Goal: Task Accomplishment & Management: Manage account settings

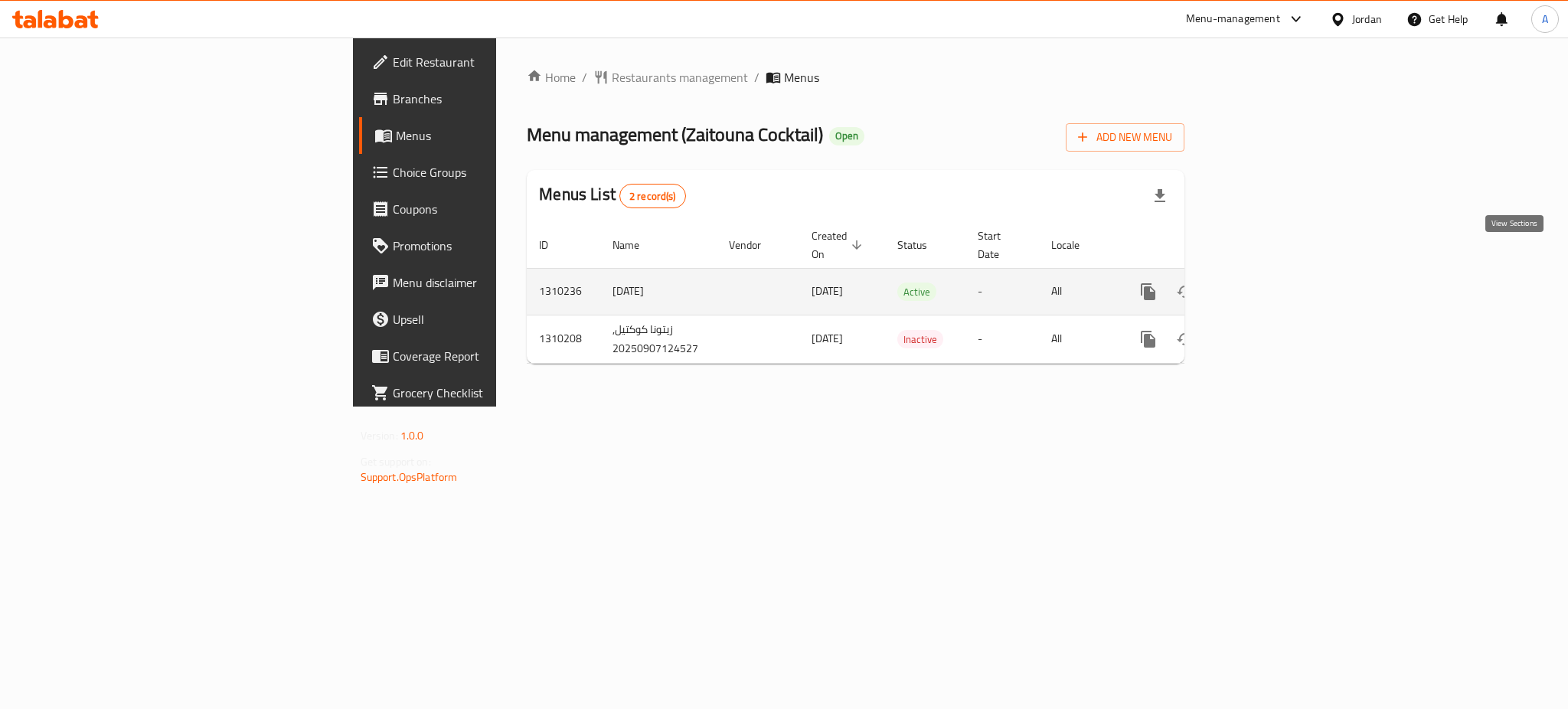
click at [1268, 283] on icon "enhanced table" at bounding box center [1259, 292] width 18 height 18
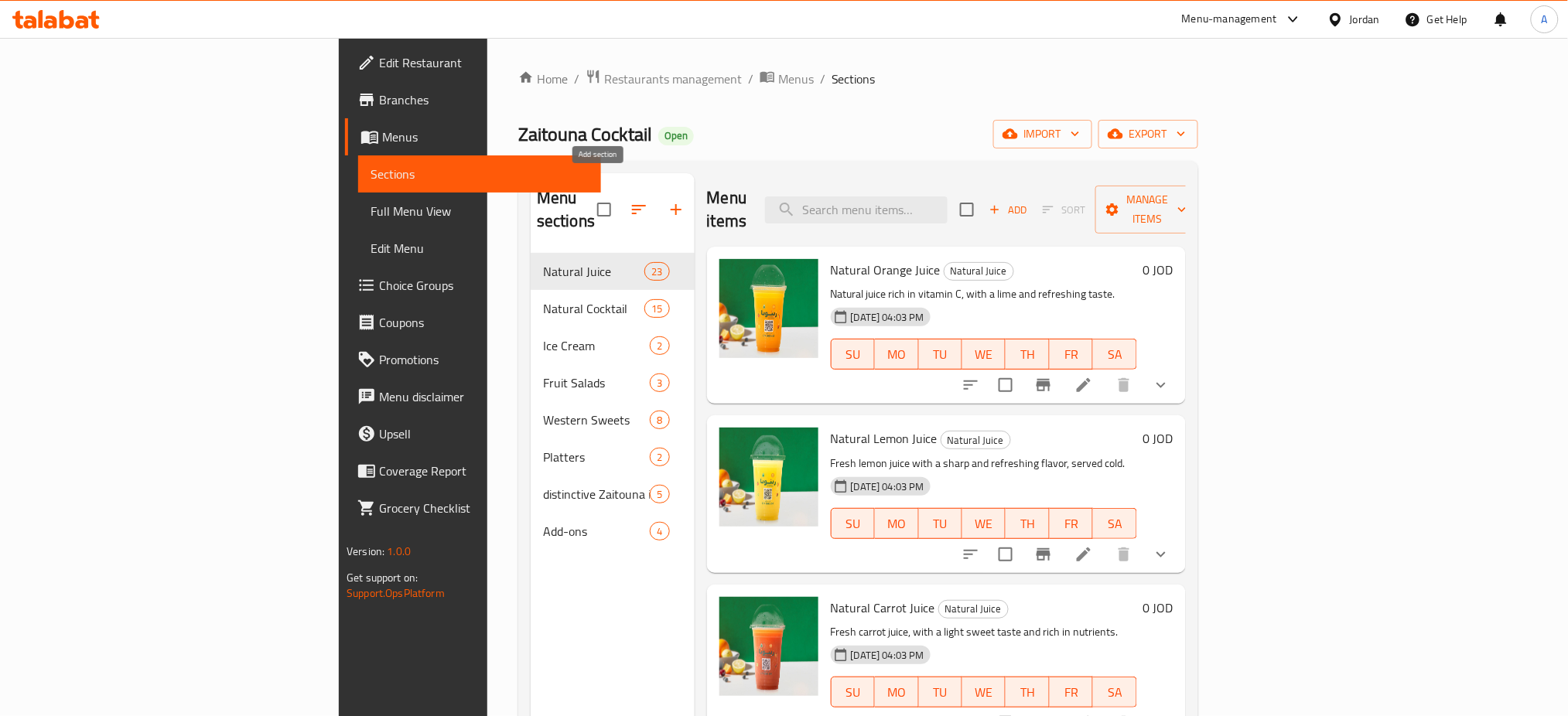
click at [667, 201] on icon "button" at bounding box center [676, 210] width 18 height 18
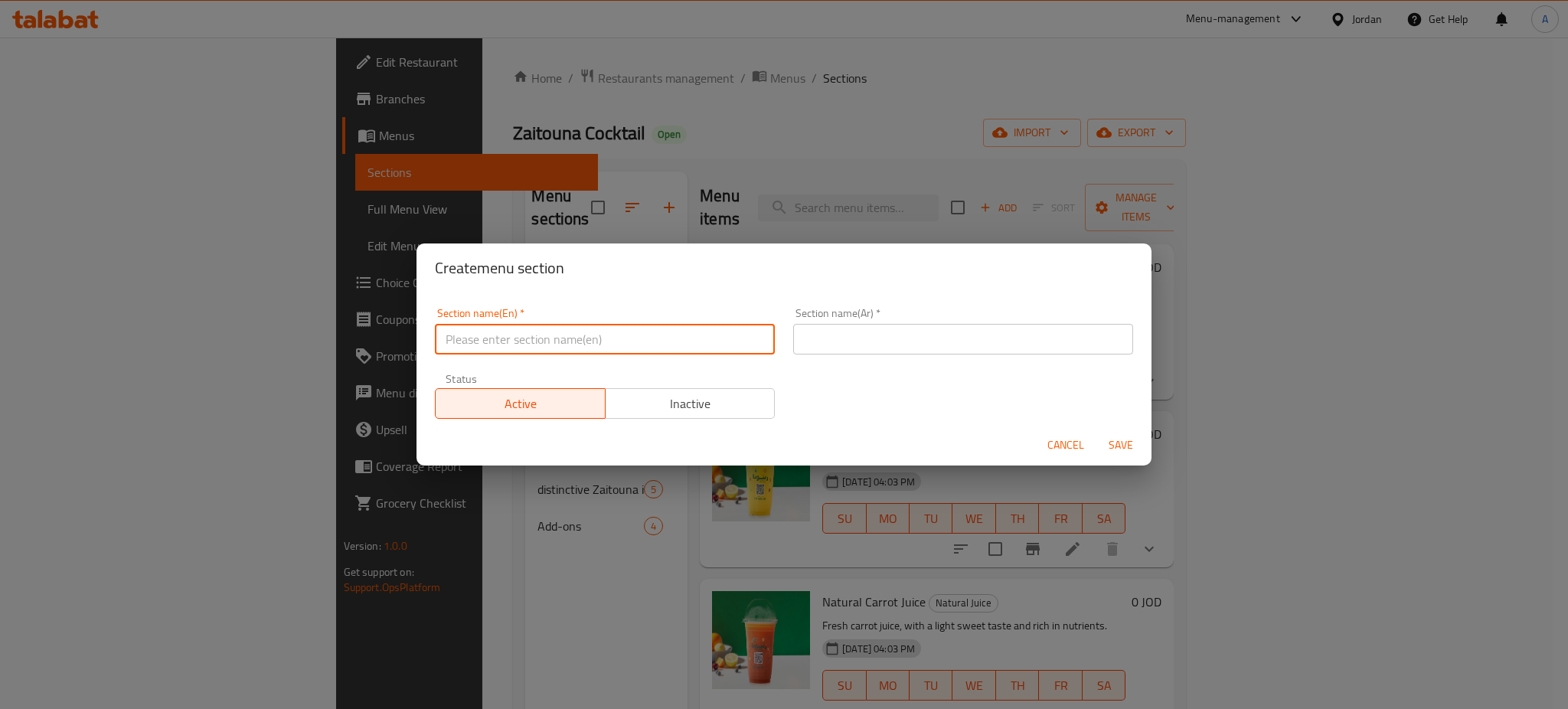
click at [662, 329] on input "text" at bounding box center [604, 340] width 340 height 31
type input "1 JOD Offer"
click at [842, 333] on input "text" at bounding box center [963, 340] width 340 height 31
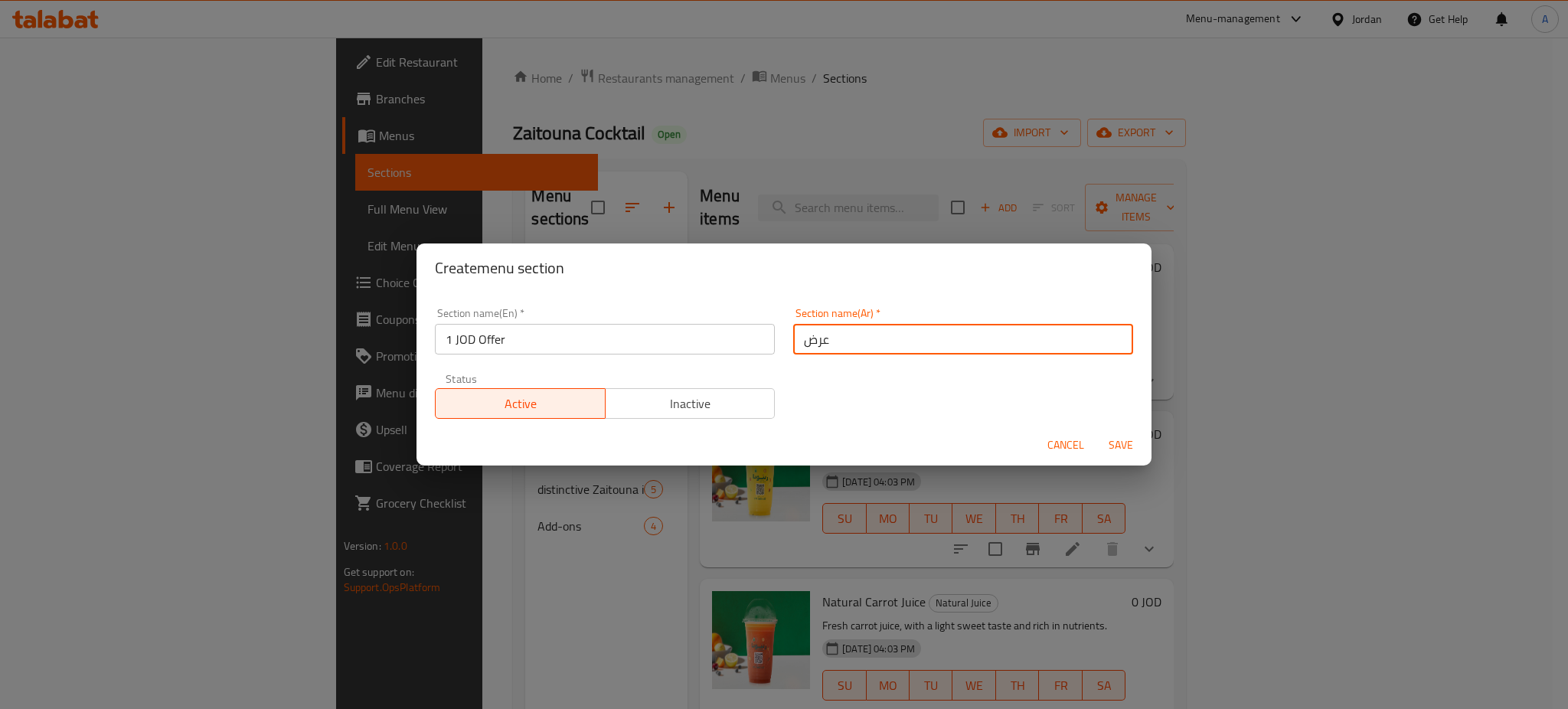
type input "عرض الدينار"
click at [1115, 449] on button "Save" at bounding box center [1122, 445] width 49 height 28
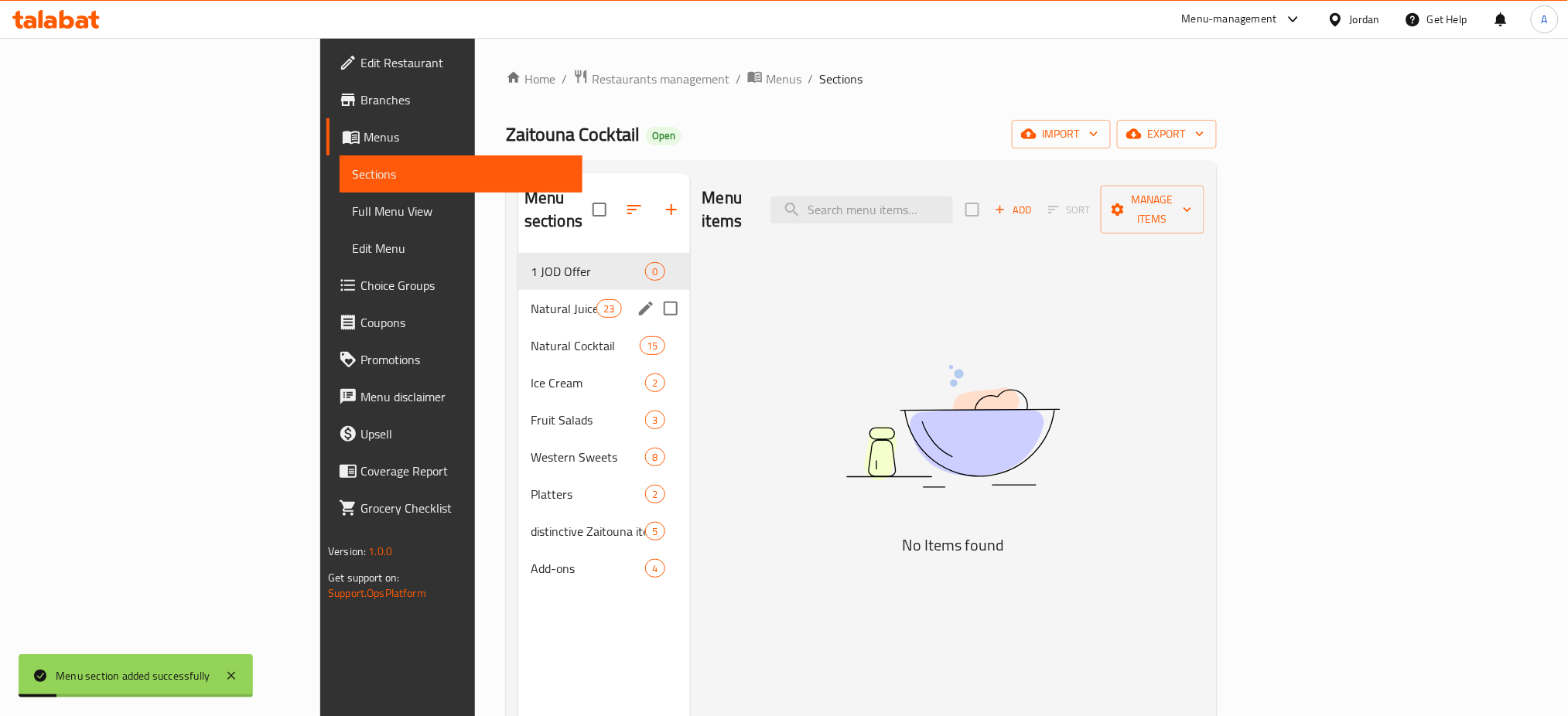
click at [531, 299] on span "Natural Juice" at bounding box center [563, 308] width 65 height 18
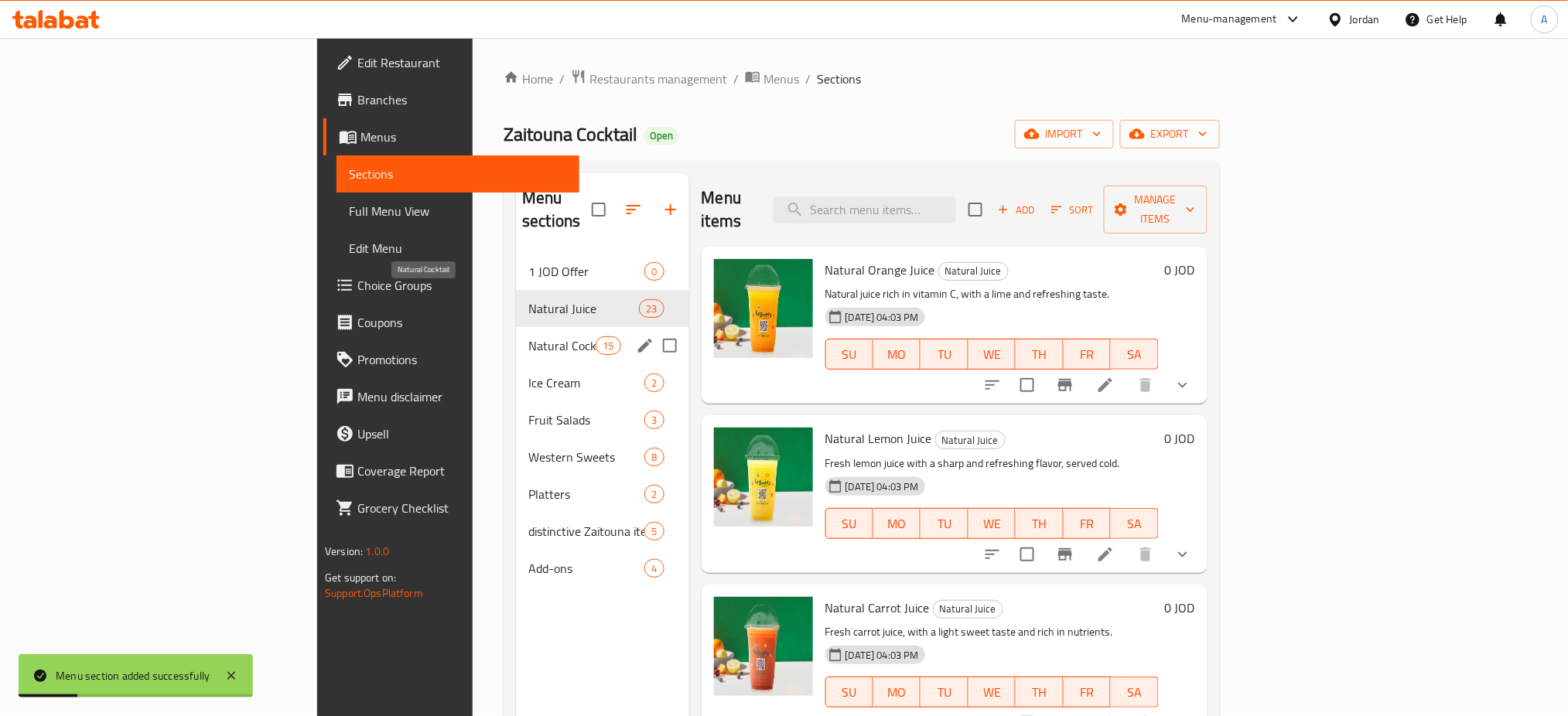
click at [528, 337] on span "Natural Cocktail" at bounding box center [561, 346] width 67 height 18
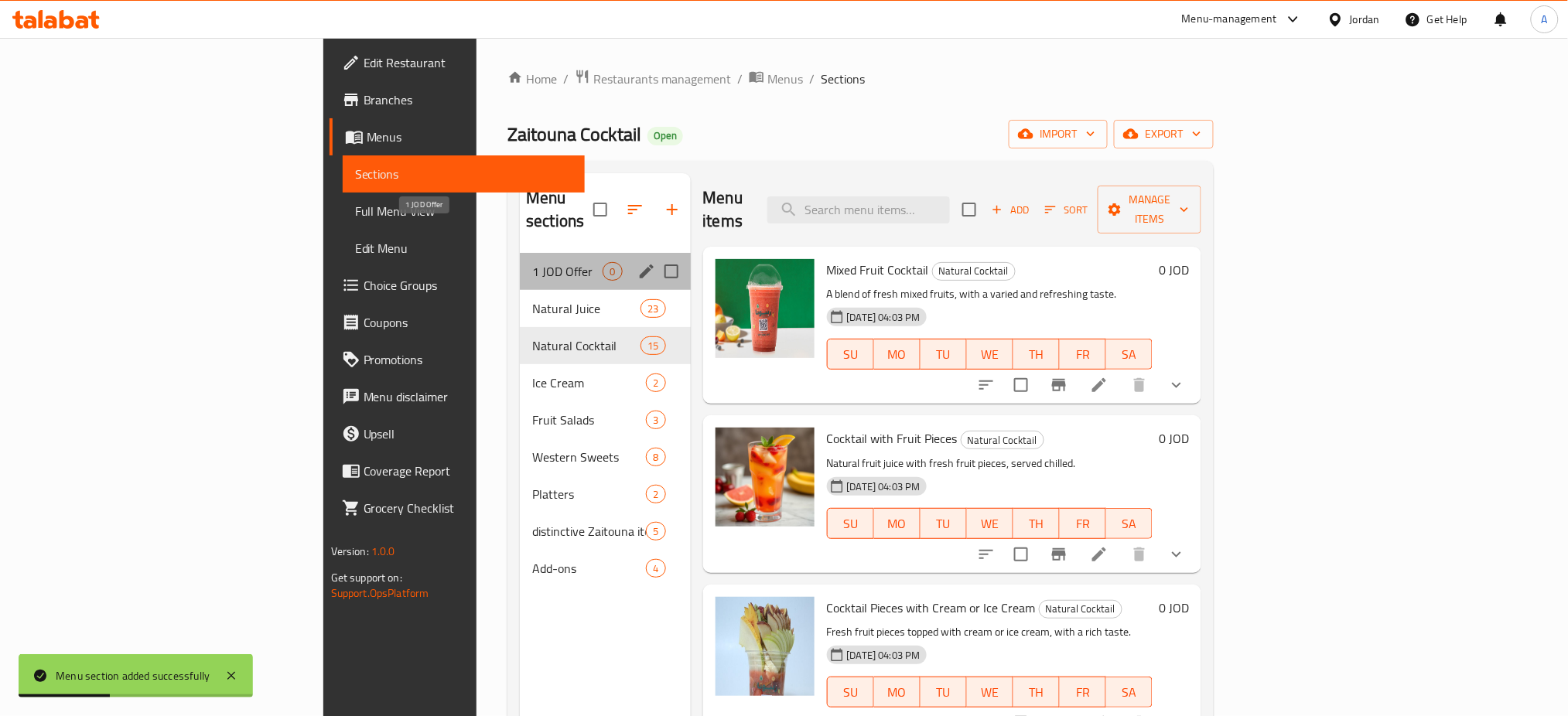
click at [532, 262] on span "1 JOD Offer" at bounding box center [567, 271] width 70 height 18
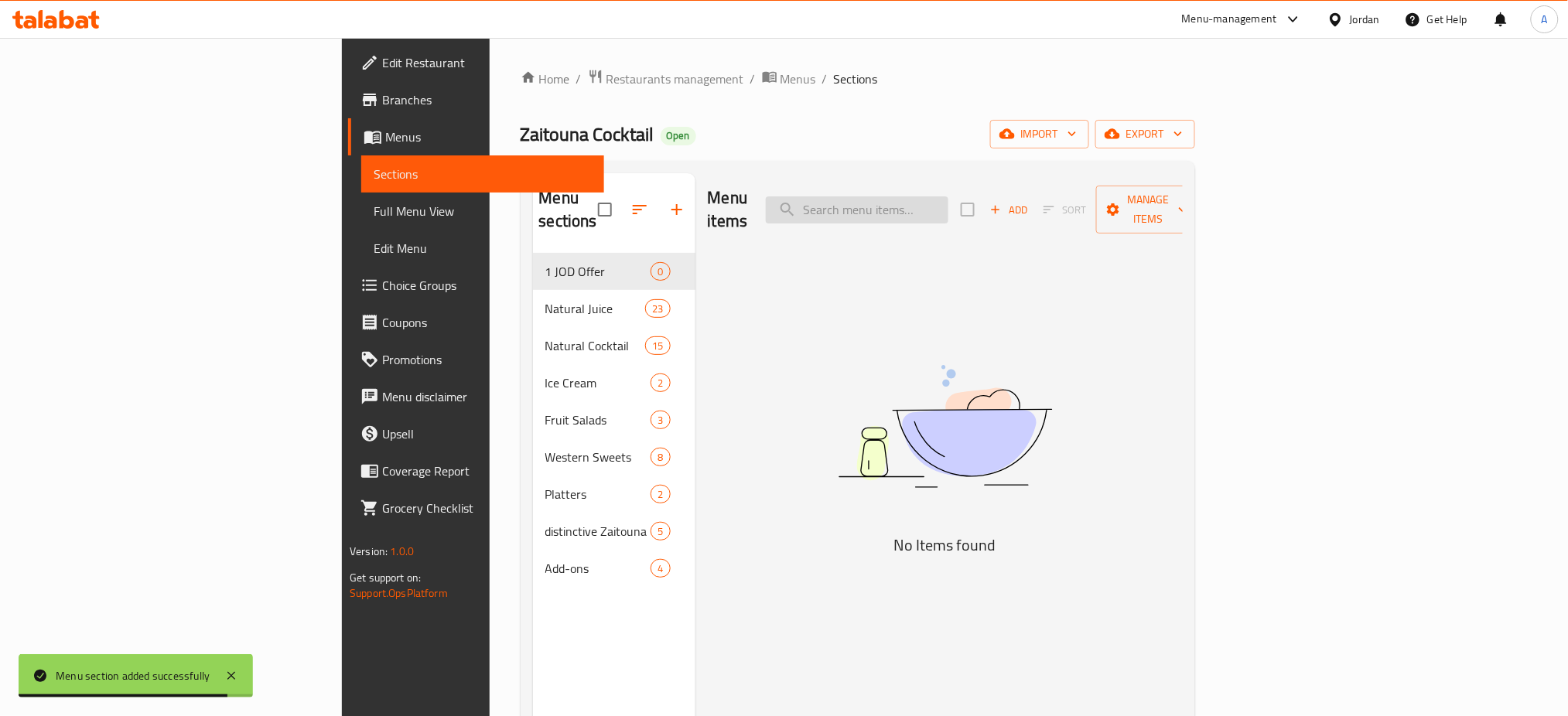
click at [948, 196] on input "search" at bounding box center [857, 209] width 182 height 27
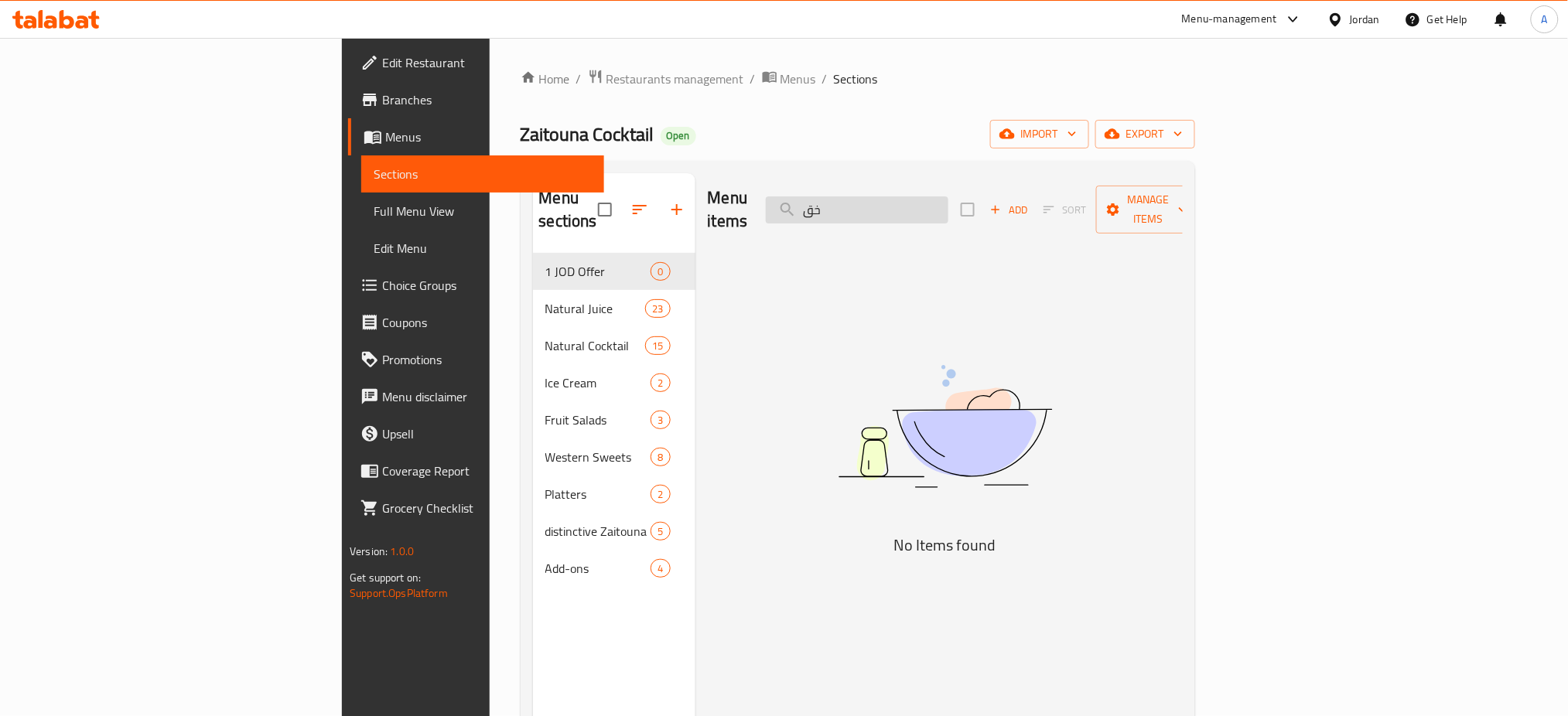
type input "خ"
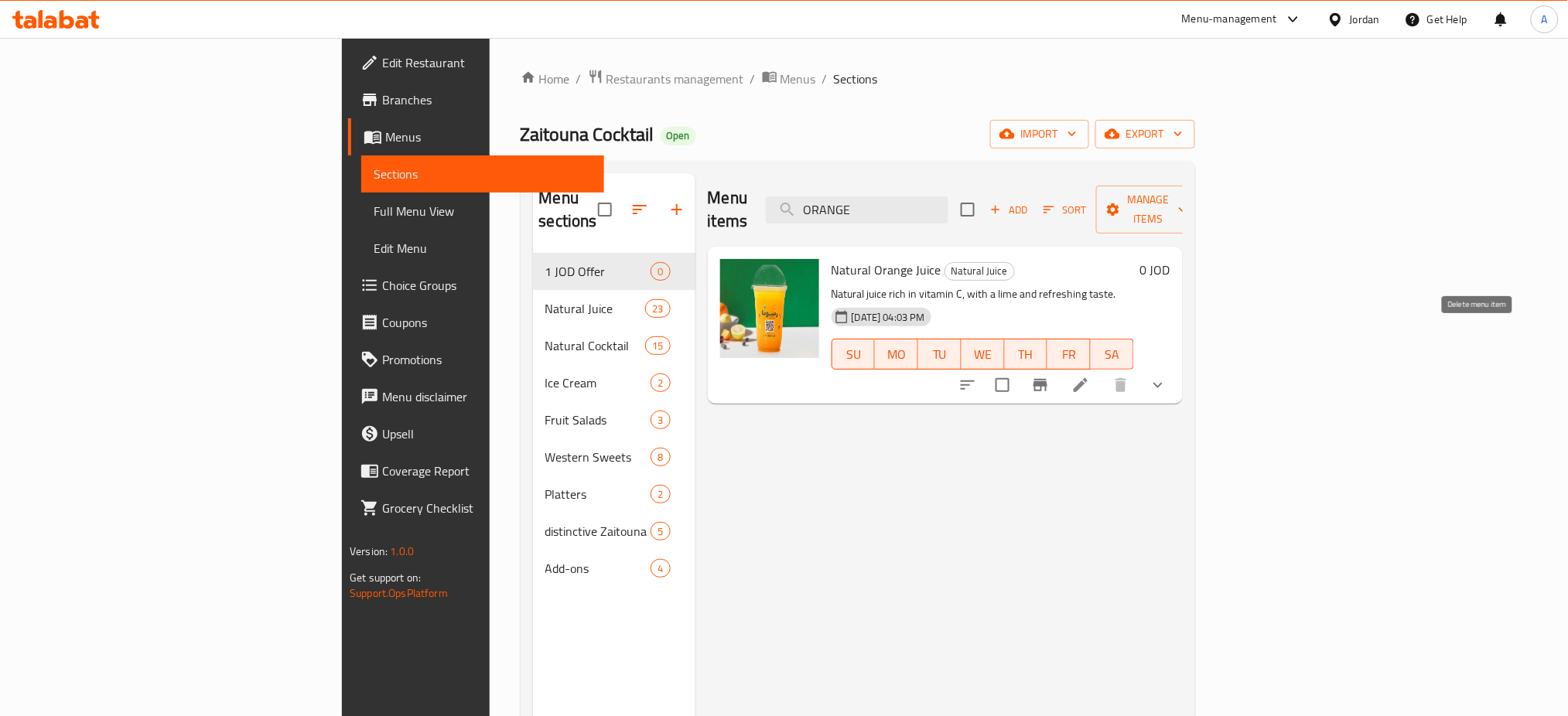
type input "ORANGE"
click at [1102, 371] on li at bounding box center [1080, 385] width 43 height 28
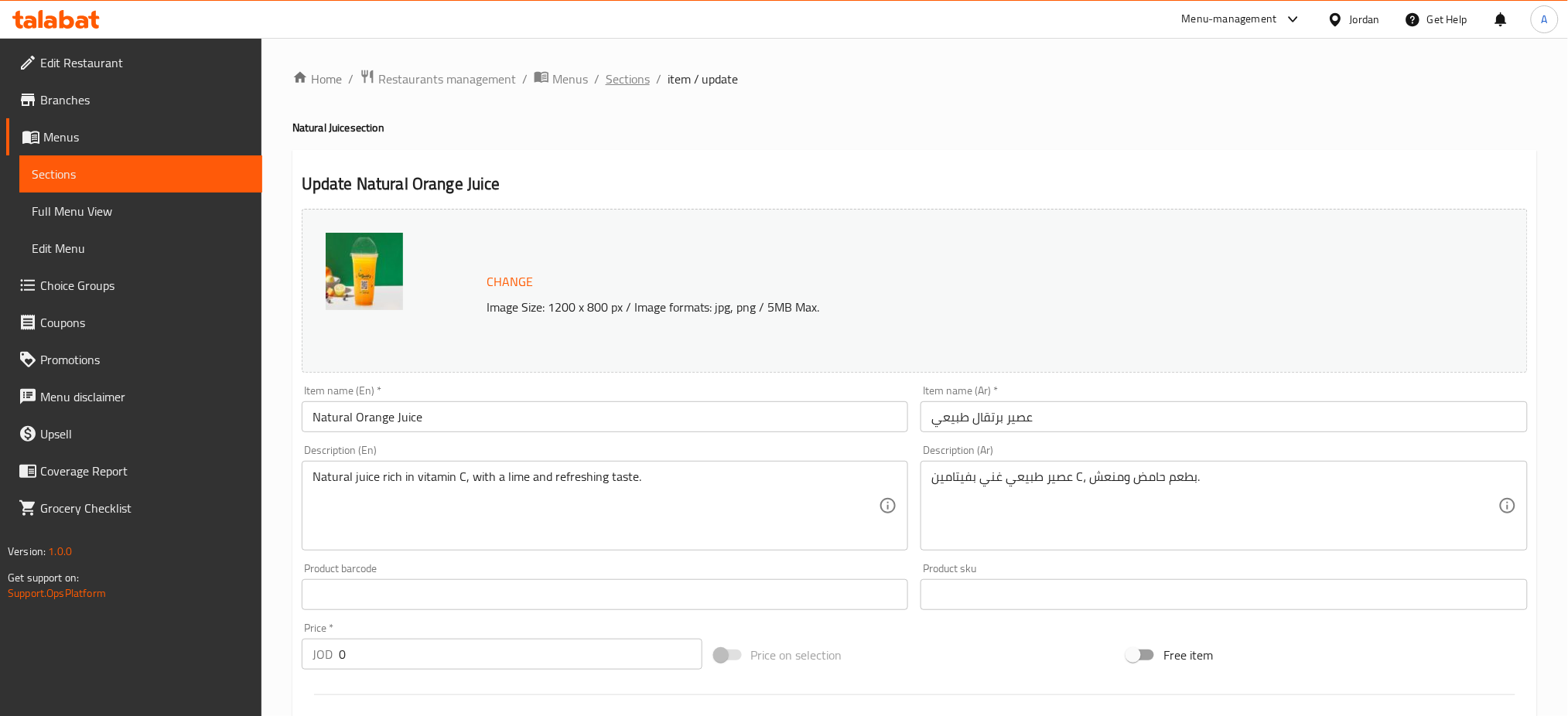
click at [605, 75] on span "Sections" at bounding box center [628, 79] width 44 height 18
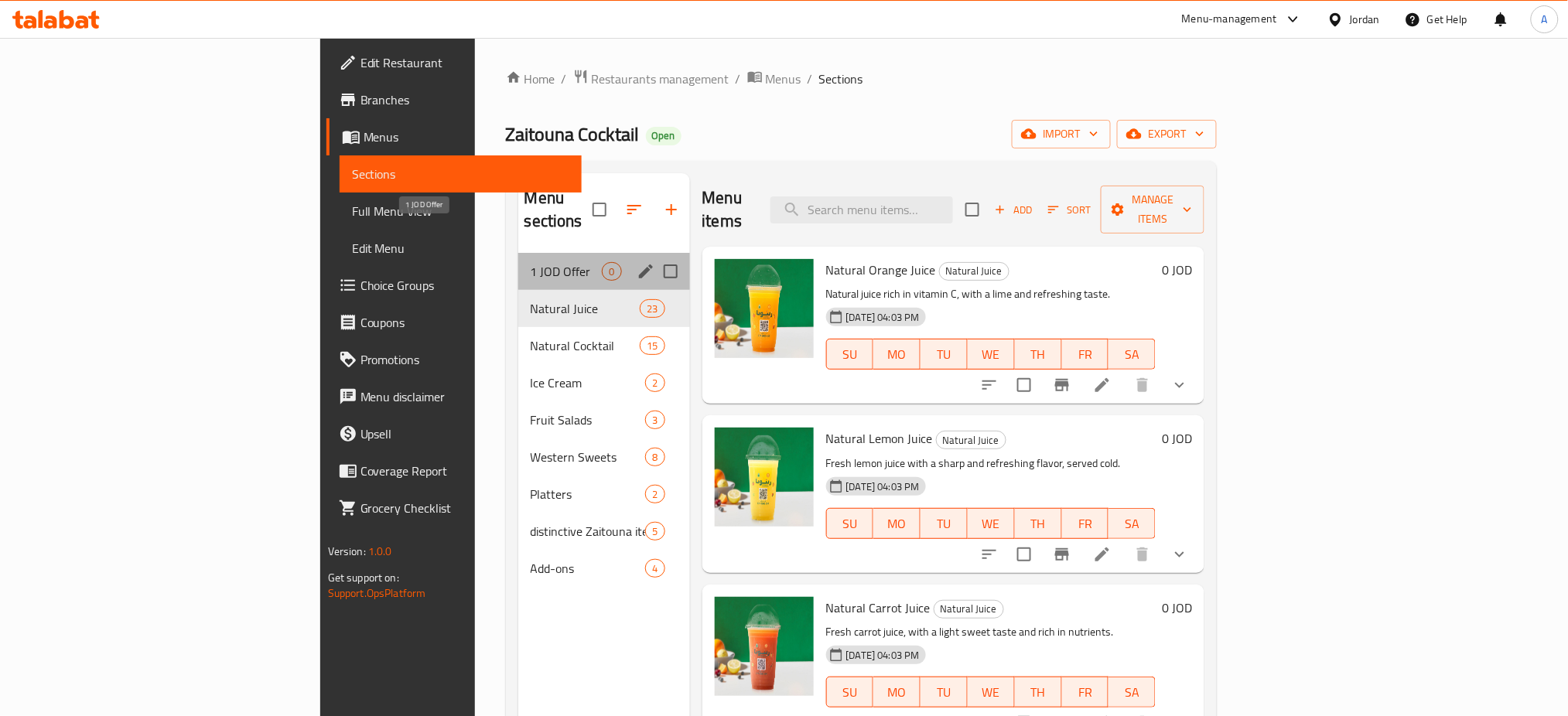
click at [531, 262] on span "1 JOD Offer" at bounding box center [567, 271] width 72 height 18
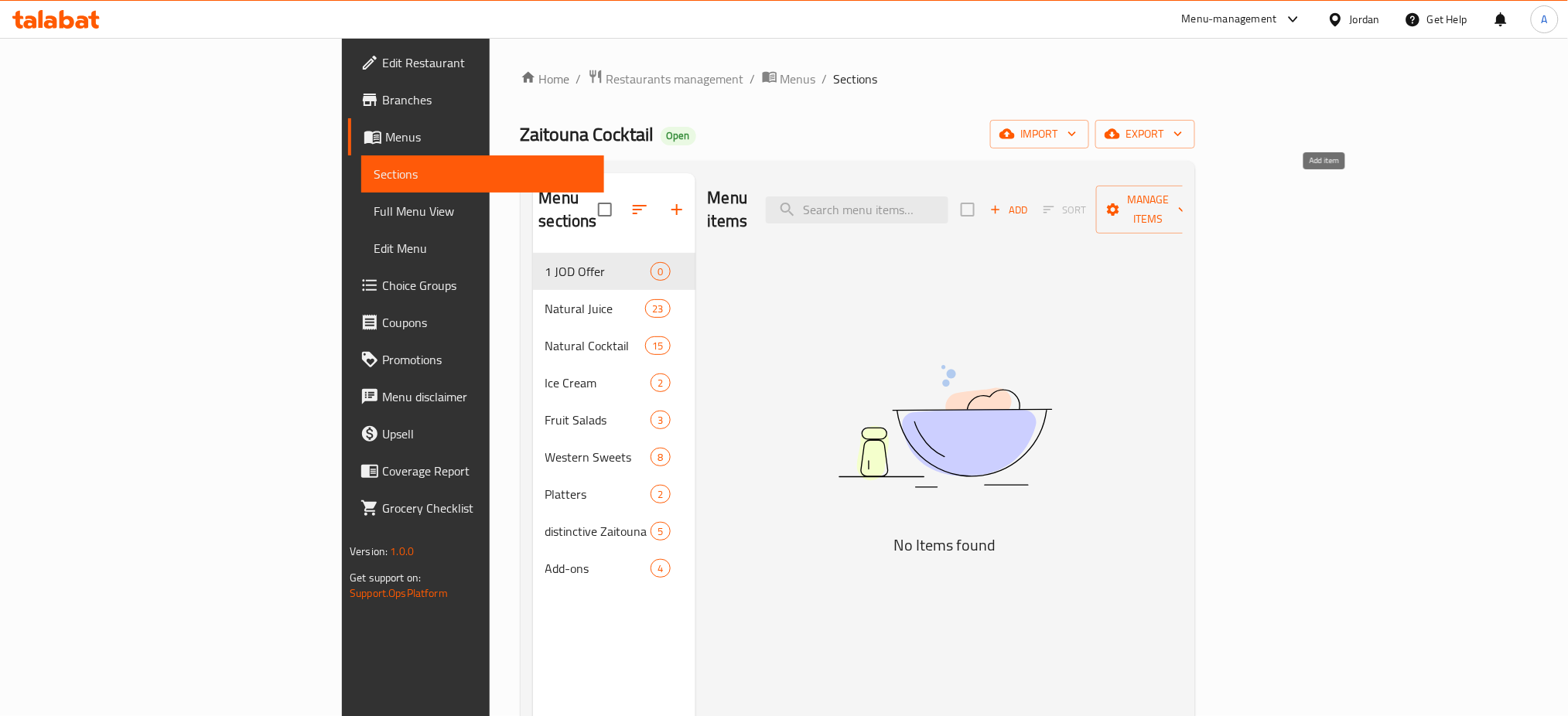
click at [1002, 202] on icon "button" at bounding box center [995, 209] width 14 height 14
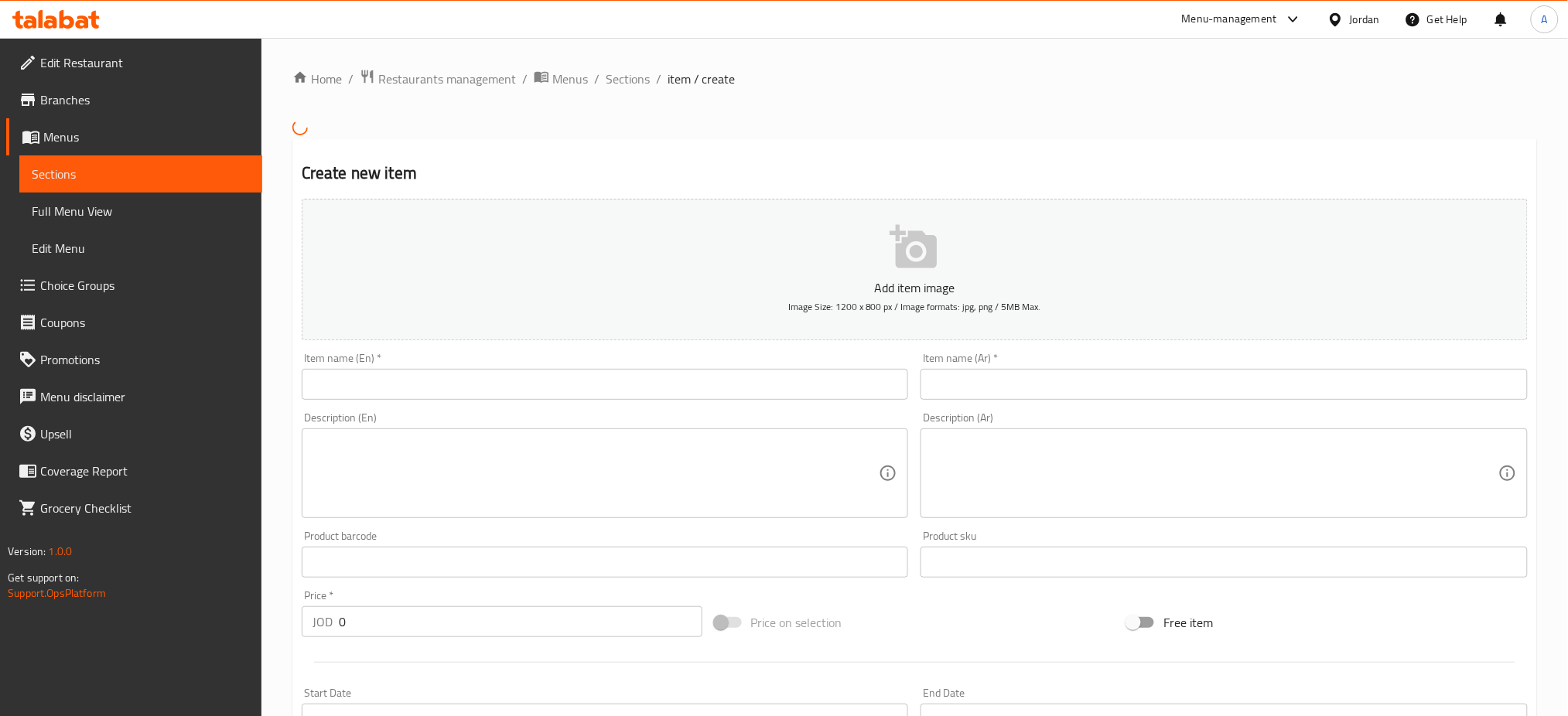
click at [554, 369] on input "text" at bounding box center [605, 385] width 607 height 31
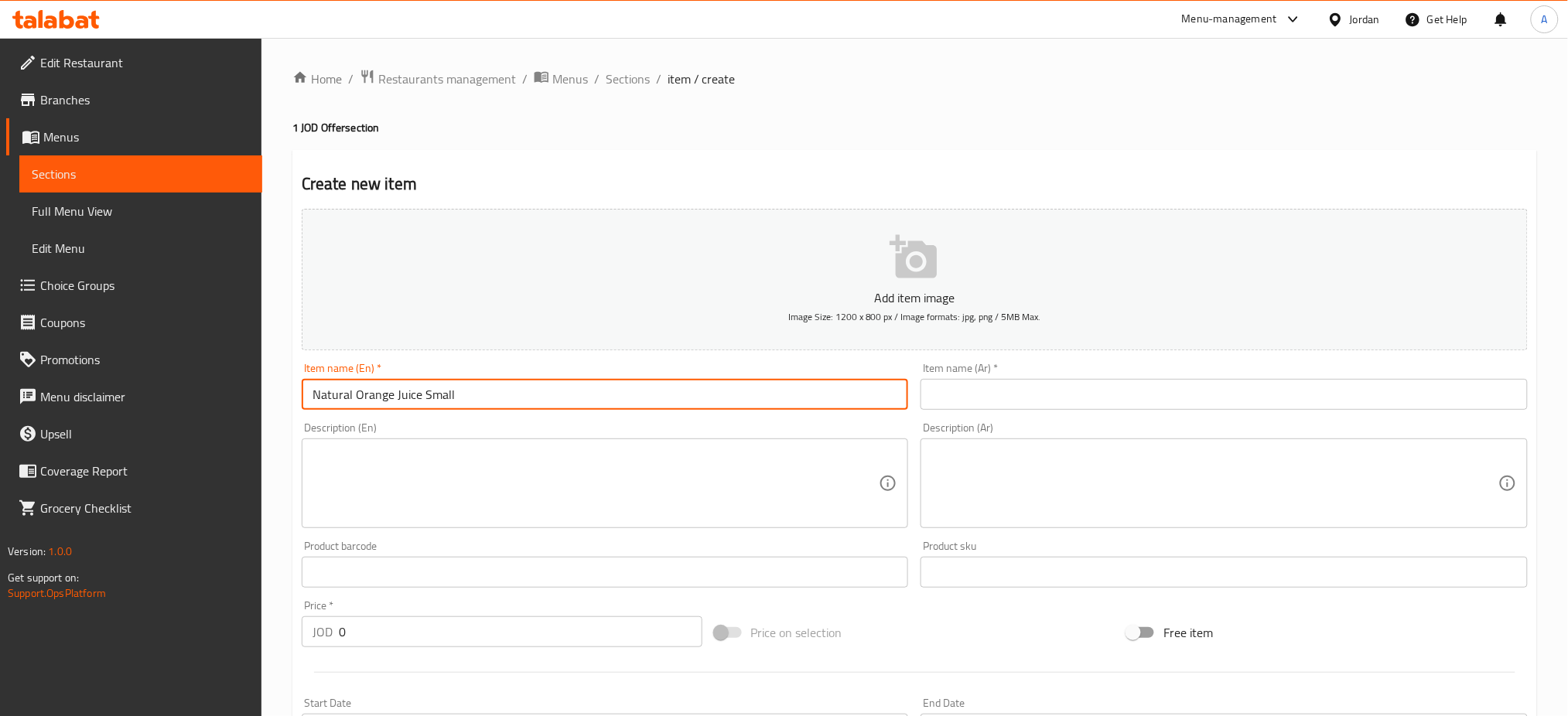
type input "Natural Orange Juice Small"
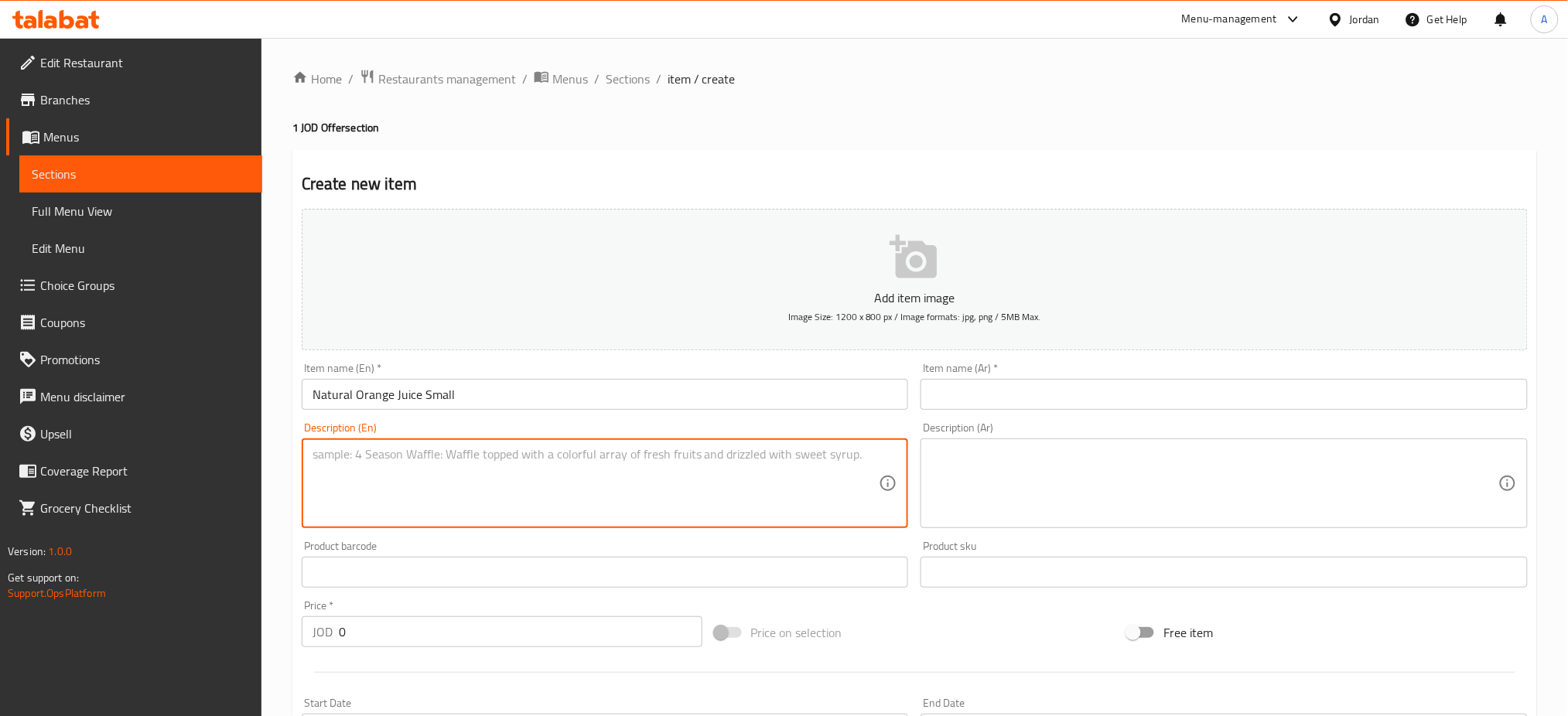
click at [535, 449] on textarea at bounding box center [596, 484] width 567 height 74
type textarea "Small size"
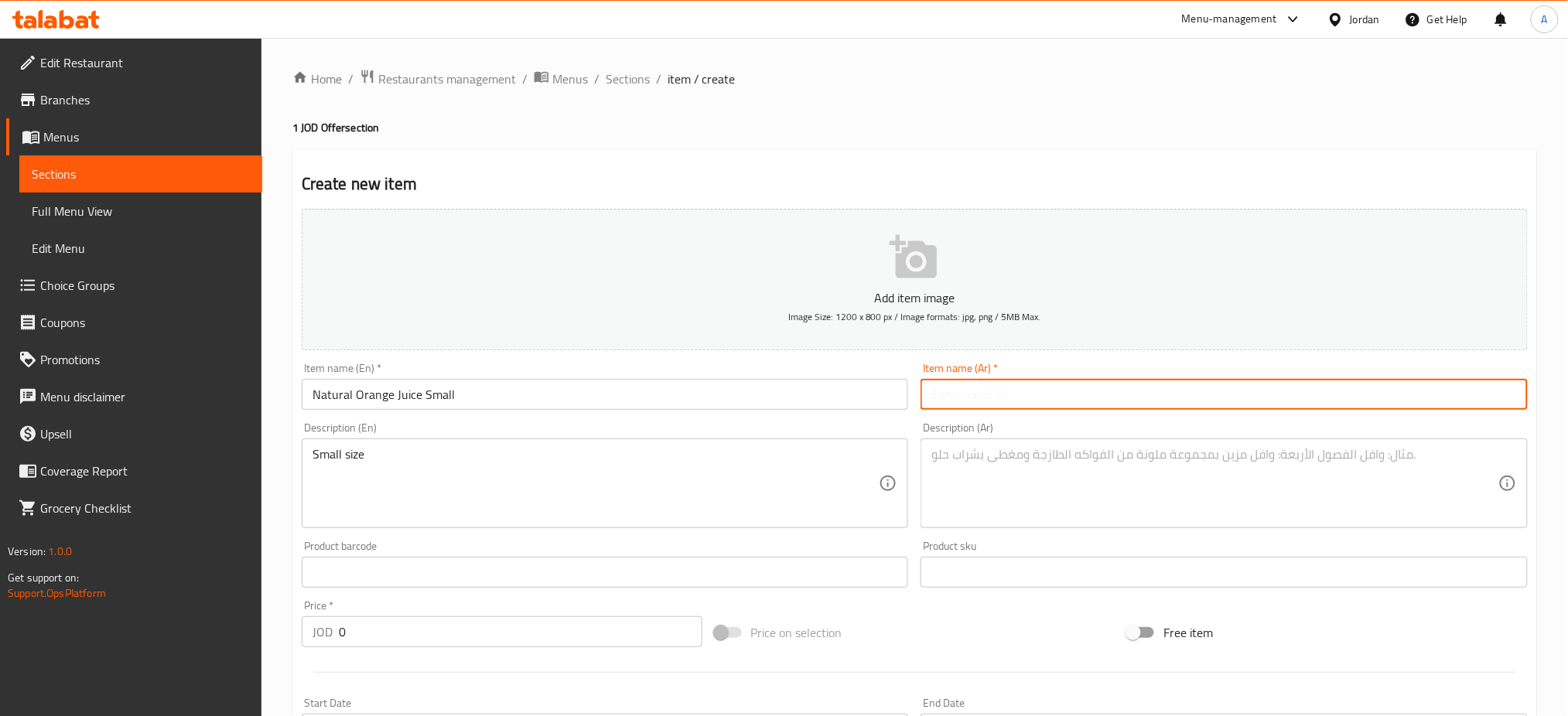
click at [1069, 379] on input "text" at bounding box center [1224, 395] width 607 height 31
type input "عصير برتقال طبيعي صغير"
click at [1016, 439] on div "Description (Ar)" at bounding box center [1224, 484] width 607 height 90
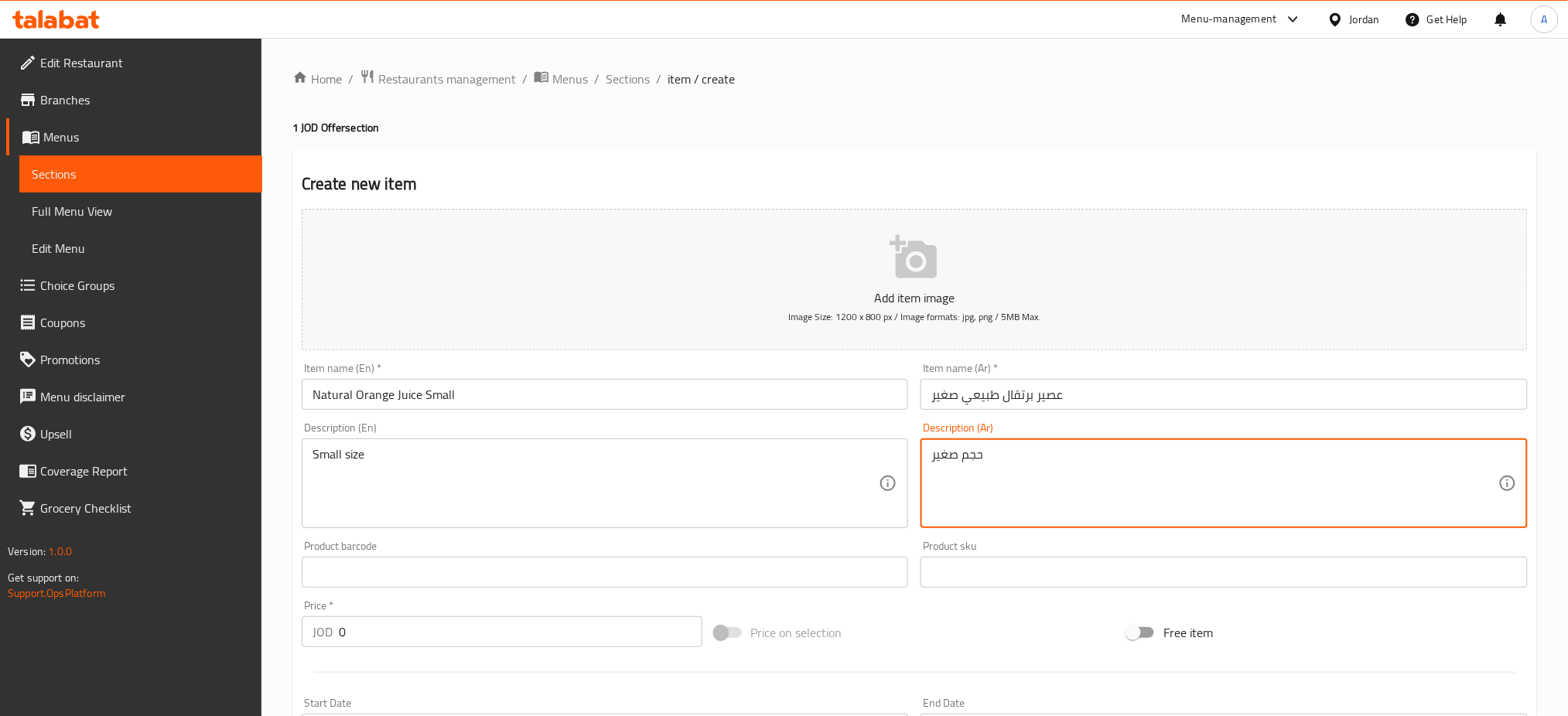
type textarea "حجم صغير"
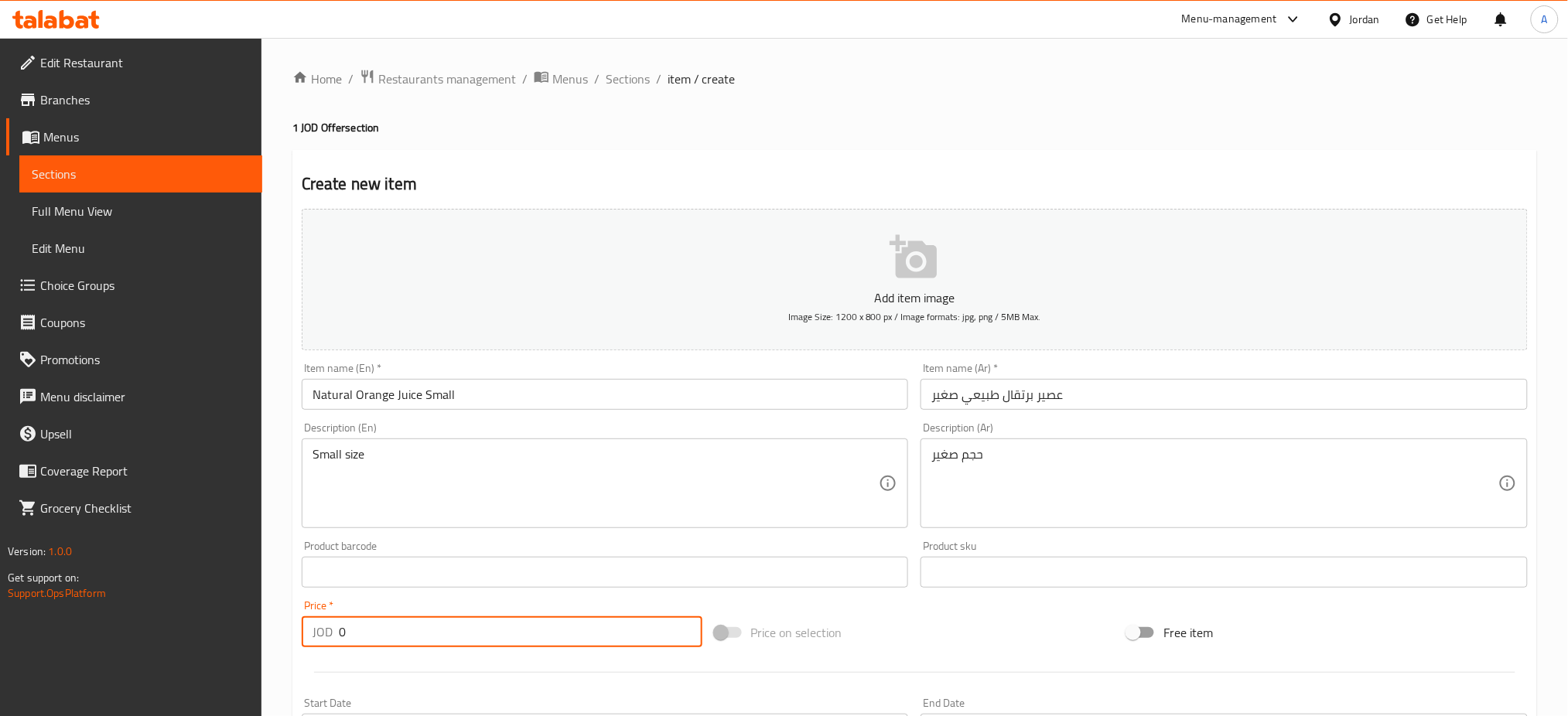
drag, startPoint x: 366, startPoint y: 573, endPoint x: 191, endPoint y: 590, distance: 175.8
click at [245, 590] on div "Edit Restaurant Branches Menus Sections Full Menu View Edit Menu Choice Groups …" at bounding box center [784, 565] width 1568 height 1055
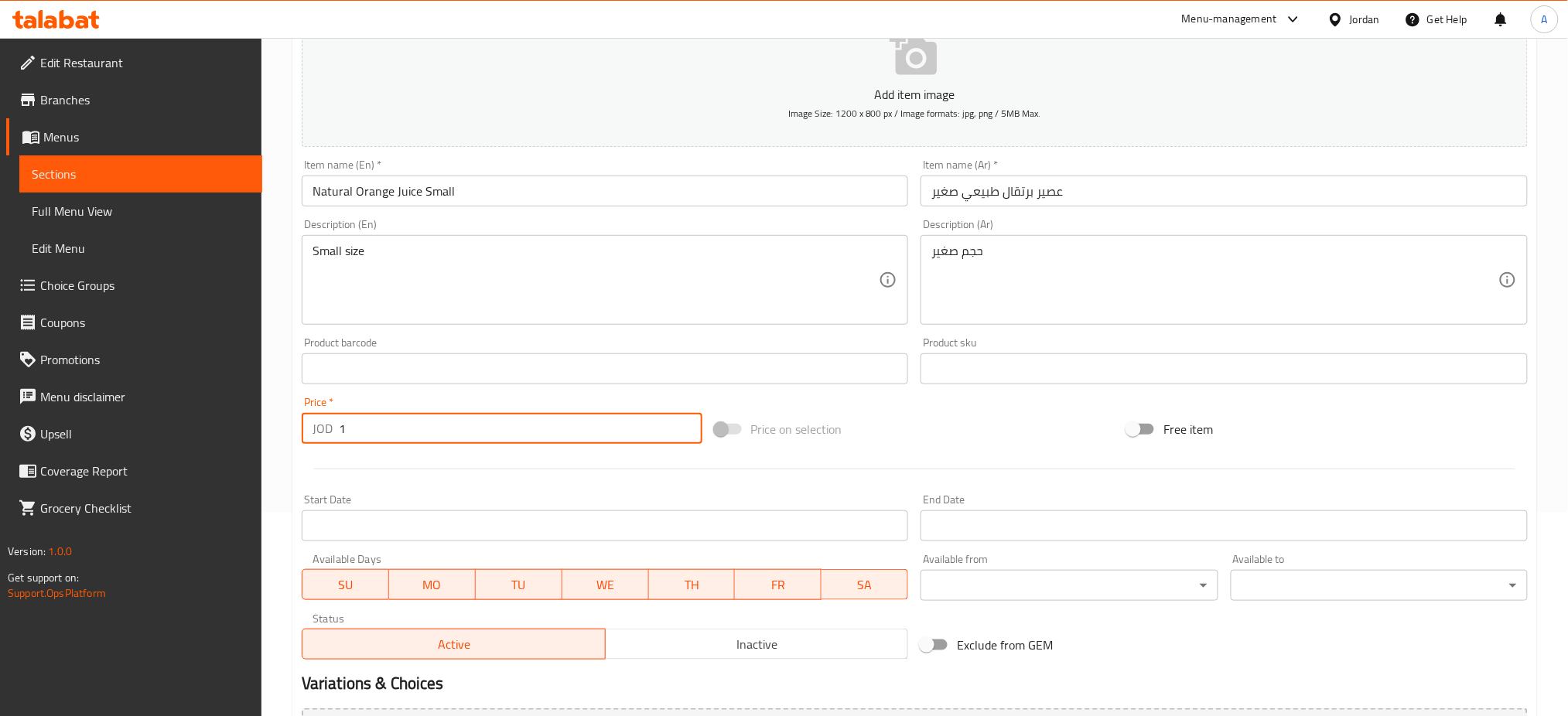
scroll to position [206, 0]
type input "1"
click at [430, 572] on span "MO" at bounding box center [432, 583] width 75 height 22
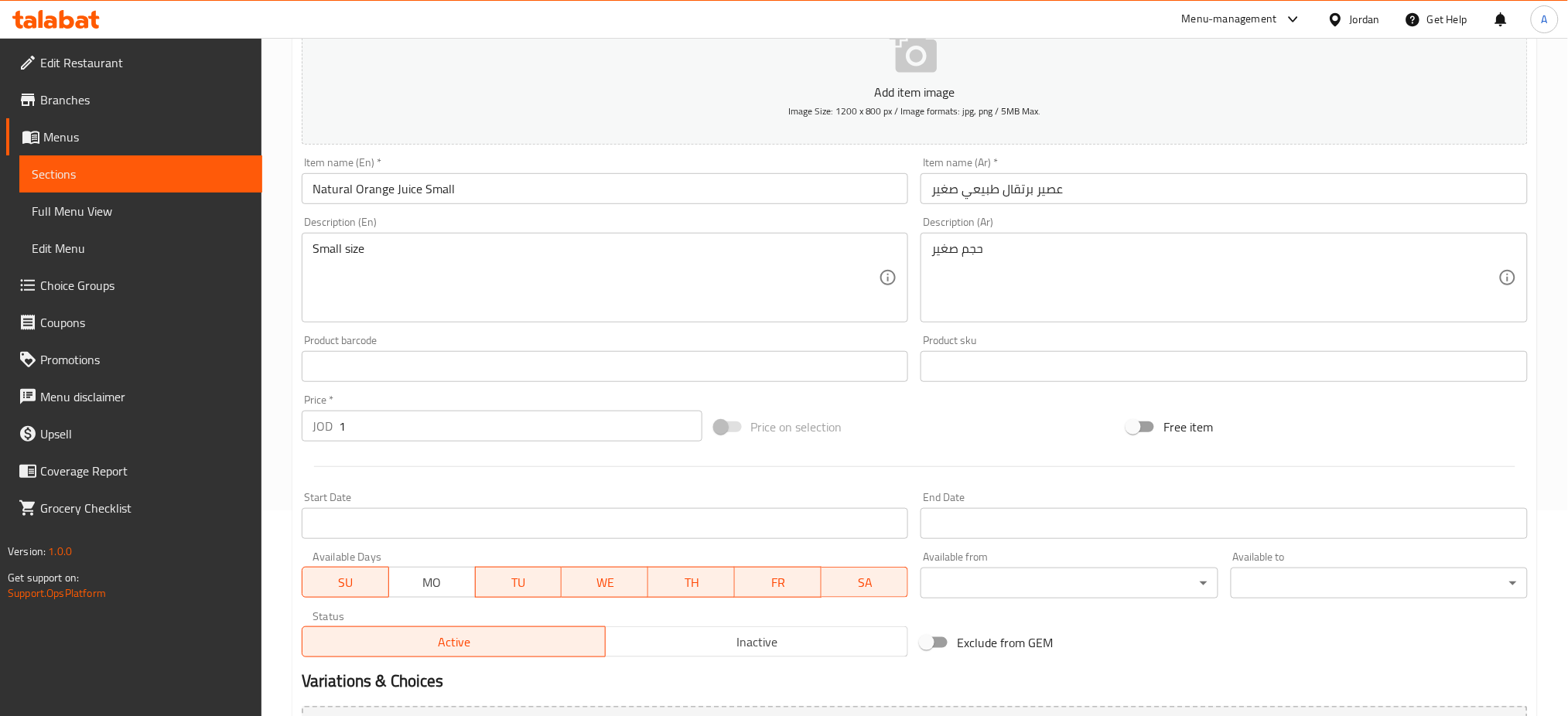
click at [514, 572] on span "TU" at bounding box center [519, 583] width 75 height 22
click at [603, 567] on button "WE" at bounding box center [605, 583] width 87 height 31
click at [716, 572] on span "TH" at bounding box center [691, 583] width 75 height 22
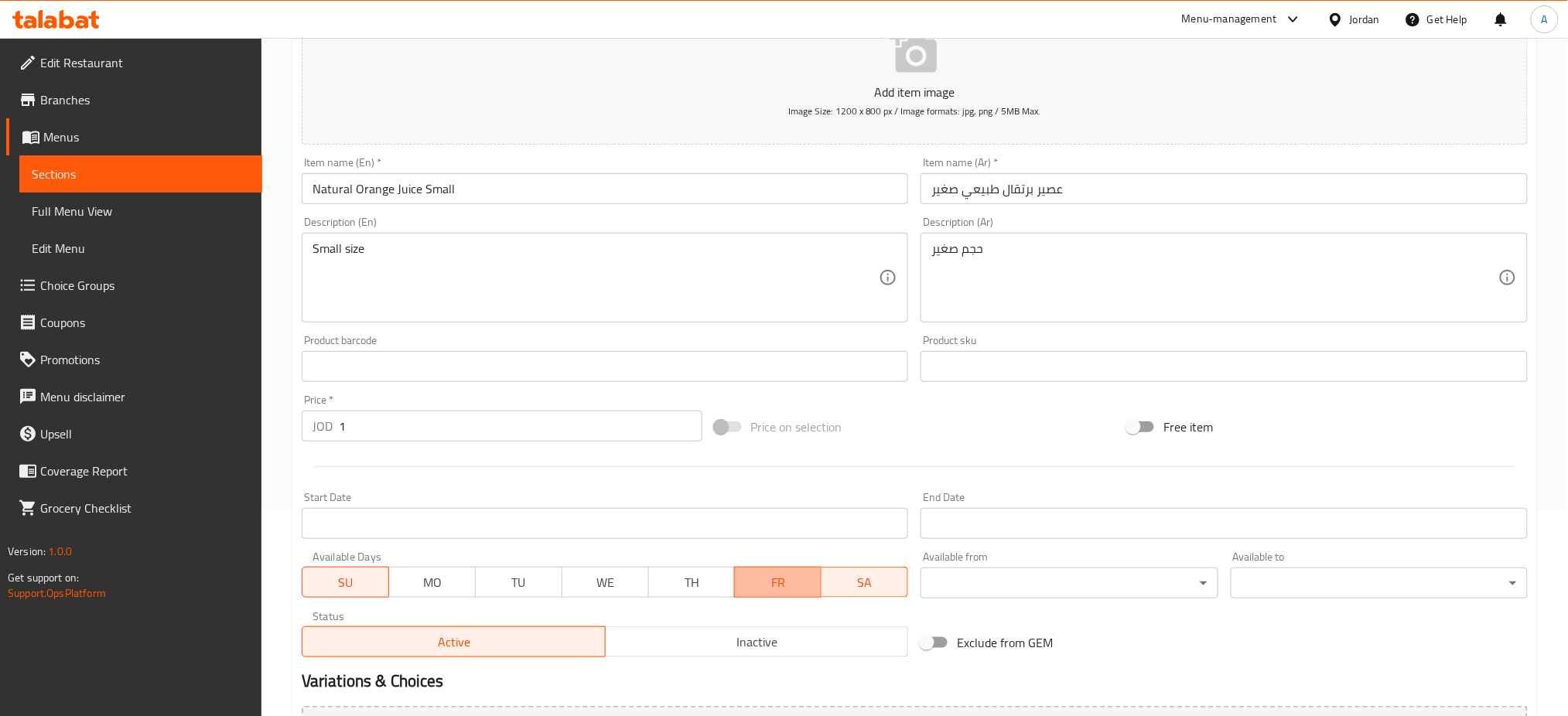
click at [754, 572] on span "FR" at bounding box center [778, 583] width 75 height 22
click at [854, 572] on span "SA" at bounding box center [864, 583] width 75 height 22
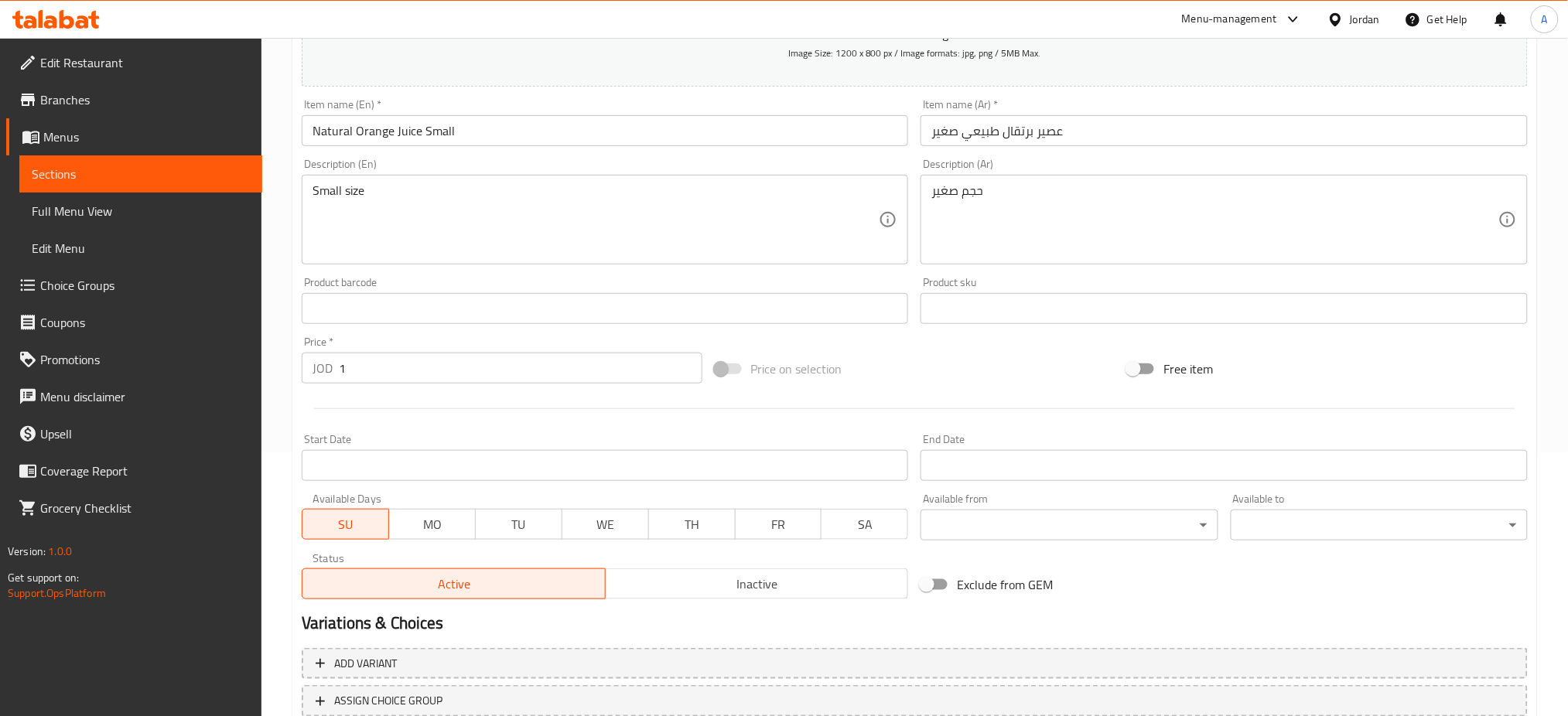
scroll to position [294, 0]
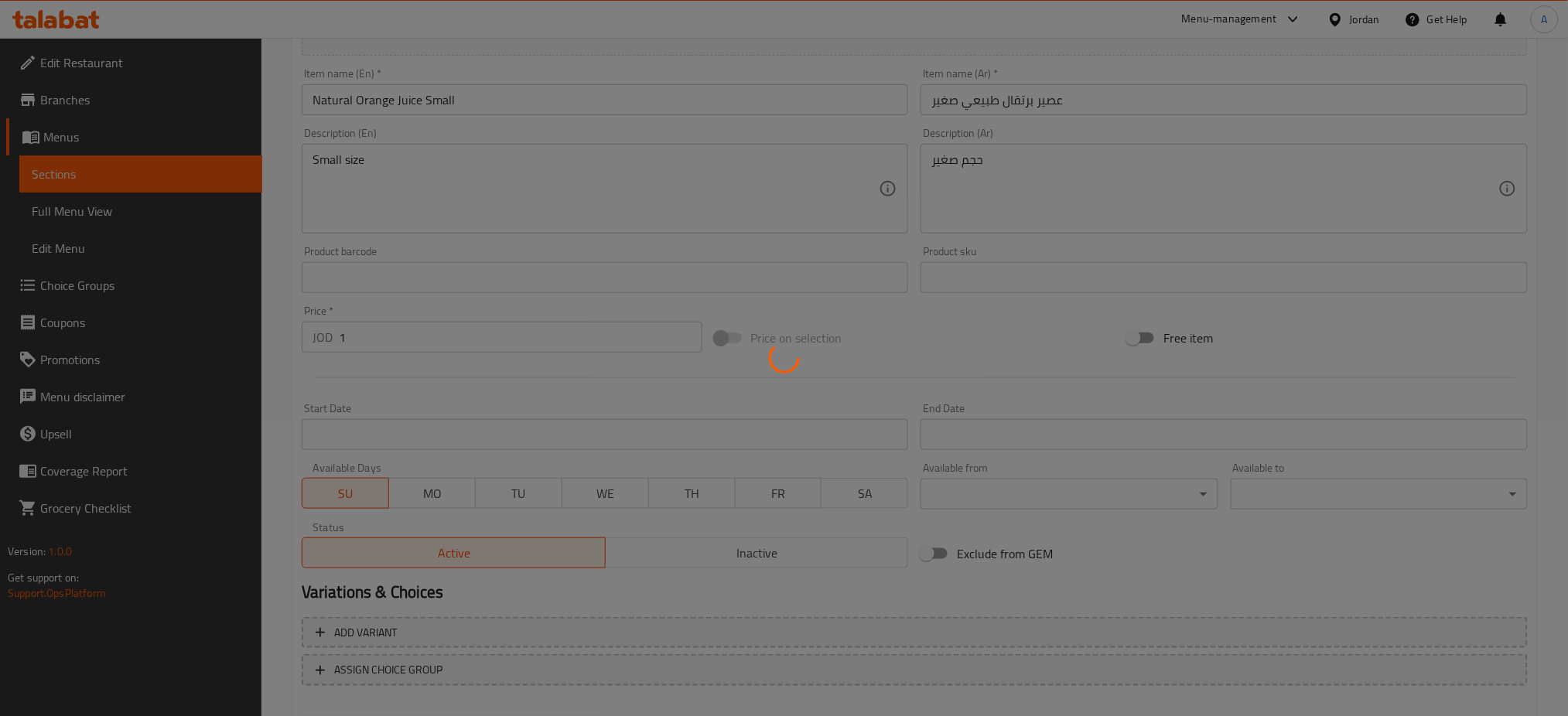
type input "0"
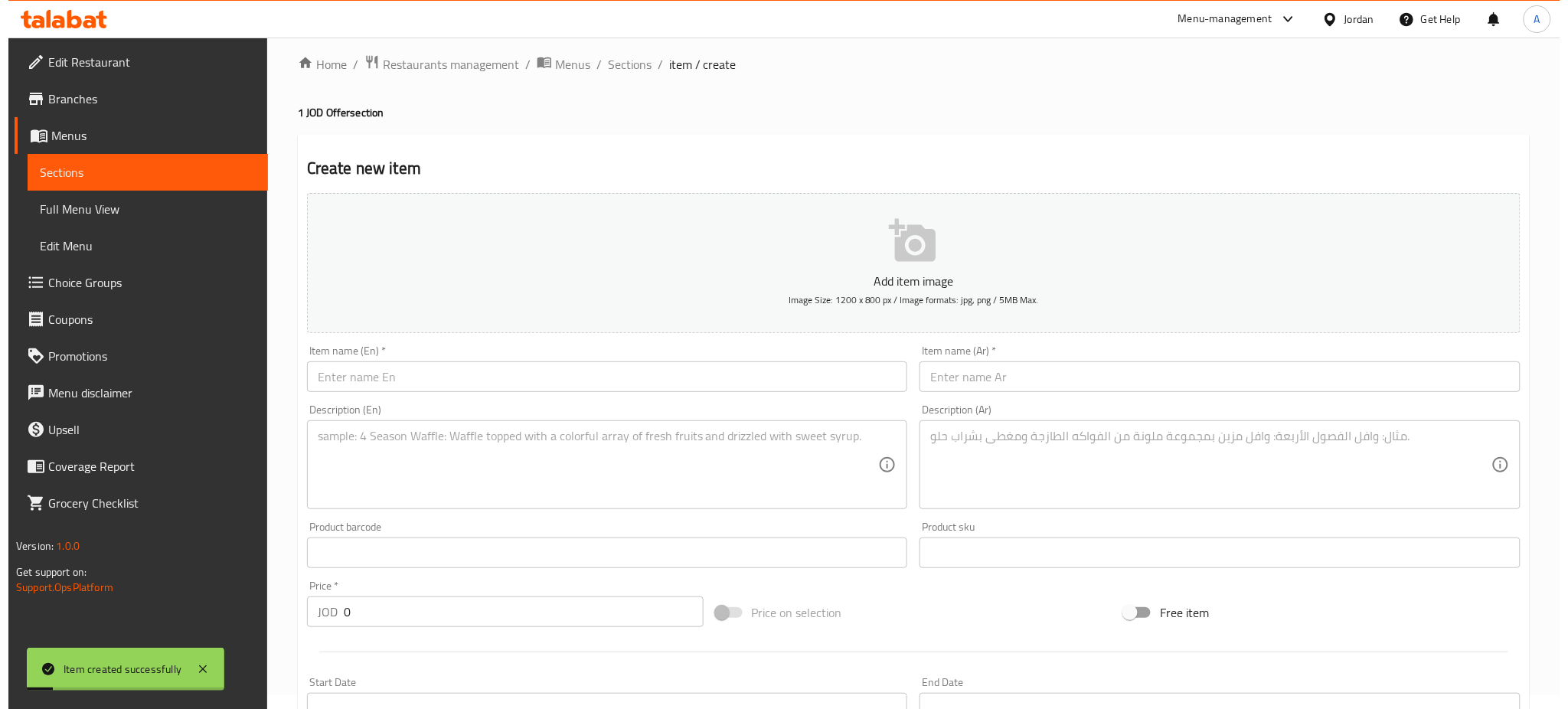
scroll to position [0, 0]
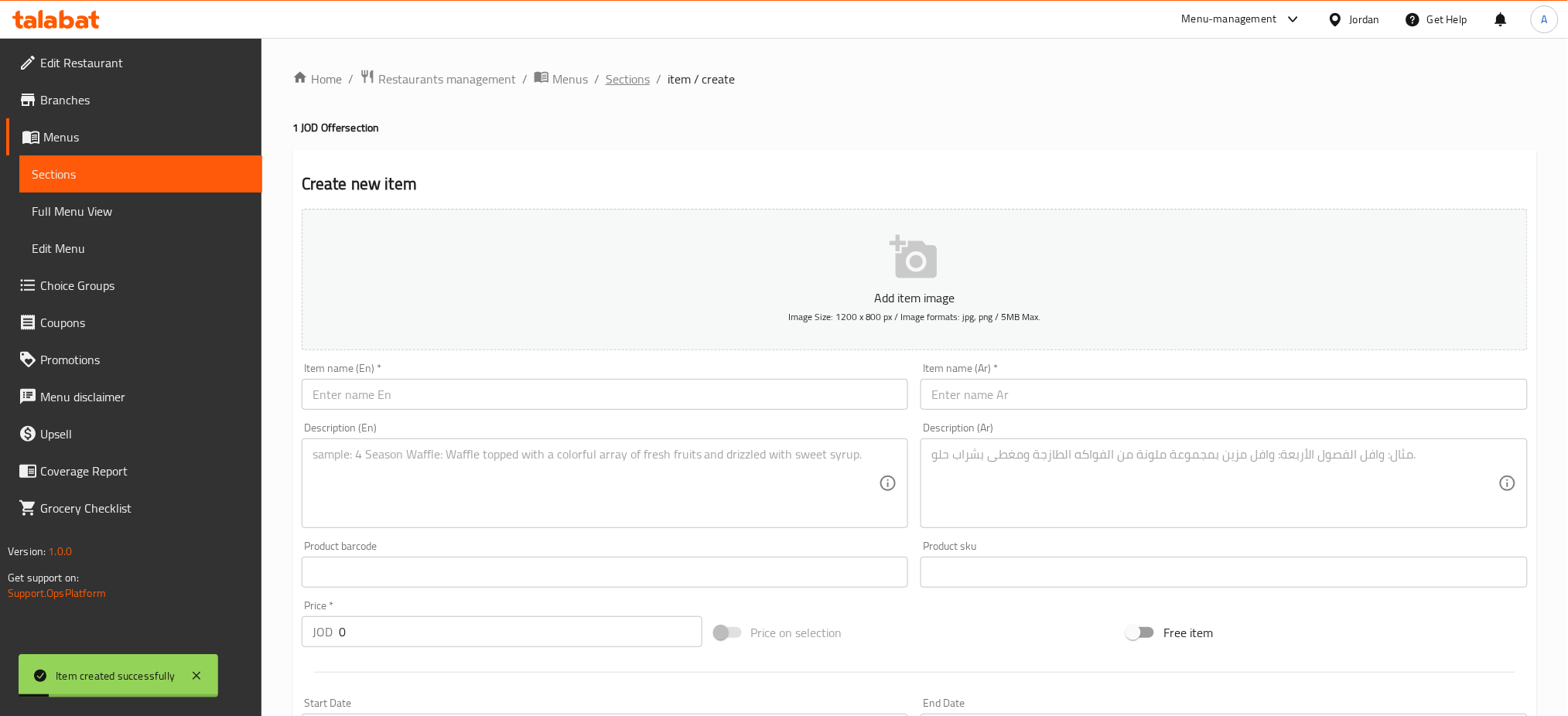
click at [605, 80] on span "Sections" at bounding box center [628, 79] width 44 height 18
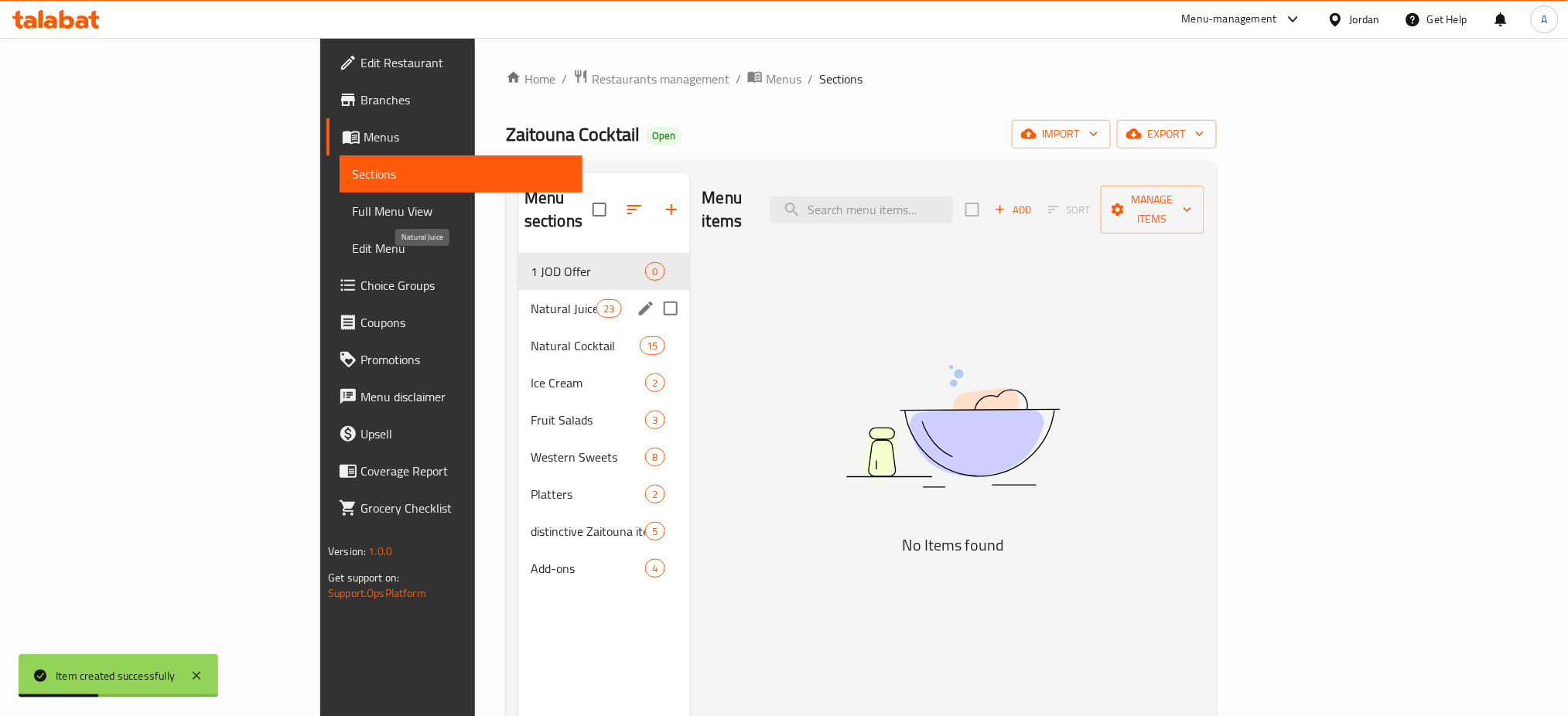
click at [531, 299] on span "Natural Juice" at bounding box center [563, 308] width 65 height 18
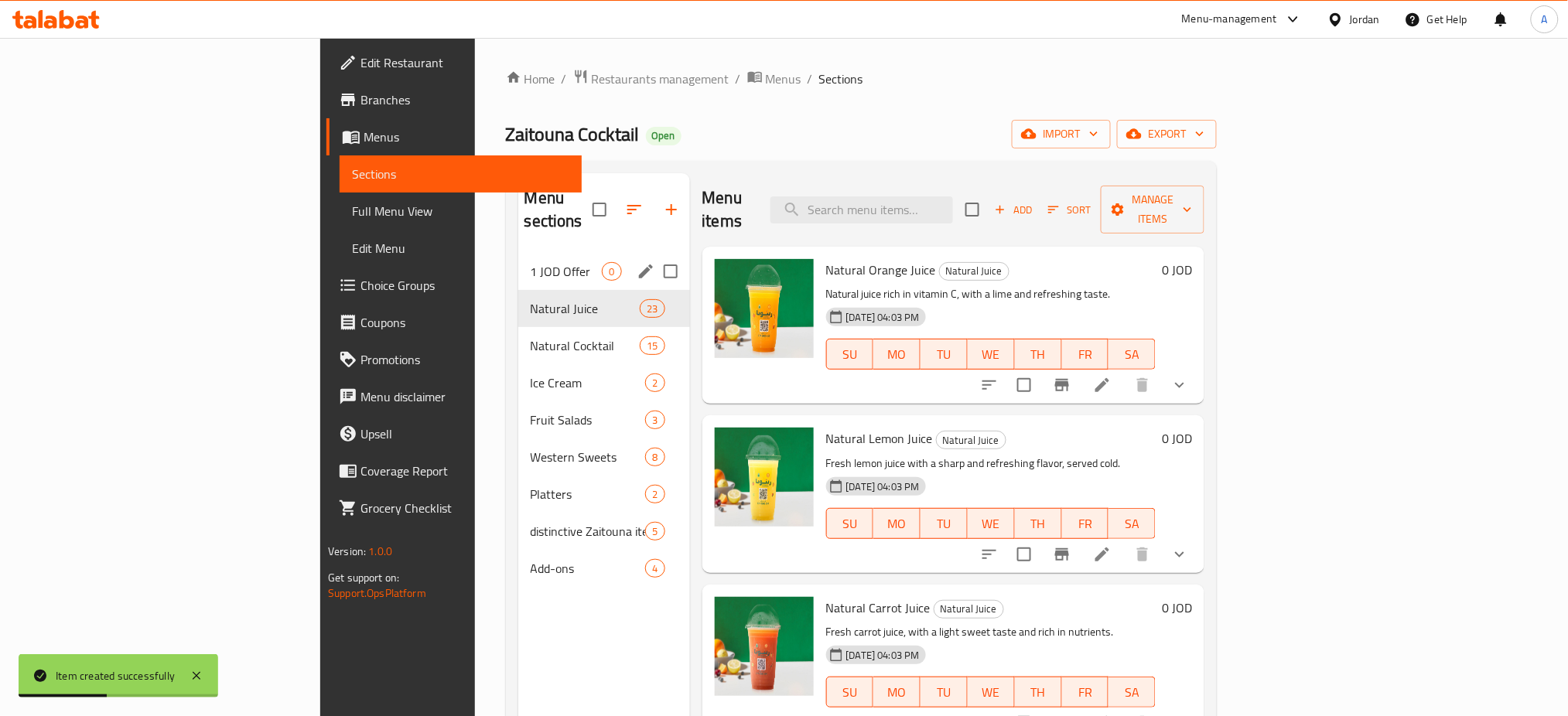
click at [531, 262] on span "1 JOD Offer" at bounding box center [567, 271] width 72 height 18
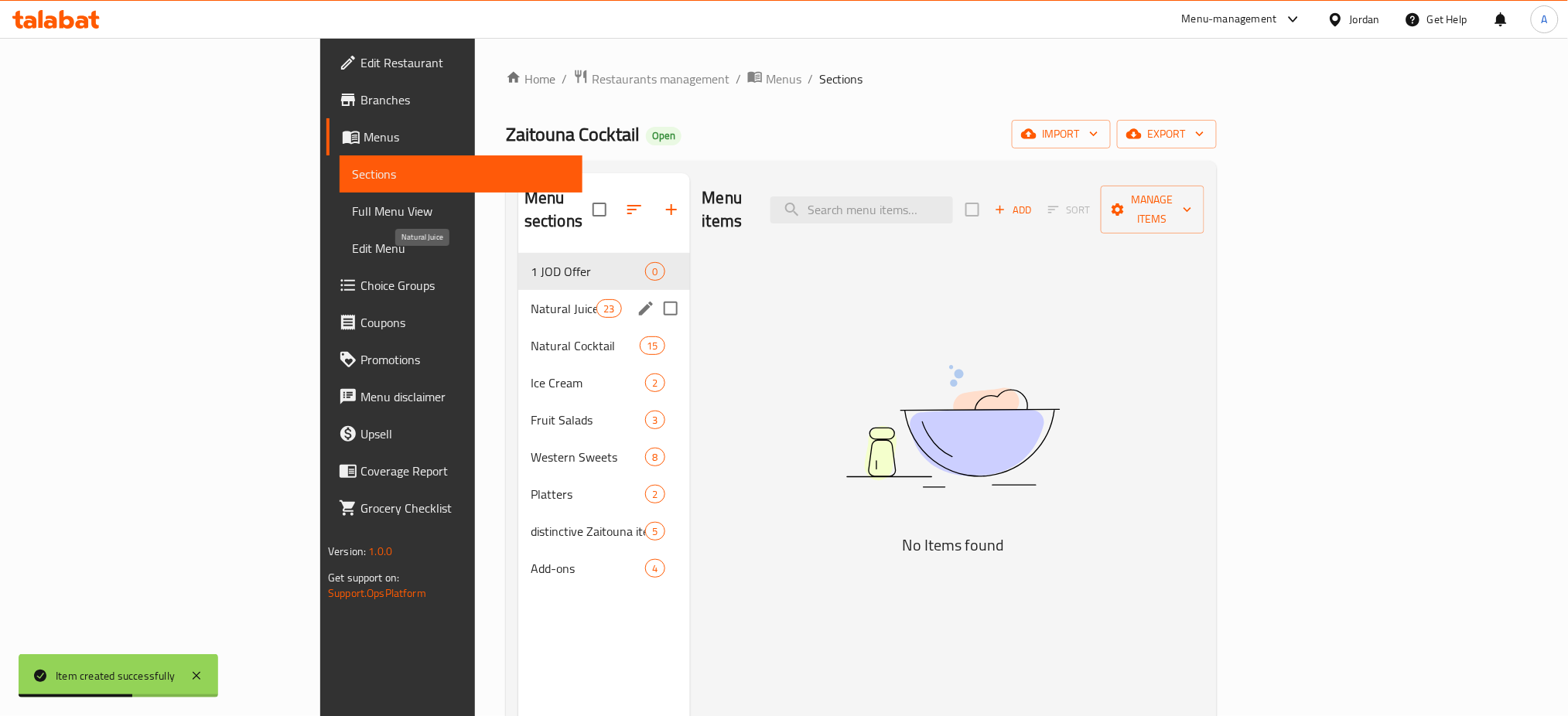
click at [531, 299] on span "Natural Juice" at bounding box center [563, 308] width 65 height 18
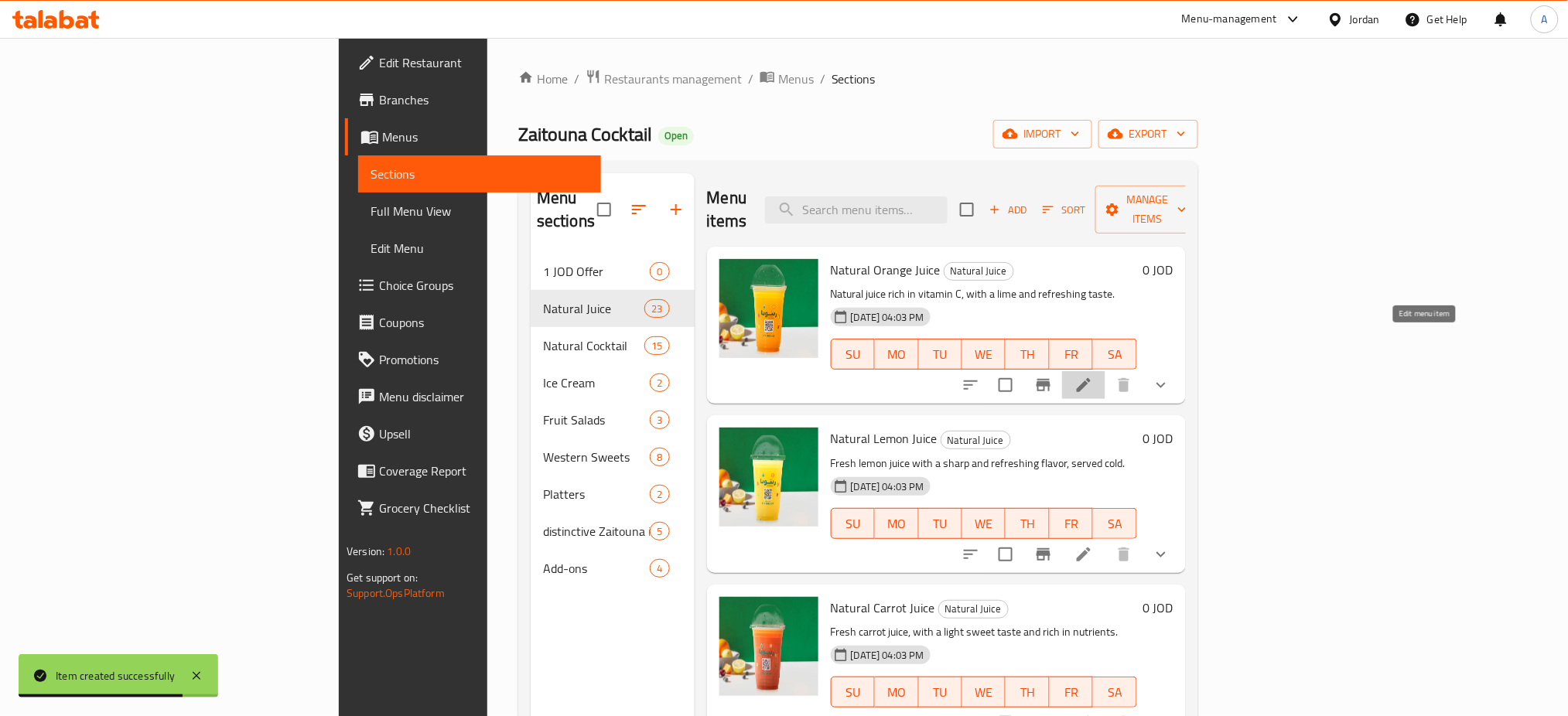
click at [1093, 375] on icon at bounding box center [1084, 385] width 18 height 18
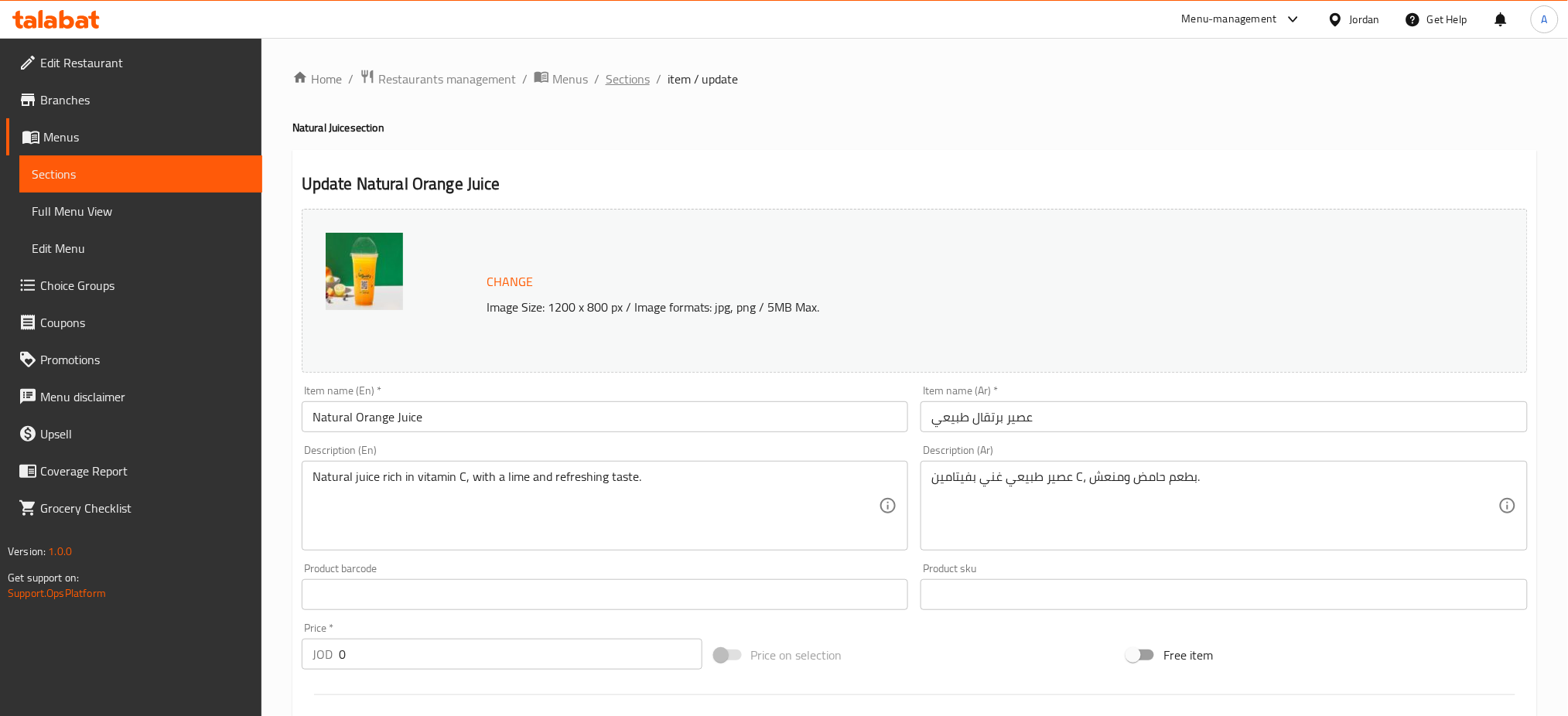
click at [605, 86] on span "Sections" at bounding box center [628, 79] width 44 height 18
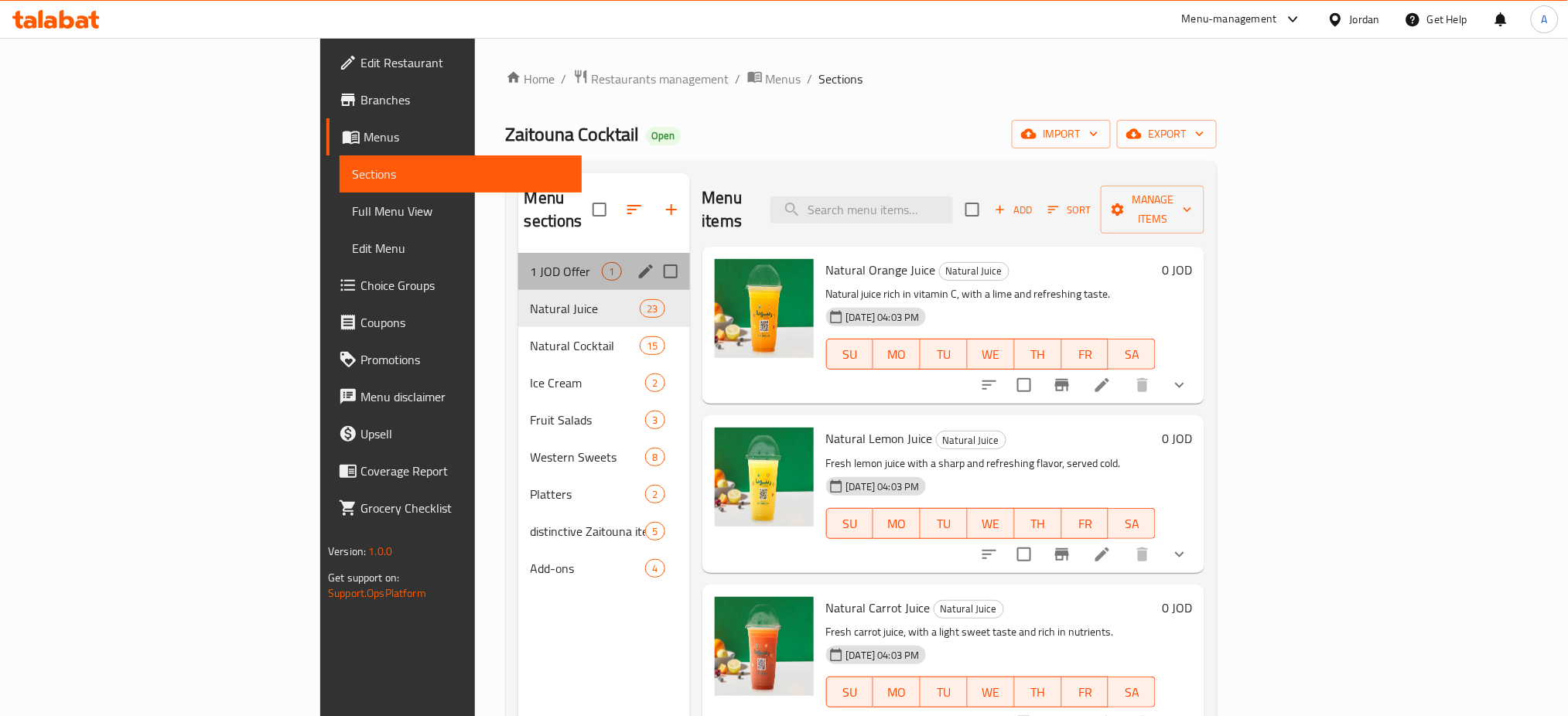
click at [518, 253] on div "1 JOD Offer 1" at bounding box center [604, 271] width 172 height 37
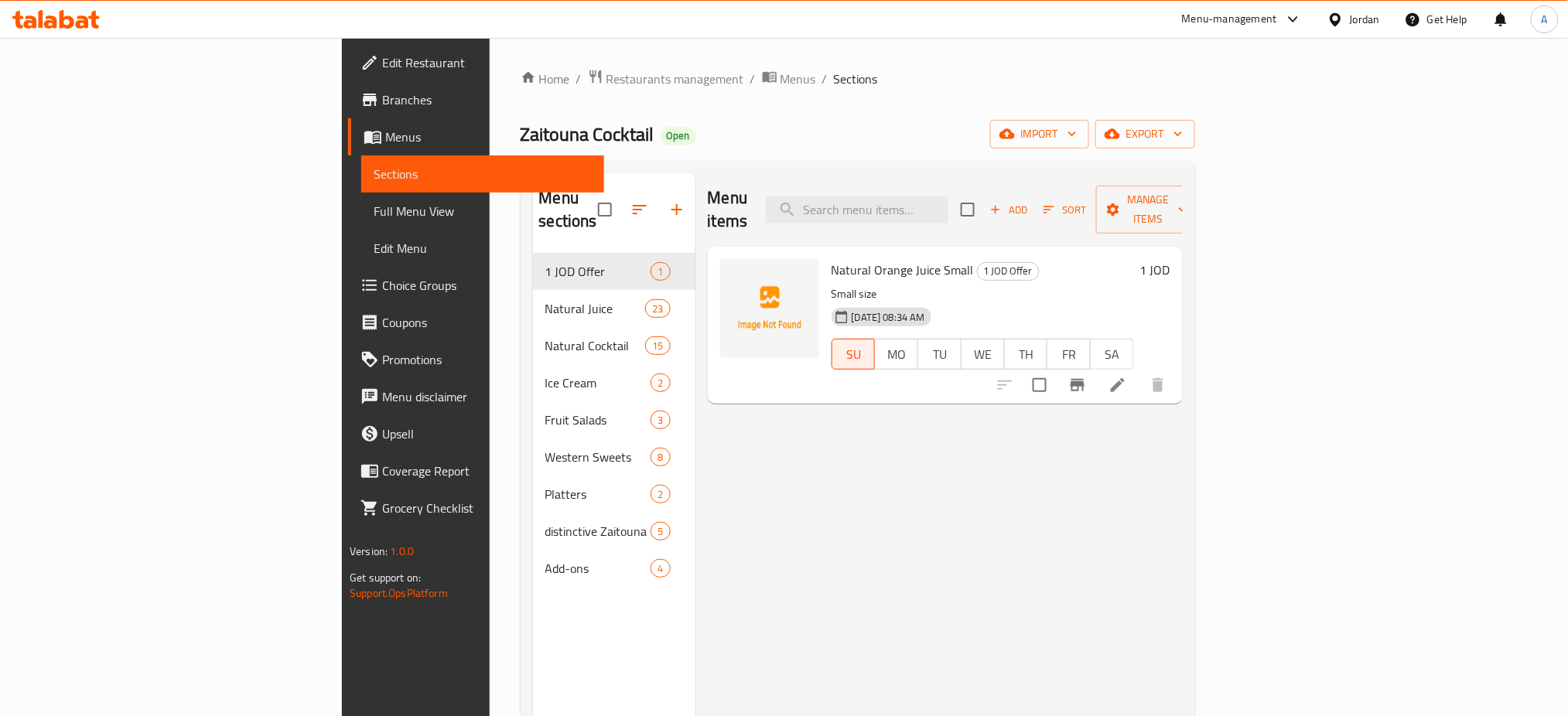
click at [1170, 260] on h6 "1 JOD" at bounding box center [1155, 271] width 30 height 22
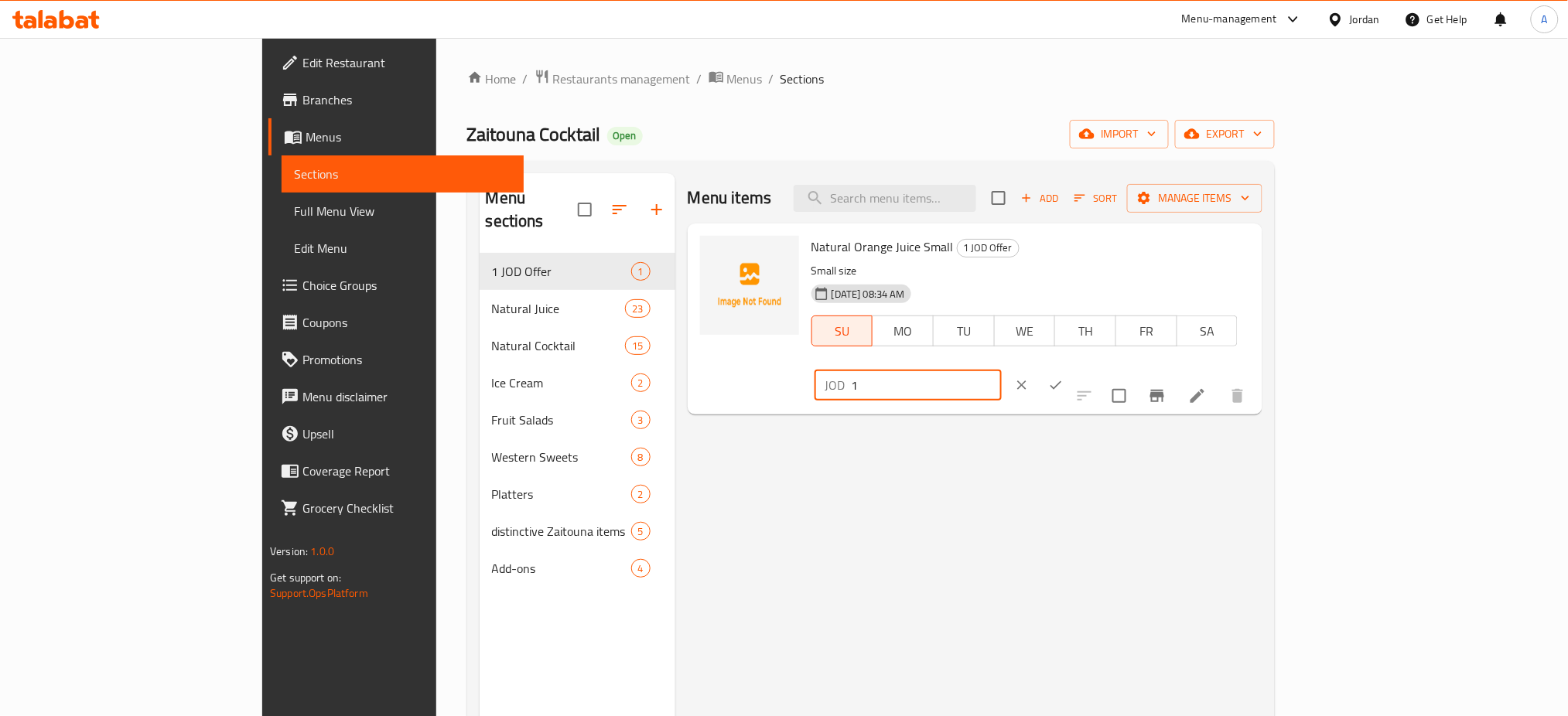
drag, startPoint x: 1363, startPoint y: 230, endPoint x: 1299, endPoint y: 230, distance: 64.0
click at [1256, 230] on div "Natural Orange Juice Small 1 JOD Offer Small size 14-09-2025 08:34 AM SU MO TU …" at bounding box center [1031, 319] width 451 height 179
type input "2.25"
click at [1064, 377] on icon "ok" at bounding box center [1055, 385] width 16 height 16
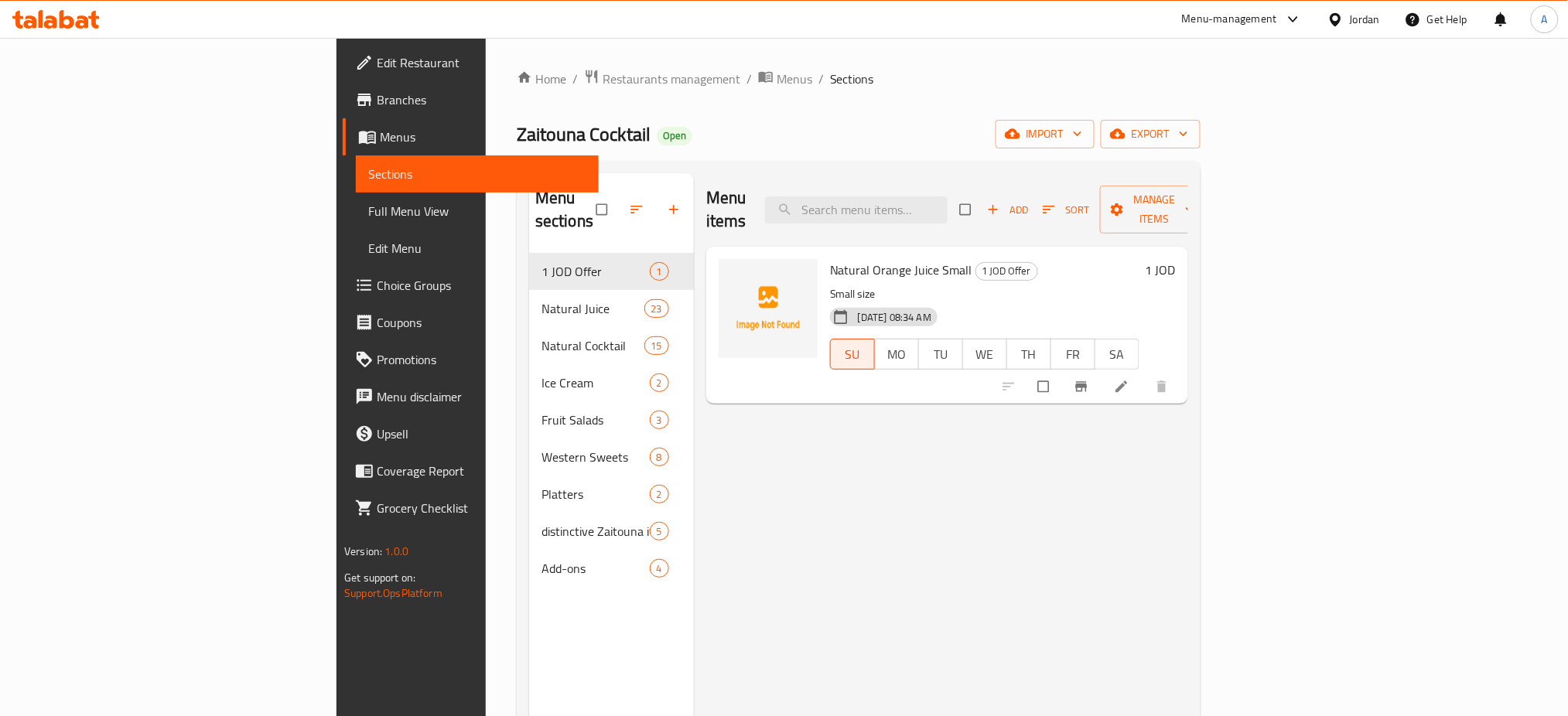
click at [1176, 260] on h6 "1 JOD" at bounding box center [1160, 271] width 30 height 22
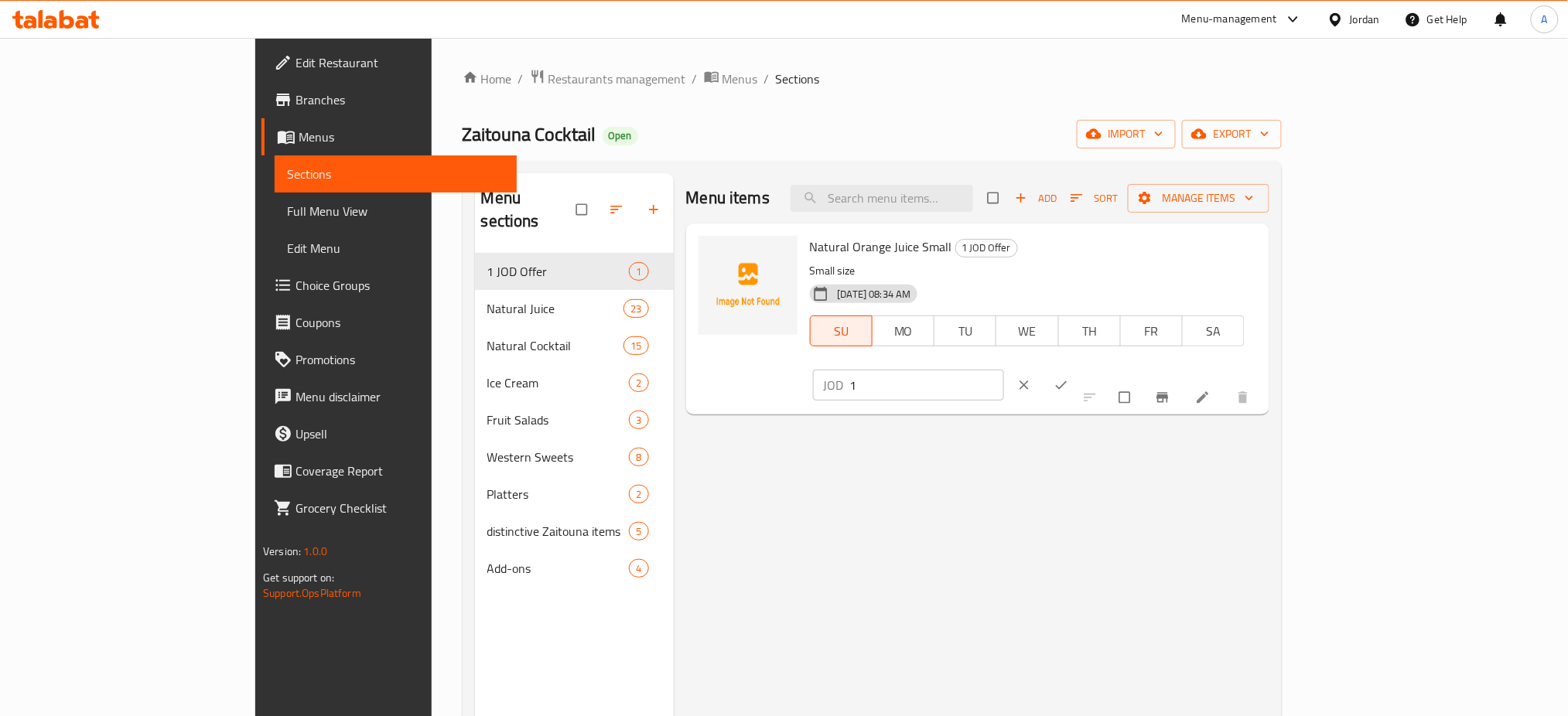
drag, startPoint x: 1341, startPoint y: 248, endPoint x: 1268, endPoint y: 253, distance: 73.2
click at [1263, 253] on div "Natural Orange Juice Small 1 JOD Offer Small size 14-09-2025 08:34 AM SU MO TU …" at bounding box center [1033, 319] width 460 height 179
type input "2.25"
click at [1081, 368] on button "ok" at bounding box center [1063, 385] width 37 height 34
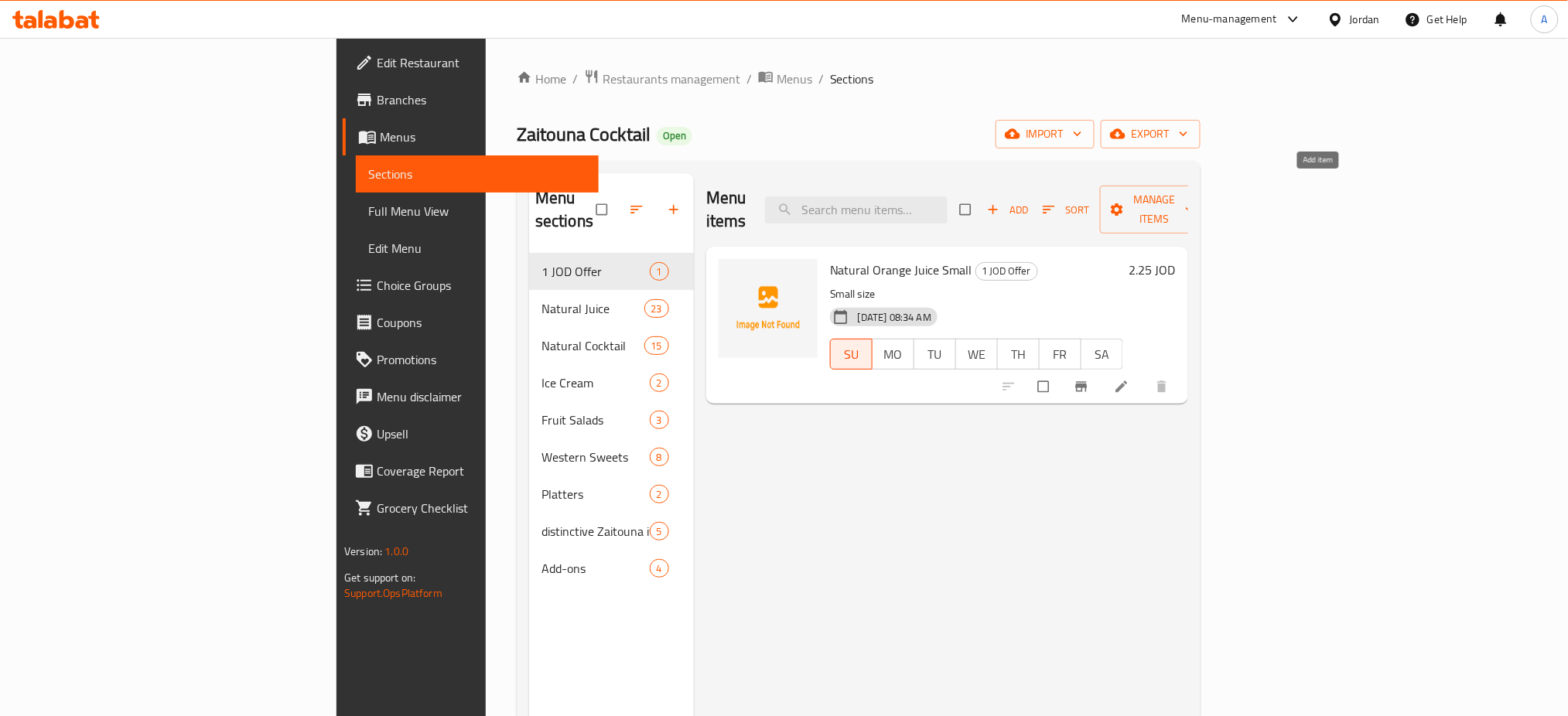
click at [997, 206] on icon "button" at bounding box center [993, 211] width 9 height 9
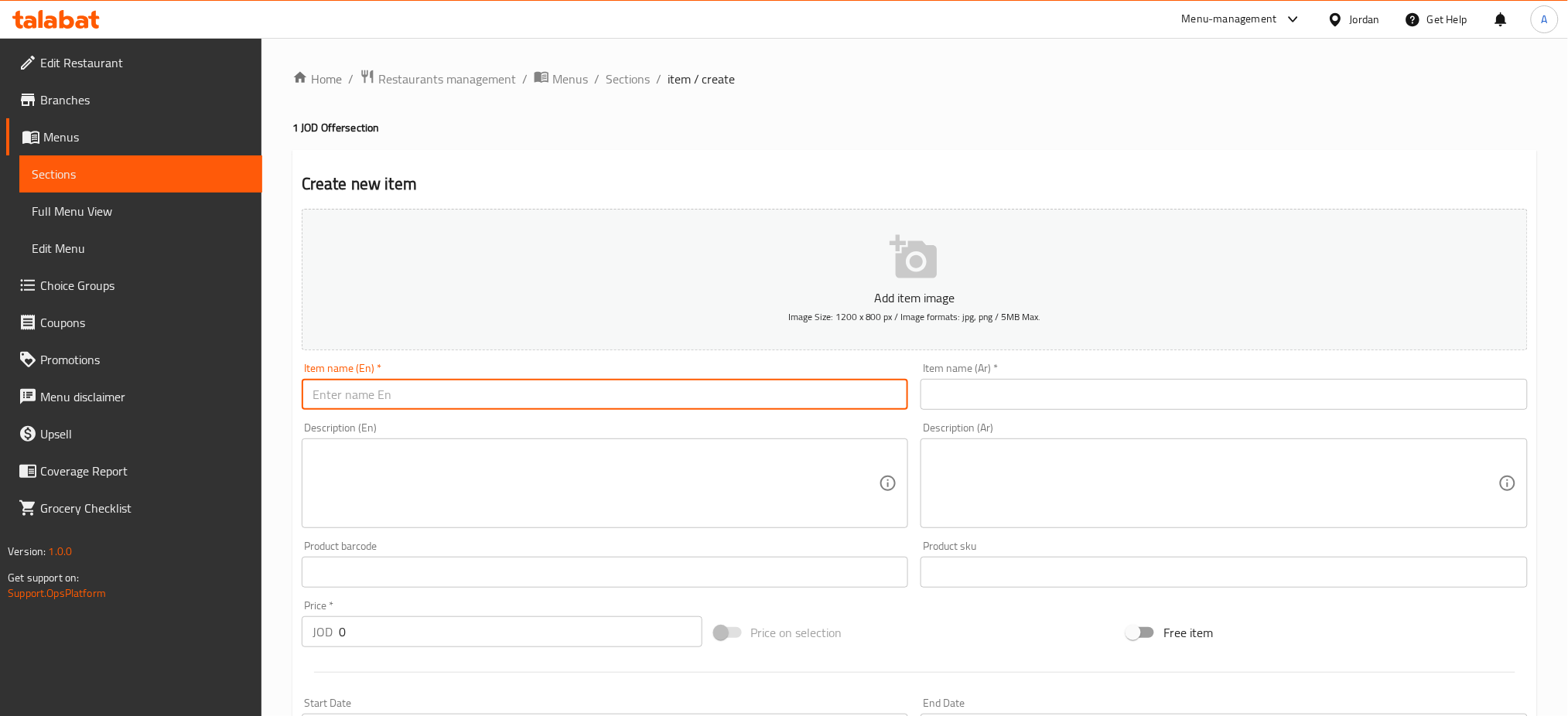
click at [586, 379] on input "text" at bounding box center [605, 395] width 607 height 31
type input "Lemon and Mint Fresh Juice"
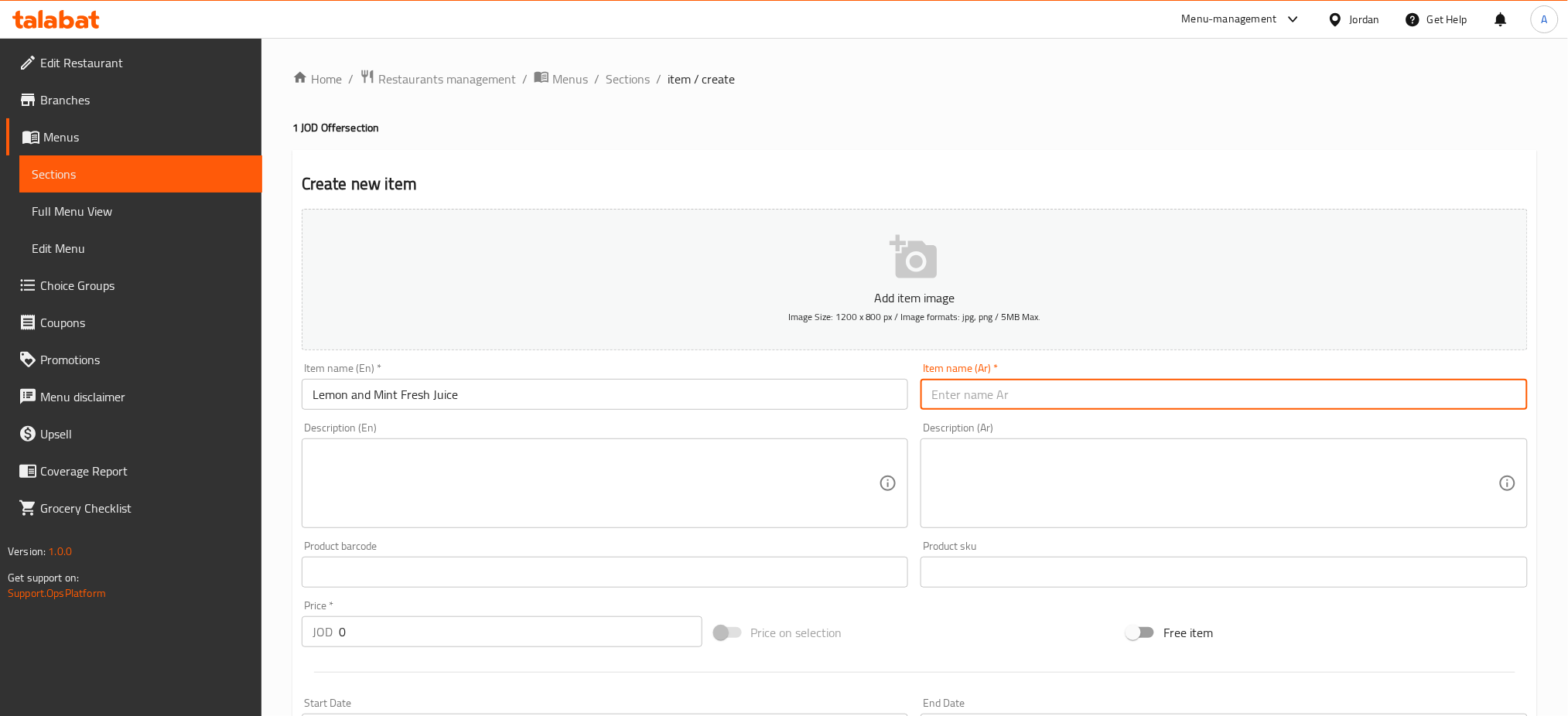
click at [616, 447] on textarea at bounding box center [596, 484] width 567 height 74
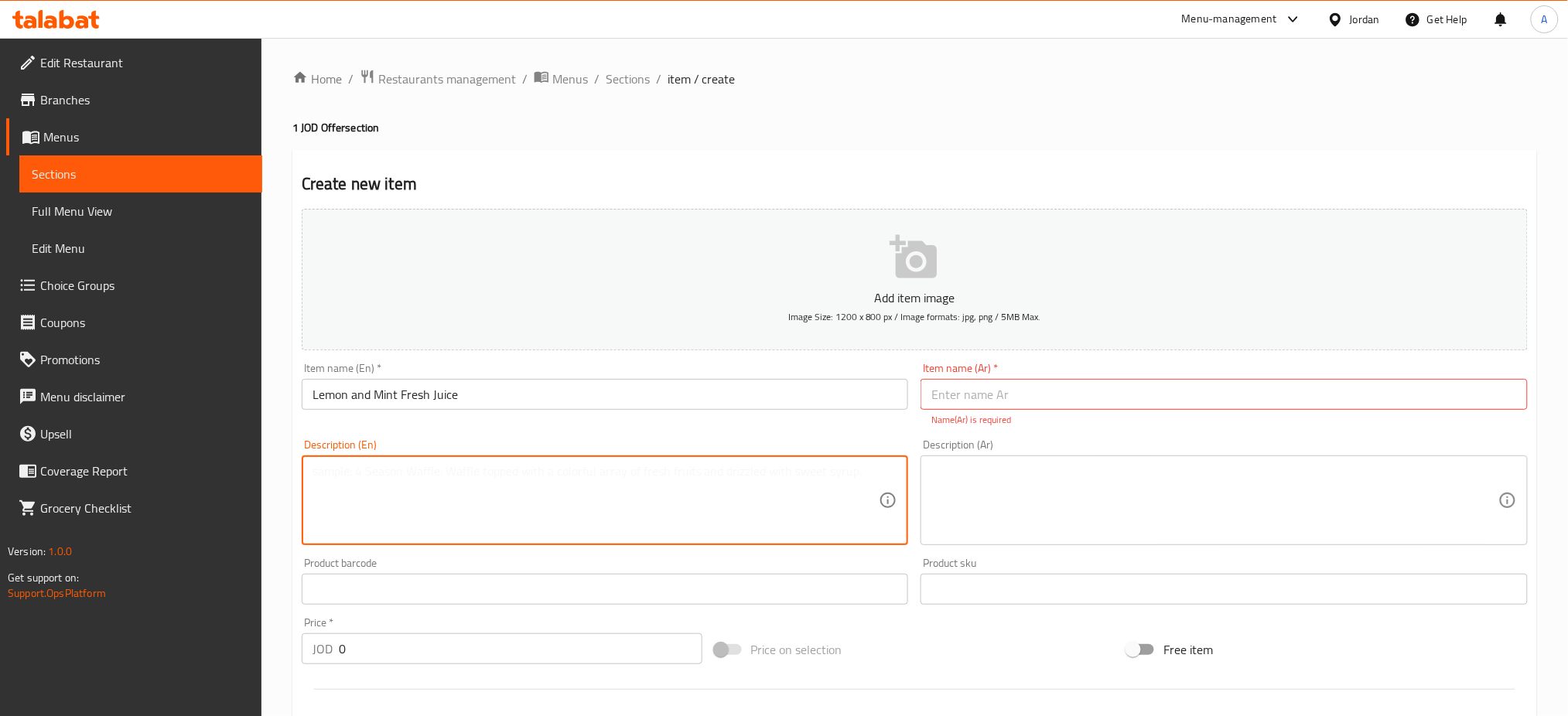
type textarea "س"
type textarea "Small size"
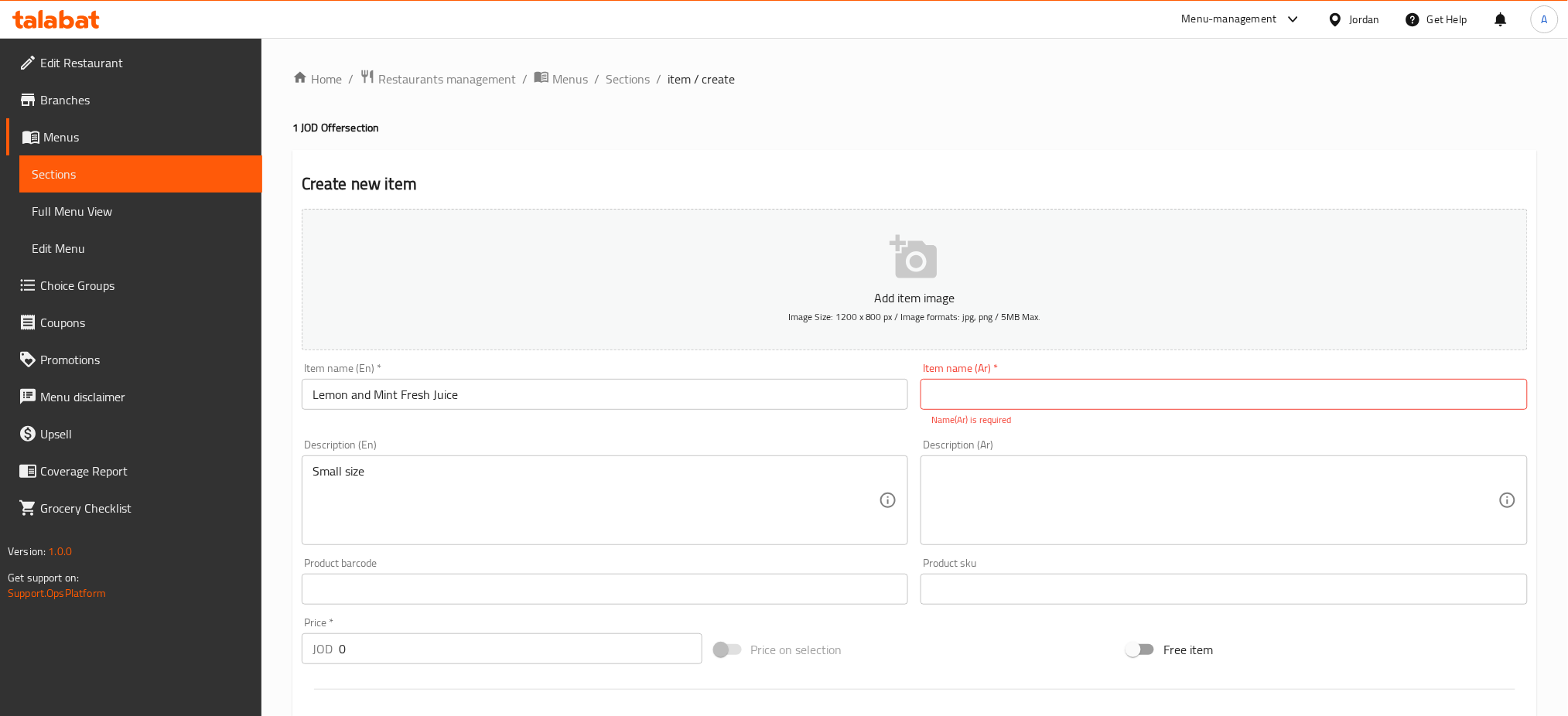
click at [0, 603] on div "Edit Restaurant Branches Menus Sections Full Menu View Edit Menu Choice Groups …" at bounding box center [131, 396] width 262 height 716
drag, startPoint x: 1025, startPoint y: 350, endPoint x: 971, endPoint y: 345, distance: 54.2
click at [1024, 379] on input "text" at bounding box center [1224, 395] width 607 height 31
paste input "عصير ليمون ونعنع صغير"
type input "عصير ليمون ونعنع صغير"
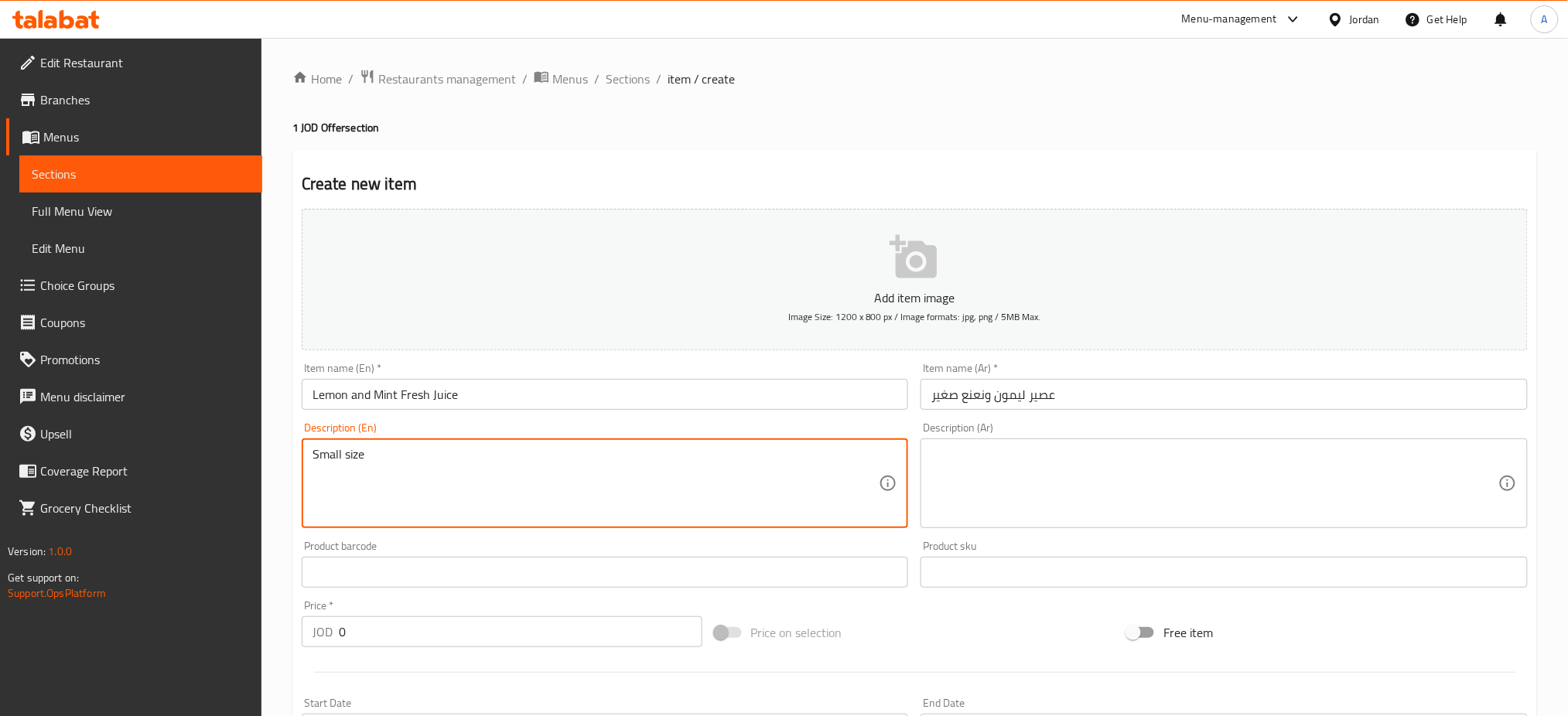
click at [1118, 447] on textarea at bounding box center [1215, 484] width 567 height 74
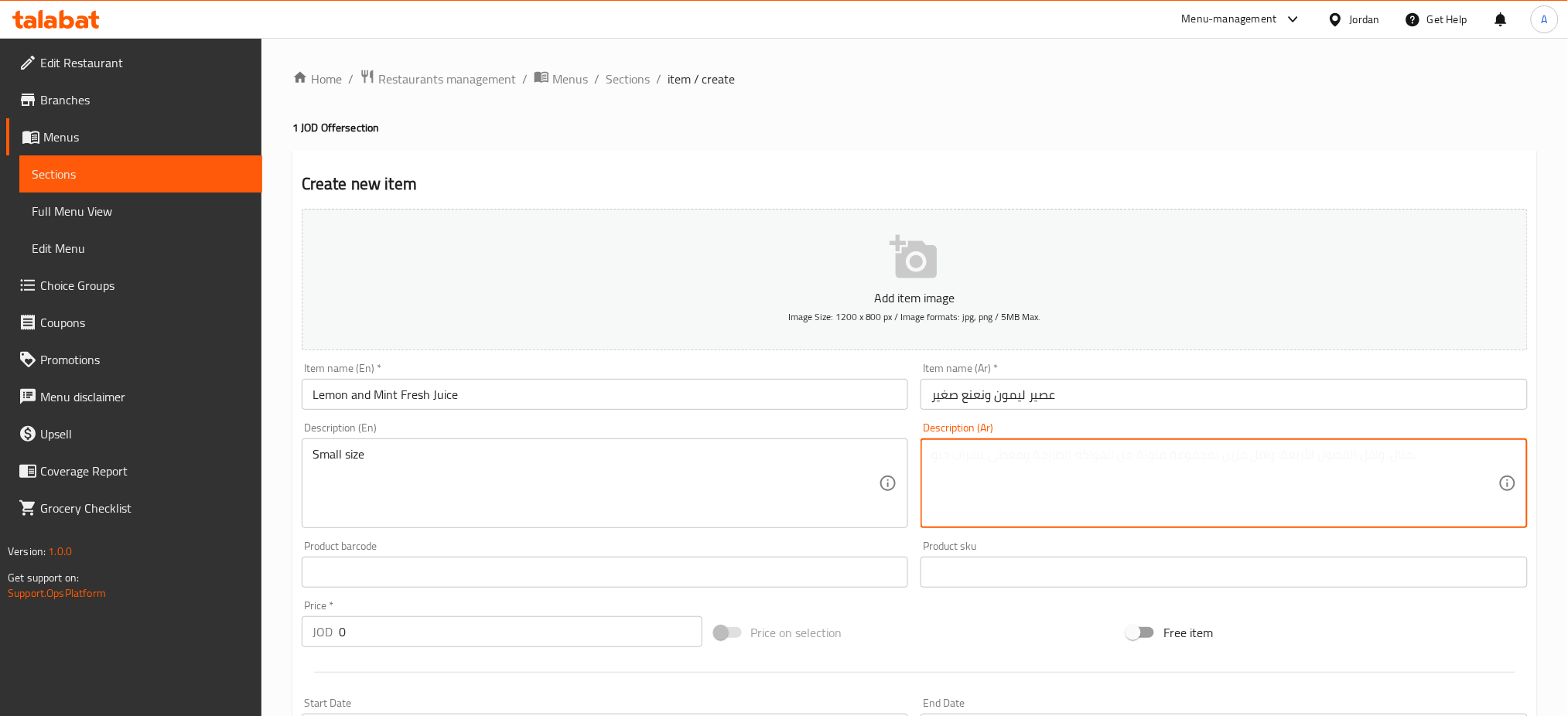
type textarea "خ"
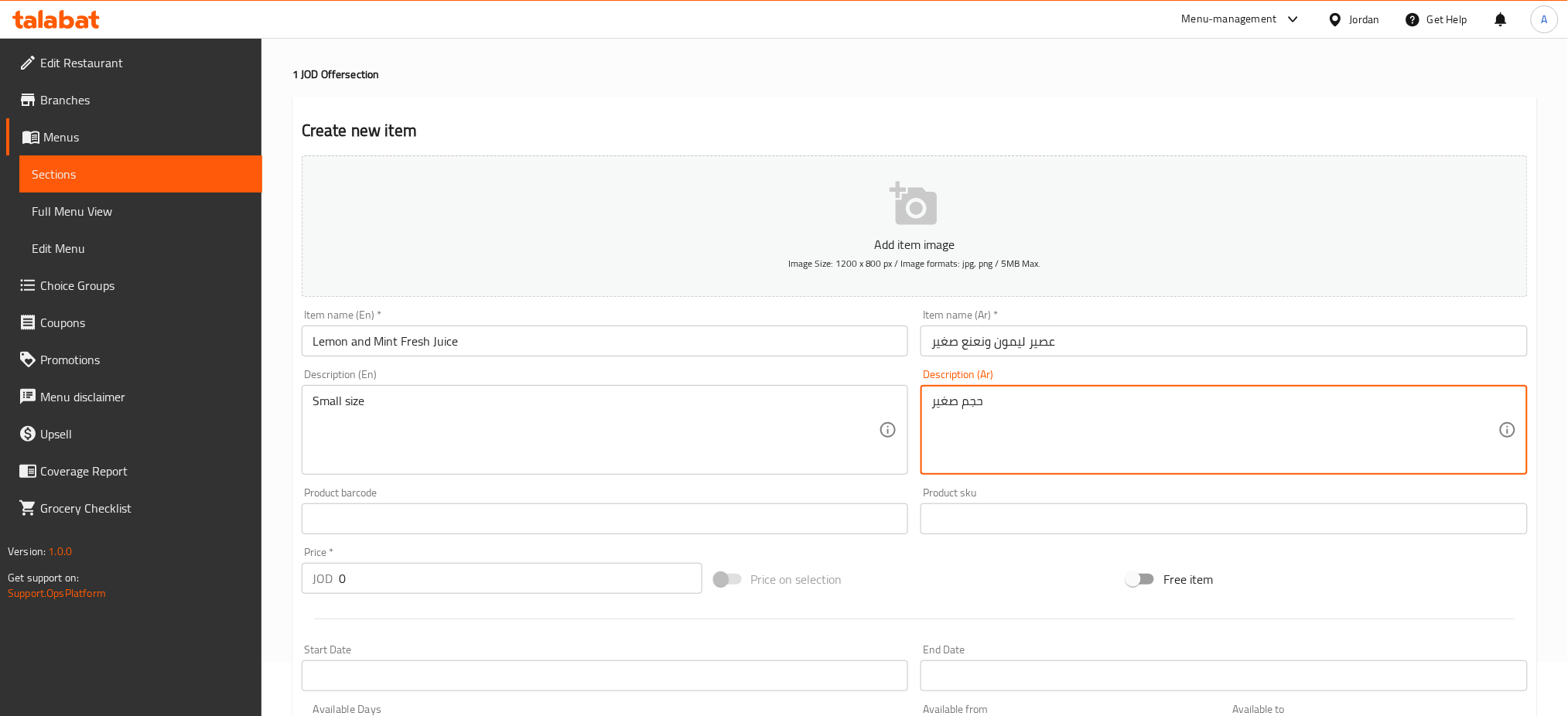
scroll to position [103, 0]
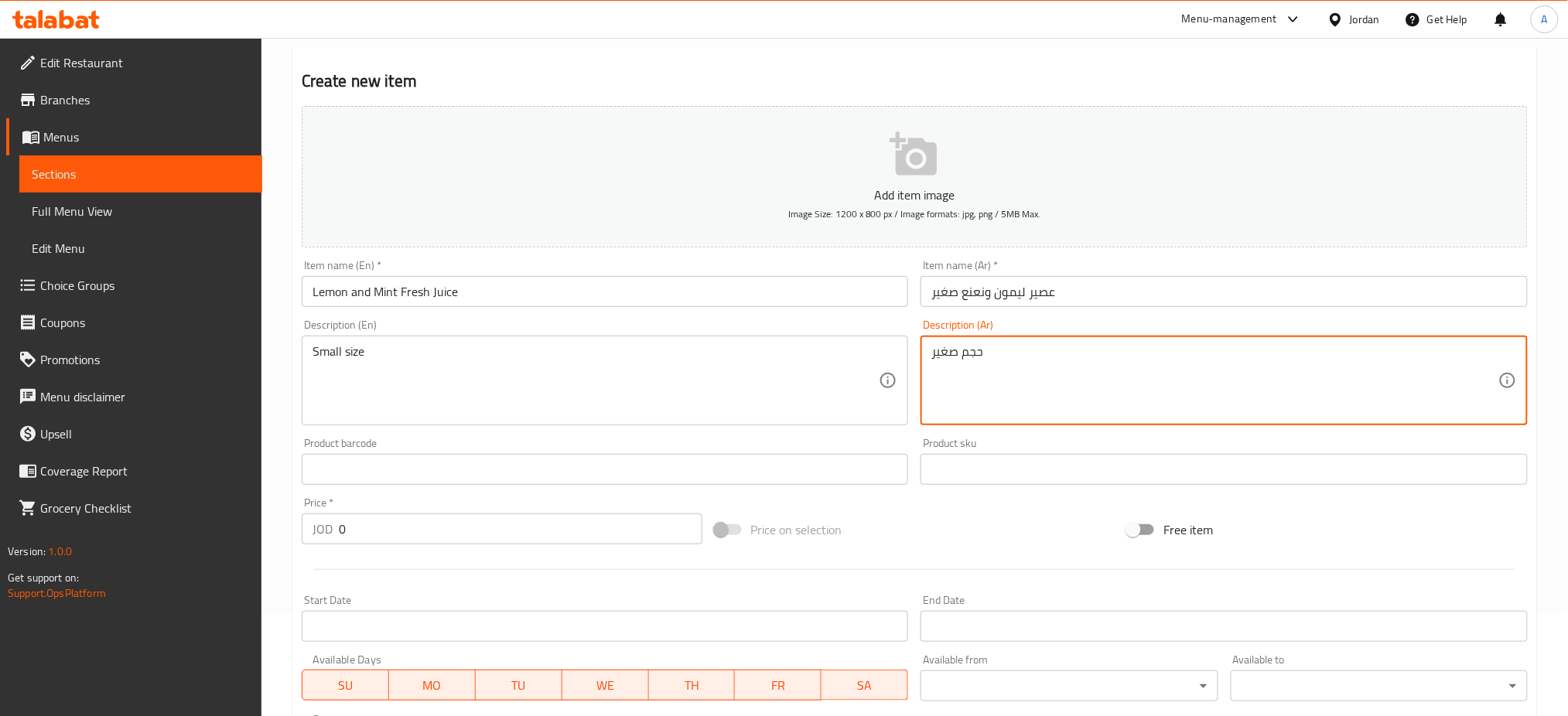
type textarea "حجم صغير"
drag, startPoint x: 354, startPoint y: 459, endPoint x: 231, endPoint y: 470, distance: 123.5
click at [249, 470] on div "Edit Restaurant Branches Menus Sections Full Menu View Edit Menu Choice Groups …" at bounding box center [784, 462] width 1568 height 1055
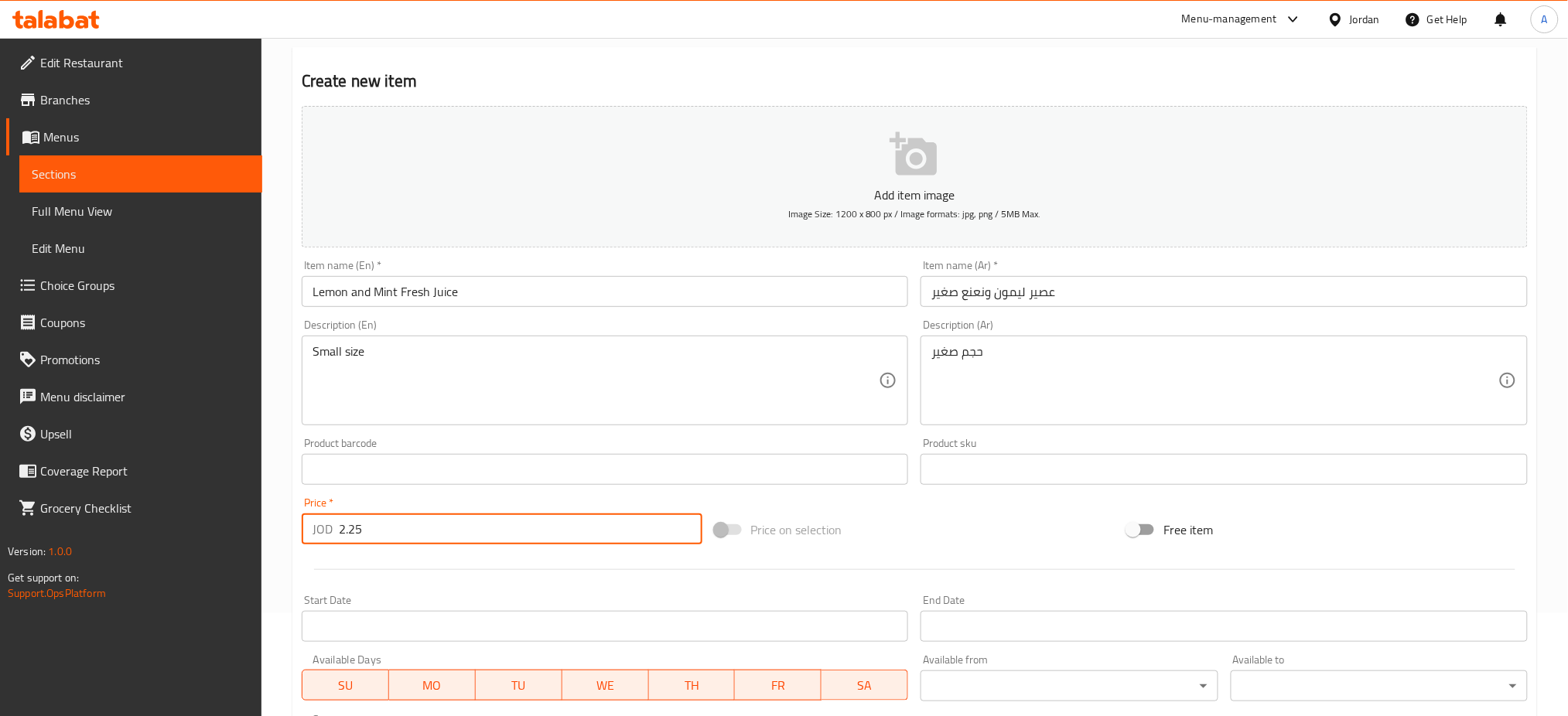
type input "2.25"
click at [429, 675] on span "MO" at bounding box center [432, 686] width 75 height 22
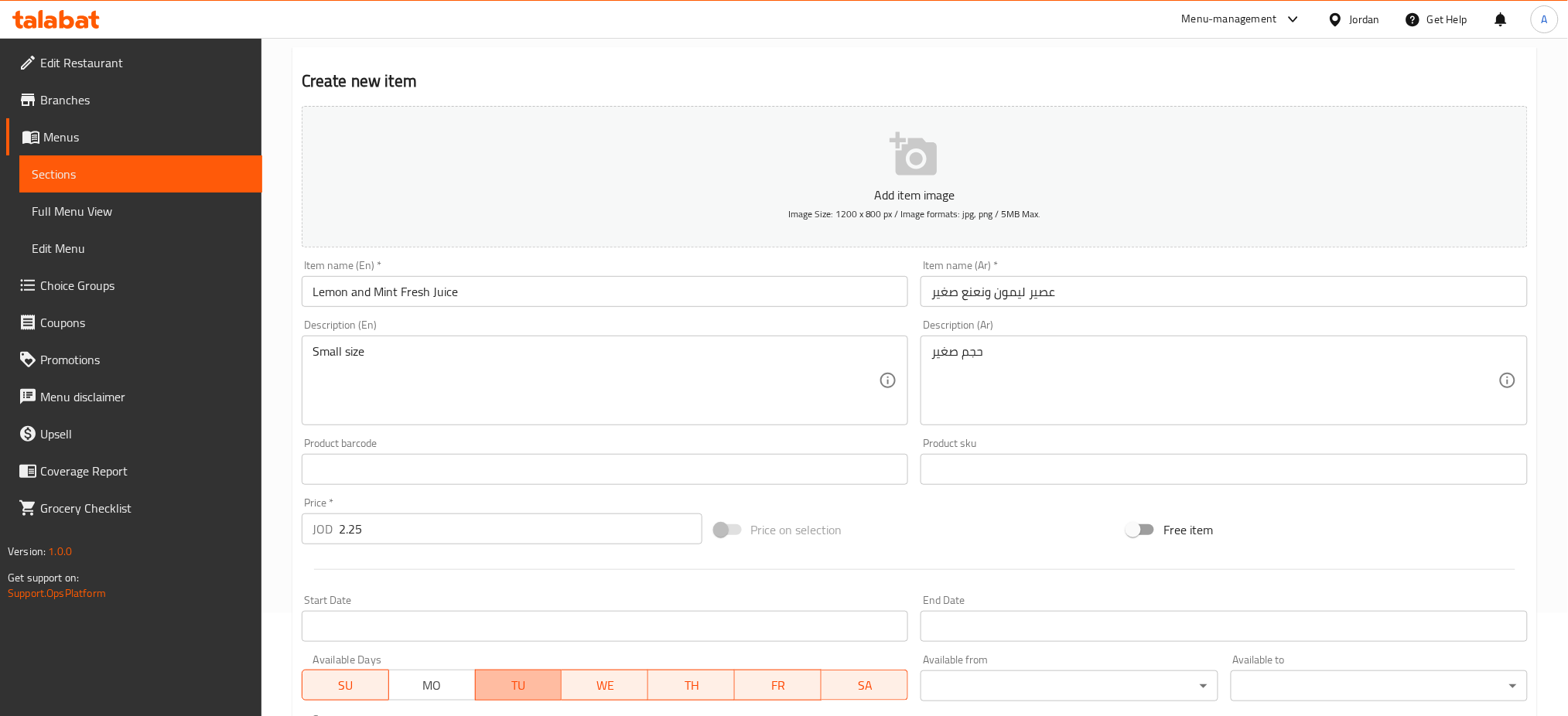
drag, startPoint x: 509, startPoint y: 610, endPoint x: 580, endPoint y: 616, distance: 71.3
click at [510, 675] on span "TU" at bounding box center [519, 686] width 75 height 22
click at [594, 675] on span "WE" at bounding box center [605, 686] width 75 height 22
click at [719, 675] on span "TH" at bounding box center [691, 686] width 75 height 22
click at [771, 675] on span "FR" at bounding box center [778, 686] width 75 height 22
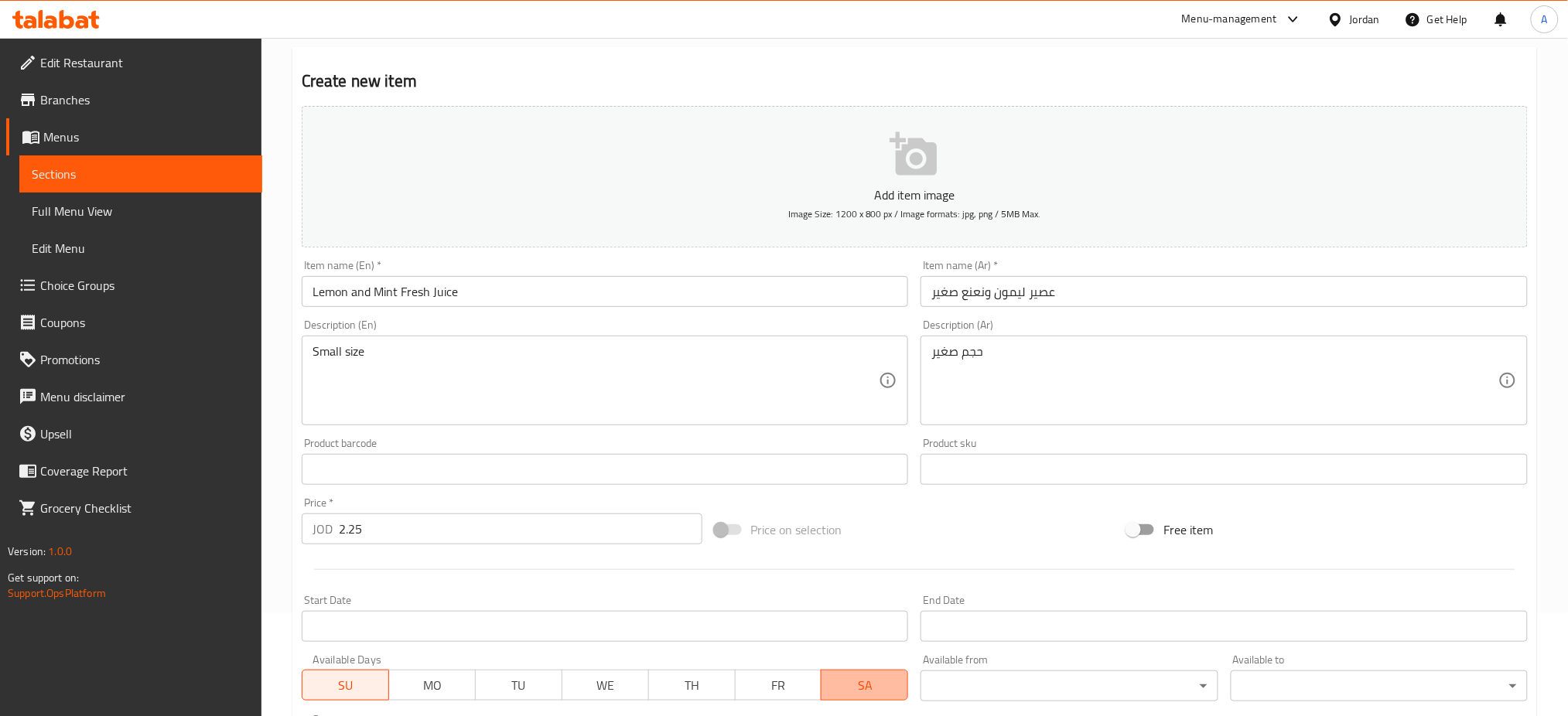
click at [856, 675] on span "SA" at bounding box center [864, 686] width 75 height 22
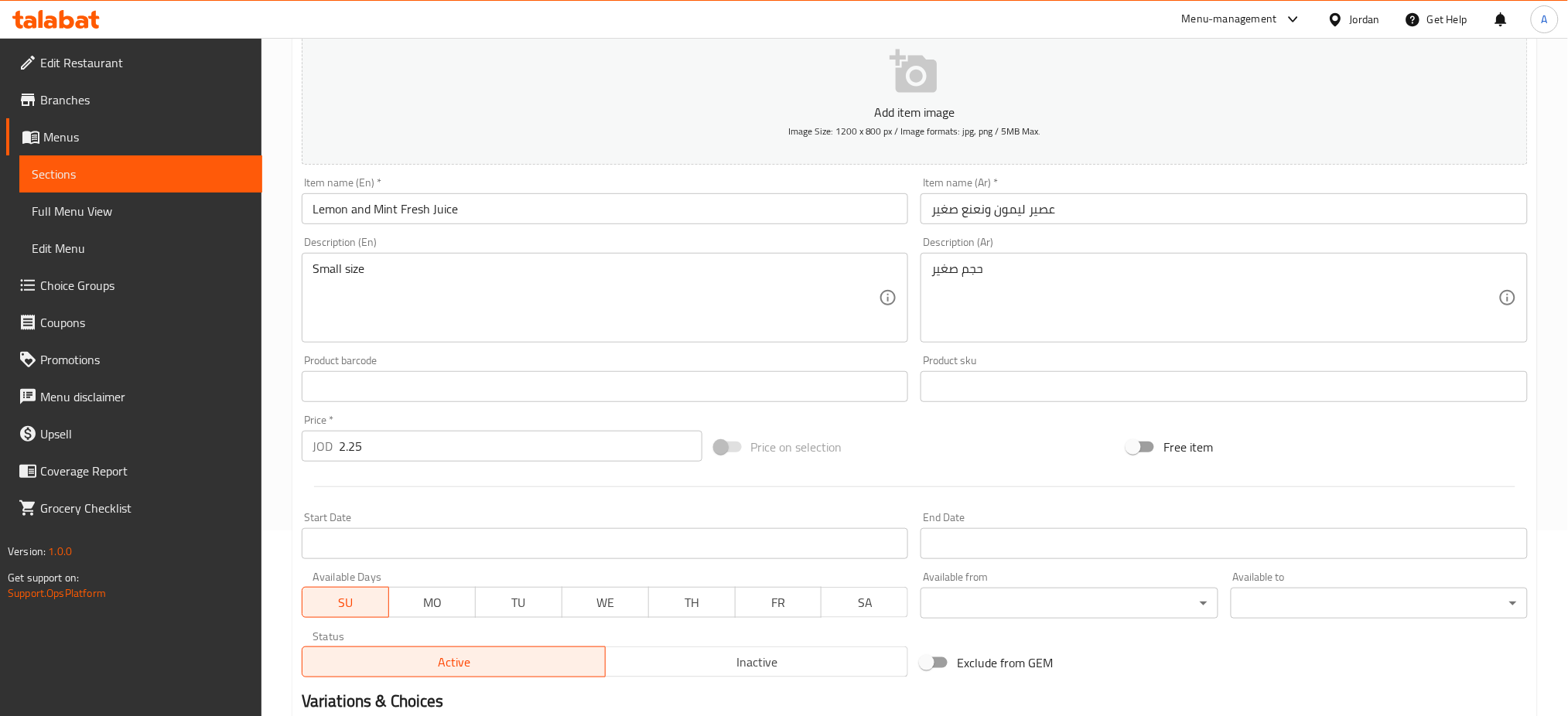
scroll to position [294, 0]
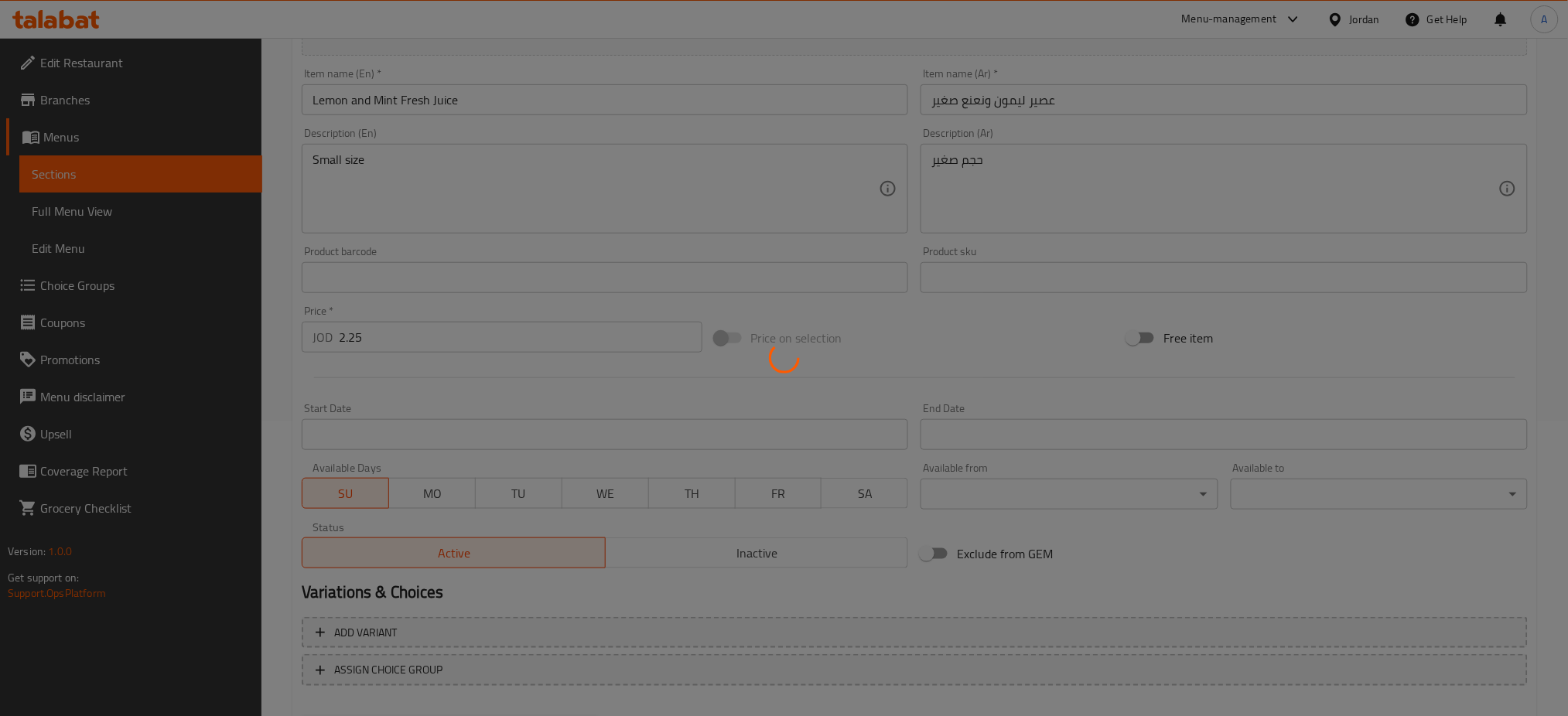
scroll to position [0, 0]
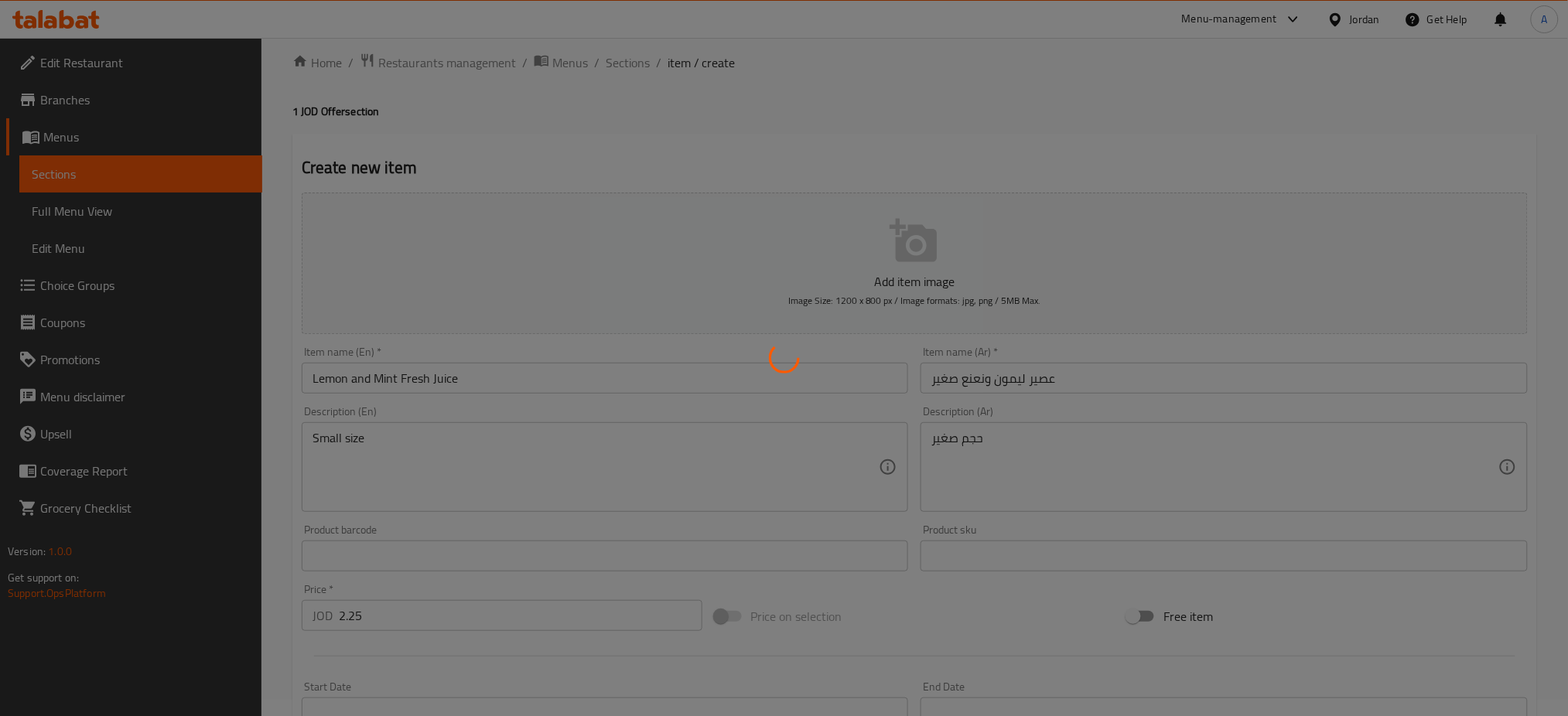
type input "0"
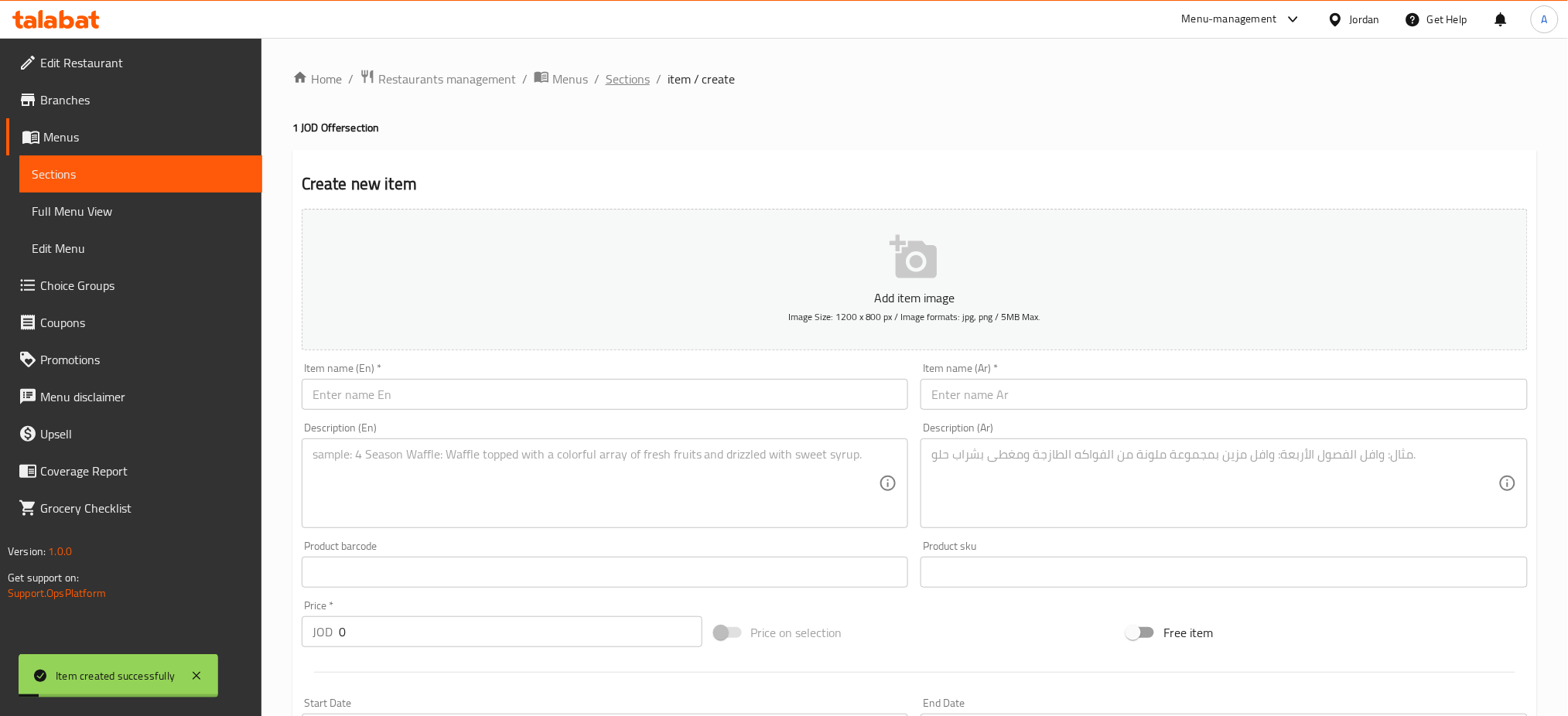
click at [605, 75] on span "Sections" at bounding box center [628, 79] width 44 height 18
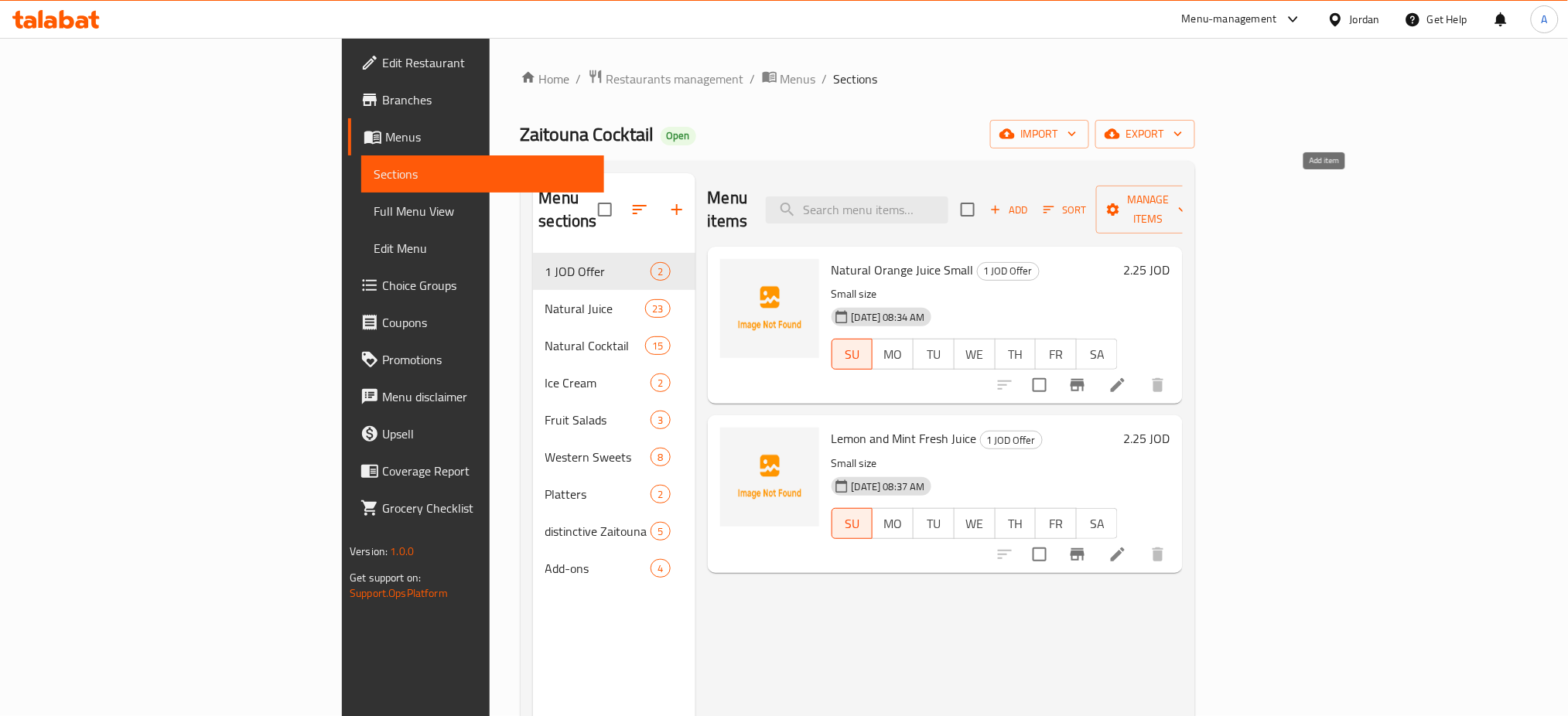
click at [1030, 202] on span "Add" at bounding box center [1008, 210] width 41 height 17
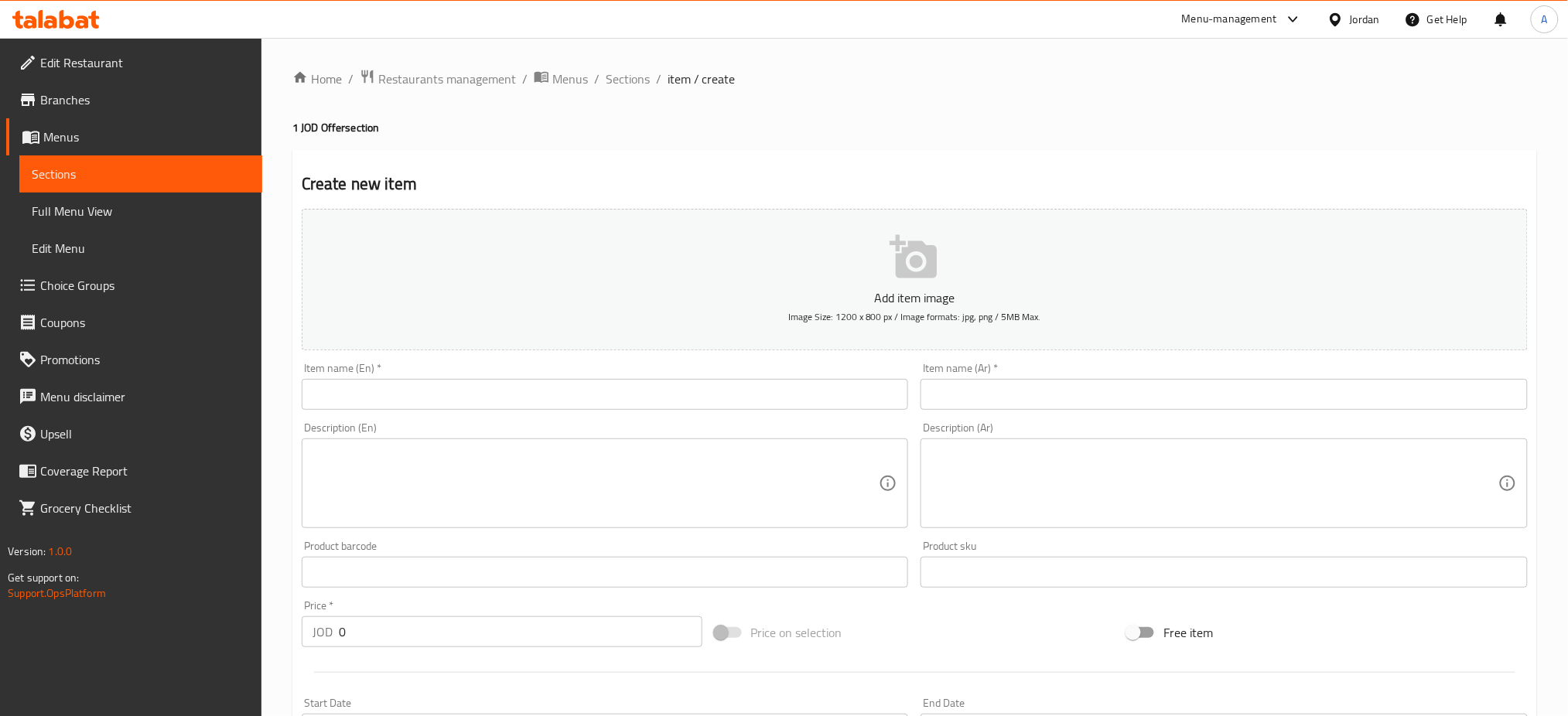
drag, startPoint x: 979, startPoint y: 364, endPoint x: 835, endPoint y: 362, distance: 144.0
click at [979, 379] on input "text" at bounding box center [1224, 395] width 607 height 31
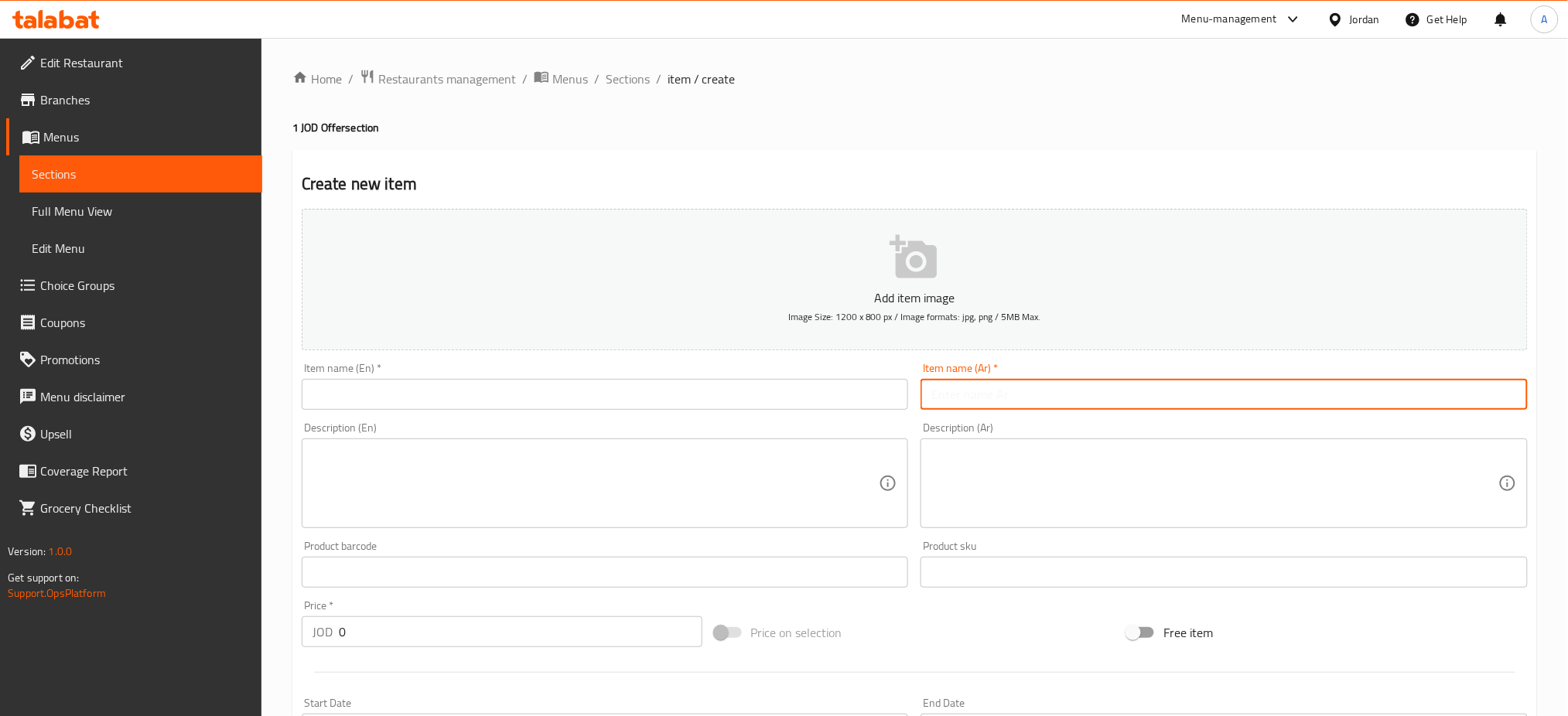
paste input "عصير رمان صغير"
type input "عصير رمان صغير"
click at [611, 379] on input "text" at bounding box center [605, 395] width 607 height 31
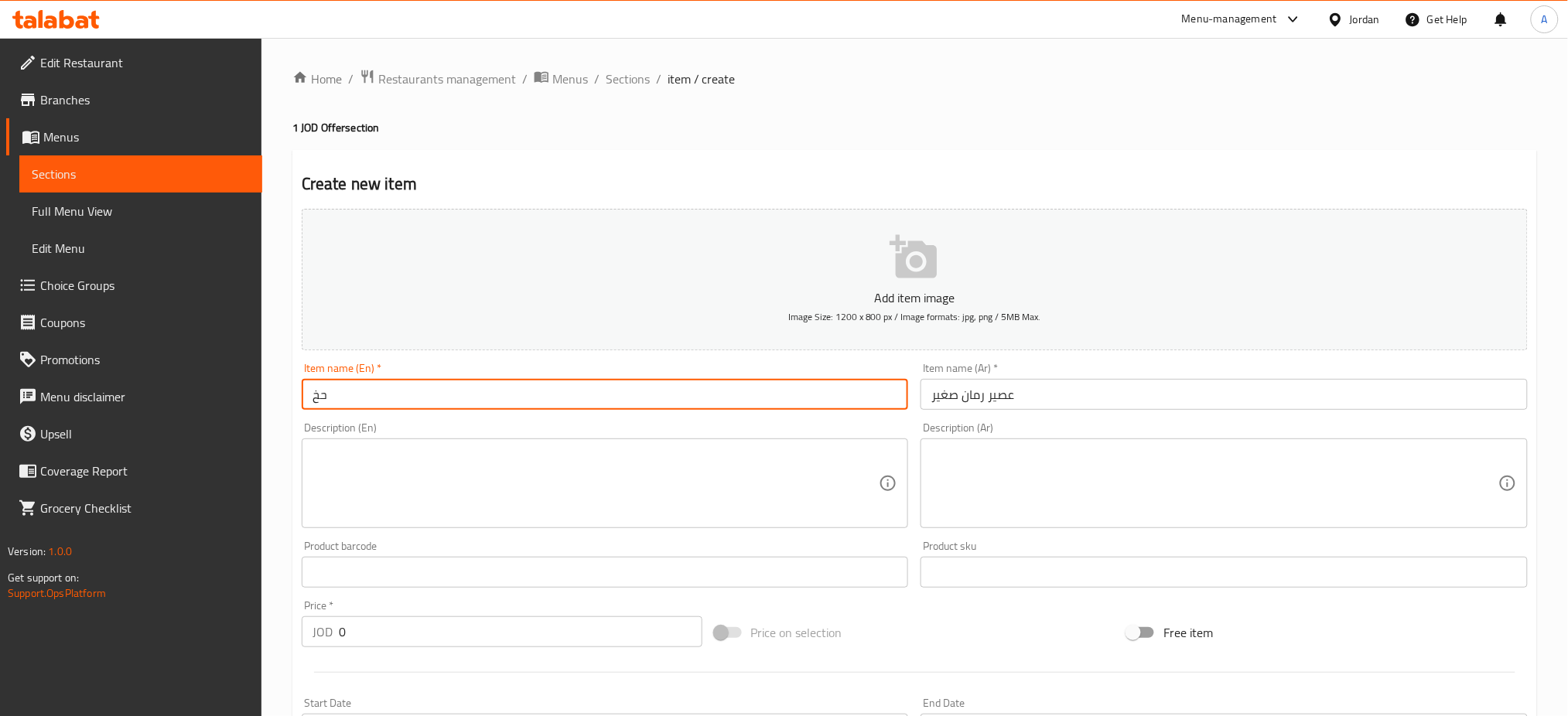
type input "ح"
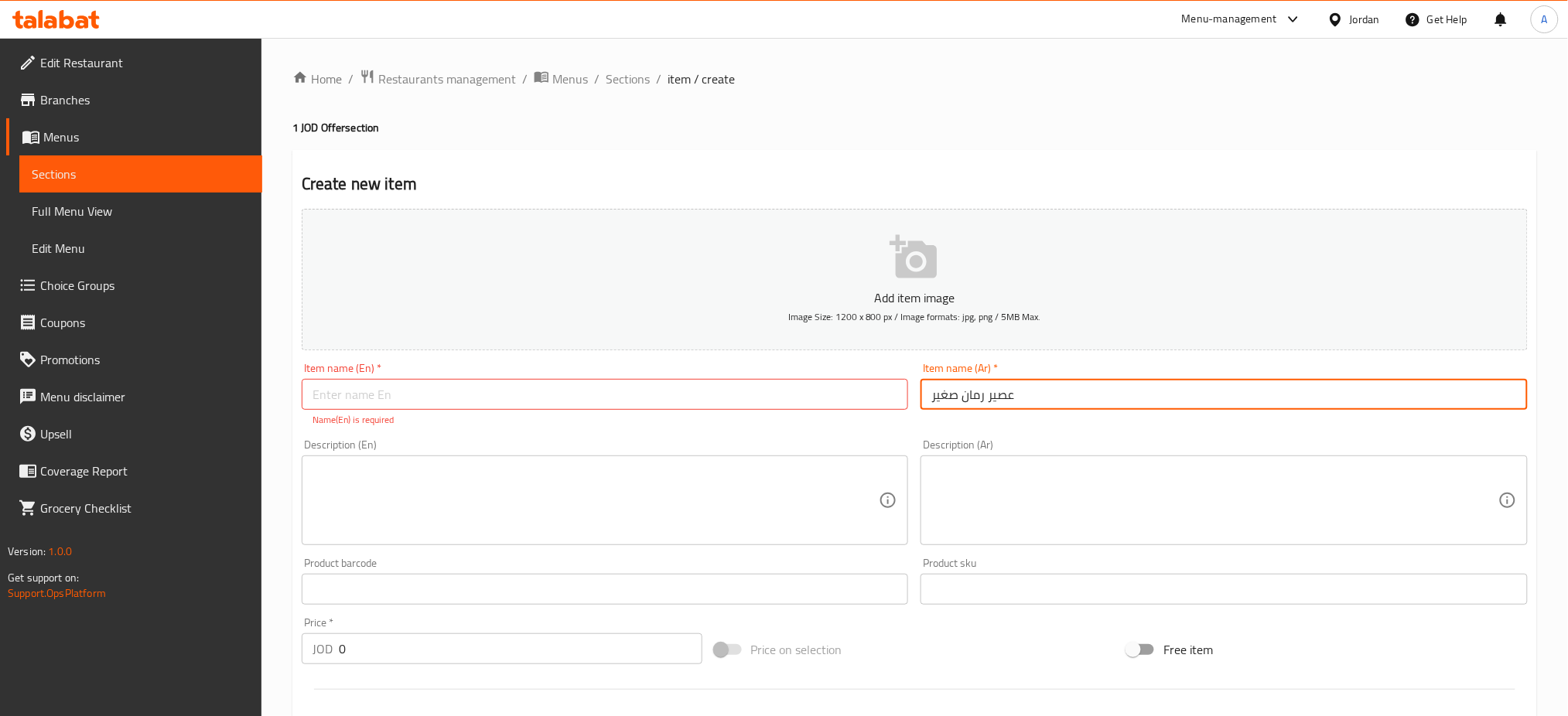
drag, startPoint x: 1012, startPoint y: 358, endPoint x: 834, endPoint y: 359, distance: 178.0
click at [834, 359] on div "Add item image Image Size: 1200 x 800 px / Image formats: jpg, png / 5MB Max. I…" at bounding box center [915, 544] width 1239 height 684
click at [781, 379] on input "text" at bounding box center [605, 395] width 607 height 31
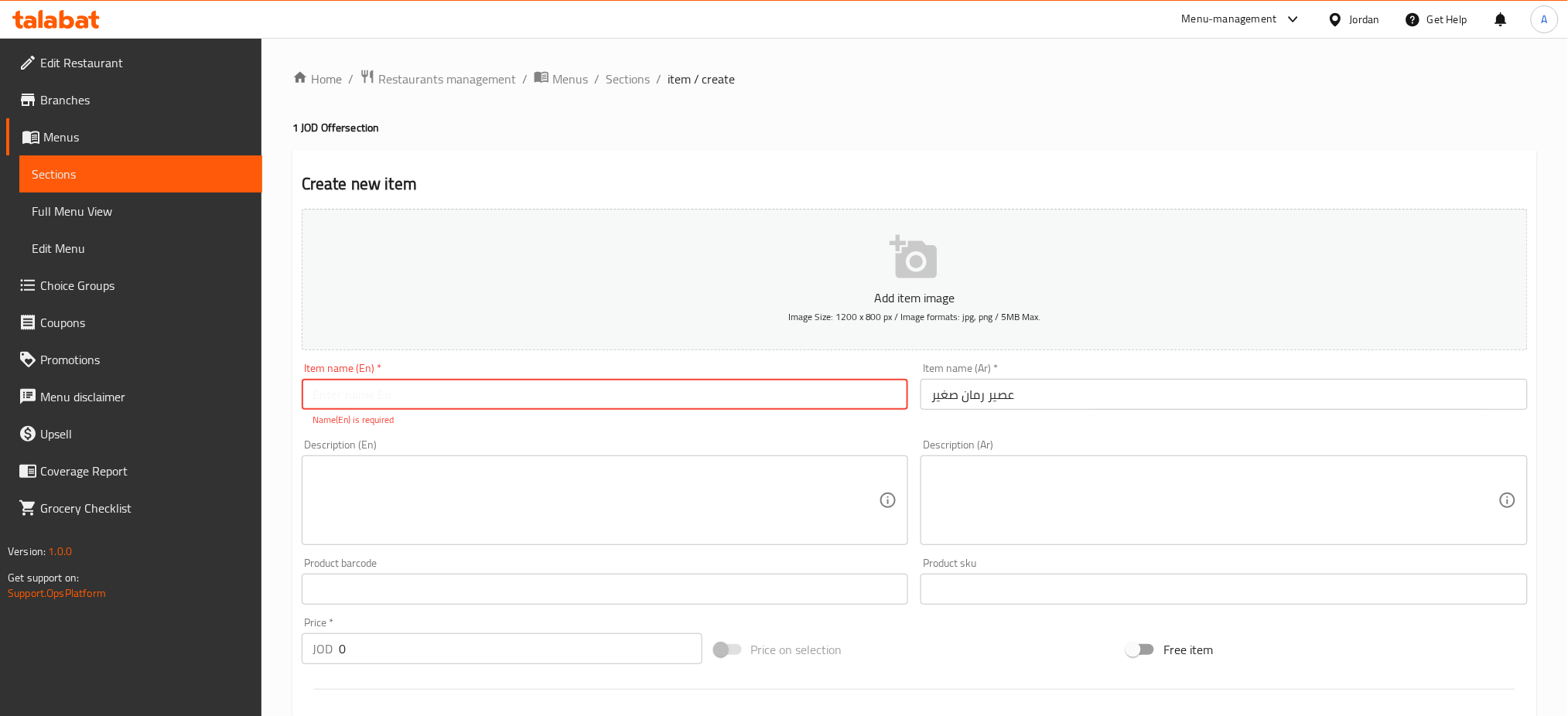
paste input "Small pomegranate juice"
type input "Small pomegranate juice"
click at [583, 464] on textarea at bounding box center [596, 501] width 567 height 74
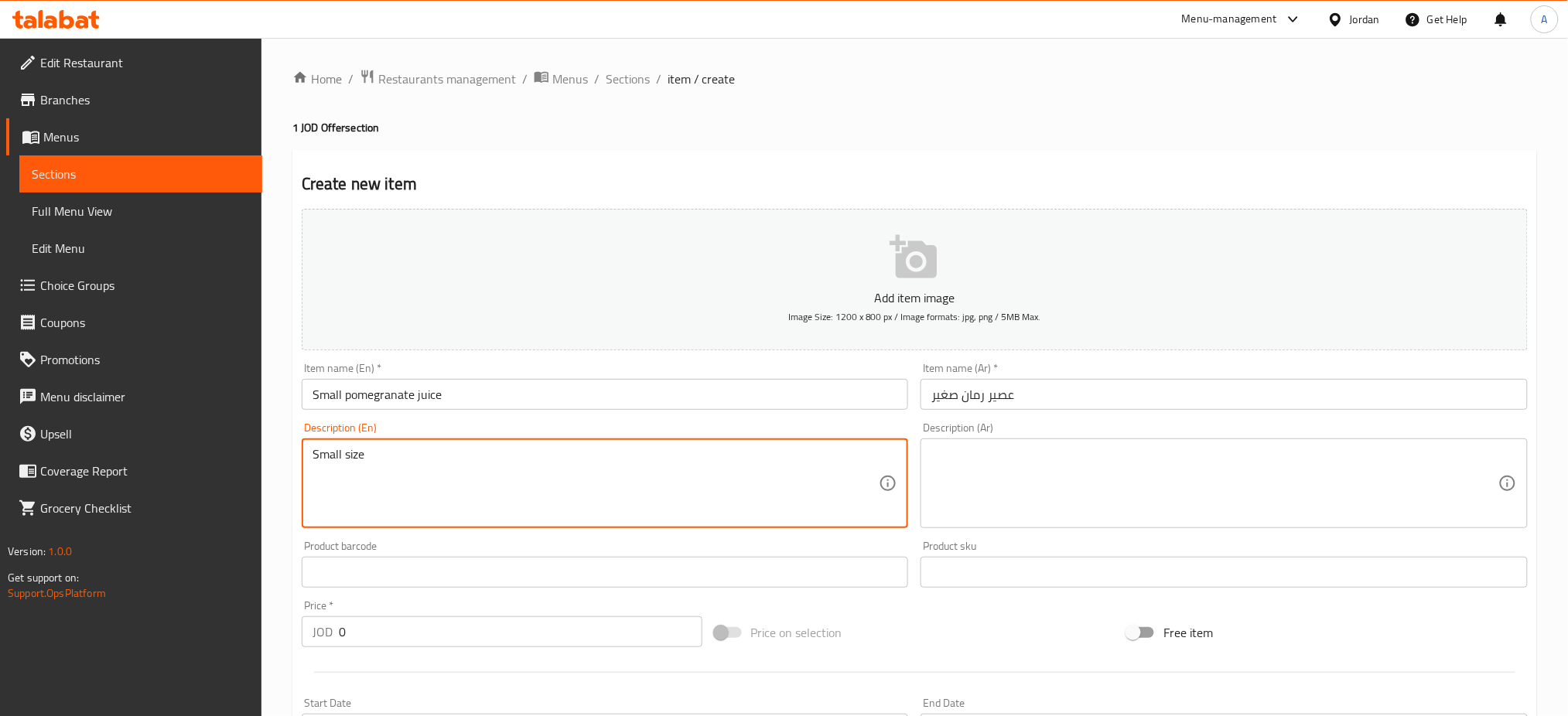
type textarea "Small size"
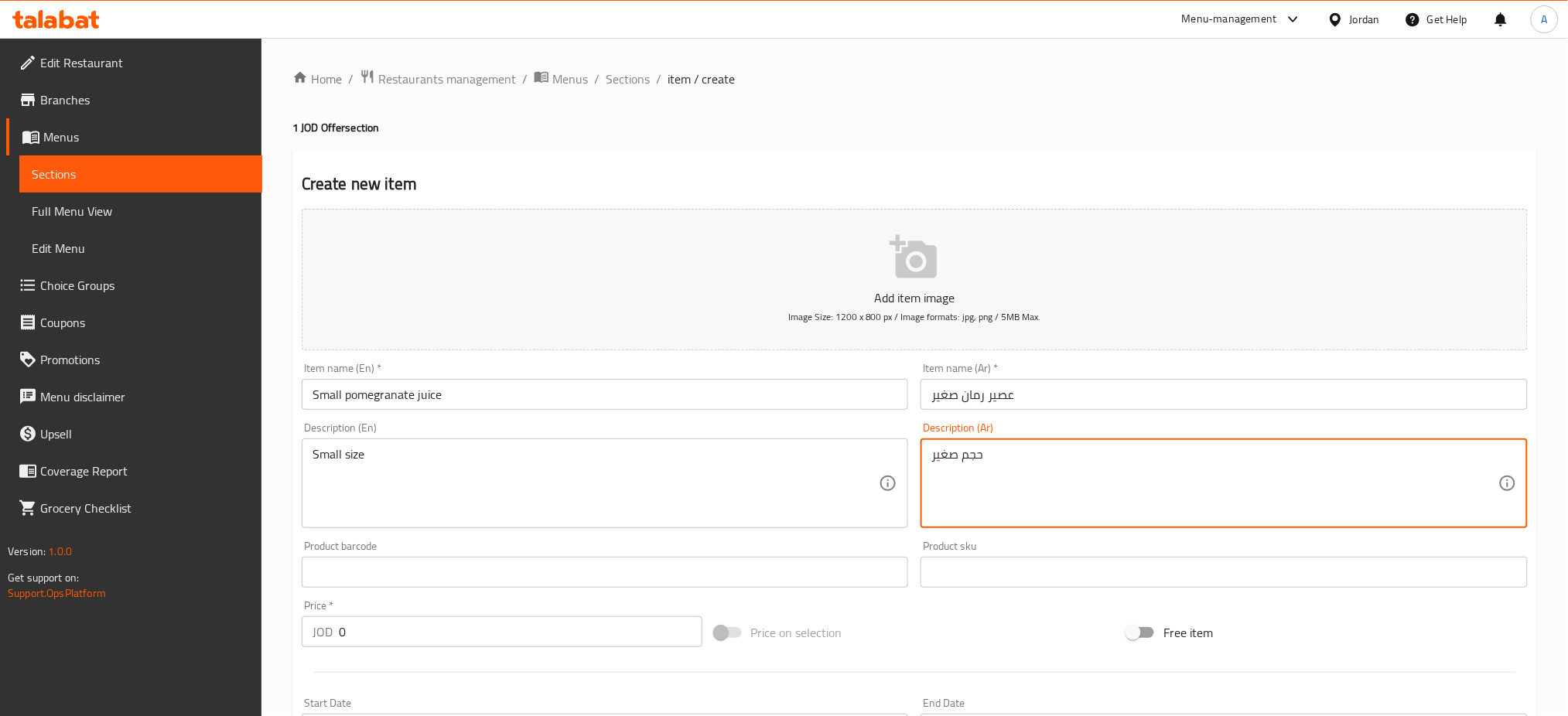
type textarea "حجم صغير"
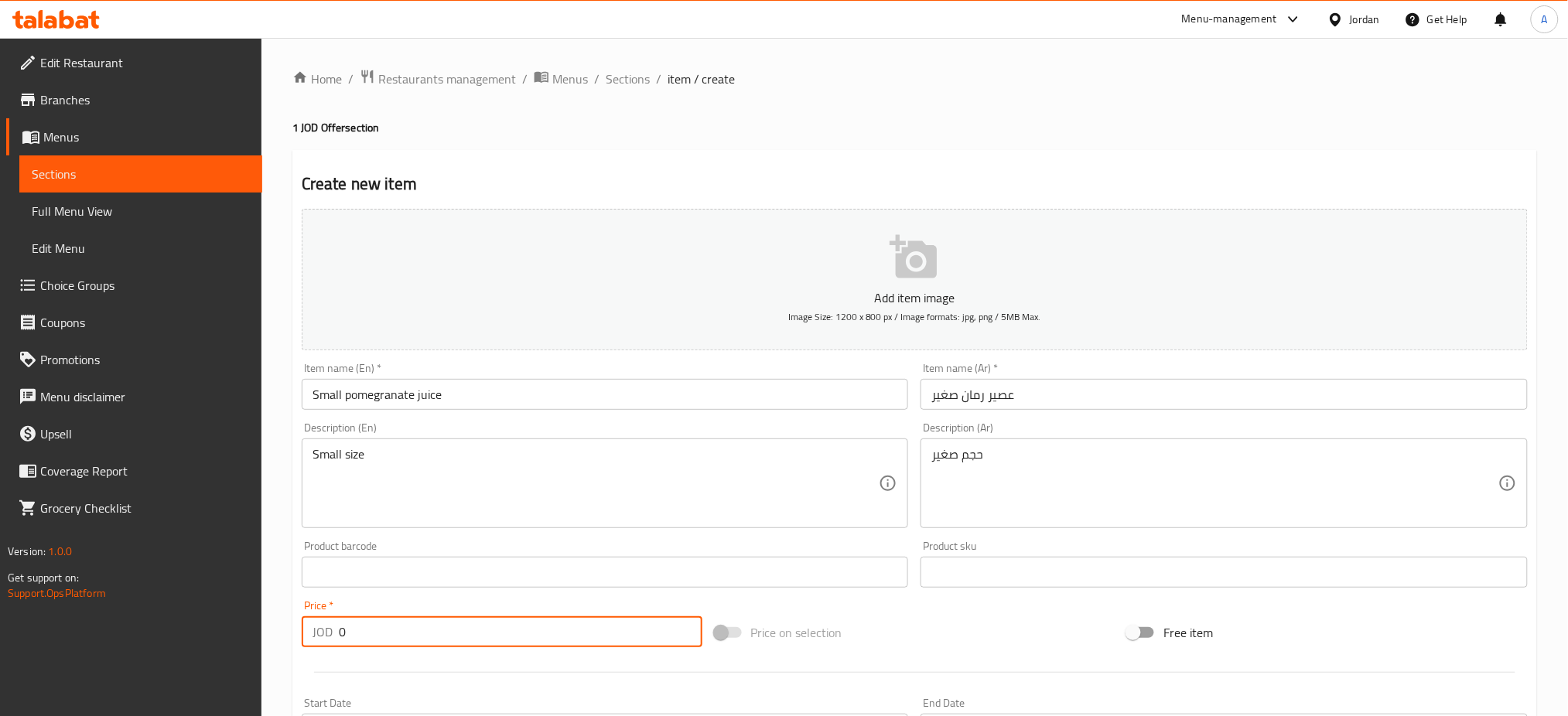
drag, startPoint x: 143, startPoint y: 564, endPoint x: 134, endPoint y: 549, distance: 17.5
click at [119, 559] on div "Edit Restaurant Branches Menus Sections Full Menu View Edit Menu Choice Groups …" at bounding box center [784, 565] width 1568 height 1055
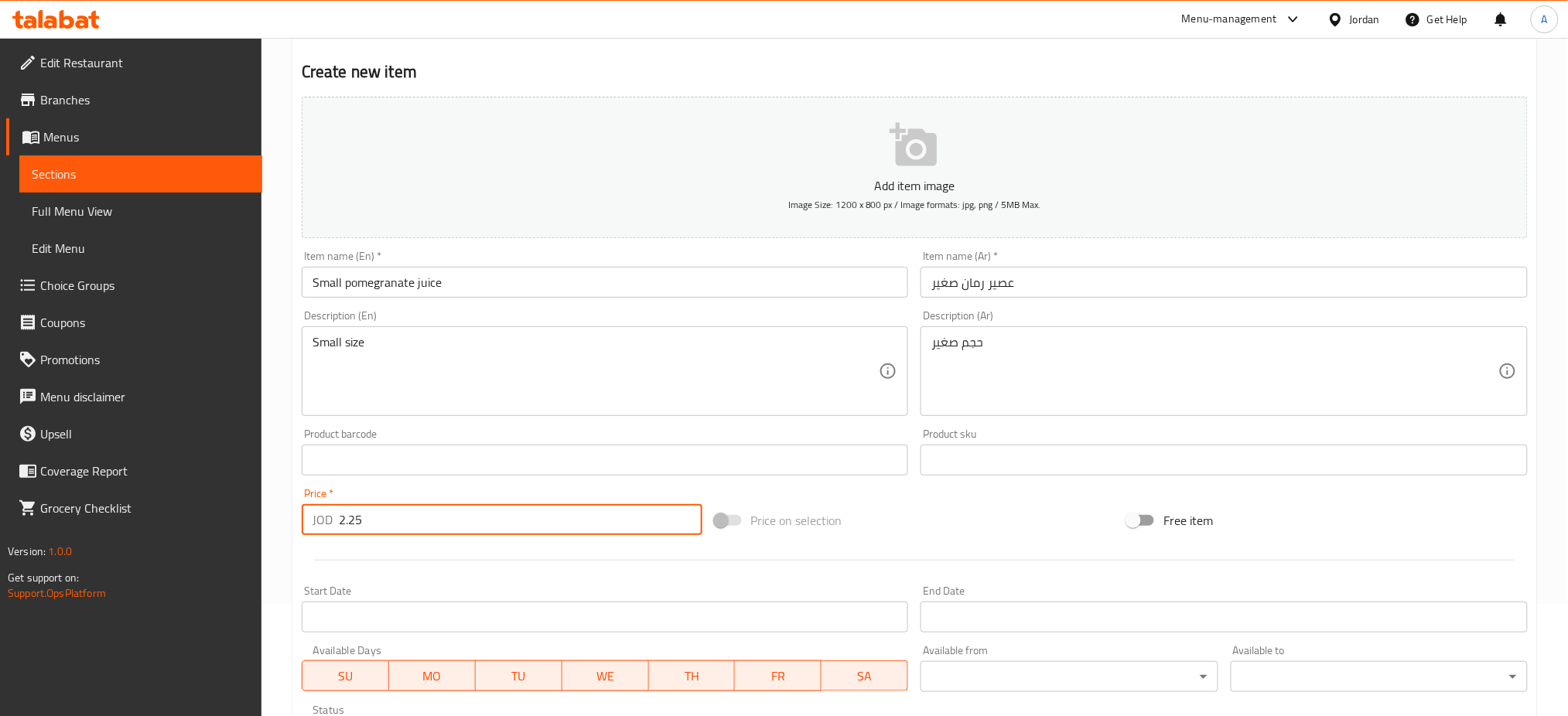
scroll to position [294, 0]
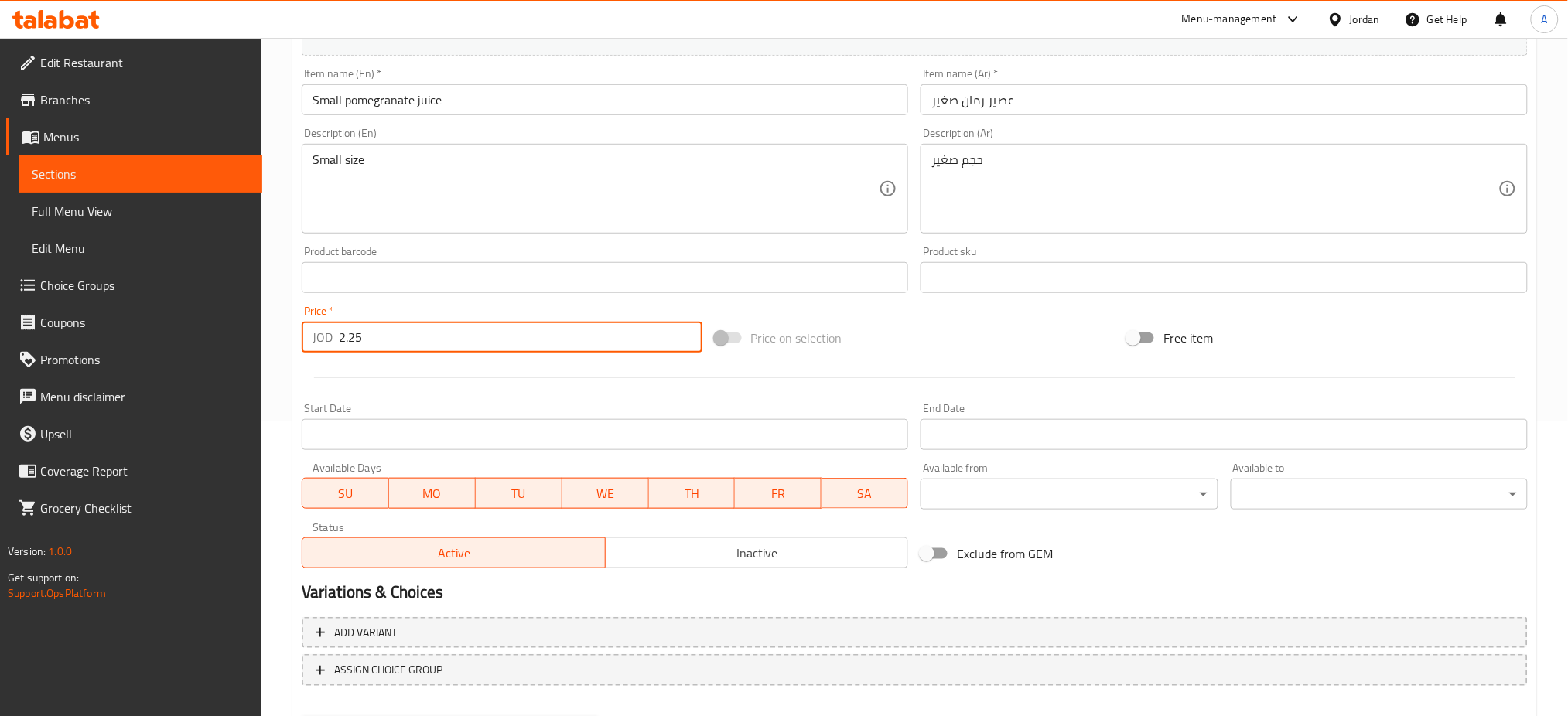
type input "2.25"
click at [421, 482] on span "MO" at bounding box center [432, 493] width 75 height 22
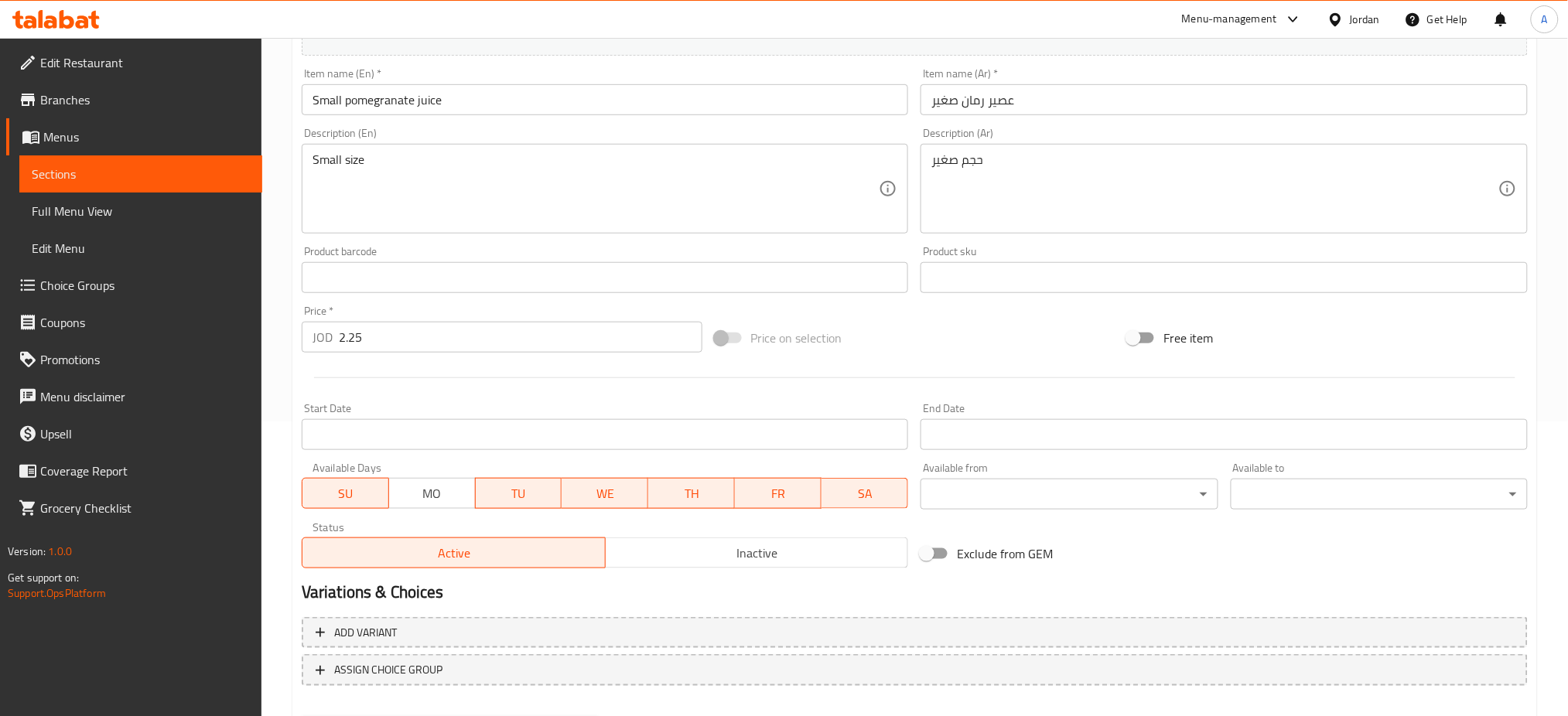
click at [538, 456] on div "Available Days SU MO TU WE TH FR SA" at bounding box center [605, 486] width 619 height 60
click at [543, 482] on span "TU" at bounding box center [519, 493] width 75 height 22
drag, startPoint x: 586, startPoint y: 425, endPoint x: 640, endPoint y: 432, distance: 54.5
click at [588, 482] on span "WE" at bounding box center [605, 493] width 75 height 22
click at [706, 482] on span "TH" at bounding box center [691, 493] width 75 height 22
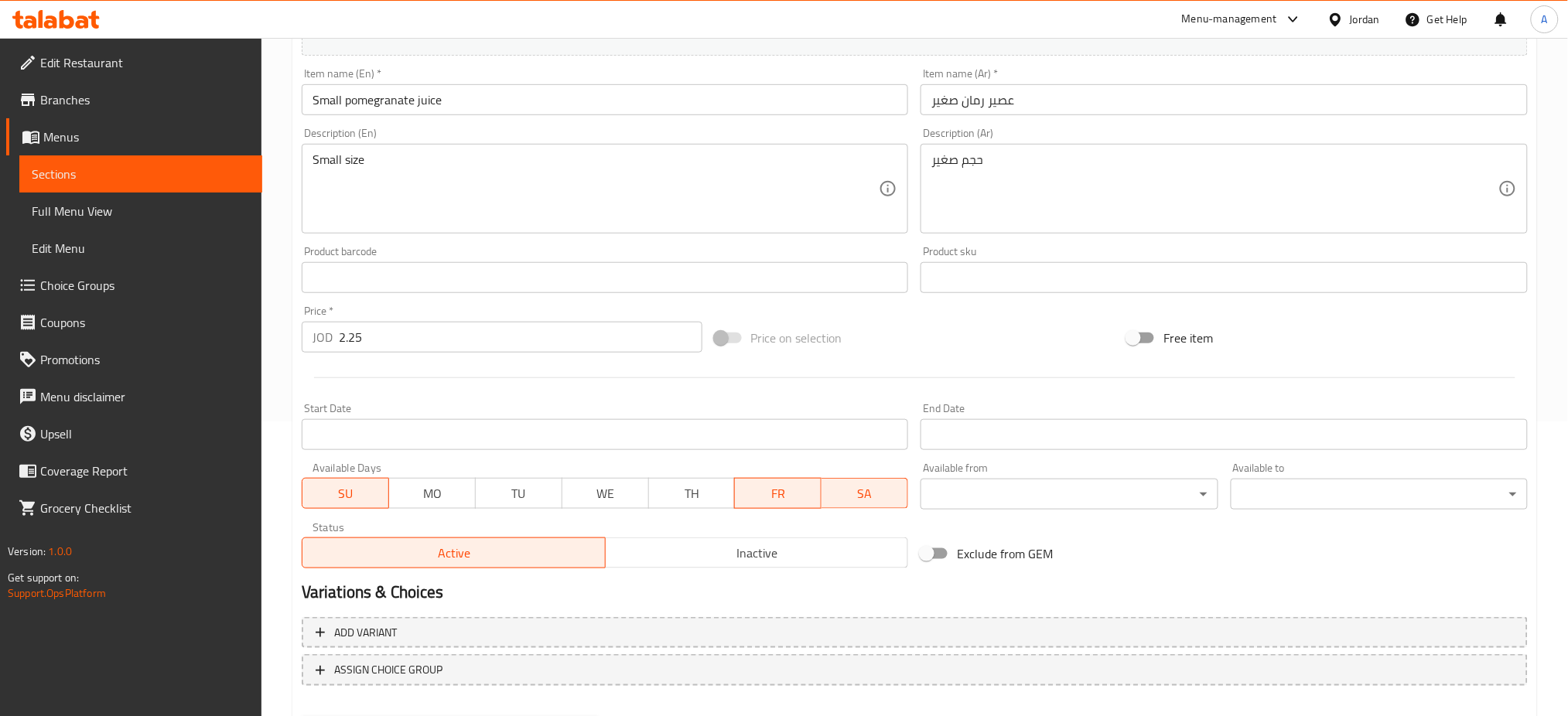
click at [776, 482] on span "FR" at bounding box center [778, 493] width 75 height 22
drag, startPoint x: 888, startPoint y: 424, endPoint x: 861, endPoint y: 436, distance: 29.5
click at [889, 482] on span "SA" at bounding box center [864, 493] width 75 height 22
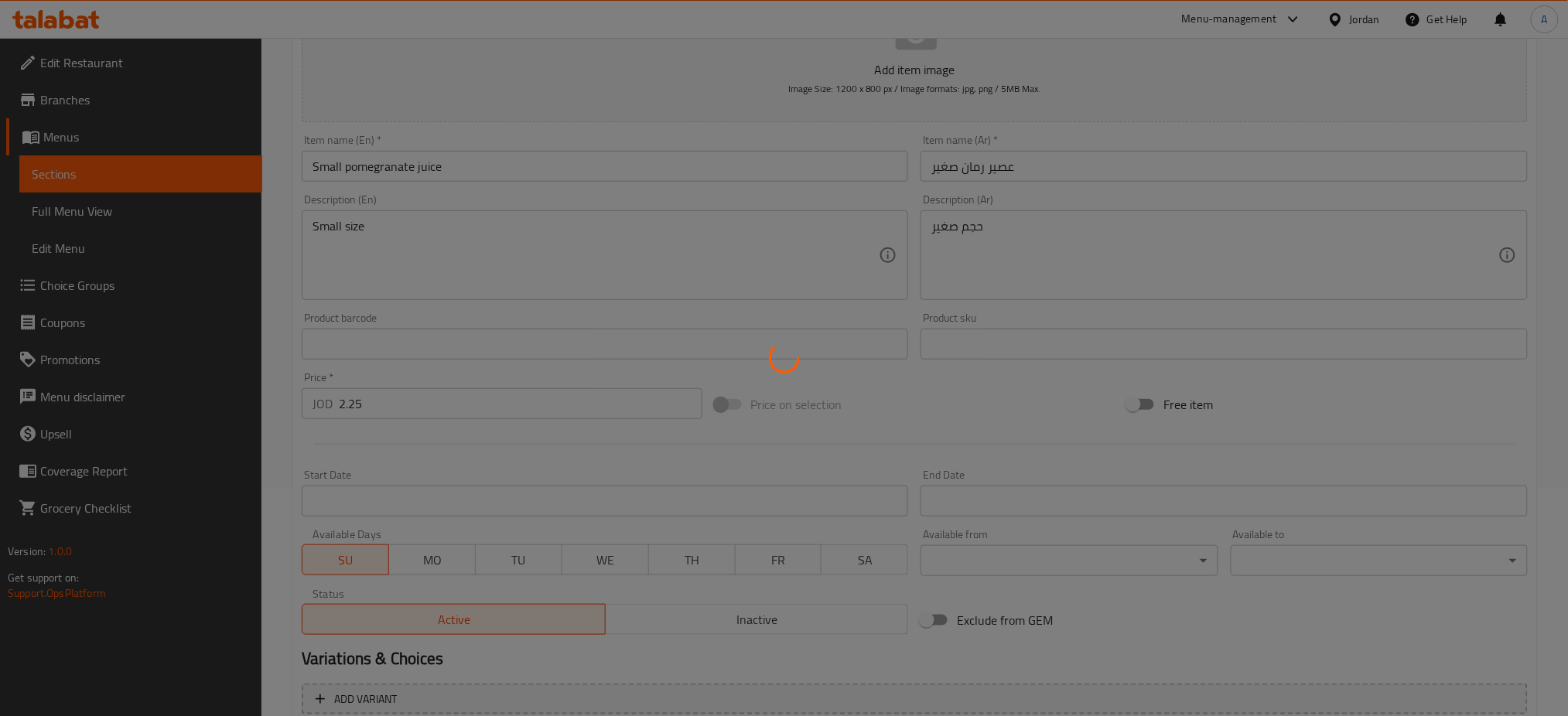
type input "0"
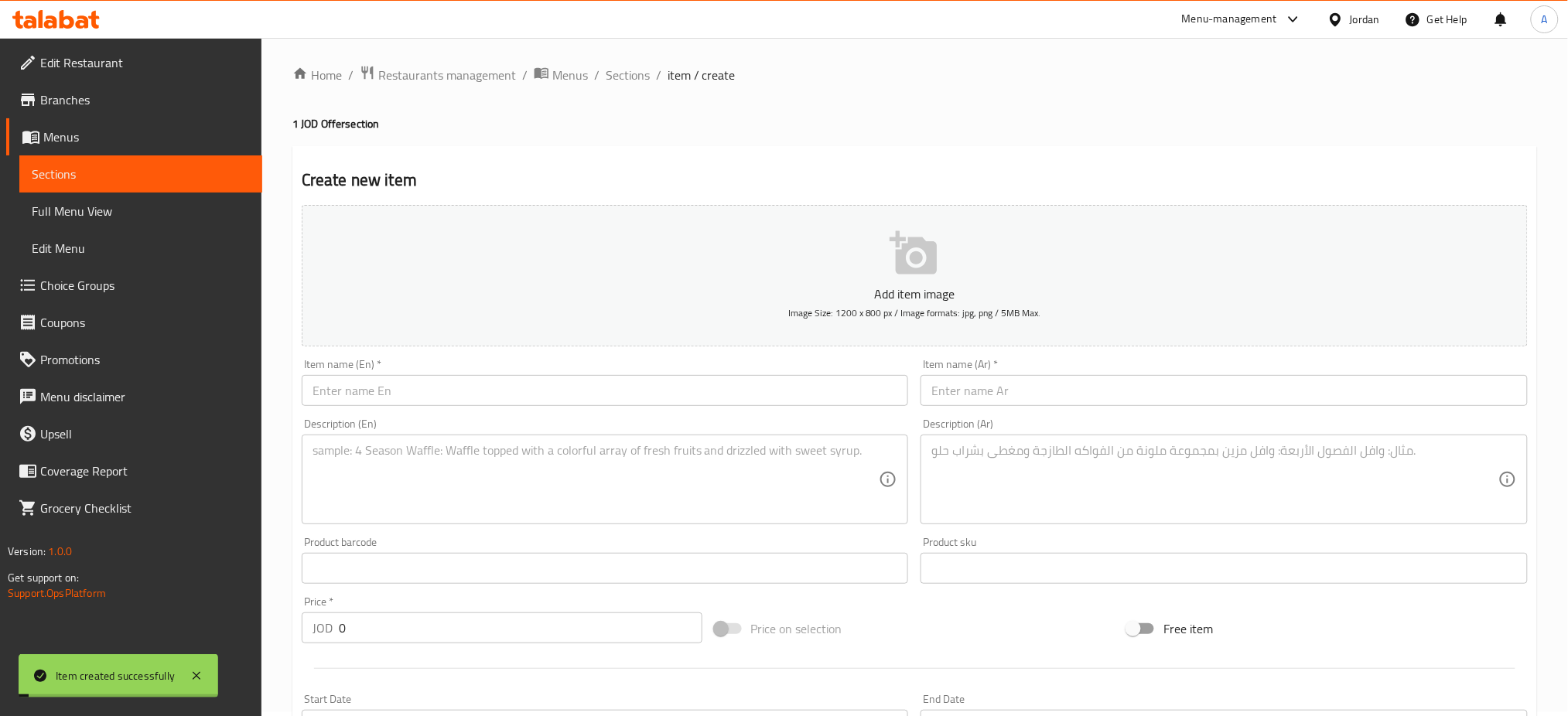
scroll to position [0, 0]
click at [605, 82] on span "Sections" at bounding box center [628, 79] width 44 height 18
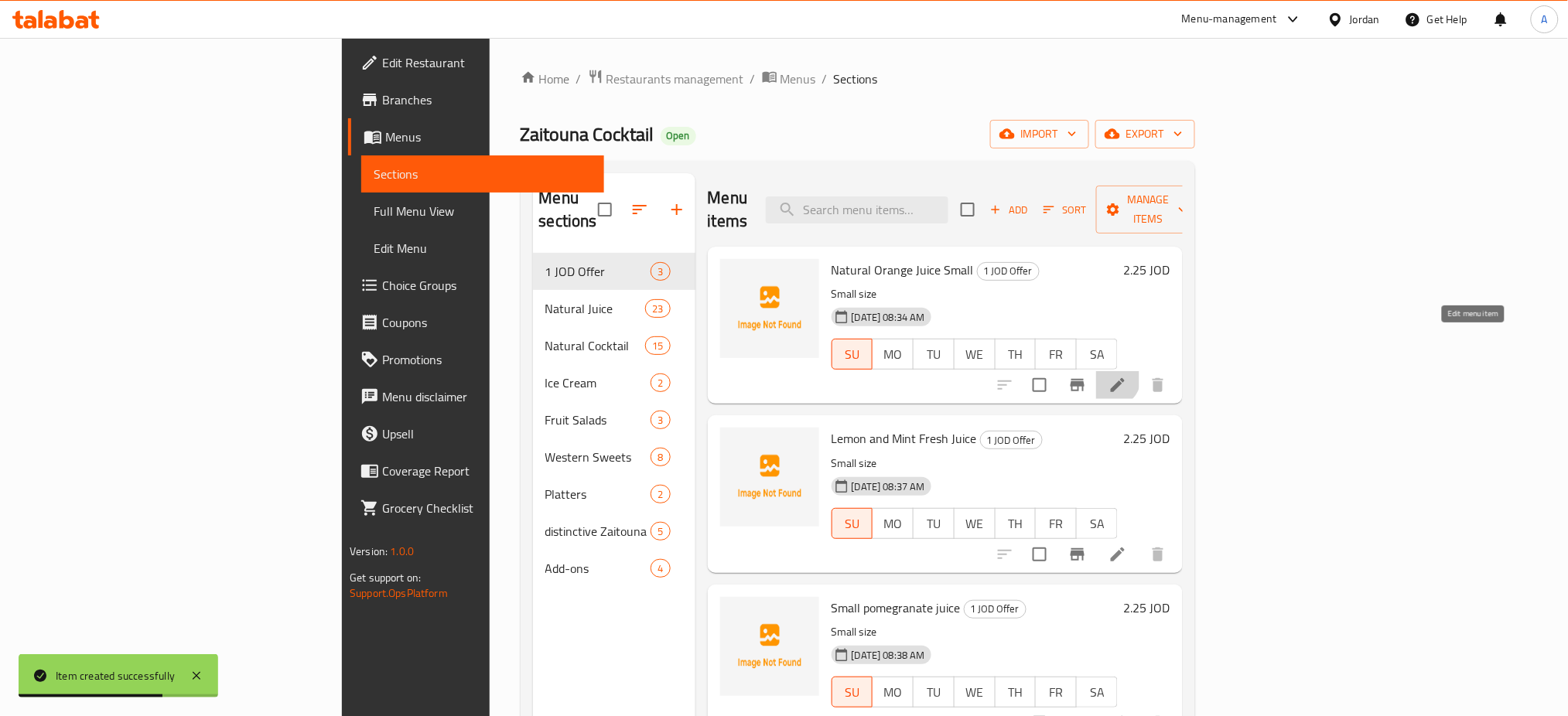
click at [1127, 375] on icon at bounding box center [1117, 385] width 18 height 18
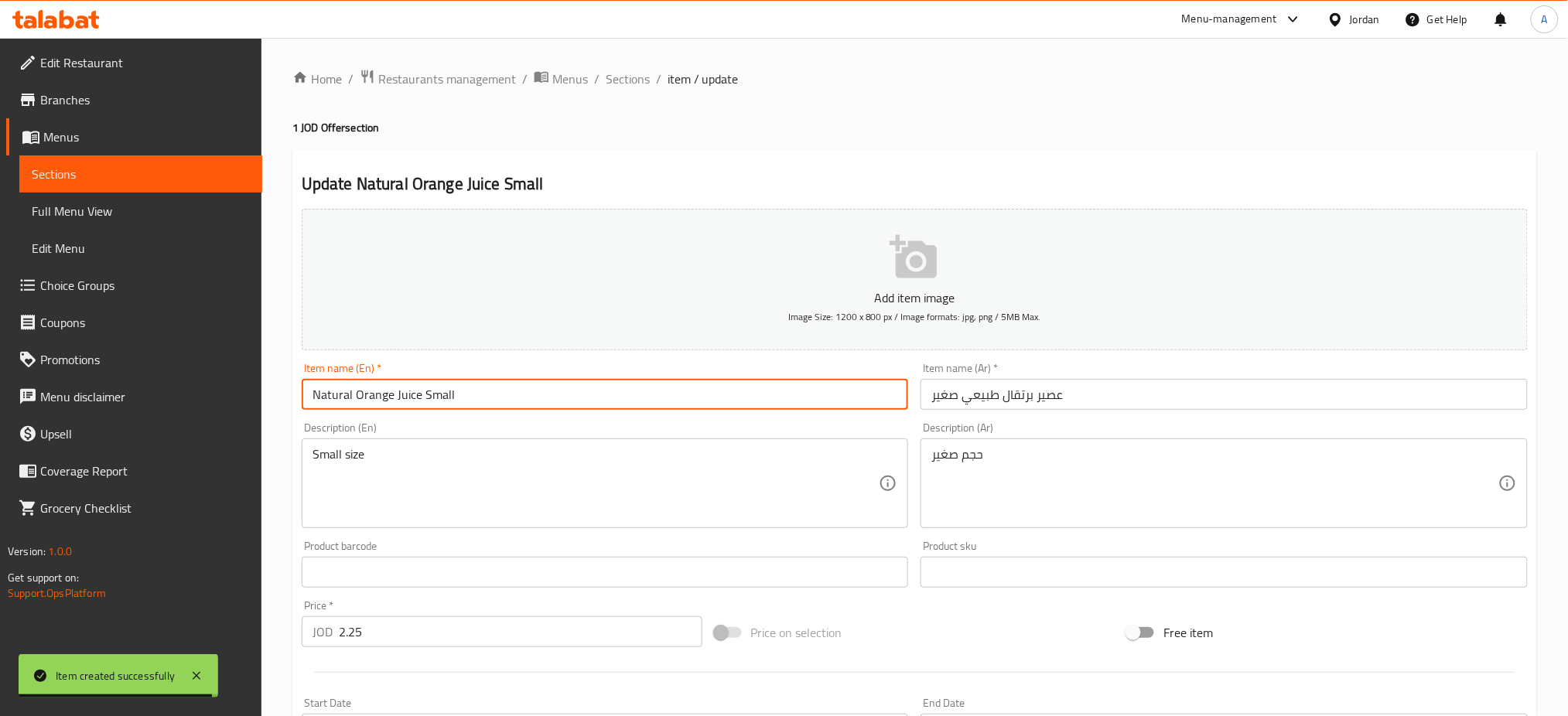
drag, startPoint x: 416, startPoint y: 361, endPoint x: 396, endPoint y: 362, distance: 20.0
click at [396, 379] on input "Natural Orange Juice Small" at bounding box center [605, 395] width 607 height 31
click at [317, 379] on input "Natural Orange Juice Small" at bounding box center [605, 395] width 607 height 31
click at [315, 379] on input "Natural Orange Juice Small" at bounding box center [605, 395] width 607 height 31
paste input "Small"
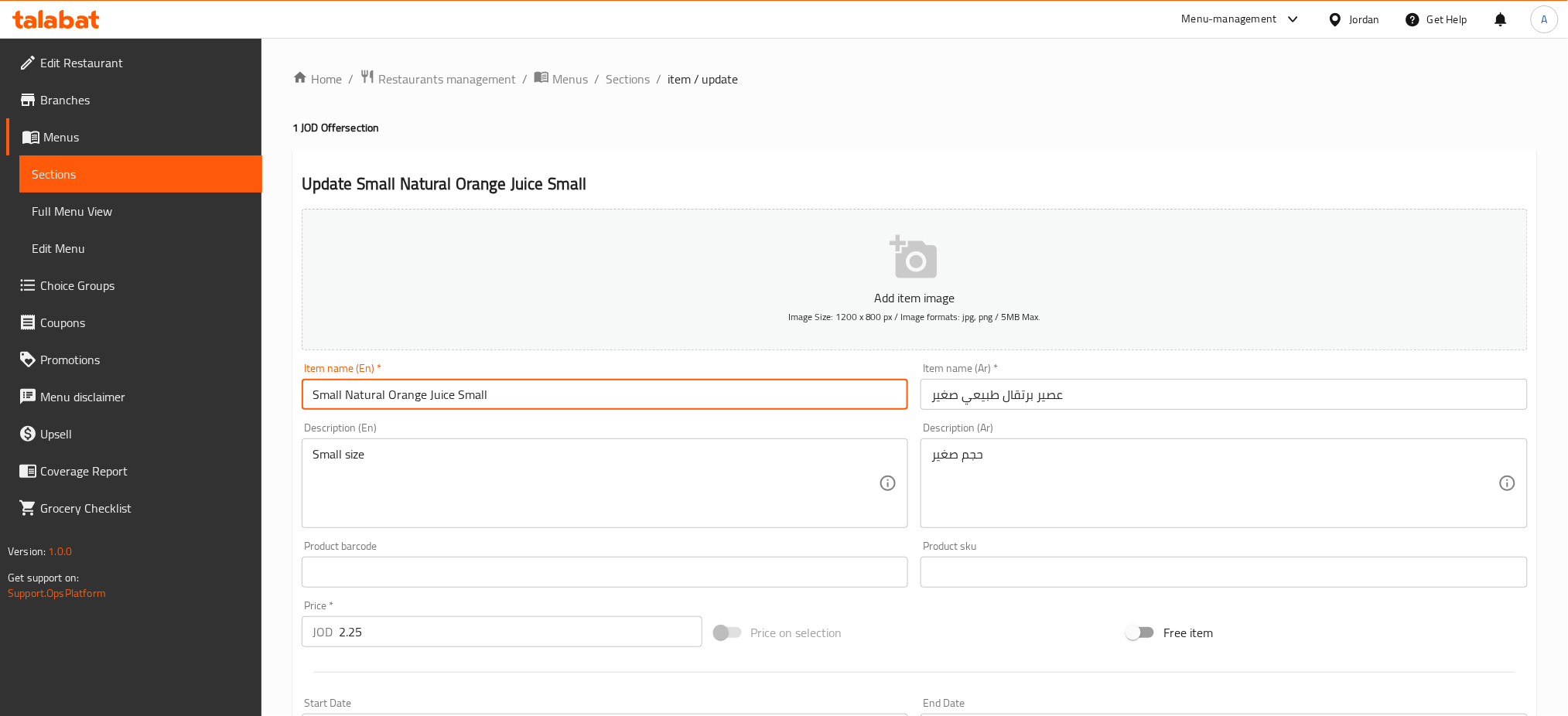
drag, startPoint x: 472, startPoint y: 359, endPoint x: 416, endPoint y: 361, distance: 56.0
click at [416, 379] on input "Small Natural Orange Juice Small" at bounding box center [605, 395] width 607 height 31
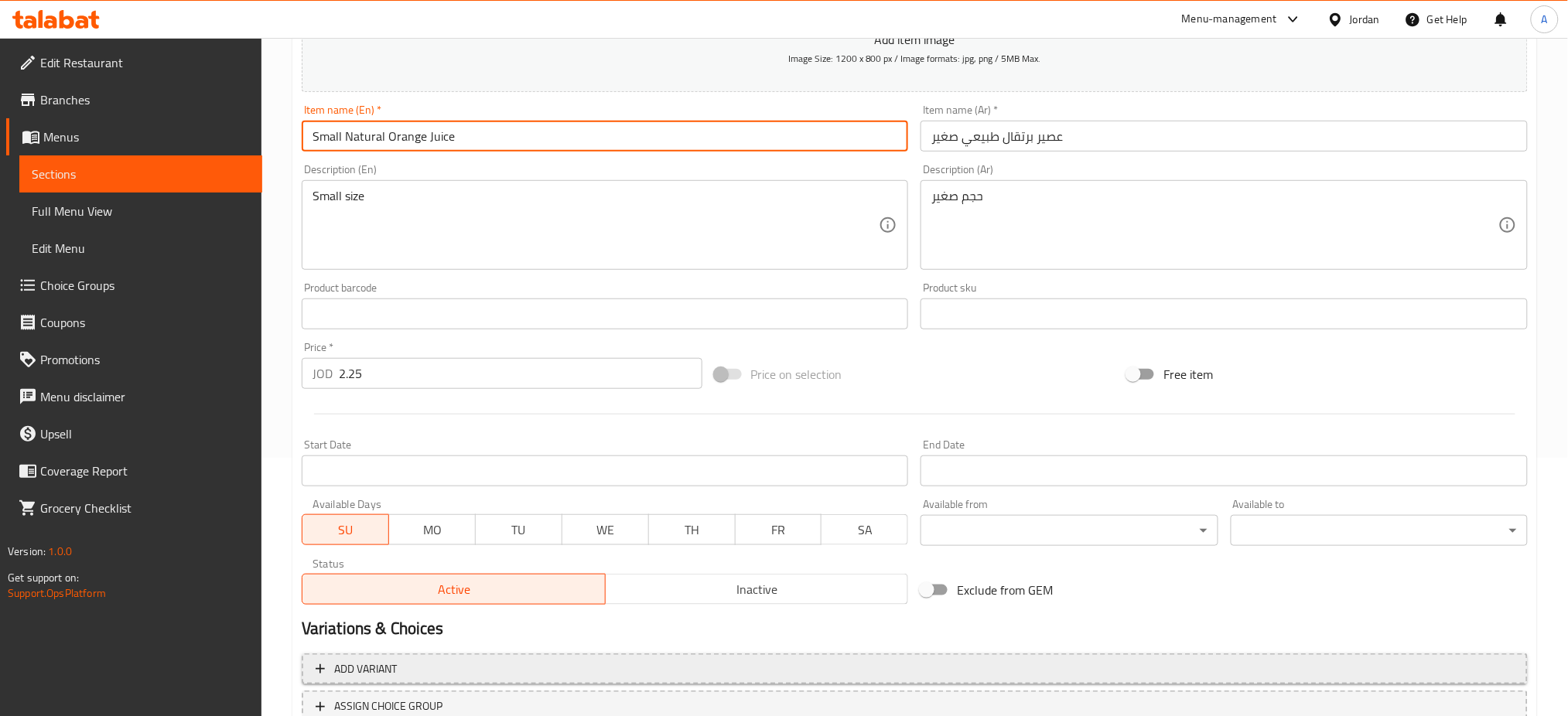
scroll to position [294, 0]
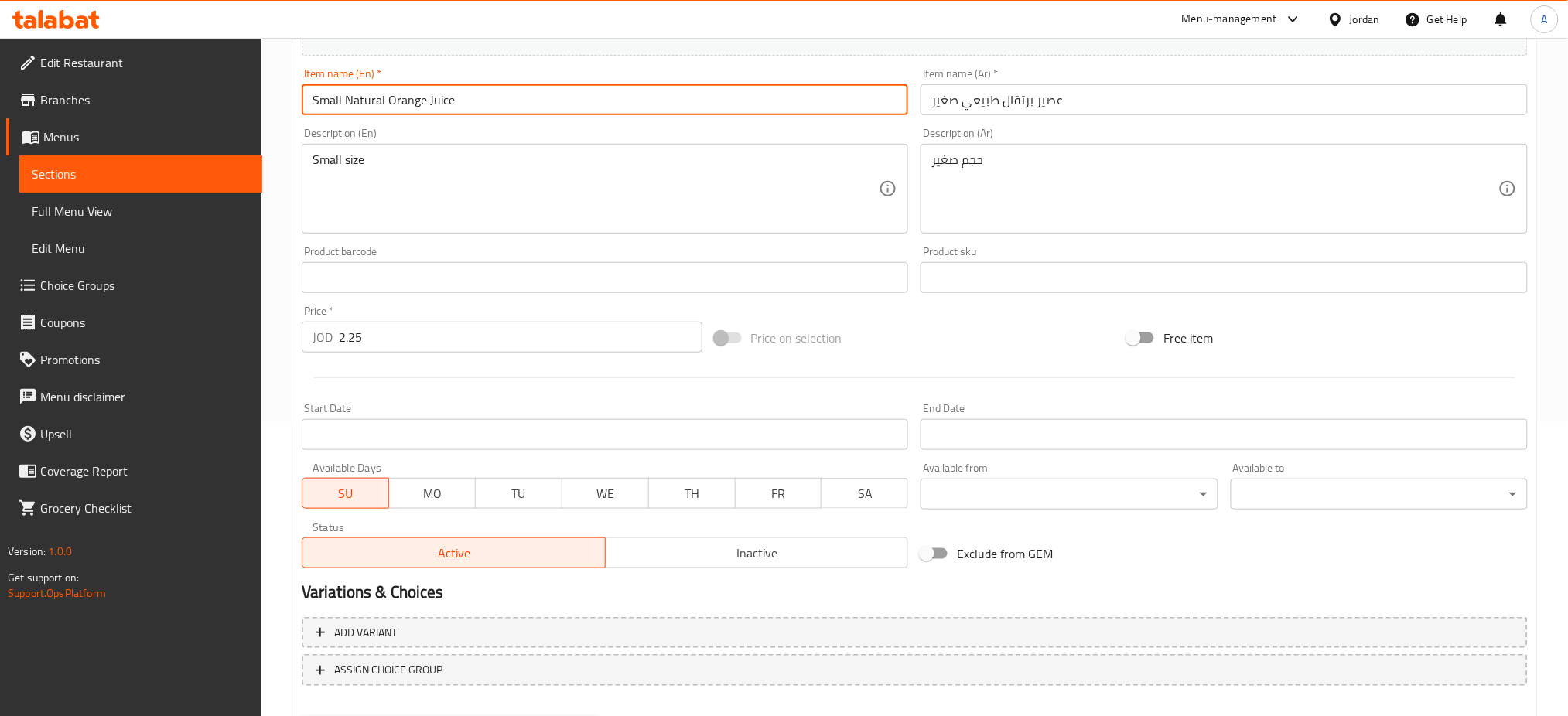
type input "Small Natural Orange Juice"
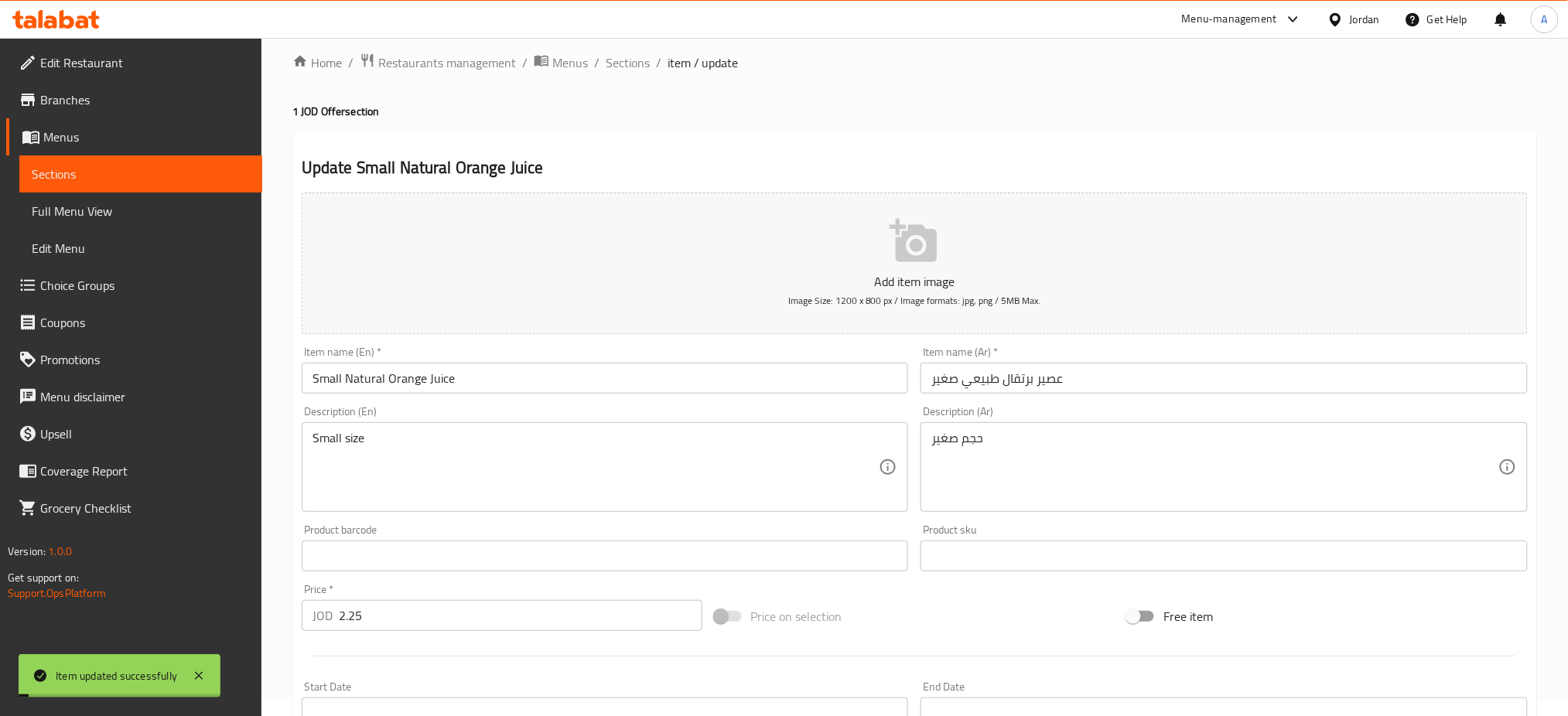
scroll to position [0, 0]
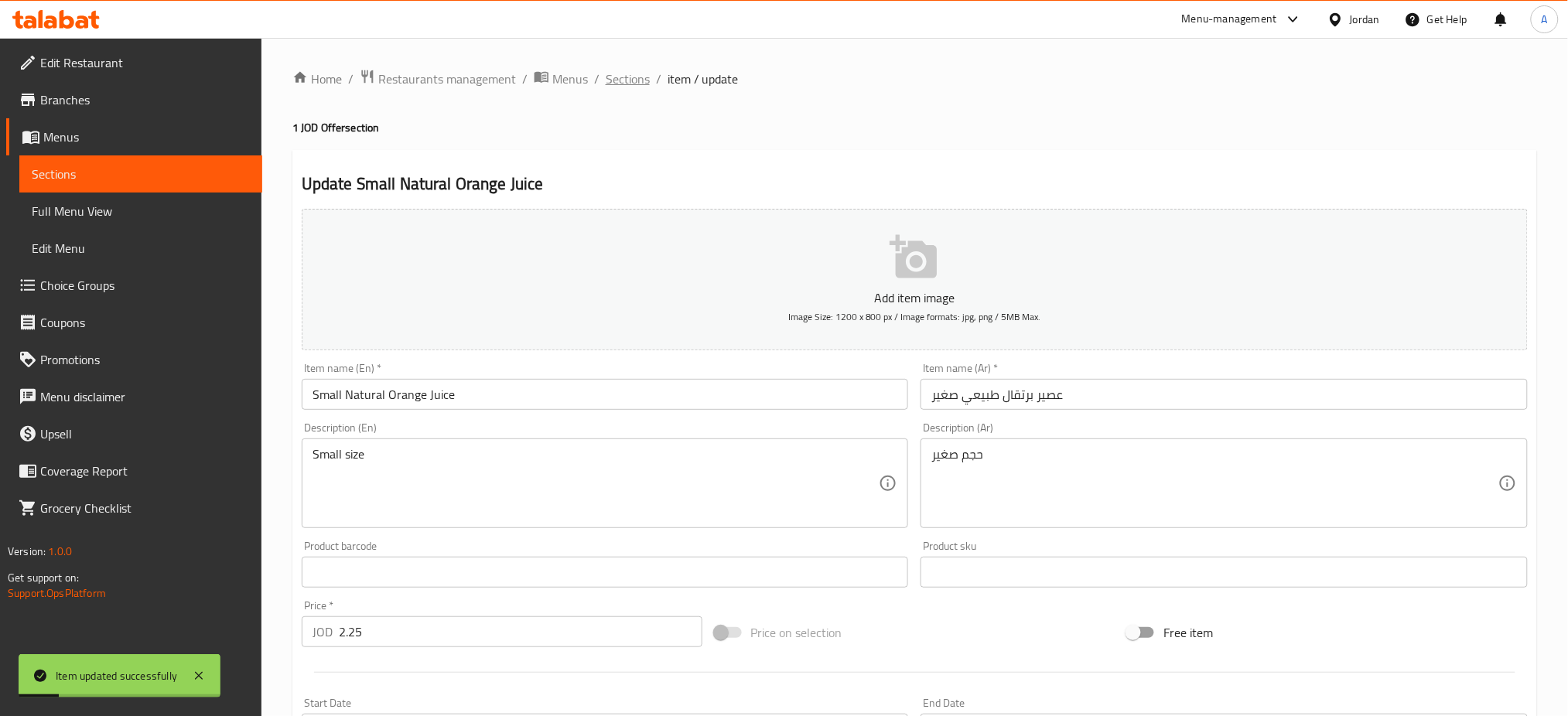
click at [605, 75] on span "Sections" at bounding box center [628, 79] width 44 height 18
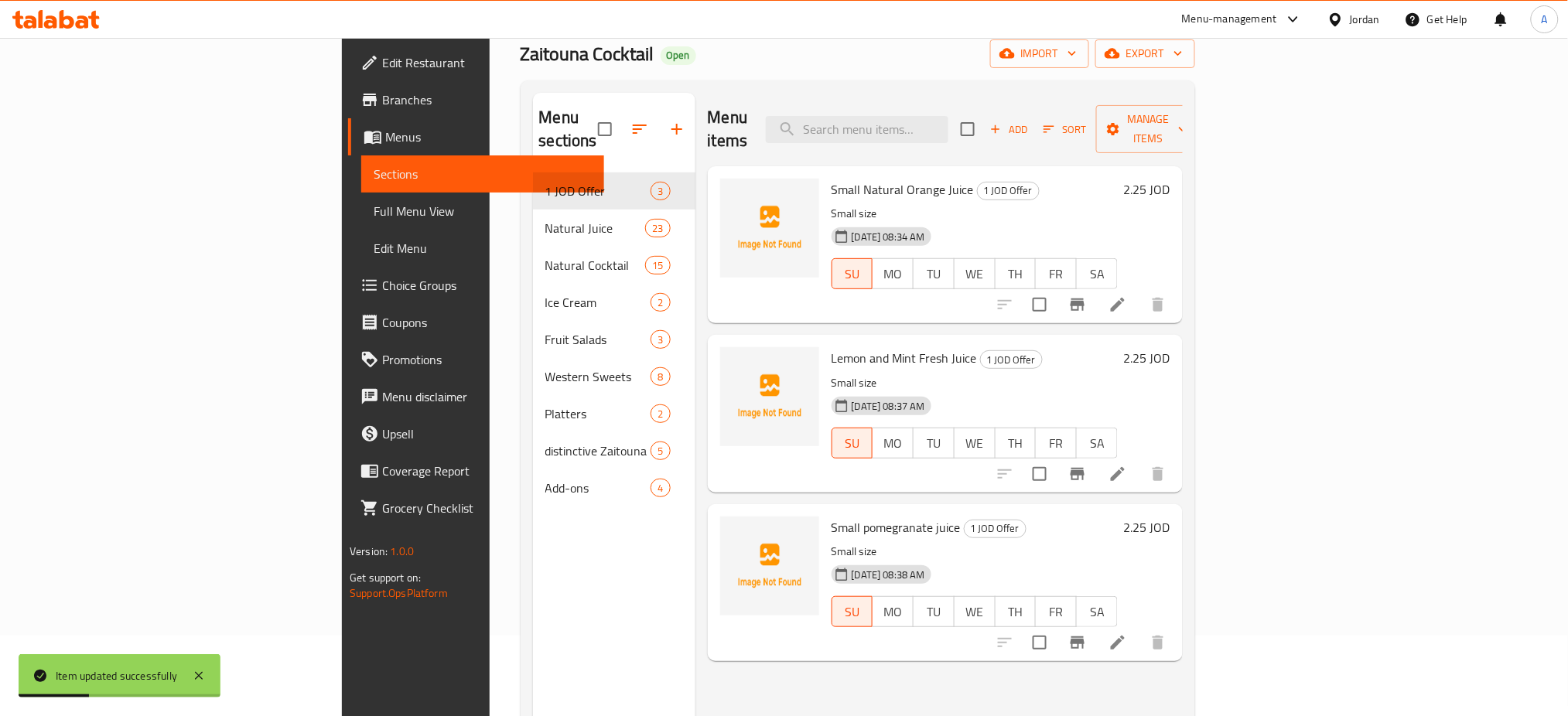
scroll to position [103, 0]
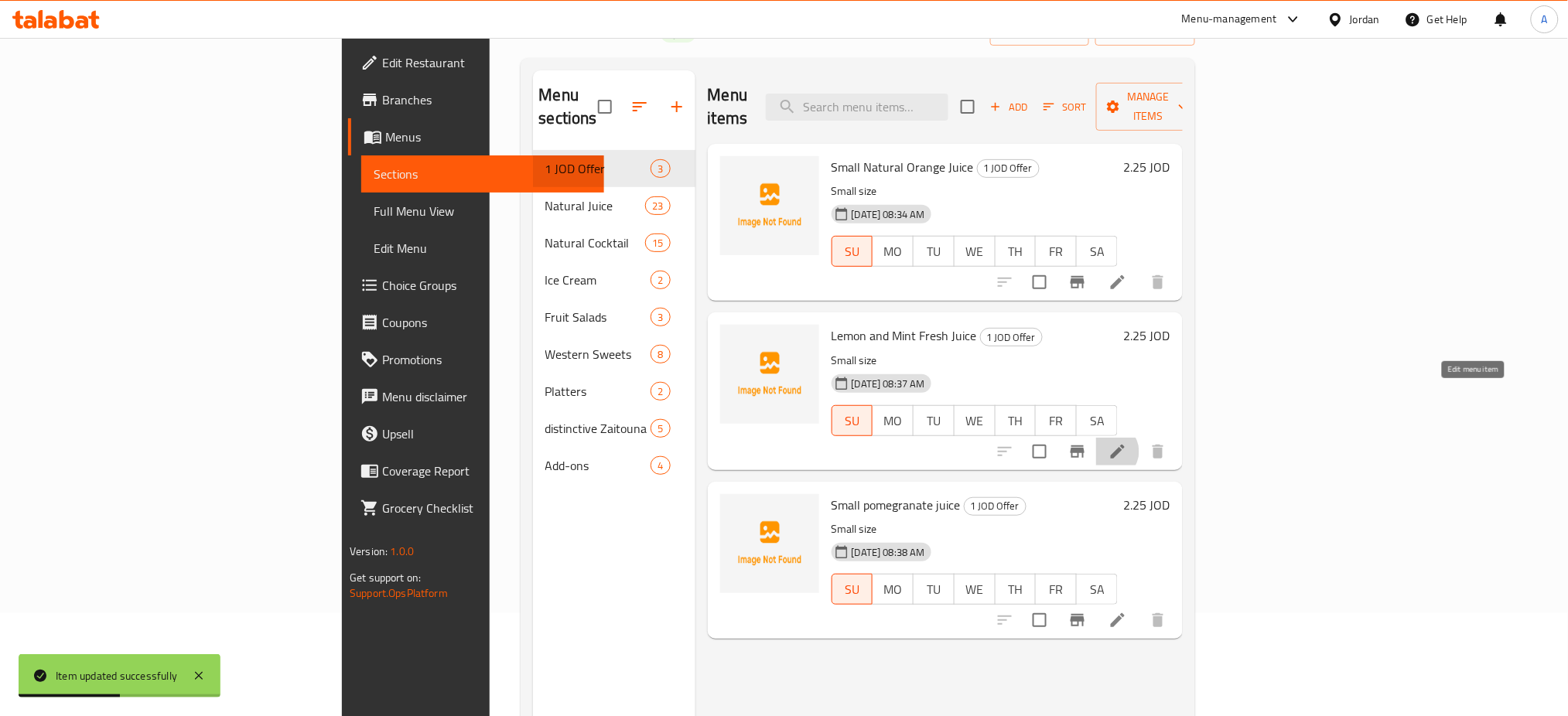
click at [1124, 445] on icon at bounding box center [1117, 451] width 14 height 14
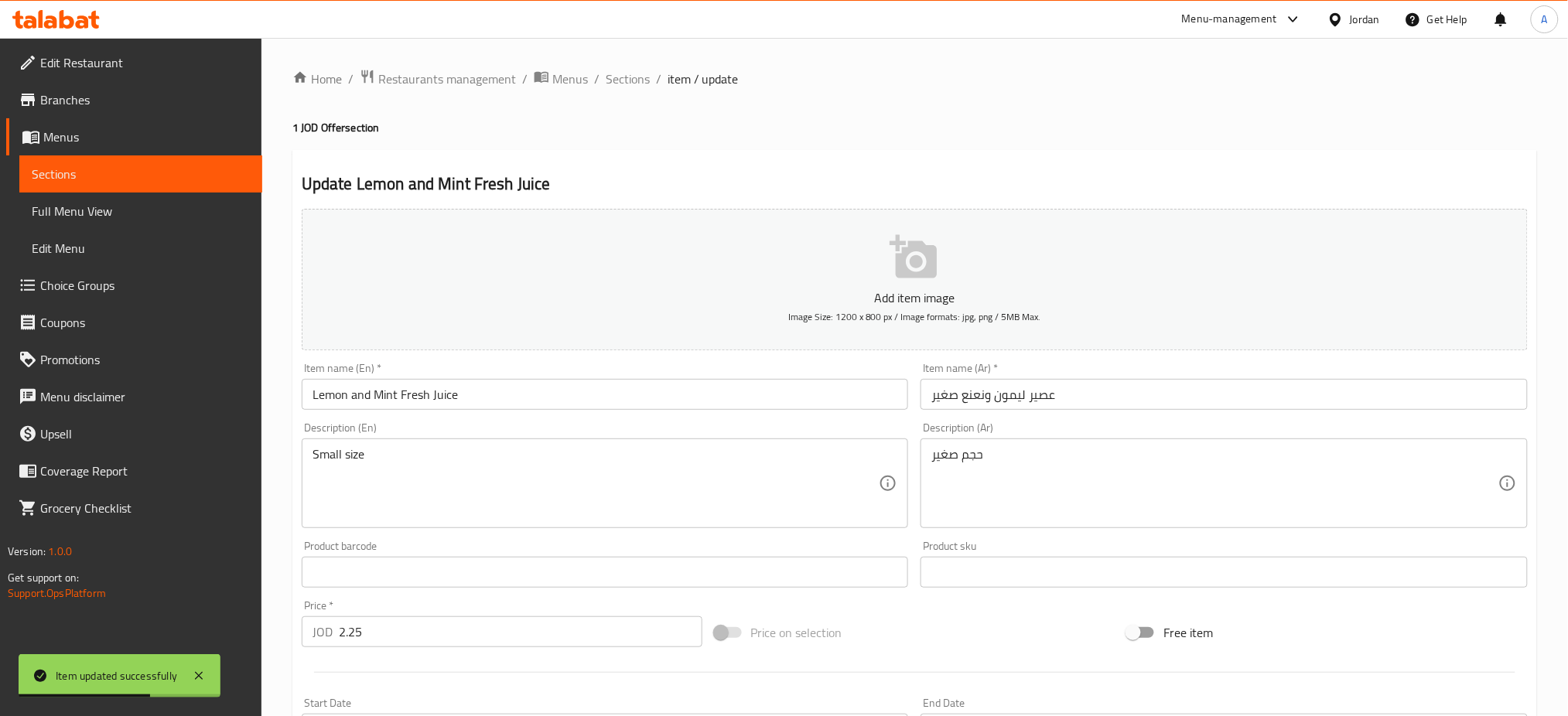
click at [314, 379] on input "Lemon and Mint Fresh Juice" at bounding box center [605, 395] width 607 height 31
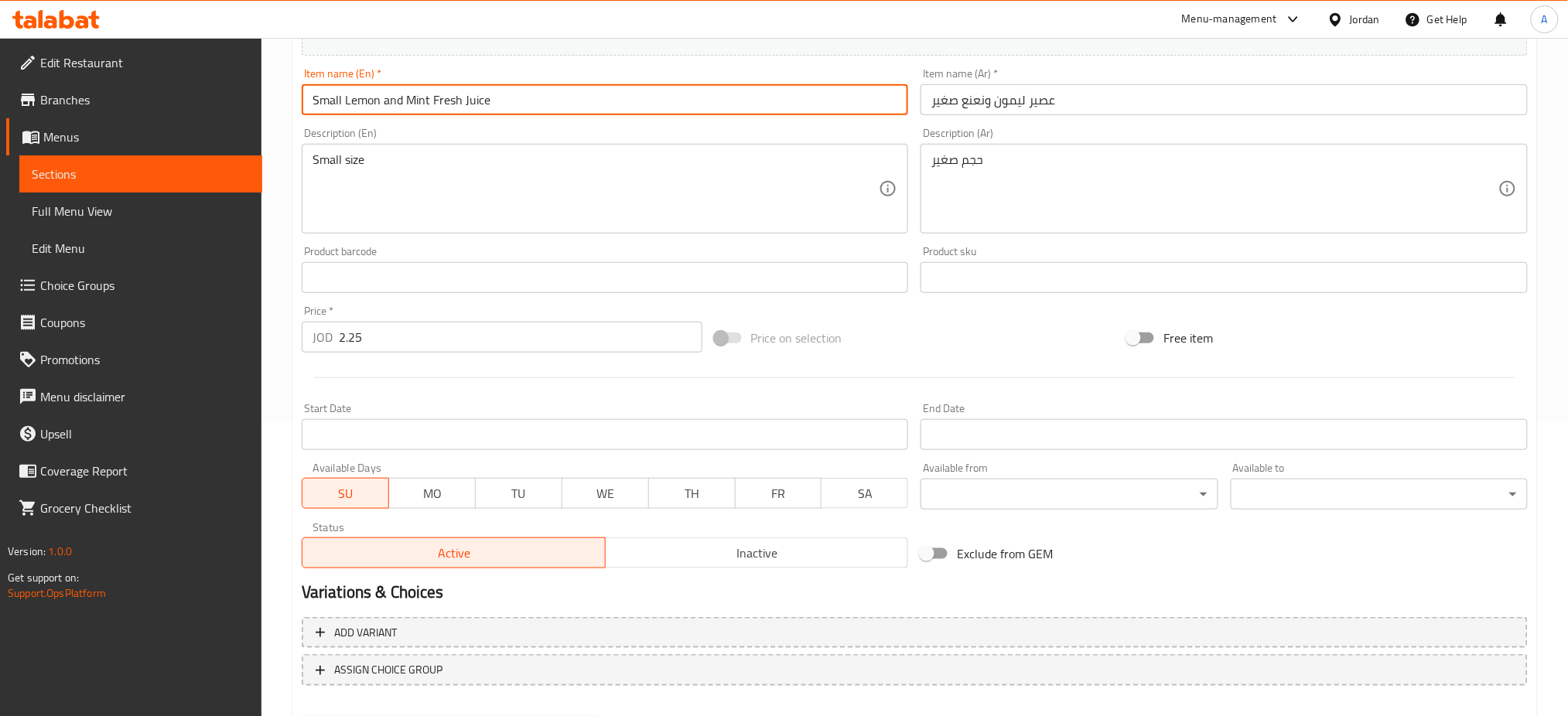
type input "Small Lemon and Mint Fresh Juice"
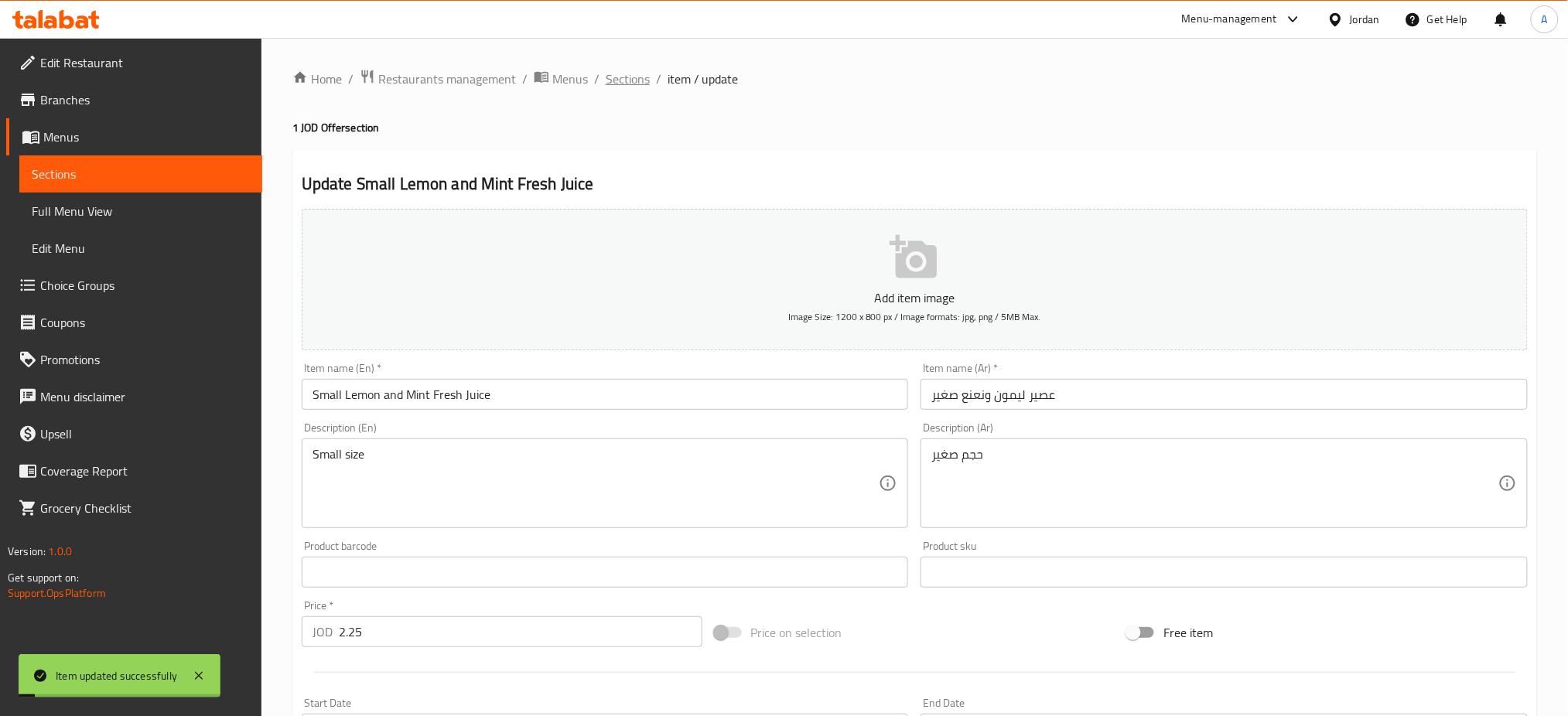
click at [605, 75] on span "Sections" at bounding box center [628, 79] width 44 height 18
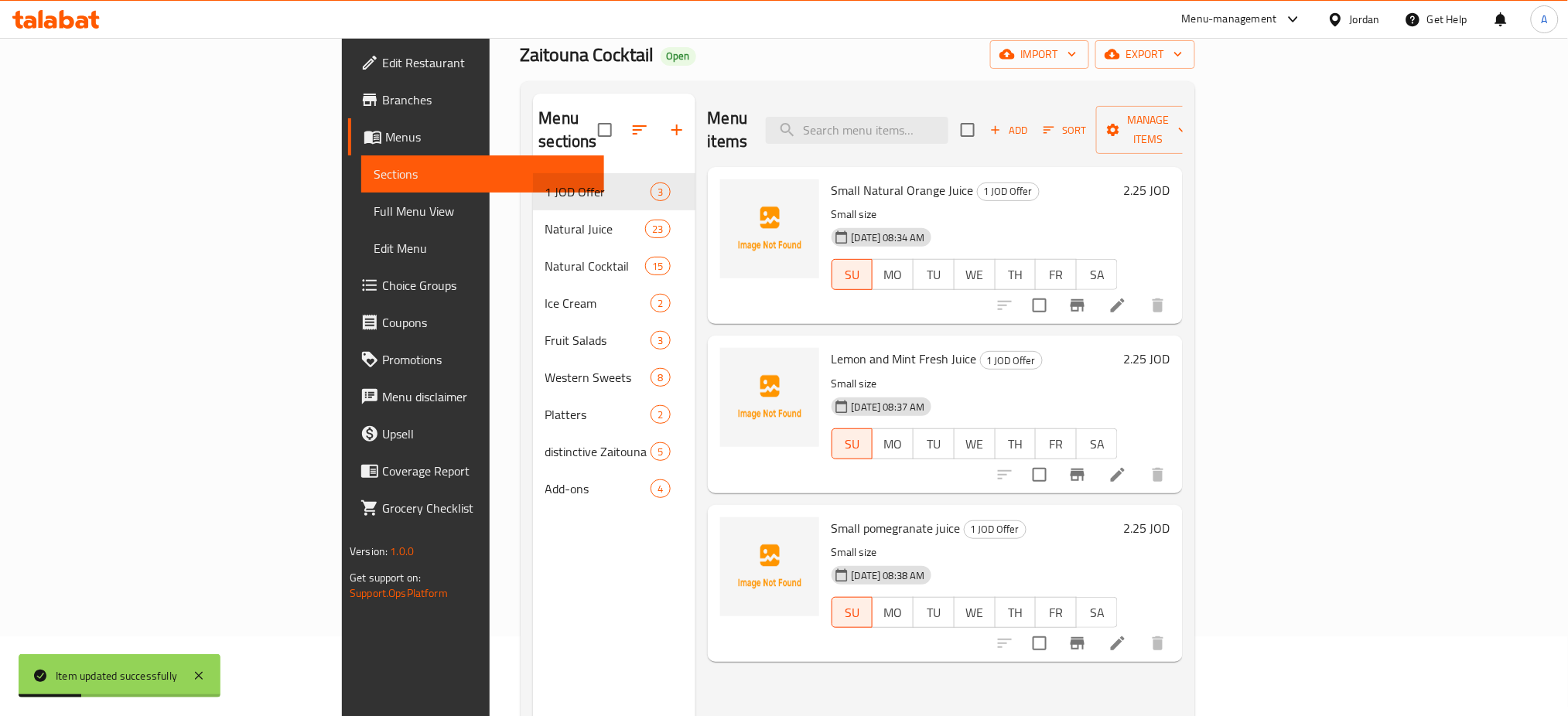
scroll to position [103, 0]
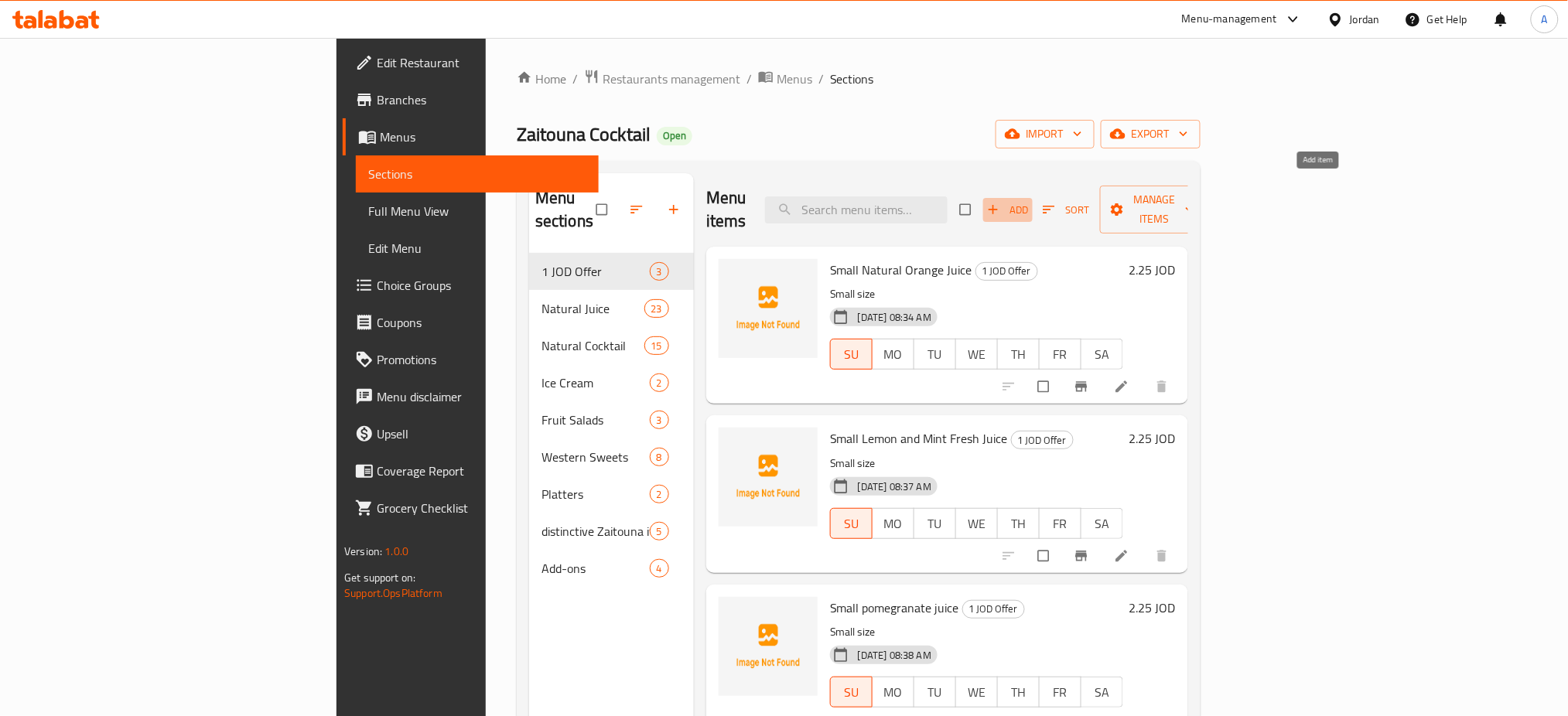
click at [1032, 198] on button "Add" at bounding box center [1008, 210] width 50 height 24
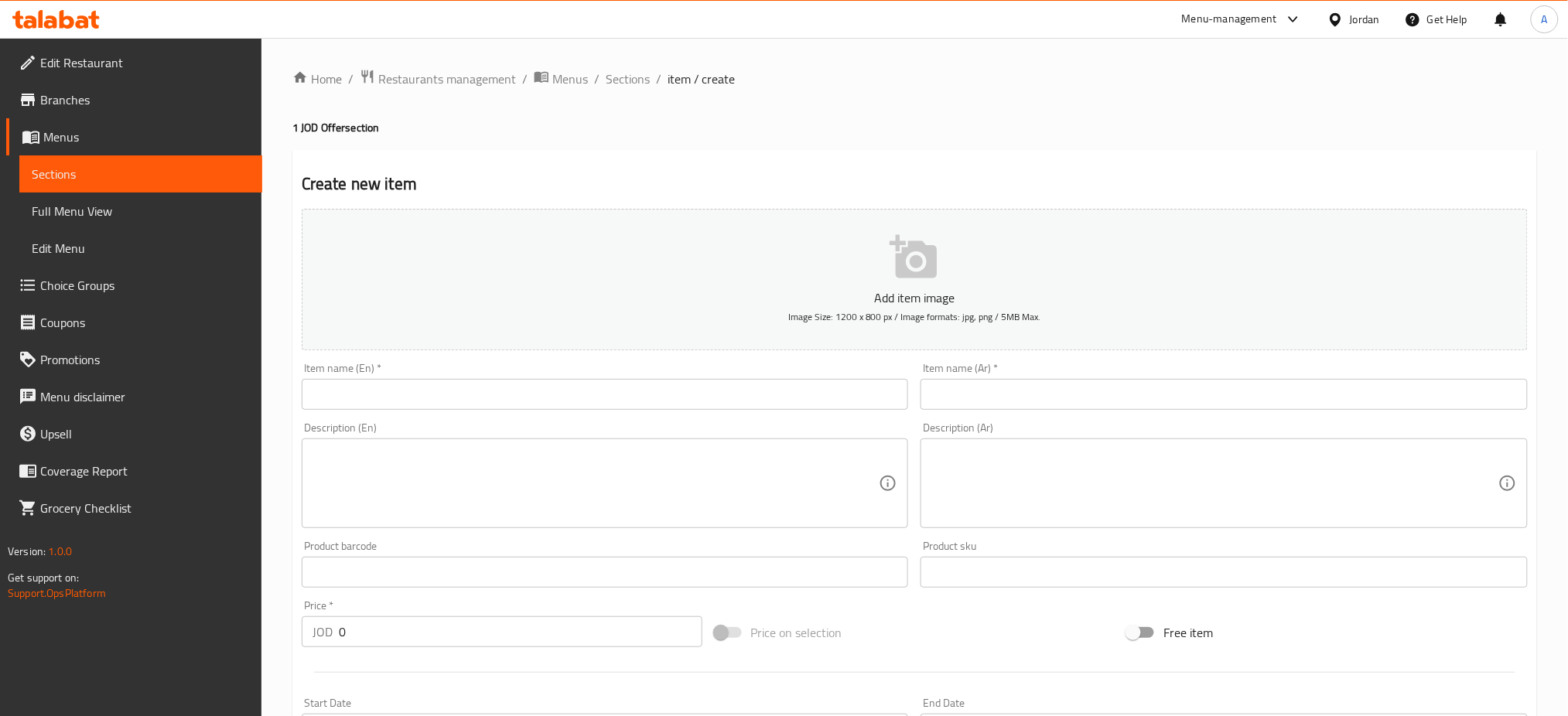
click at [1065, 379] on input "text" at bounding box center [1224, 395] width 607 height 31
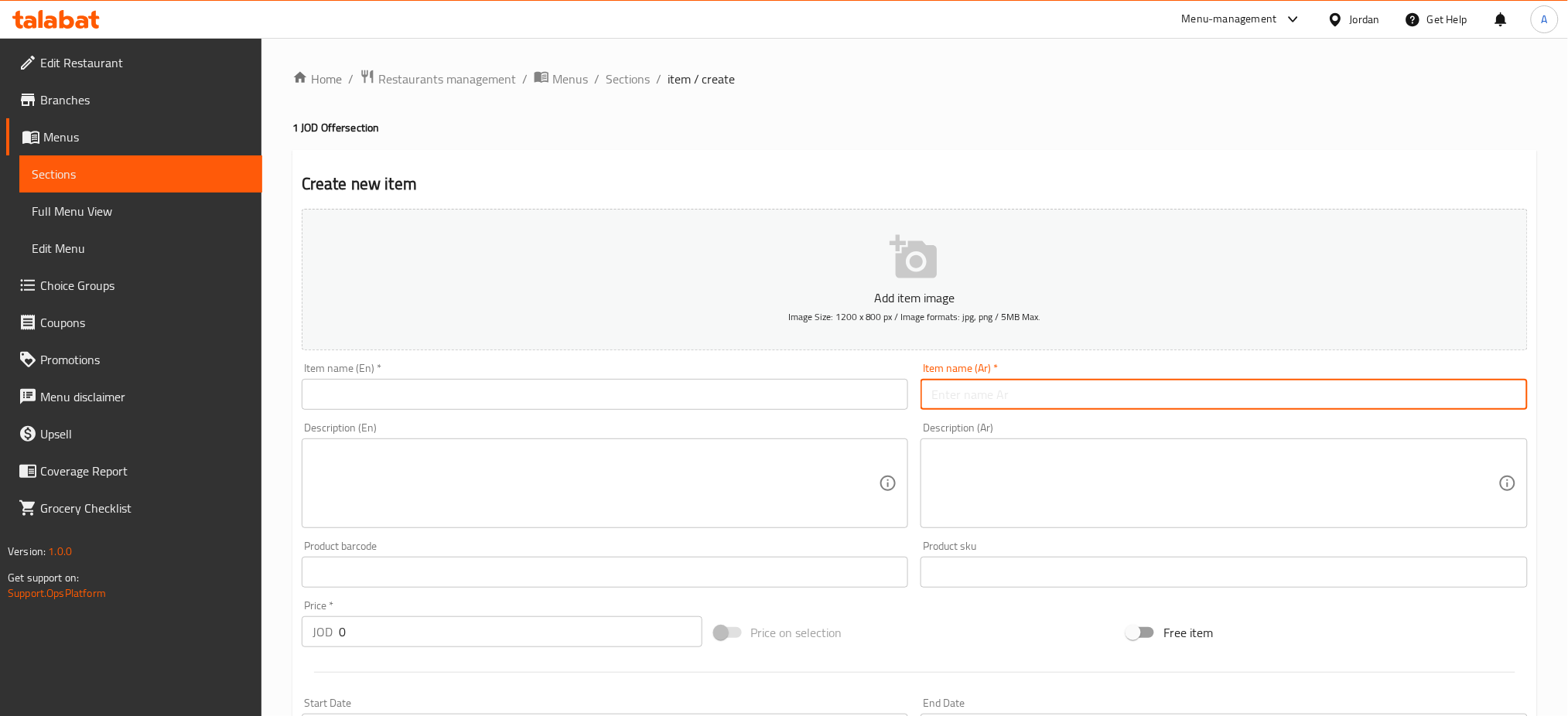
paste input "عصير شمام صغير"
type input "عصير شمام صغير"
click at [413, 379] on input "text" at bounding box center [605, 395] width 607 height 31
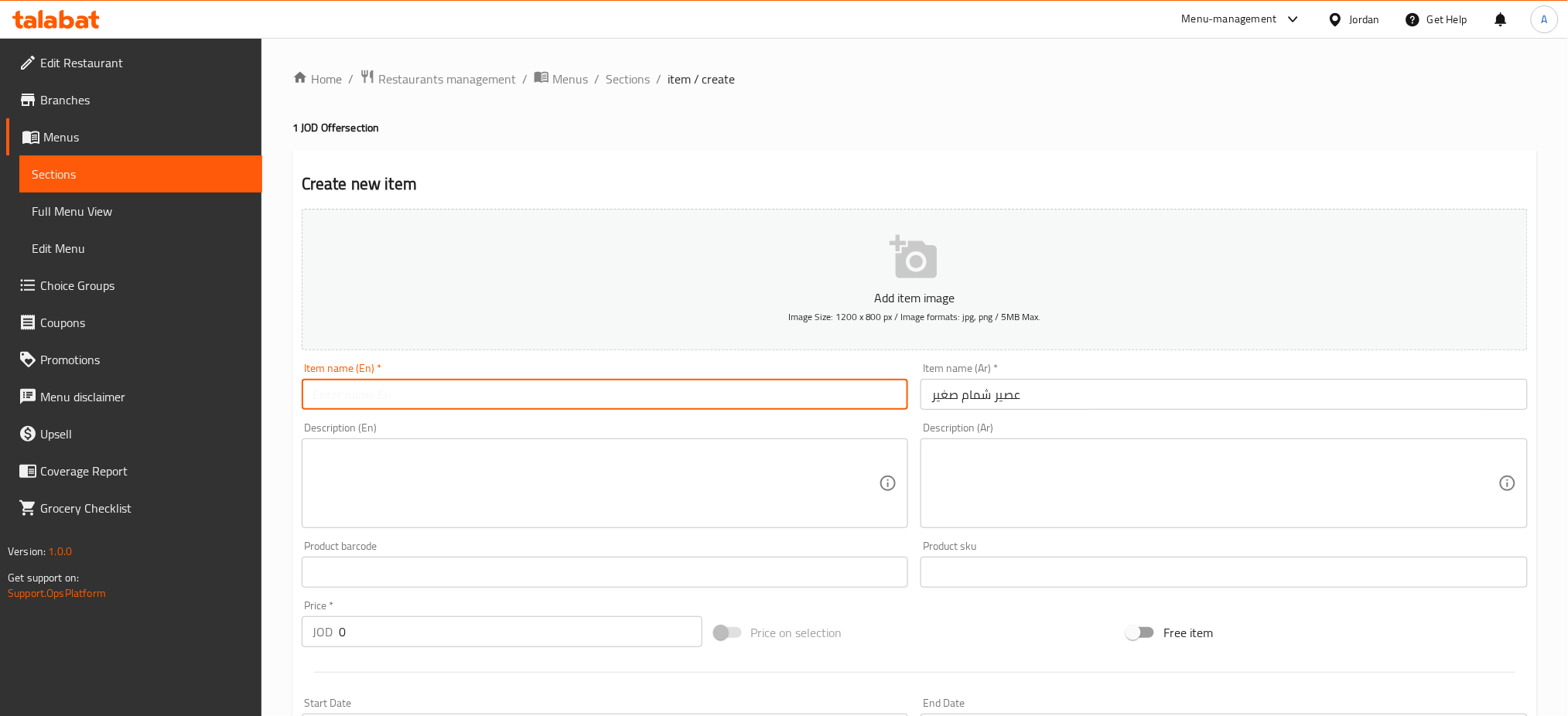
paste input "Small cantaloupe juice"
drag, startPoint x: 375, startPoint y: 356, endPoint x: 338, endPoint y: 361, distance: 37.3
click at [338, 379] on input "Small cantaloupe juice" at bounding box center [605, 395] width 607 height 31
click at [386, 379] on input "Small cantaloupe juice" at bounding box center [605, 395] width 607 height 31
drag, startPoint x: 377, startPoint y: 359, endPoint x: 337, endPoint y: 363, distance: 40.2
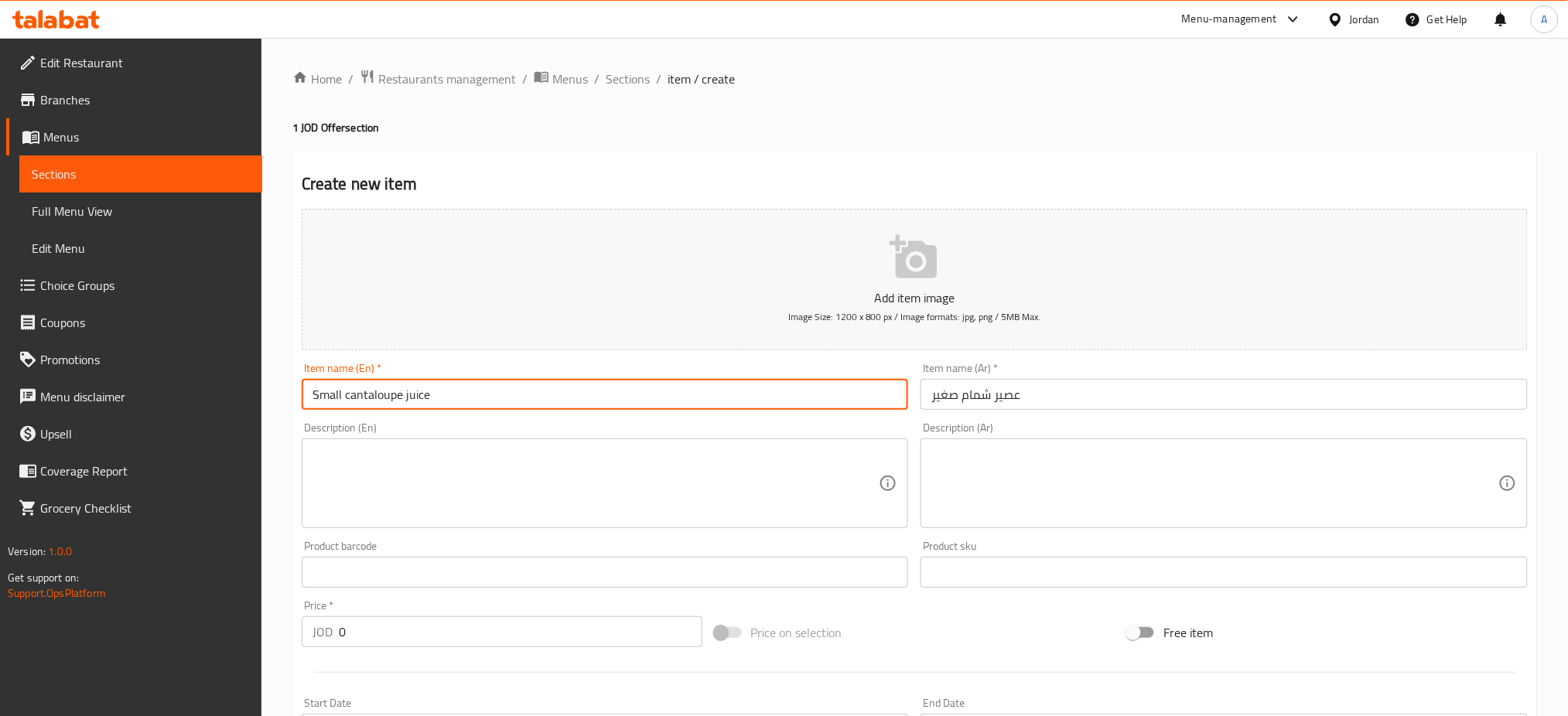
click at [337, 379] on input "Small cantaloupe juice" at bounding box center [605, 395] width 607 height 31
type input "Small cantaloupe juice"
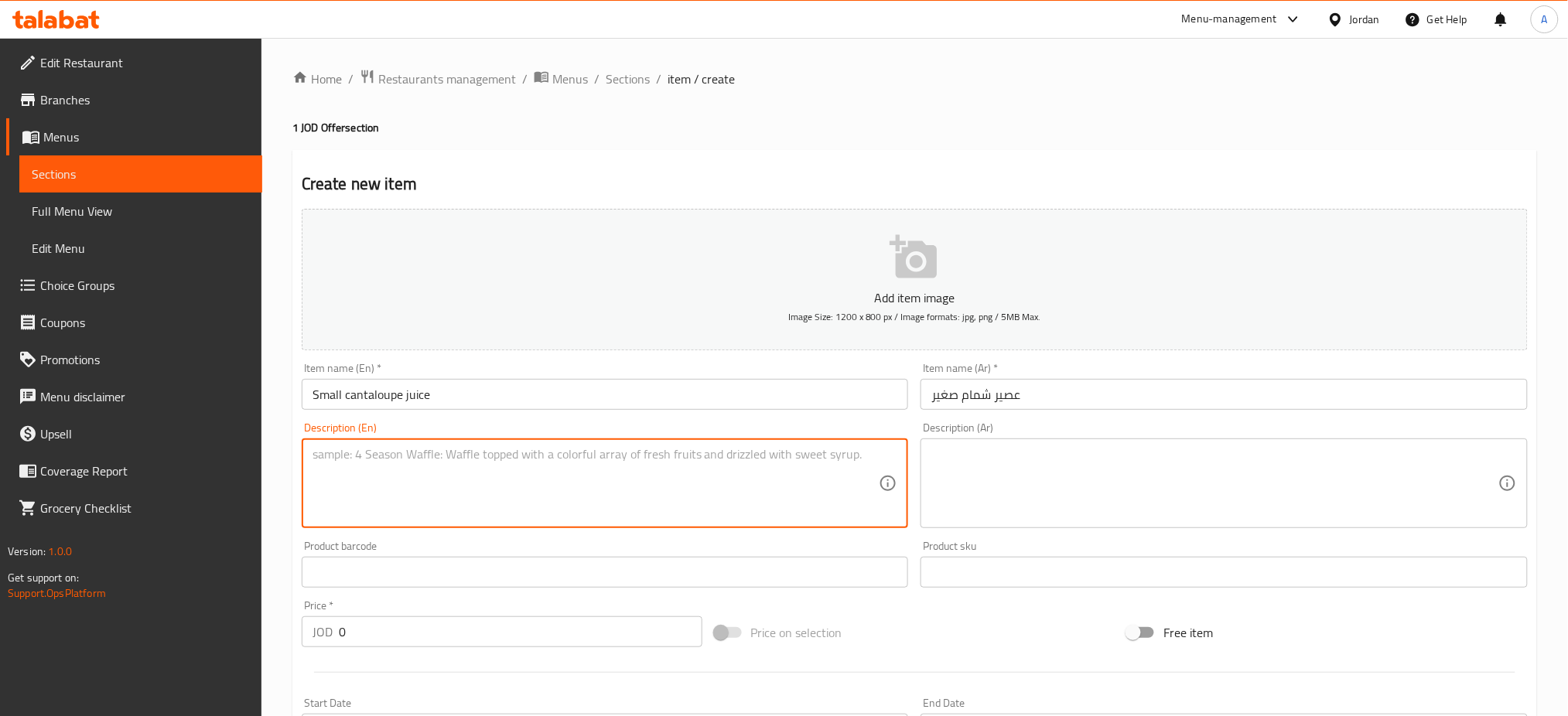
click at [502, 447] on textarea at bounding box center [596, 484] width 567 height 74
type textarea "Small size"
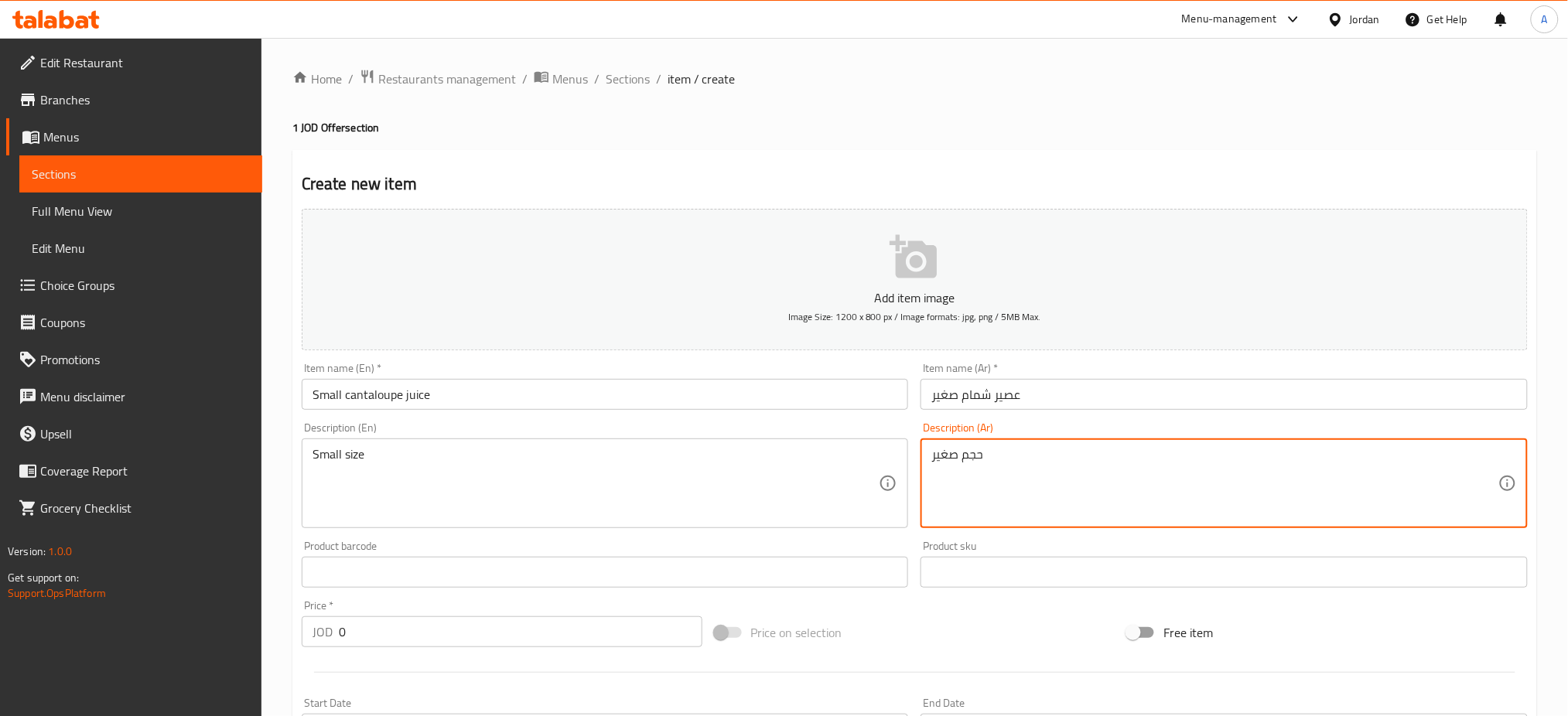
type textarea "حجم صغير"
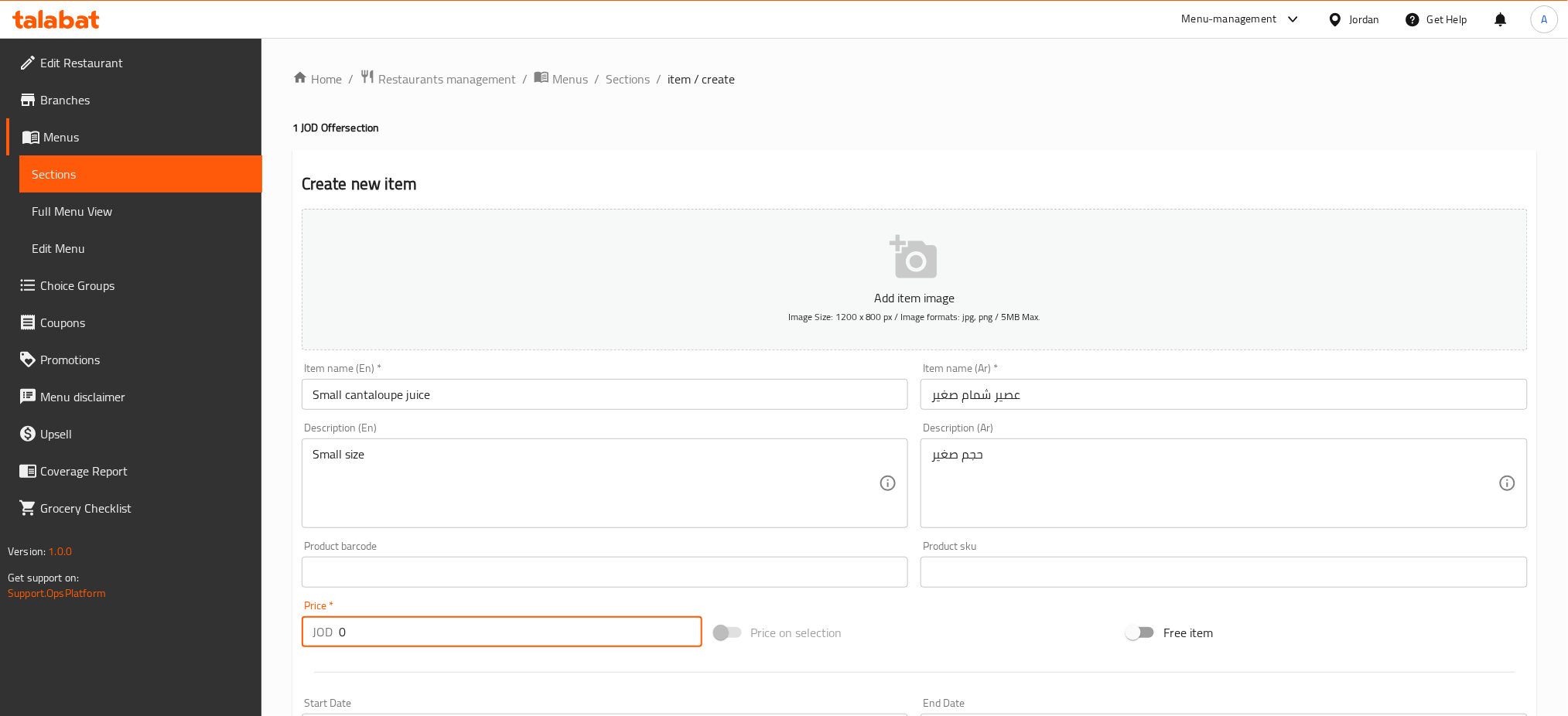
drag, startPoint x: 362, startPoint y: 579, endPoint x: 196, endPoint y: 580, distance: 166.0
click at [207, 577] on div "Edit Restaurant Branches Menus Sections Full Menu View Edit Menu Choice Groups …" at bounding box center [784, 565] width 1568 height 1055
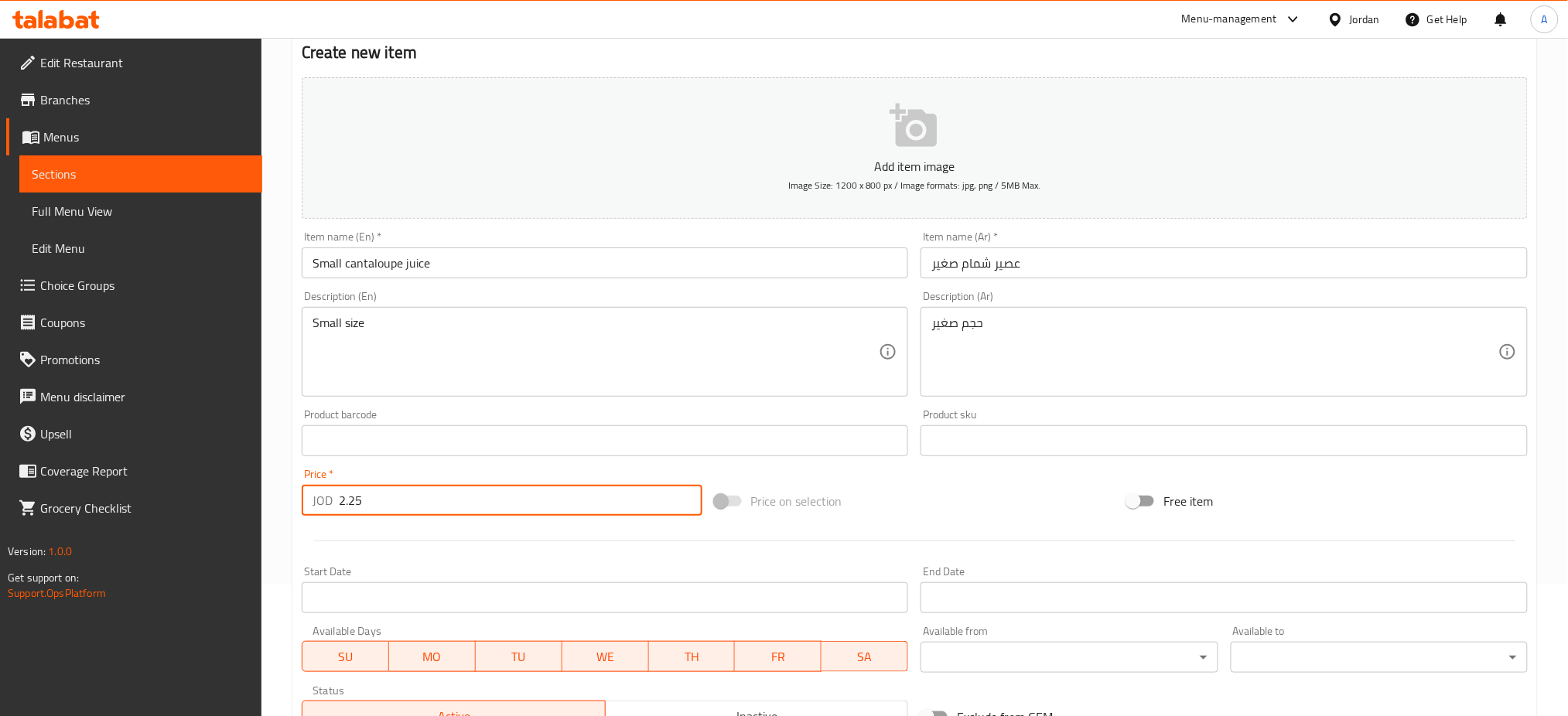
scroll to position [294, 0]
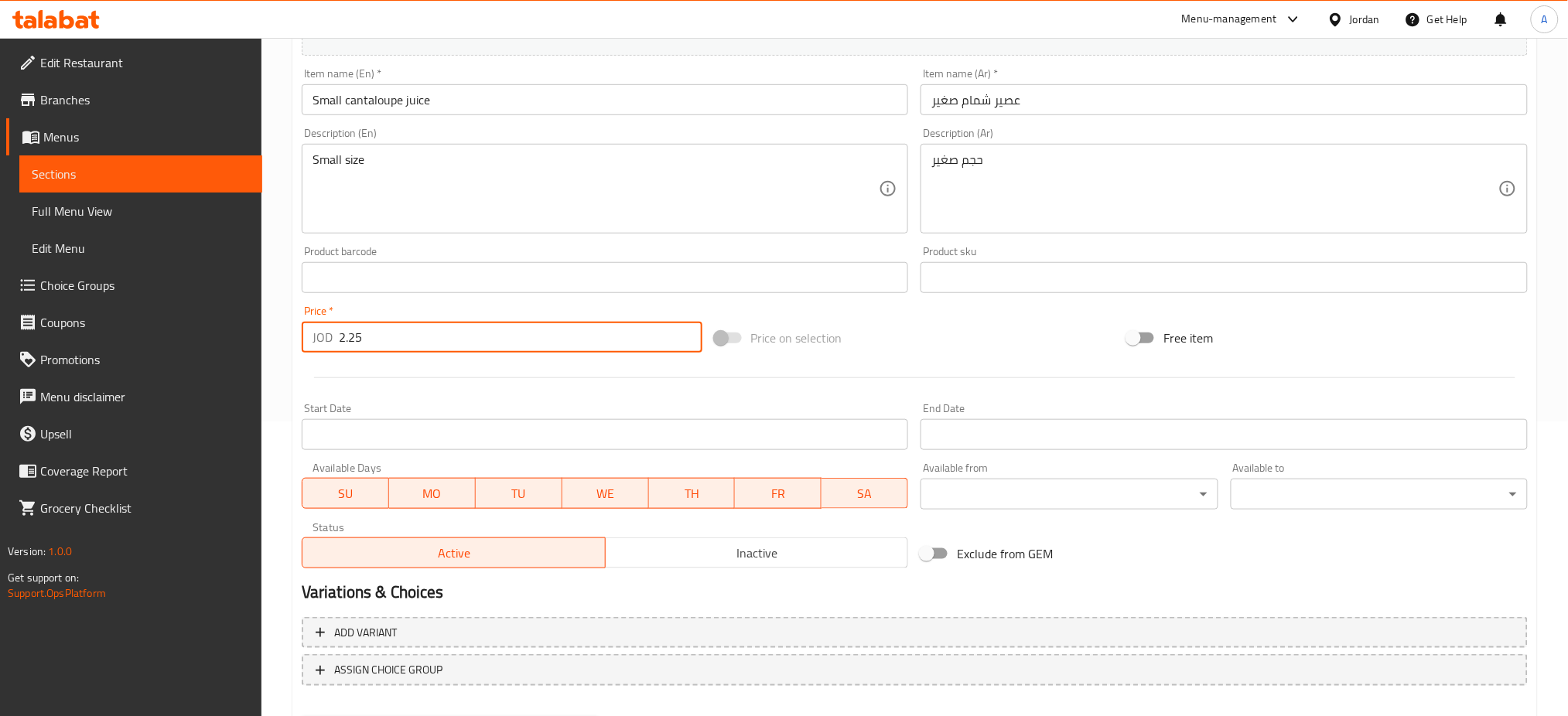
type input "2.25"
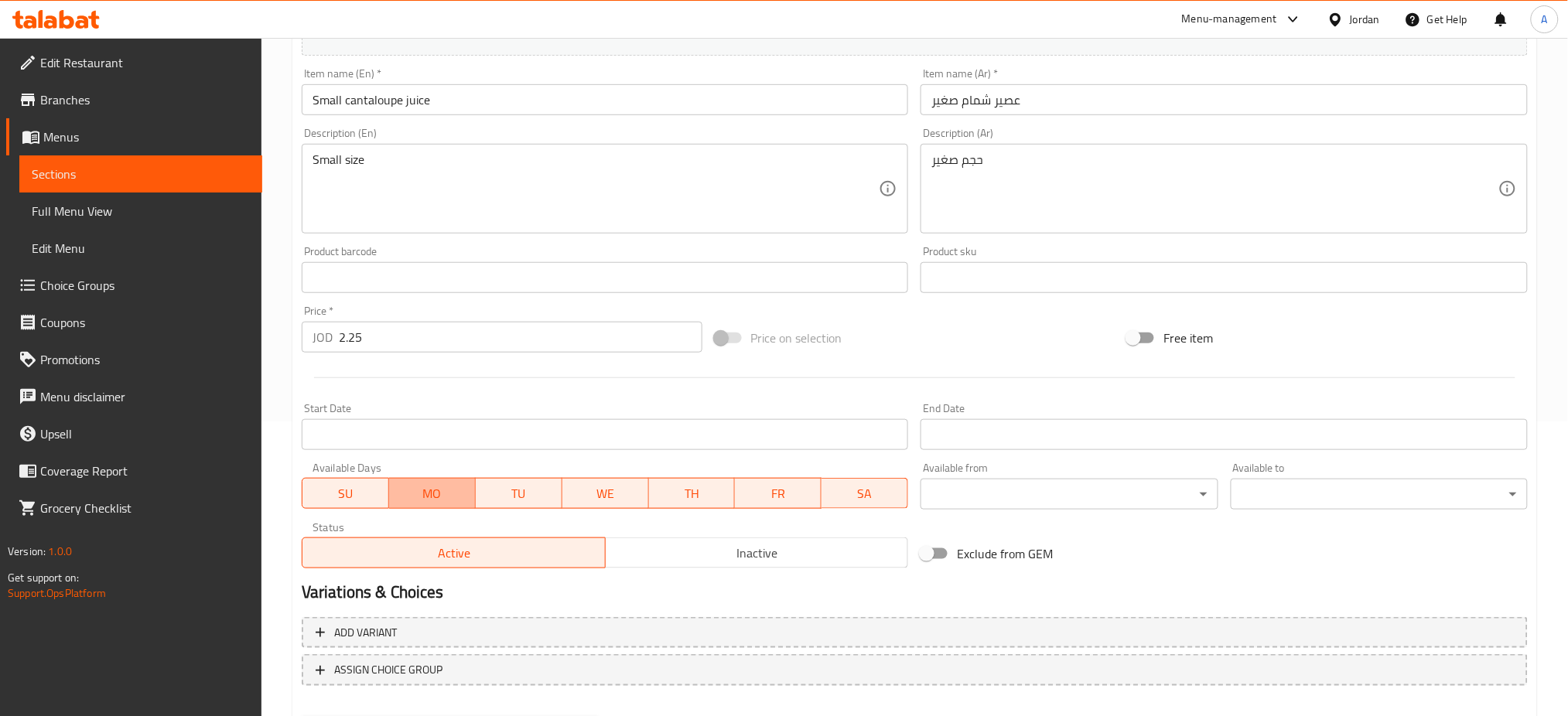
click at [444, 482] on span "MO" at bounding box center [432, 493] width 75 height 22
click at [520, 482] on span "TU" at bounding box center [519, 493] width 75 height 22
click at [609, 482] on span "WE" at bounding box center [605, 493] width 75 height 22
click at [743, 482] on span "FR" at bounding box center [778, 493] width 75 height 22
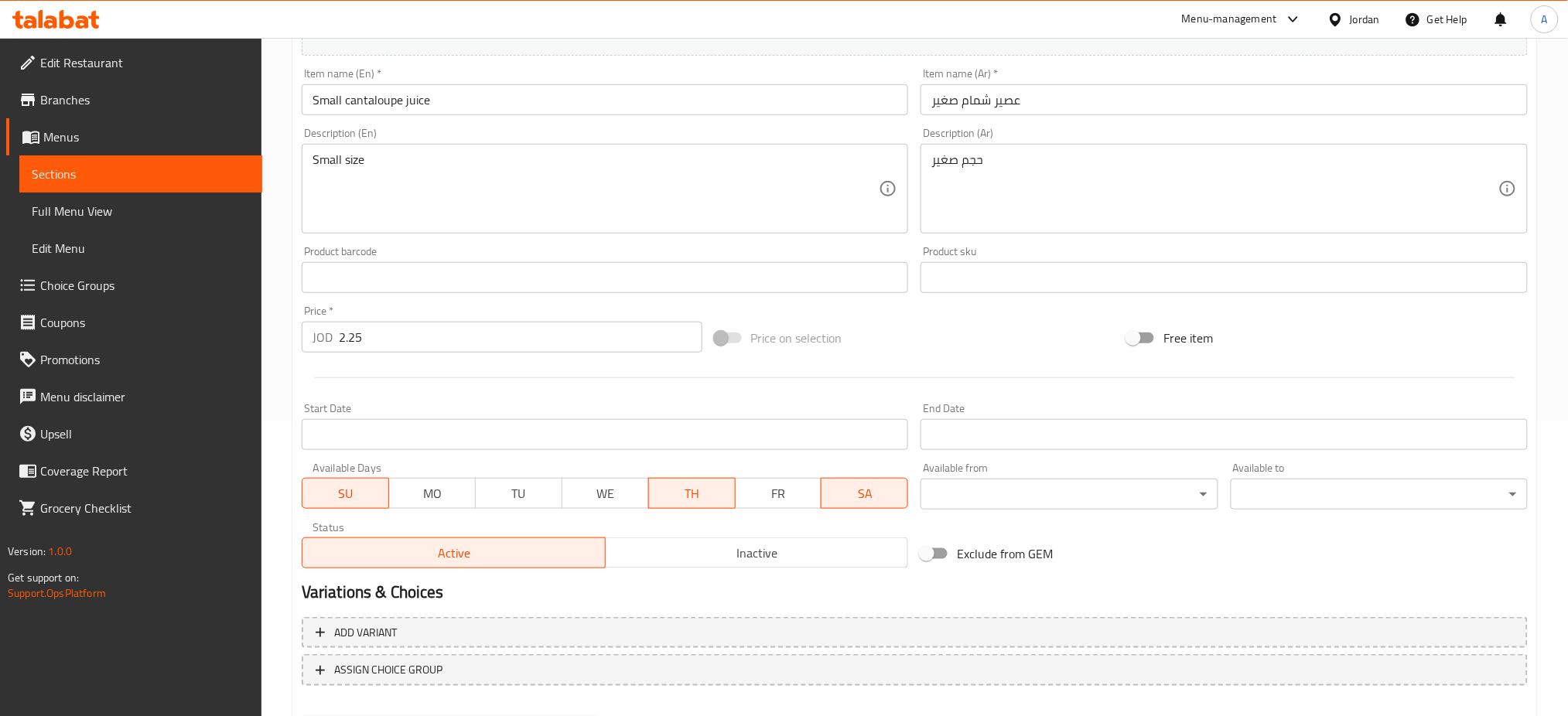
click at [825, 478] on button "SA" at bounding box center [864, 493] width 87 height 31
drag, startPoint x: 865, startPoint y: 424, endPoint x: 789, endPoint y: 428, distance: 76.1
click at [861, 482] on span "SA" at bounding box center [864, 493] width 75 height 22
click at [686, 482] on span "TH" at bounding box center [692, 493] width 75 height 22
click at [854, 478] on button "SA" at bounding box center [864, 493] width 87 height 31
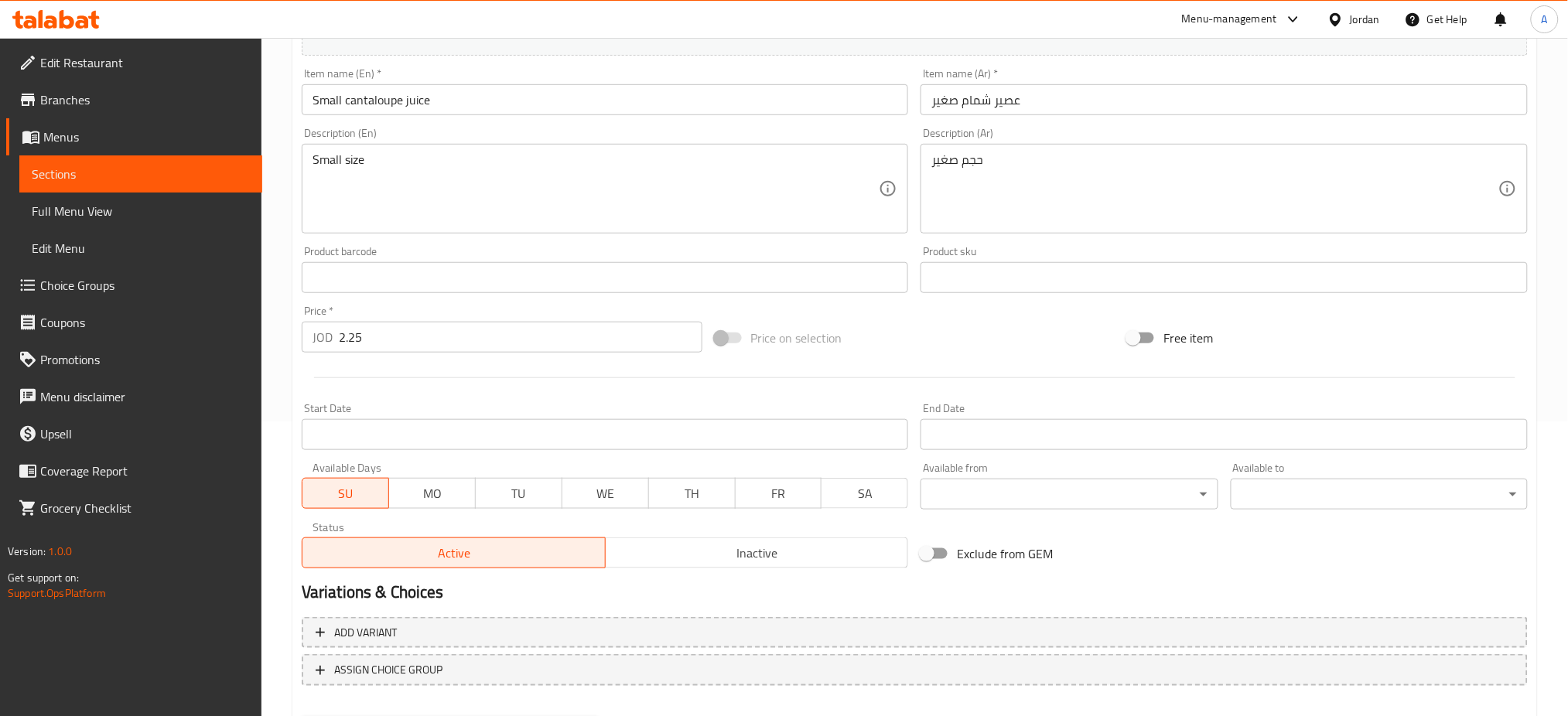
drag, startPoint x: 525, startPoint y: 638, endPoint x: 525, endPoint y: 663, distance: 25.0
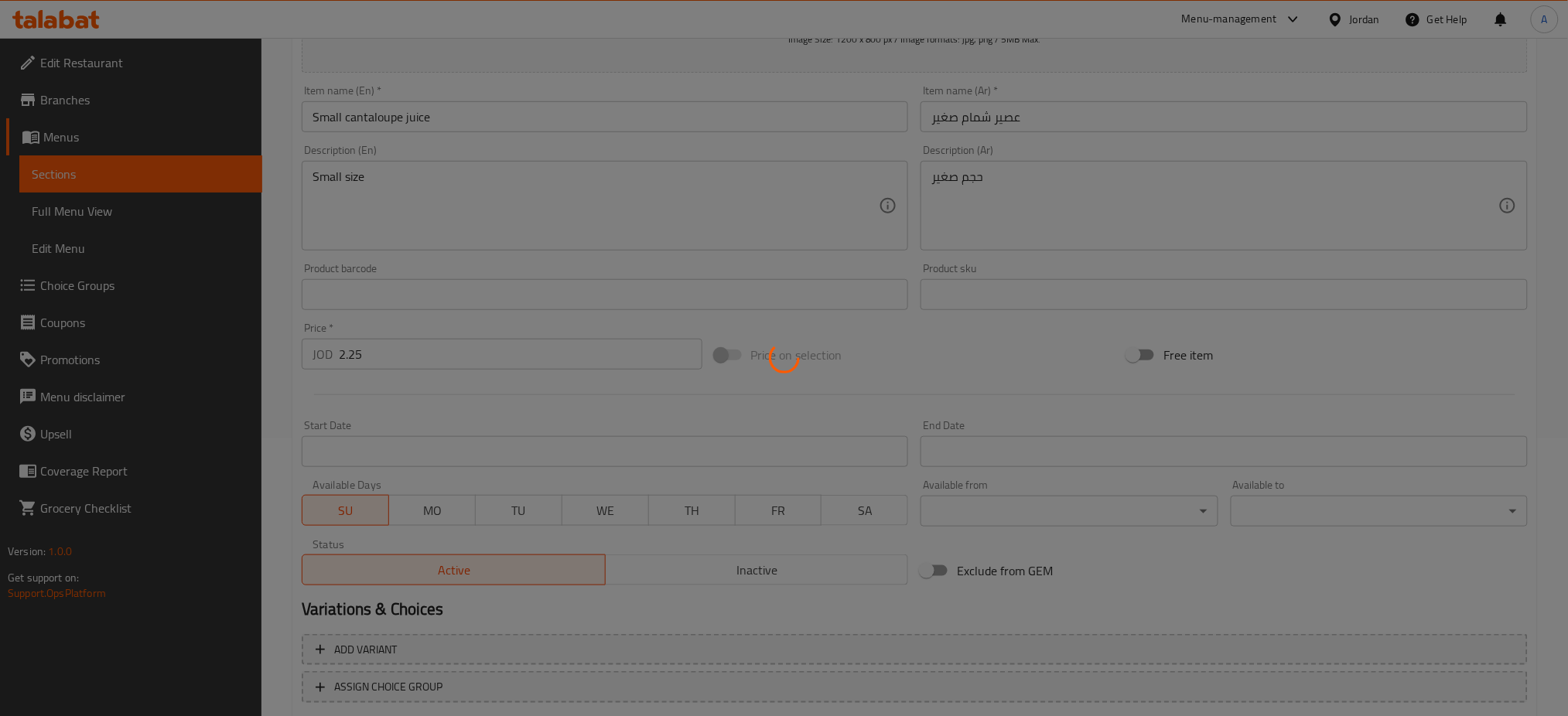
scroll to position [101, 0]
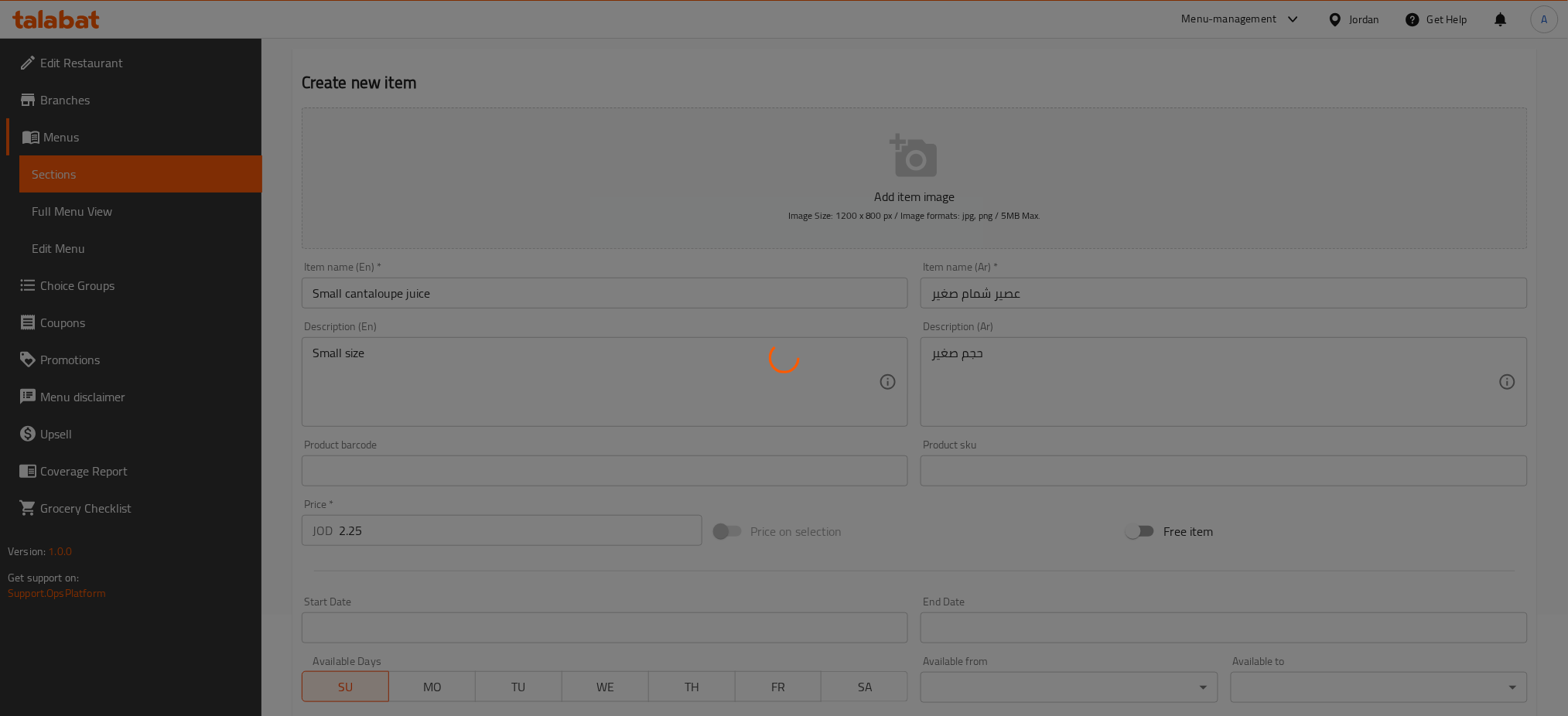
type input "0"
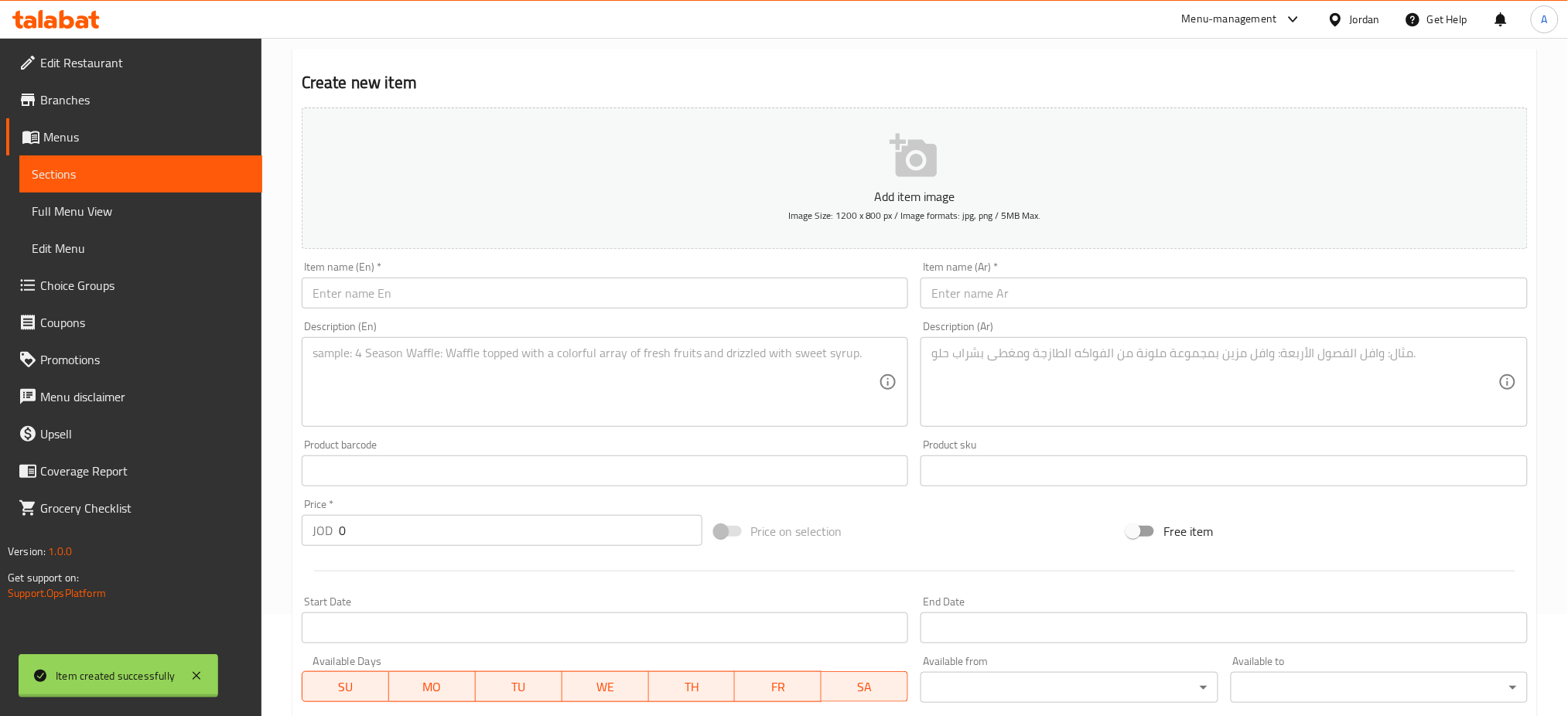
scroll to position [0, 0]
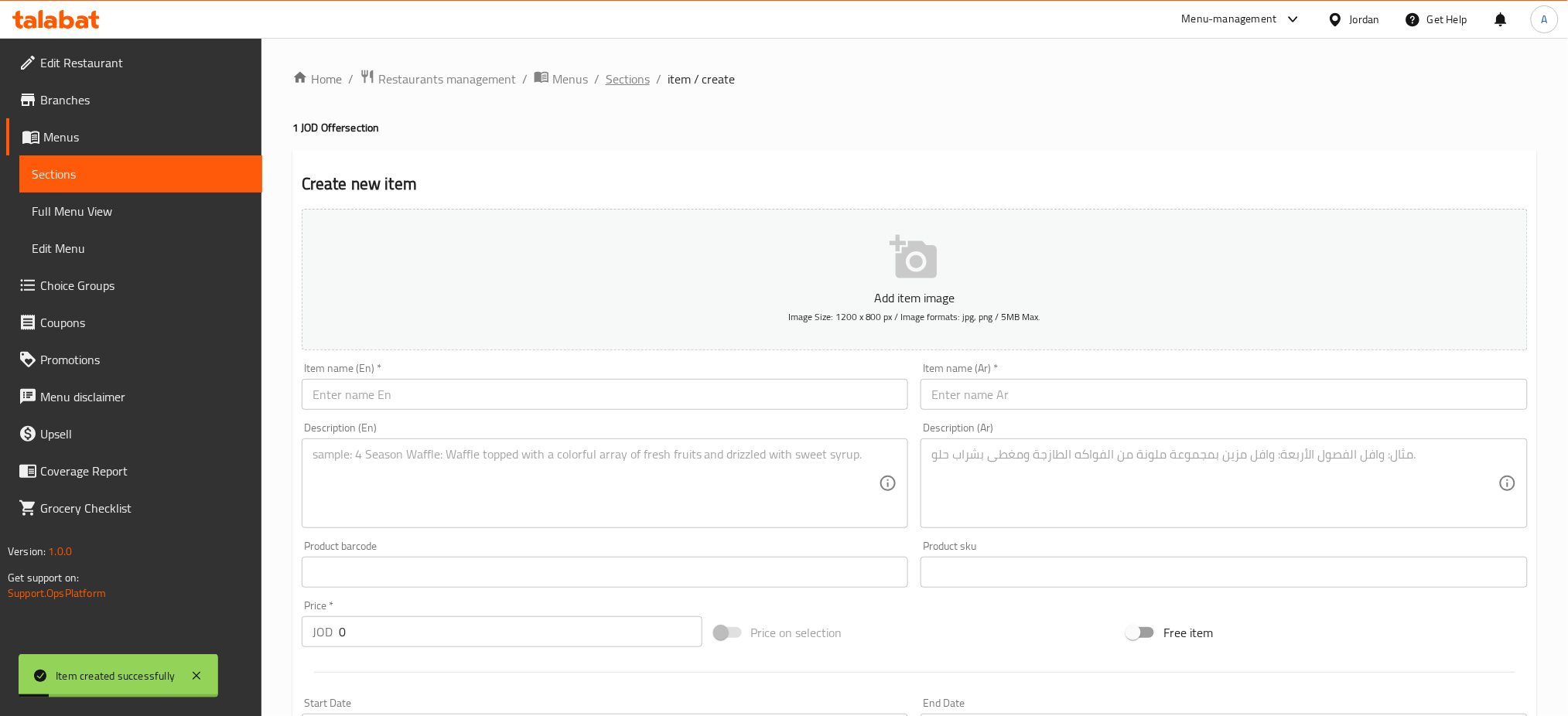
click at [605, 75] on span "Sections" at bounding box center [628, 79] width 44 height 18
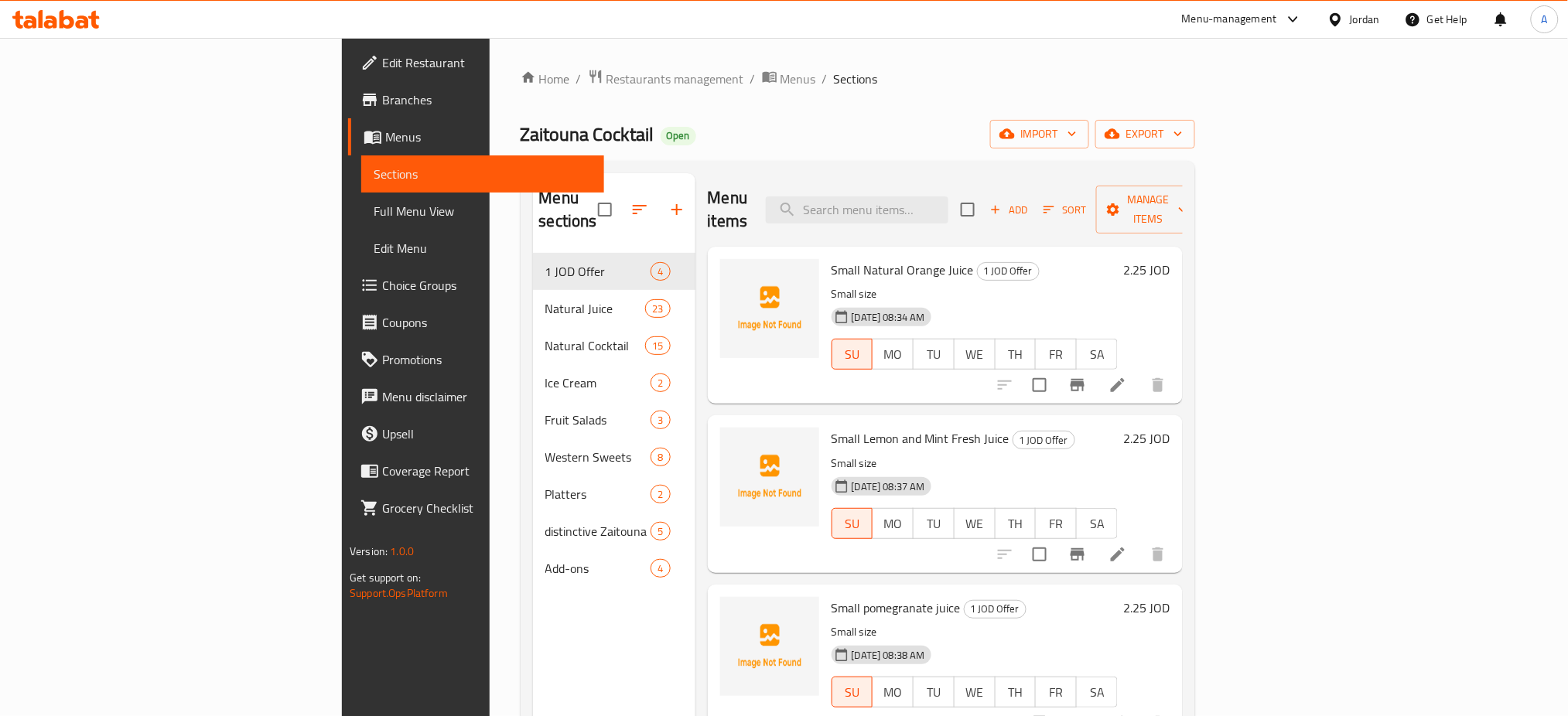
click at [1200, 197] on div "Add Sort Manage items" at bounding box center [1080, 210] width 239 height 48
click at [1033, 198] on button "Add" at bounding box center [1009, 210] width 50 height 24
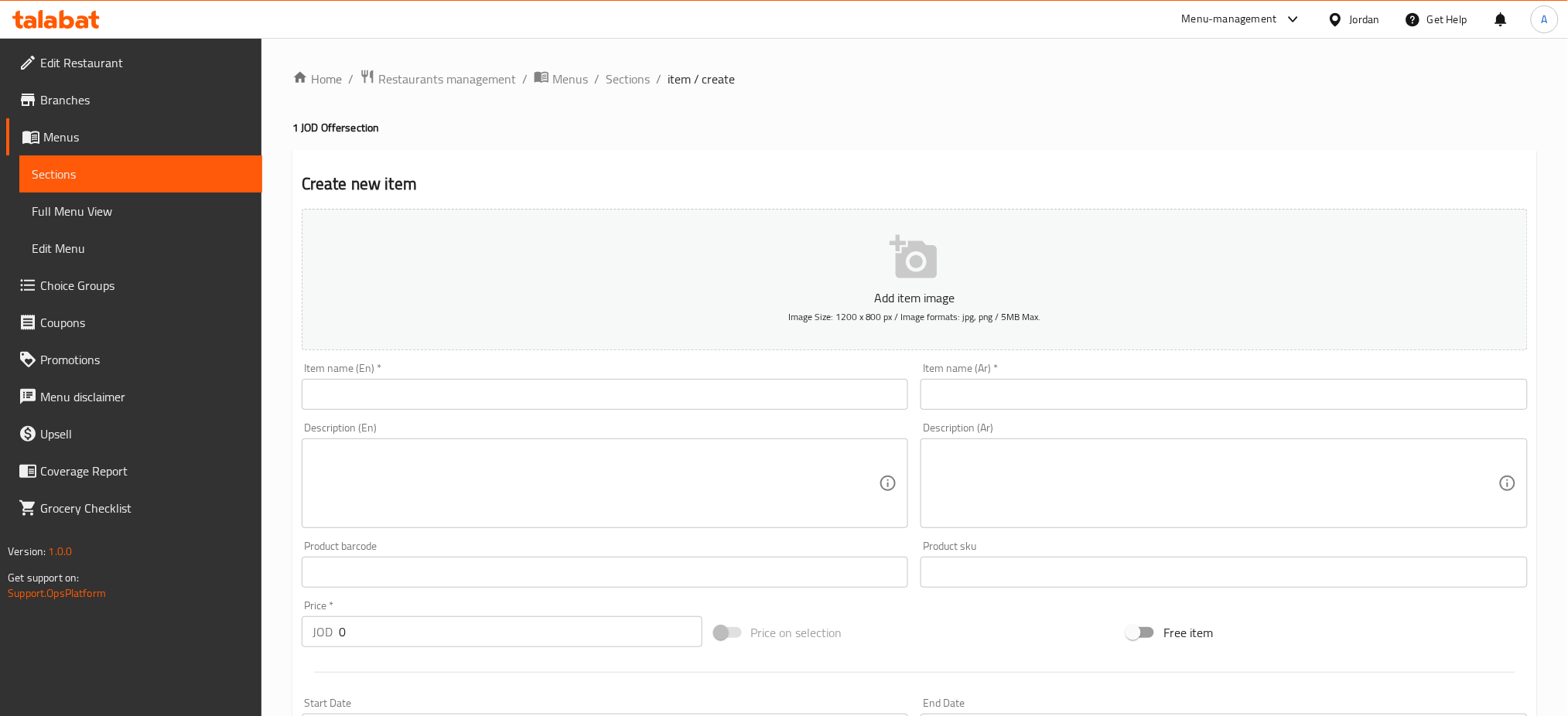
click at [1017, 379] on input "text" at bounding box center [1224, 395] width 607 height 31
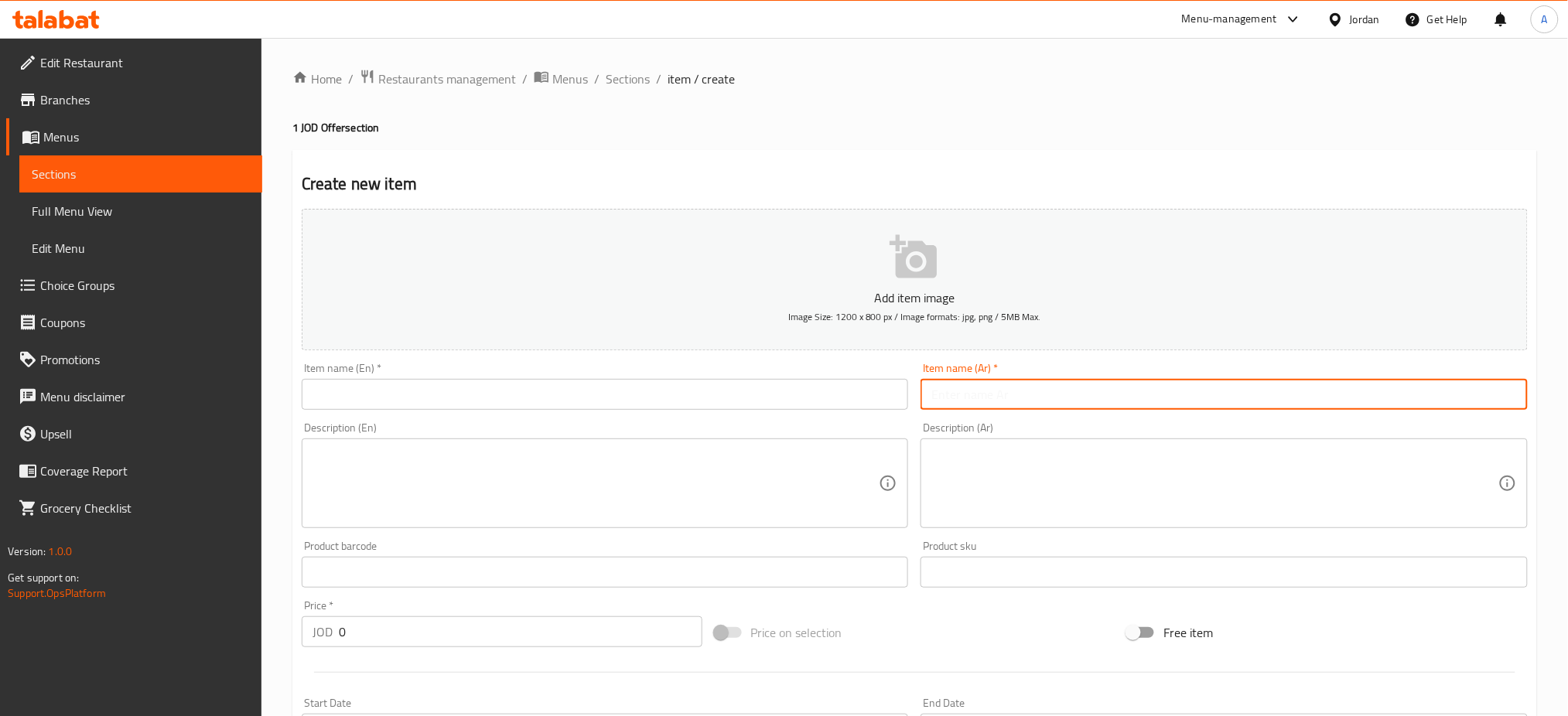
paste input "عصير دراق صغير"
type input "عصير دراق صغير"
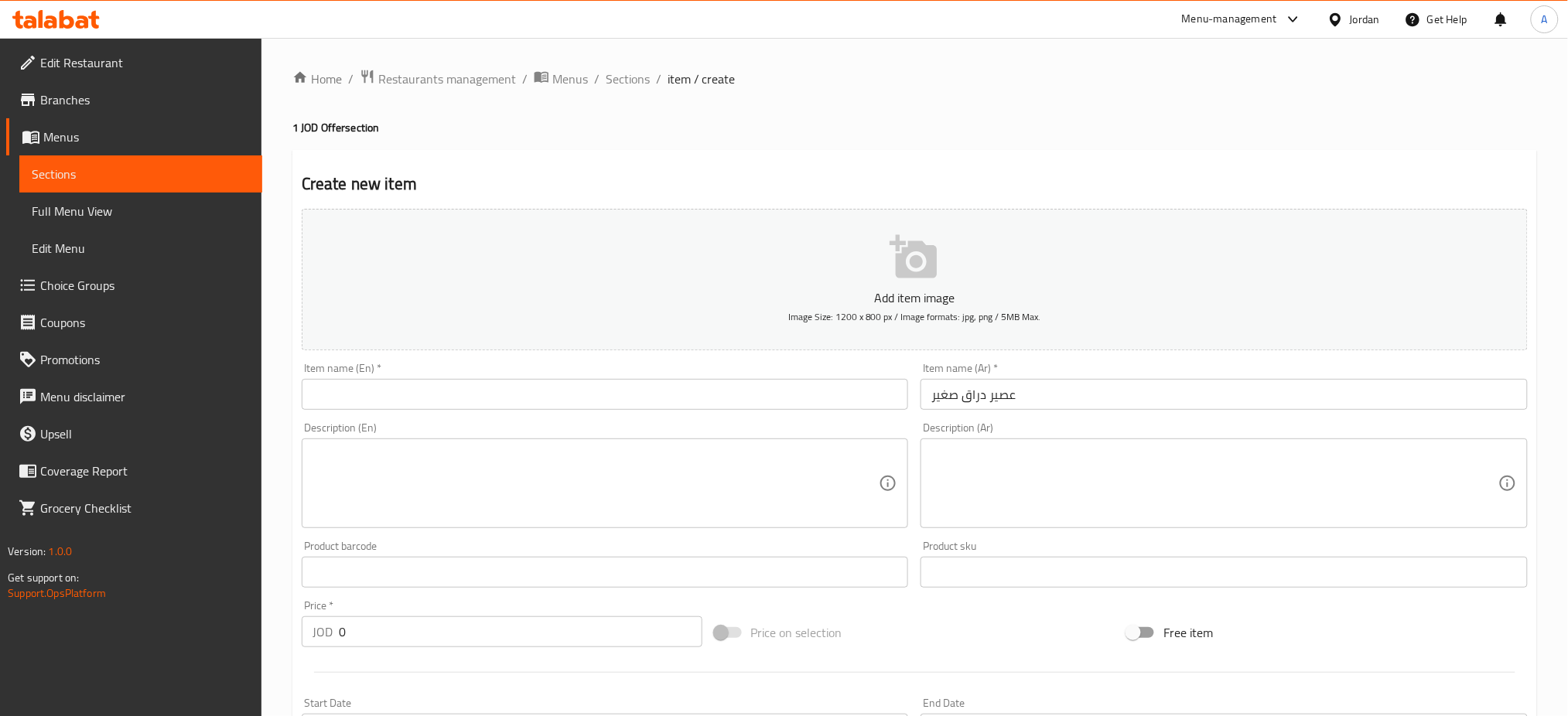
click at [793, 416] on div "Description (En) Description (En)" at bounding box center [605, 475] width 619 height 119
click at [797, 379] on input "text" at bounding box center [605, 395] width 607 height 31
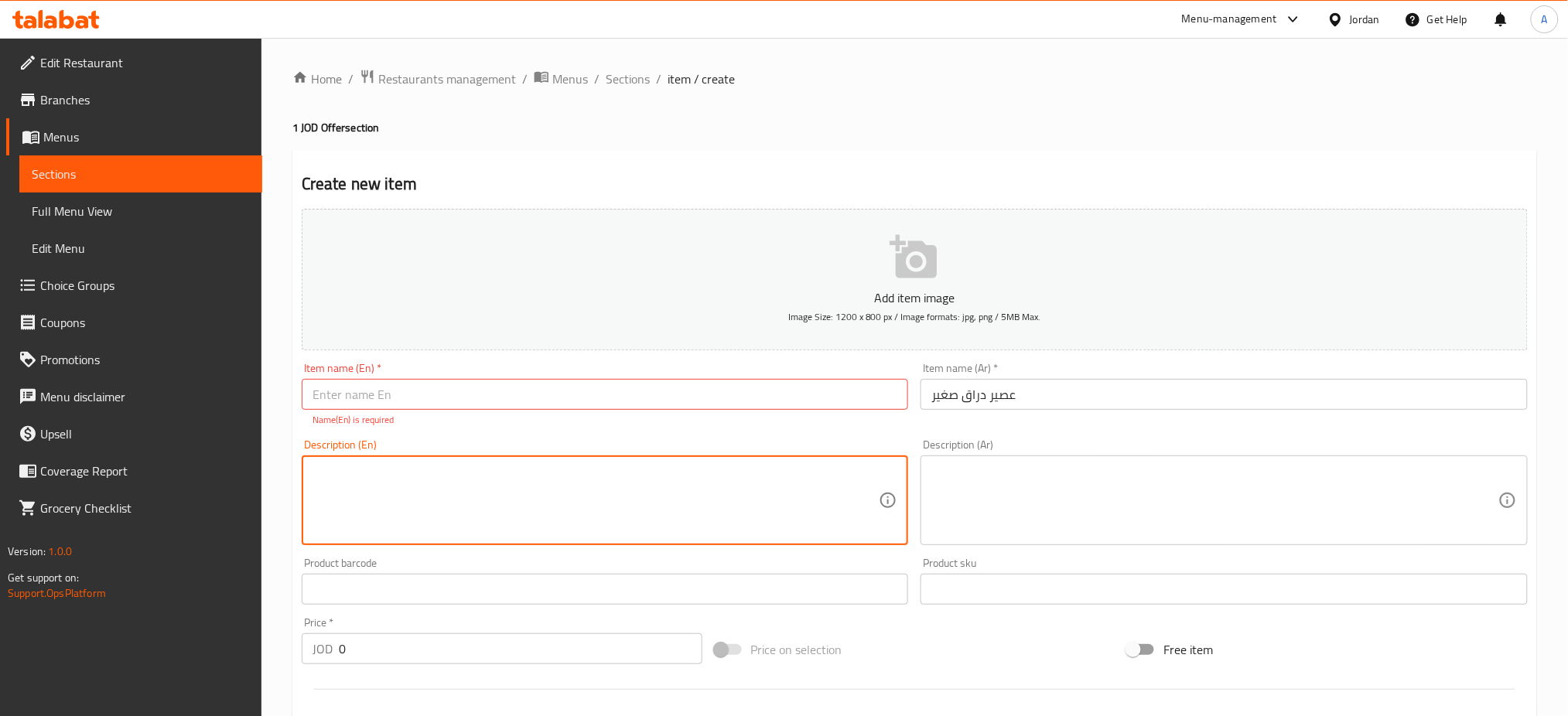
click at [520, 464] on textarea at bounding box center [596, 501] width 567 height 74
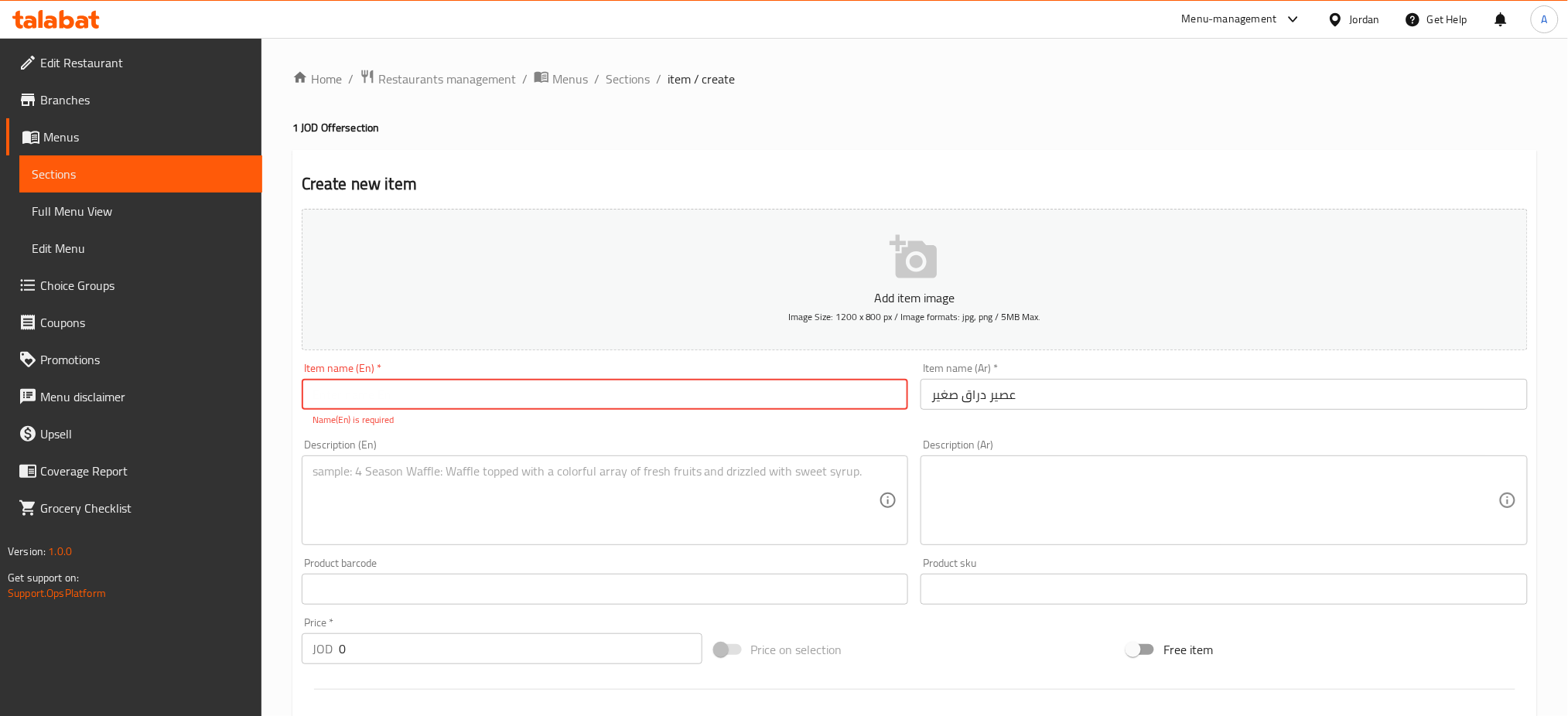
drag, startPoint x: 502, startPoint y: 363, endPoint x: 497, endPoint y: 370, distance: 8.6
click at [502, 379] on input "text" at bounding box center [605, 395] width 607 height 31
paste input "small peach juice"
type input "small peach juice"
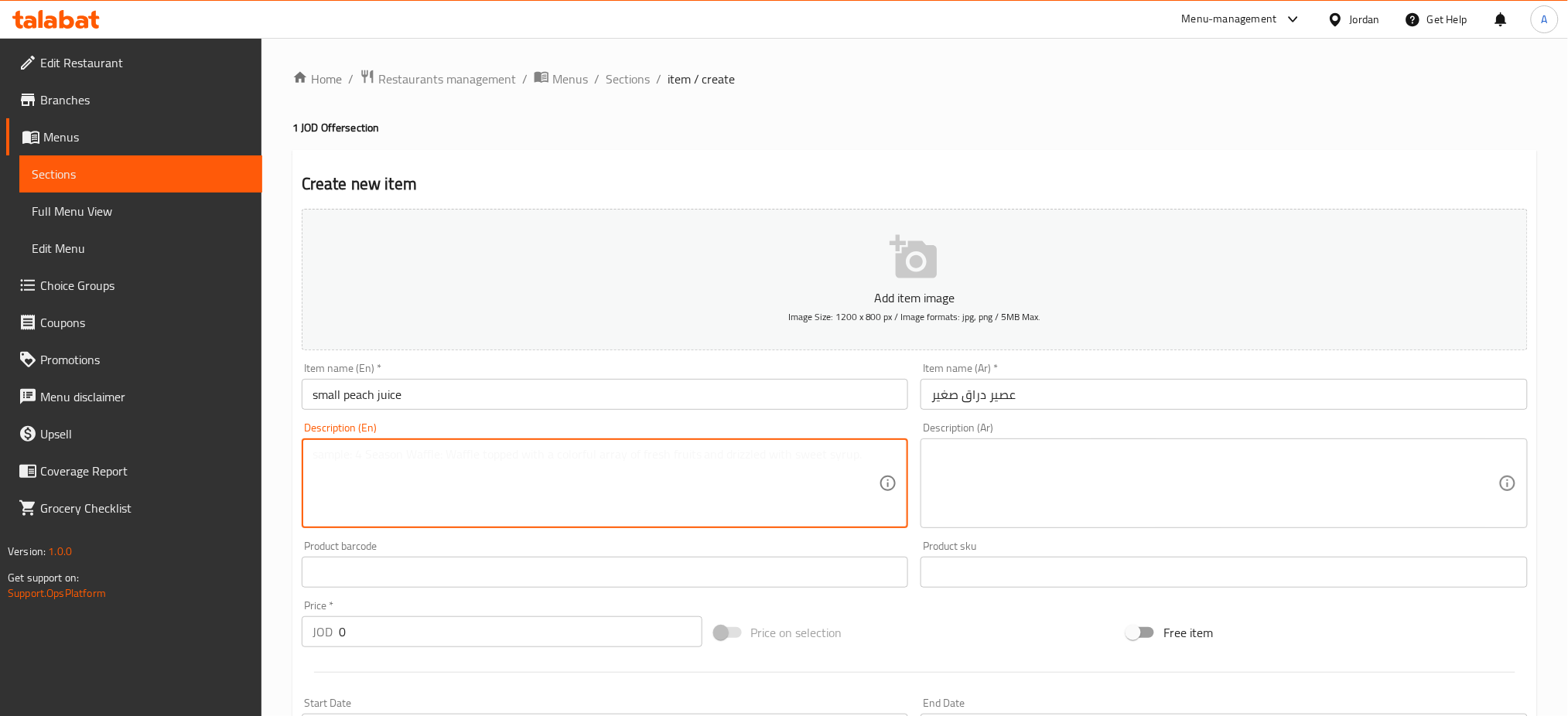
click at [395, 456] on textarea at bounding box center [596, 484] width 567 height 74
type textarea "s"
type textarea "Small size"
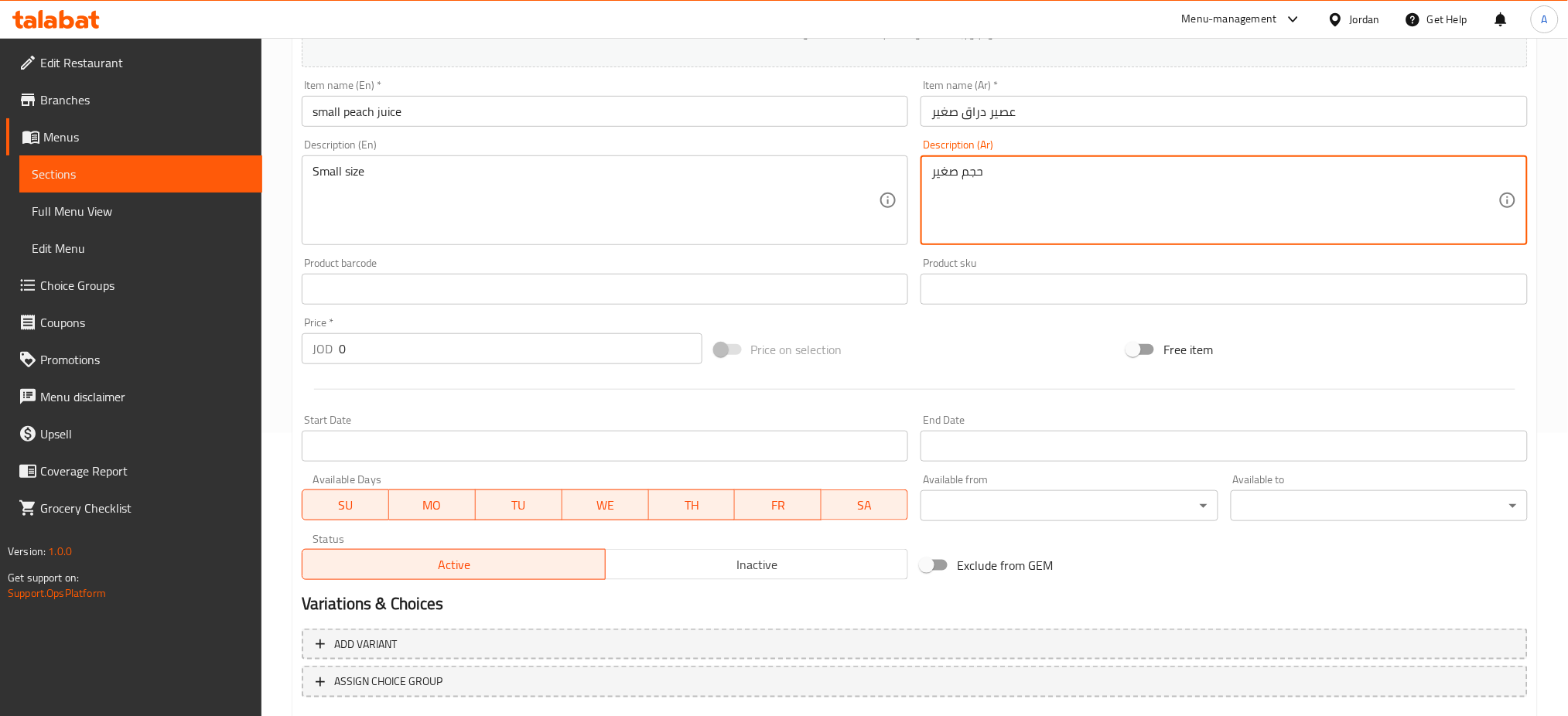
scroll to position [294, 0]
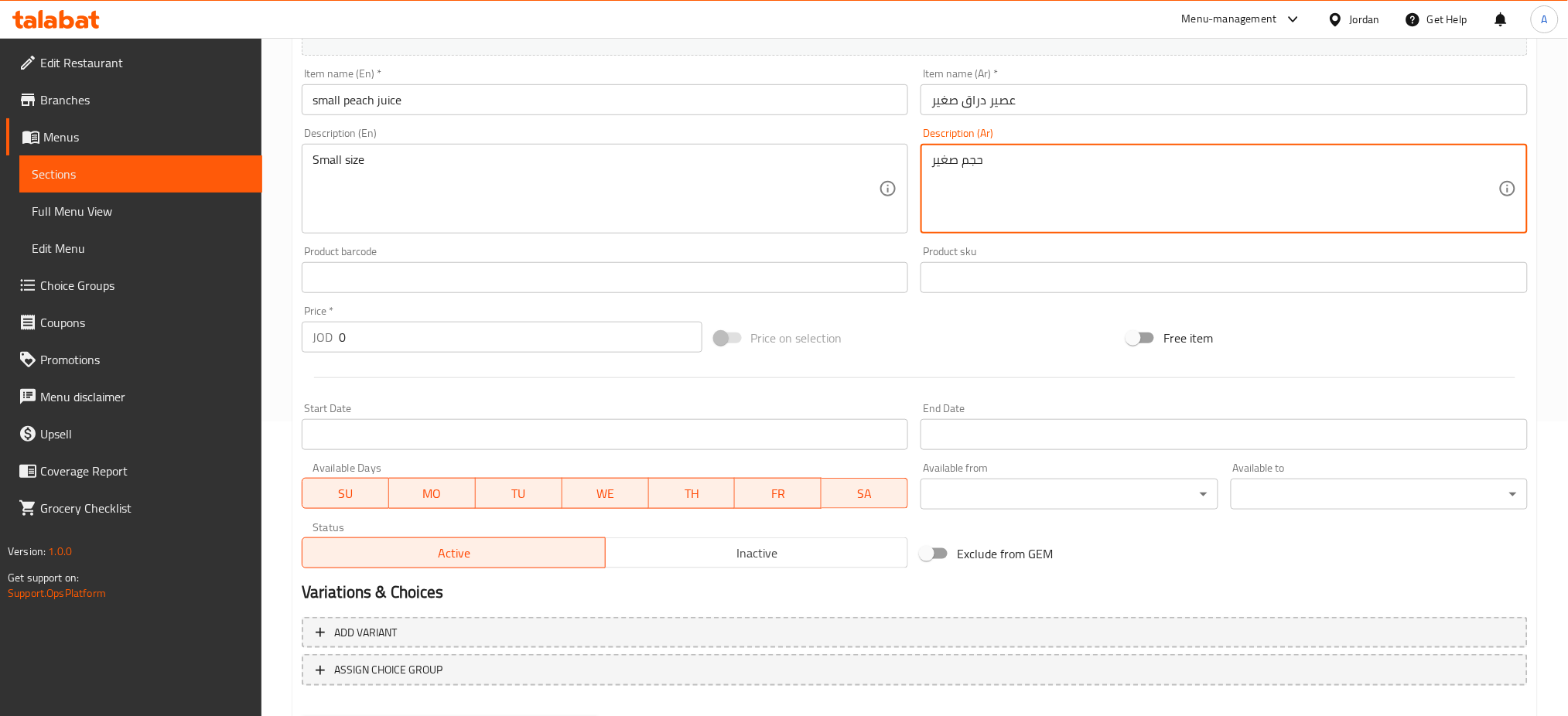
type textarea "حجم صغير"
click at [435, 482] on span "MO" at bounding box center [432, 493] width 75 height 22
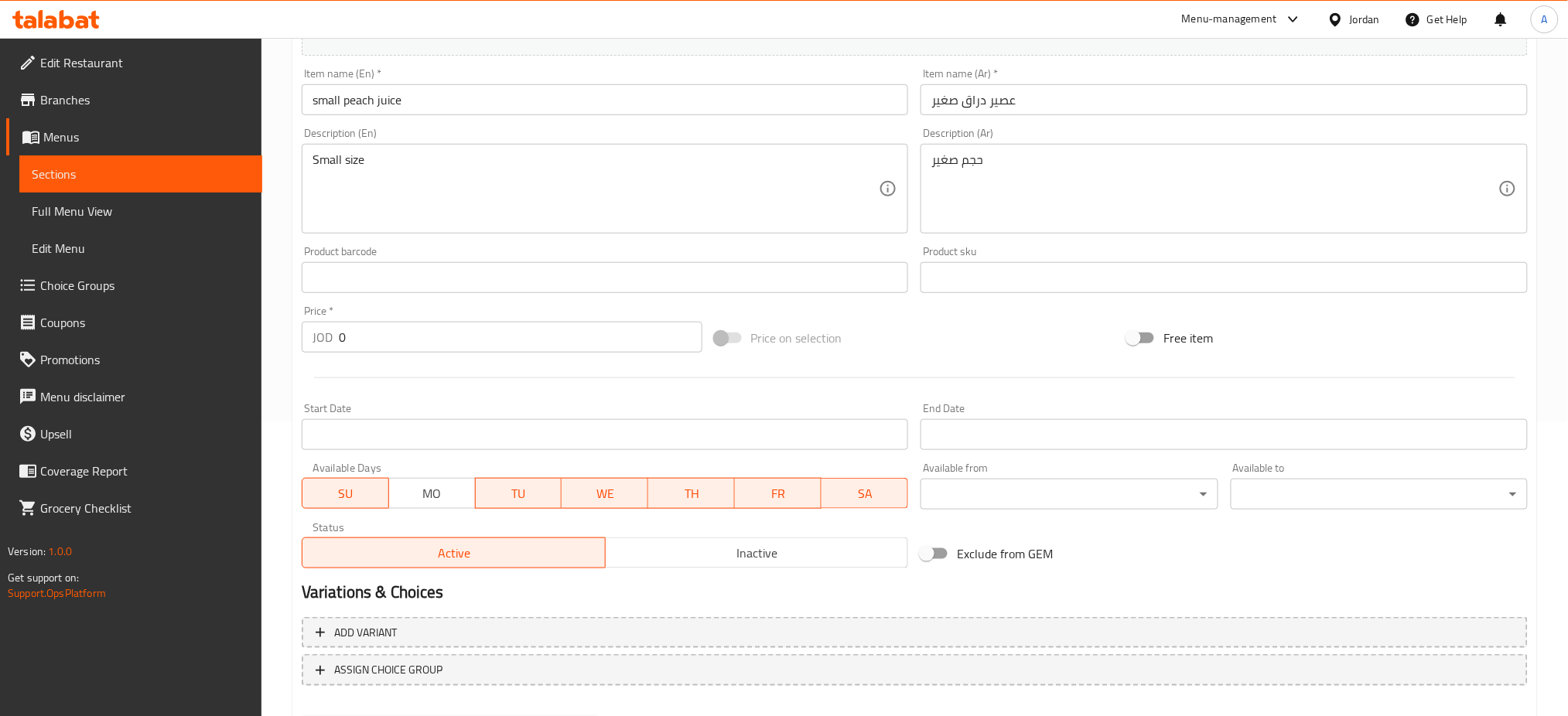
click at [507, 482] on span "TU" at bounding box center [519, 493] width 75 height 22
drag, startPoint x: 608, startPoint y: 431, endPoint x: 733, endPoint y: 444, distance: 125.7
click at [609, 482] on span "WE" at bounding box center [605, 493] width 75 height 22
drag, startPoint x: 701, startPoint y: 422, endPoint x: 768, endPoint y: 436, distance: 68.4
click at [702, 482] on span "TH" at bounding box center [691, 493] width 75 height 22
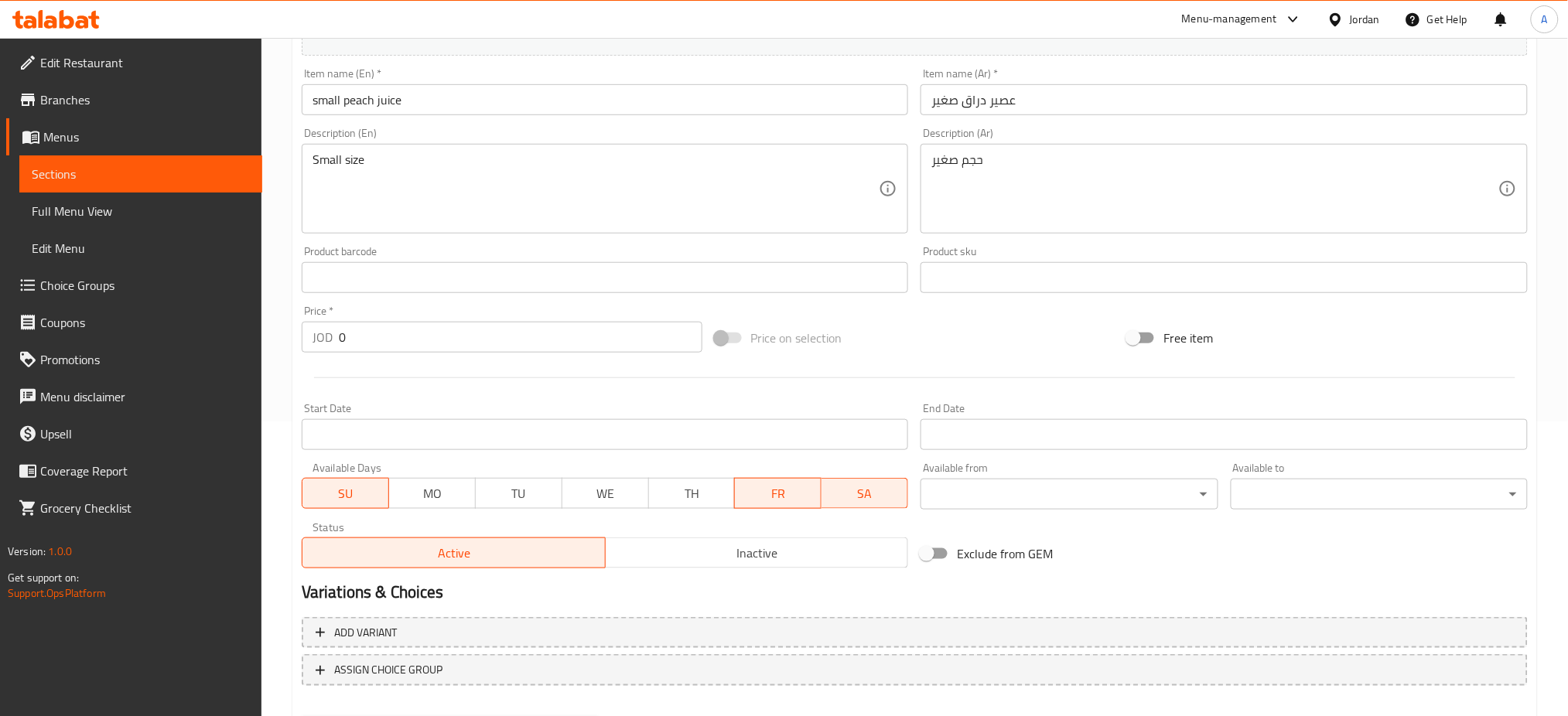
click at [789, 482] on span "FR" at bounding box center [778, 493] width 75 height 22
click at [851, 482] on span "SA" at bounding box center [864, 493] width 75 height 22
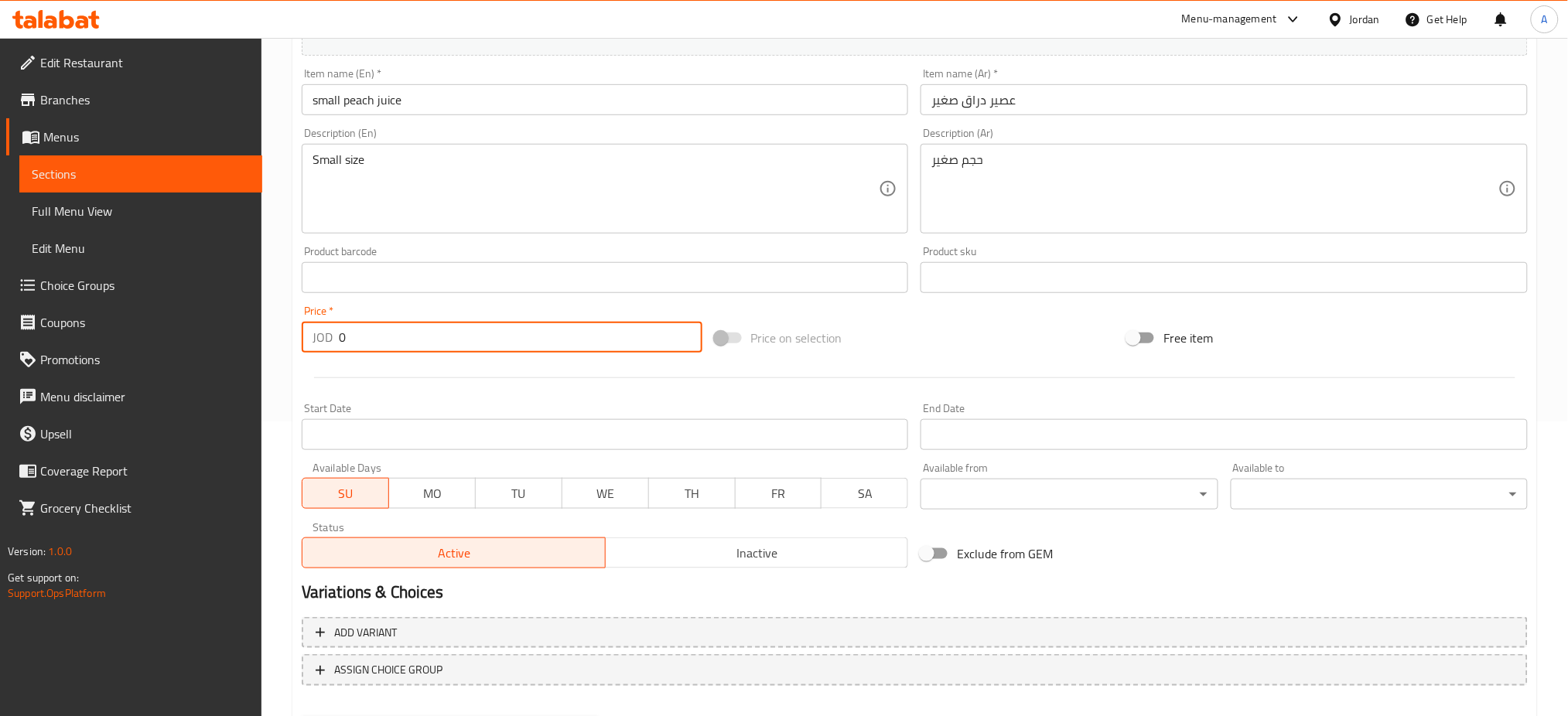
drag, startPoint x: 354, startPoint y: 271, endPoint x: 117, endPoint y: 271, distance: 237.0
click at [224, 271] on div "Edit Restaurant Branches Menus Sections Full Menu View Edit Menu Choice Groups …" at bounding box center [784, 271] width 1568 height 1055
type input "2.25"
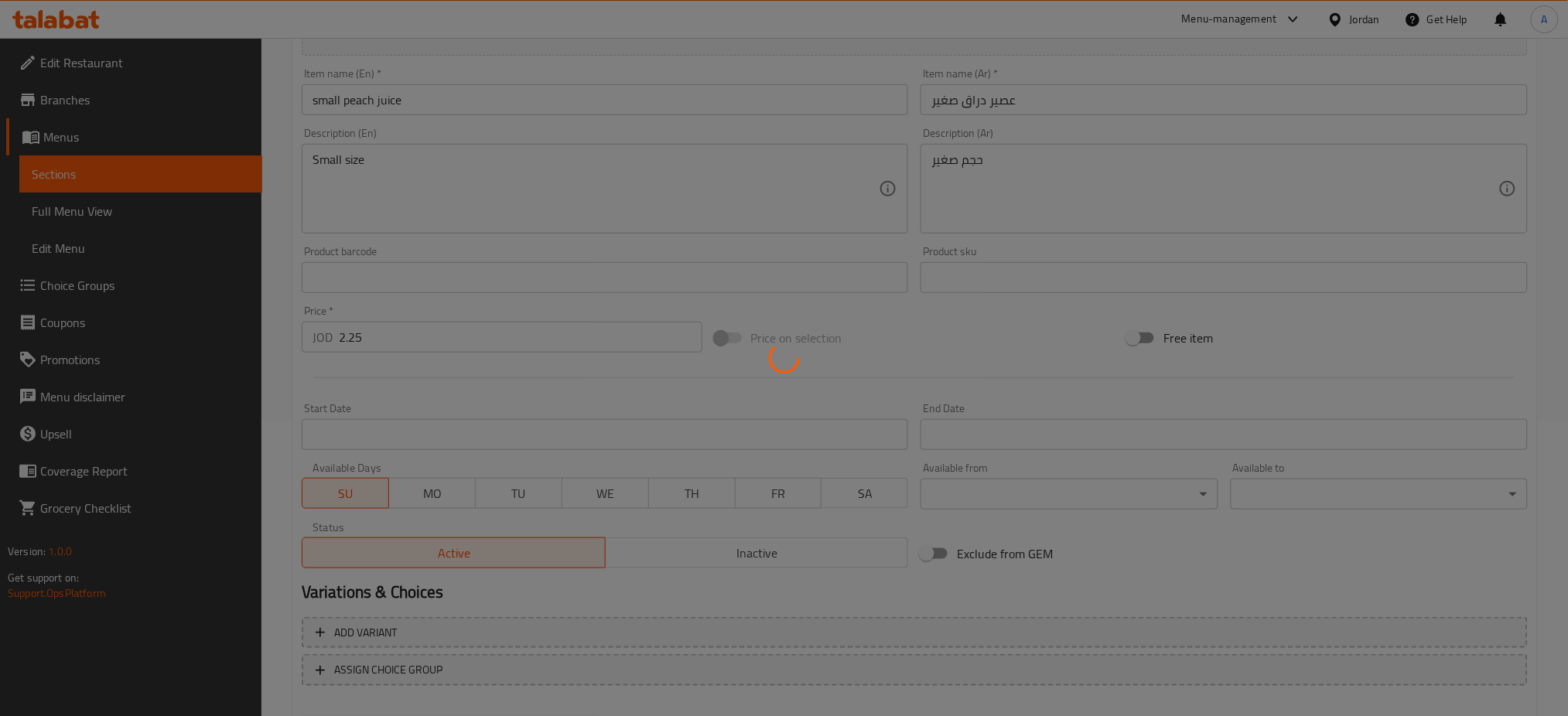
scroll to position [89, 0]
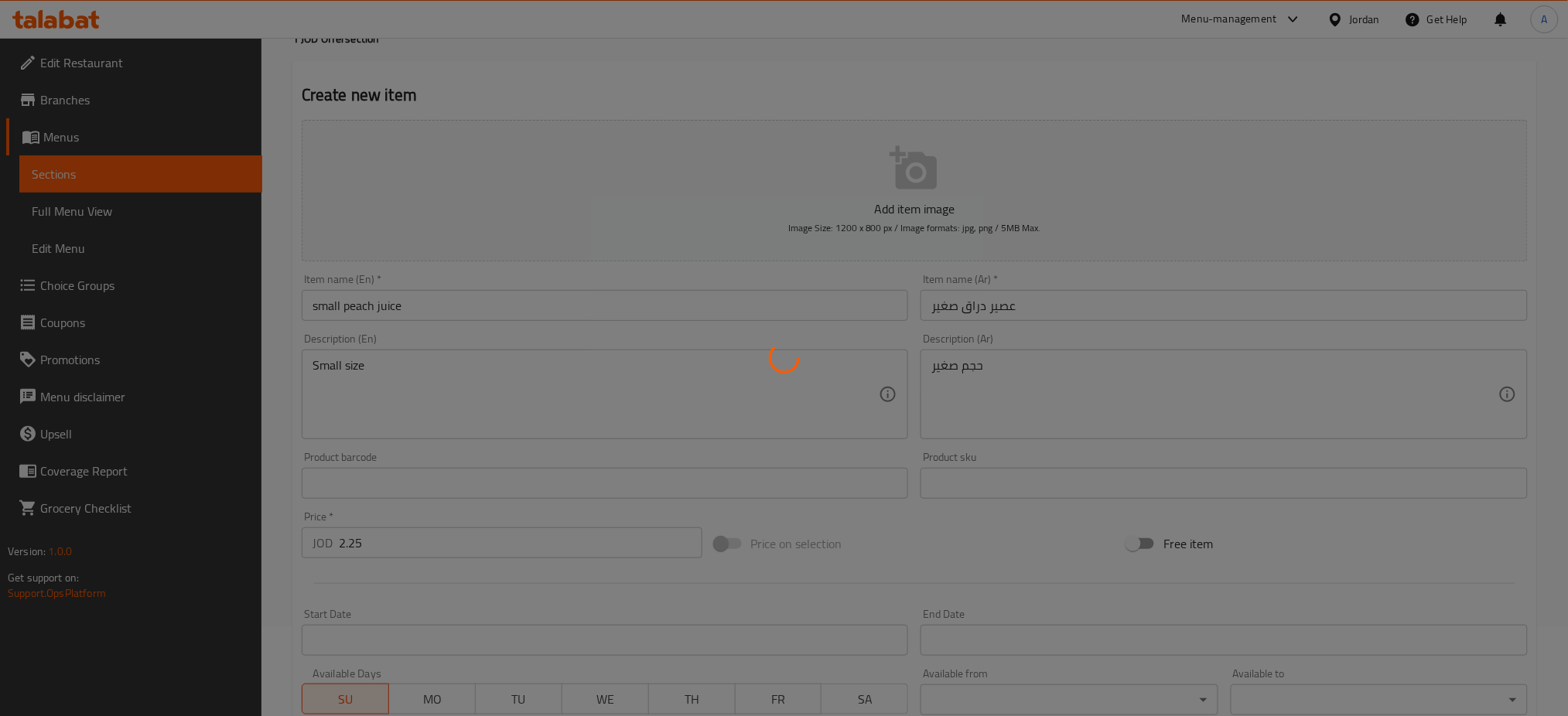
type input "0"
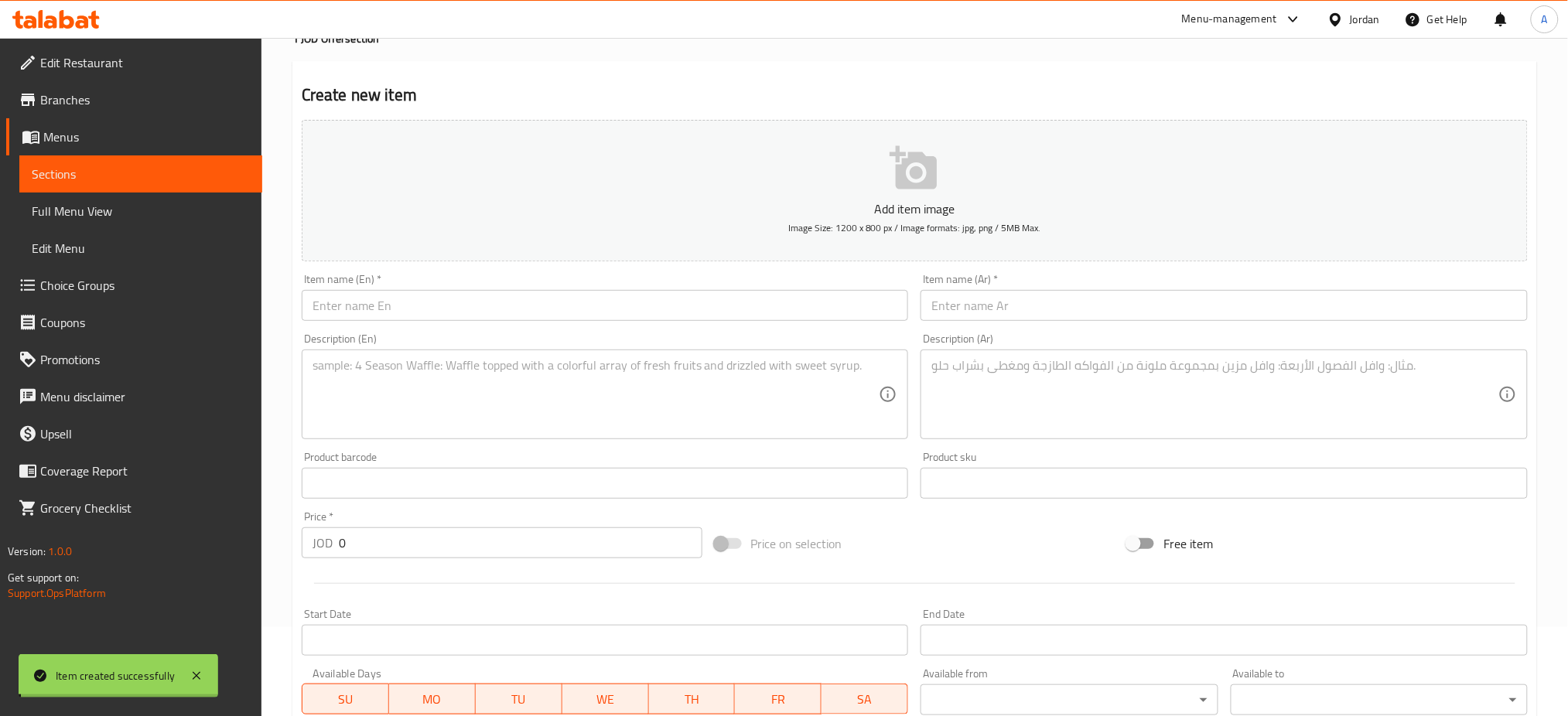
scroll to position [0, 0]
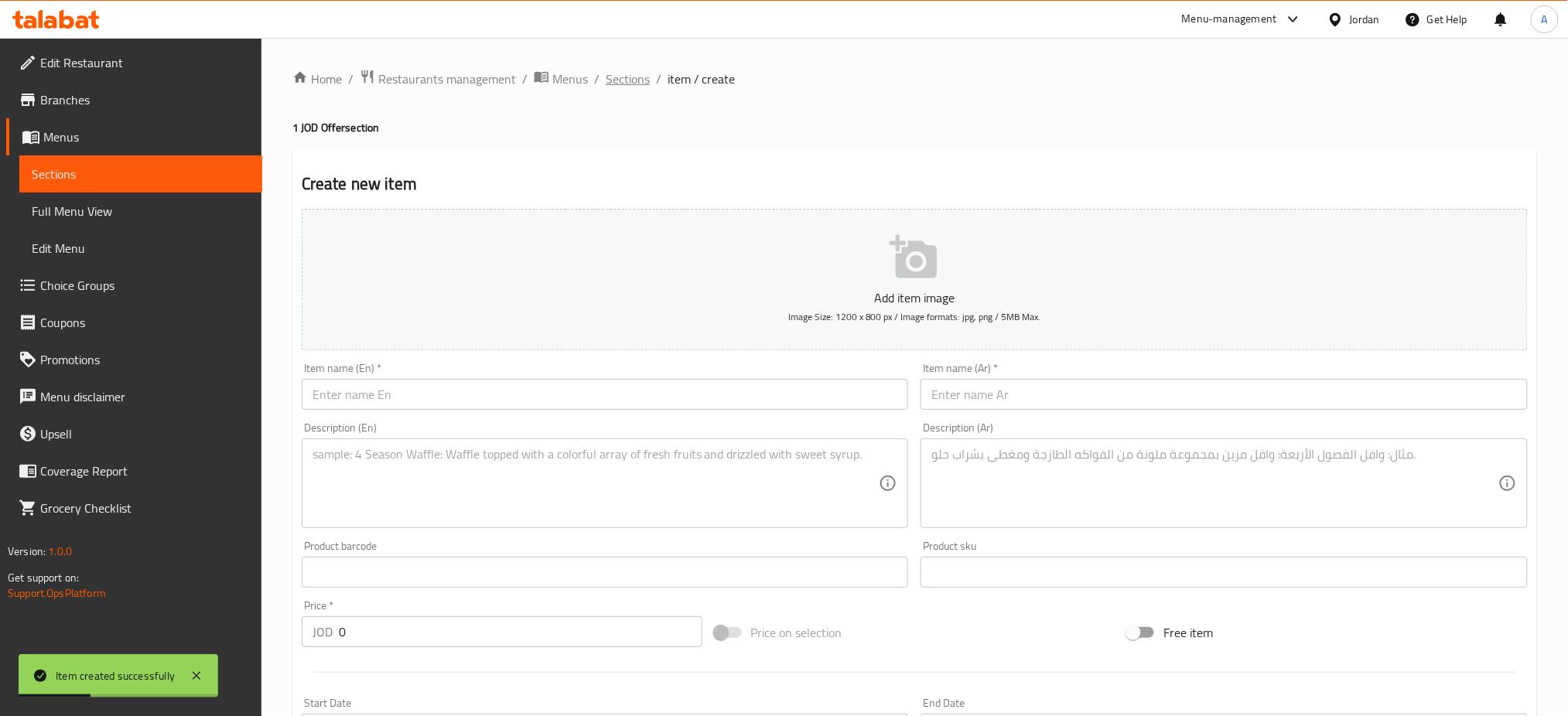
click at [605, 81] on span "Sections" at bounding box center [628, 79] width 44 height 18
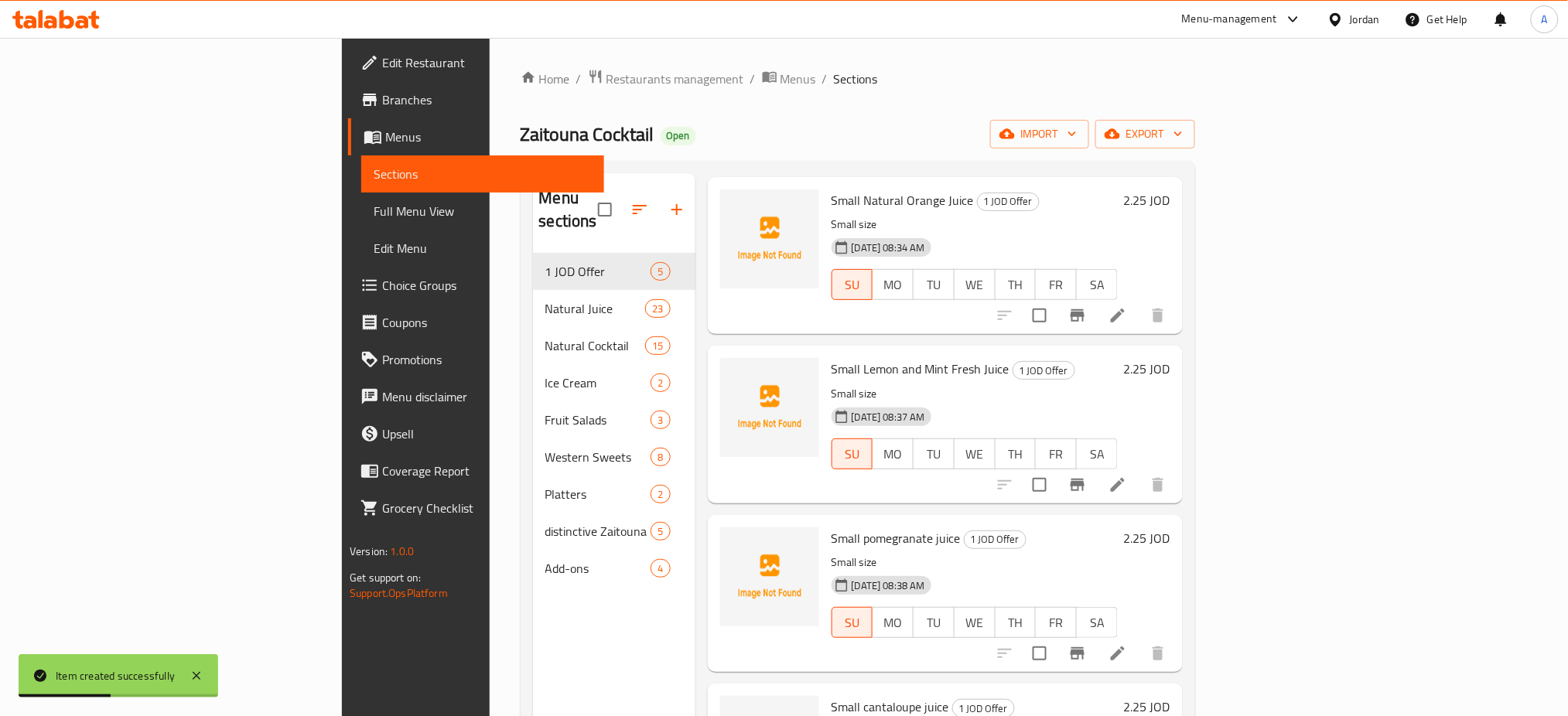
scroll to position [104, 0]
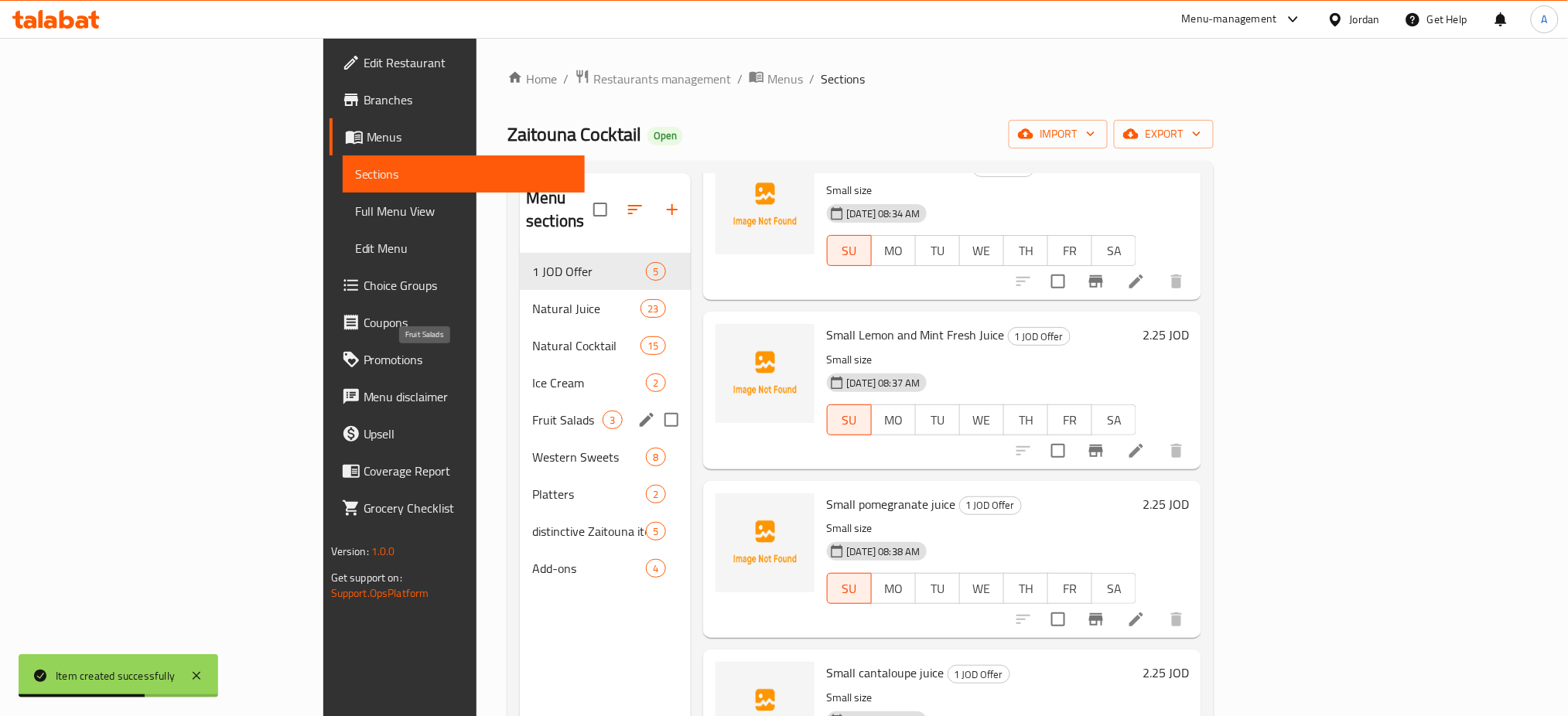
click at [532, 410] on span "Fruit Salads" at bounding box center [567, 420] width 70 height 18
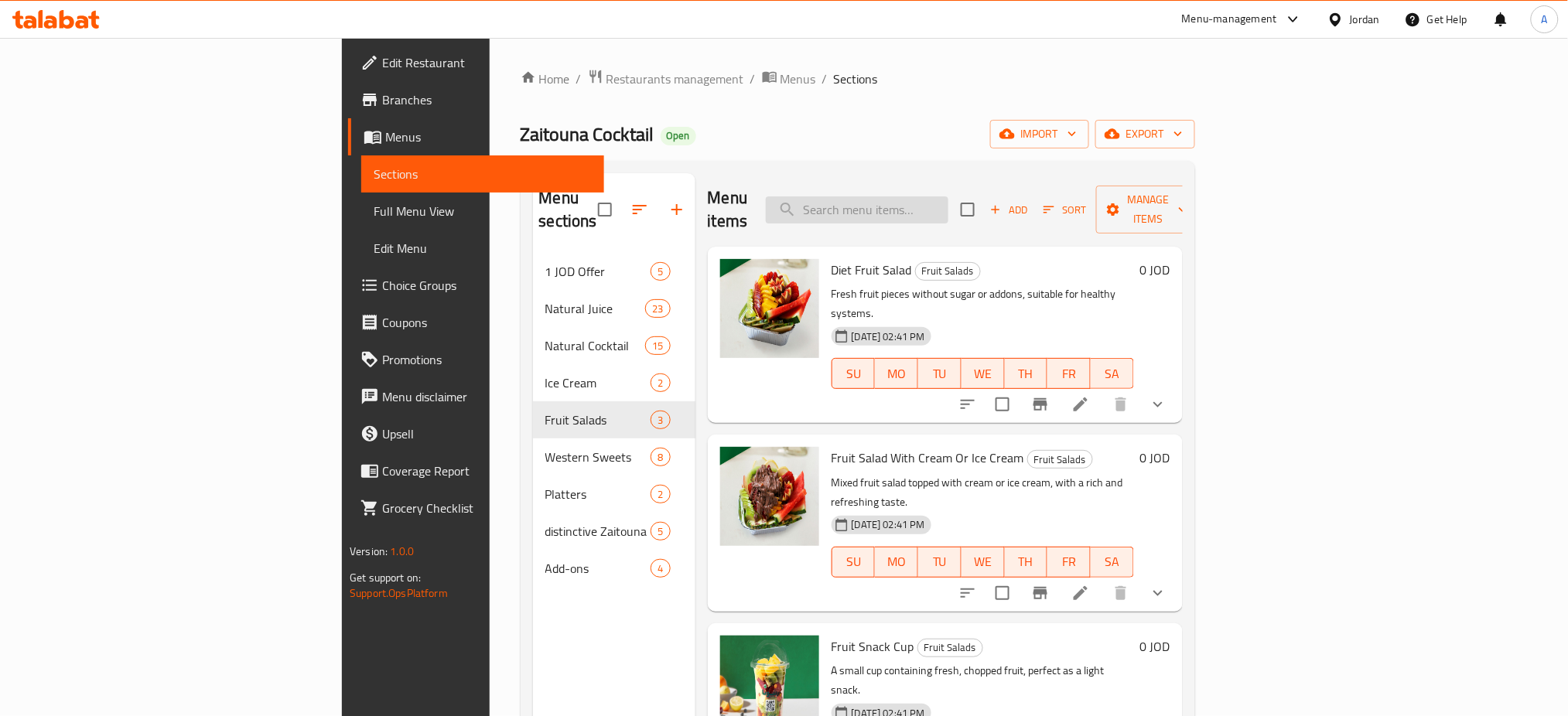
click at [948, 196] on input "search" at bounding box center [857, 209] width 182 height 27
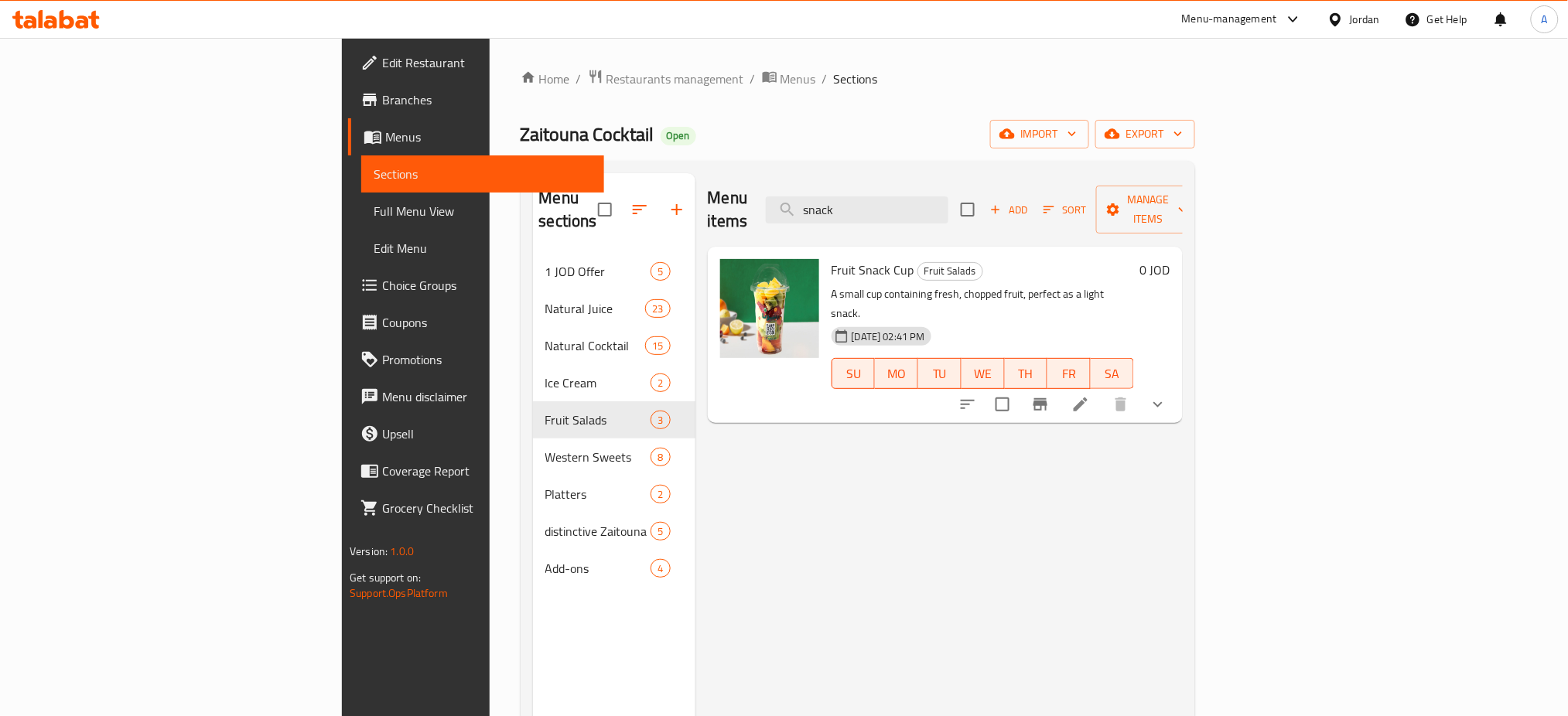
type input "snack"
click at [832, 259] on span "Fruit Snack Cup" at bounding box center [873, 270] width 83 height 23
copy h6 "Fruit Snack Cup"
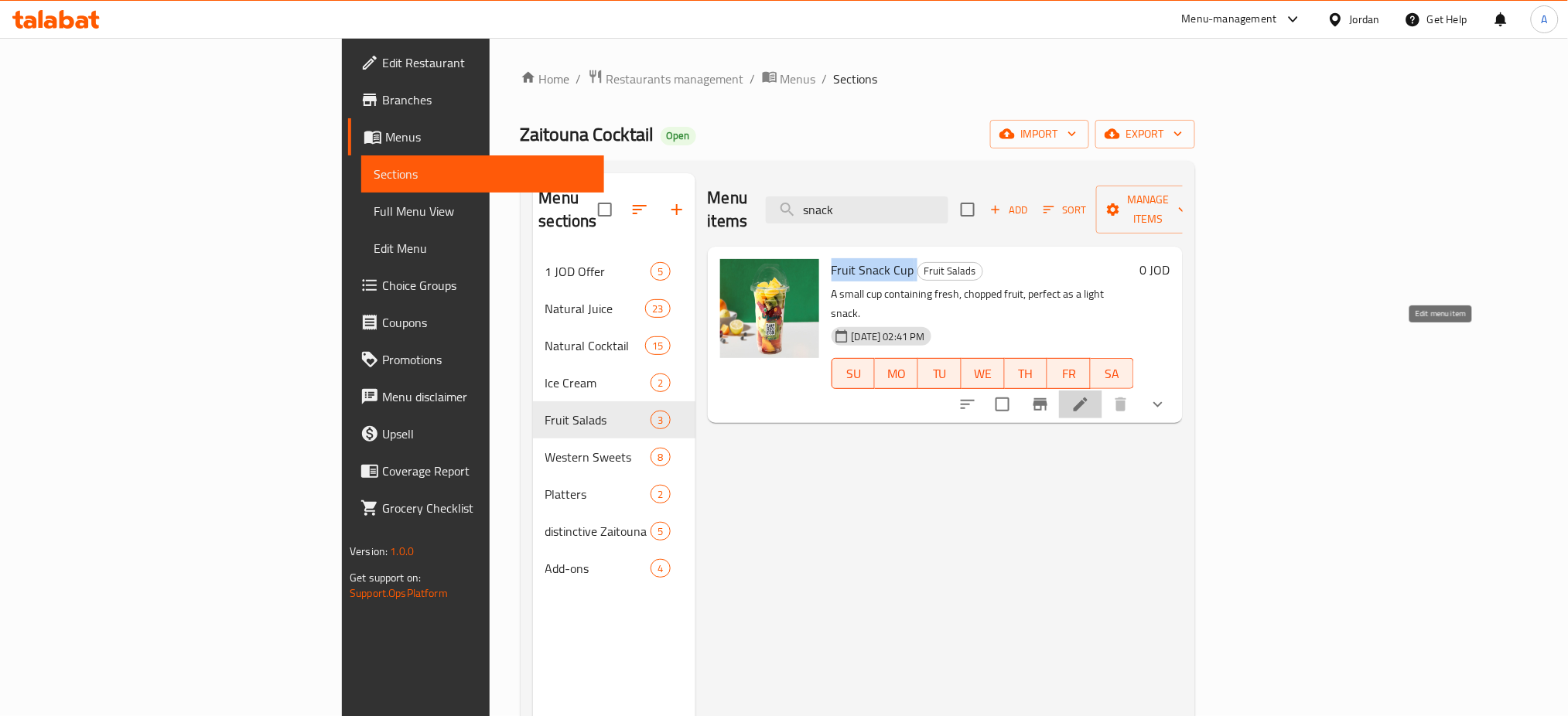
click at [1090, 396] on icon at bounding box center [1080, 405] width 18 height 18
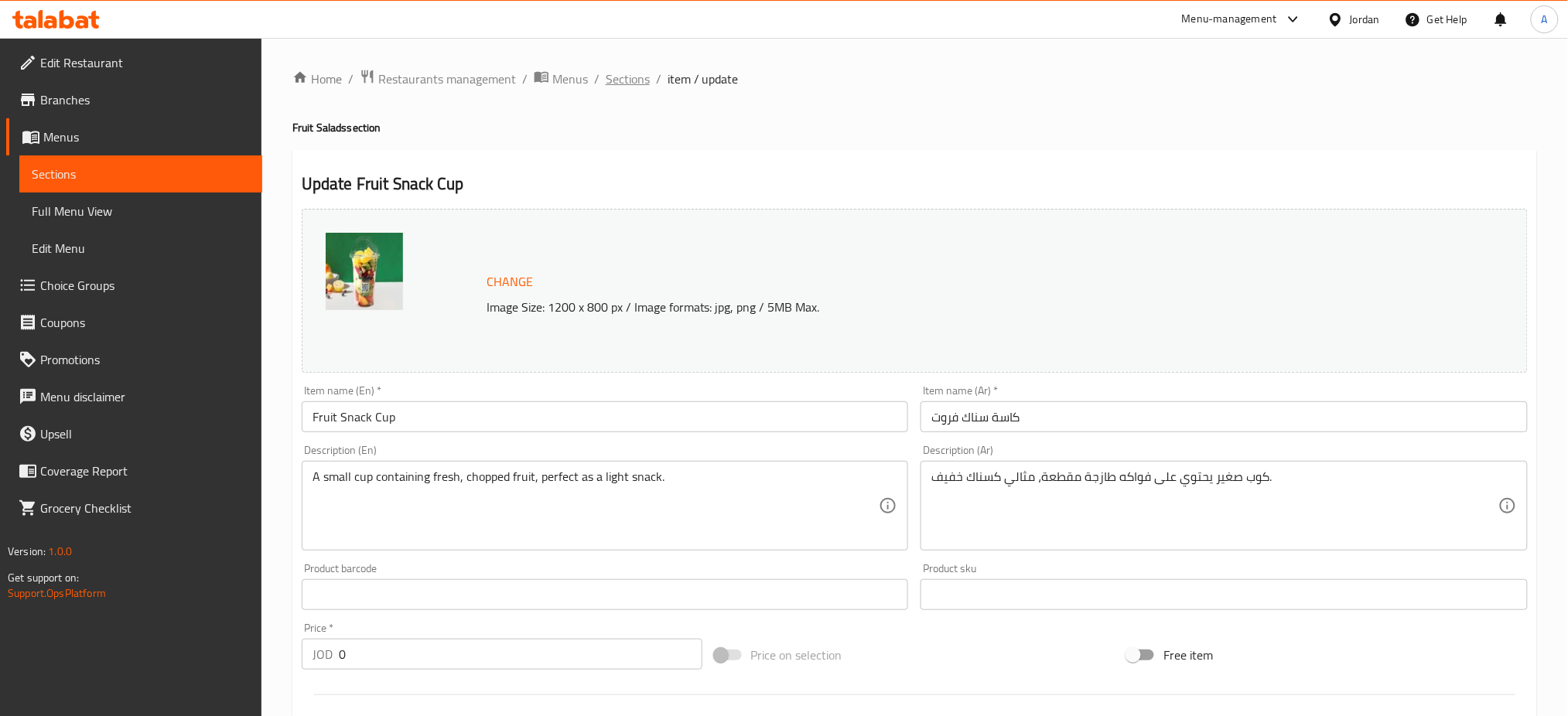
click at [605, 75] on span "Sections" at bounding box center [628, 79] width 44 height 18
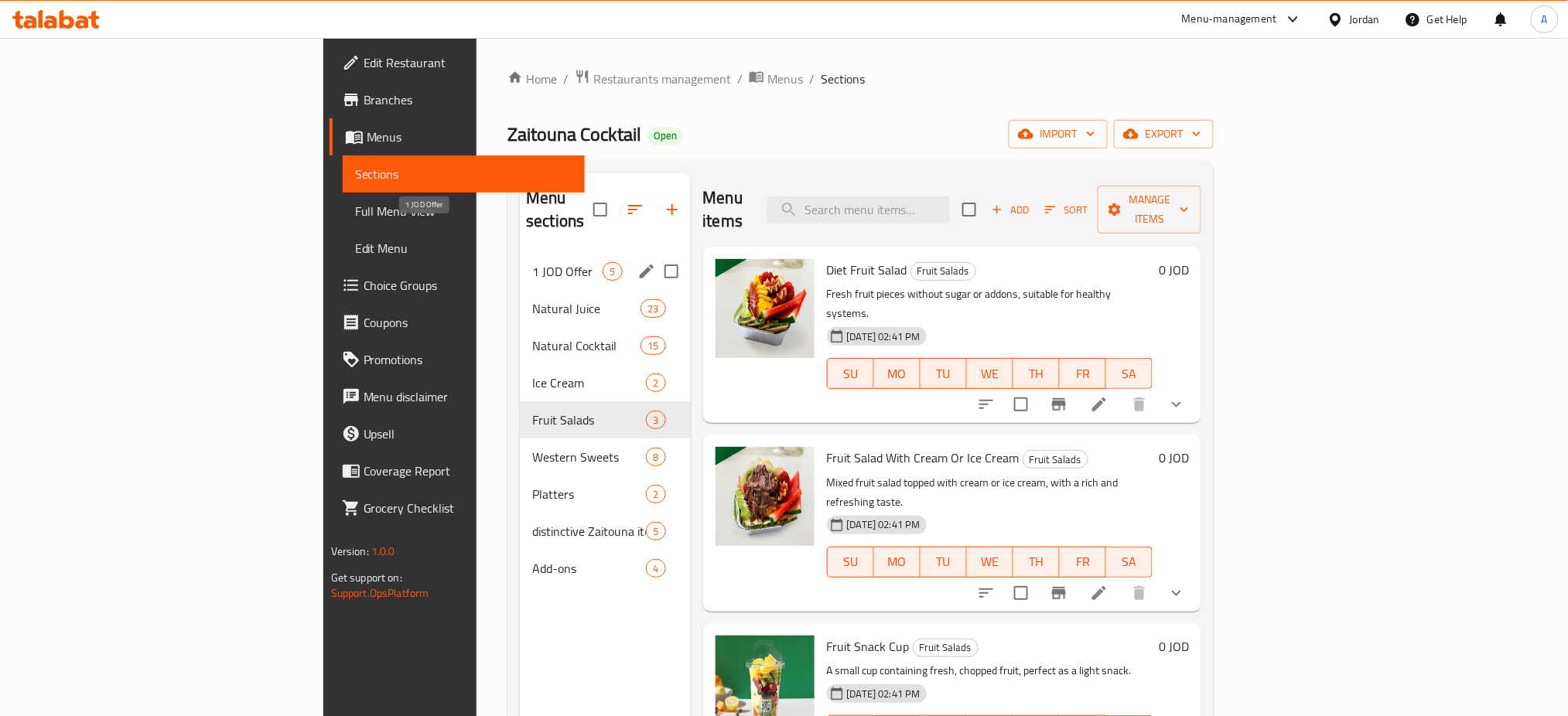
click at [532, 262] on span "1 JOD Offer" at bounding box center [567, 271] width 70 height 18
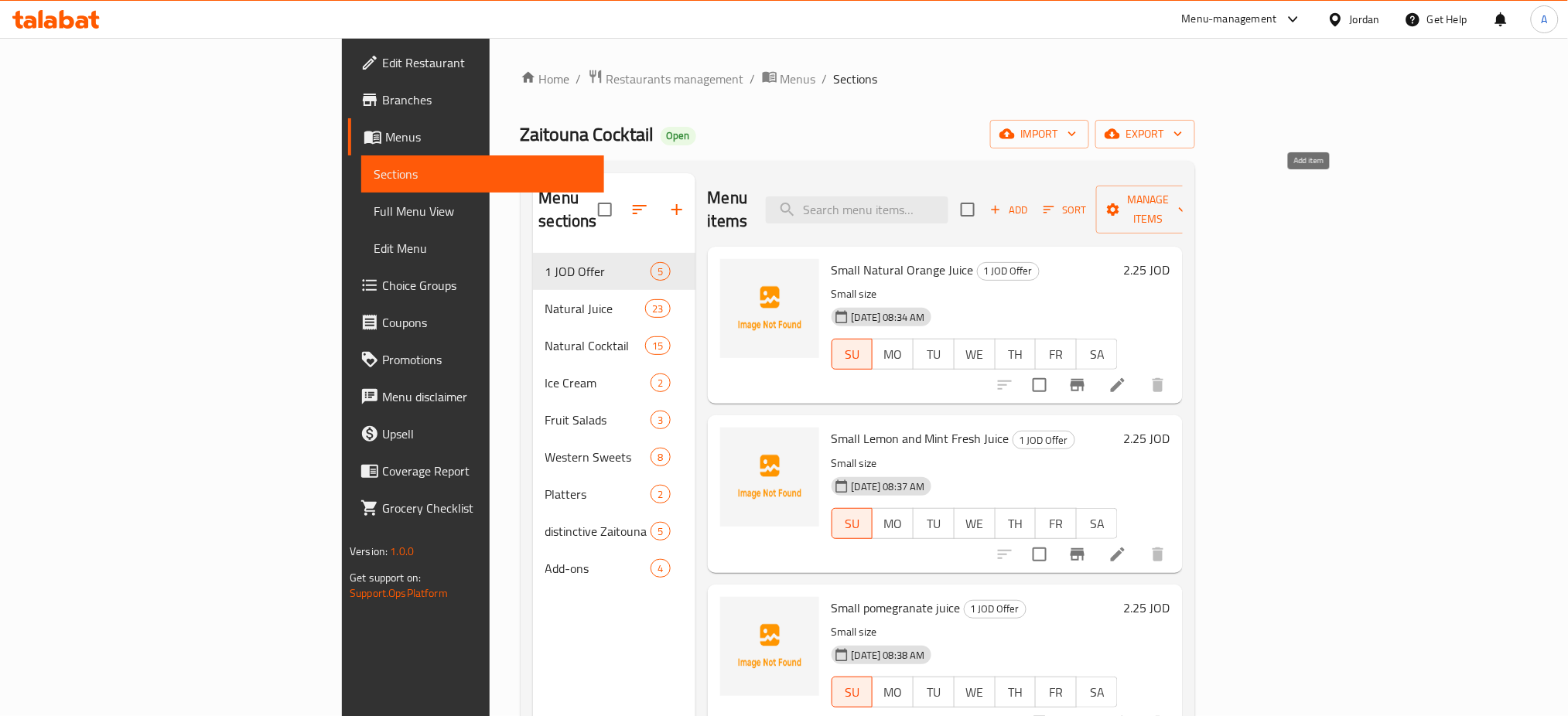
click at [1002, 202] on icon "button" at bounding box center [995, 209] width 14 height 14
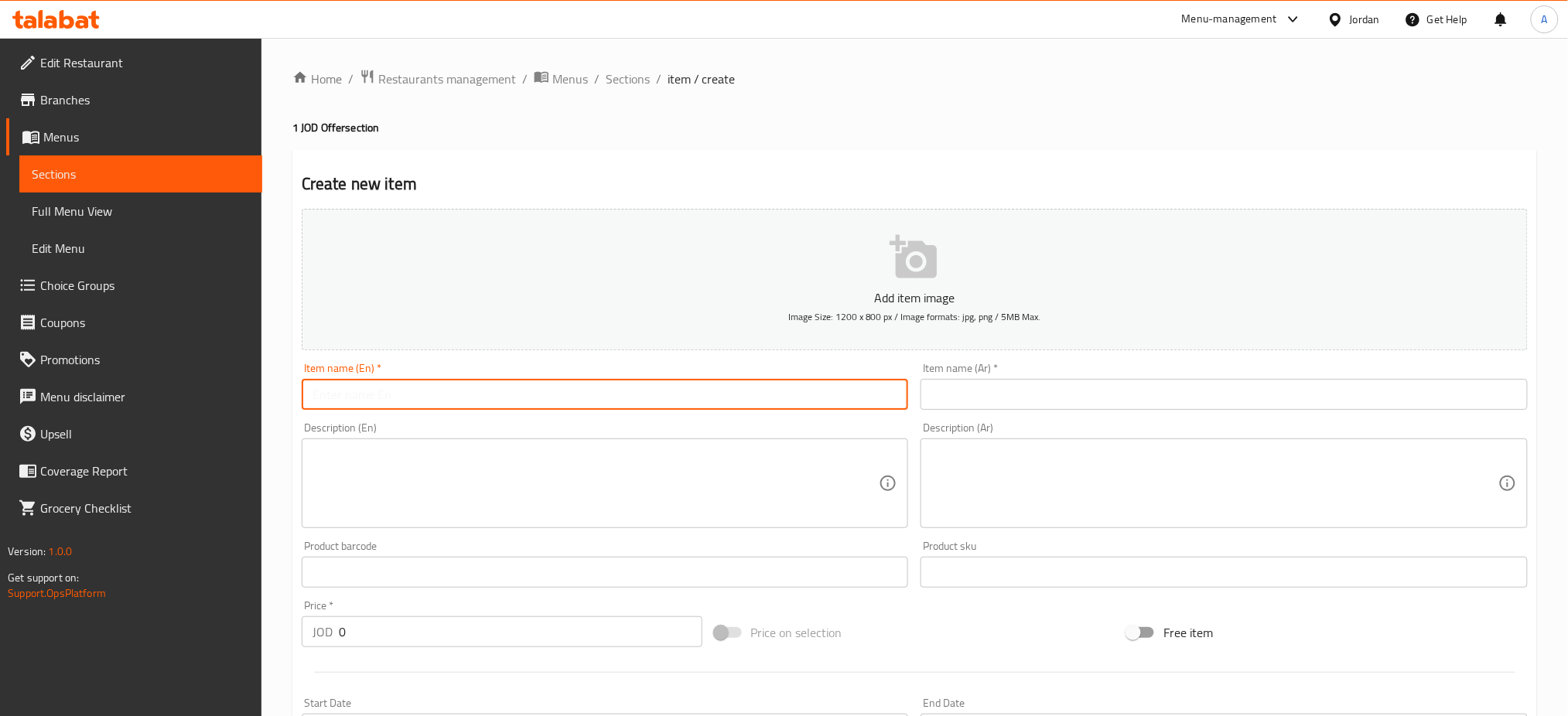
click at [753, 379] on input "text" at bounding box center [605, 395] width 607 height 31
paste input "Fruit Snack Cup"
type input "Fruit Snack Cup"
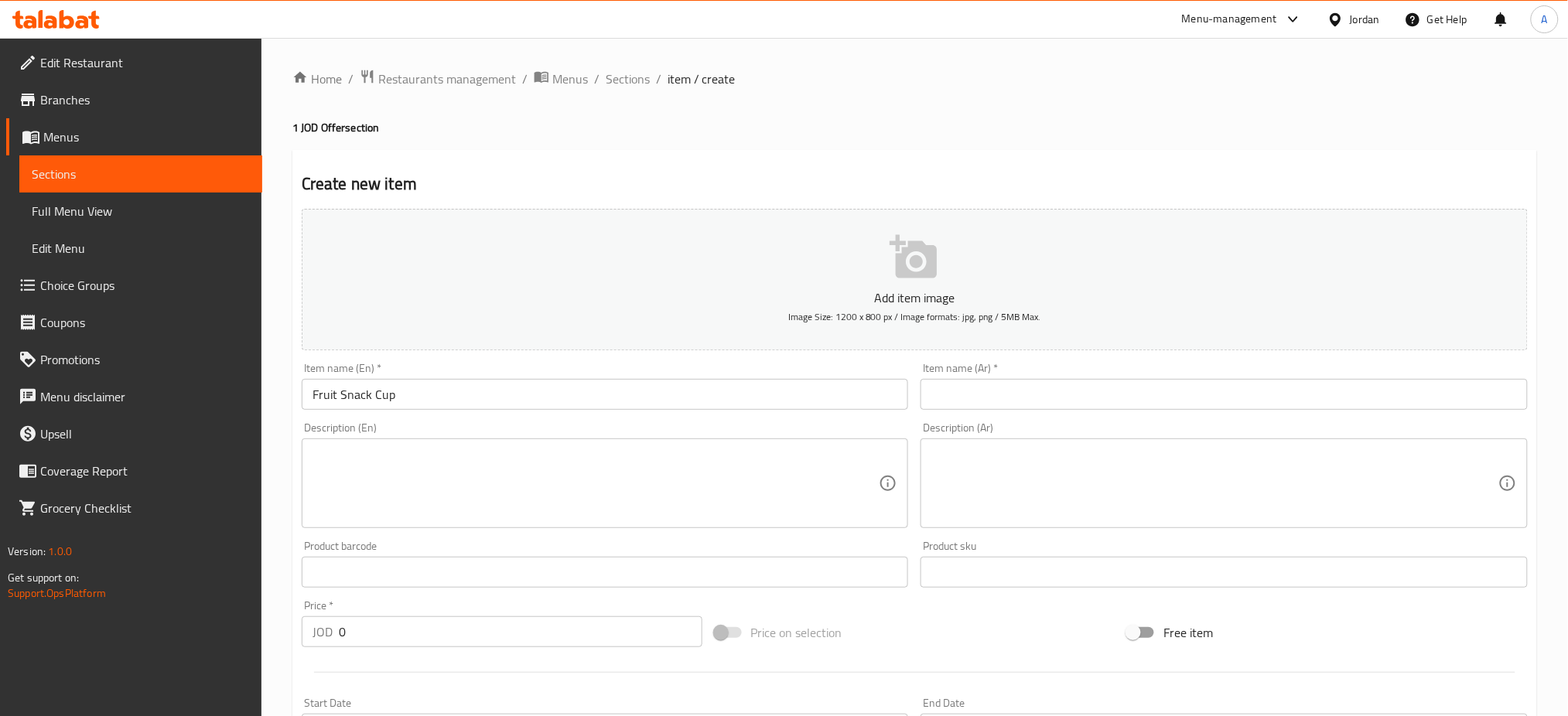
click at [1404, 379] on input "text" at bounding box center [1224, 395] width 607 height 31
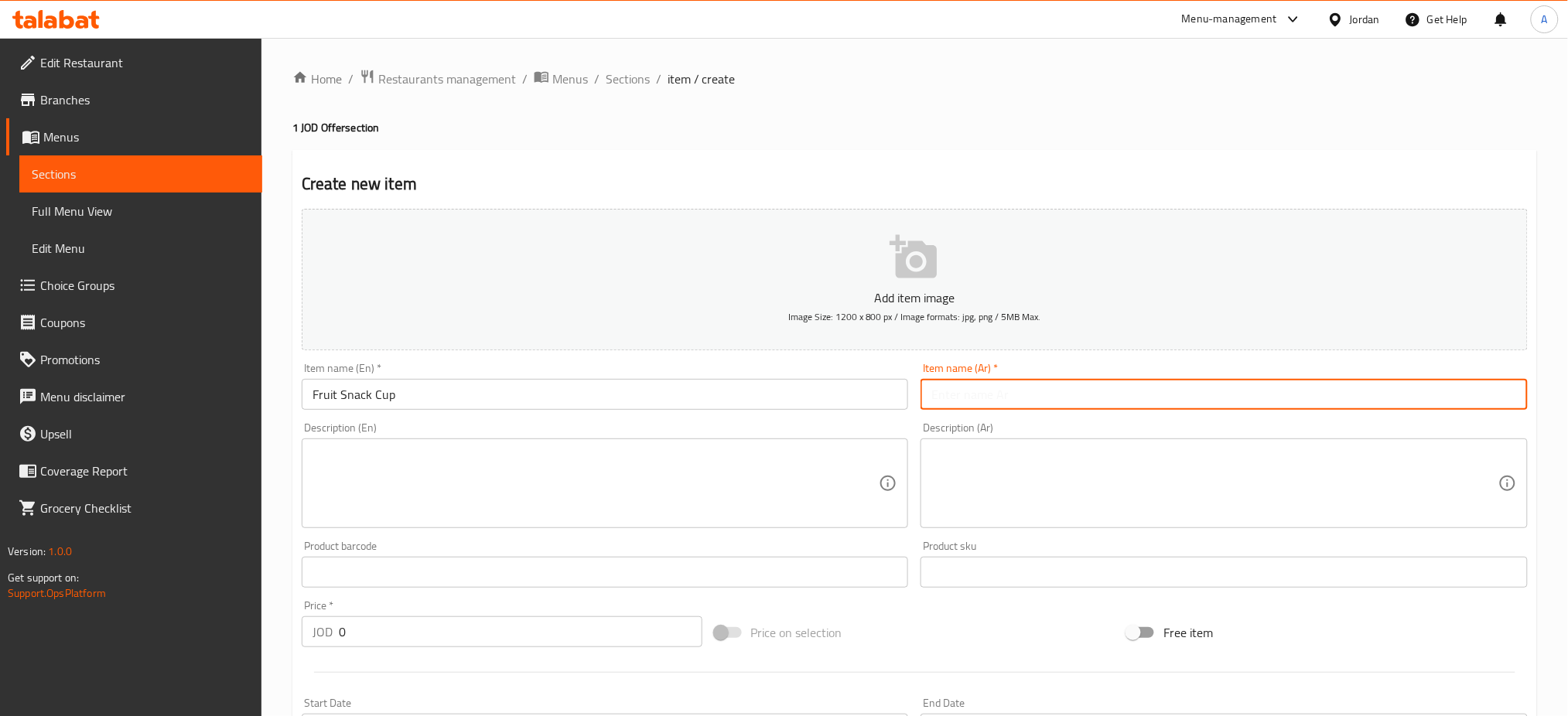
paste input "سناك فروت عادي"
type input "سناك فروت عادي"
click at [813, 447] on textarea at bounding box center [596, 484] width 567 height 74
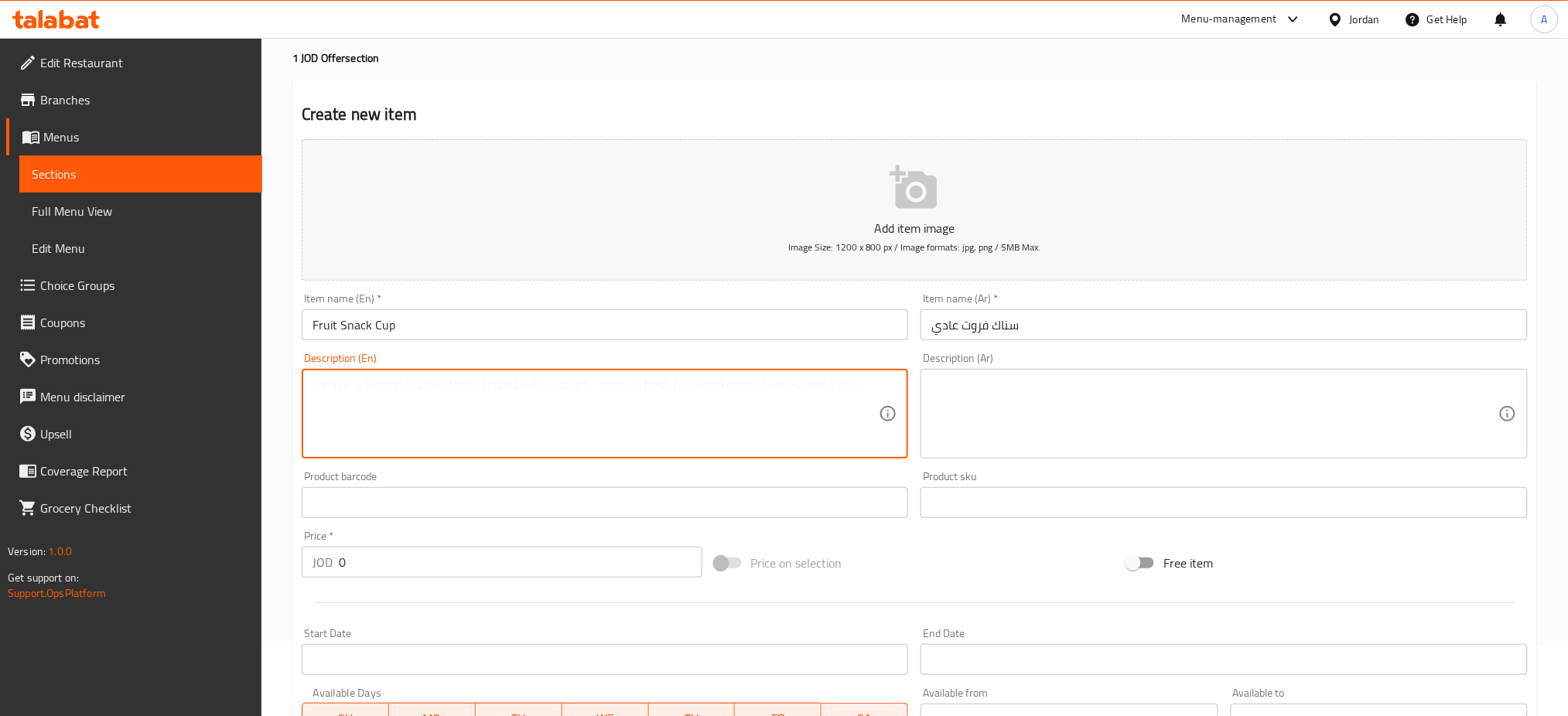
scroll to position [103, 0]
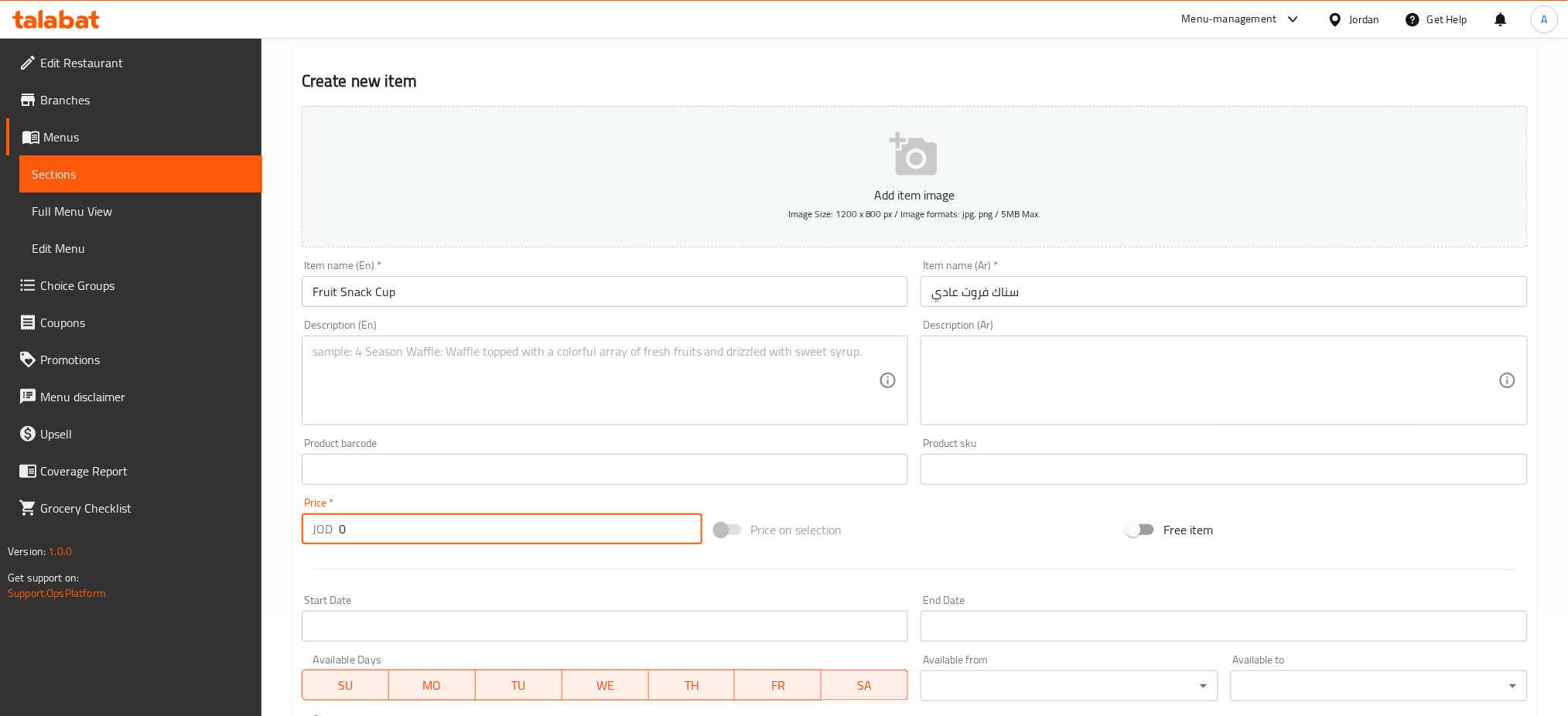
drag, startPoint x: 356, startPoint y: 468, endPoint x: 194, endPoint y: 438, distance: 164.8
click at [270, 454] on div "Home / Restaurants management / Menus / Sections / item / create 1 JOD Offer se…" at bounding box center [915, 462] width 1307 height 1055
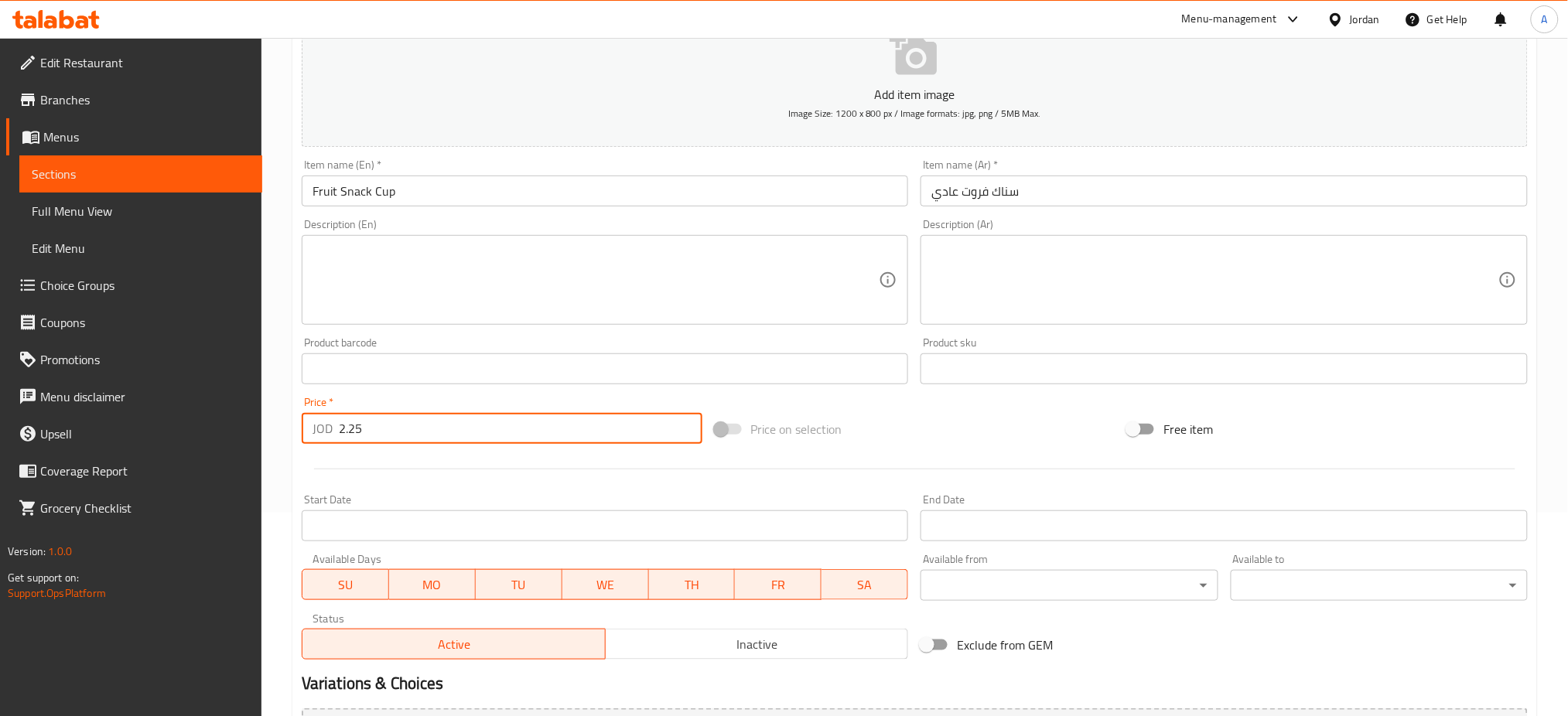
scroll to position [294, 0]
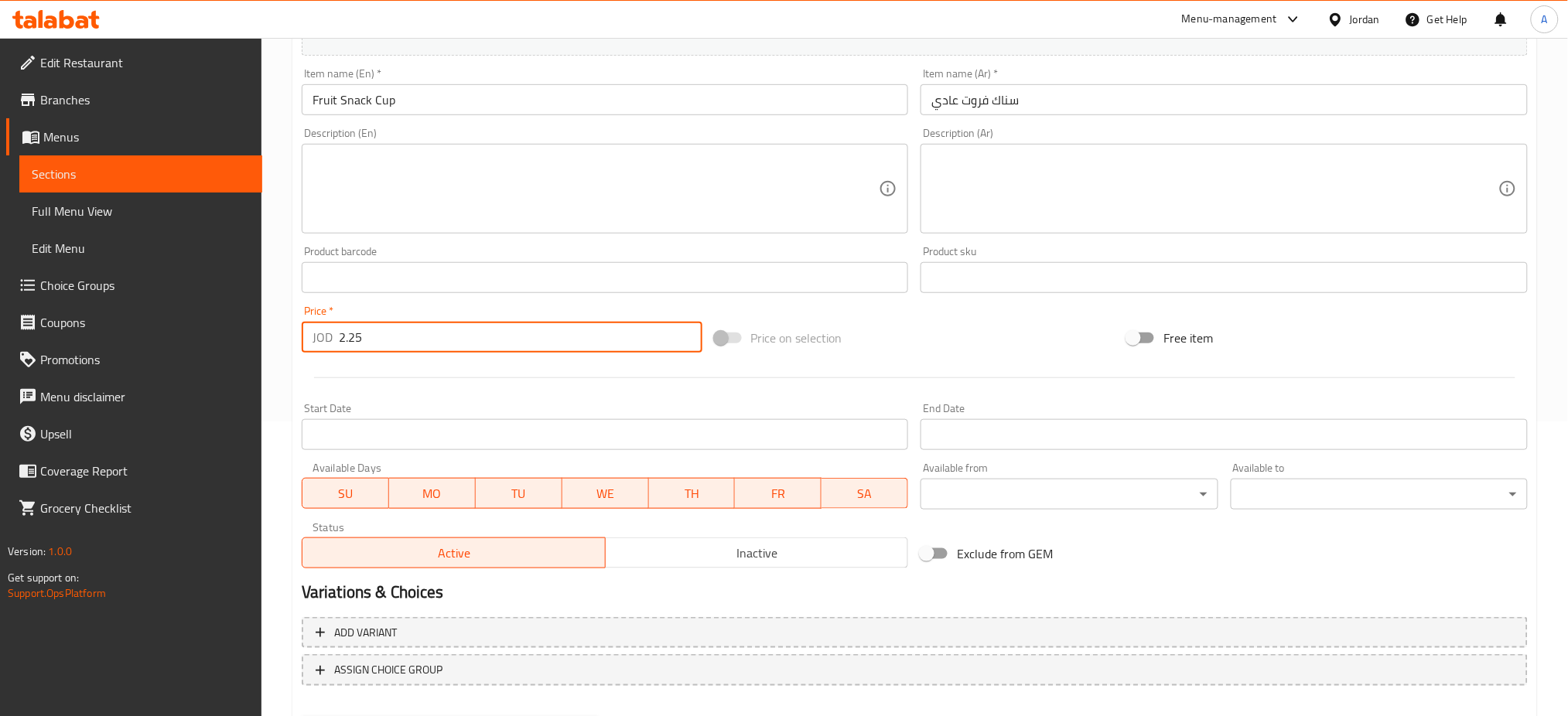
type input "2.25"
click at [849, 482] on span "SA" at bounding box center [864, 493] width 75 height 22
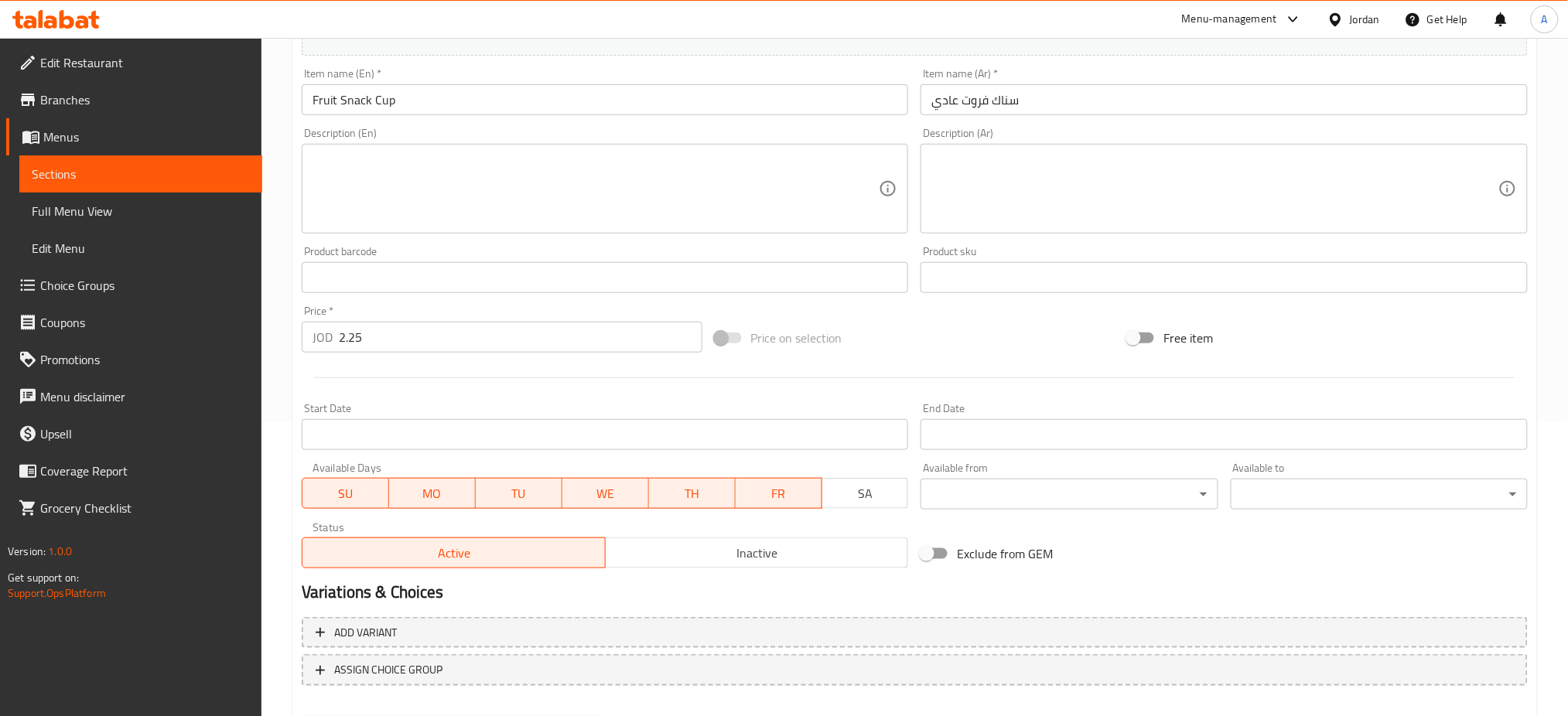
click at [780, 482] on span "FR" at bounding box center [778, 493] width 75 height 22
drag, startPoint x: 700, startPoint y: 426, endPoint x: 582, endPoint y: 428, distance: 118.0
click at [697, 482] on span "TH" at bounding box center [692, 493] width 75 height 22
click at [571, 482] on span "WE" at bounding box center [605, 493] width 75 height 22
click at [473, 478] on button "MO" at bounding box center [432, 493] width 86 height 31
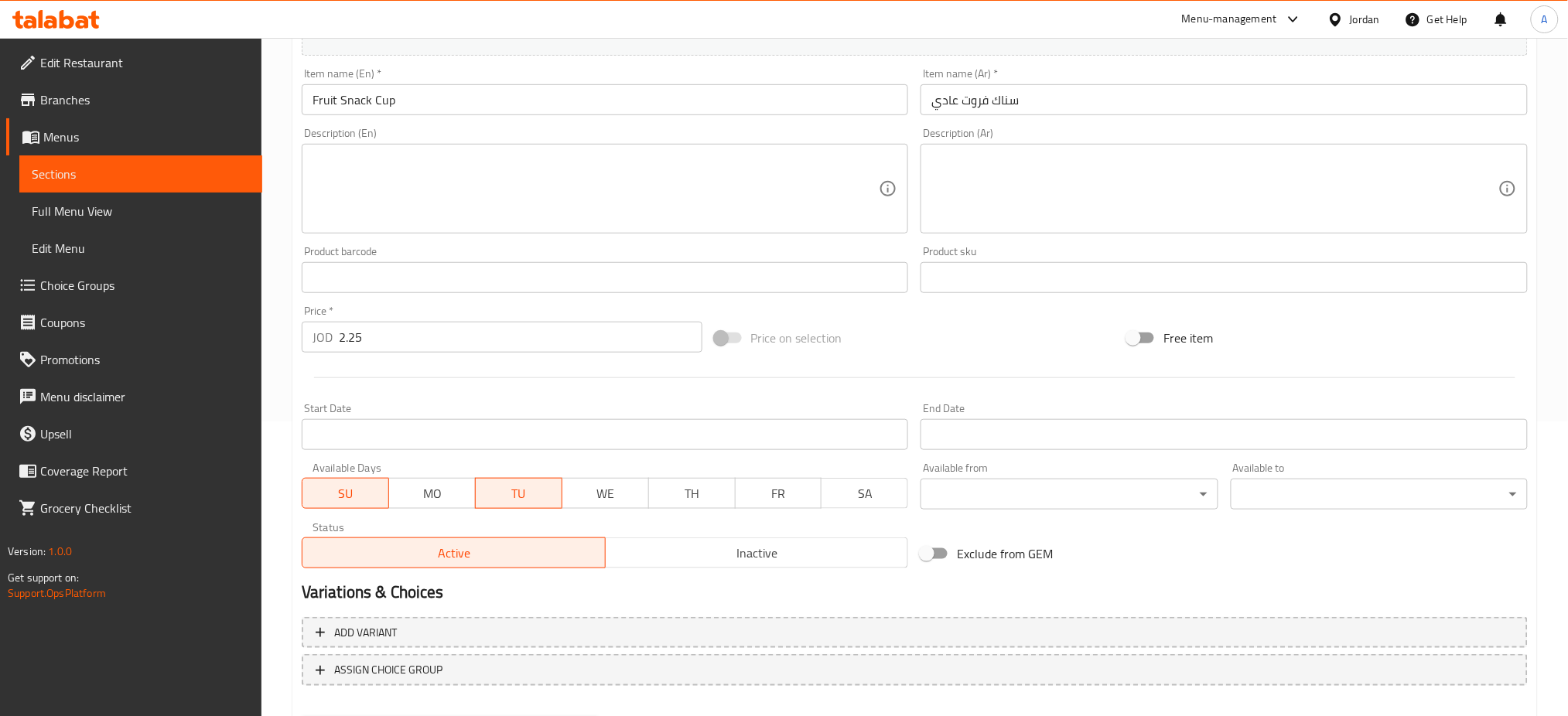
click at [504, 482] on span "TU" at bounding box center [519, 493] width 75 height 22
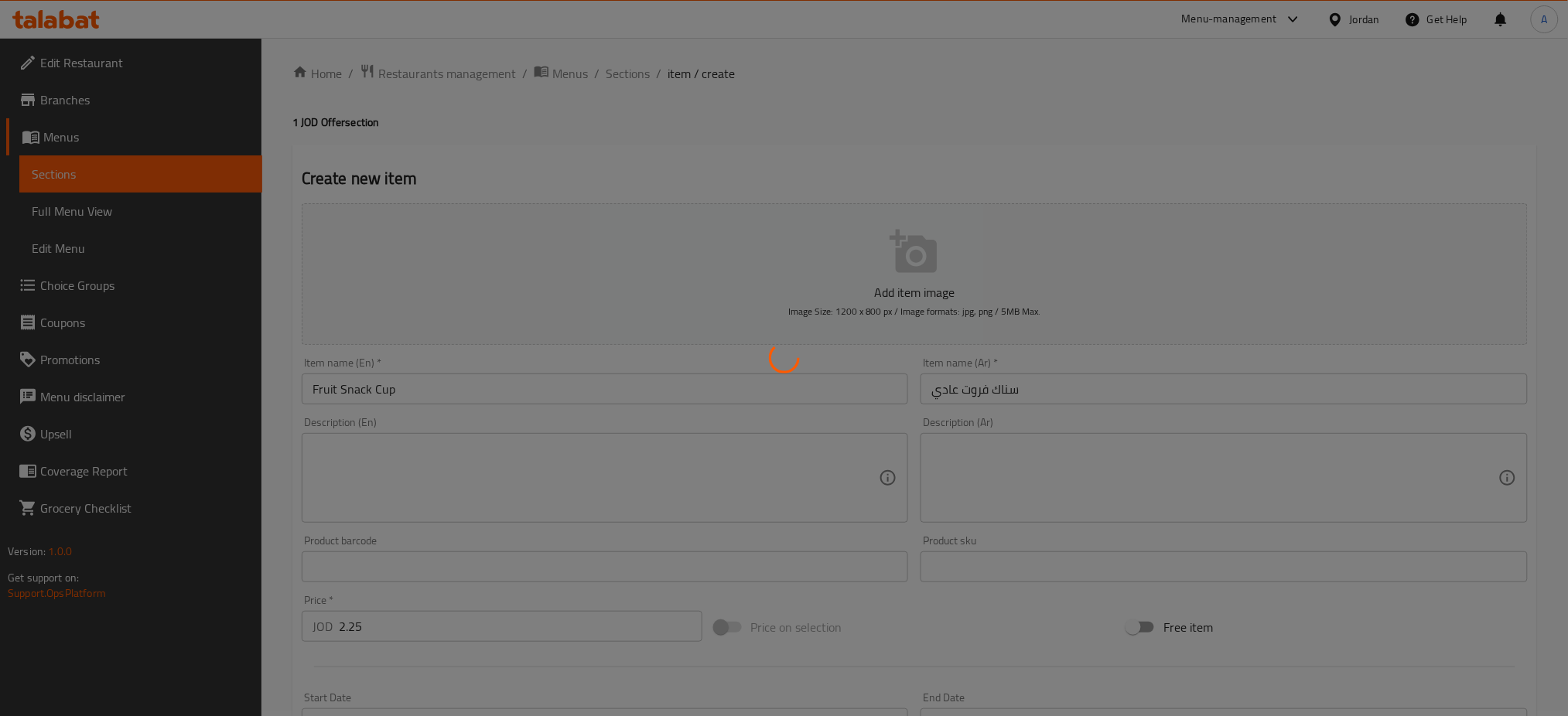
scroll to position [0, 0]
type input "0"
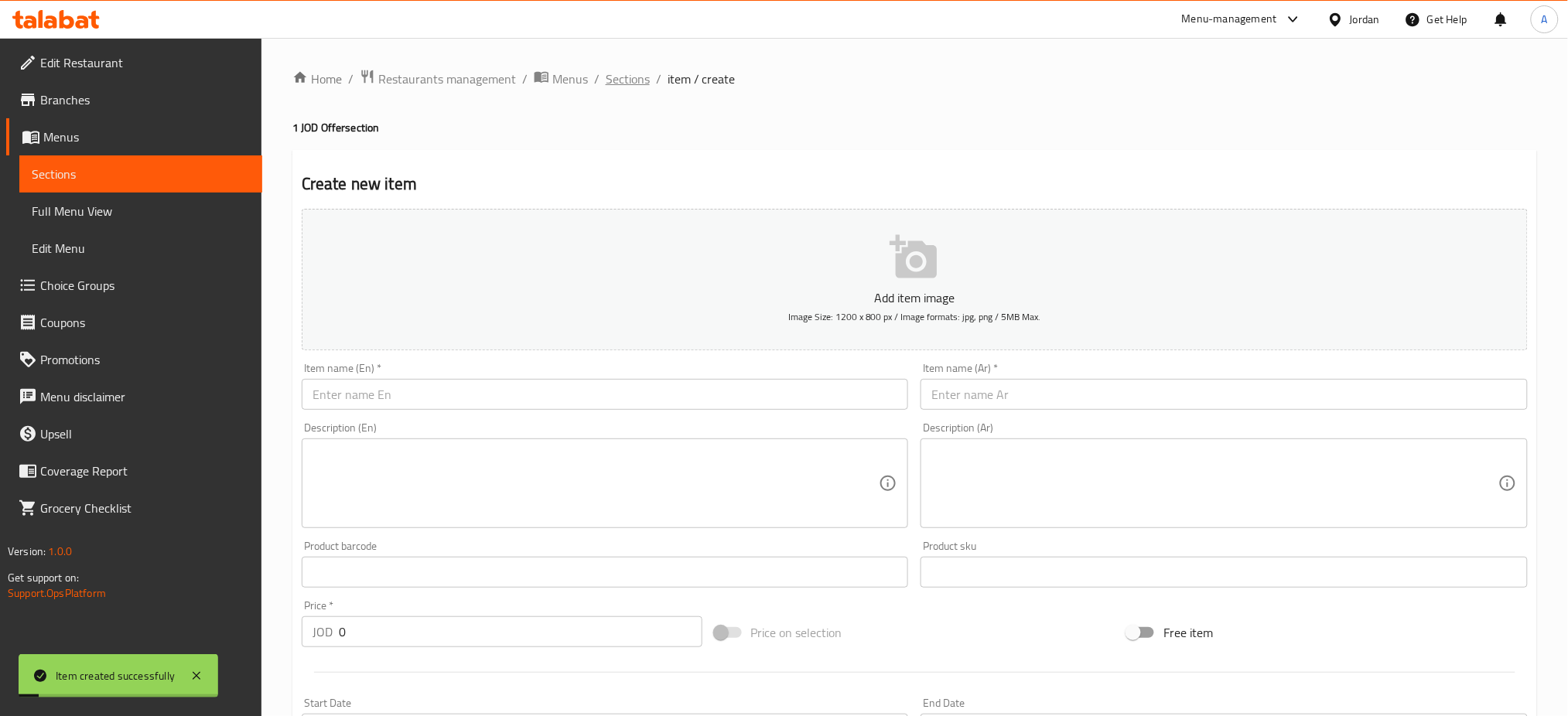
click at [605, 73] on span "Sections" at bounding box center [628, 79] width 44 height 18
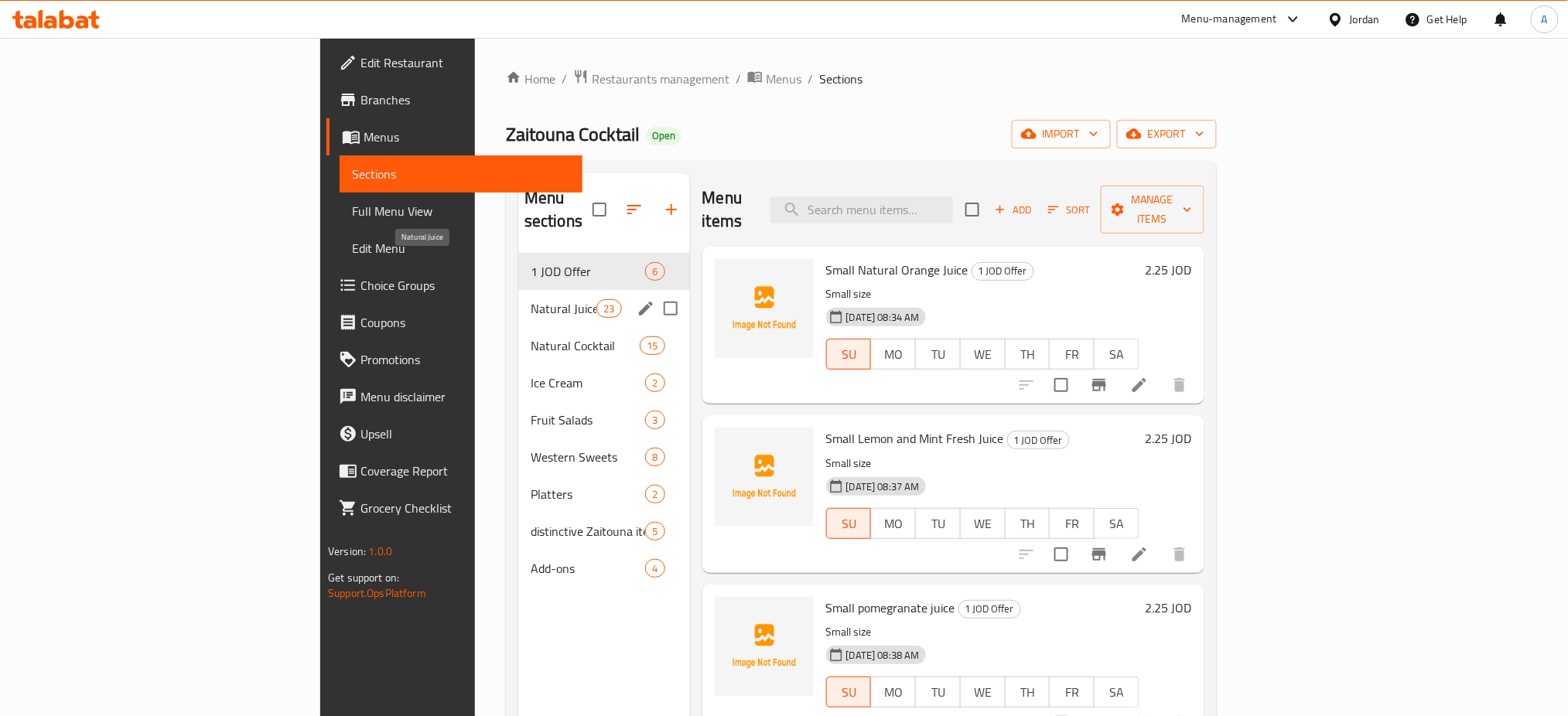
click at [531, 299] on span "Natural Juice" at bounding box center [563, 308] width 65 height 18
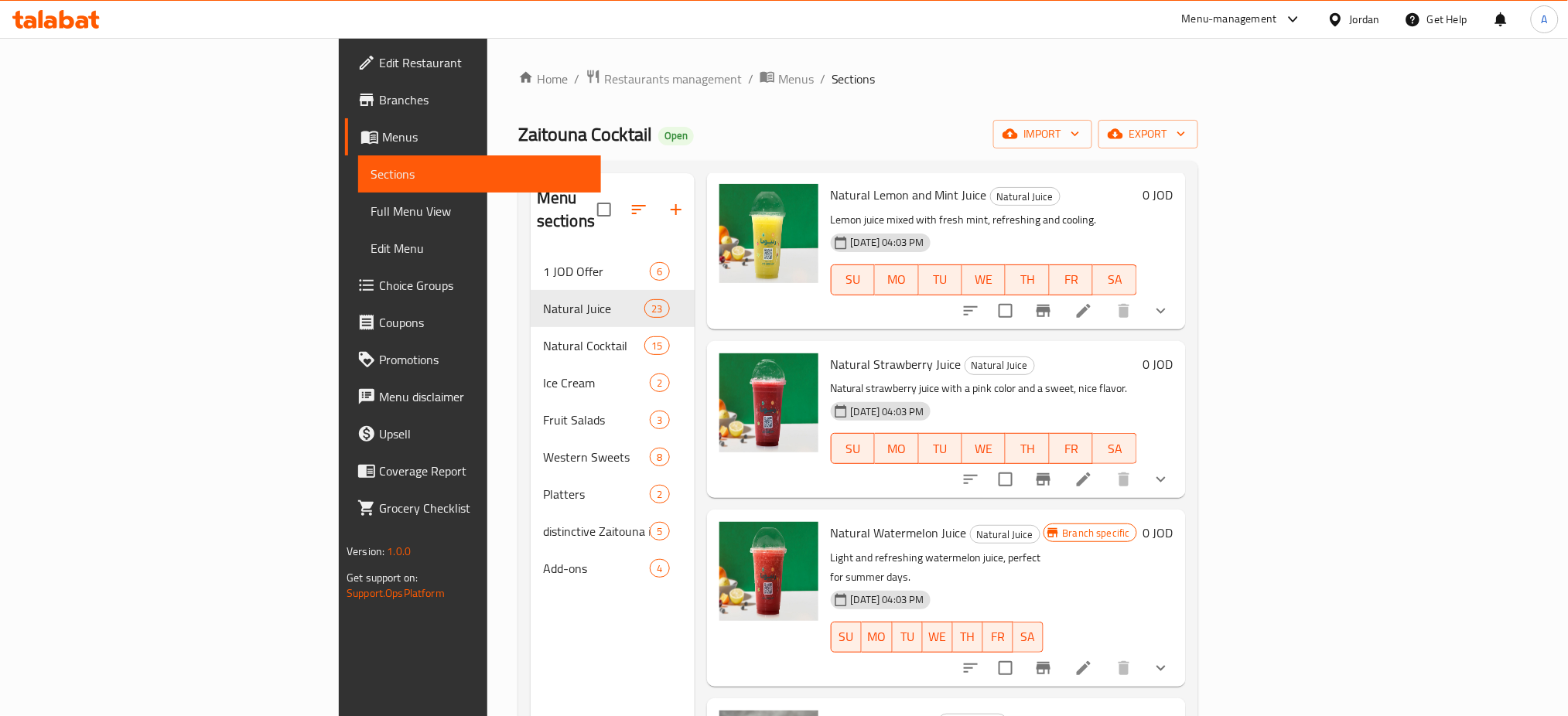
scroll to position [1031, 0]
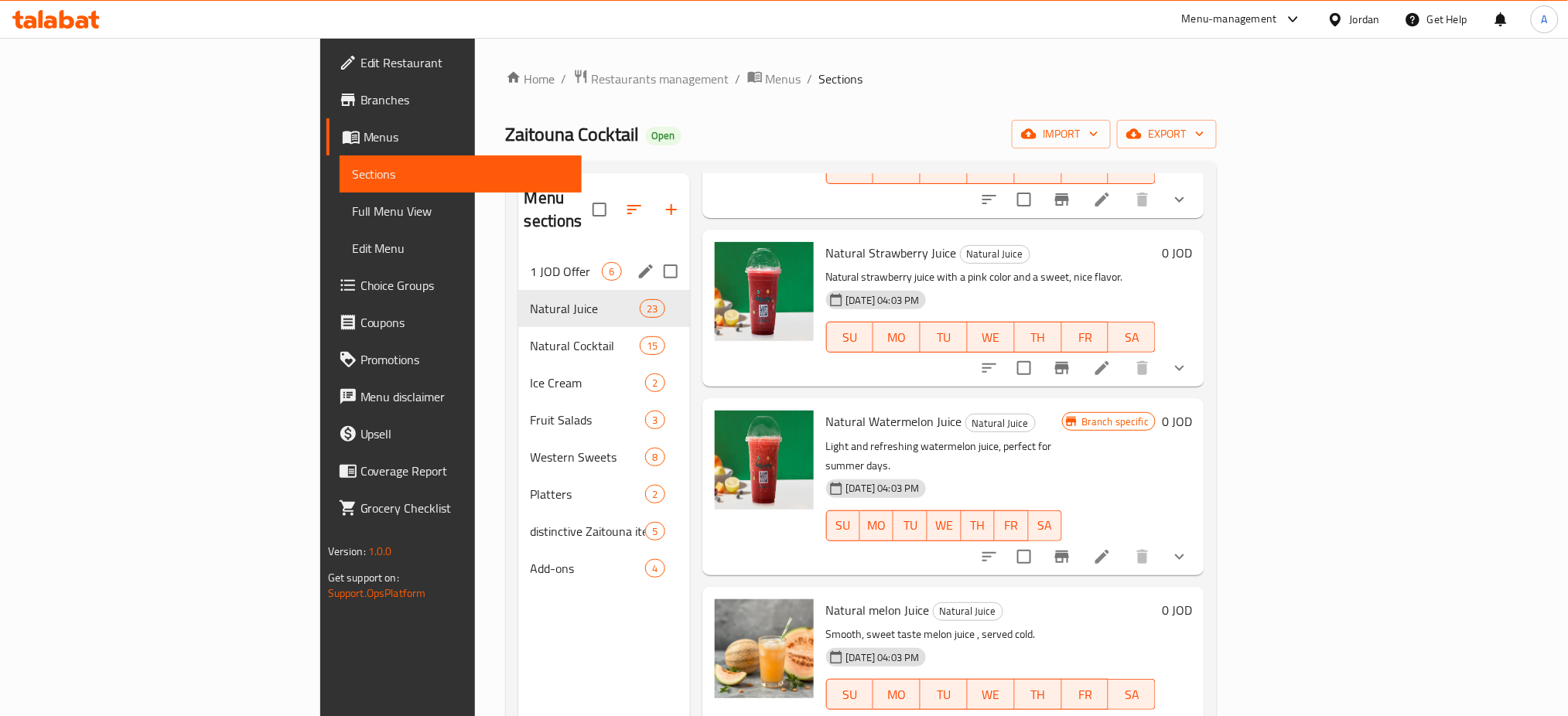
click at [531, 262] on span "1 JOD Offer" at bounding box center [567, 271] width 72 height 18
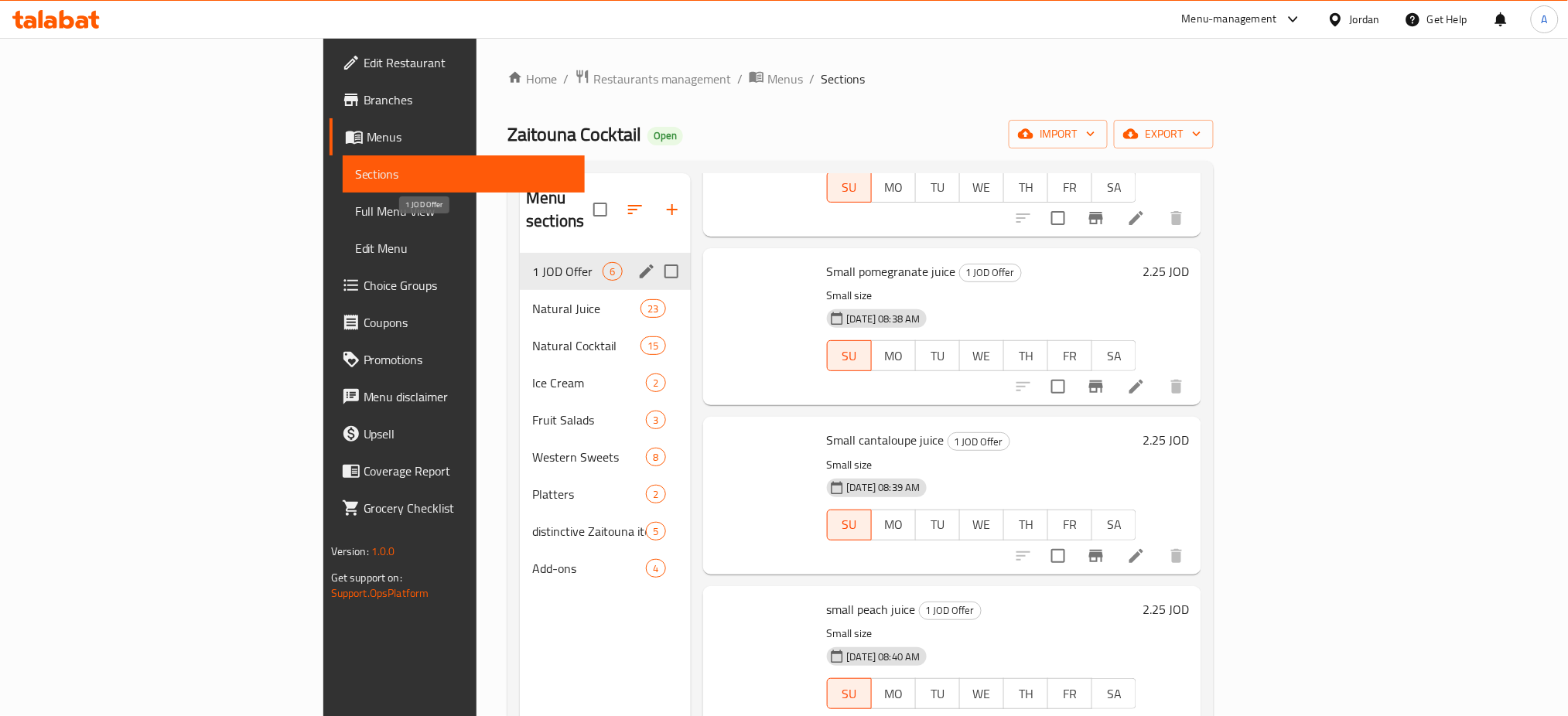
scroll to position [245, 0]
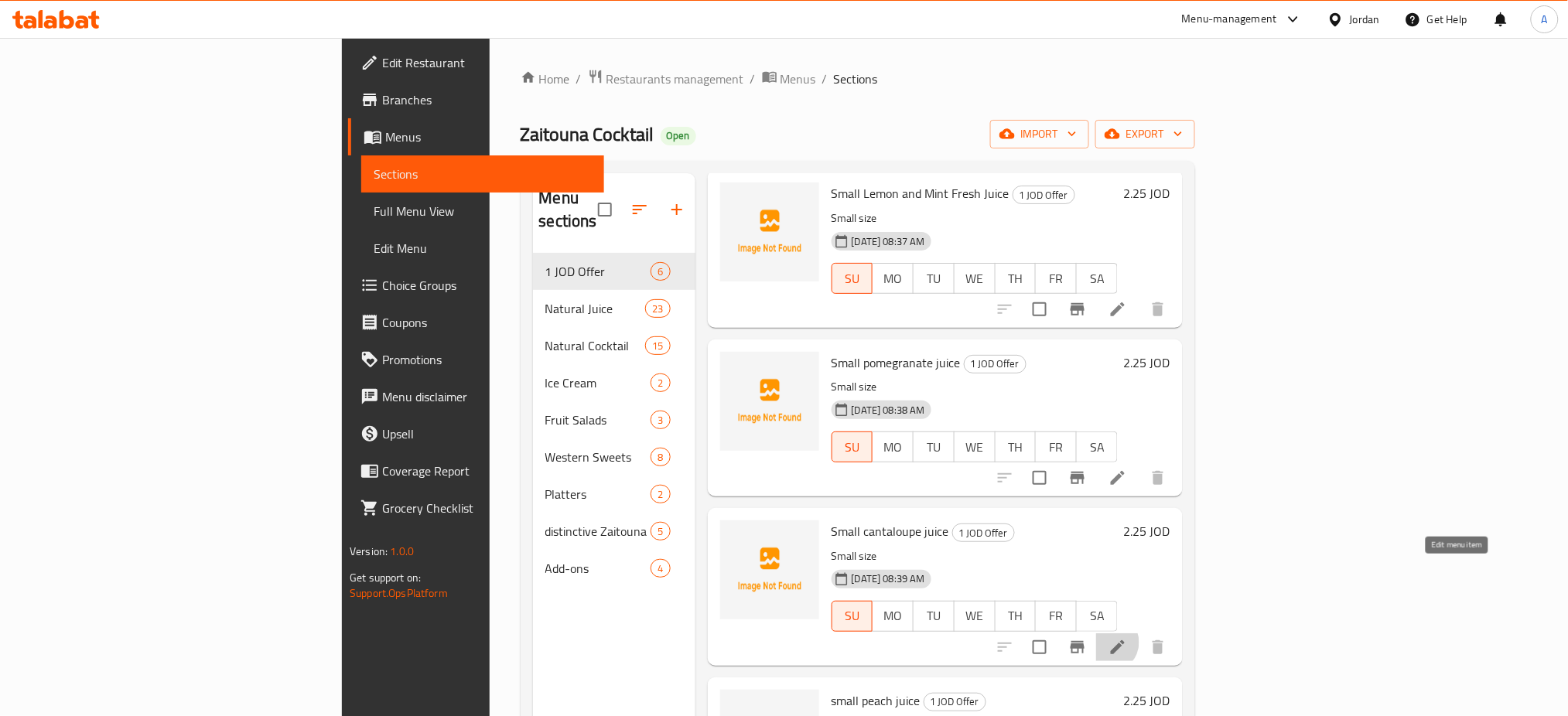
click at [1127, 638] on icon at bounding box center [1117, 647] width 18 height 18
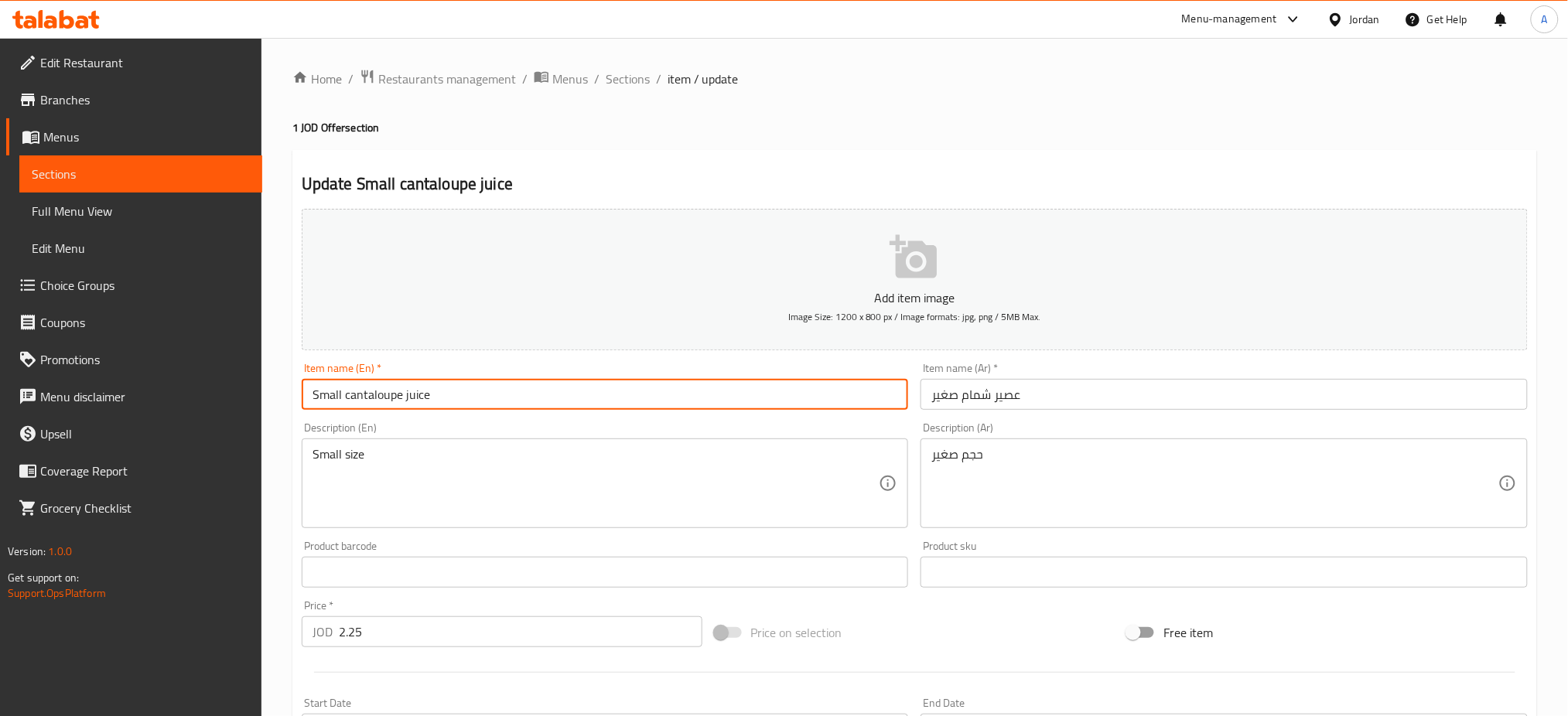
drag, startPoint x: 377, startPoint y: 363, endPoint x: 337, endPoint y: 360, distance: 40.1
click at [337, 379] on input "Small cantaloupe juice" at bounding box center [605, 395] width 607 height 31
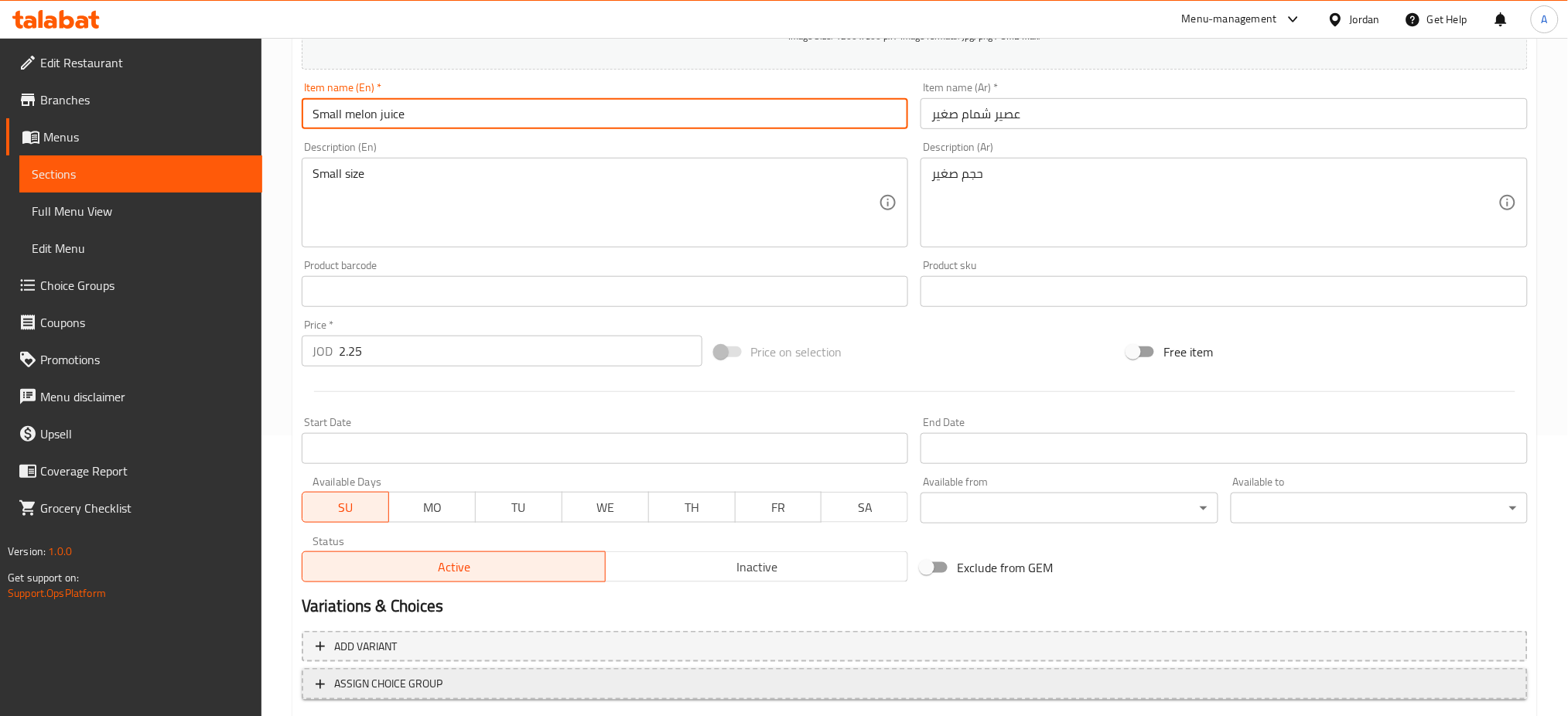
scroll to position [294, 0]
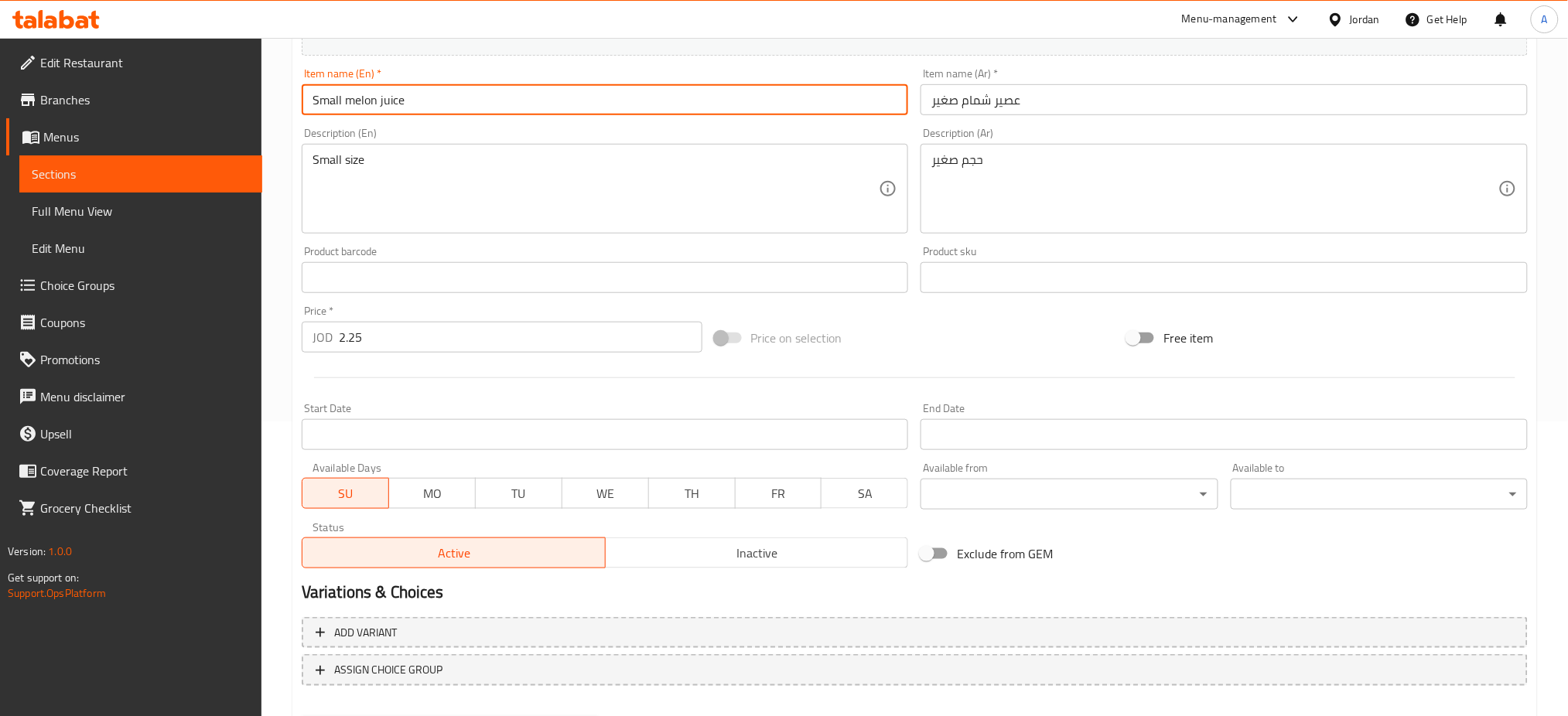
type input "Small melon juice"
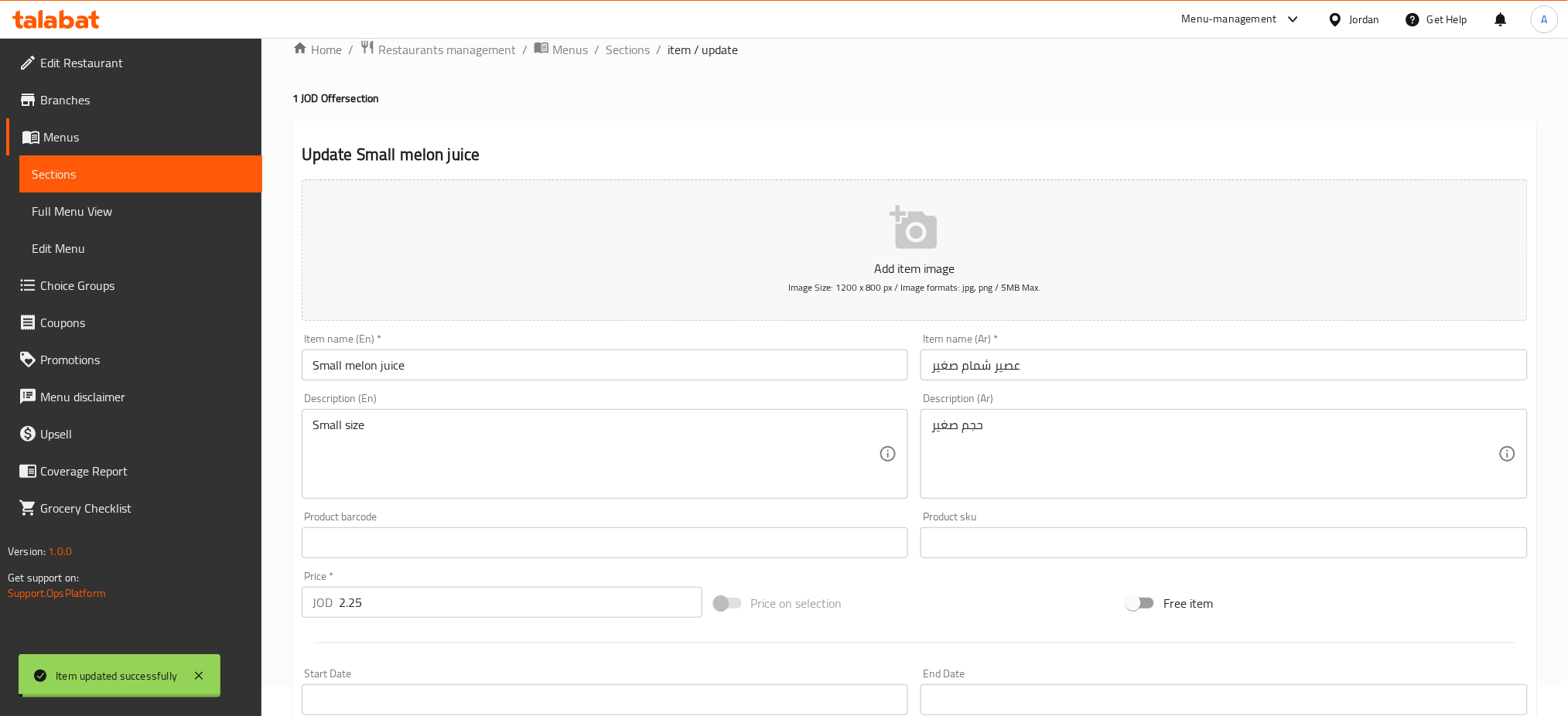
scroll to position [0, 0]
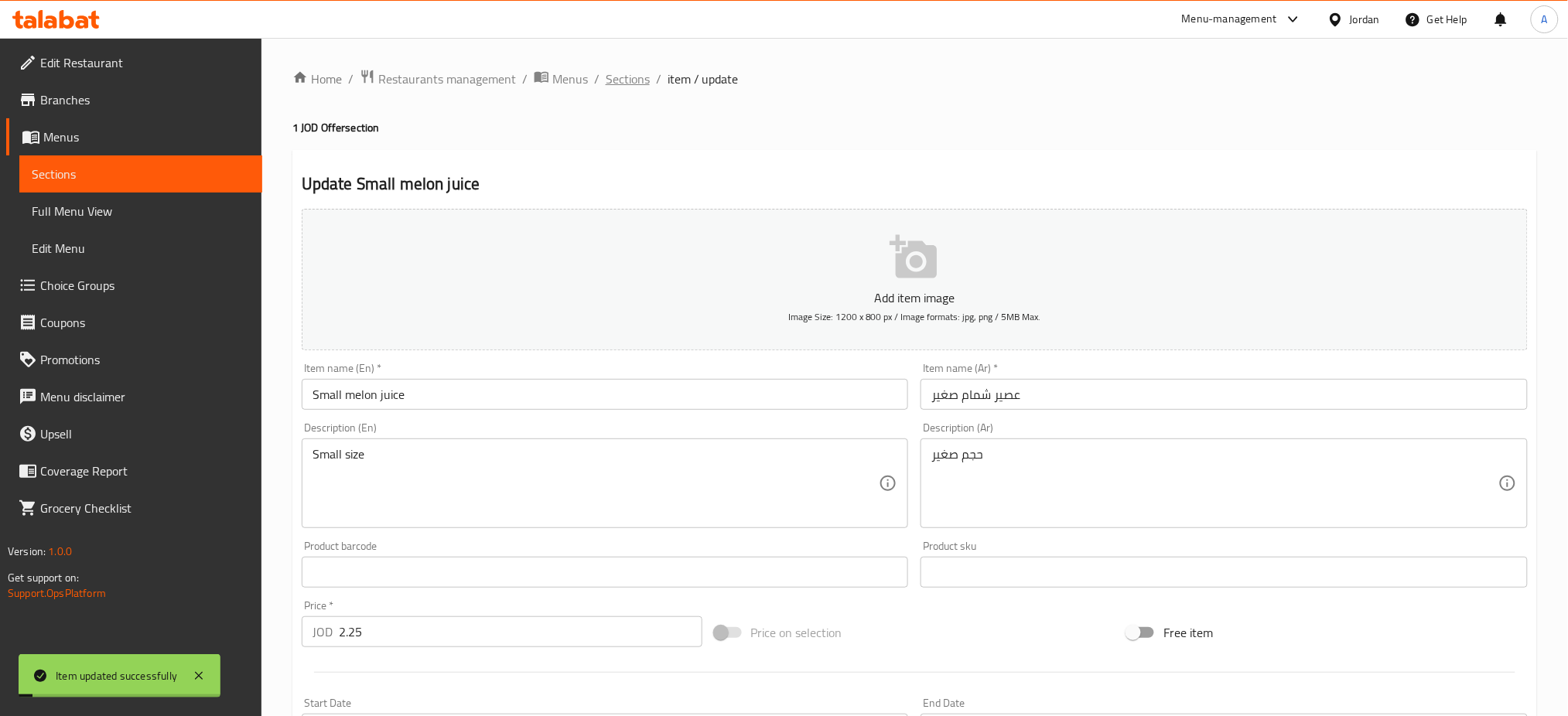
click at [605, 70] on span "Sections" at bounding box center [628, 79] width 44 height 18
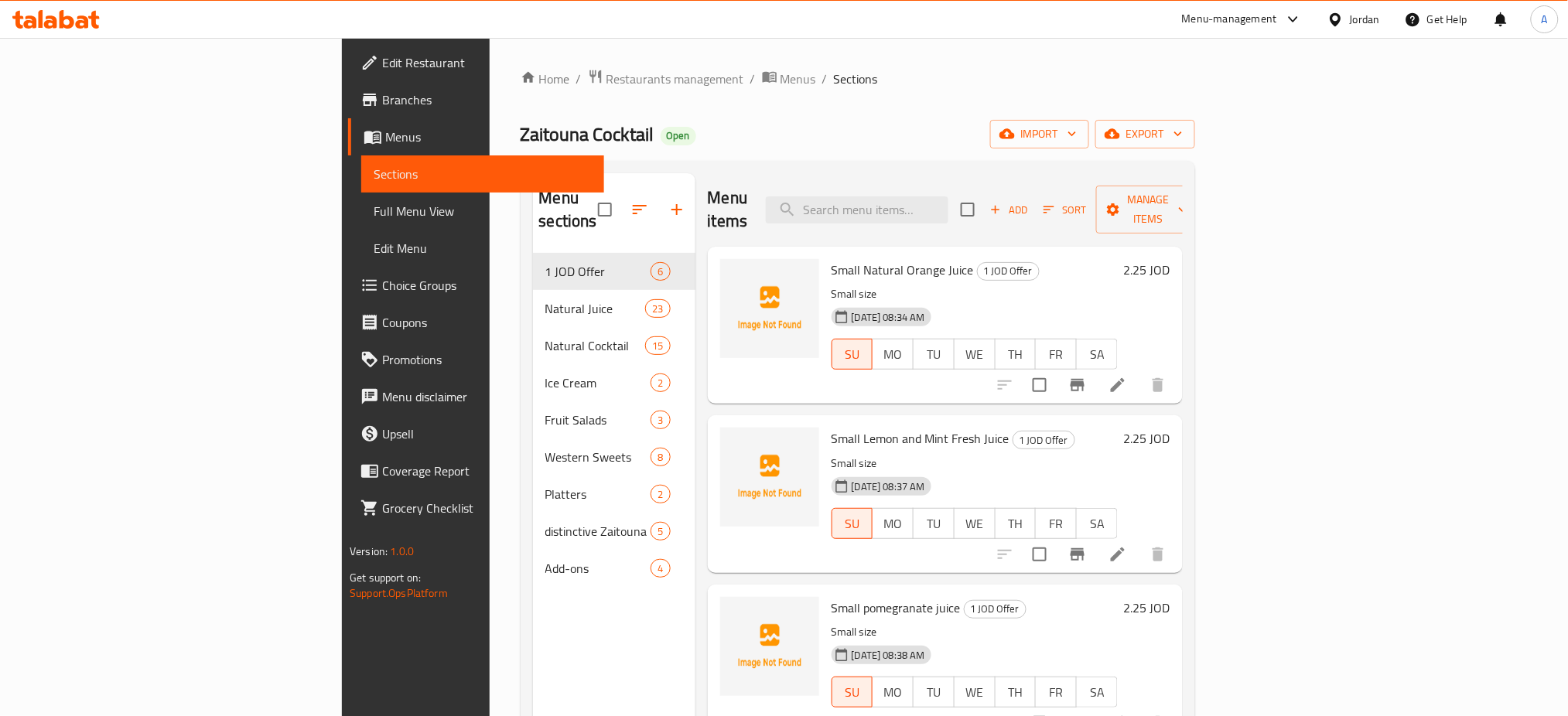
click at [1170, 260] on h6 "2.25 JOD" at bounding box center [1147, 271] width 46 height 22
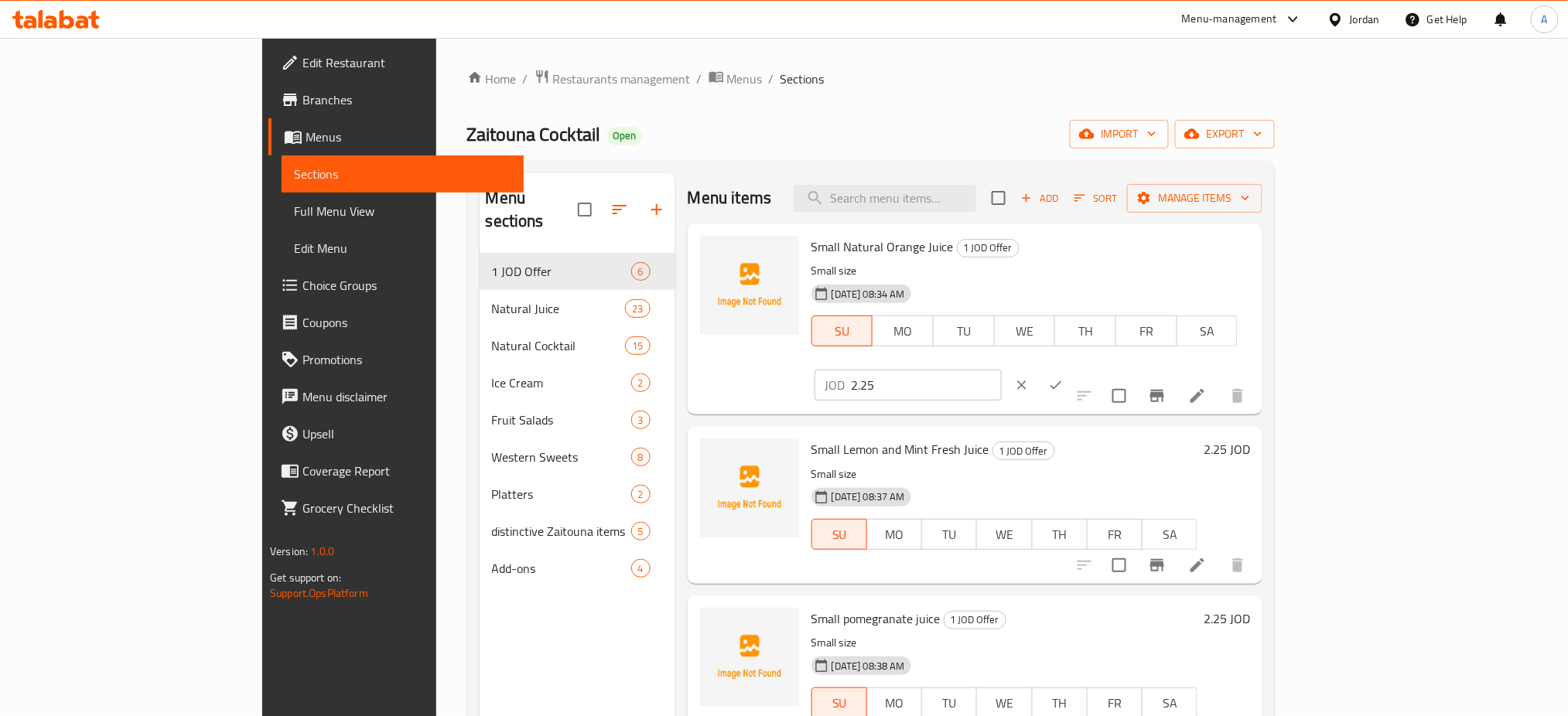
click at [1001, 370] on input "2.25" at bounding box center [926, 386] width 150 height 31
type input "2"
click at [1073, 368] on button "ok" at bounding box center [1055, 385] width 34 height 34
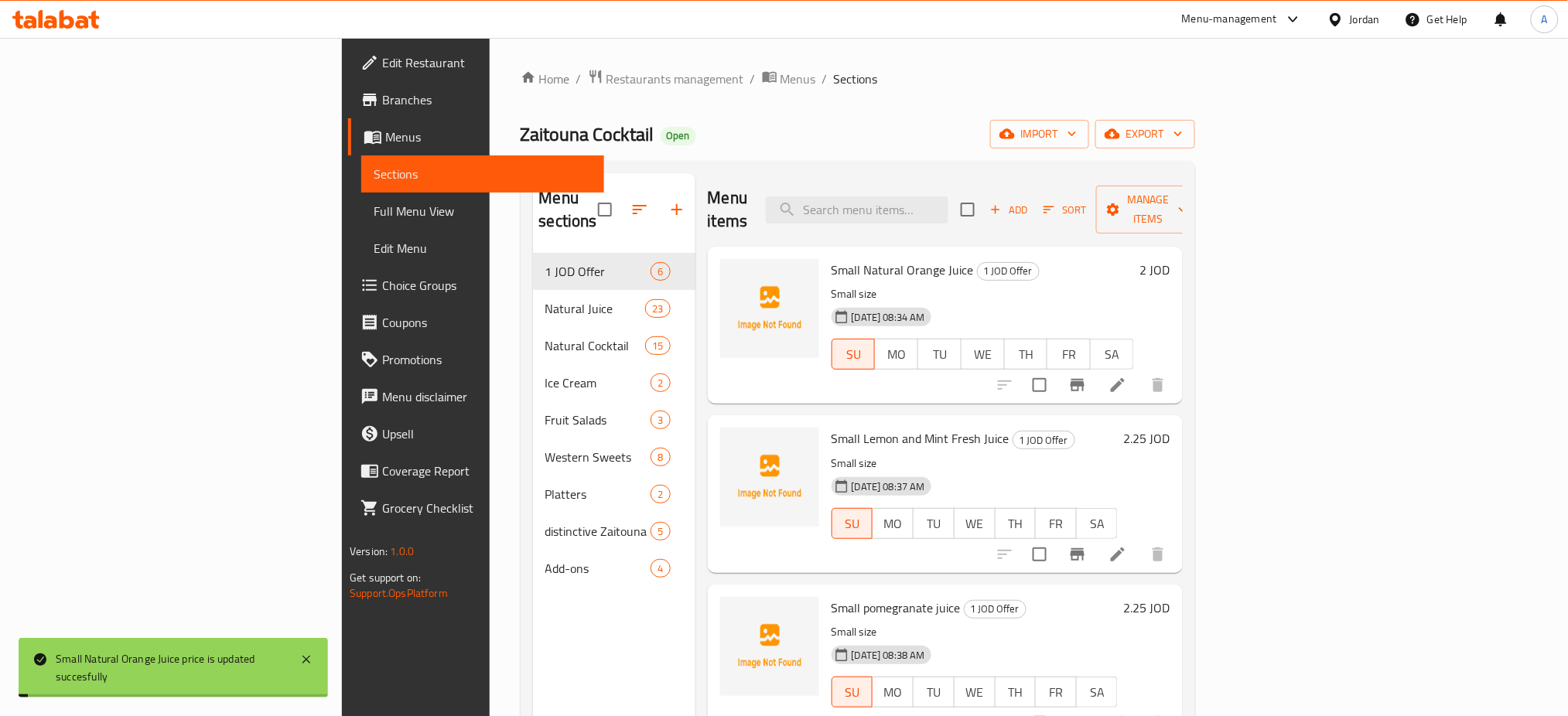
click at [1170, 428] on h6 "2.25 JOD" at bounding box center [1147, 439] width 46 height 22
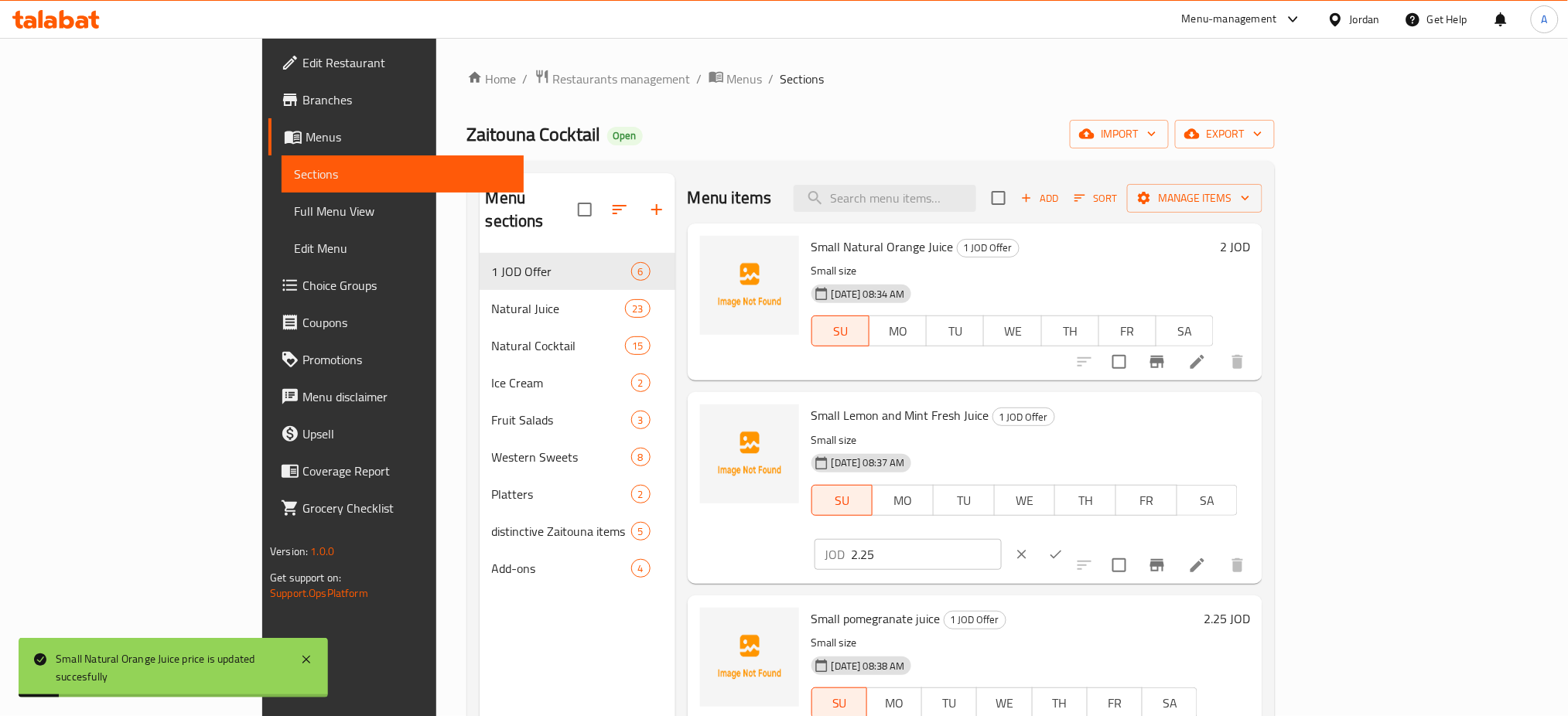
click at [1001, 539] on input "2.25" at bounding box center [926, 555] width 150 height 31
type input "2"
click at [1064, 547] on icon "ok" at bounding box center [1055, 554] width 16 height 16
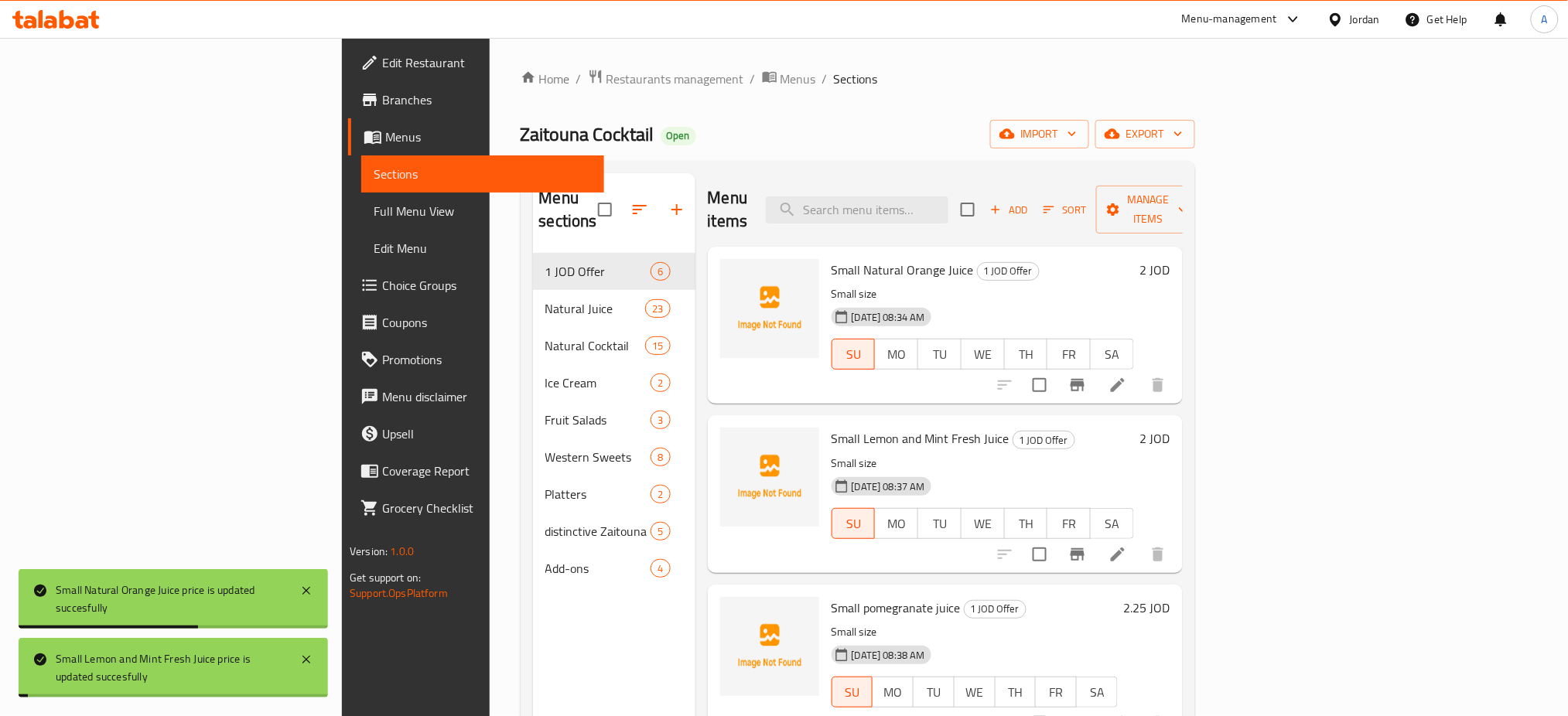
click at [1170, 597] on h6 "2.25 JOD" at bounding box center [1147, 608] width 46 height 22
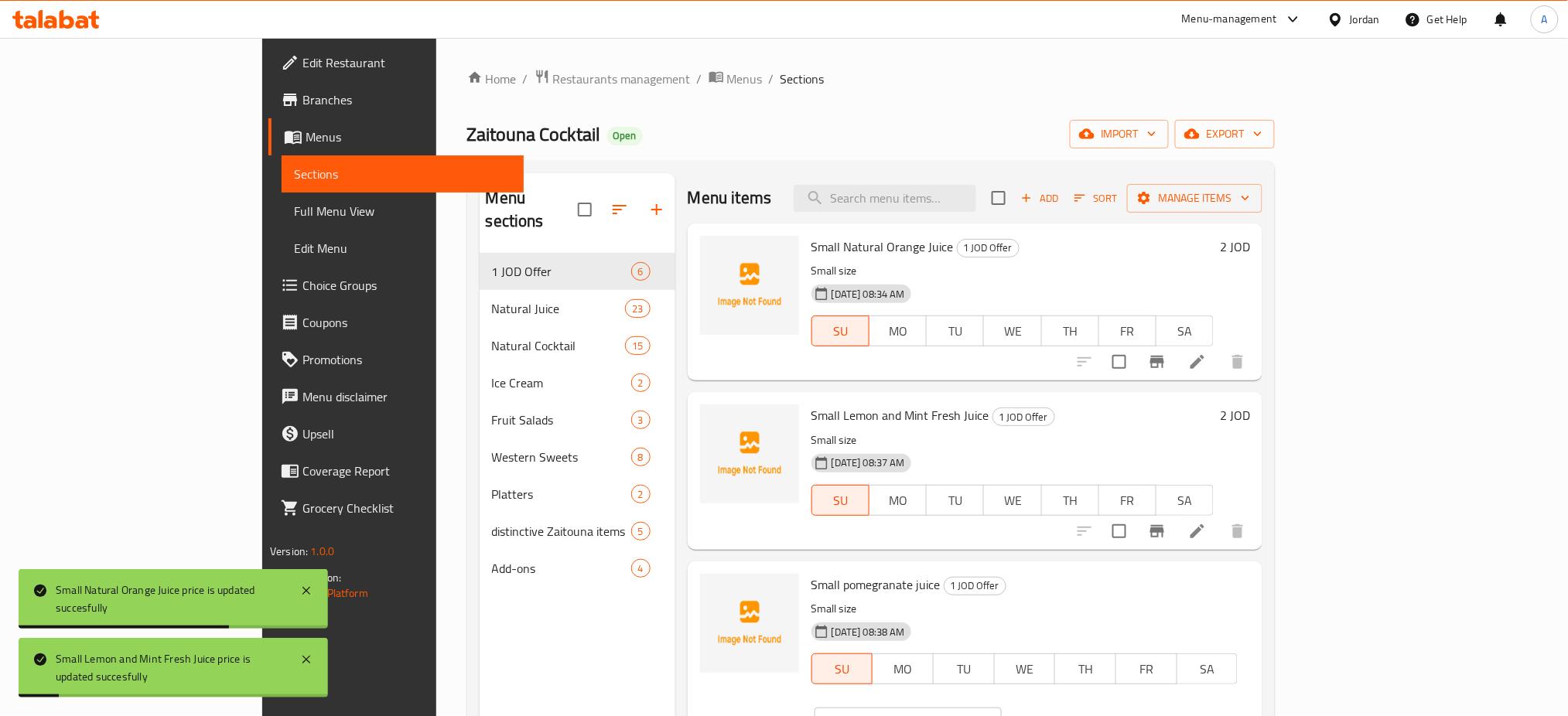
click at [1001, 708] on input "3.25" at bounding box center [926, 723] width 150 height 31
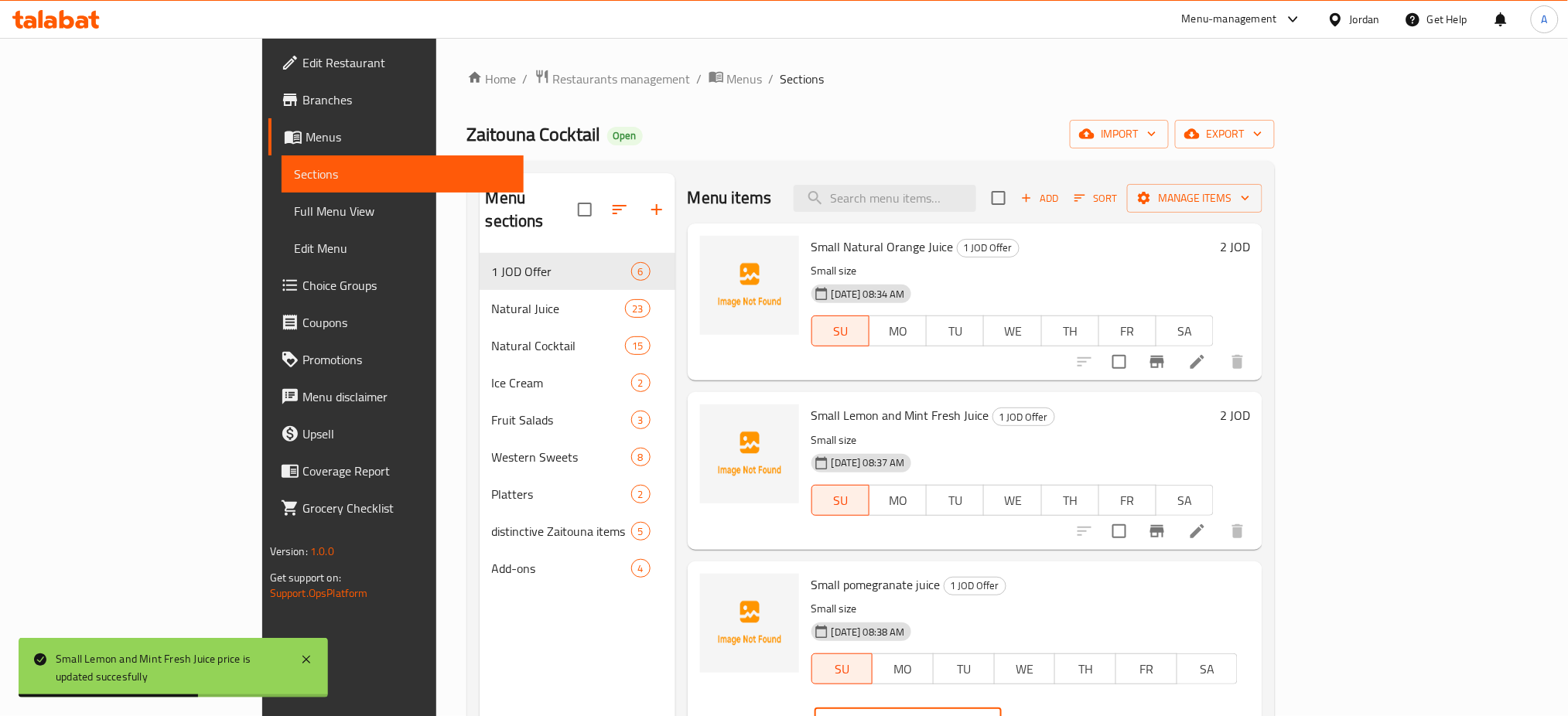
drag, startPoint x: 1375, startPoint y: 550, endPoint x: 1302, endPoint y: 550, distance: 73.0
click at [1001, 708] on div "JOD 3 ​" at bounding box center [907, 723] width 187 height 31
type input "2"
click at [1064, 715] on icon "ok" at bounding box center [1055, 722] width 16 height 16
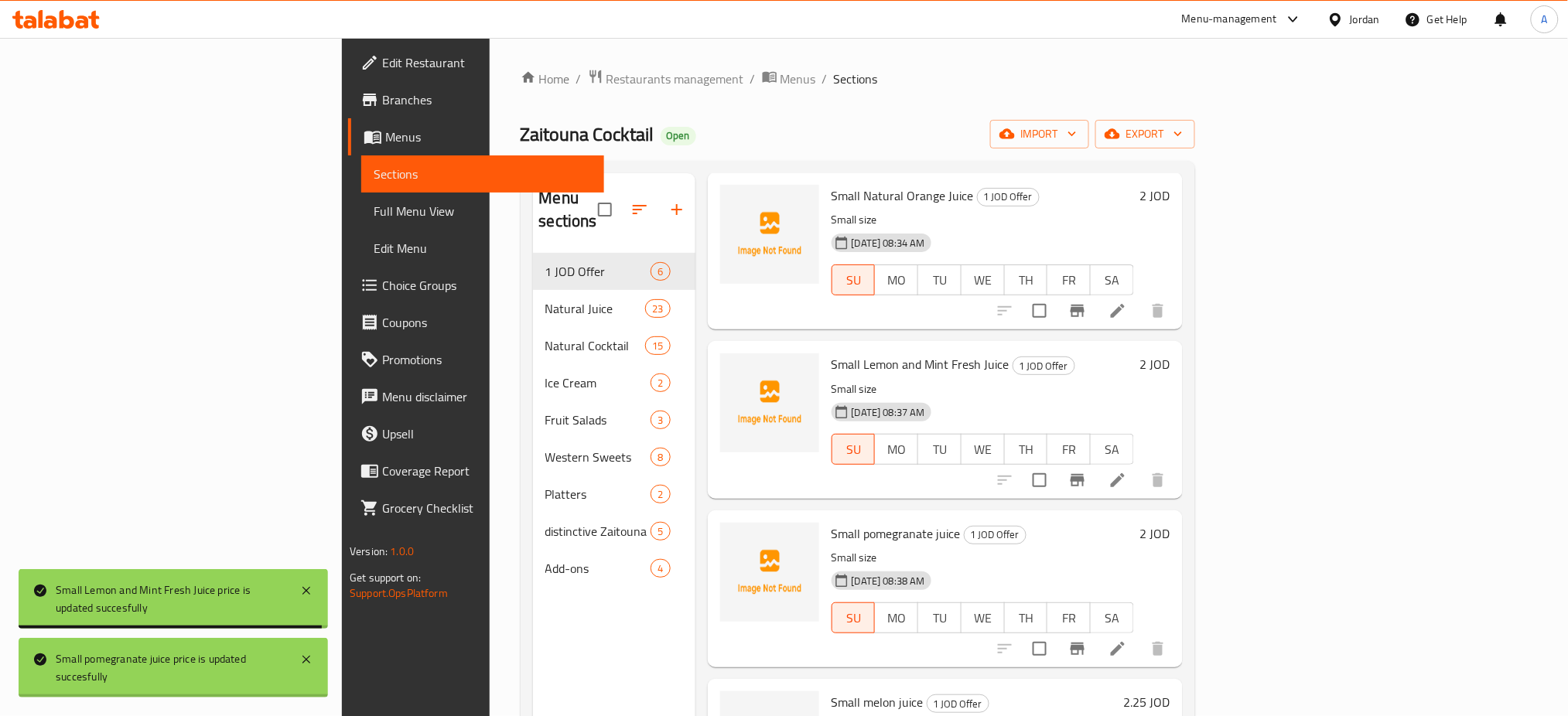
scroll to position [245, 0]
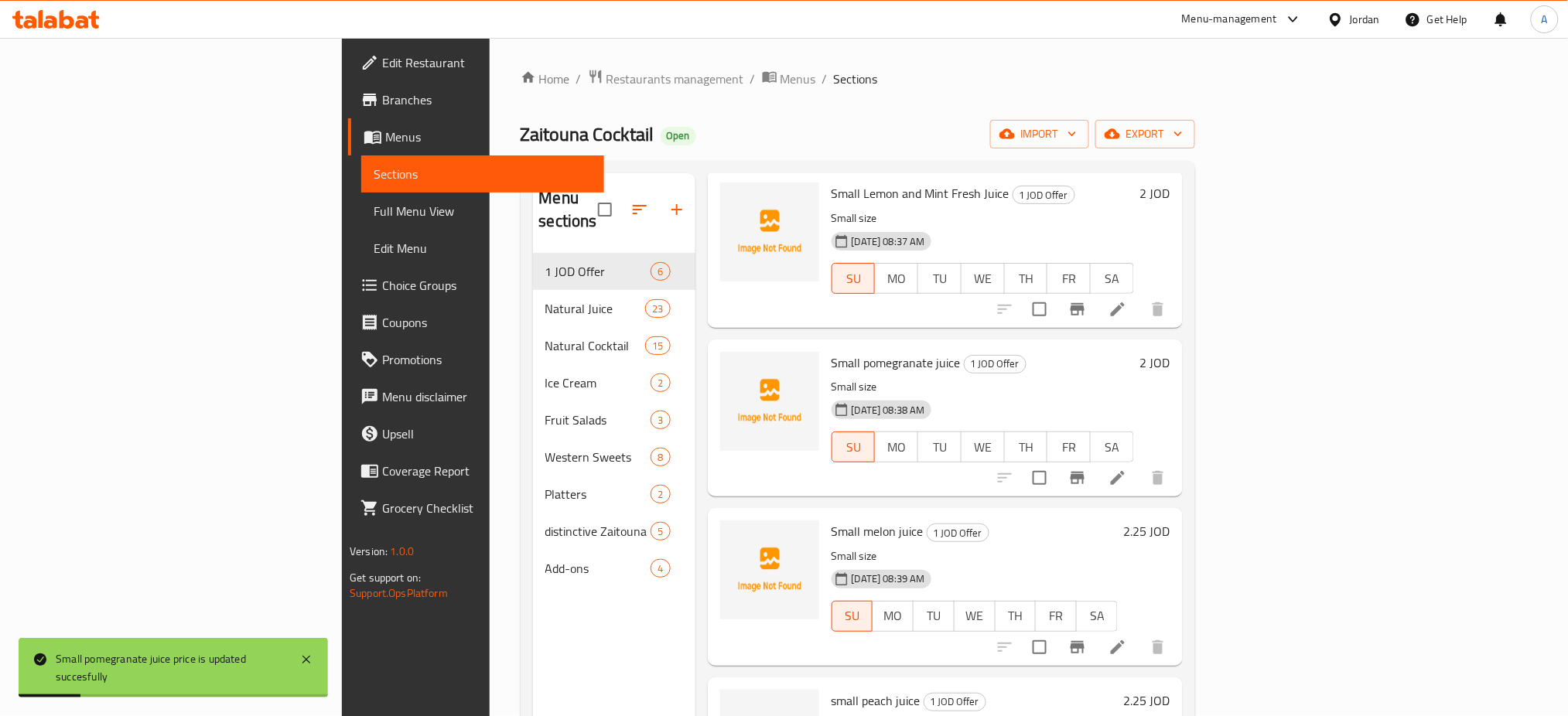
click at [1170, 521] on h6 "2.25 JOD" at bounding box center [1147, 532] width 46 height 22
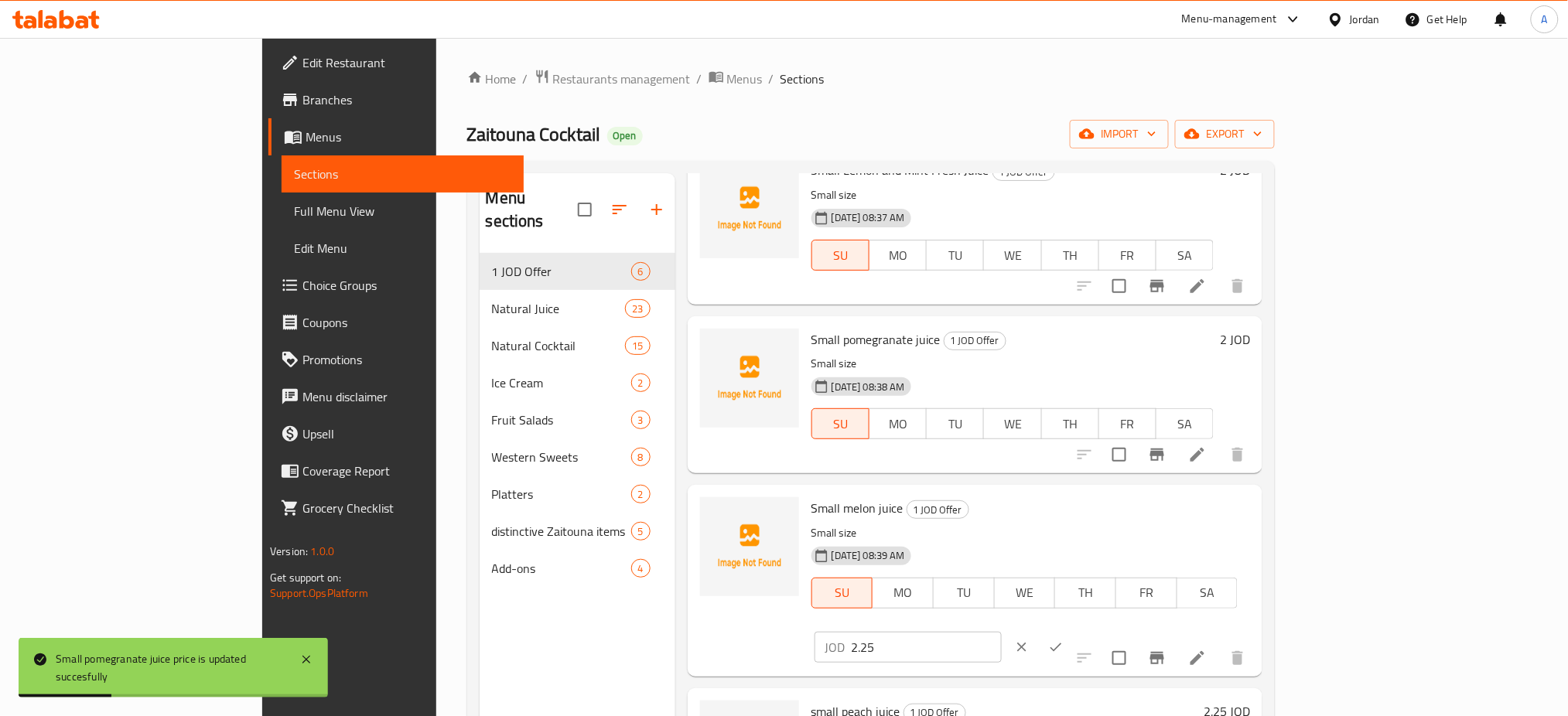
click at [1001, 632] on input "2.25" at bounding box center [926, 648] width 150 height 31
type input "2"
click at [1064, 640] on icon "ok" at bounding box center [1055, 647] width 16 height 16
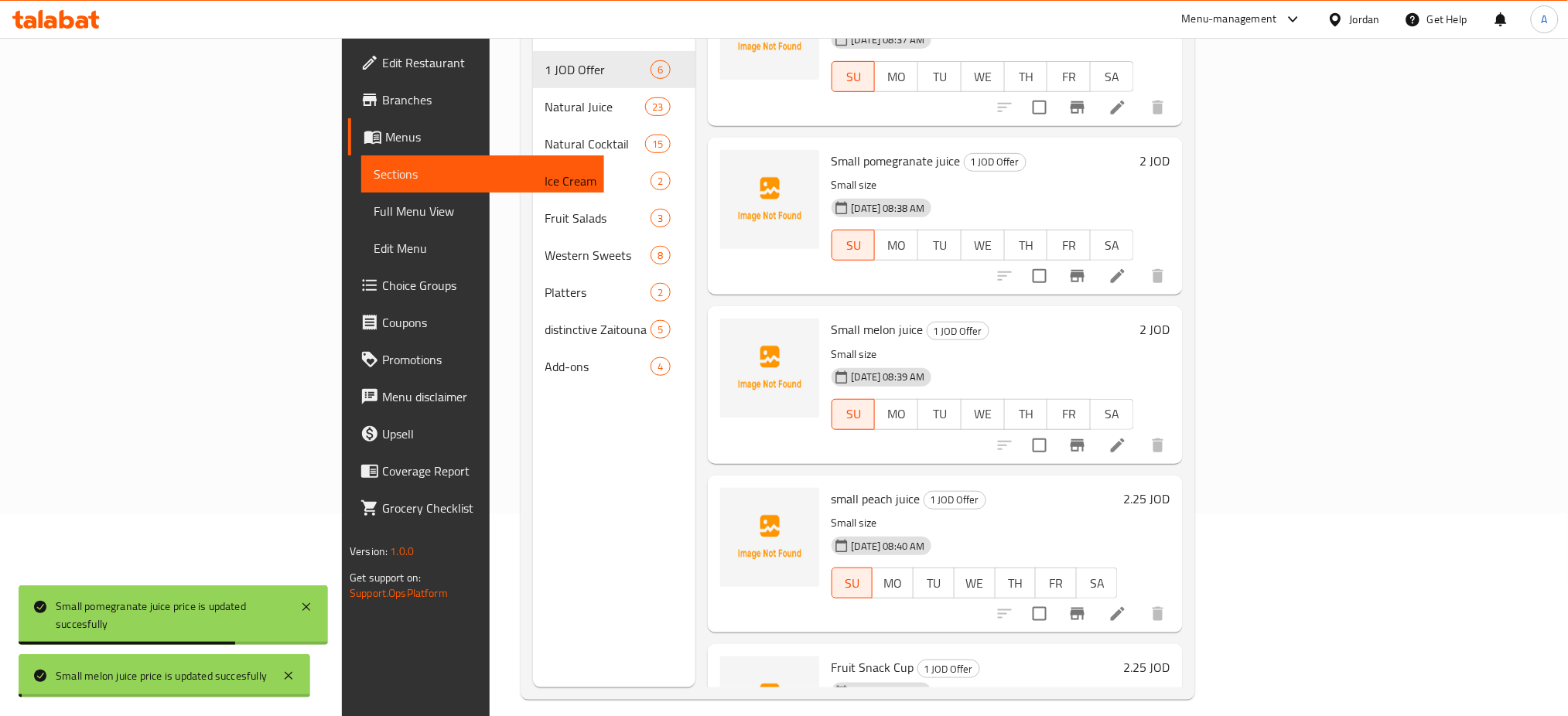
scroll to position [212, 0]
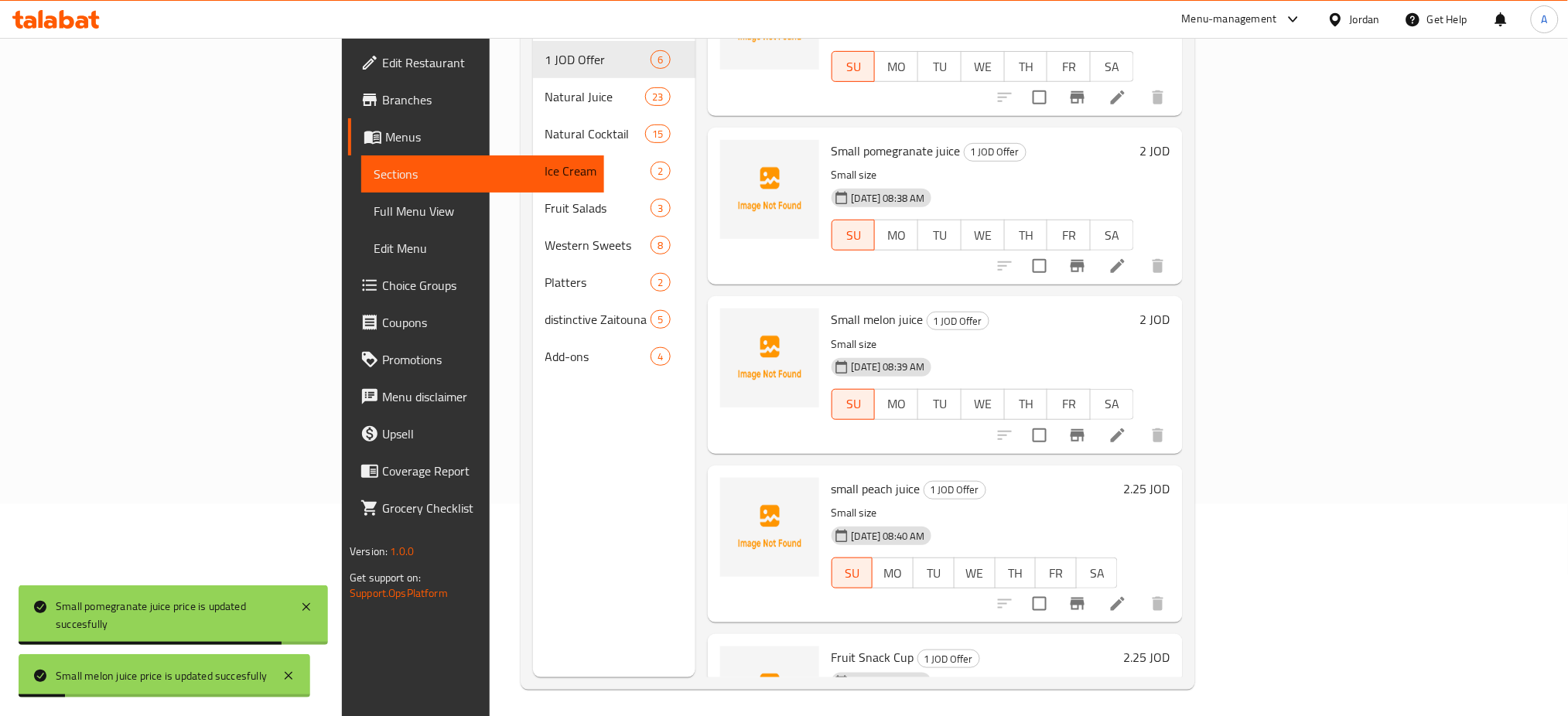
click at [1170, 478] on h6 "2.25 JOD" at bounding box center [1147, 489] width 46 height 22
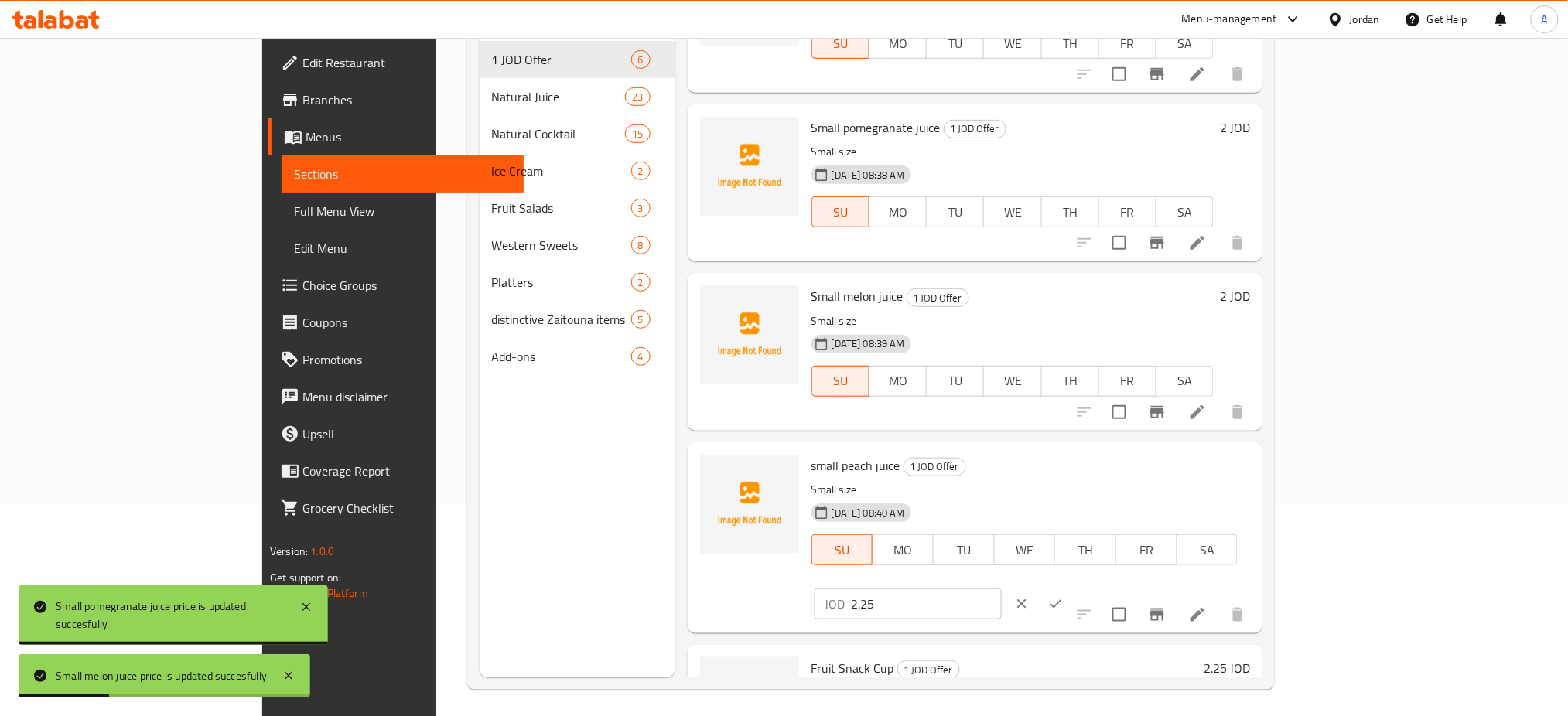
click at [1001, 589] on input "2.25" at bounding box center [926, 605] width 150 height 31
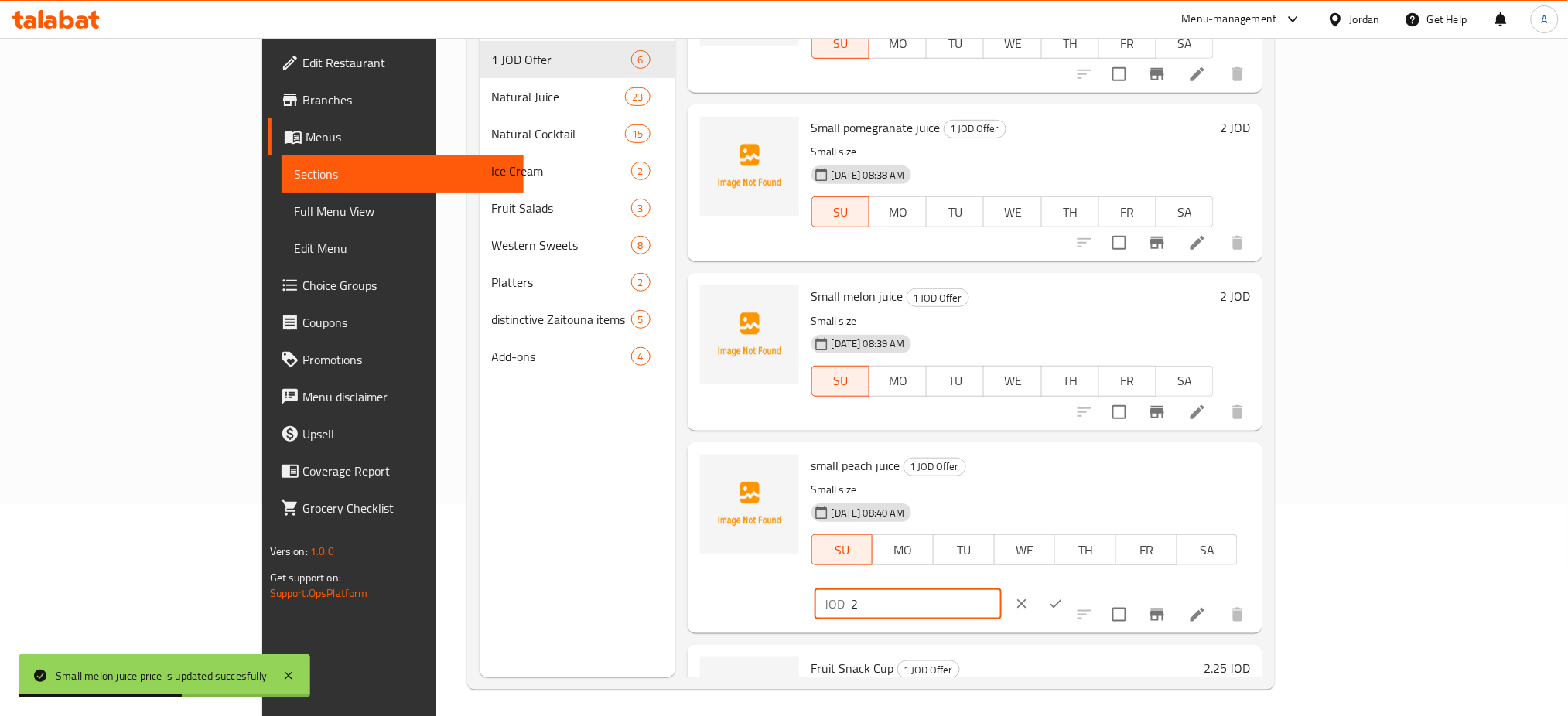
type input "2"
click at [1073, 587] on button "ok" at bounding box center [1055, 604] width 34 height 34
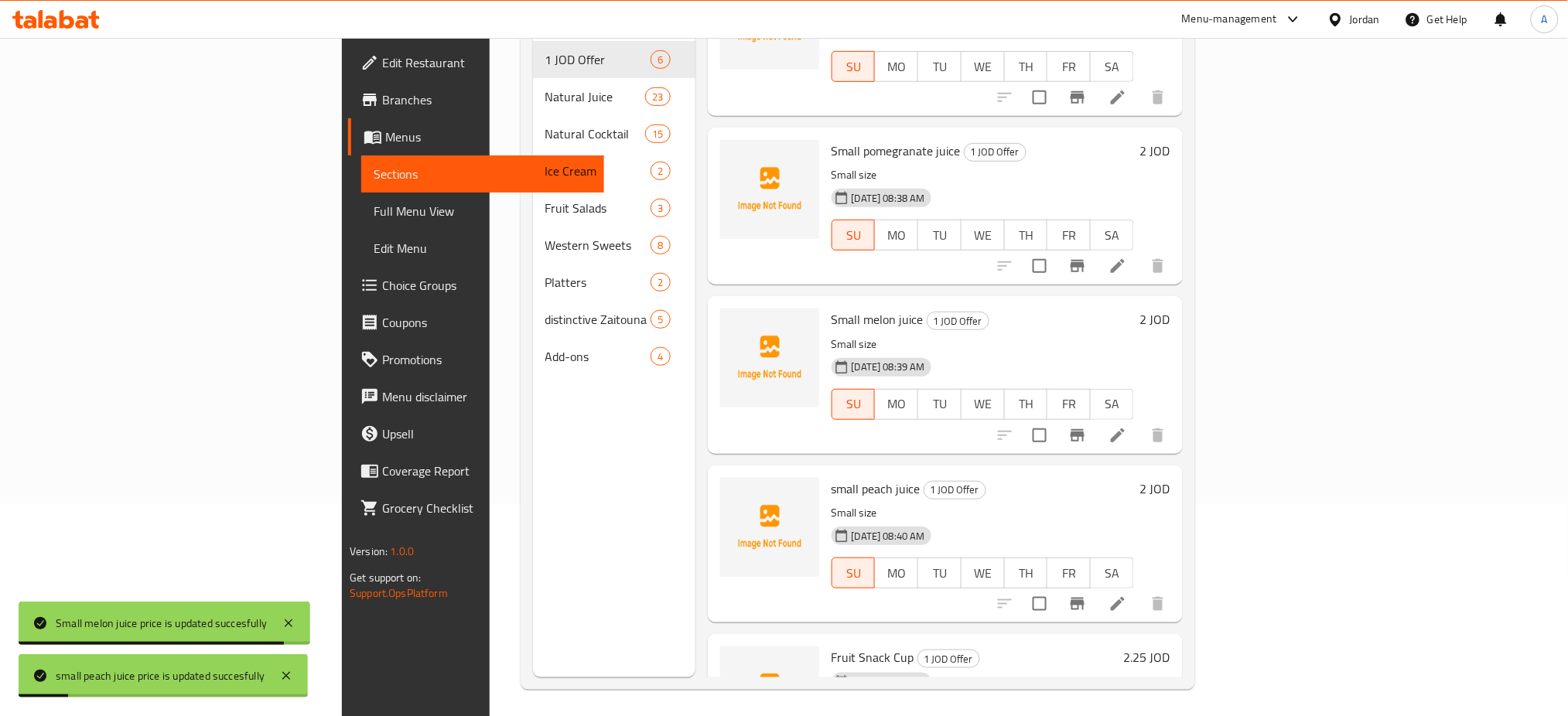
click at [1170, 647] on h6 "2.25 JOD" at bounding box center [1147, 658] width 46 height 22
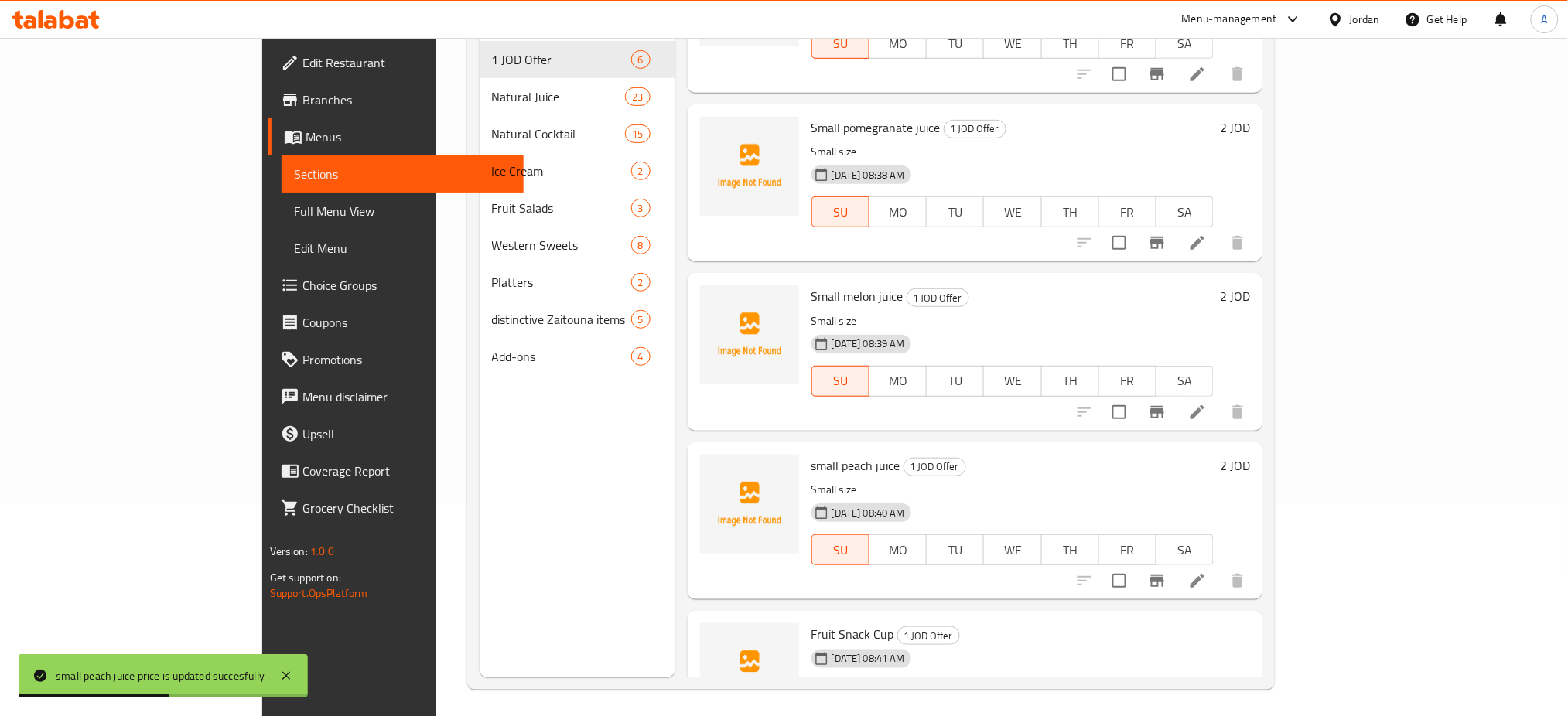
type input "2"
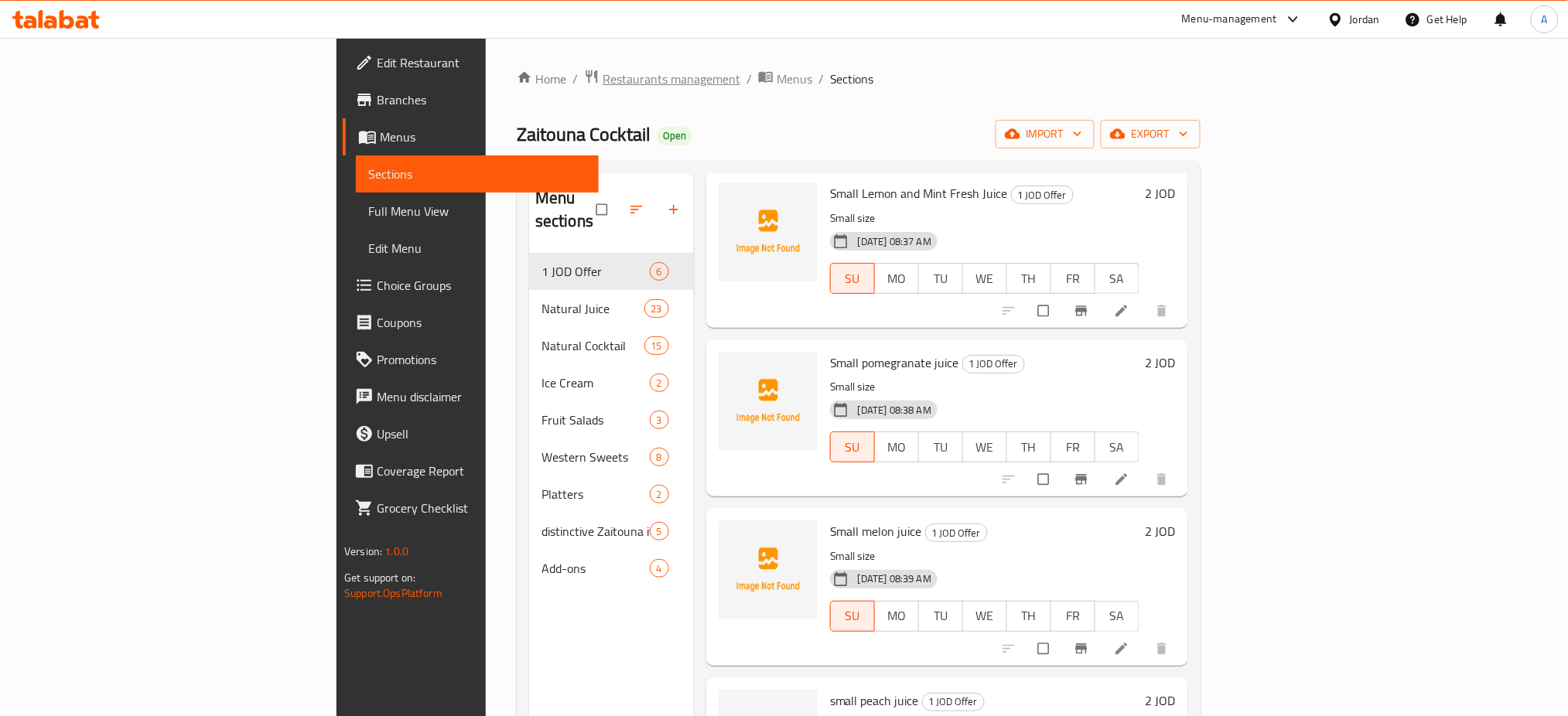
click at [603, 75] on span "Restaurants management" at bounding box center [672, 79] width 138 height 18
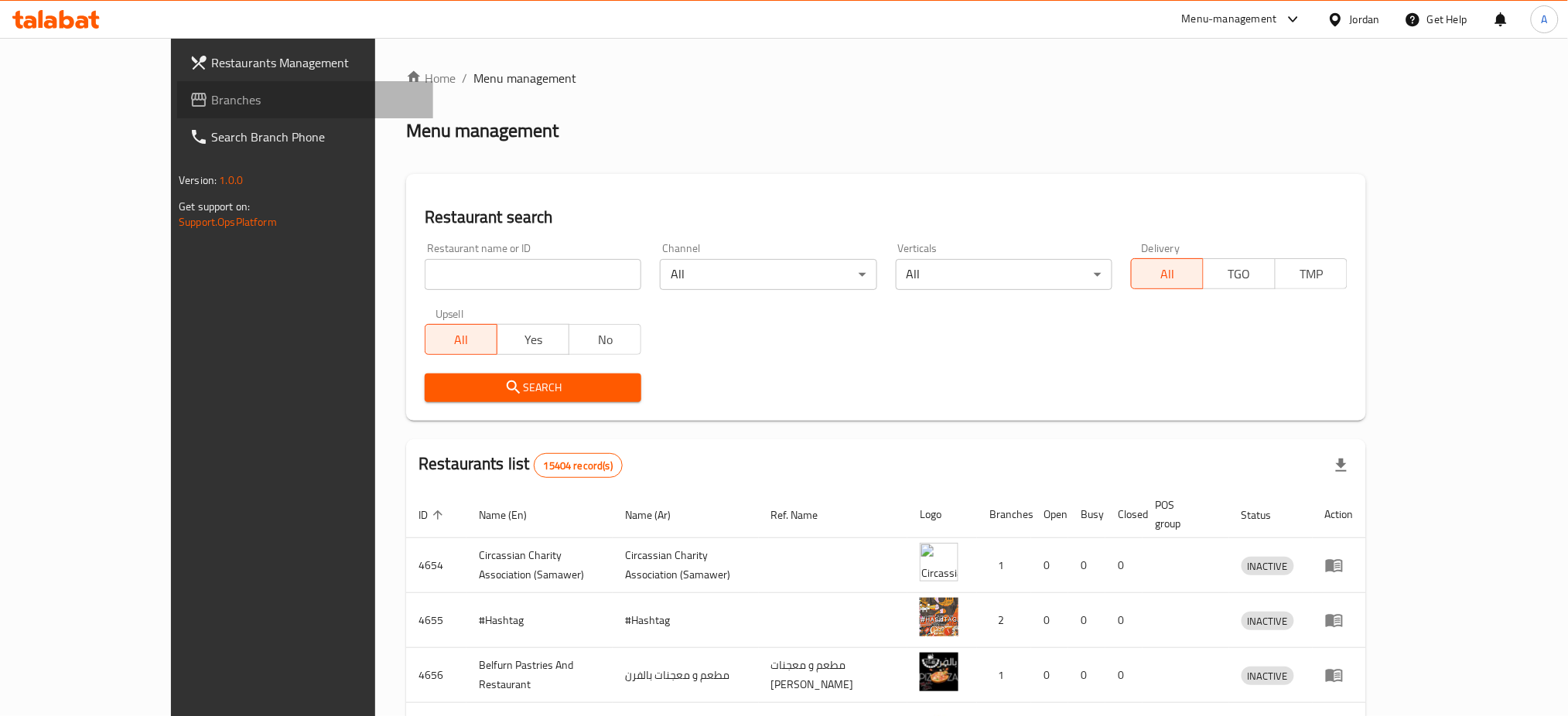
click at [177, 104] on link "Branches" at bounding box center [305, 99] width 256 height 37
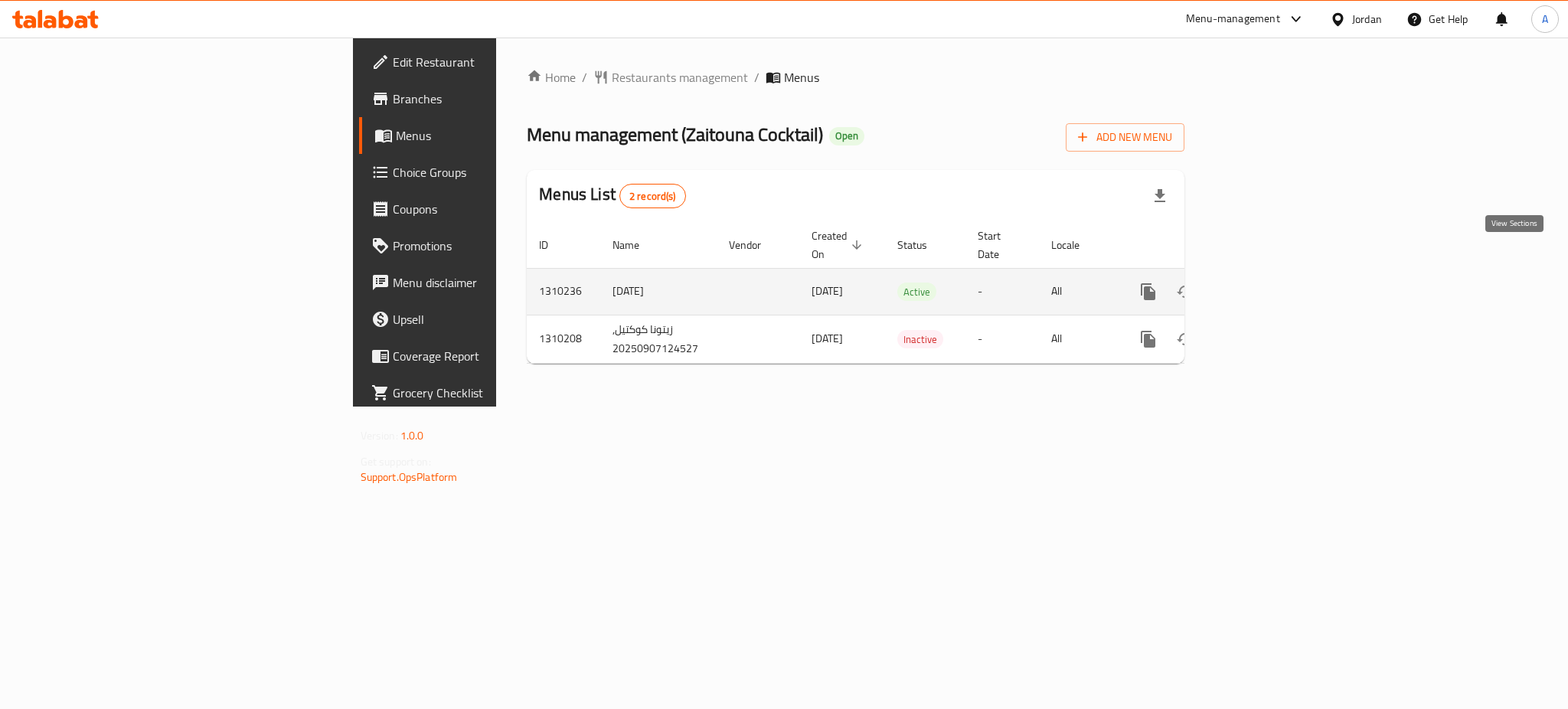
click at [1268, 283] on icon "enhanced table" at bounding box center [1259, 292] width 18 height 18
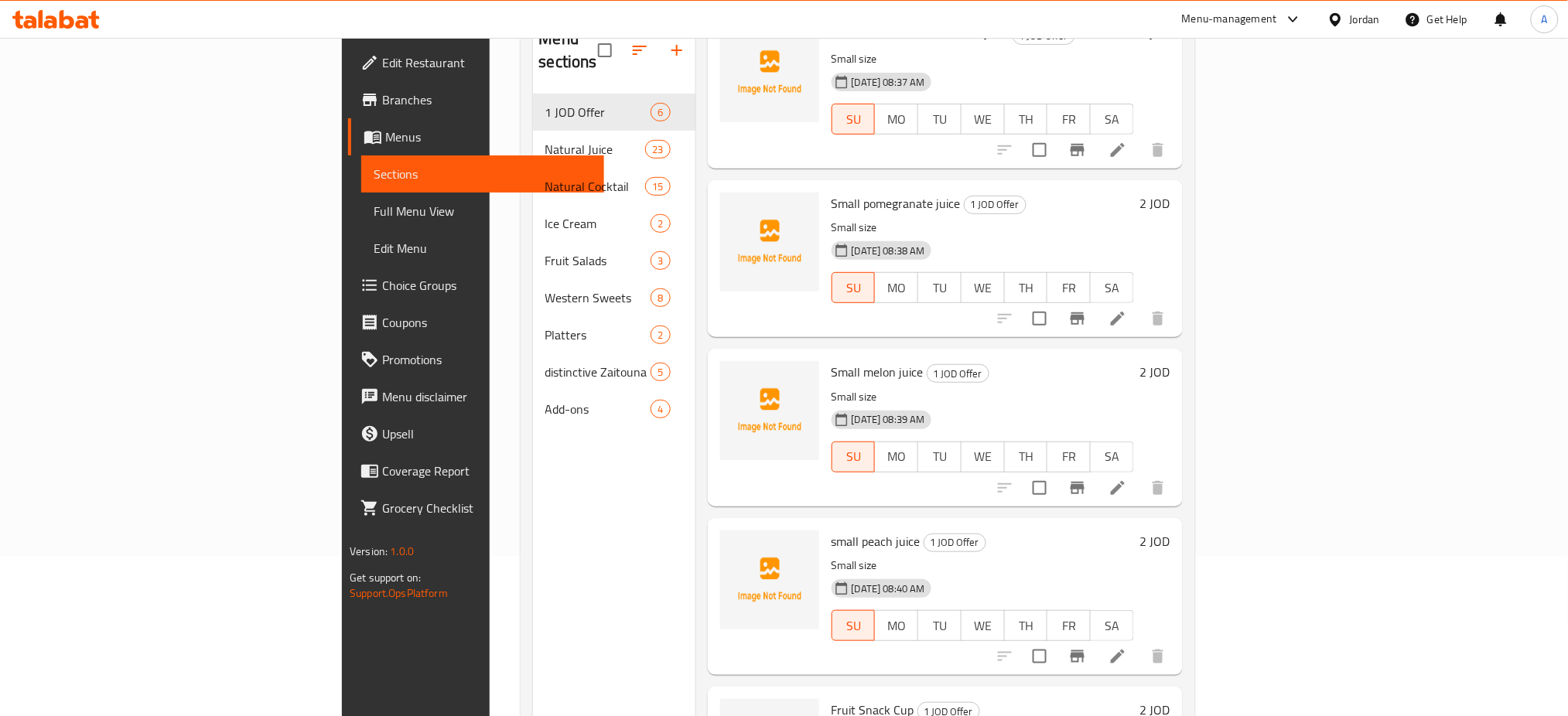
scroll to position [212, 0]
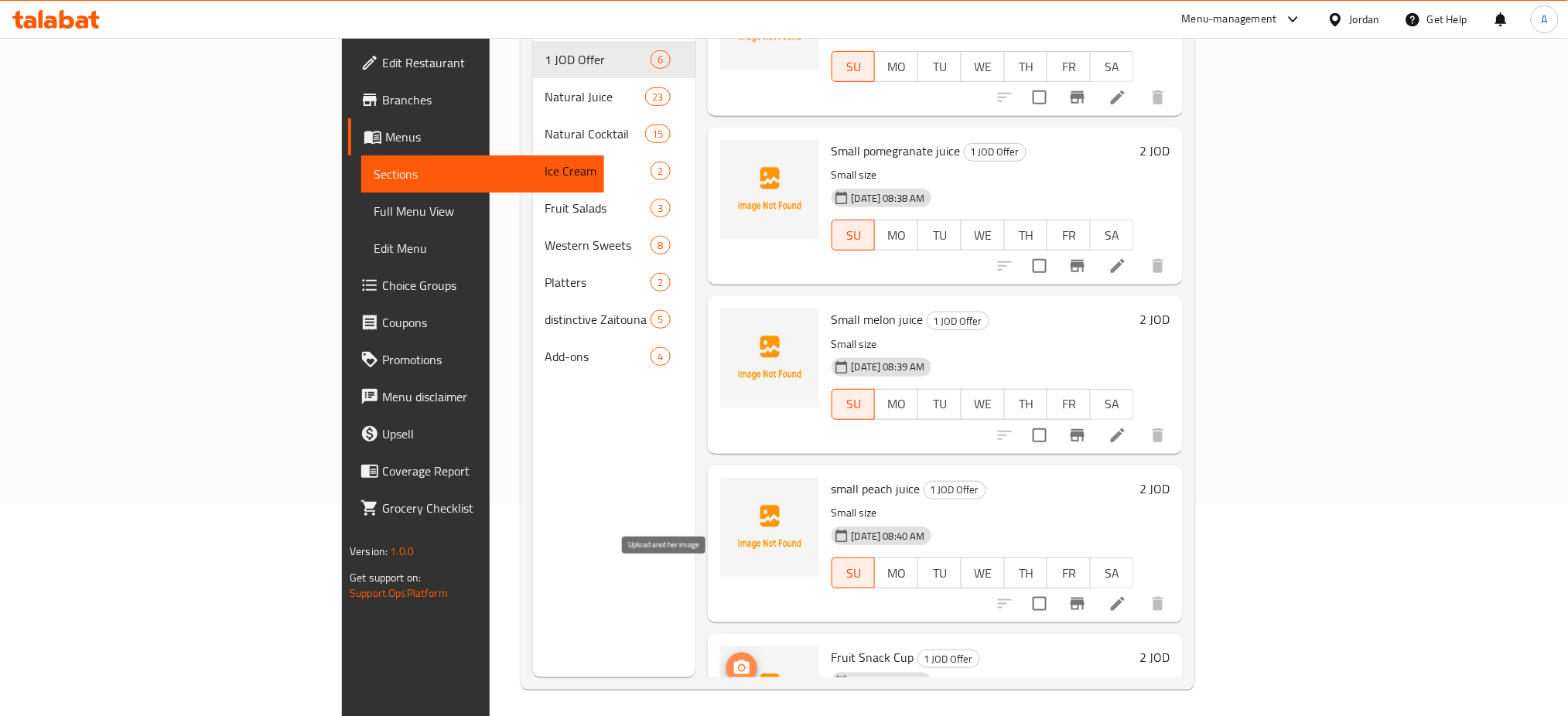
click at [726, 659] on span "upload picture" at bounding box center [742, 668] width 31 height 18
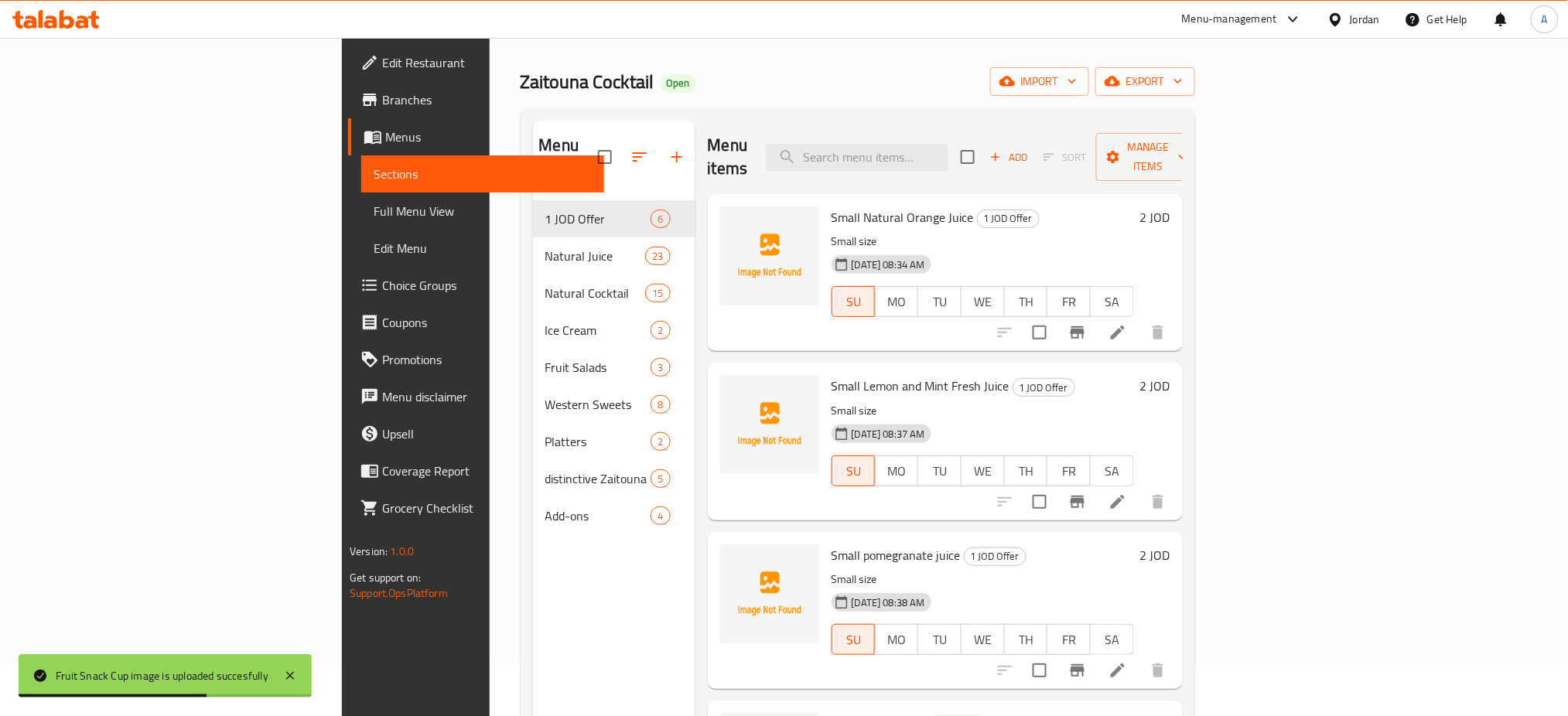
scroll to position [0, 0]
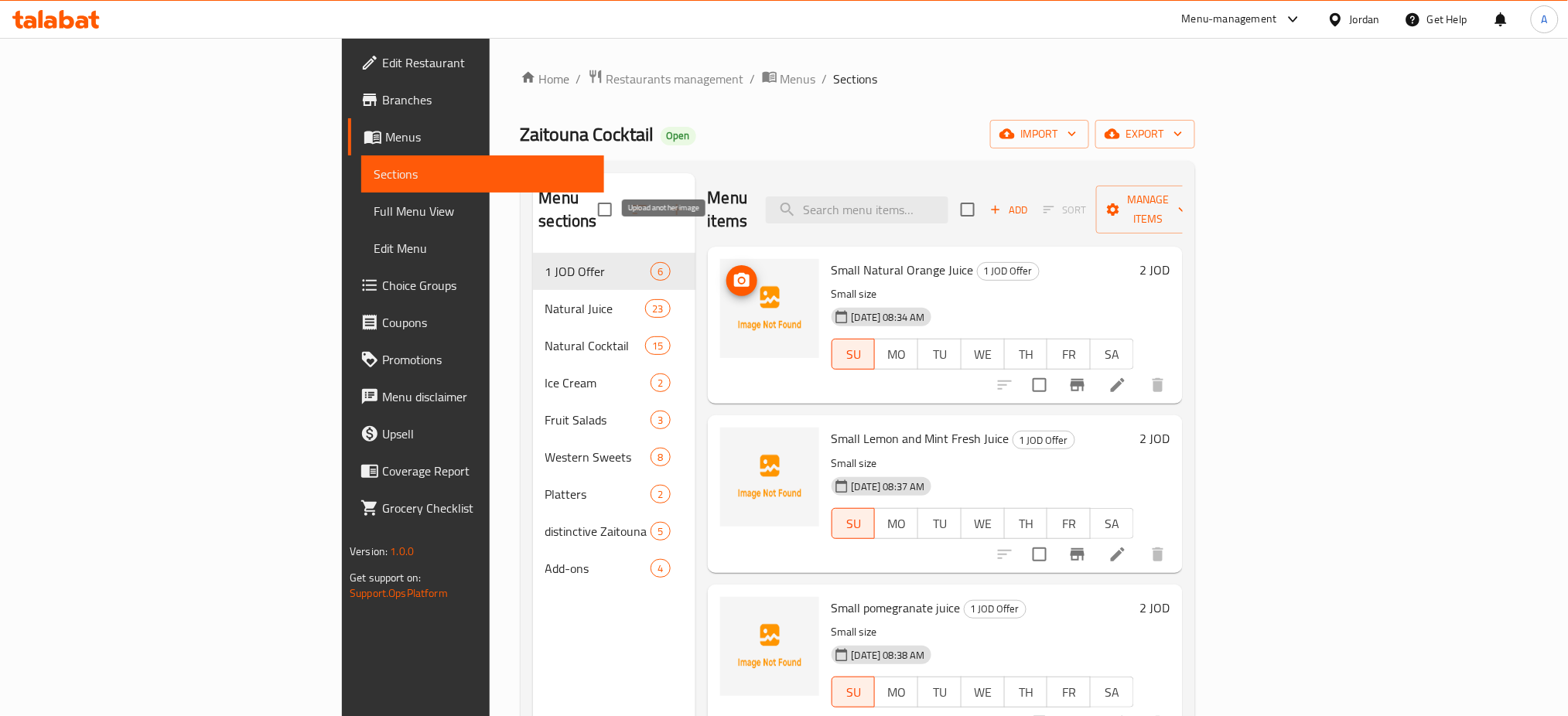
click at [726, 265] on button "upload picture" at bounding box center [742, 281] width 31 height 31
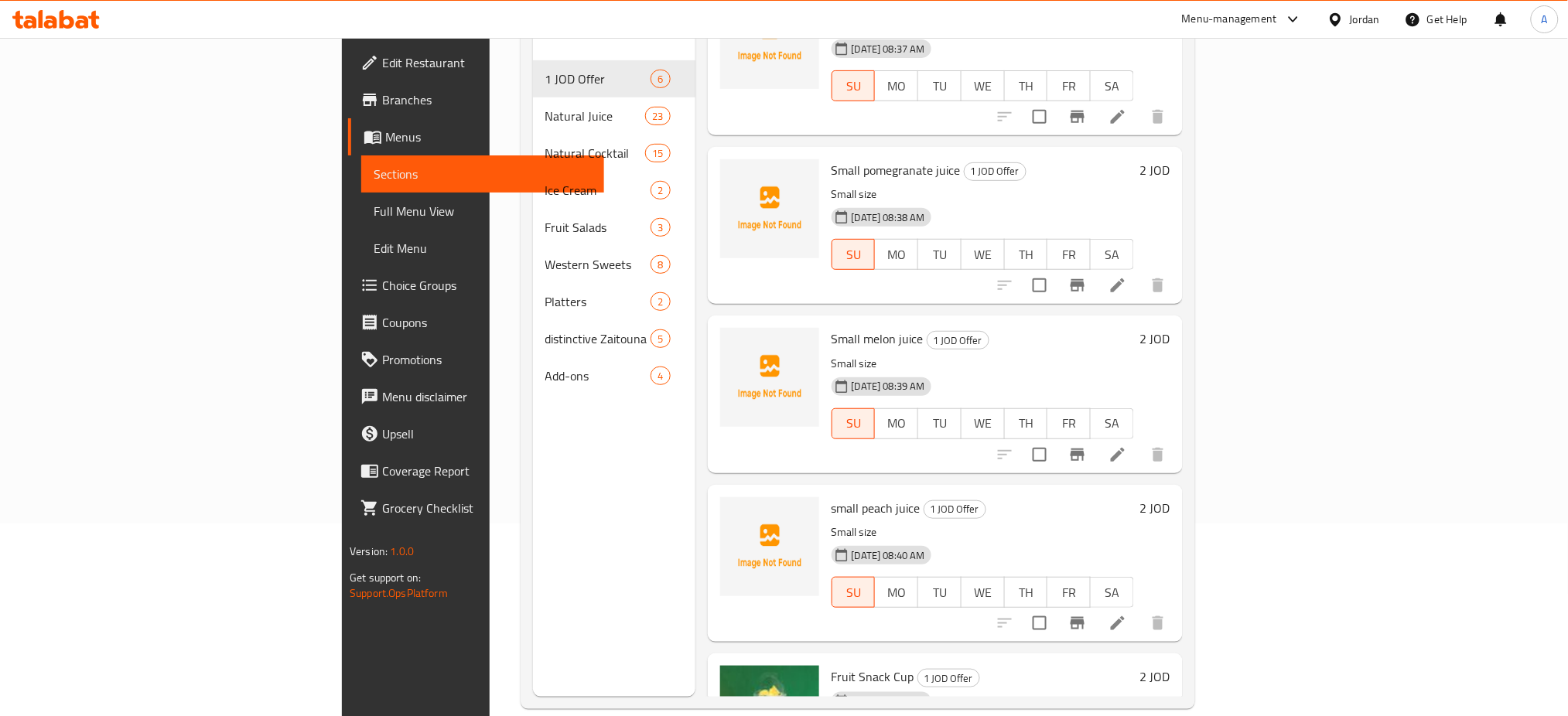
scroll to position [206, 0]
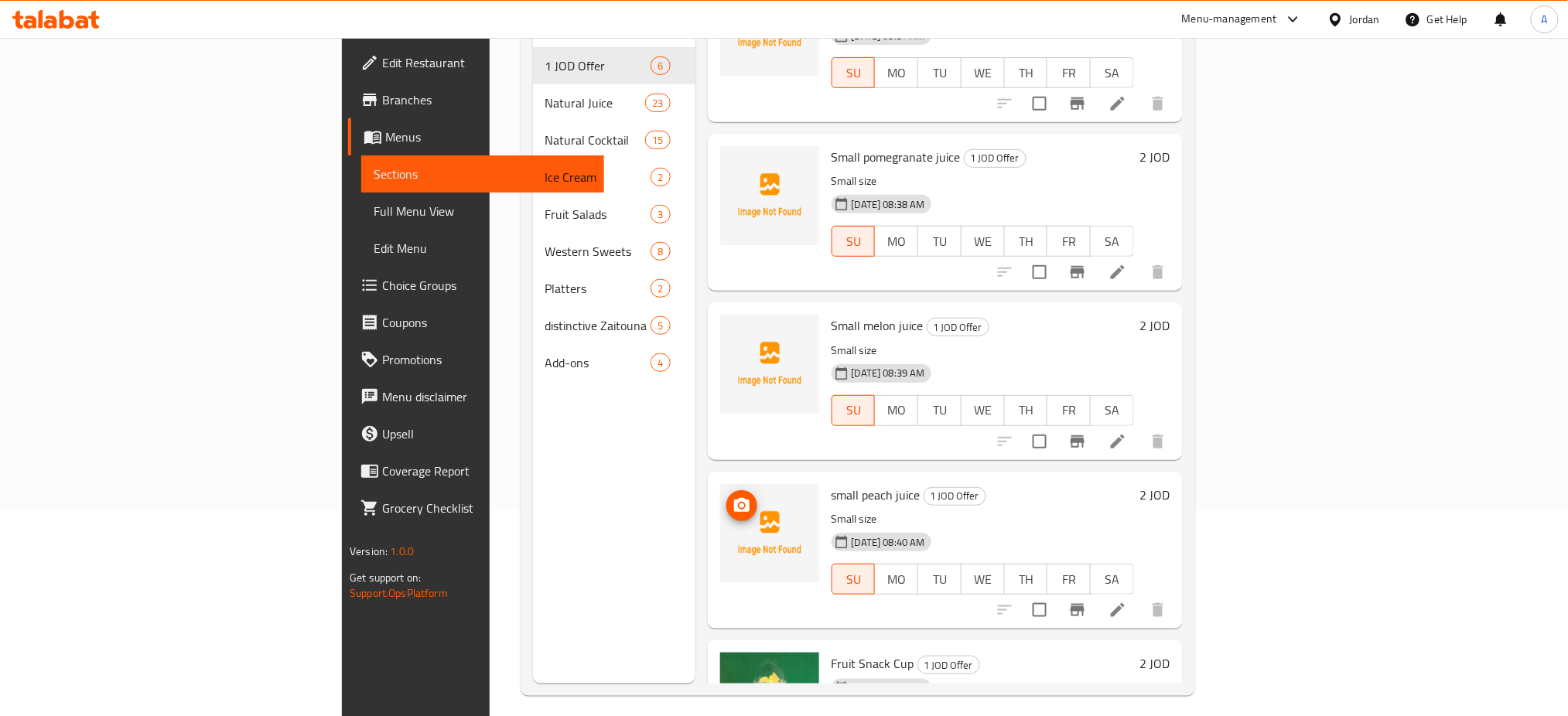
click at [721, 484] on img at bounding box center [770, 534] width 99 height 99
click at [734, 498] on icon "upload picture" at bounding box center [742, 504] width 16 height 14
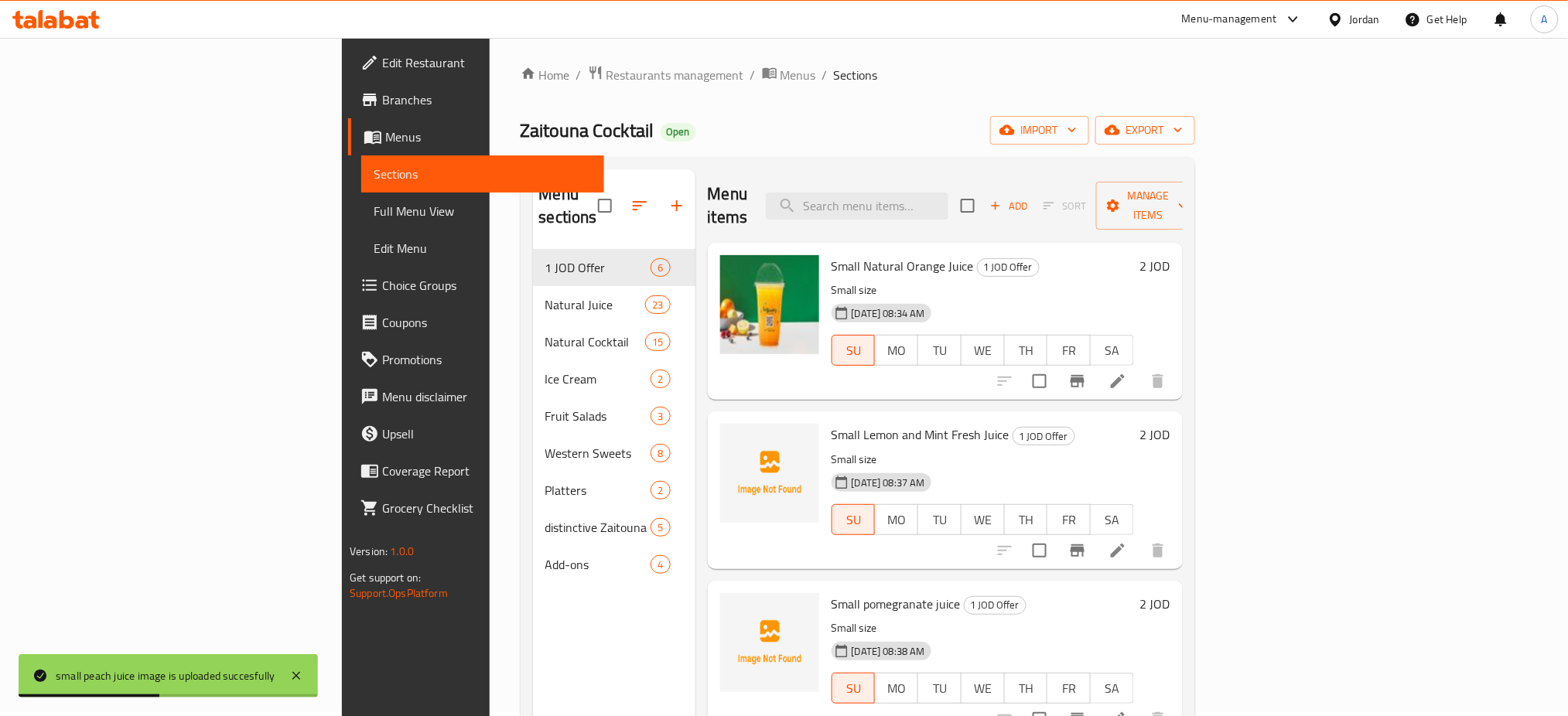
scroll to position [0, 0]
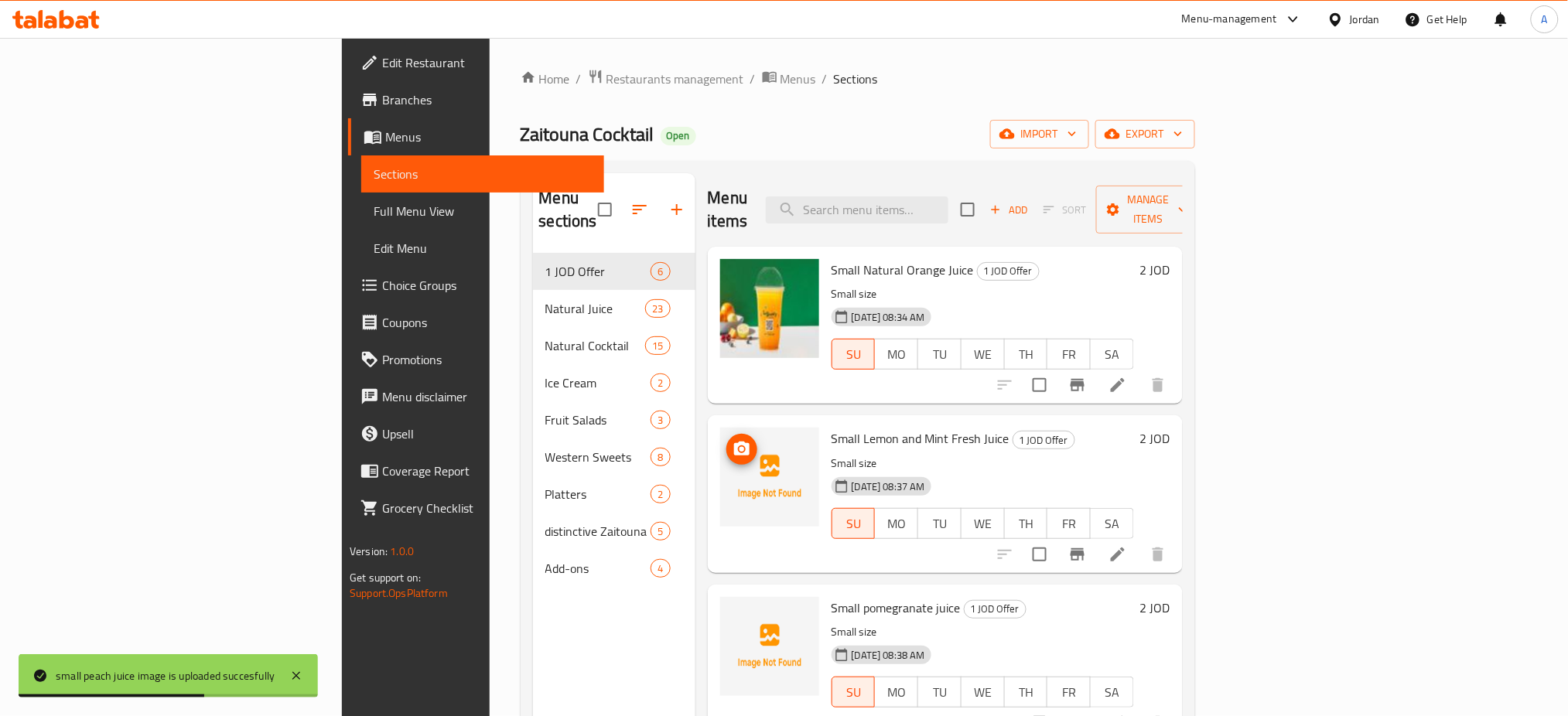
click at [732, 440] on icon "upload picture" at bounding box center [742, 449] width 18 height 18
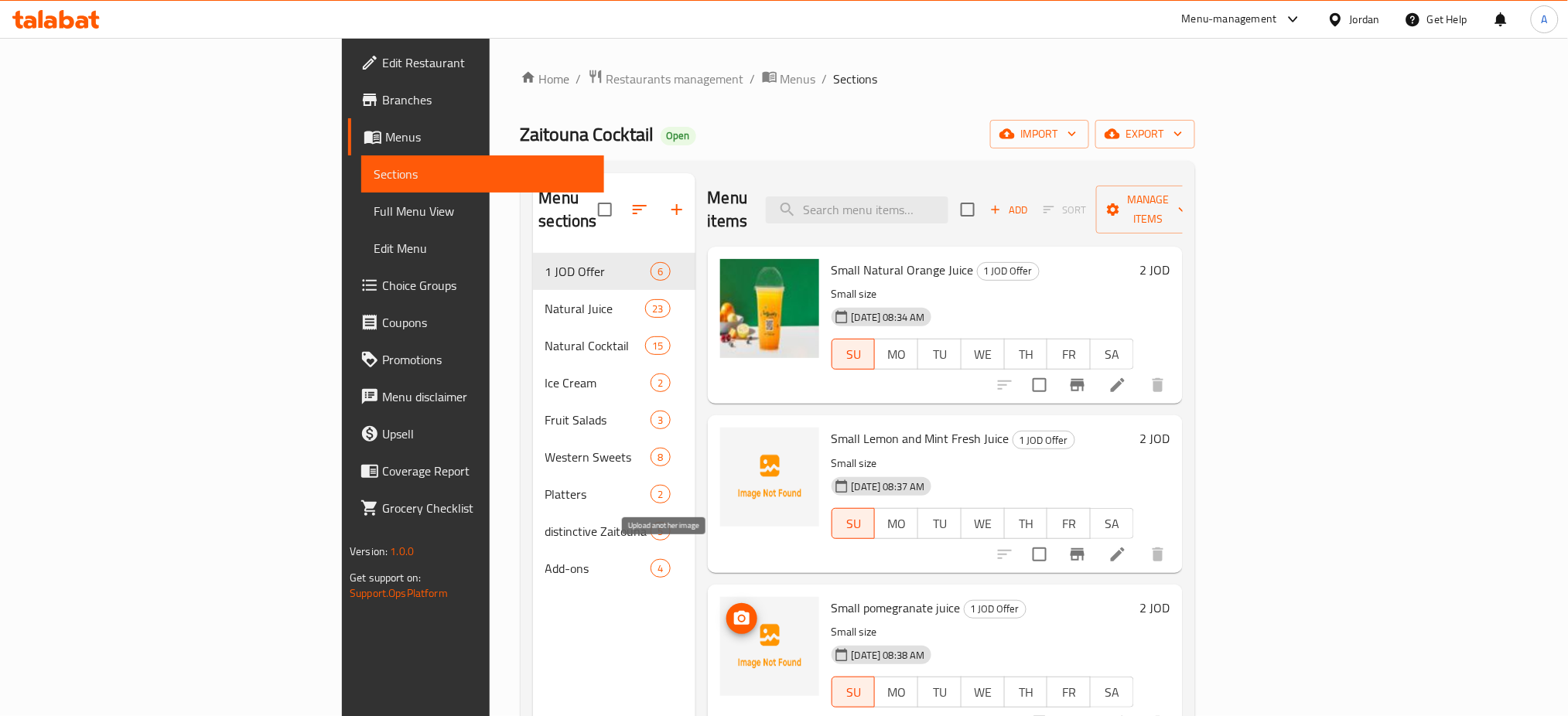
click at [721, 597] on img at bounding box center [770, 647] width 99 height 99
click at [734, 611] on icon "upload picture" at bounding box center [742, 618] width 16 height 14
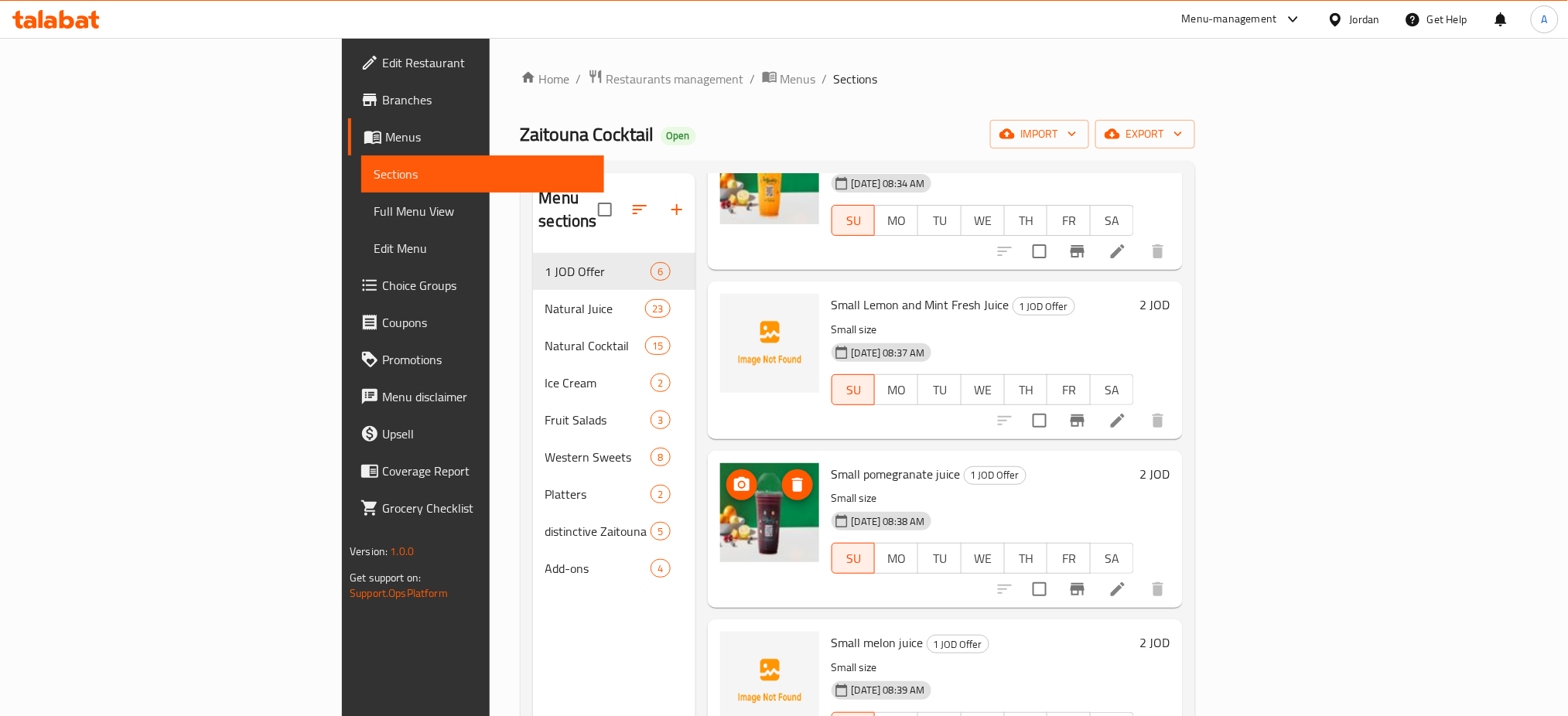
scroll to position [245, 0]
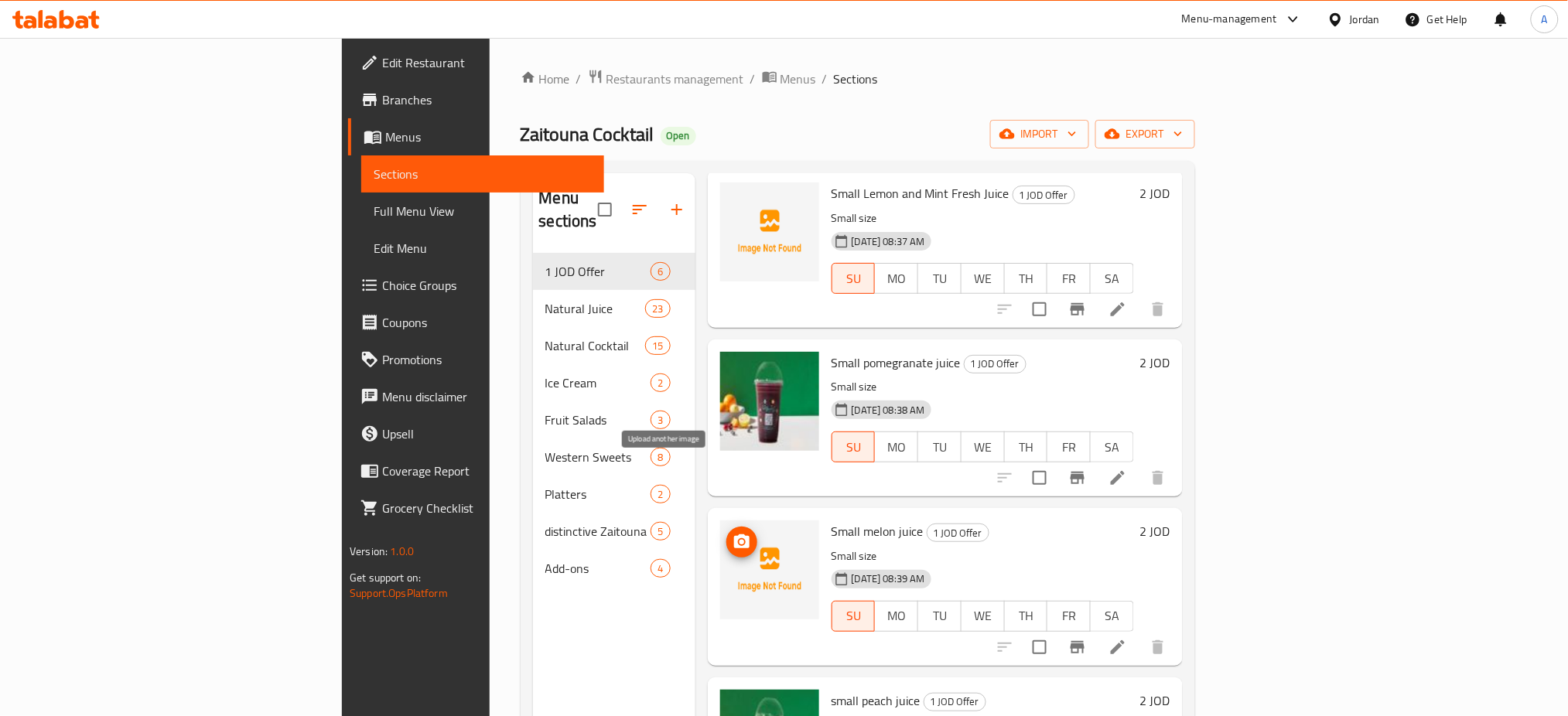
click at [726, 526] on button "upload picture" at bounding box center [742, 542] width 31 height 31
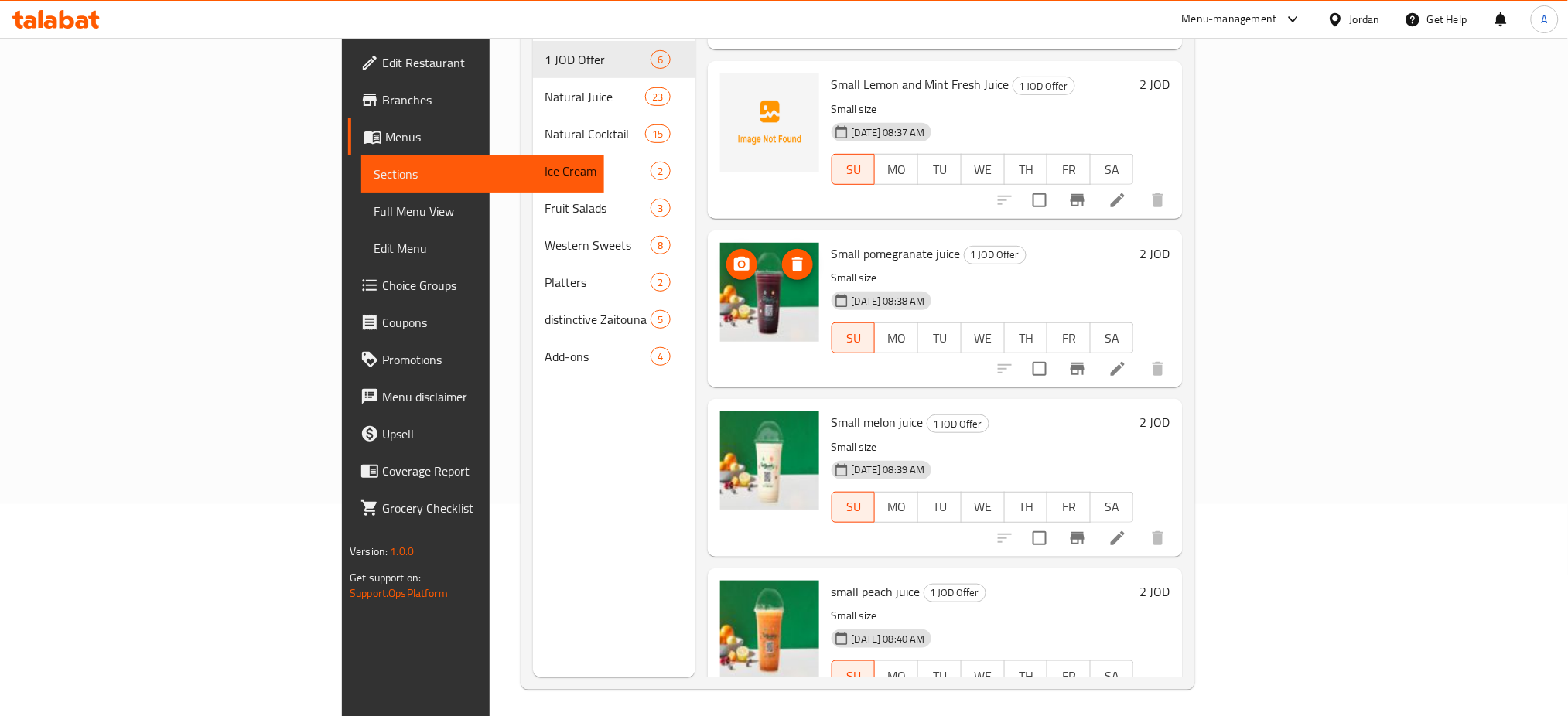
scroll to position [0, 0]
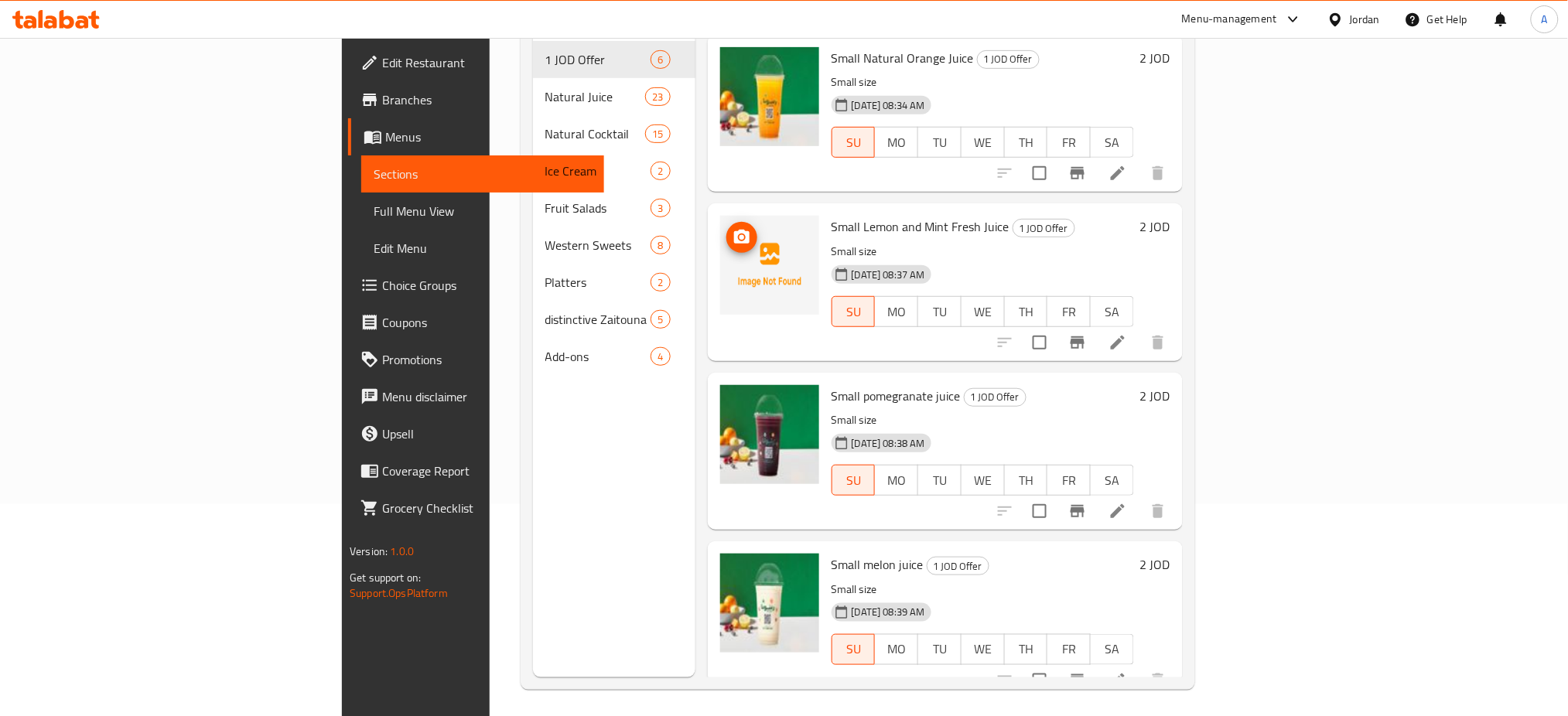
click at [726, 228] on span "upload picture" at bounding box center [742, 237] width 31 height 18
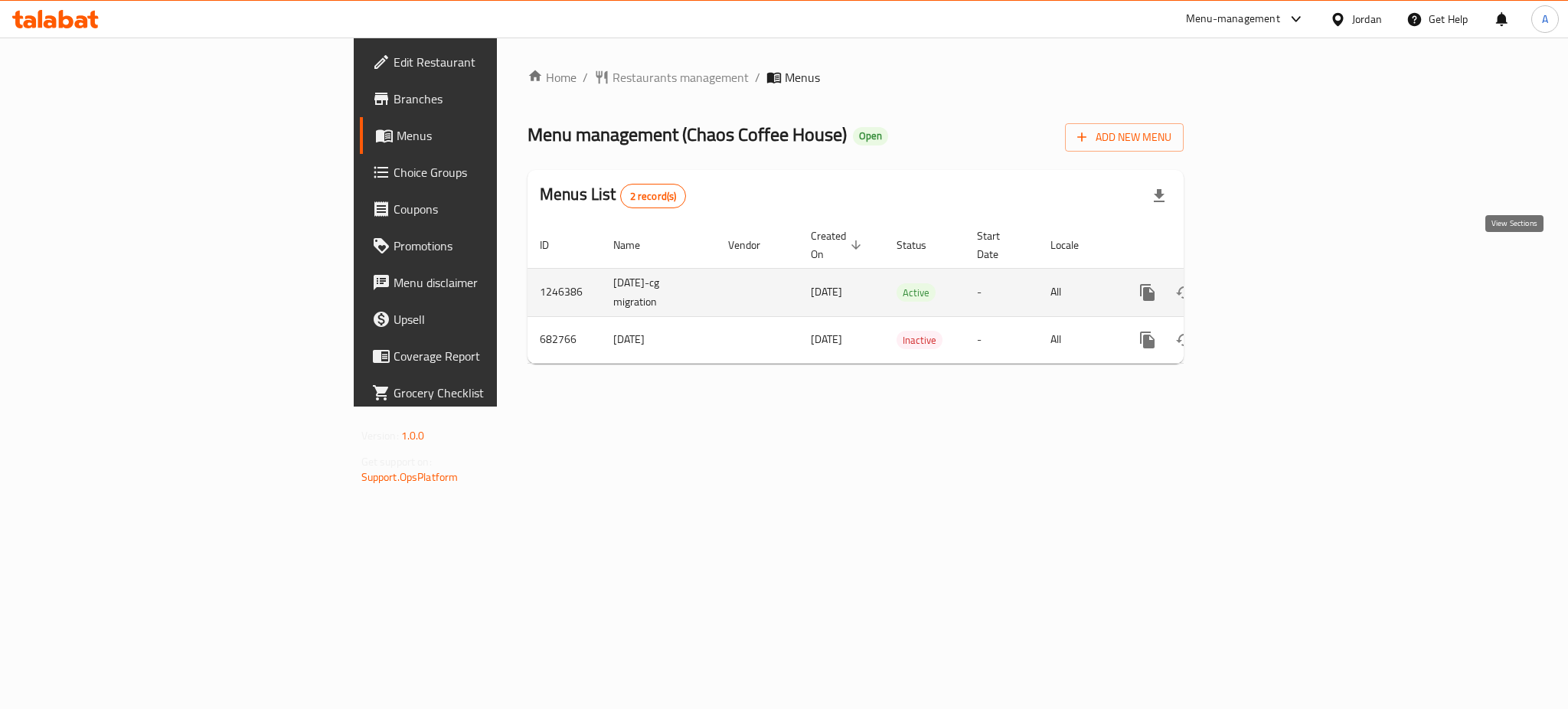
click at [1267, 283] on icon "enhanced table" at bounding box center [1258, 293] width 18 height 18
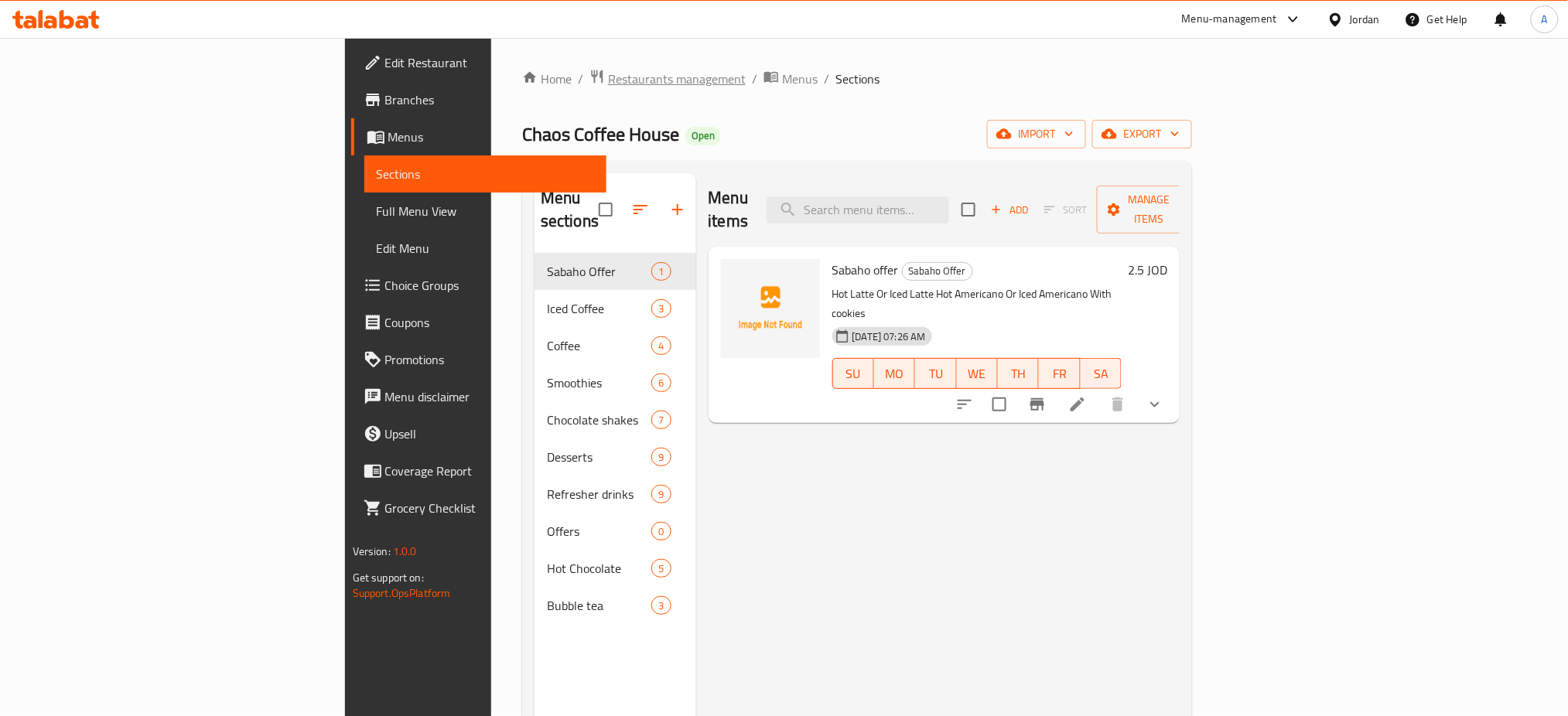
click at [608, 85] on span "Restaurants management" at bounding box center [677, 79] width 138 height 18
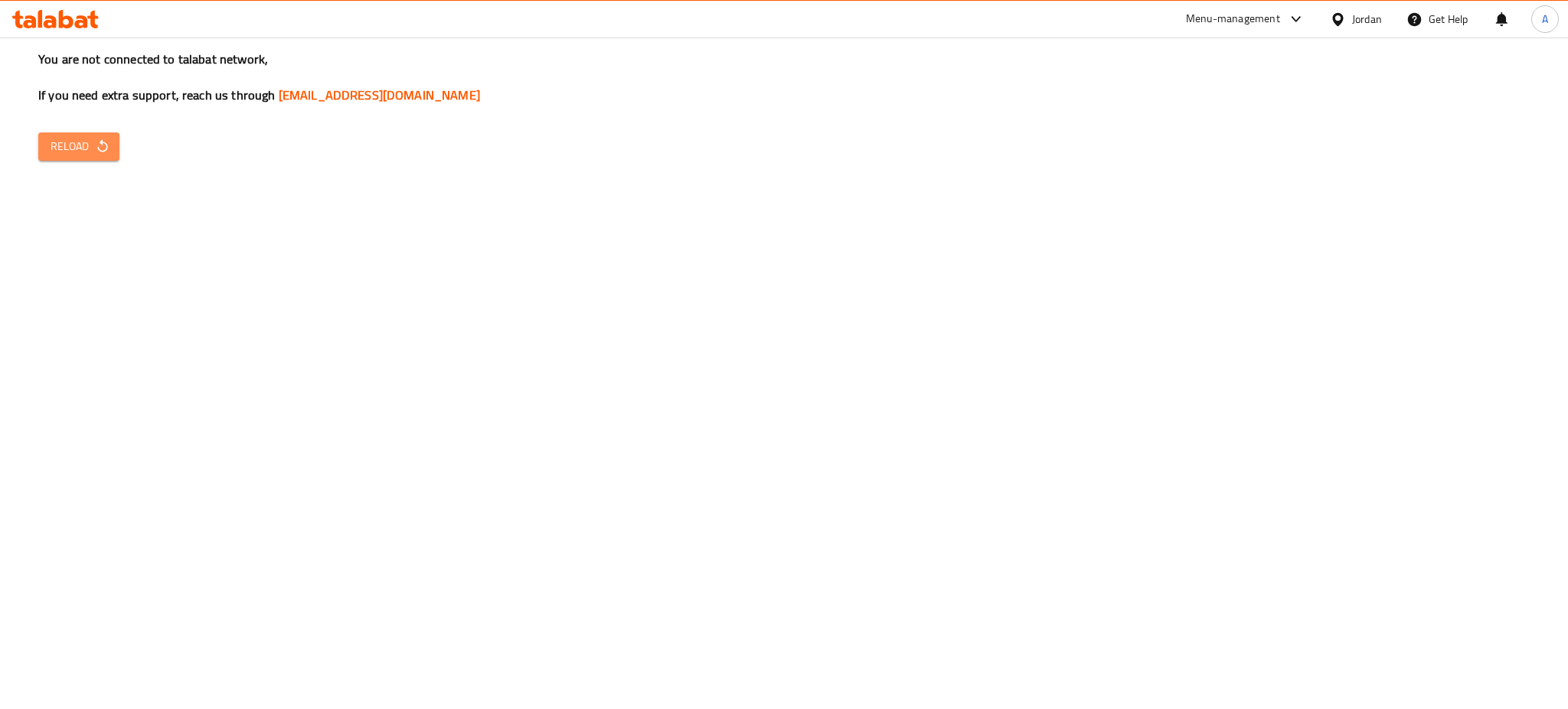
click at [81, 132] on button "Reload" at bounding box center [78, 146] width 81 height 28
click at [65, 137] on span "Reload" at bounding box center [78, 146] width 56 height 19
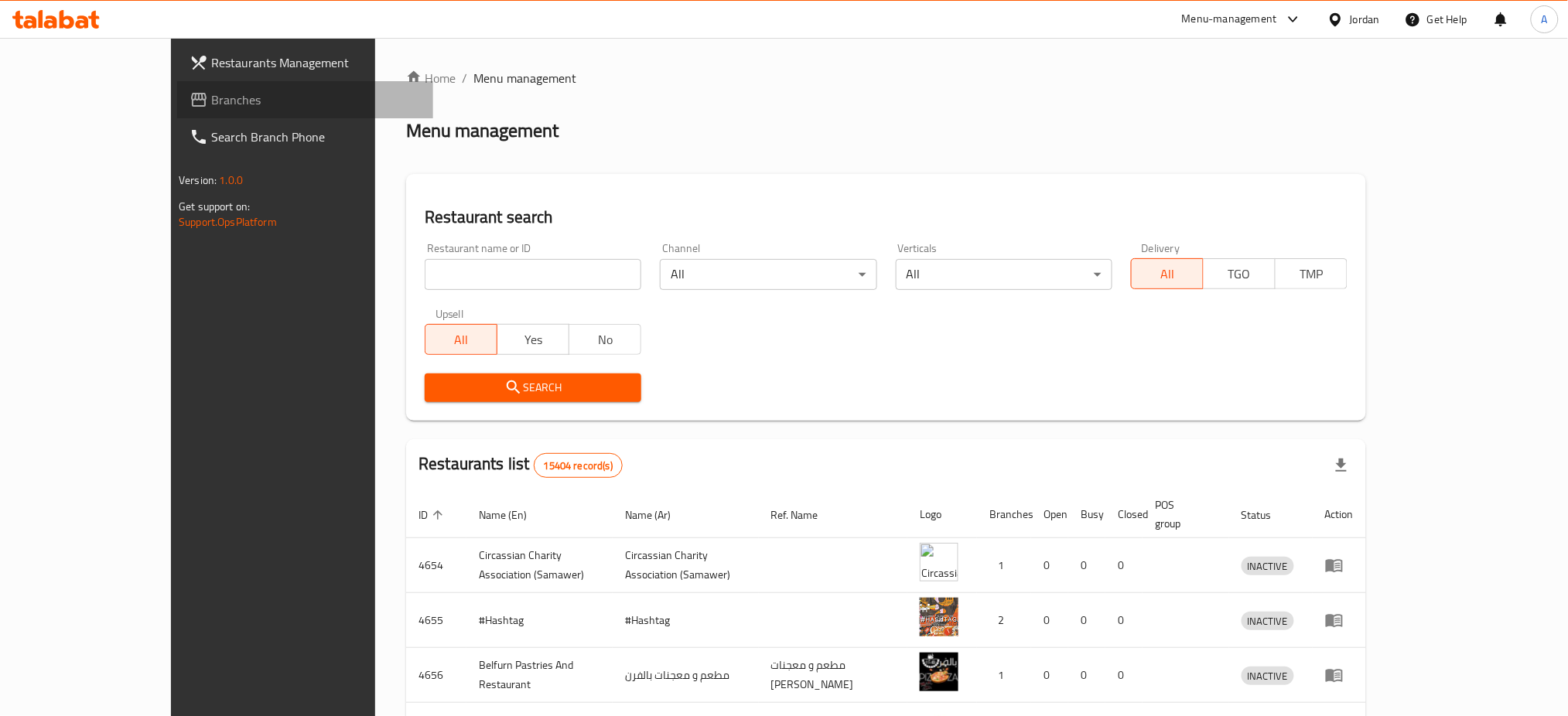
click at [177, 104] on link "Branches" at bounding box center [305, 99] width 256 height 37
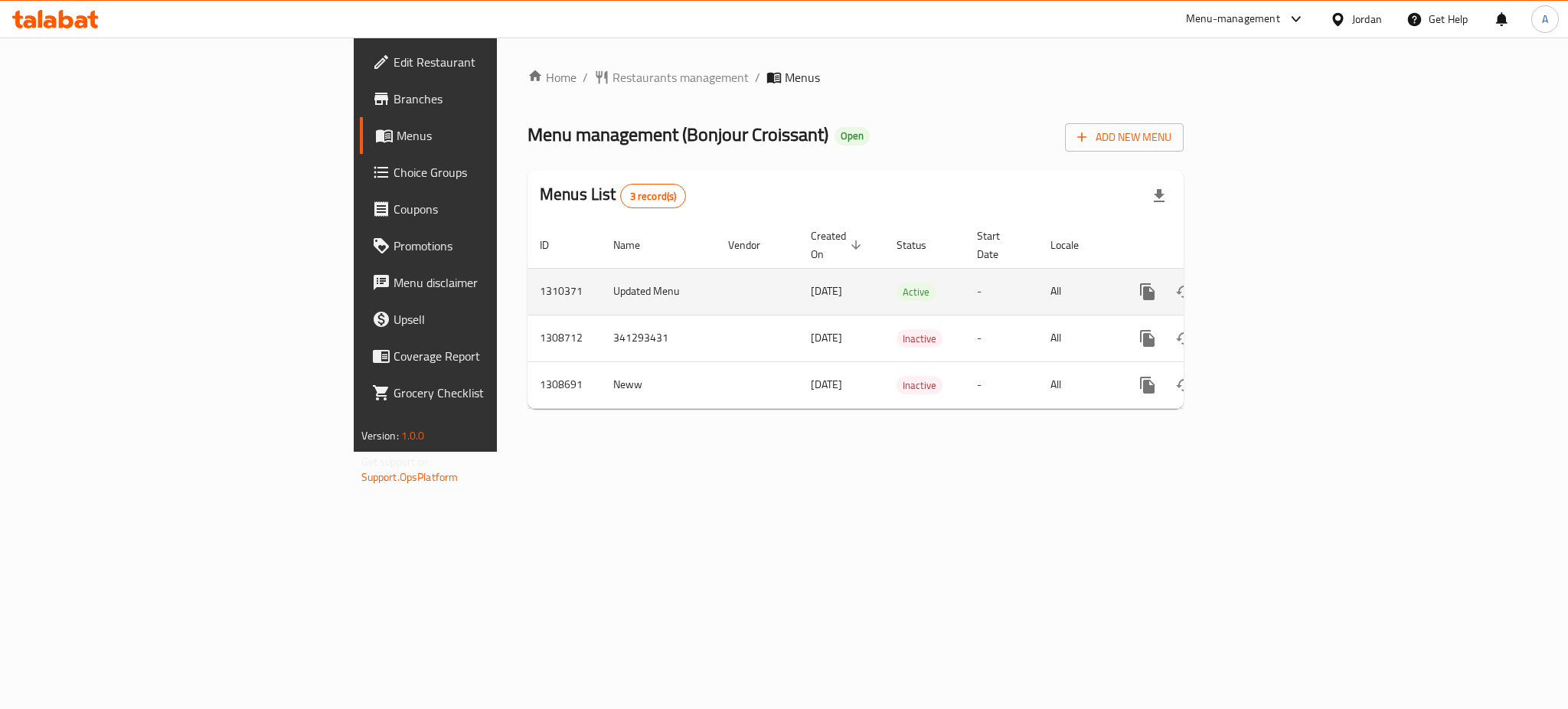
click at [1276, 273] on link "enhanced table" at bounding box center [1258, 292] width 36 height 36
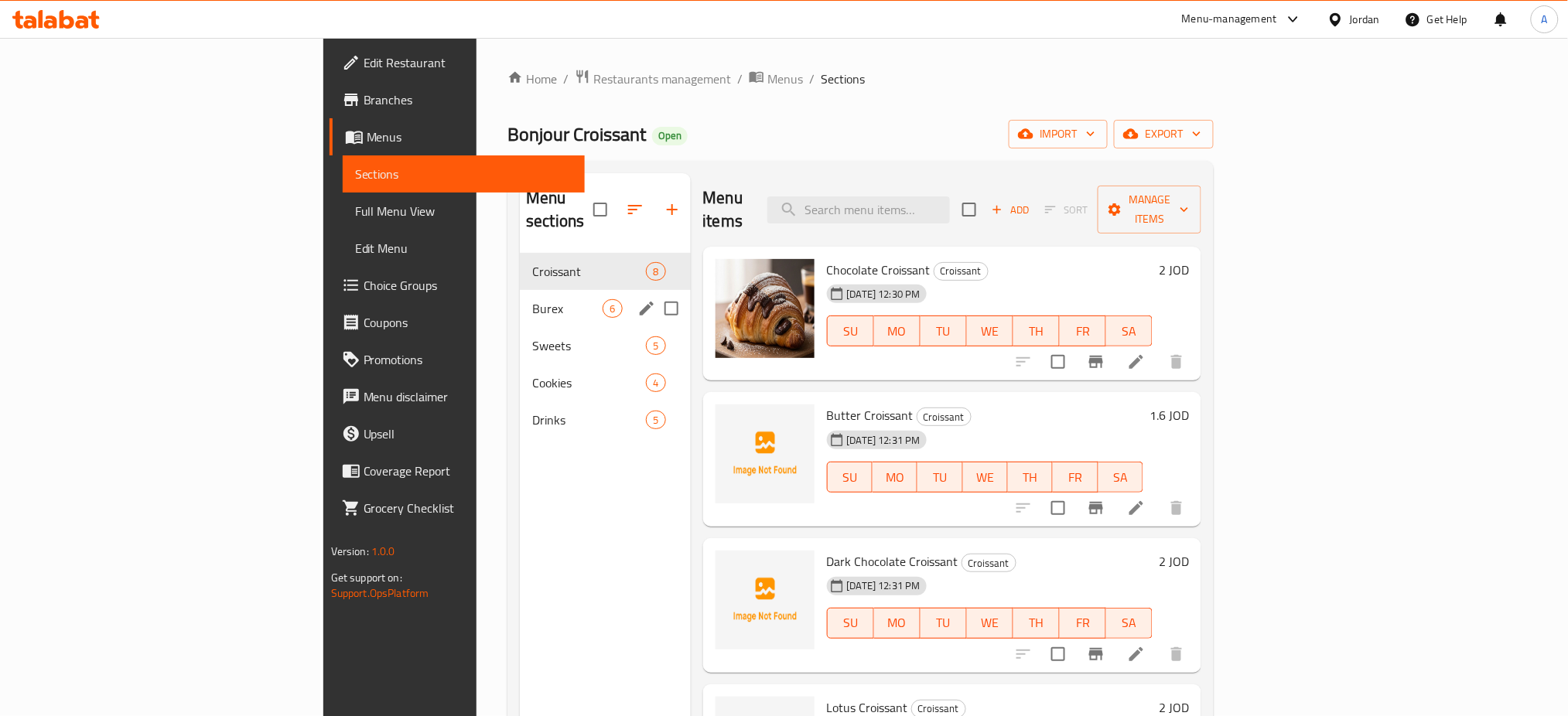
click at [532, 299] on span "Burex" at bounding box center [567, 308] width 70 height 18
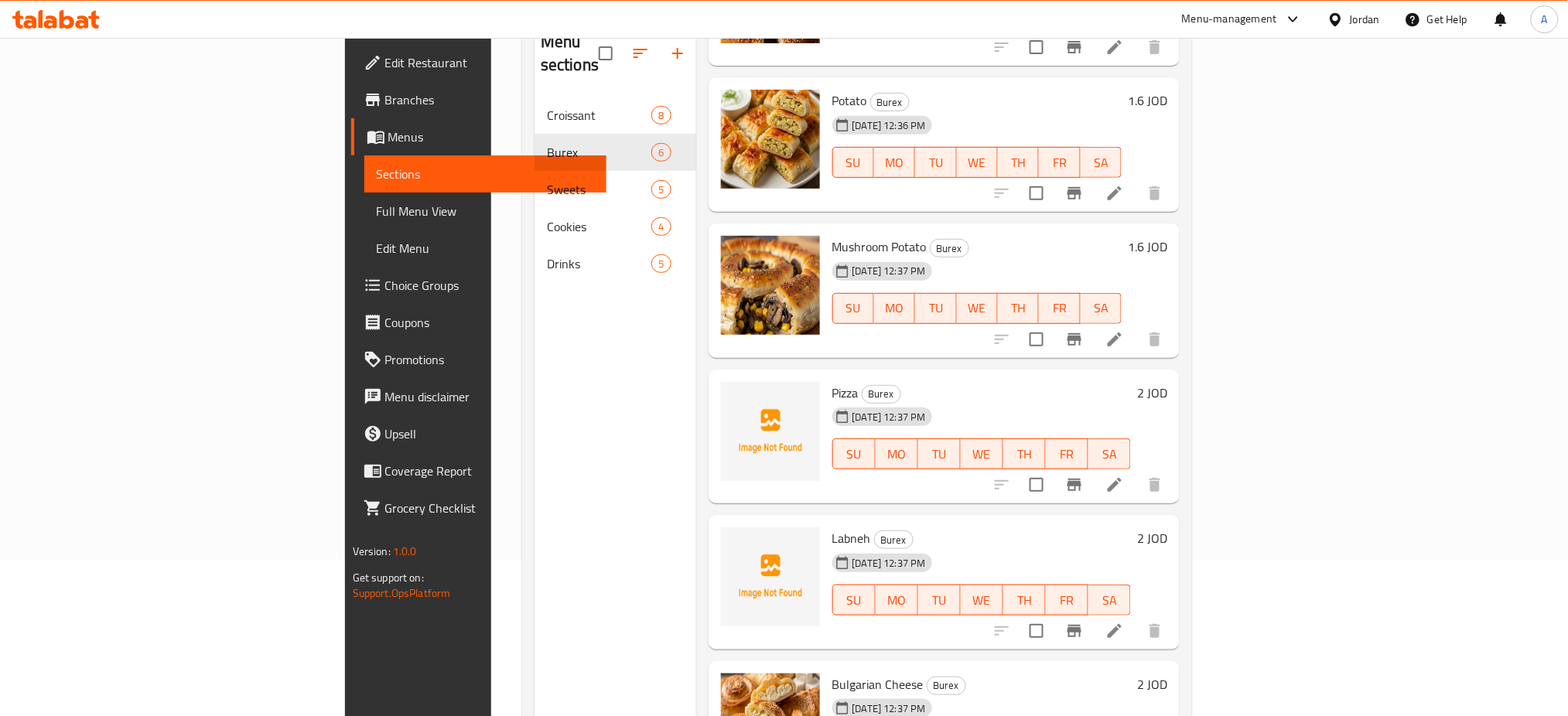
scroll to position [212, 0]
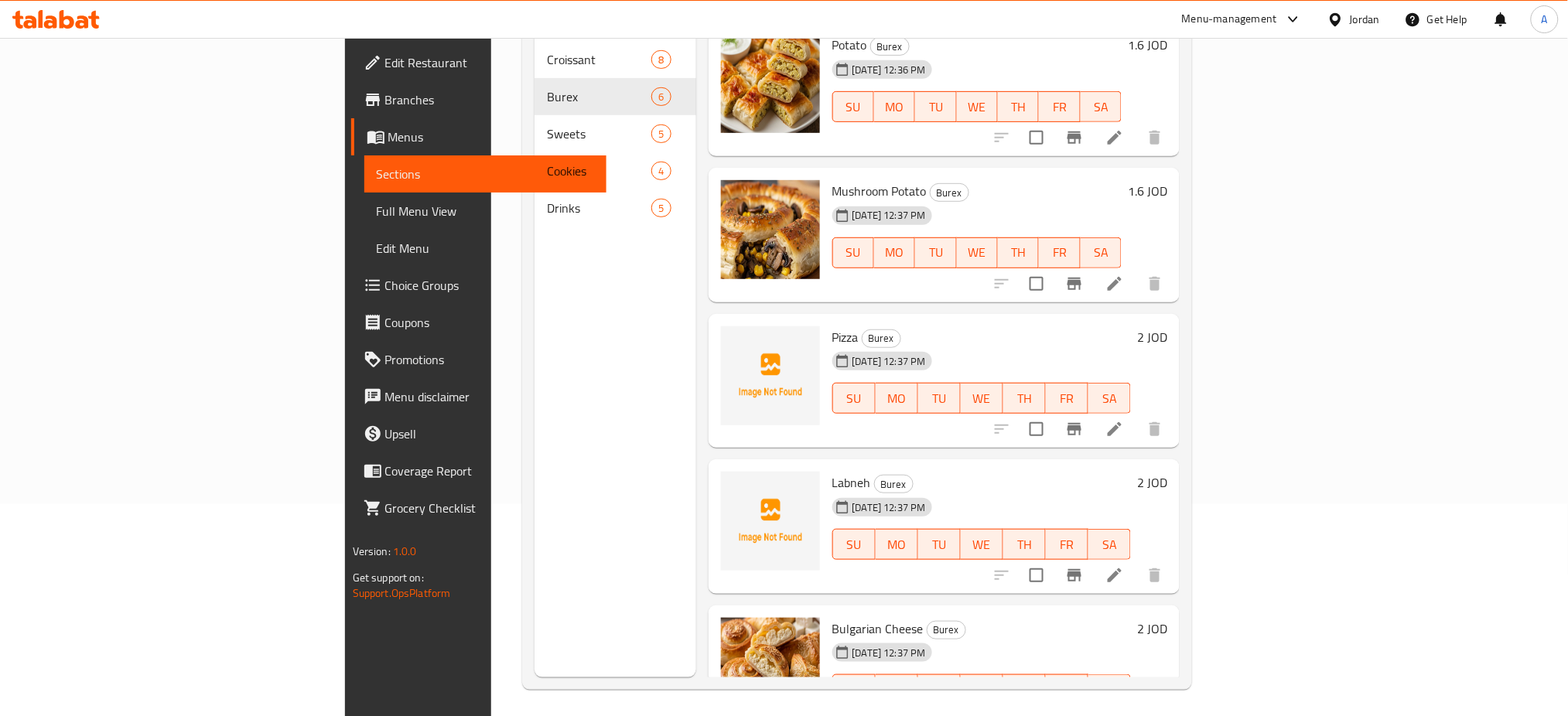
click at [345, 629] on div "Edit Restaurant Branches Menus Sections Full Menu View Edit Menu Choice Groups …" at bounding box center [476, 396] width 262 height 716
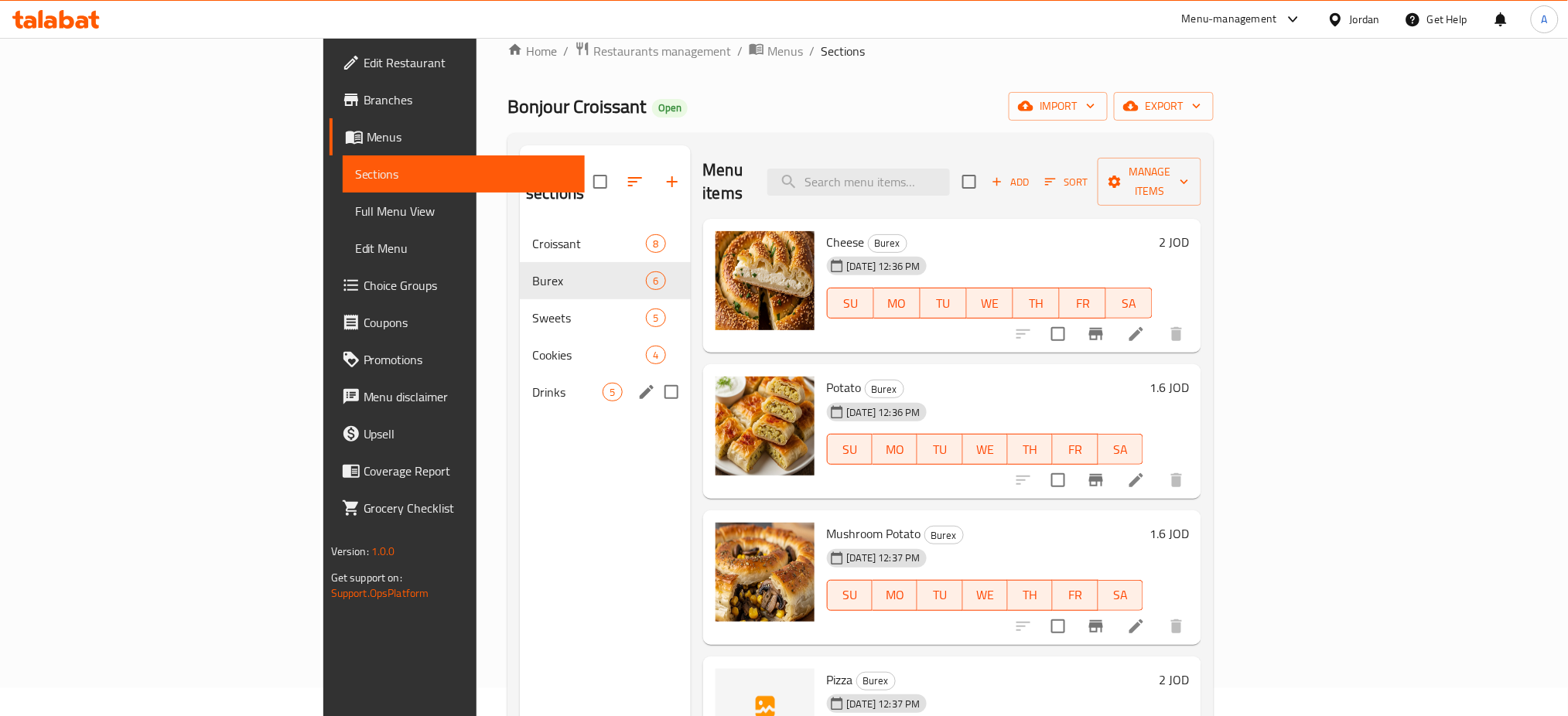
scroll to position [0, 0]
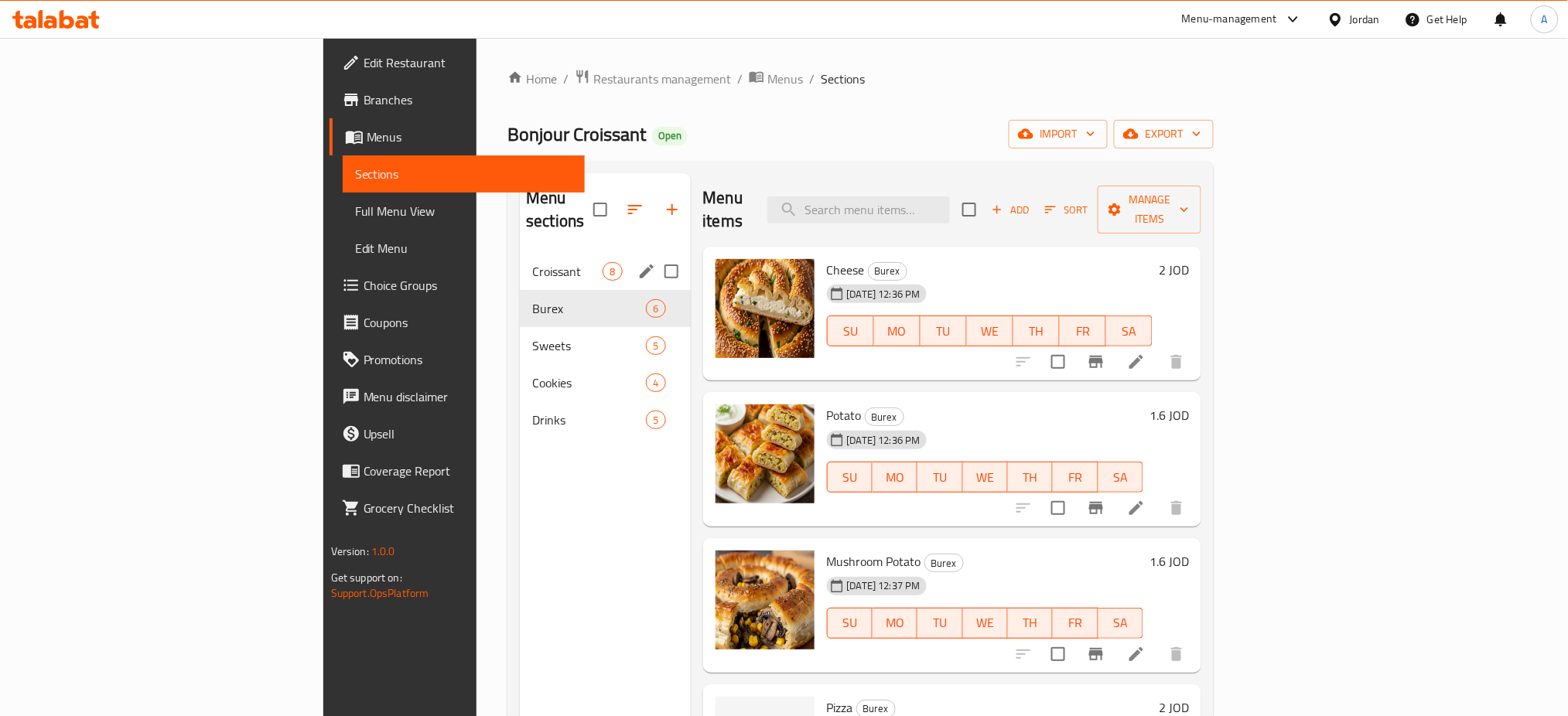
click at [532, 262] on span "Croissant" at bounding box center [567, 271] width 70 height 18
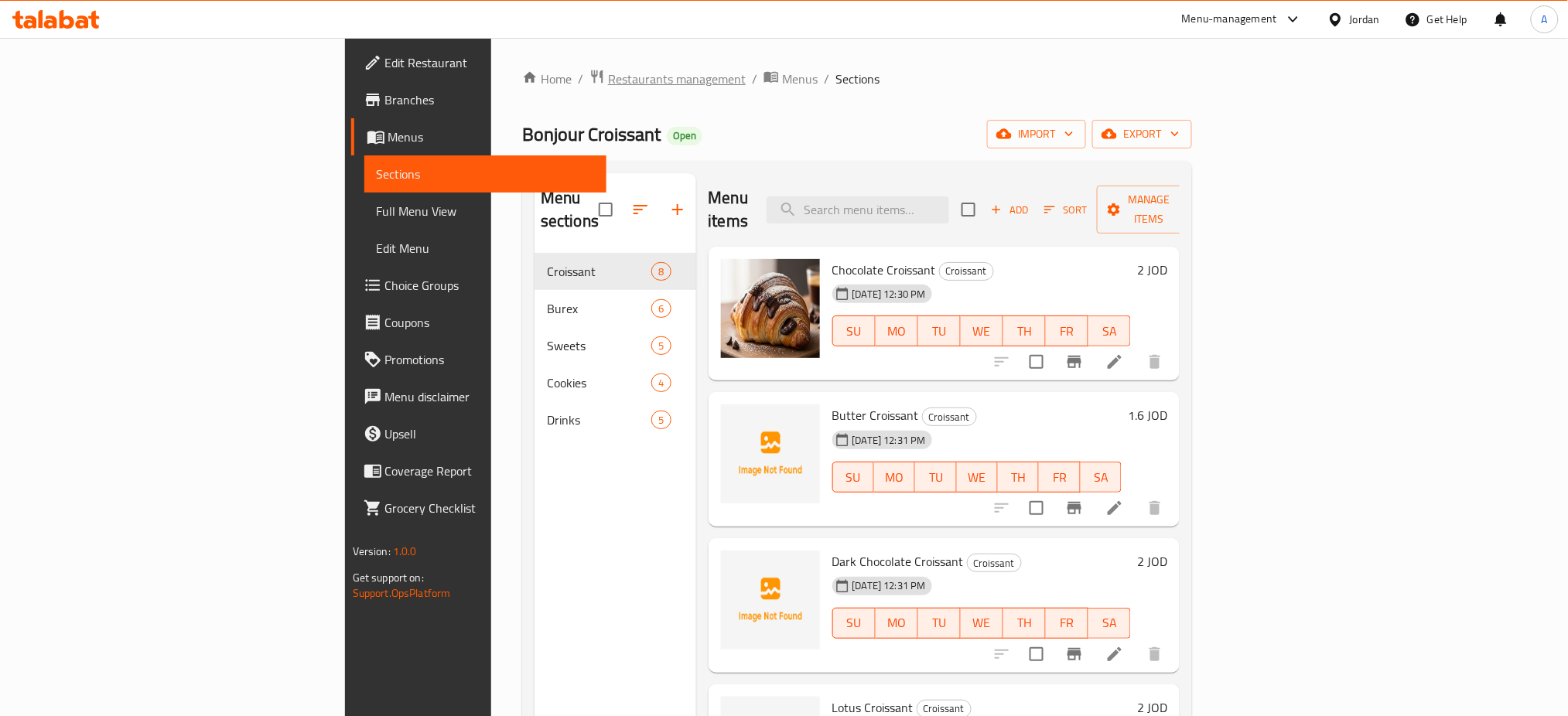
click at [608, 79] on span "Restaurants management" at bounding box center [677, 79] width 138 height 18
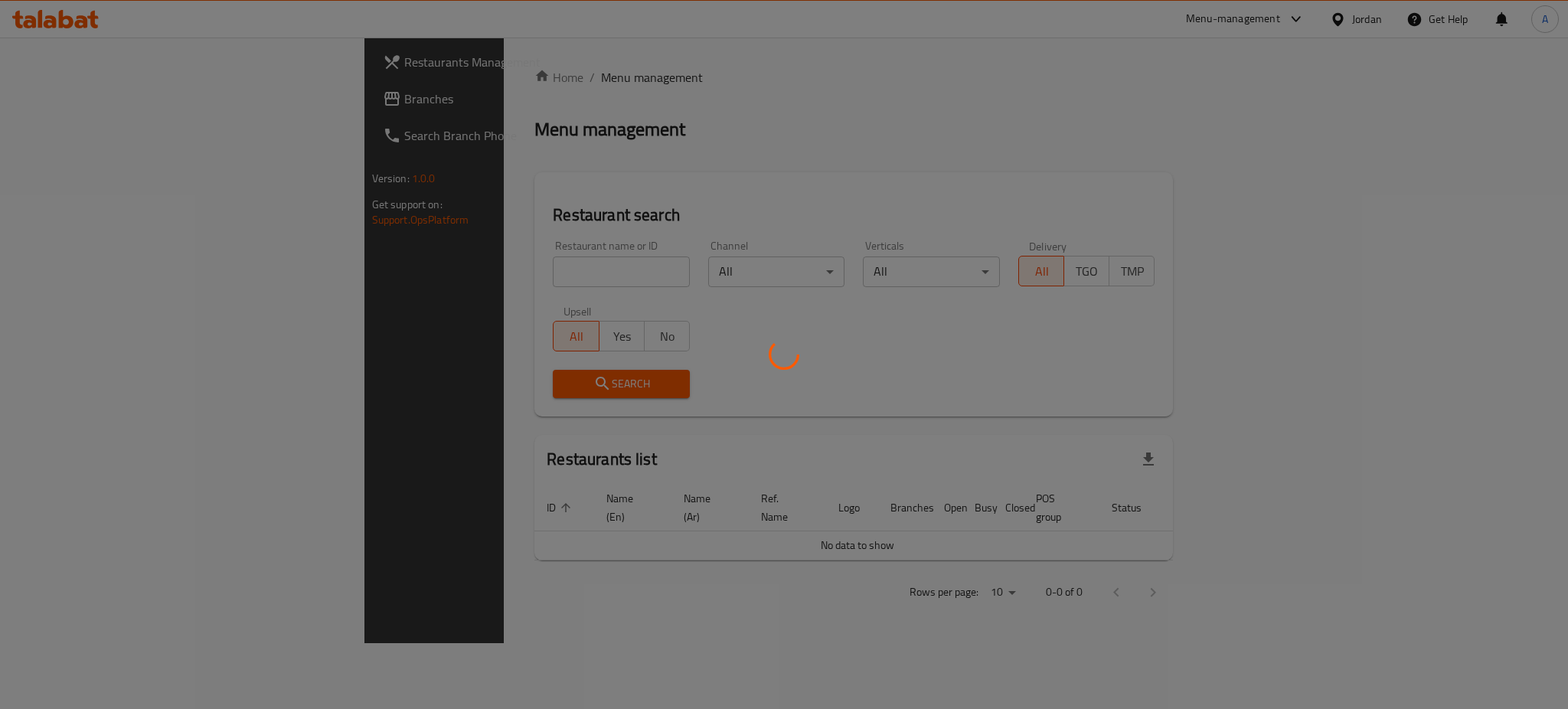
click at [70, 99] on div at bounding box center [784, 354] width 1568 height 709
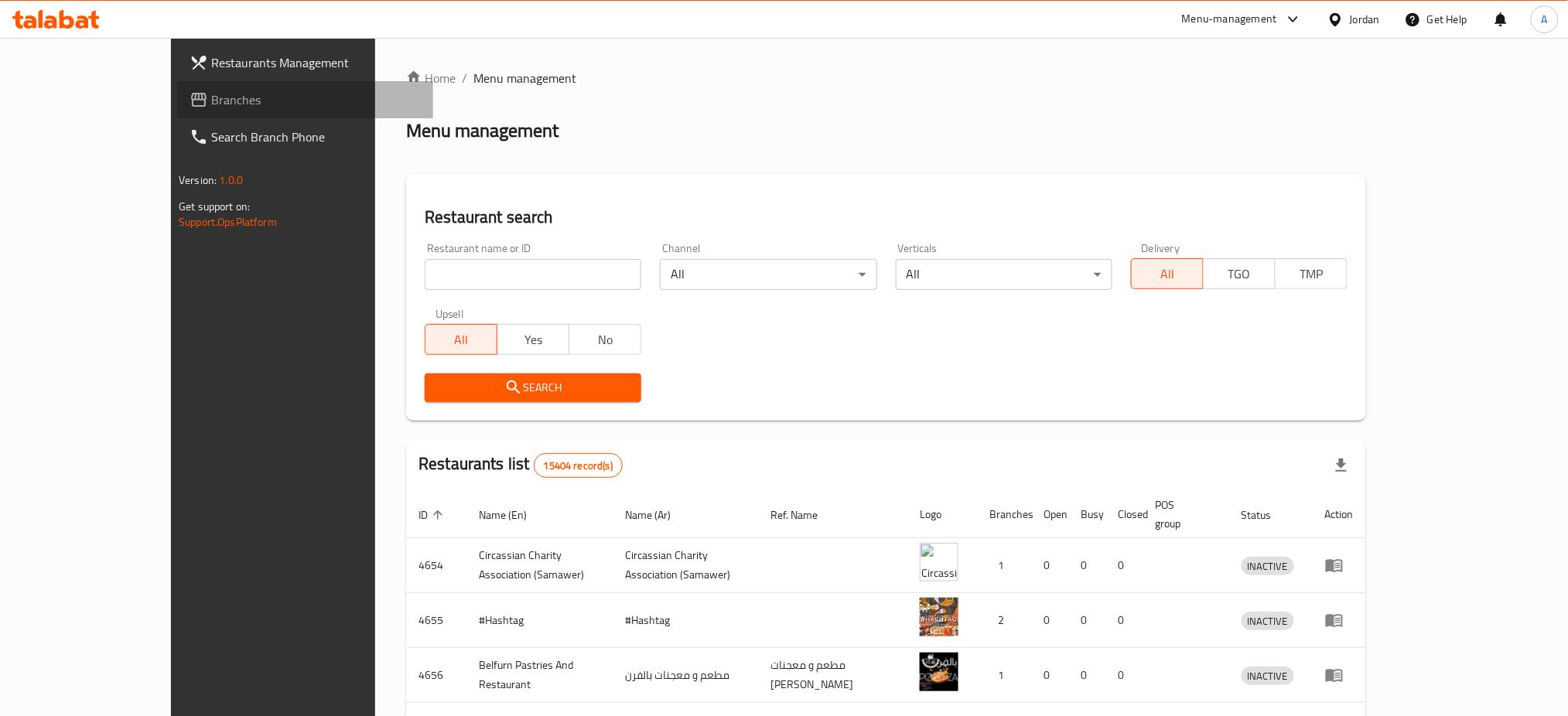
click at [211, 95] on span "Branches" at bounding box center [316, 99] width 210 height 18
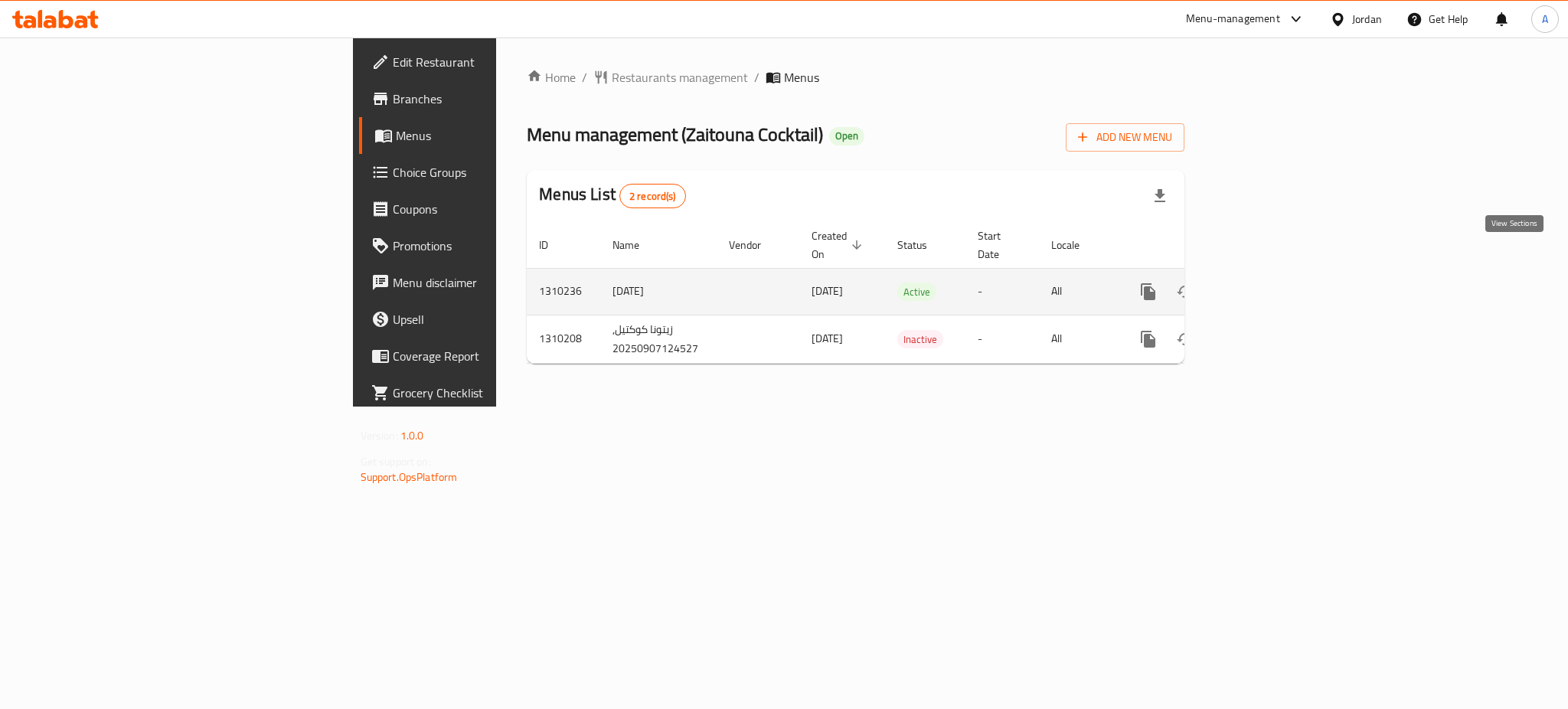
click at [1266, 285] on icon "enhanced table" at bounding box center [1258, 292] width 14 height 14
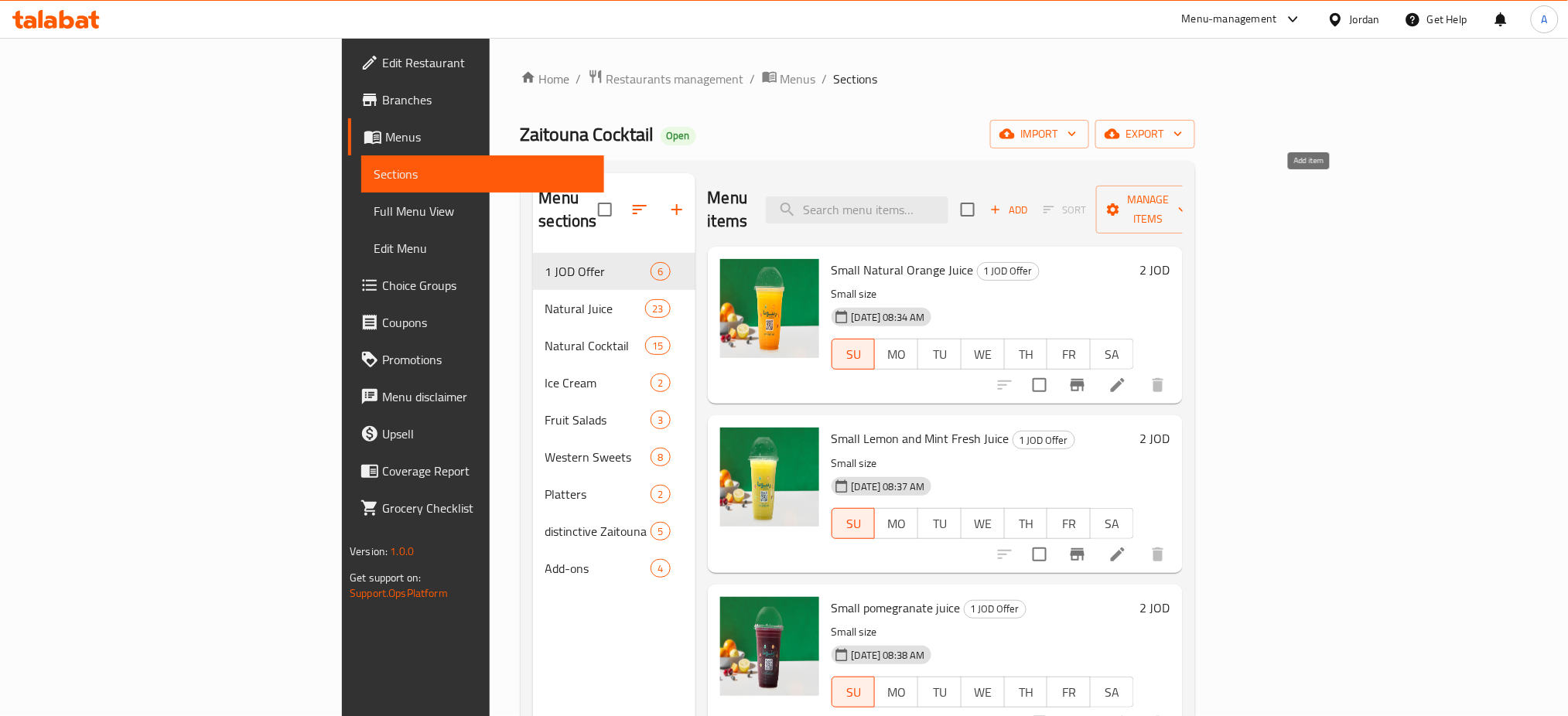
click at [1030, 202] on span "Add" at bounding box center [1008, 210] width 41 height 17
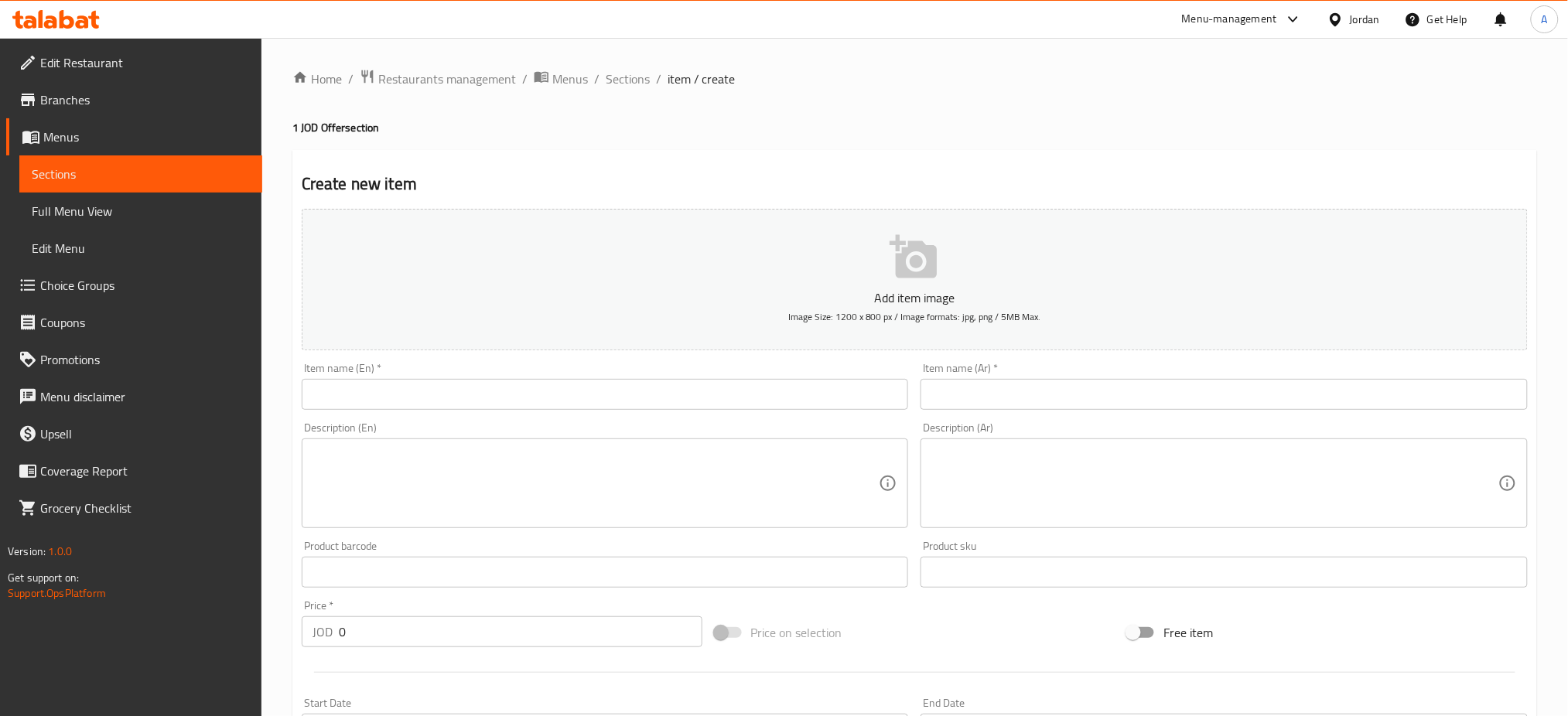
click at [1032, 379] on input "text" at bounding box center [1224, 395] width 607 height 31
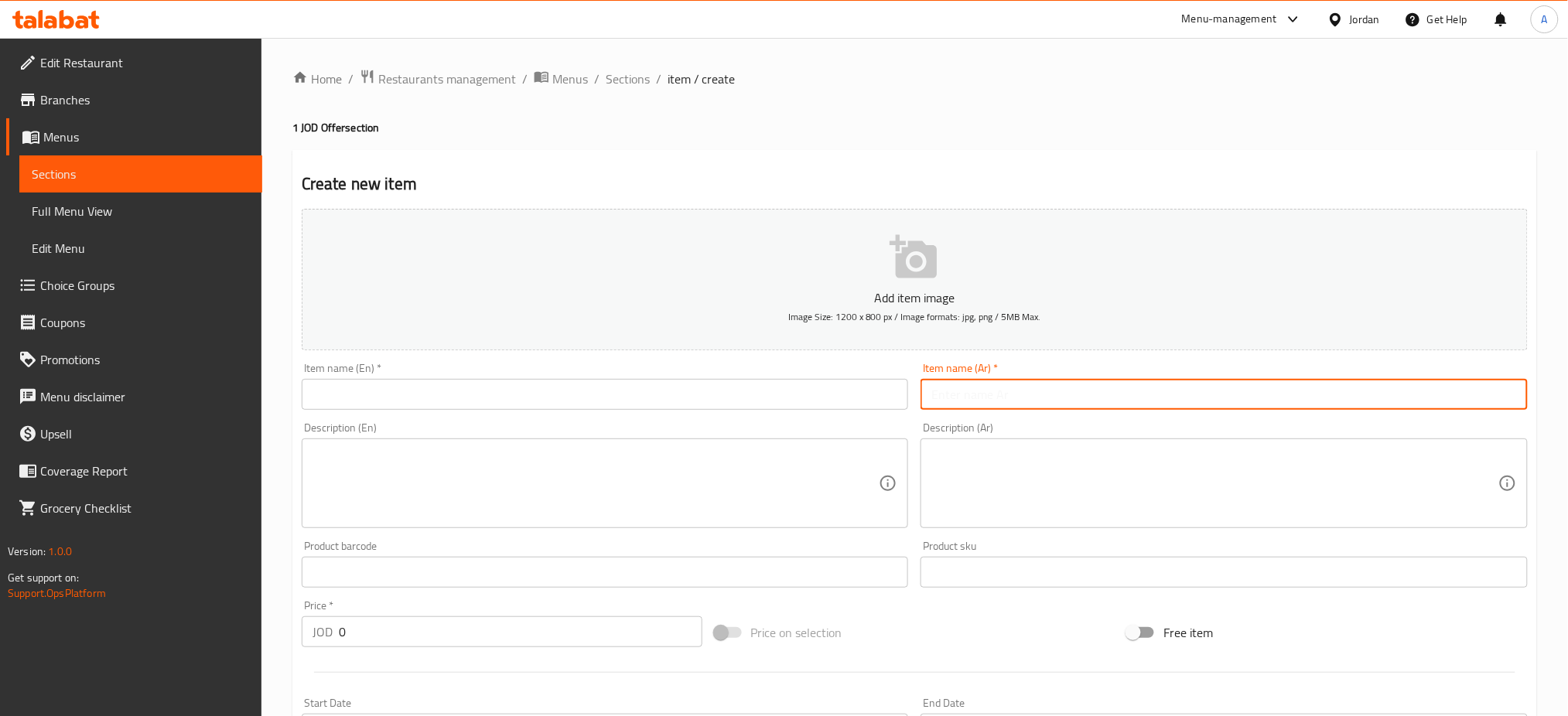
paste input "كاسة مانجا قطع"
type input "كاسة مانجا قطع"
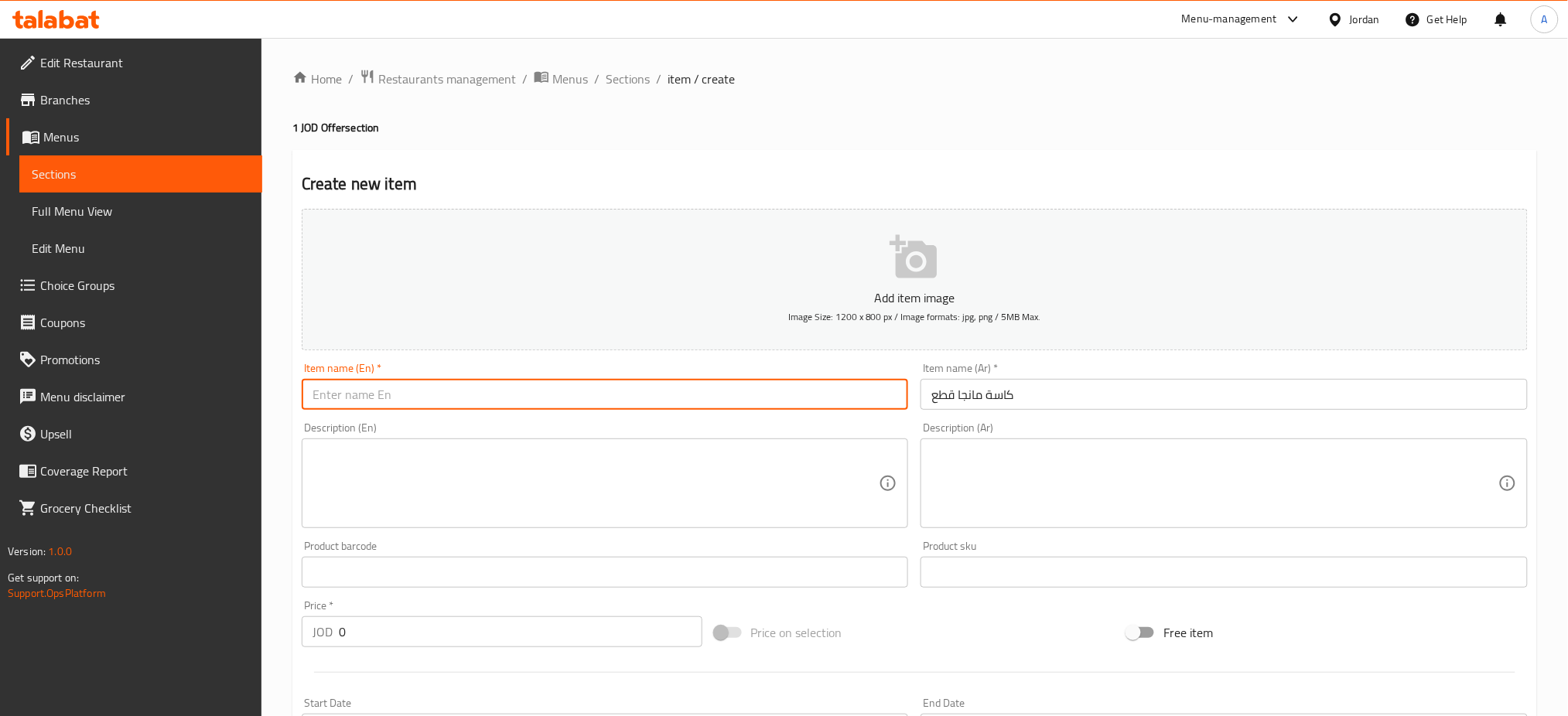
click at [814, 379] on input "text" at bounding box center [605, 395] width 607 height 31
type input "ة"
type input "Mango Cup pieces"
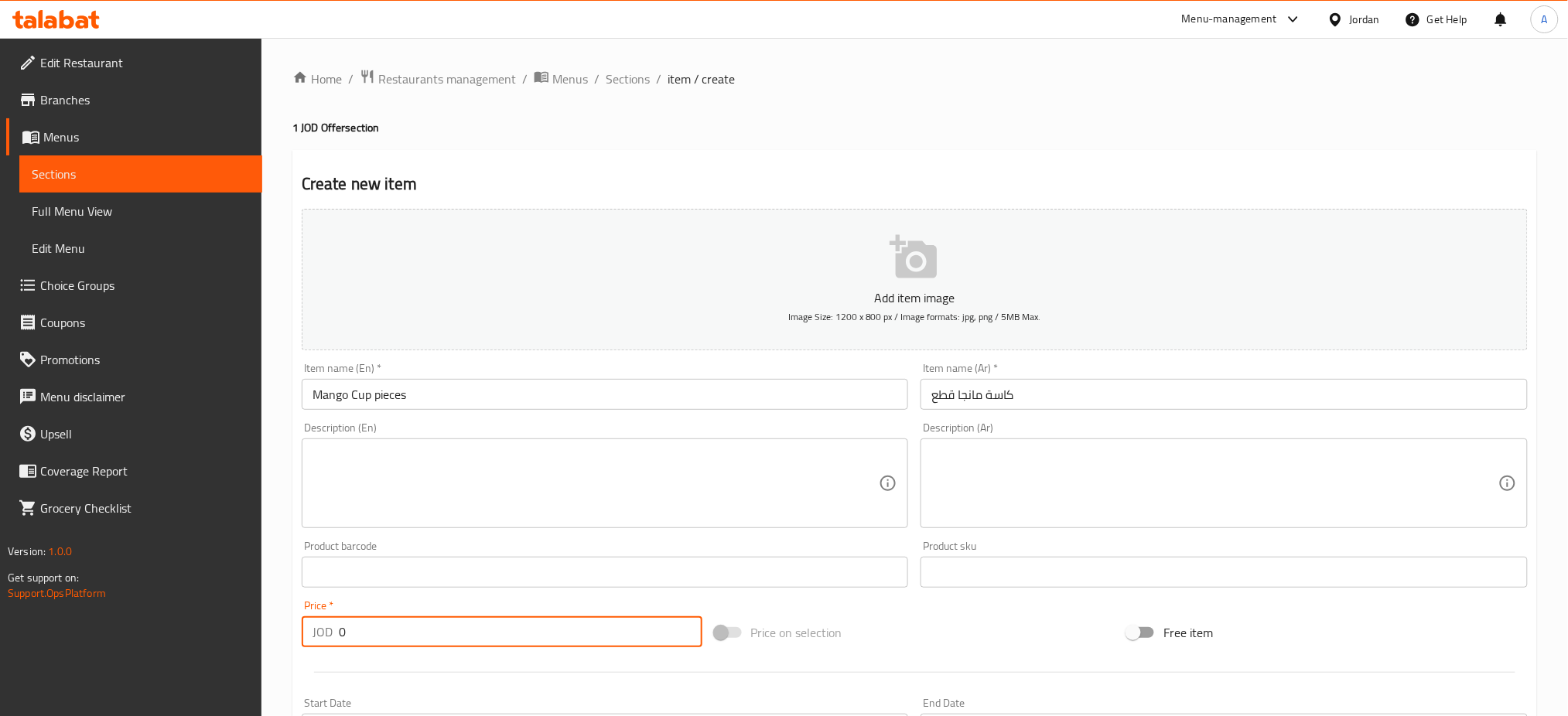
drag, startPoint x: 400, startPoint y: 556, endPoint x: 285, endPoint y: 565, distance: 115.4
click at [285, 565] on div "Home / Restaurants management / Menus / Sections / item / create 1 JOD Offer se…" at bounding box center [915, 565] width 1307 height 1055
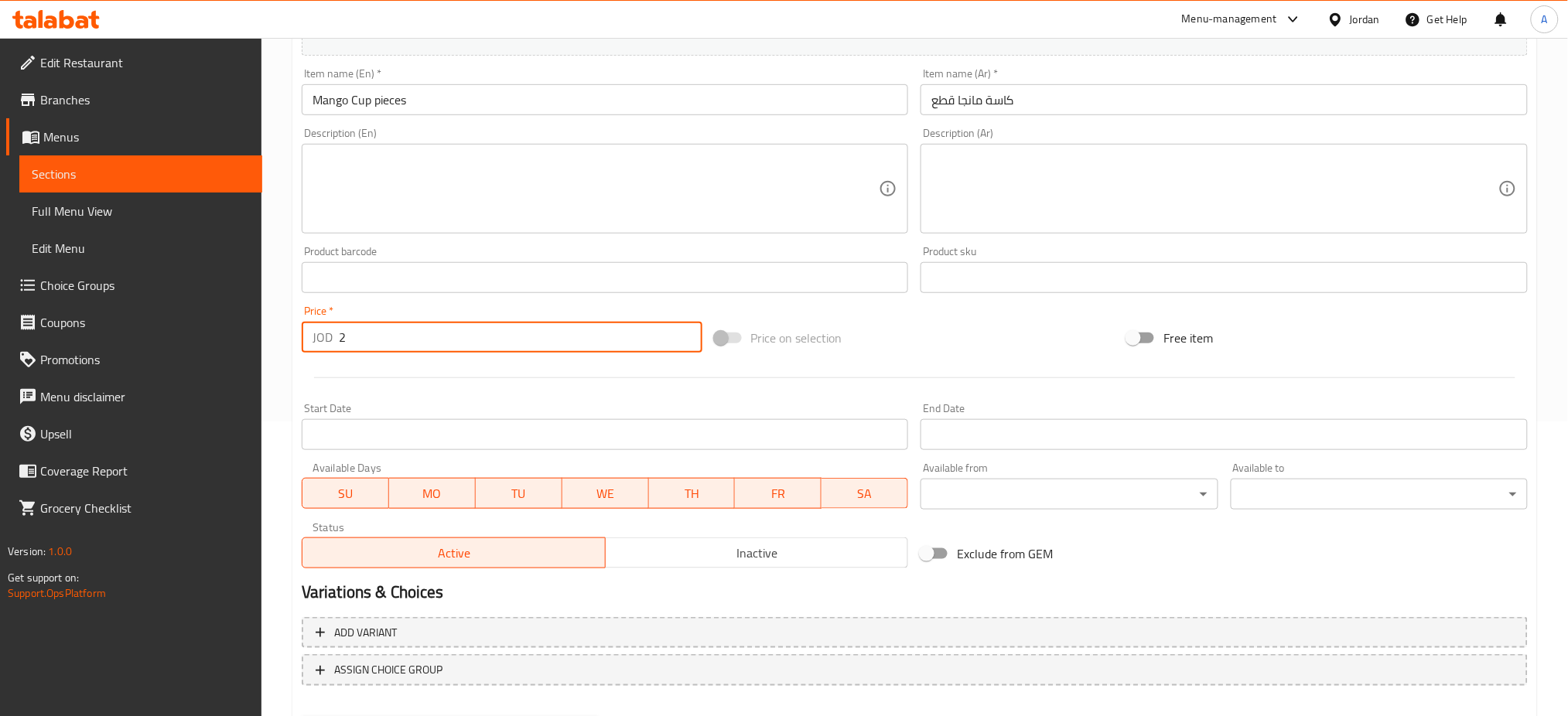
type input "2"
click at [416, 482] on span "MO" at bounding box center [432, 493] width 75 height 22
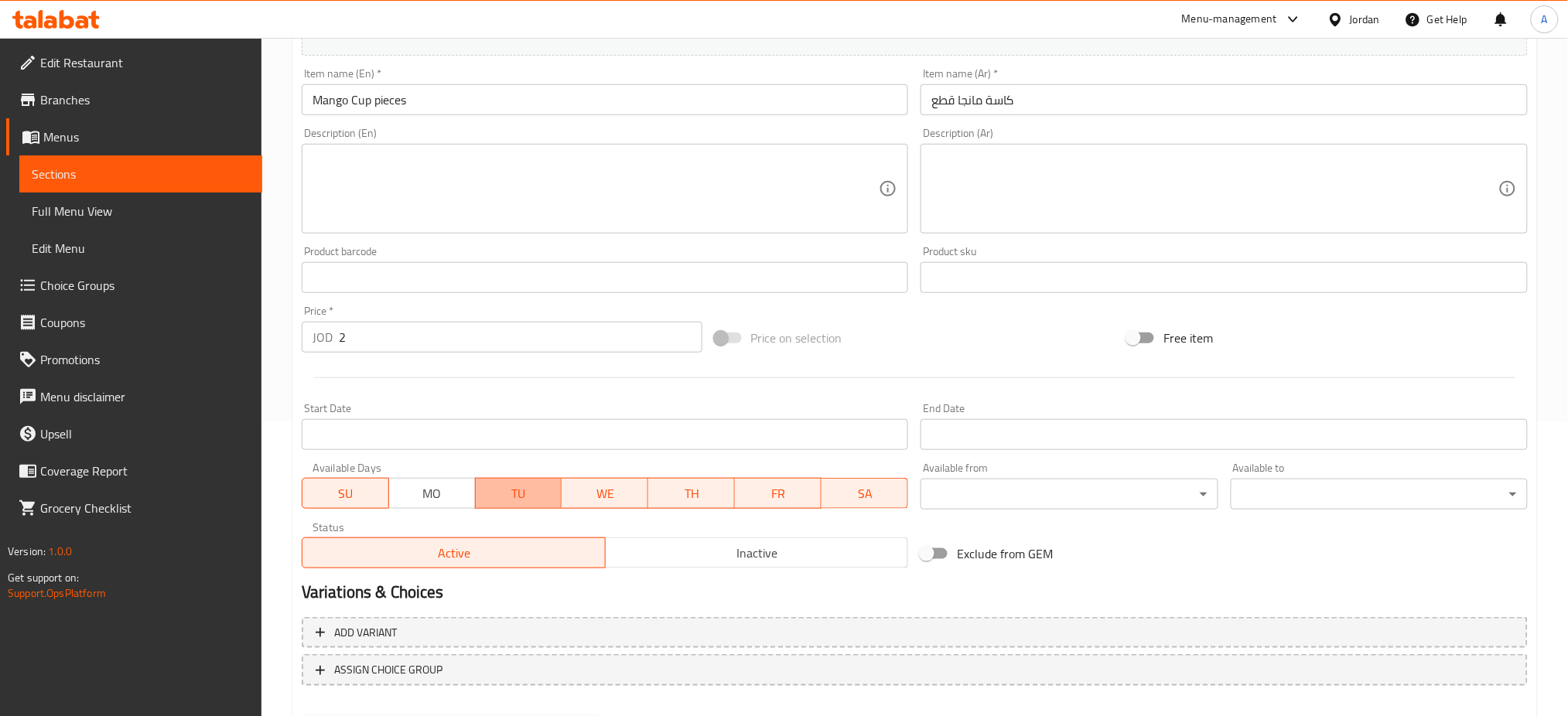
click at [513, 482] on span "TU" at bounding box center [519, 493] width 75 height 22
click at [600, 482] on span "WE" at bounding box center [605, 493] width 75 height 22
click at [663, 482] on span "TH" at bounding box center [691, 493] width 75 height 22
click at [770, 478] on button "FR" at bounding box center [778, 493] width 87 height 31
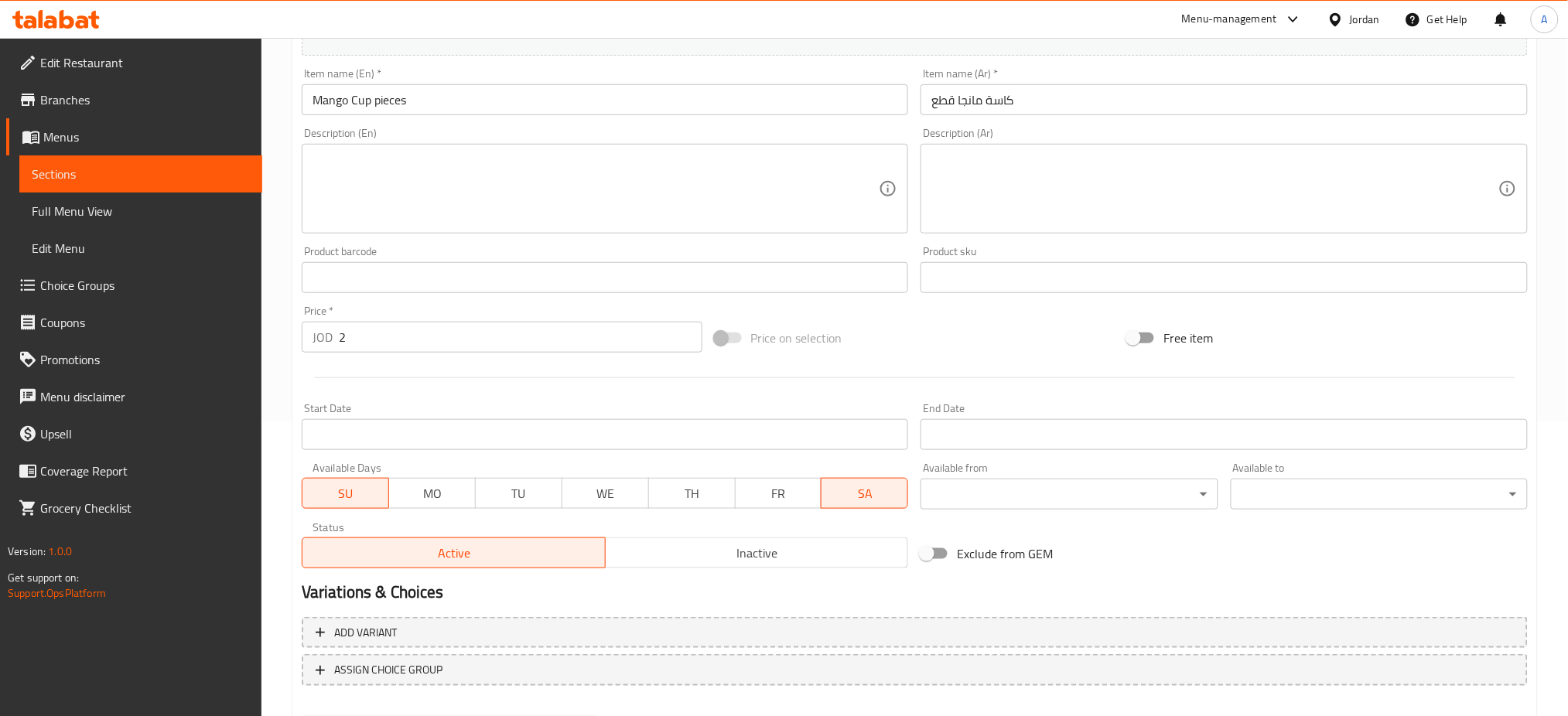
click at [859, 482] on span "SA" at bounding box center [864, 493] width 75 height 22
click at [478, 679] on div "Home / Restaurants management / Menus / Sections / item / create 1 JOD Offer se…" at bounding box center [915, 271] width 1244 height 993
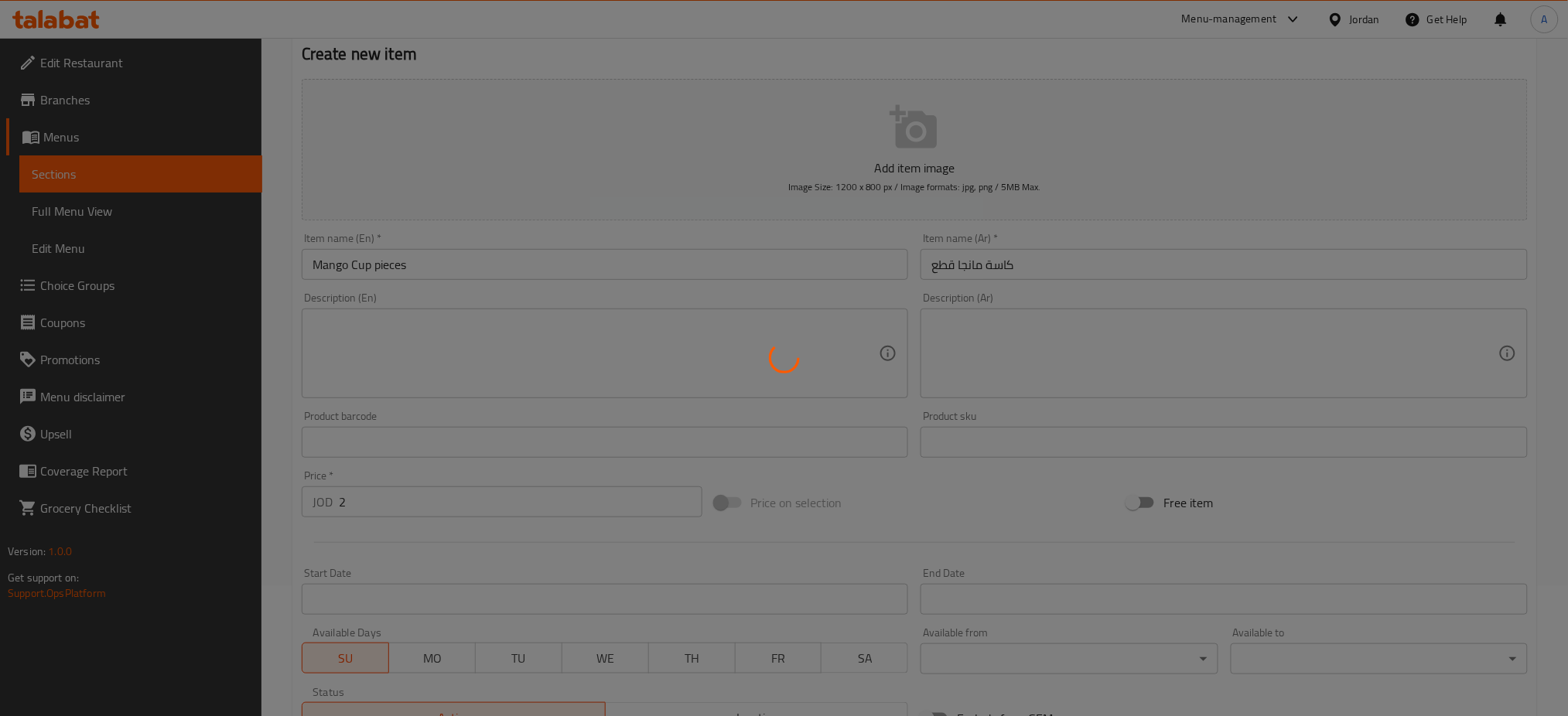
scroll to position [0, 0]
type input "0"
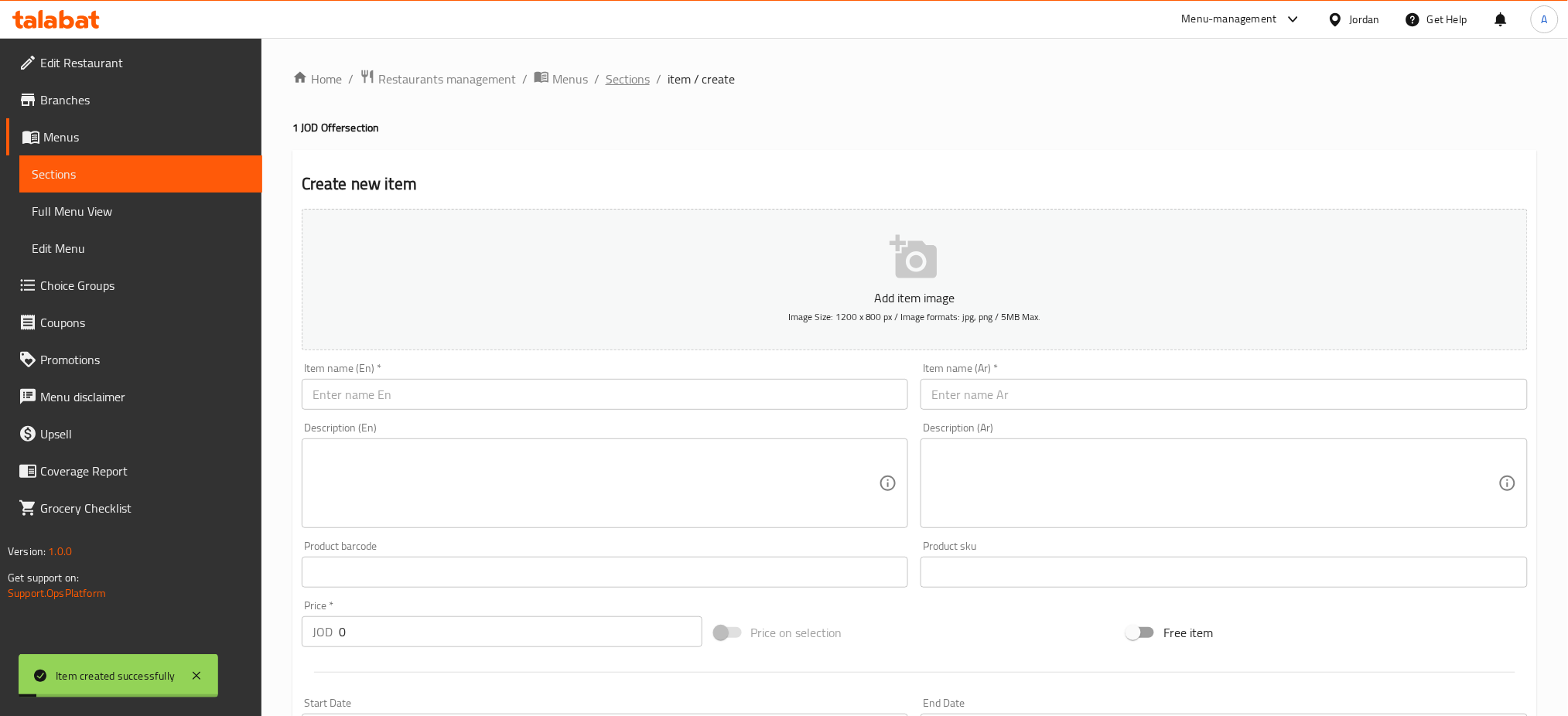
click at [605, 83] on span "Sections" at bounding box center [628, 79] width 44 height 18
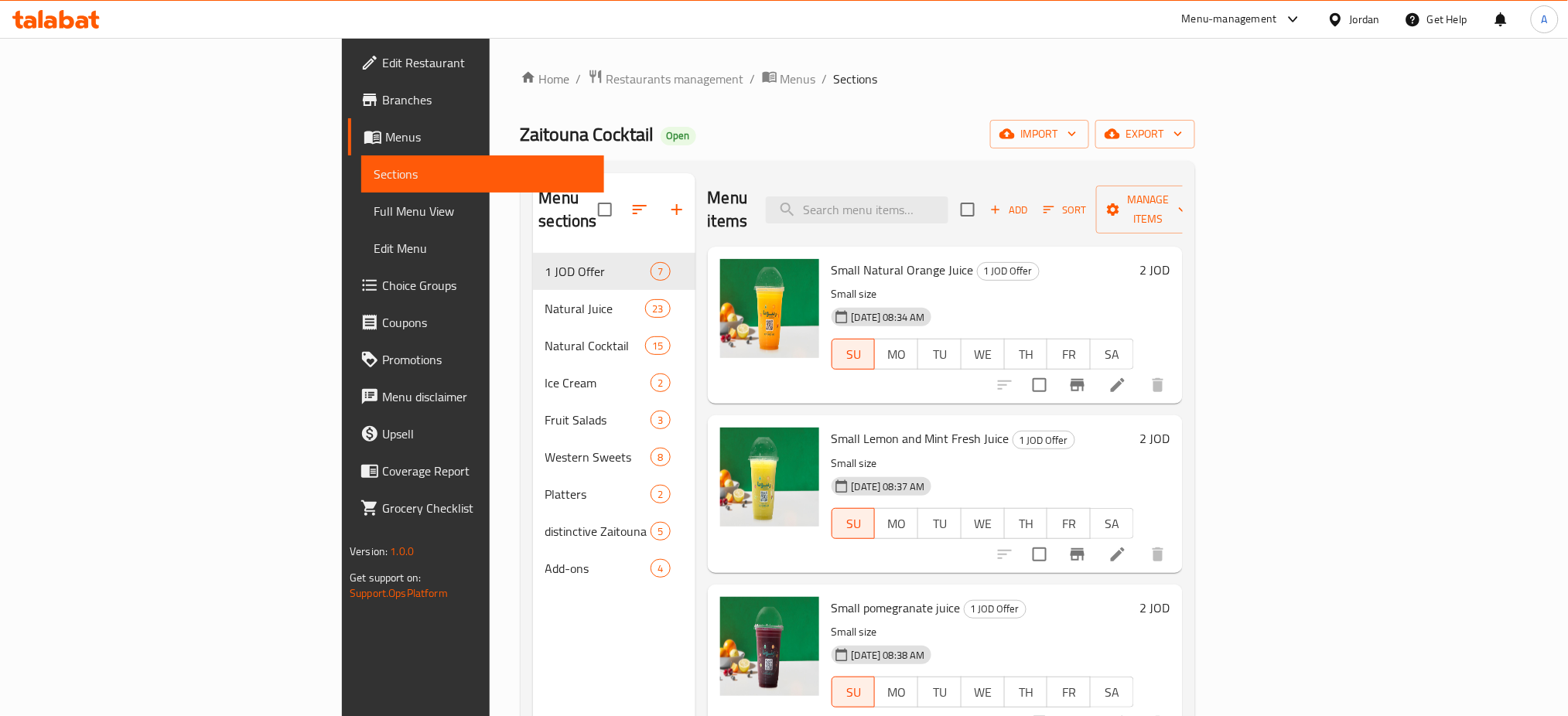
click at [342, 599] on div "Edit Restaurant Branches Menus Sections Full Menu View Edit Menu Choice Groups …" at bounding box center [473, 396] width 262 height 716
click at [1030, 202] on span "Add" at bounding box center [1008, 210] width 41 height 17
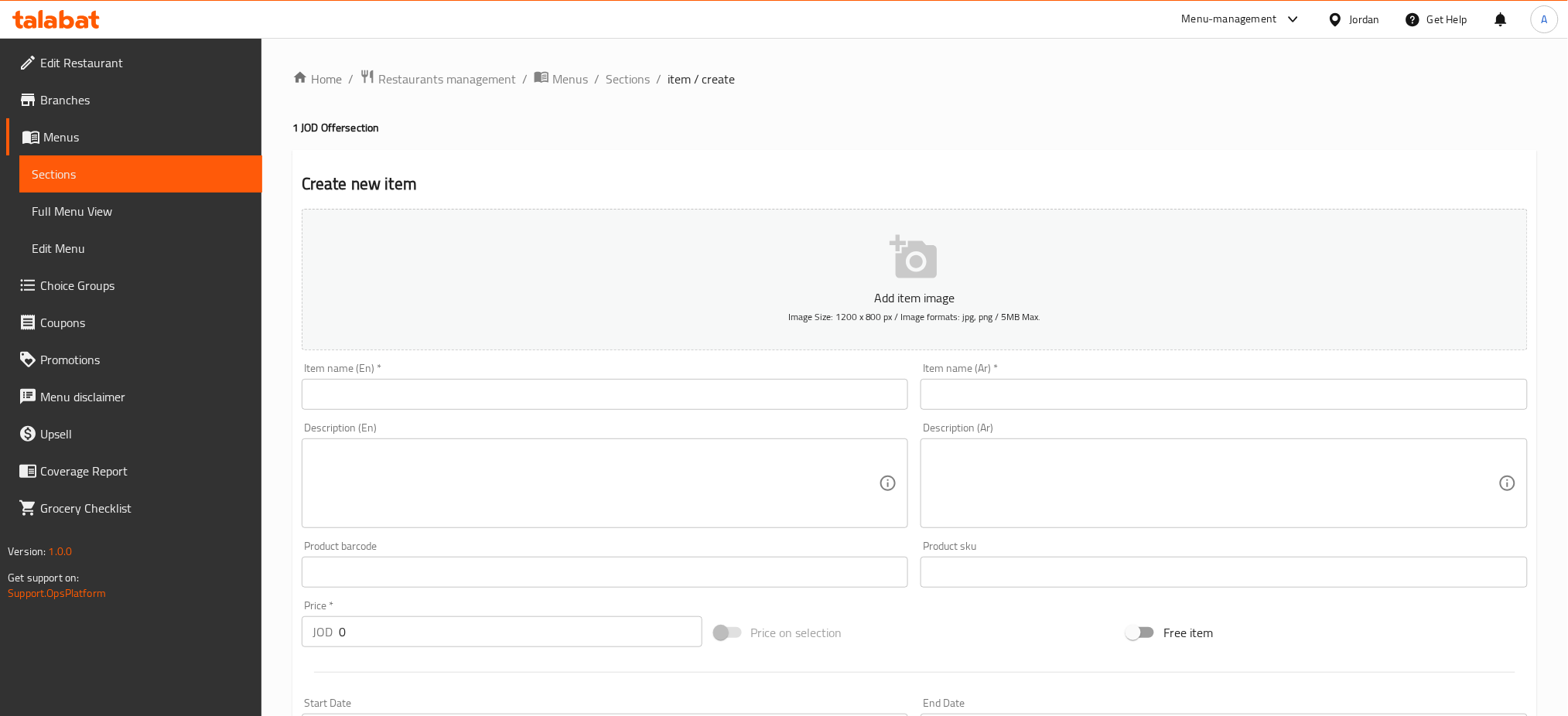
click at [1031, 375] on div "Item name (Ar)   * Item name (Ar) *" at bounding box center [1224, 386] width 619 height 60
click at [1029, 363] on div "Item name (Ar)   * Item name (Ar) *" at bounding box center [1224, 386] width 607 height 47
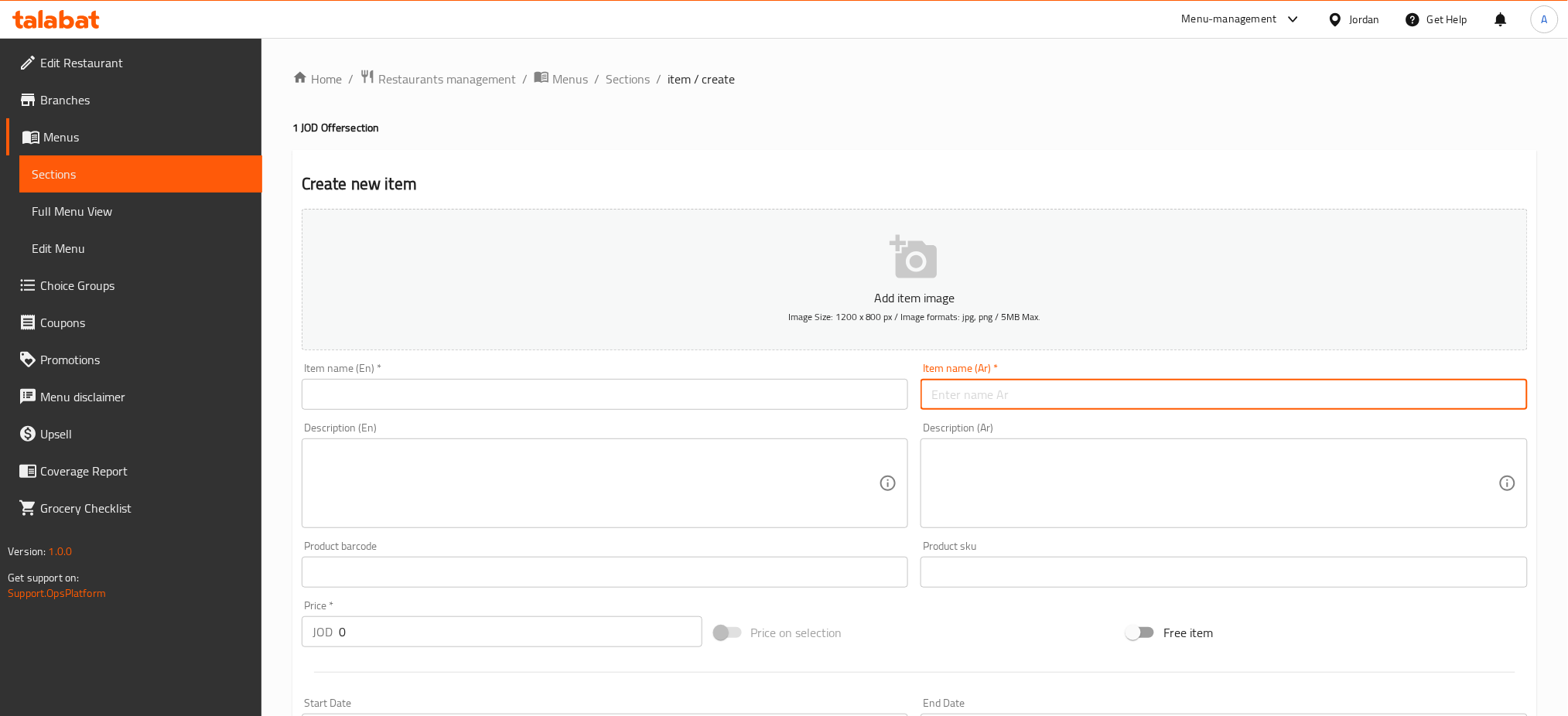
click at [1029, 379] on input "text" at bounding box center [1224, 395] width 607 height 31
paste input "كاسة دراغون قطع"
type input "كاسة دراغون قطع"
click at [614, 379] on input "text" at bounding box center [605, 395] width 607 height 31
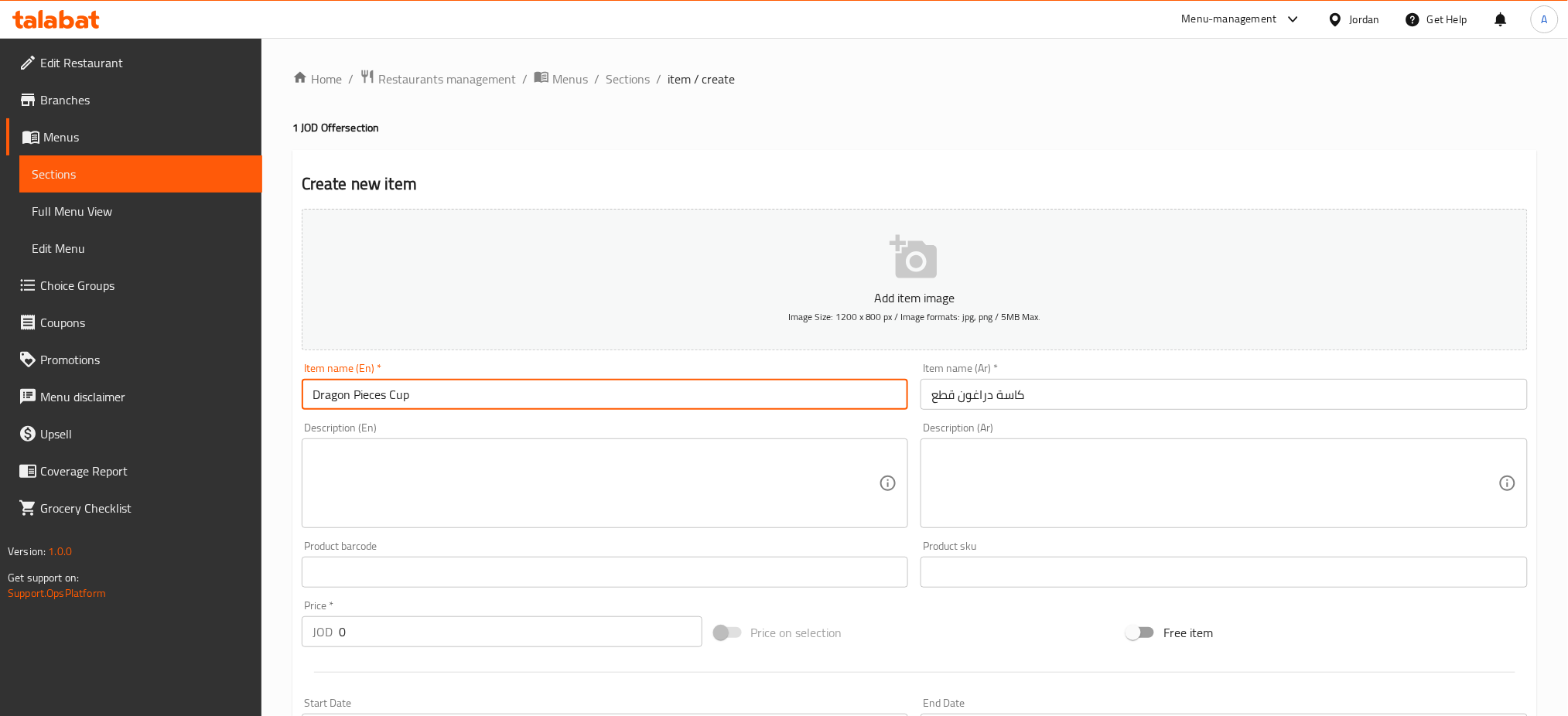
type input "Dragon Pieces Cup"
click at [422, 447] on textarea at bounding box center [596, 484] width 567 height 74
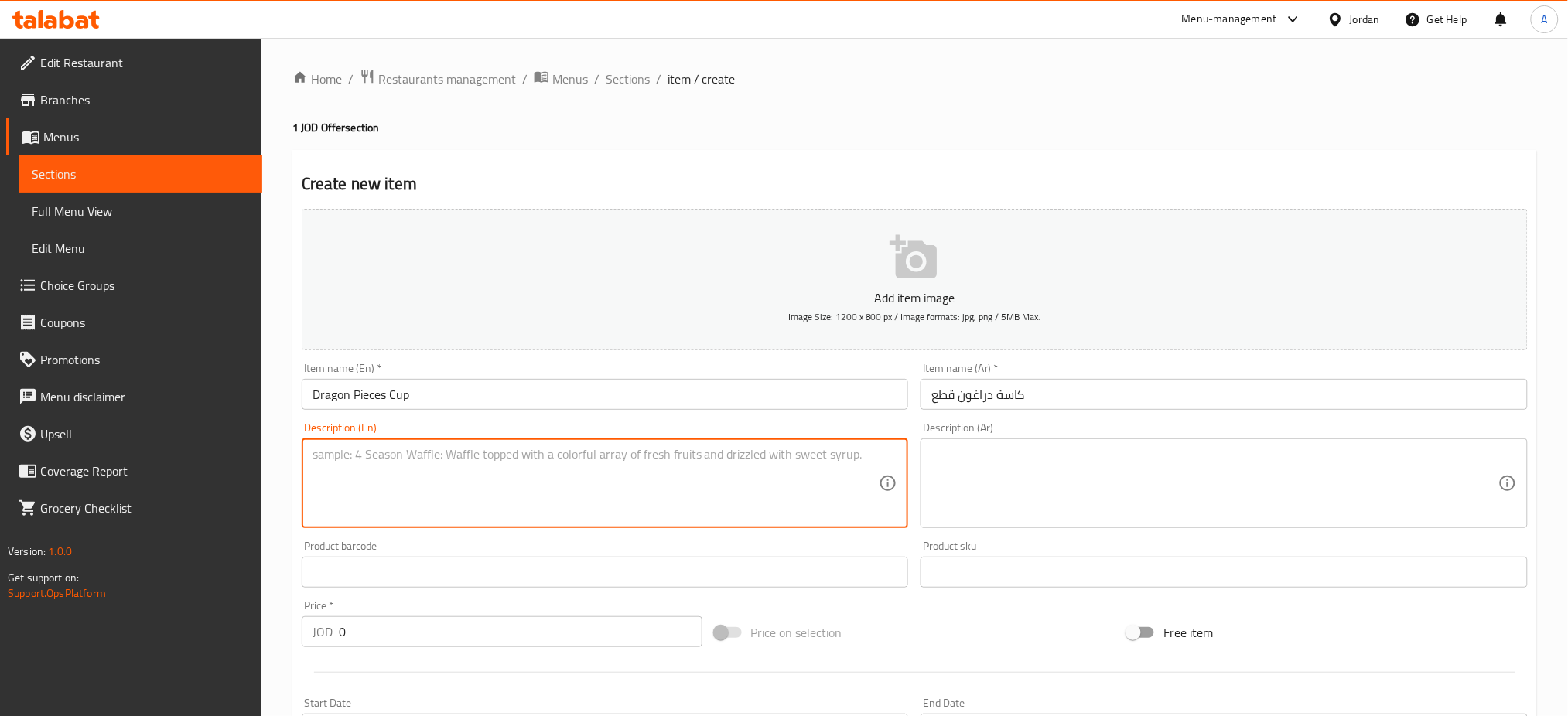
drag, startPoint x: 355, startPoint y: 571, endPoint x: 274, endPoint y: 579, distance: 81.4
click at [274, 579] on div "Home / Restaurants management / Menus / Sections / item / create 1 JOD Offer se…" at bounding box center [915, 565] width 1307 height 1055
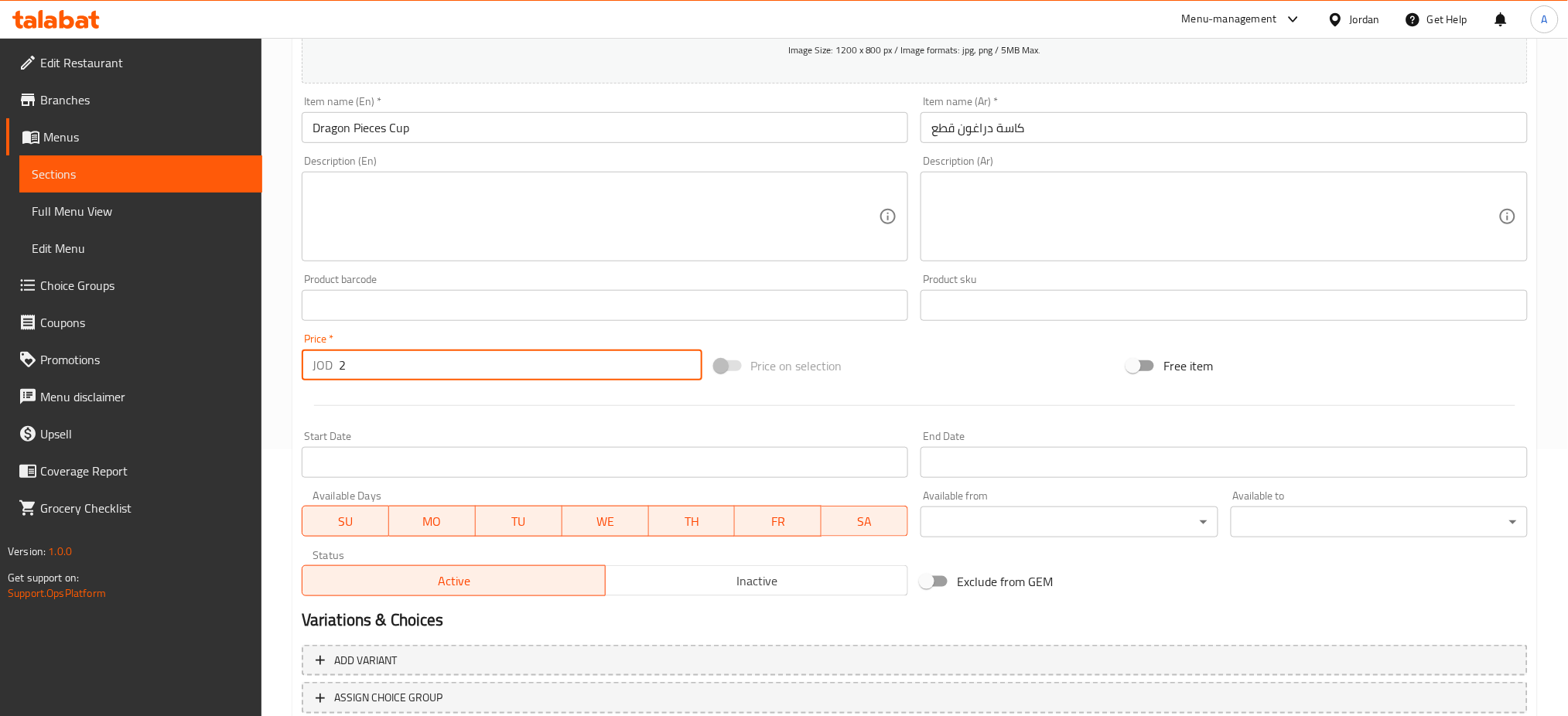
scroll to position [294, 0]
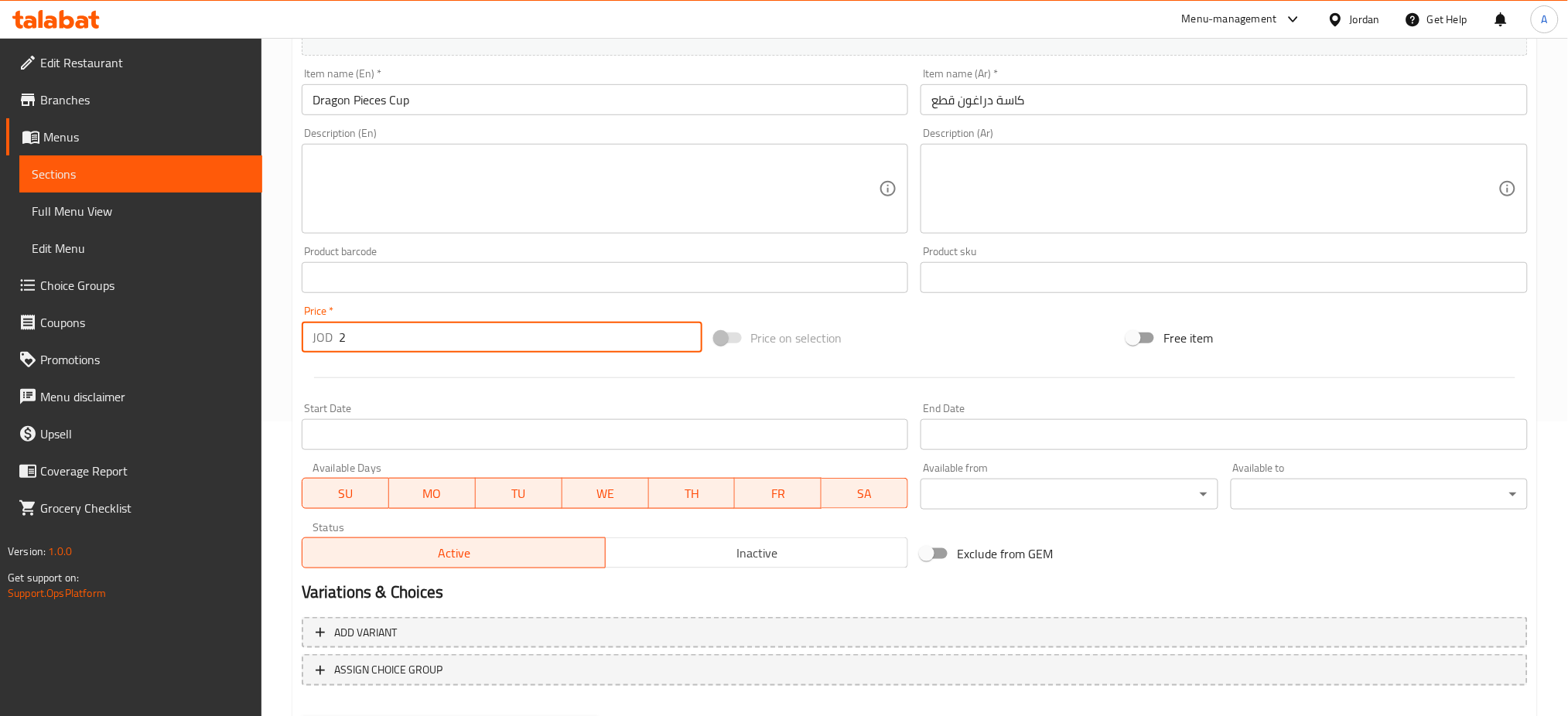
type input "2"
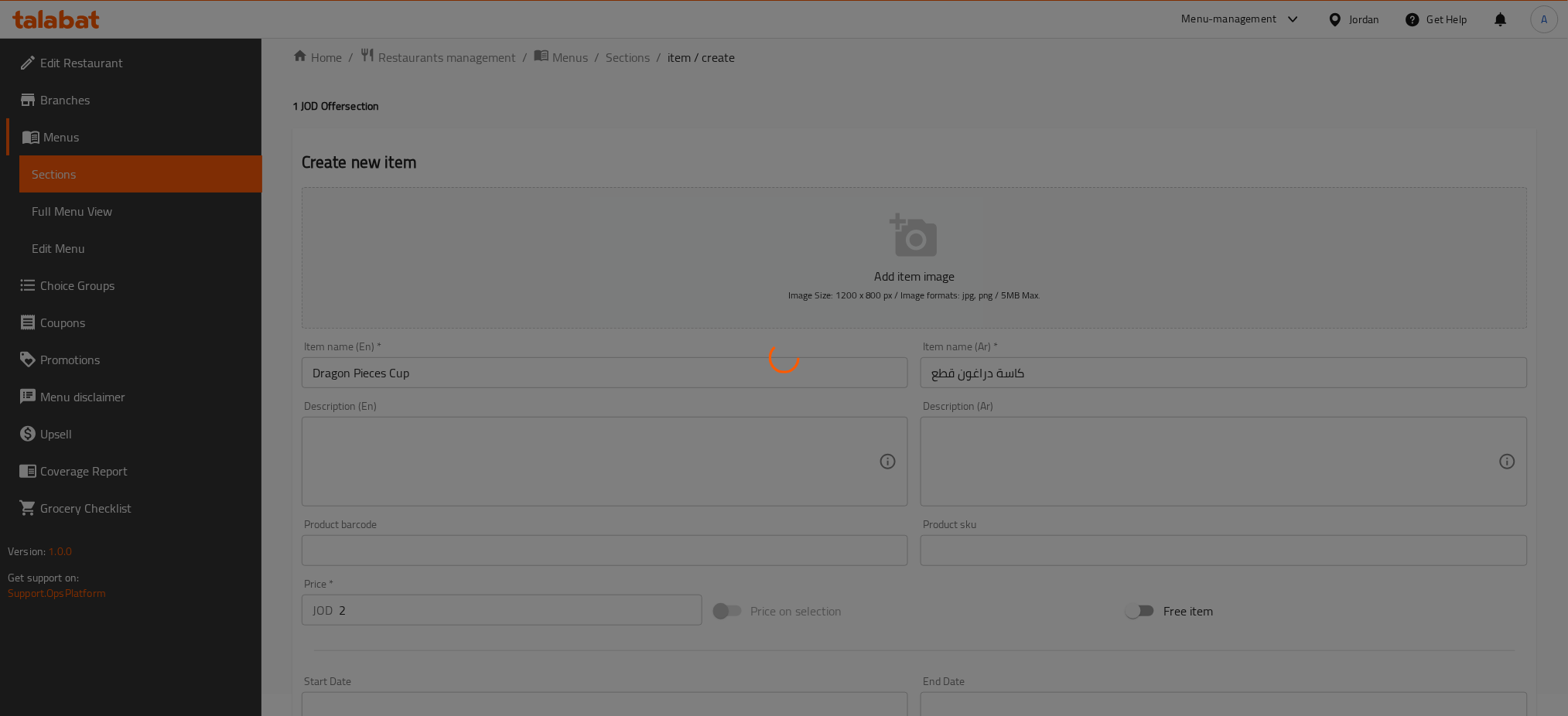
scroll to position [0, 0]
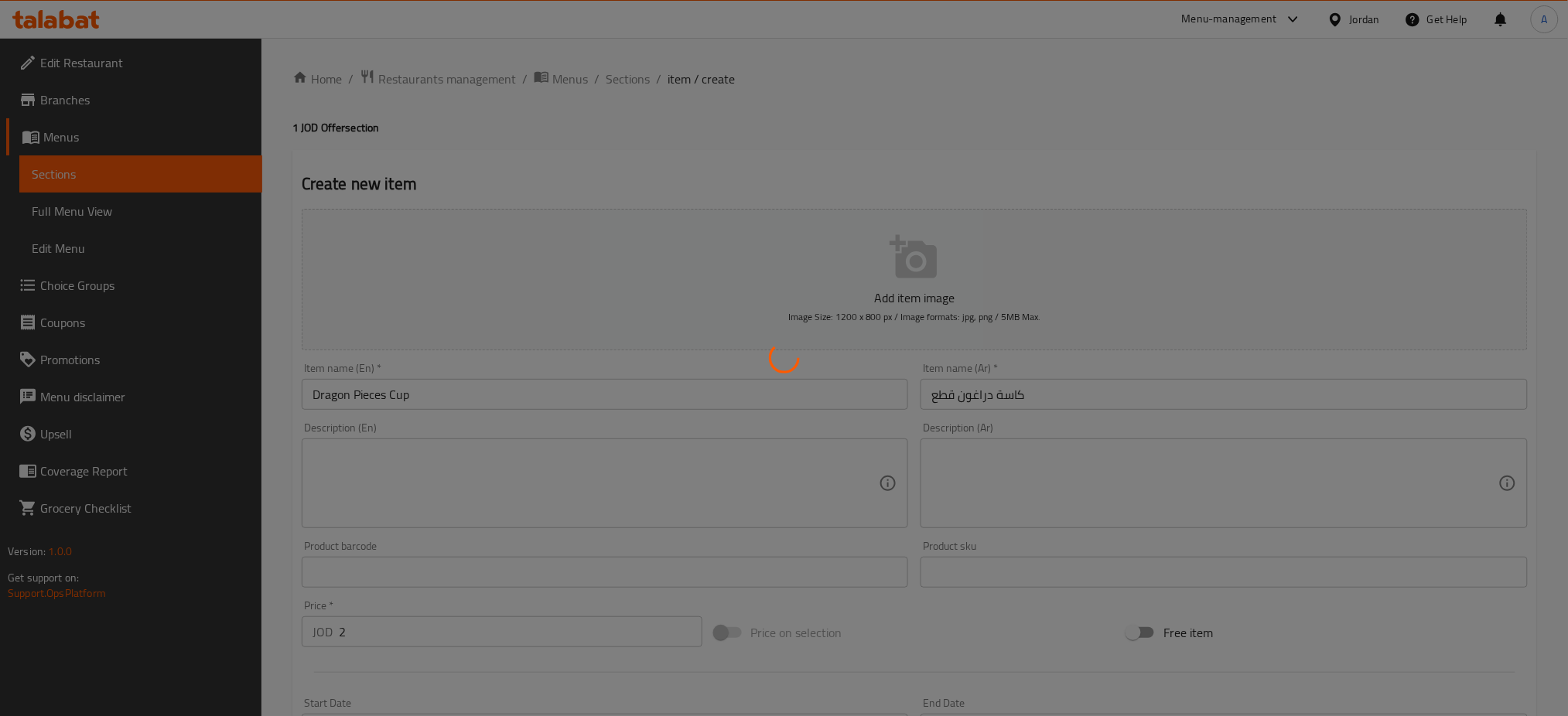
type input "0"
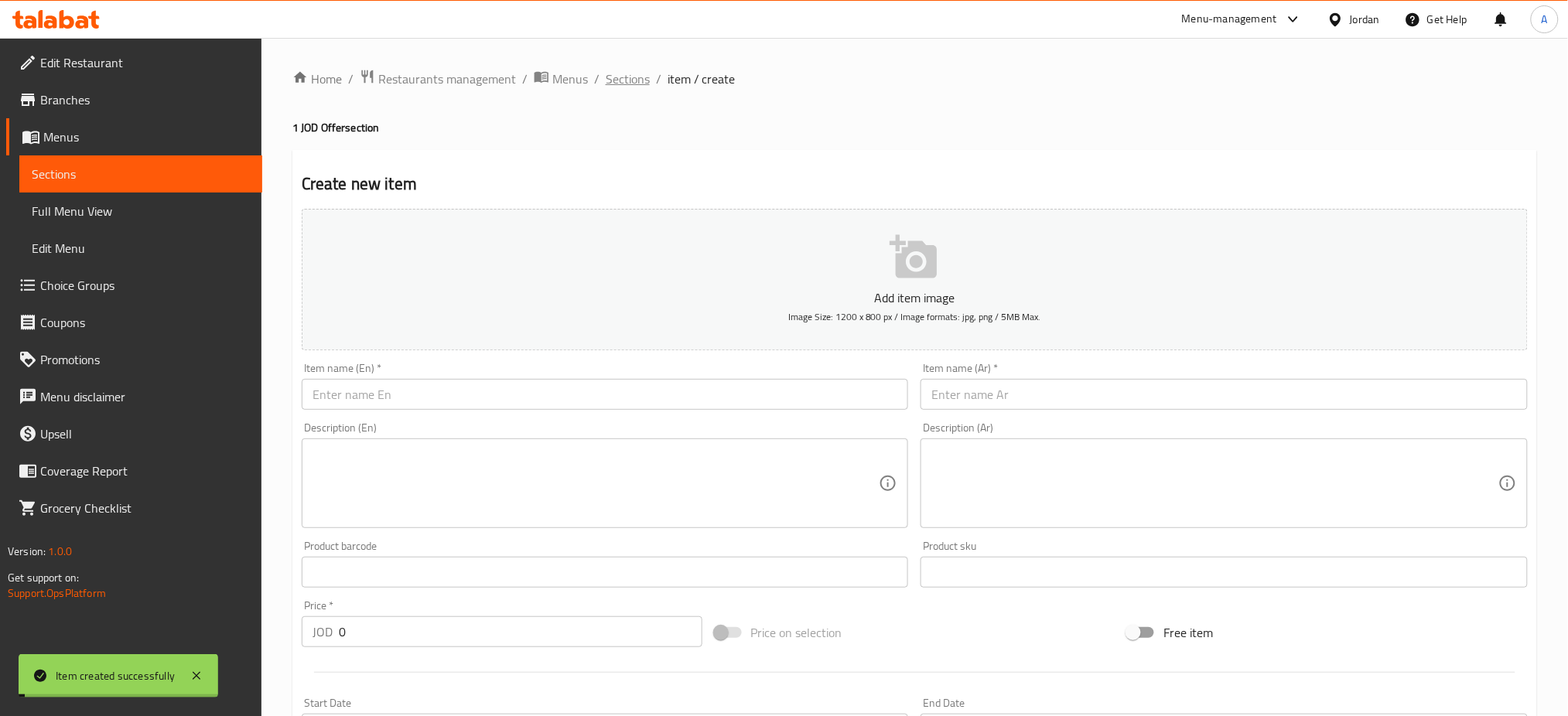
click at [605, 86] on span "Sections" at bounding box center [628, 79] width 44 height 18
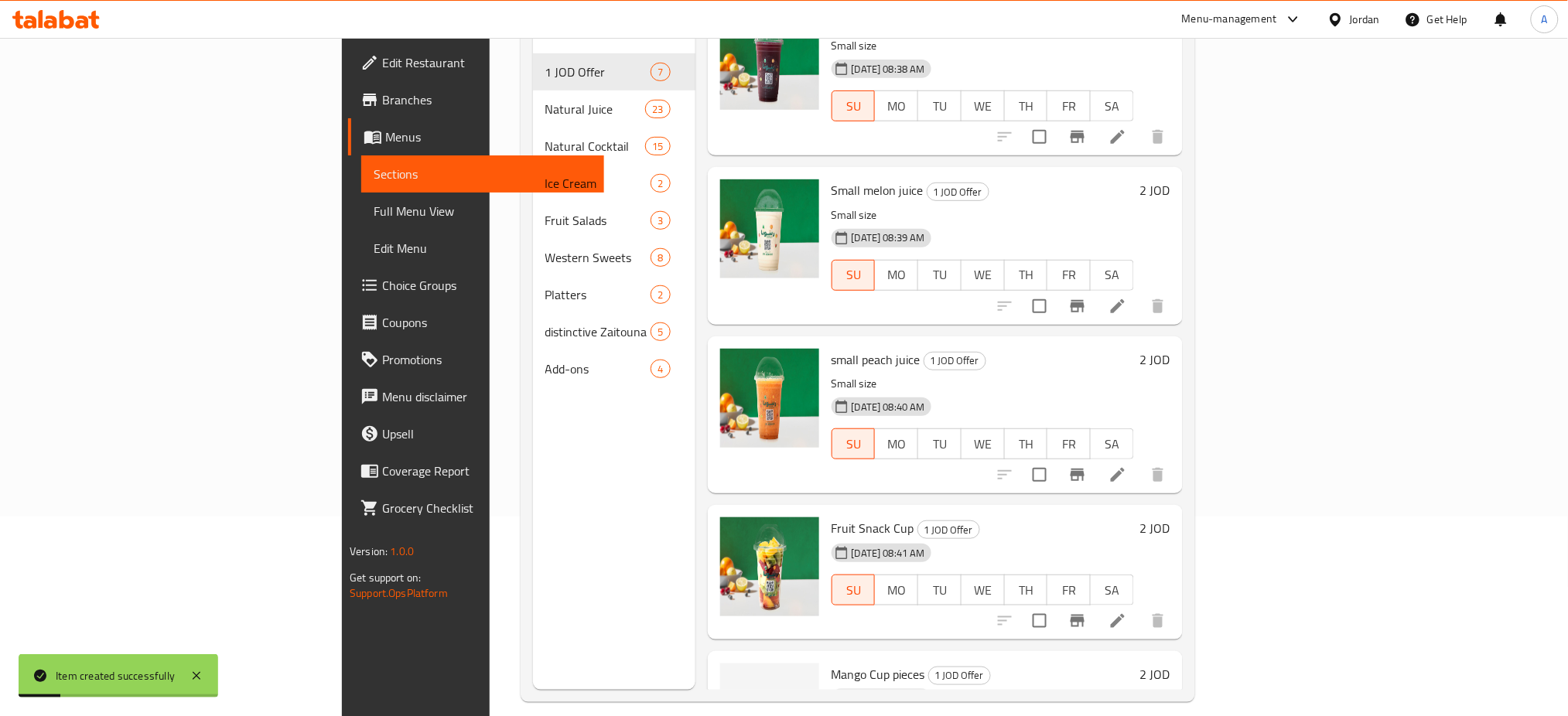
scroll to position [212, 0]
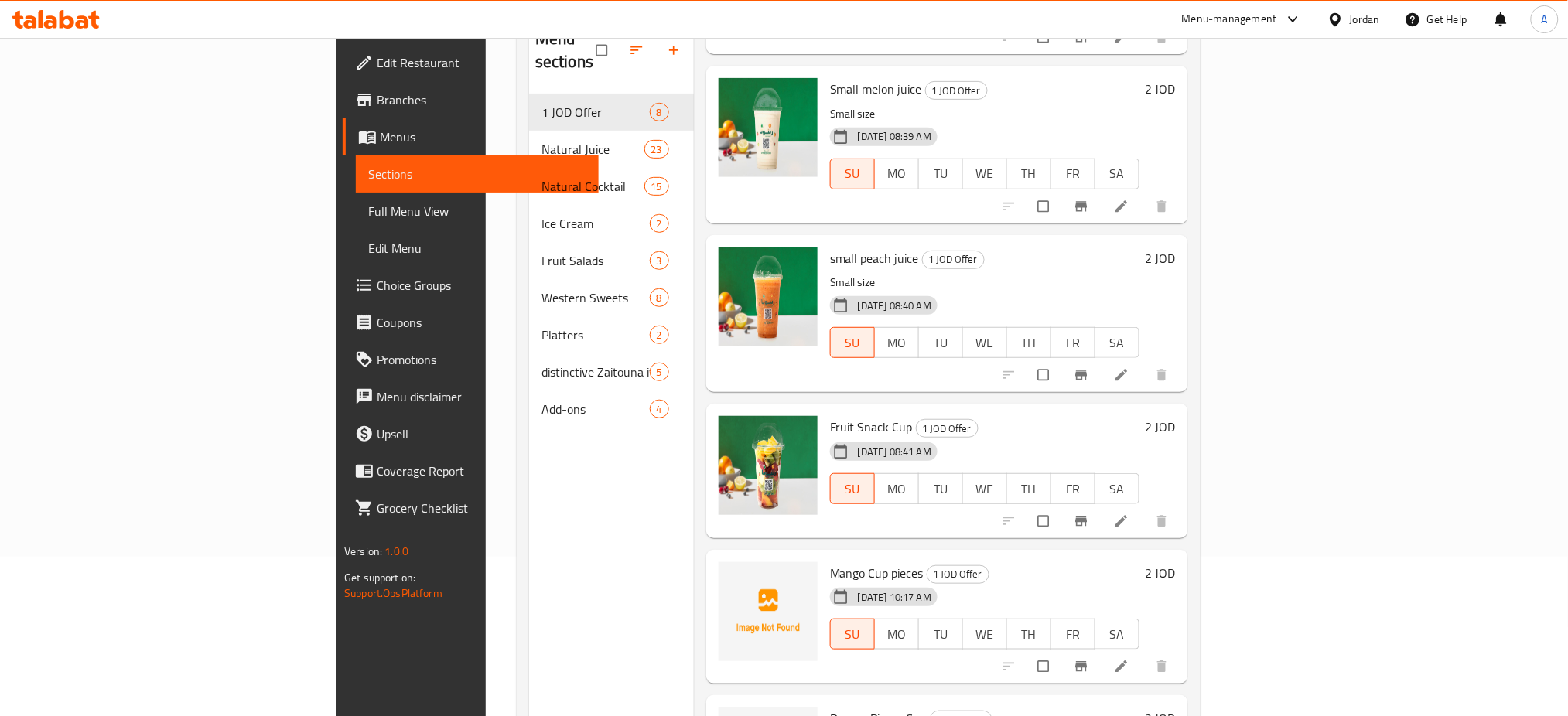
scroll to position [212, 0]
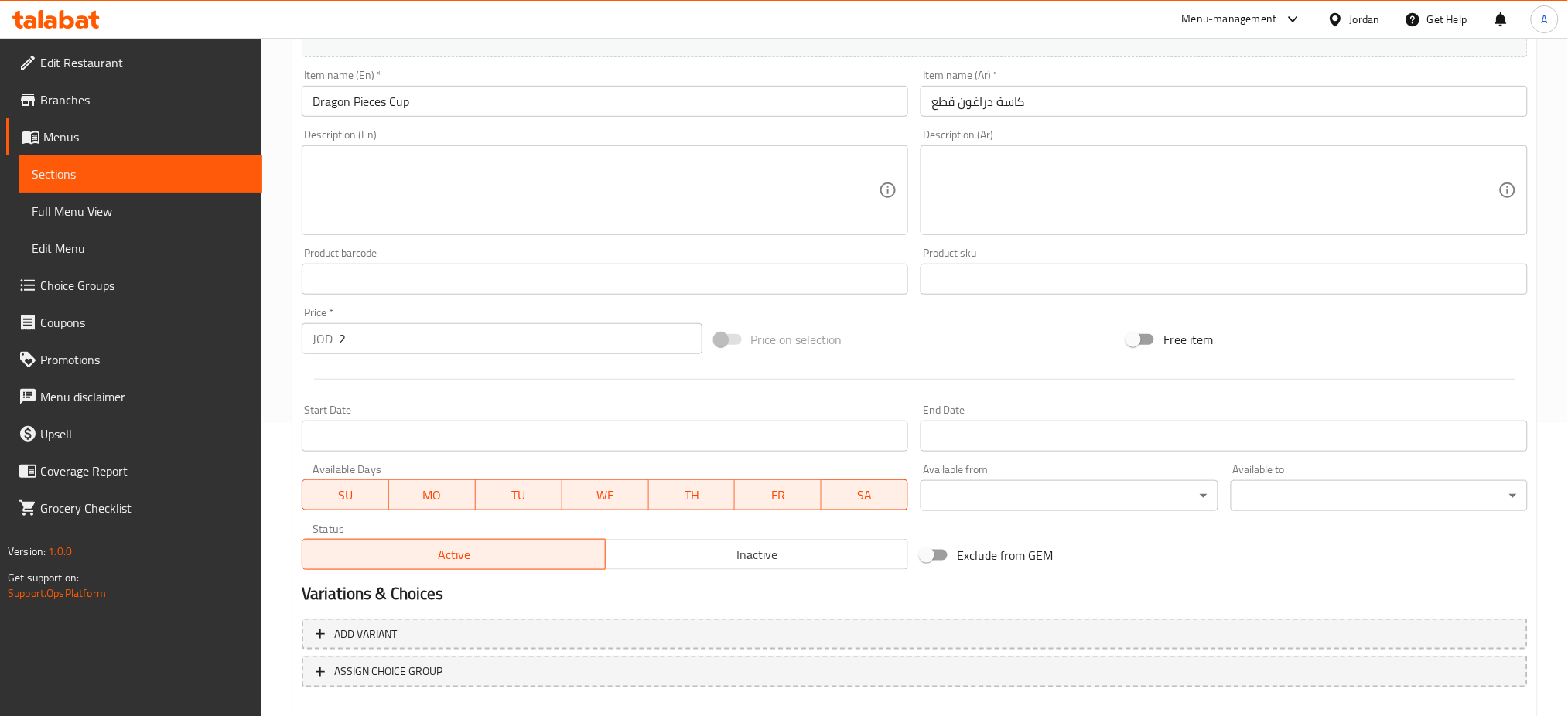
scroll to position [294, 0]
click at [411, 482] on span "MO" at bounding box center [432, 493] width 75 height 22
click at [526, 478] on button "TU" at bounding box center [518, 493] width 87 height 31
click at [607, 482] on span "WE" at bounding box center [605, 493] width 75 height 22
drag, startPoint x: 723, startPoint y: 420, endPoint x: 777, endPoint y: 421, distance: 54.0
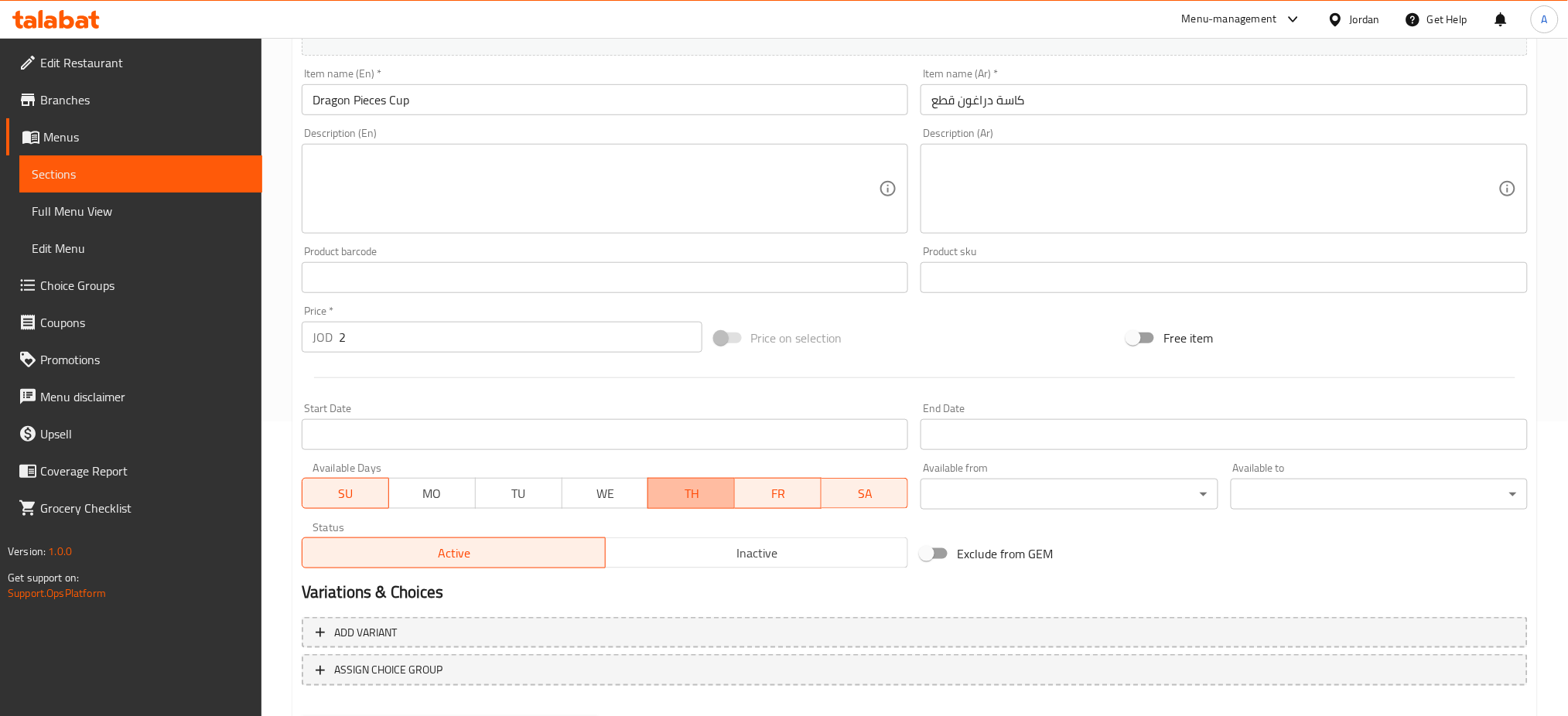
click at [735, 463] on div "SU MO TU WE TH FR SA" at bounding box center [605, 486] width 607 height 46
click at [777, 482] on span "FR" at bounding box center [778, 493] width 75 height 22
click at [840, 463] on div "SU MO TU WE TH FR SA" at bounding box center [605, 486] width 607 height 46
click at [861, 482] on span "SA" at bounding box center [864, 493] width 75 height 22
click at [697, 482] on span "TH" at bounding box center [692, 493] width 75 height 22
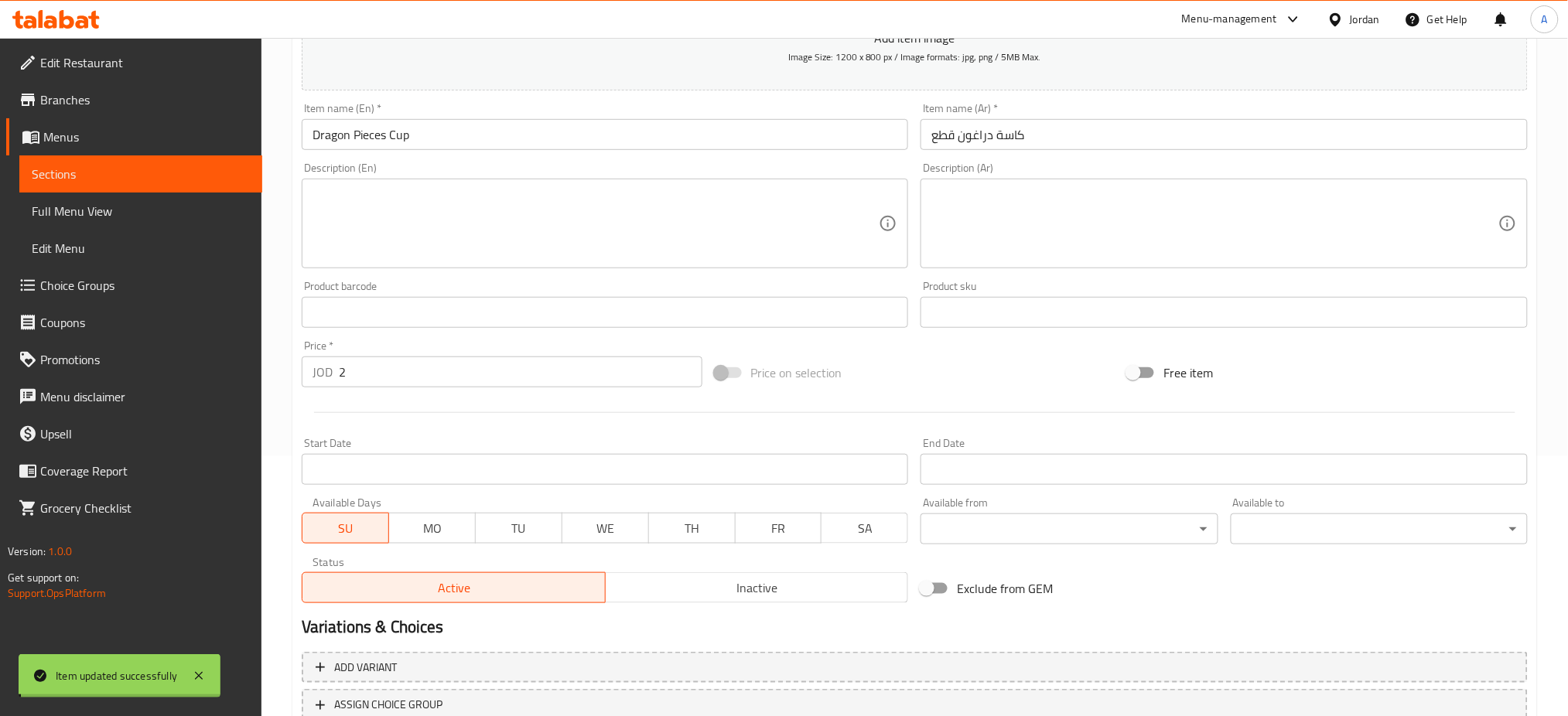
scroll to position [0, 0]
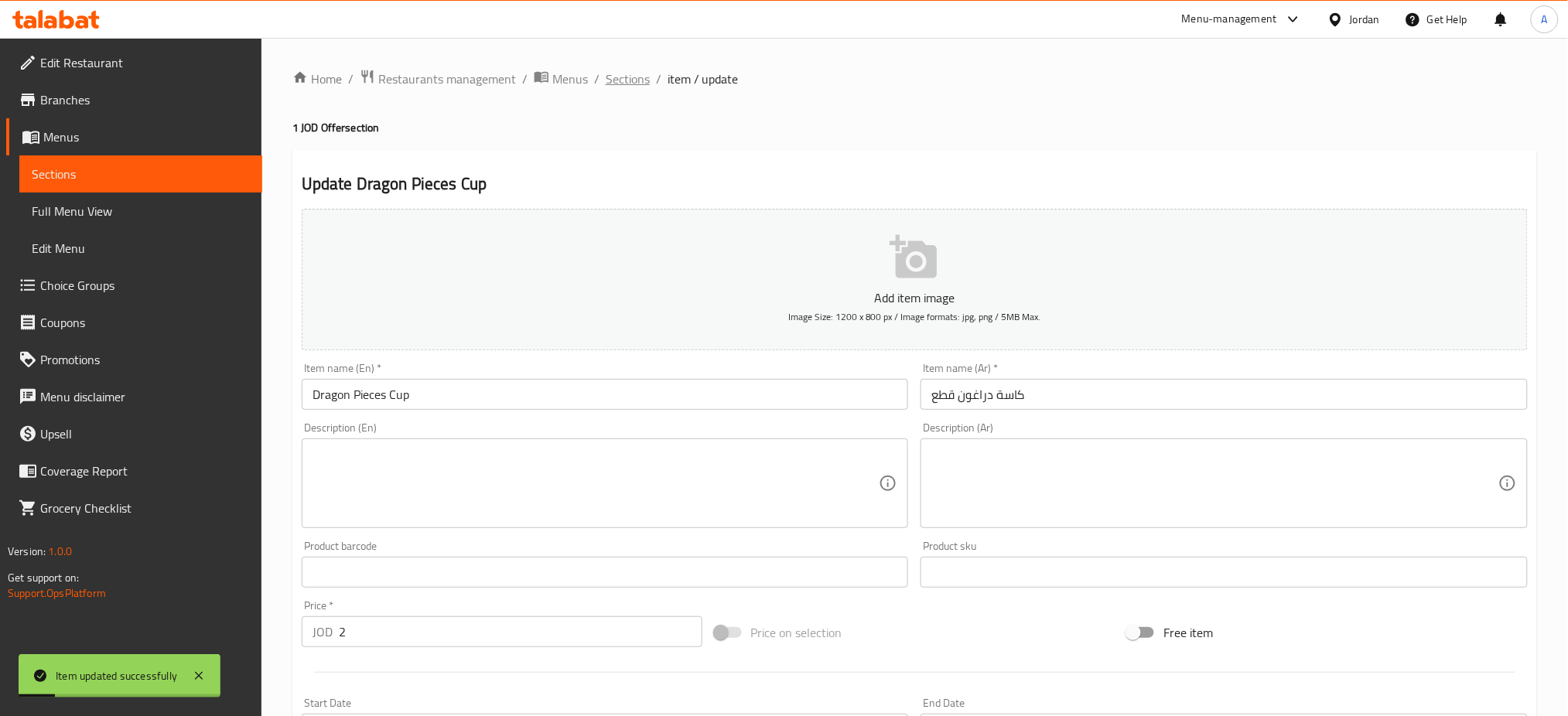
click at [605, 82] on span "Sections" at bounding box center [628, 79] width 44 height 18
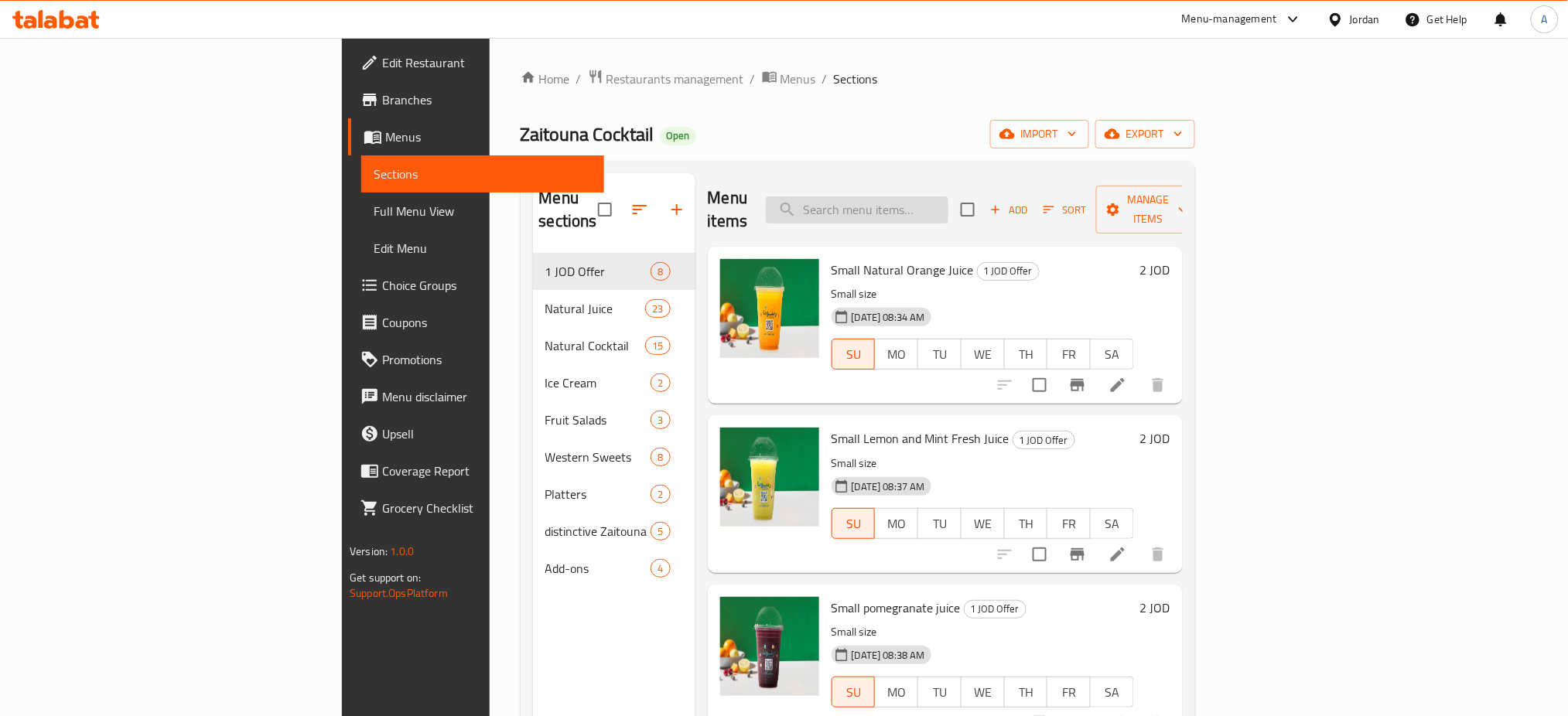
click at [948, 196] on input "search" at bounding box center [857, 209] width 182 height 27
type input "mango"
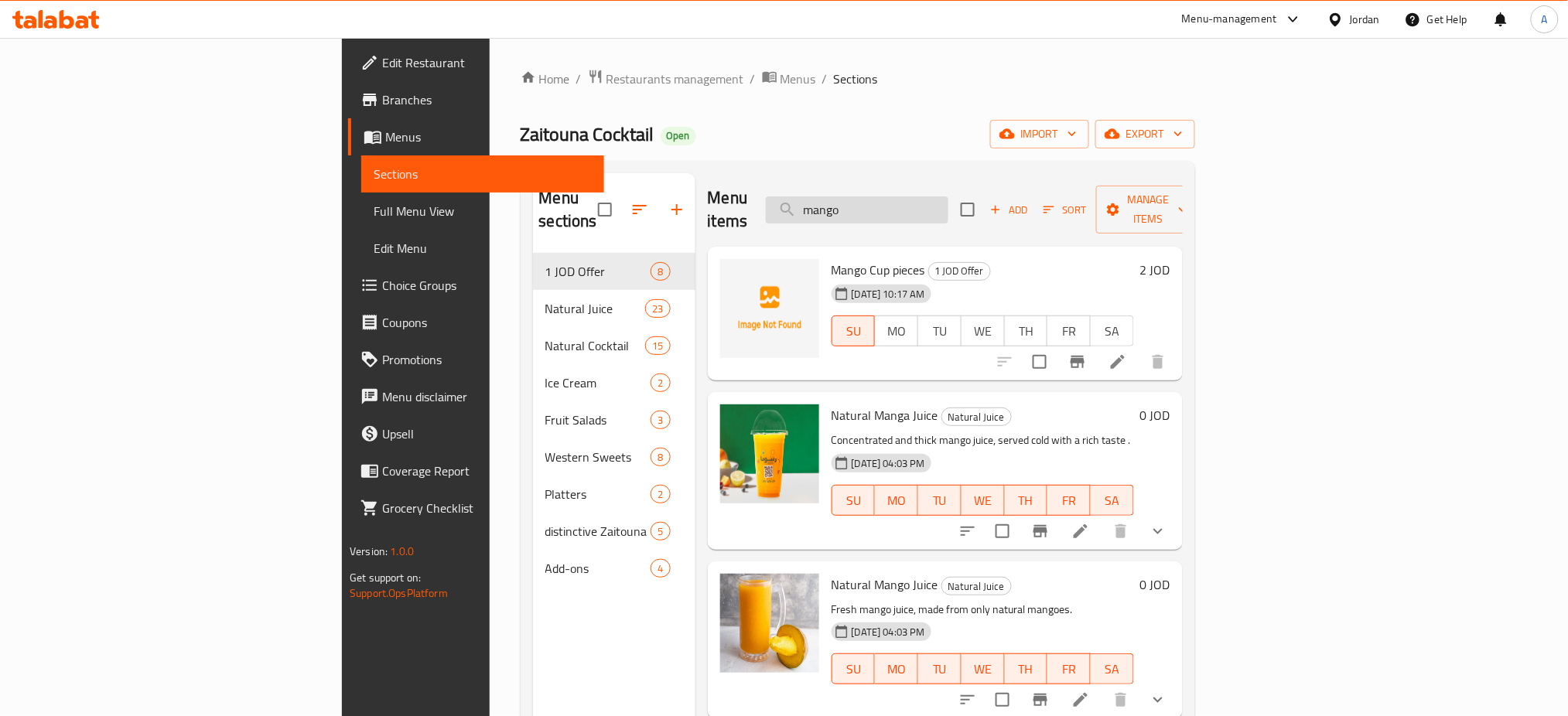
drag, startPoint x: 971, startPoint y: 197, endPoint x: 921, endPoint y: 197, distance: 50.0
click at [921, 197] on input "mango" at bounding box center [857, 209] width 182 height 27
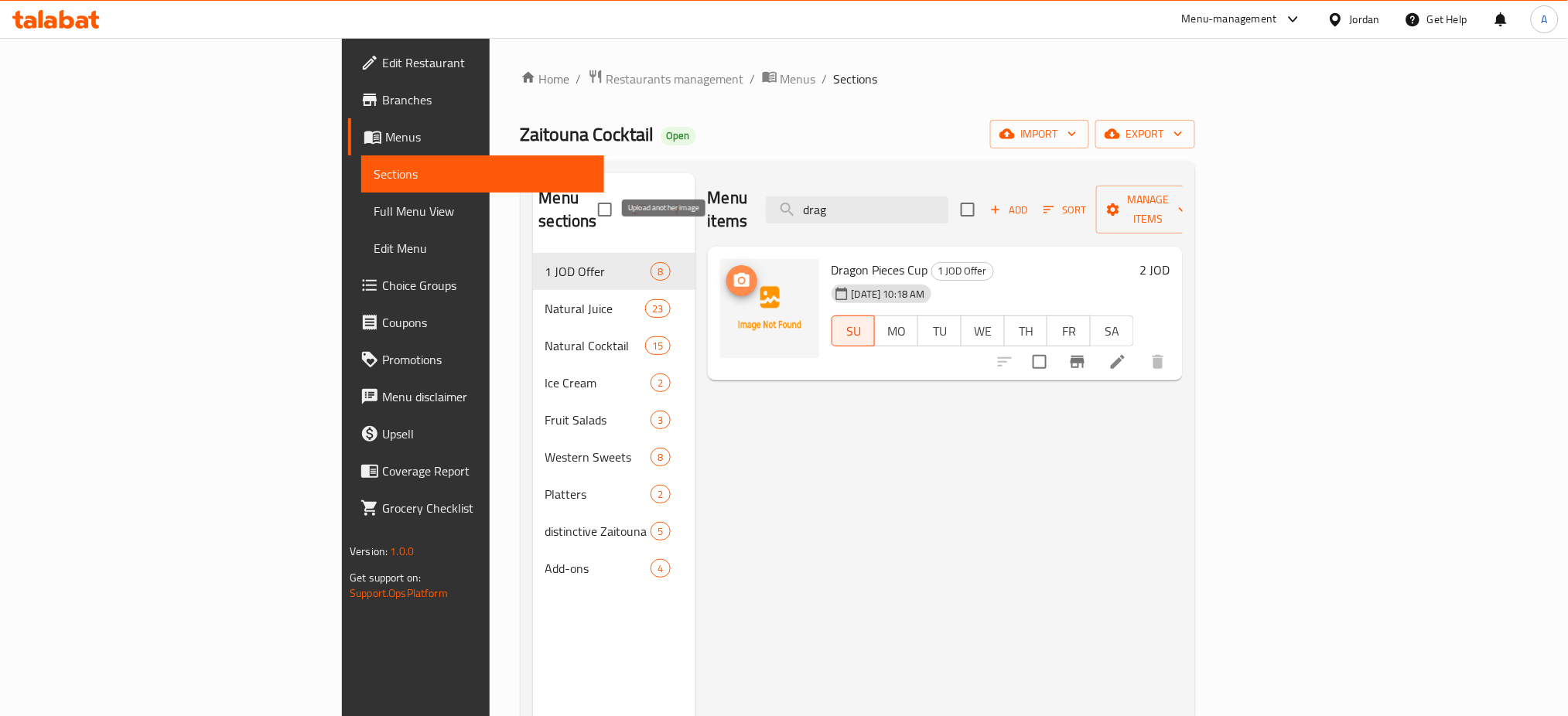
click at [739, 279] on circle "upload picture" at bounding box center [741, 281] width 5 height 5
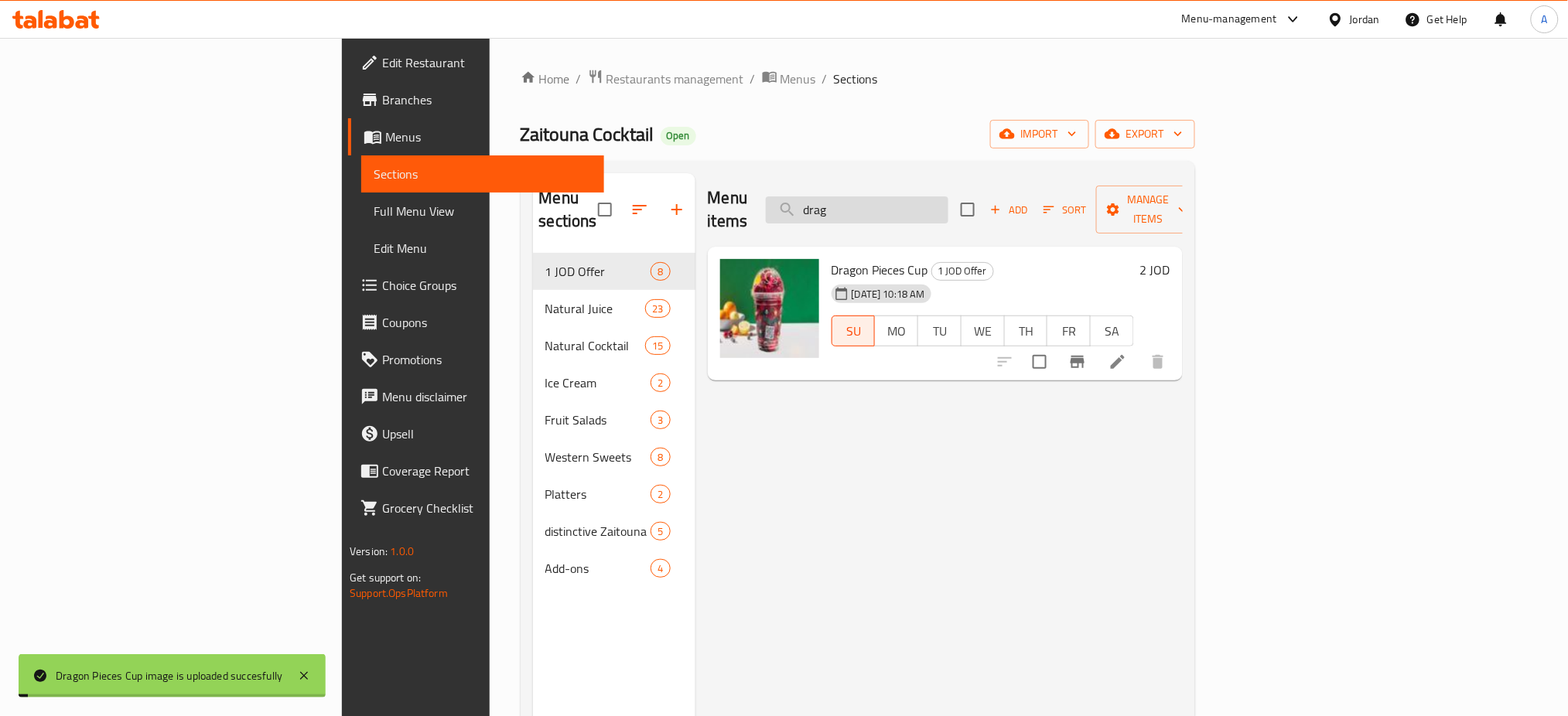
click at [948, 196] on input "drag" at bounding box center [857, 209] width 182 height 27
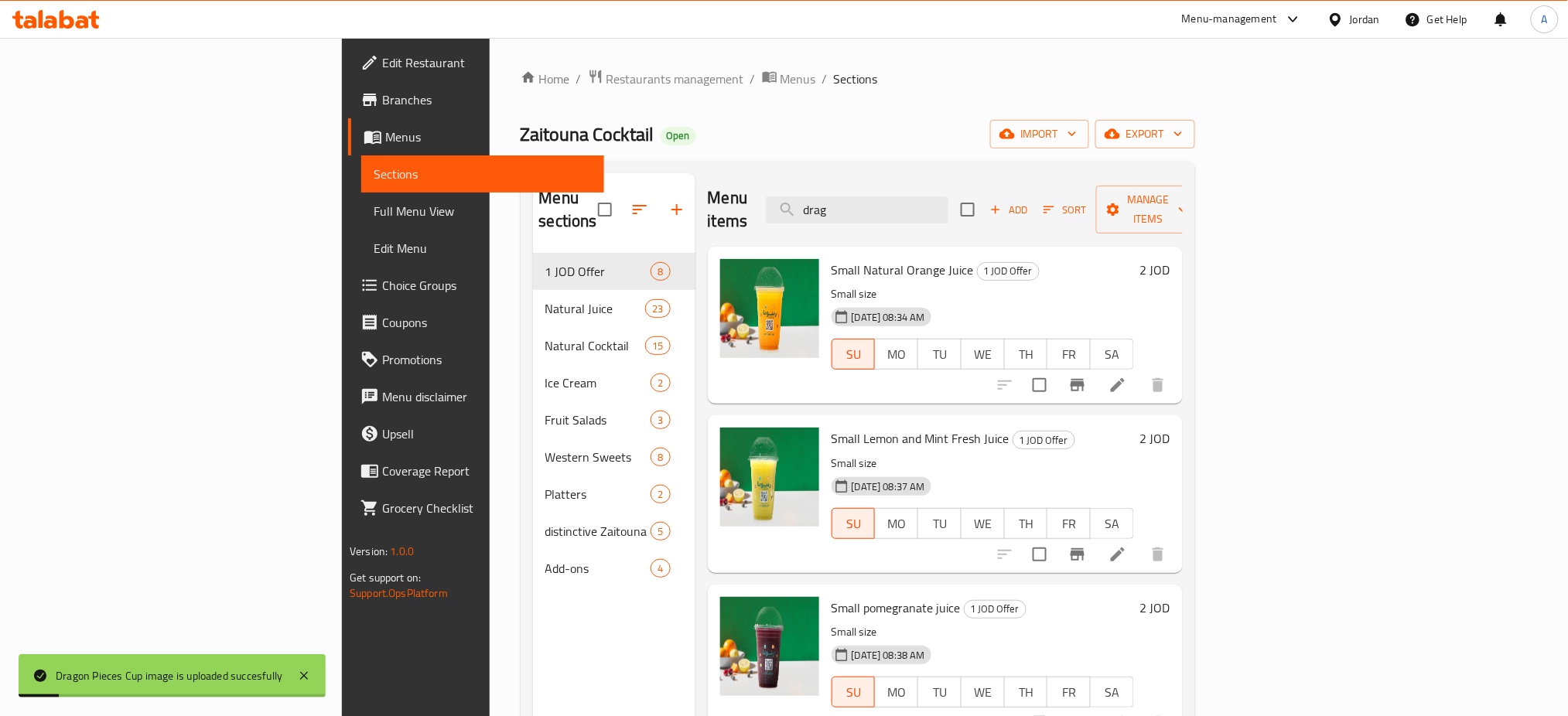
drag, startPoint x: 977, startPoint y: 192, endPoint x: 823, endPoint y: 150, distance: 159.6
click at [860, 177] on div "Menu items drag Add Sort Manage items" at bounding box center [945, 210] width 475 height 74
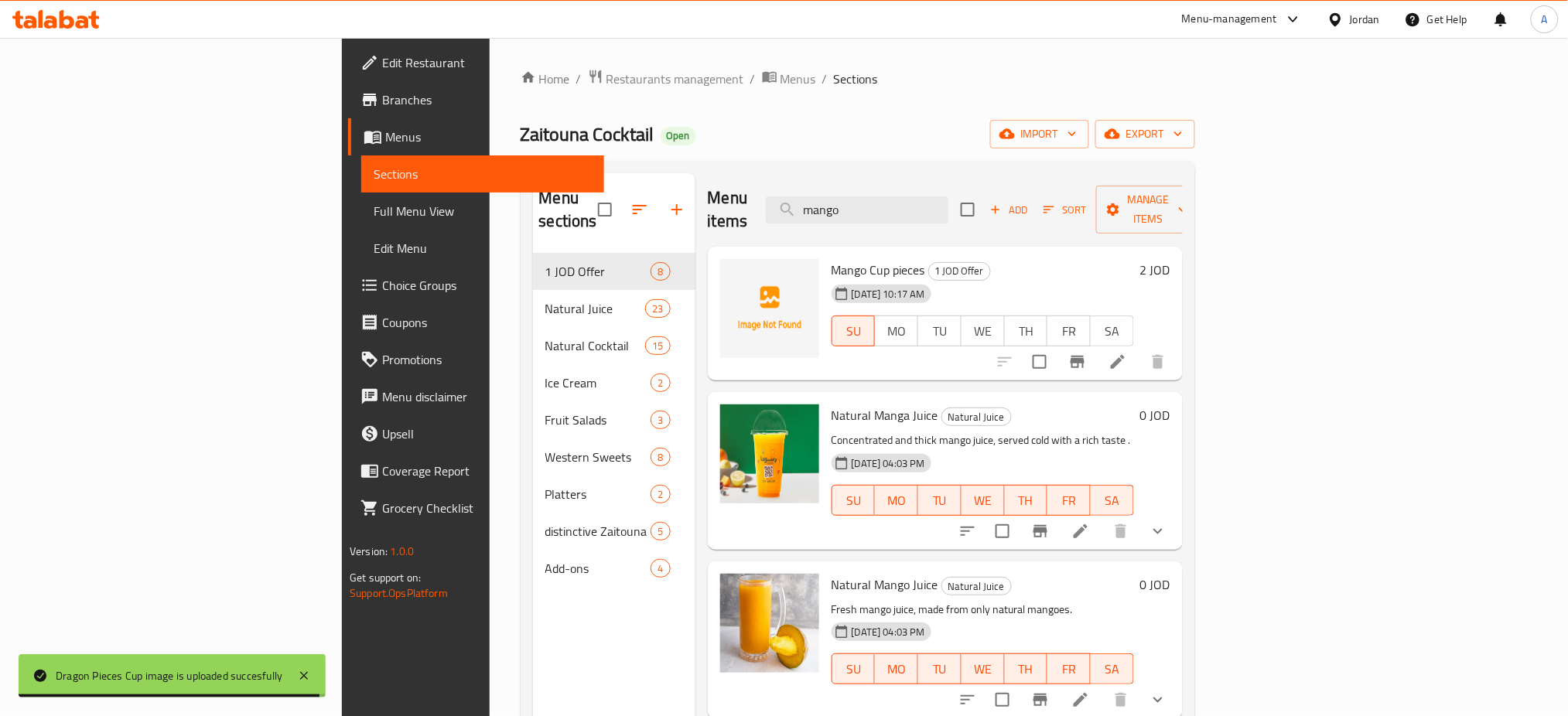
type input "mango"
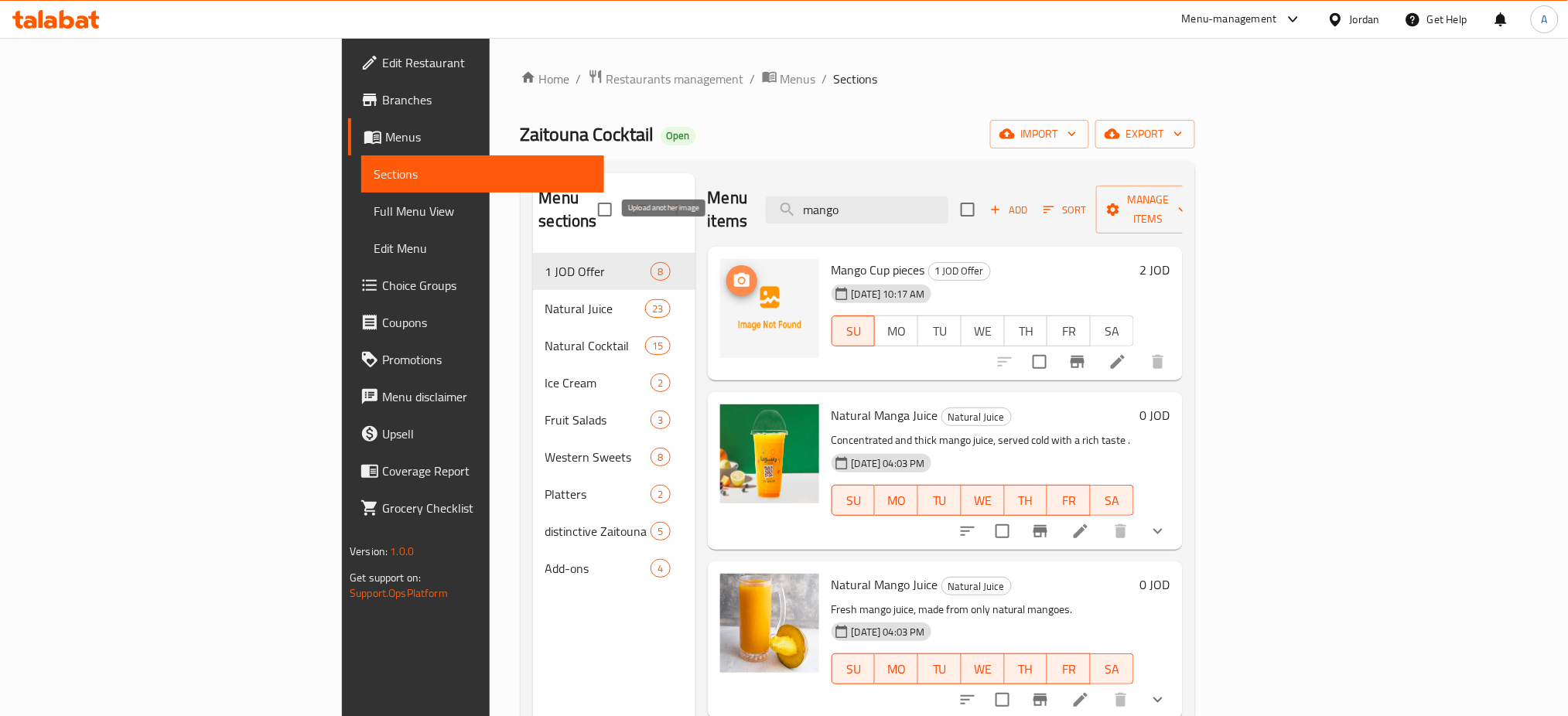
click at [726, 271] on span "upload picture" at bounding box center [742, 281] width 31 height 18
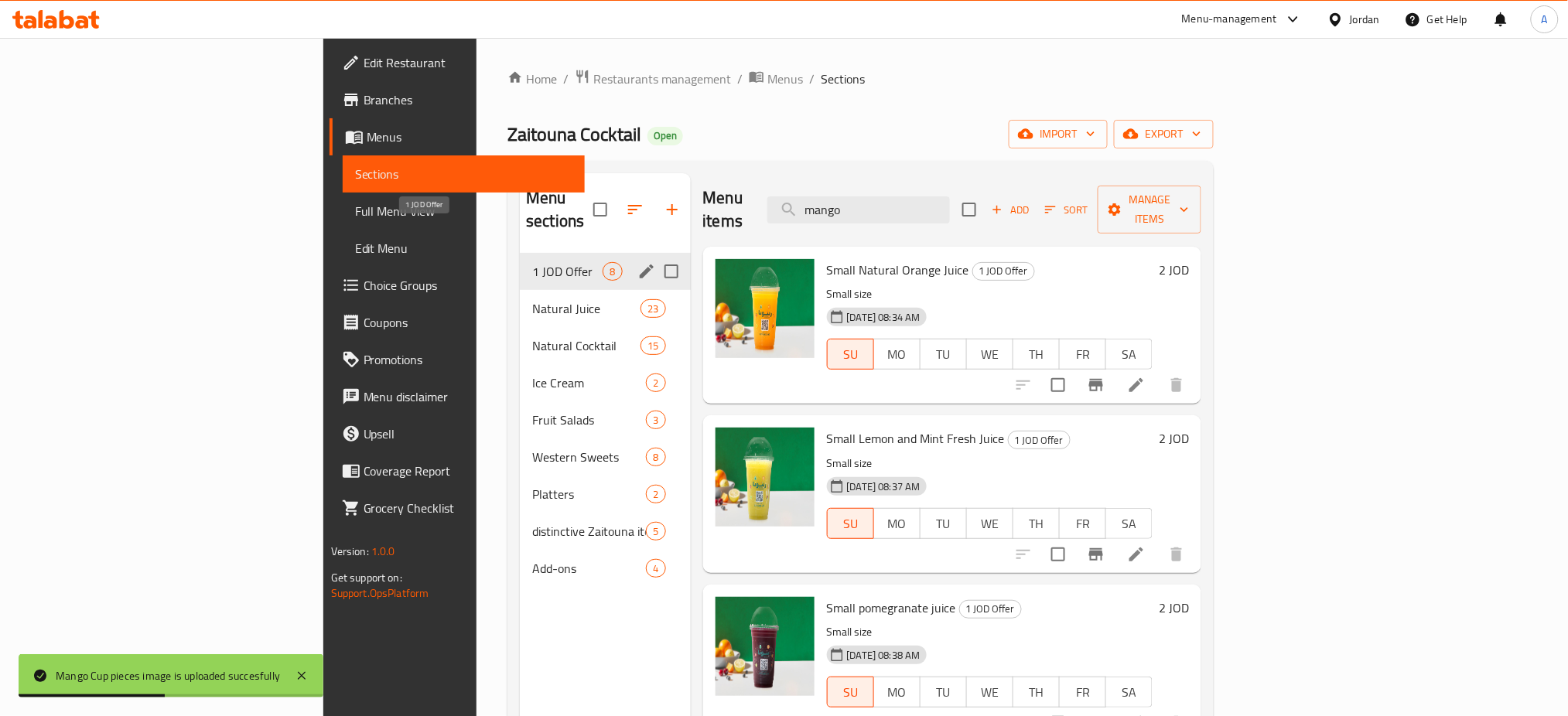
click at [532, 262] on span "1 JOD Offer" at bounding box center [567, 271] width 70 height 18
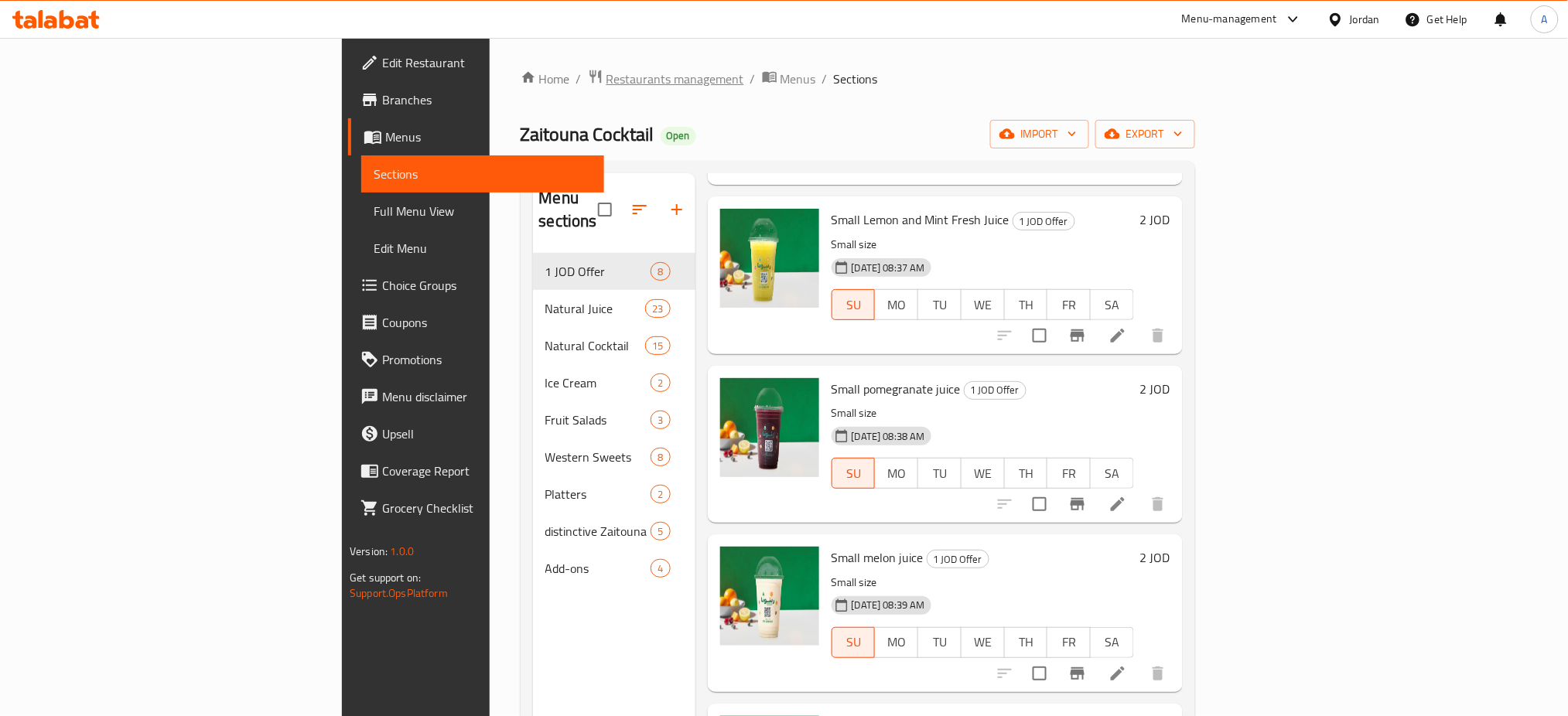
click at [606, 79] on span "Restaurants management" at bounding box center [675, 79] width 138 height 18
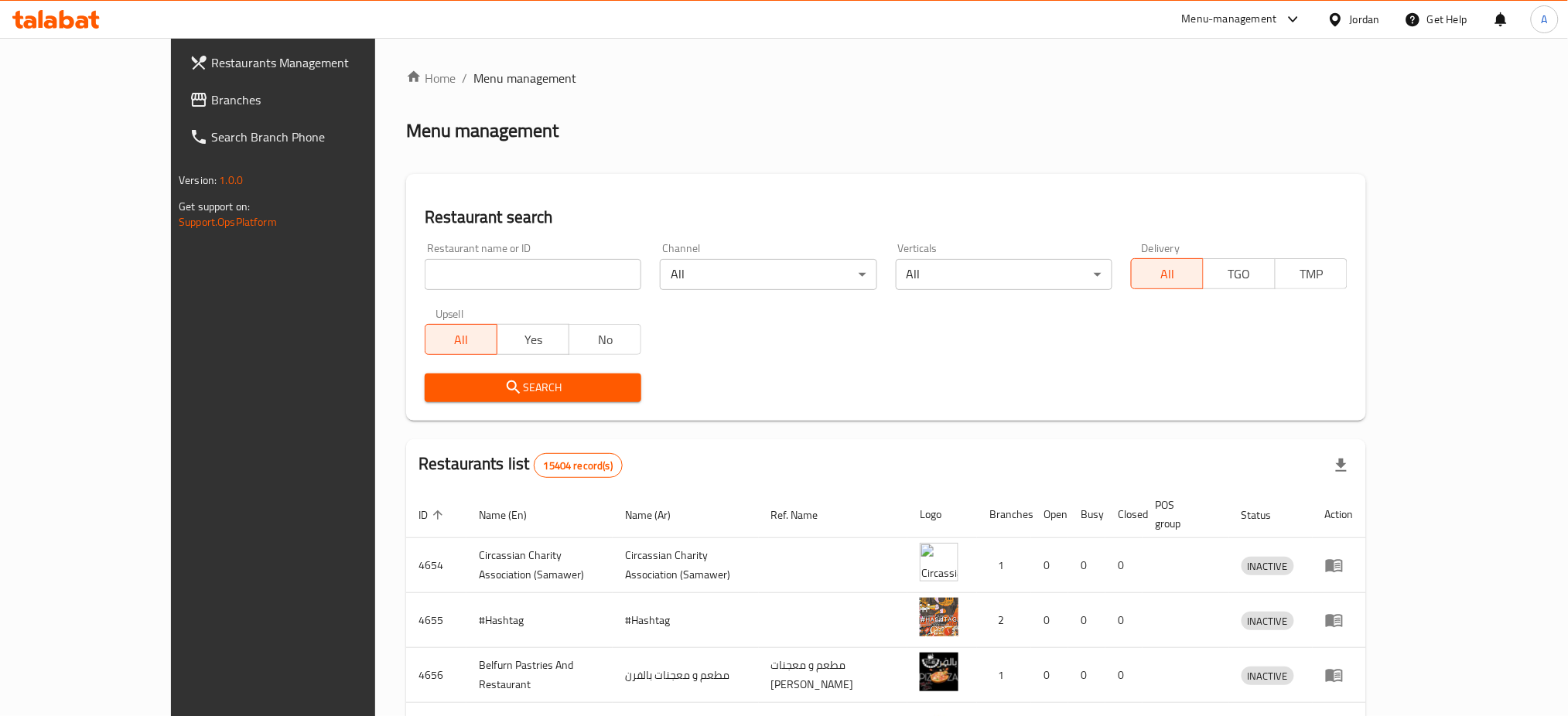
click at [456, 252] on div "Home / Menu management Menu management Restaurant search Restaurant name or ID …" at bounding box center [885, 605] width 960 height 1071
click at [453, 260] on input "search" at bounding box center [532, 275] width 216 height 31
paste input "668736"
type input "668736"
click button "Search" at bounding box center [532, 387] width 216 height 29
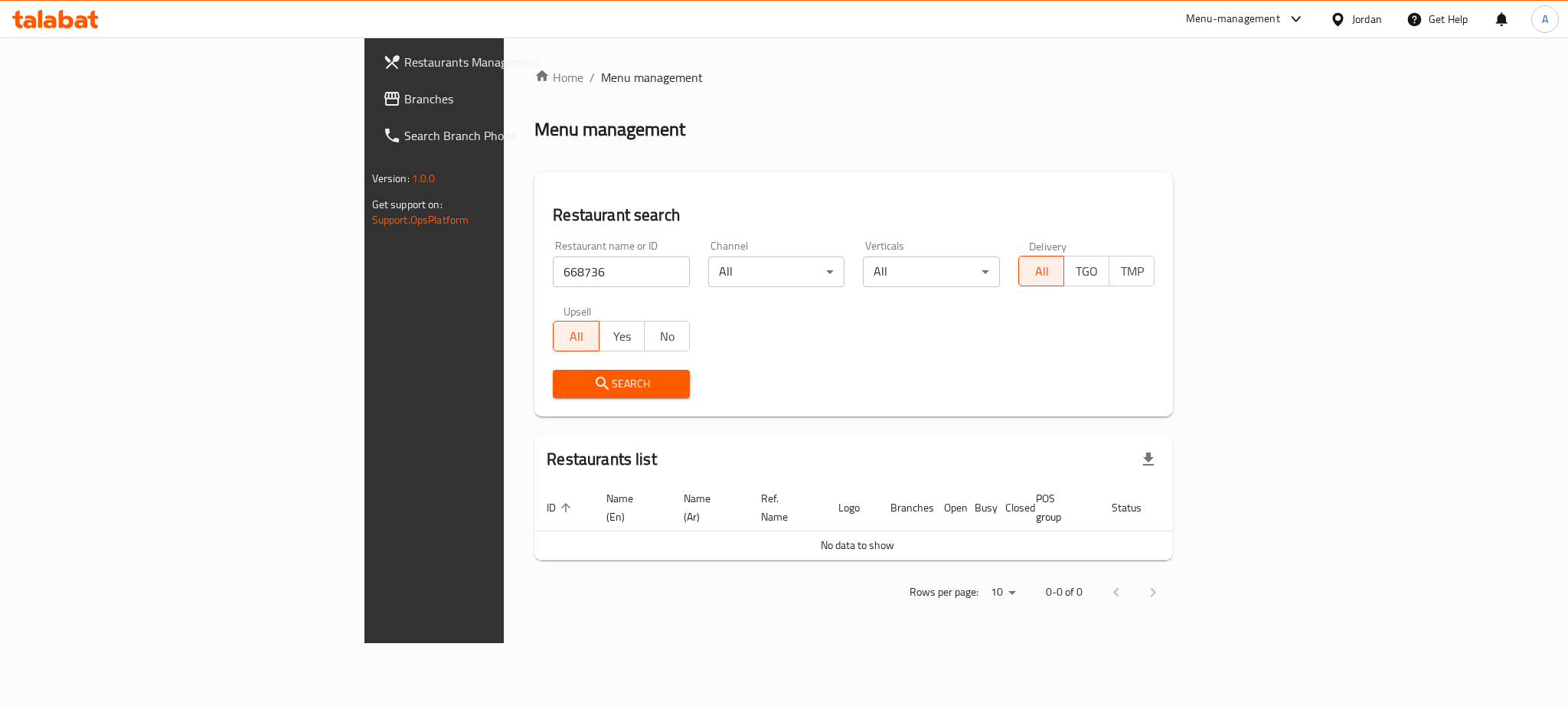
click at [405, 93] on span "Branches" at bounding box center [509, 98] width 210 height 18
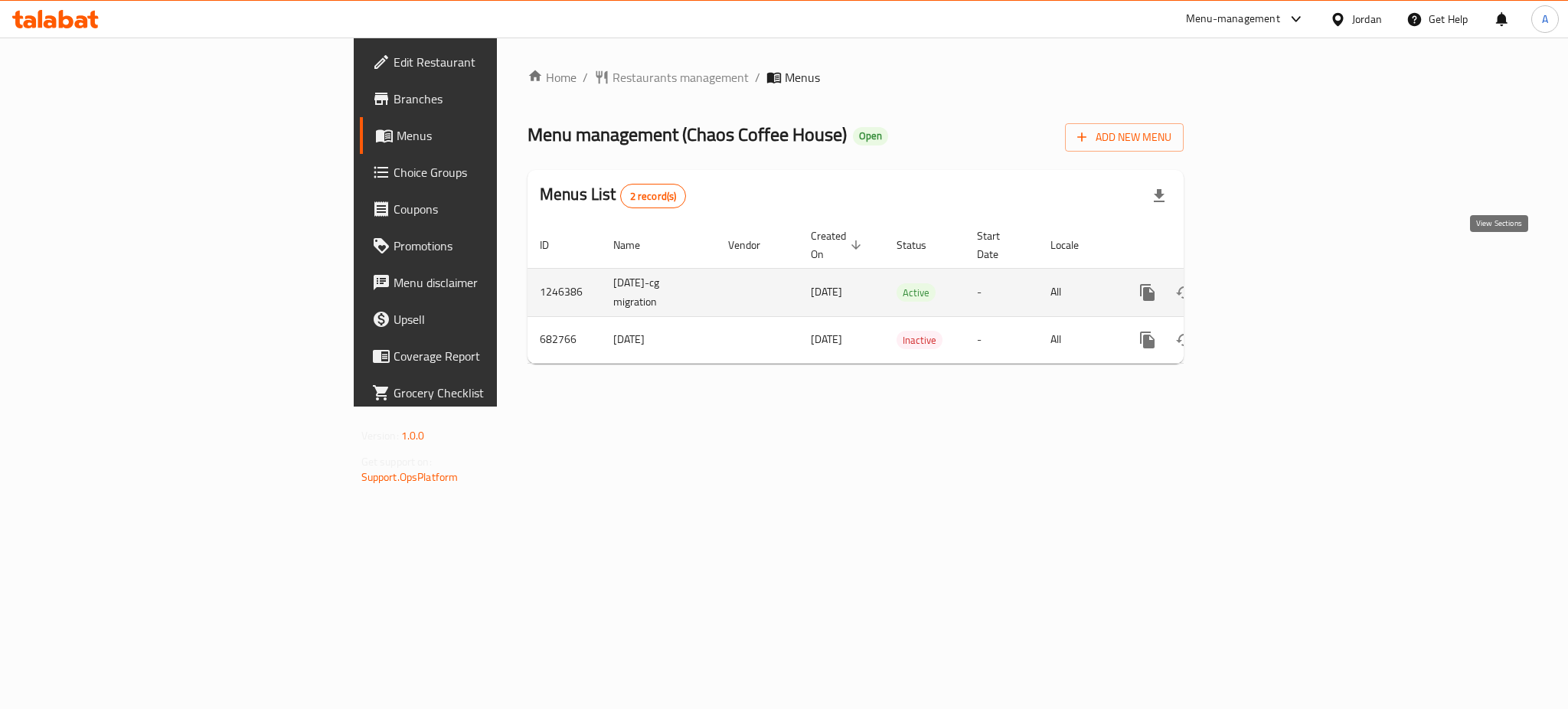
click at [1267, 283] on icon "enhanced table" at bounding box center [1258, 293] width 18 height 18
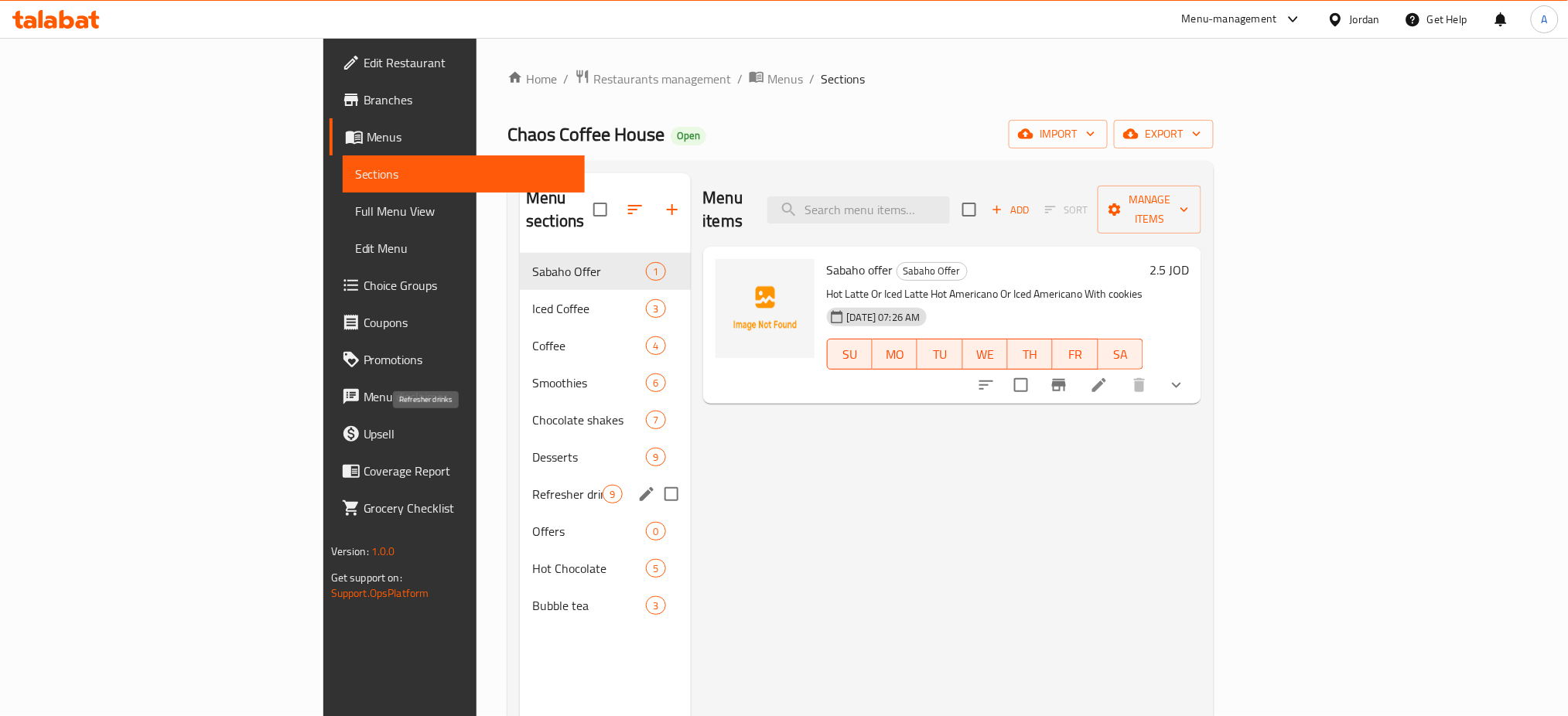
click at [532, 485] on span "Refresher drinks" at bounding box center [567, 494] width 70 height 18
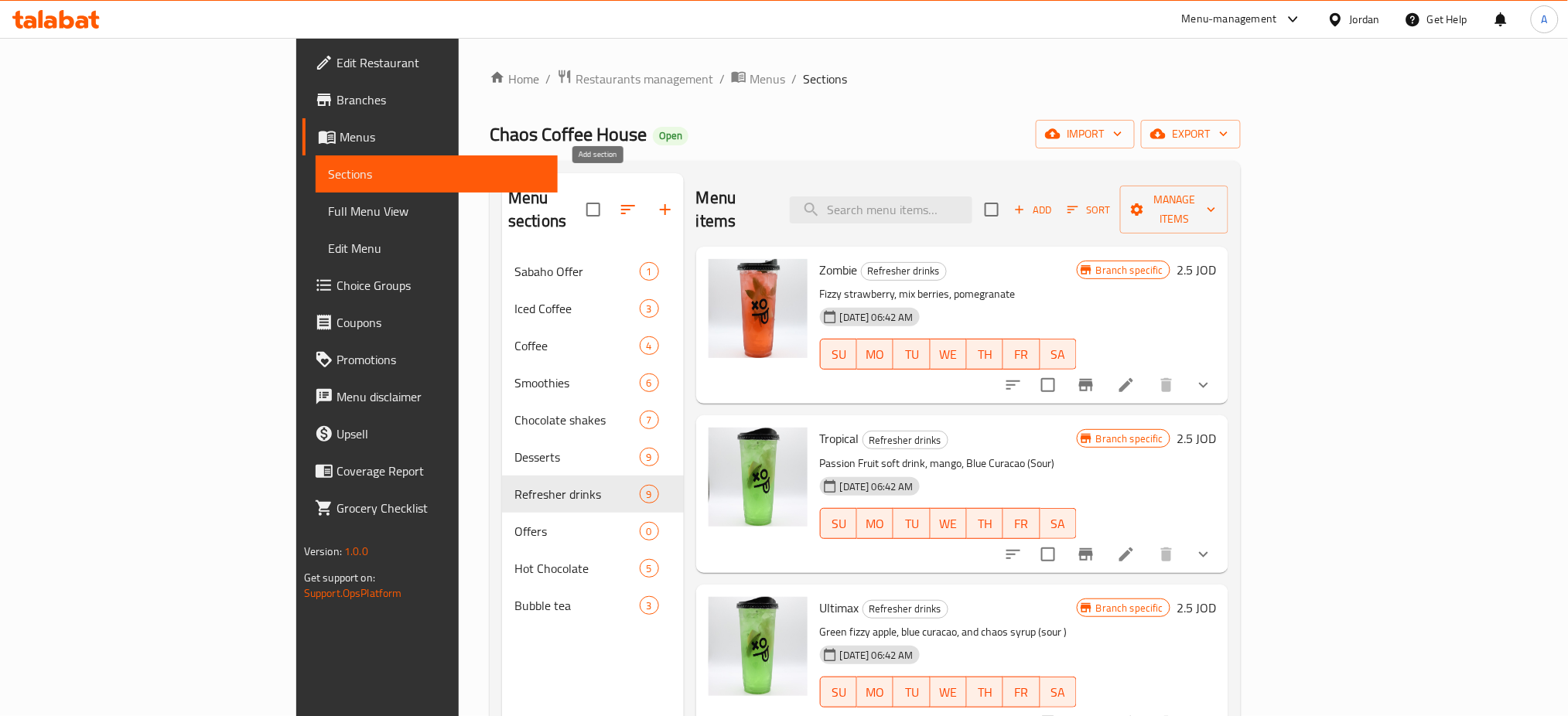
click at [656, 201] on icon "button" at bounding box center [665, 210] width 18 height 18
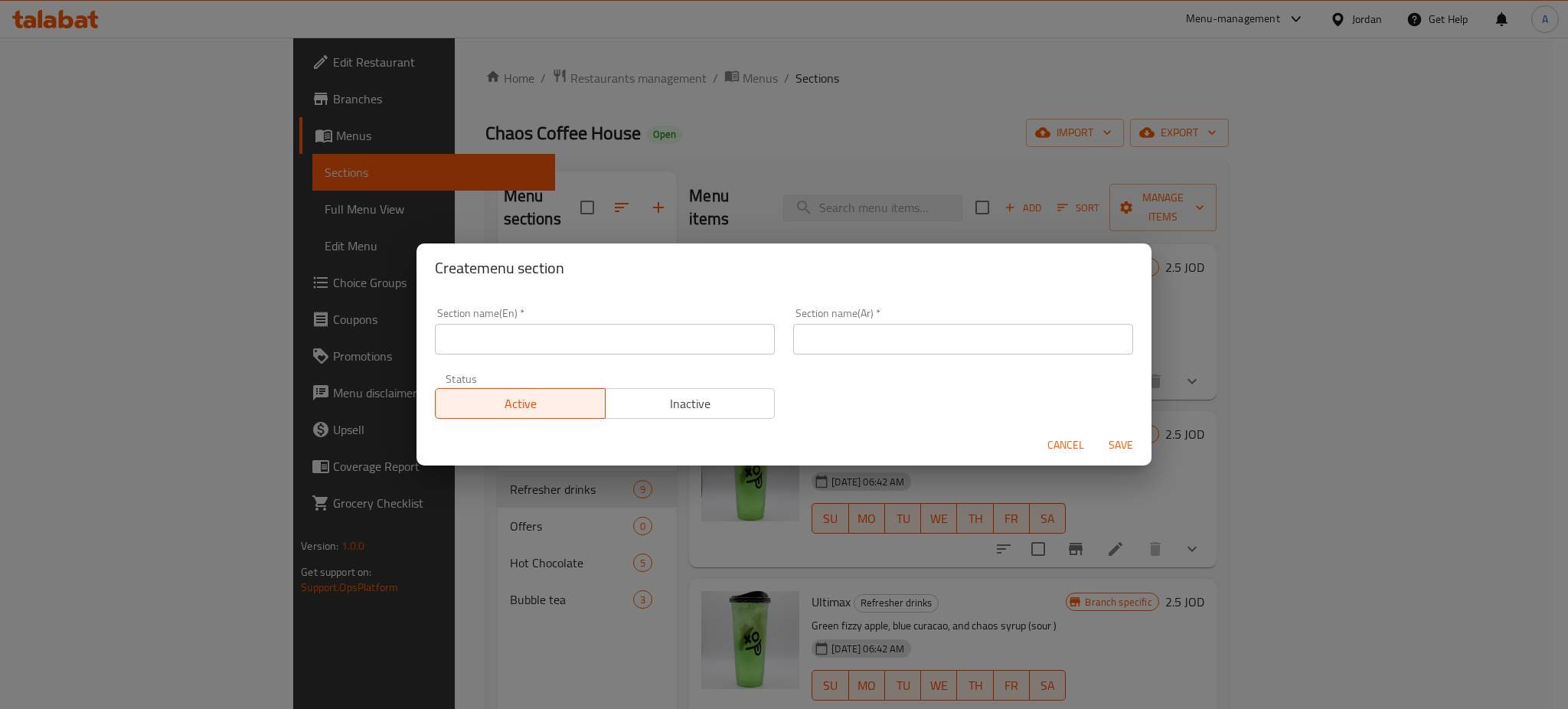
click at [628, 332] on input "text" at bounding box center [604, 340] width 340 height 31
type input "1 JOD Offer"
type input "U"
type input "عرض الدينار"
click at [1112, 437] on span "Save" at bounding box center [1121, 445] width 36 height 19
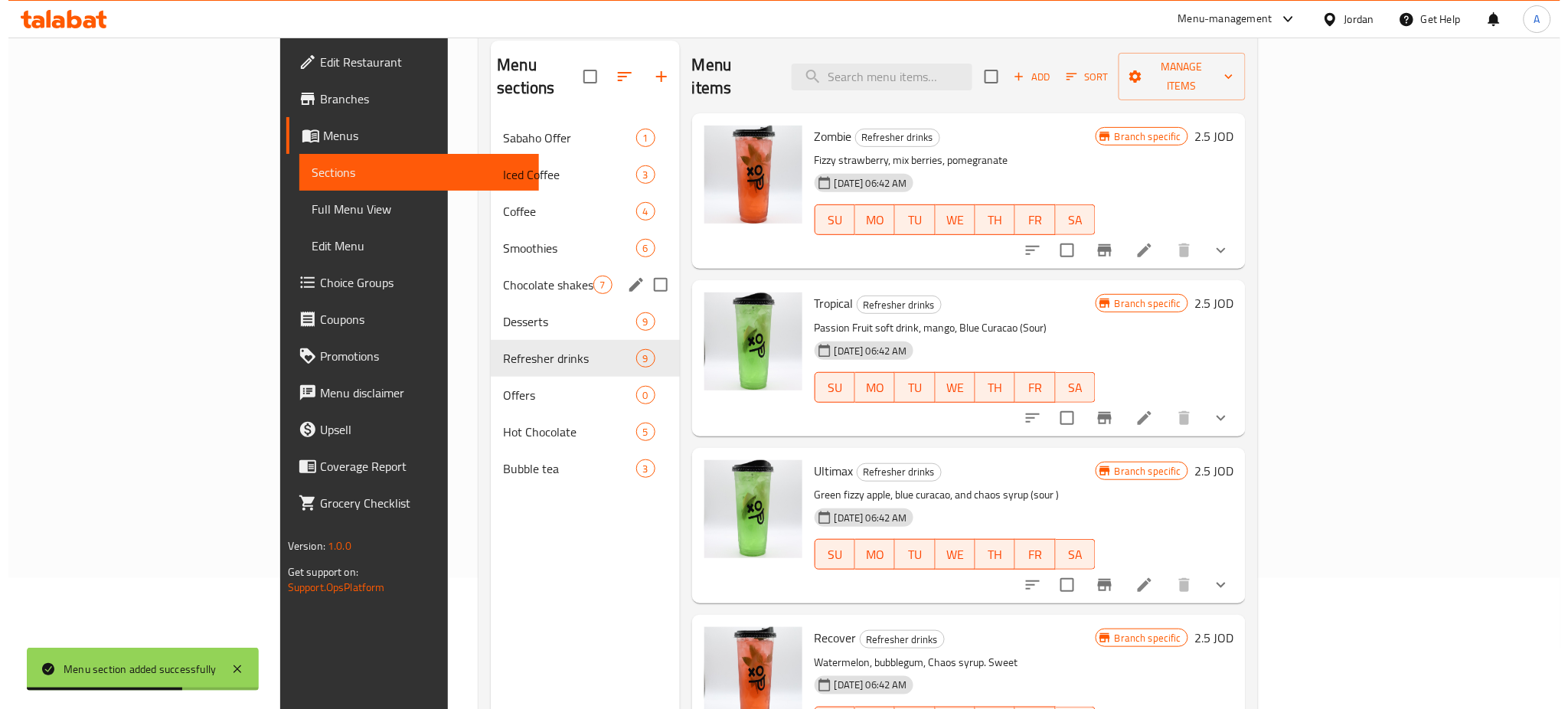
scroll to position [5, 0]
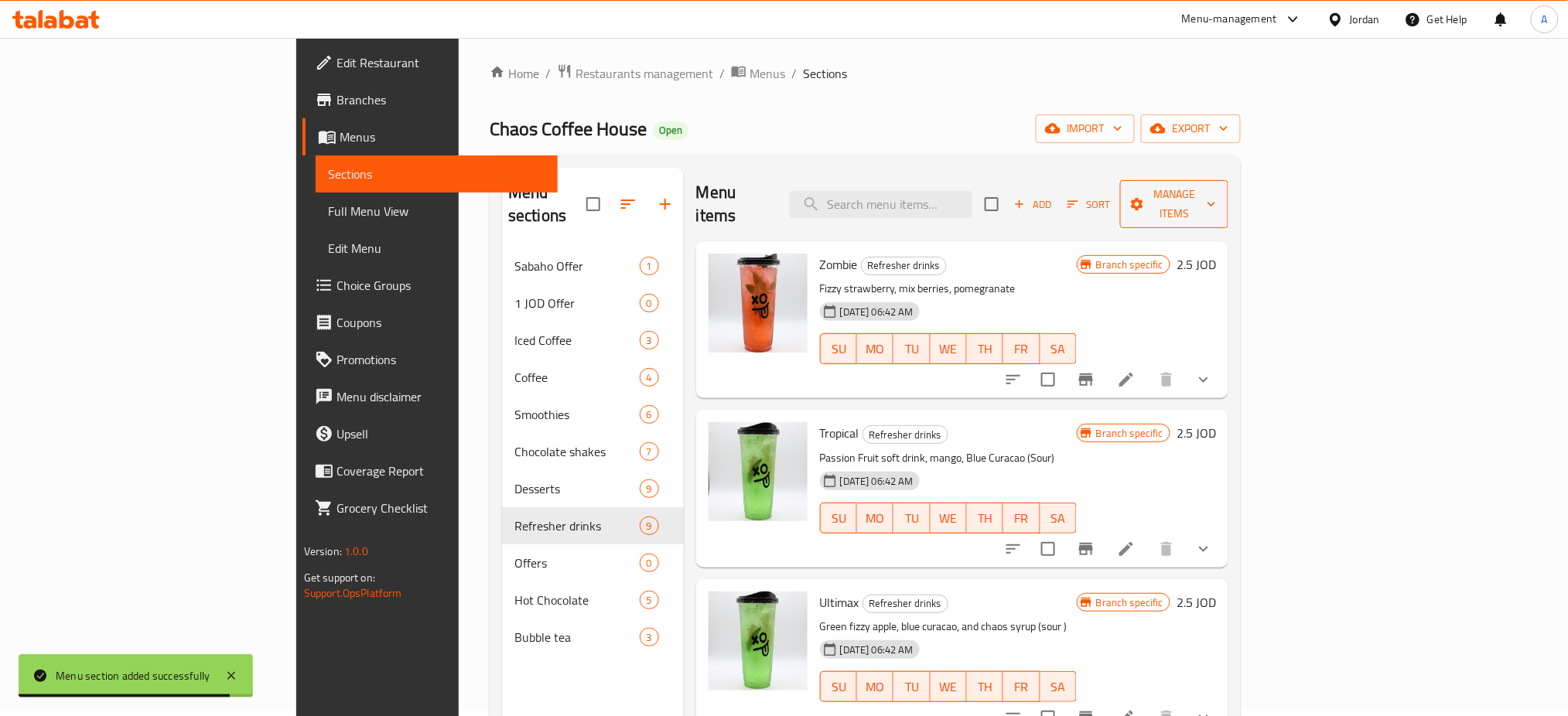
click at [1216, 187] on span "Manage items" at bounding box center [1174, 204] width 84 height 39
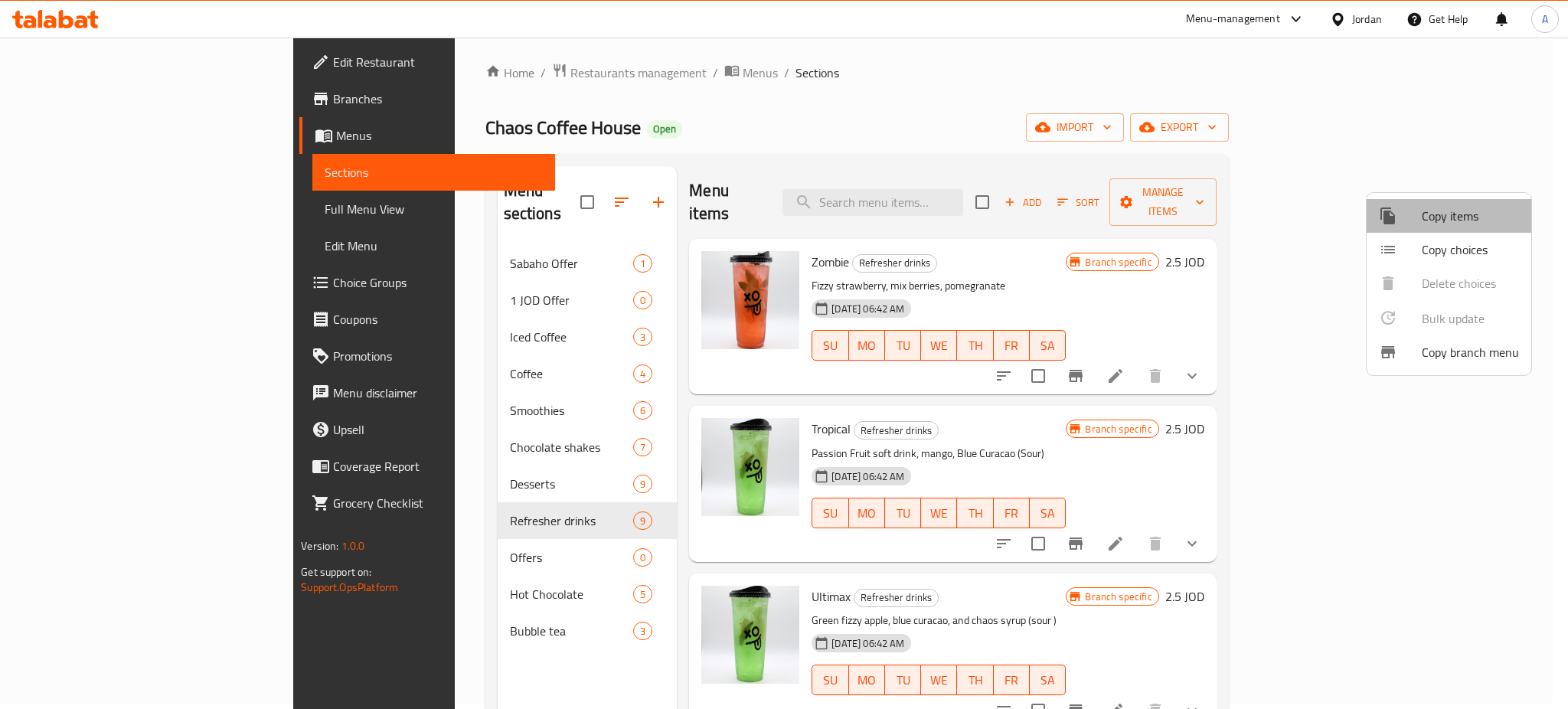
click at [1477, 211] on span "Copy items" at bounding box center [1471, 216] width 97 height 18
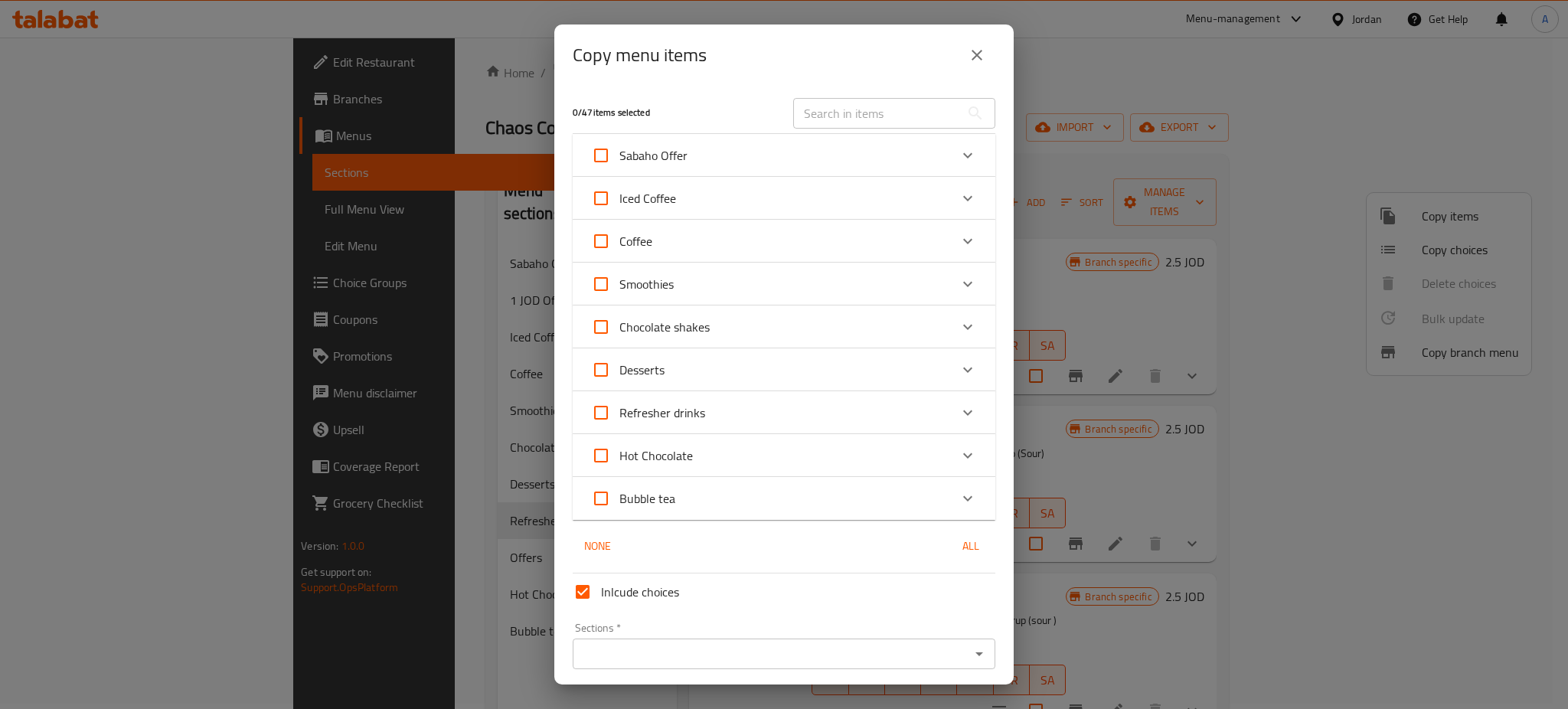
click at [592, 395] on input "Refresher drinks" at bounding box center [601, 413] width 36 height 36
checkbox input "true"
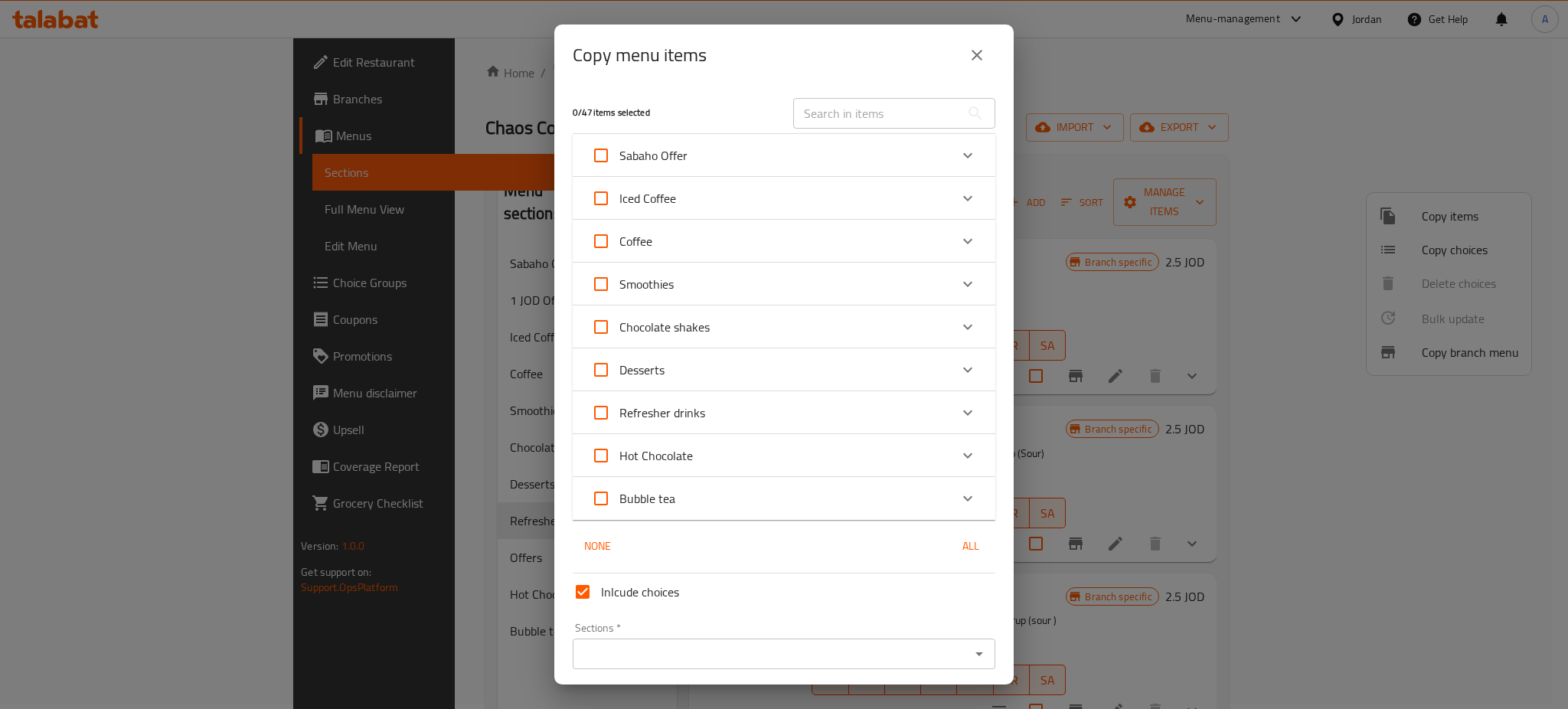
checkbox input "true"
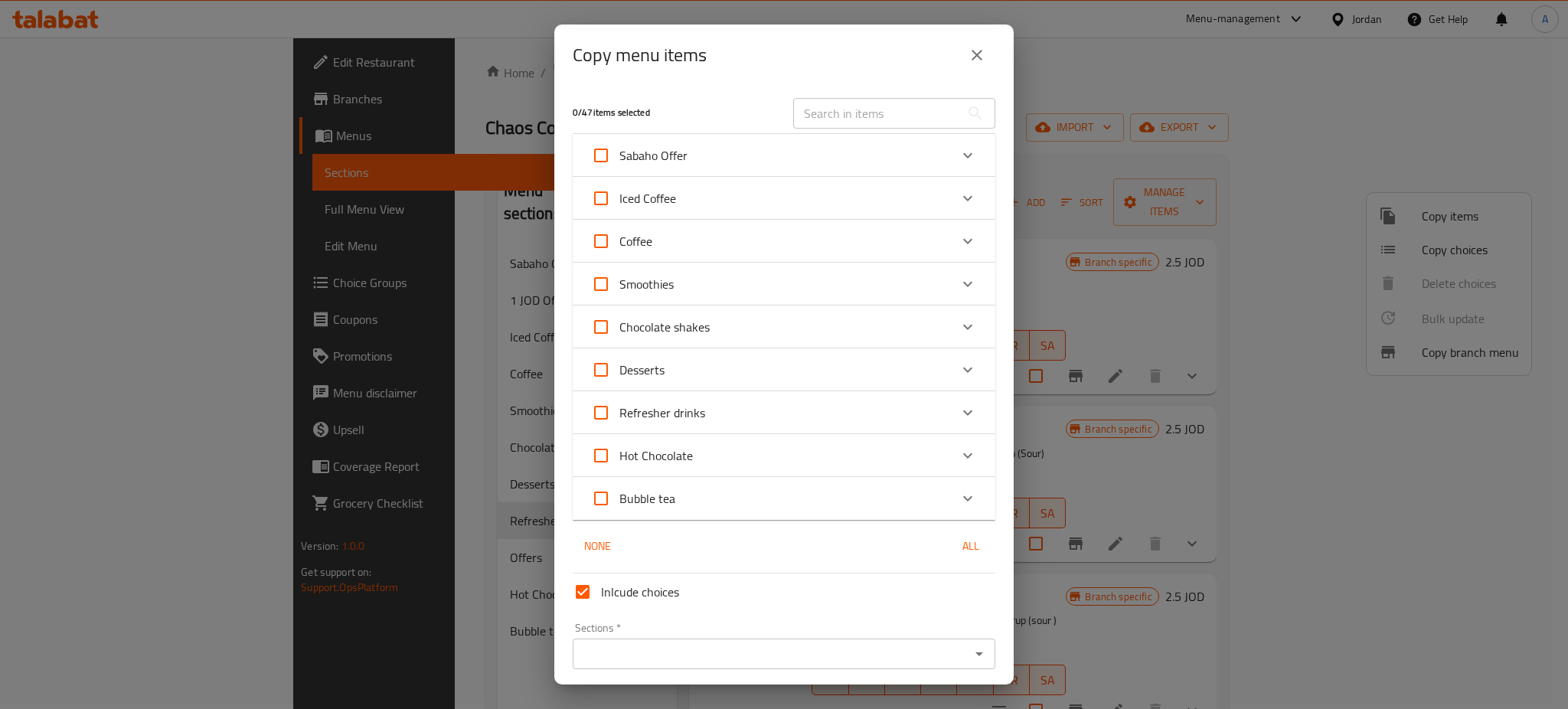
checkbox input "true"
click at [910, 185] on div "Iced Coffee" at bounding box center [770, 199] width 358 height 36
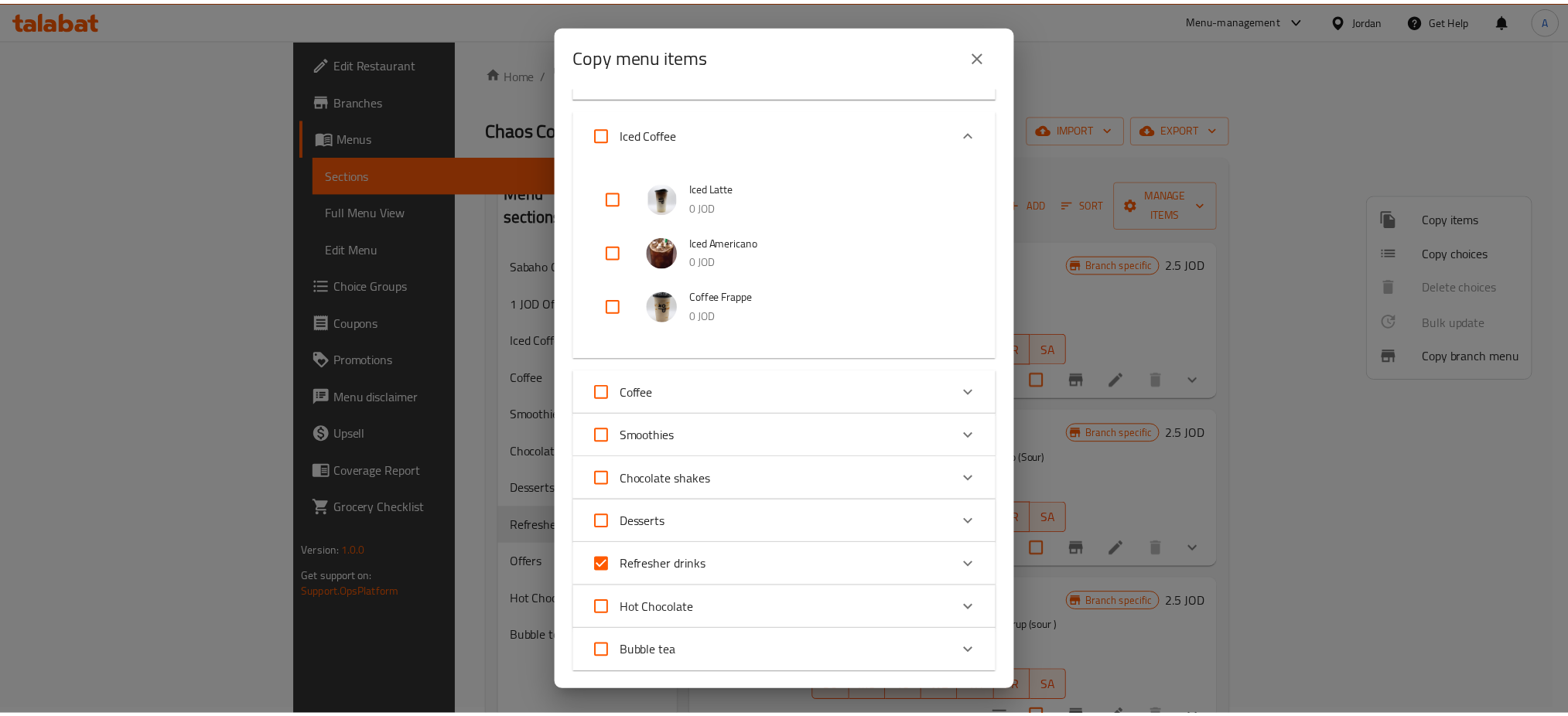
scroll to position [187, 0]
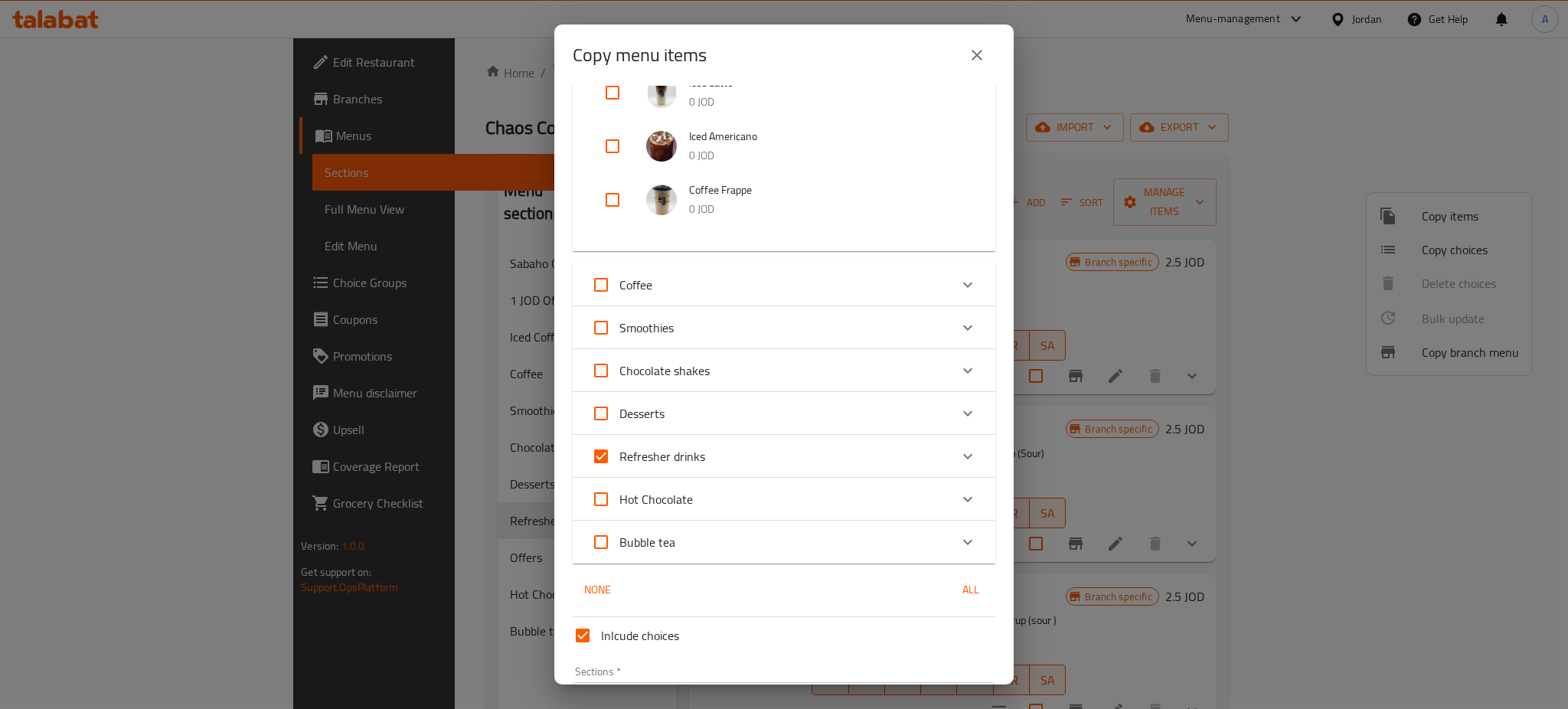
click at [738, 683] on div "Sections *" at bounding box center [784, 698] width 423 height 31
click at [660, 687] on input "Sections   *" at bounding box center [772, 698] width 388 height 22
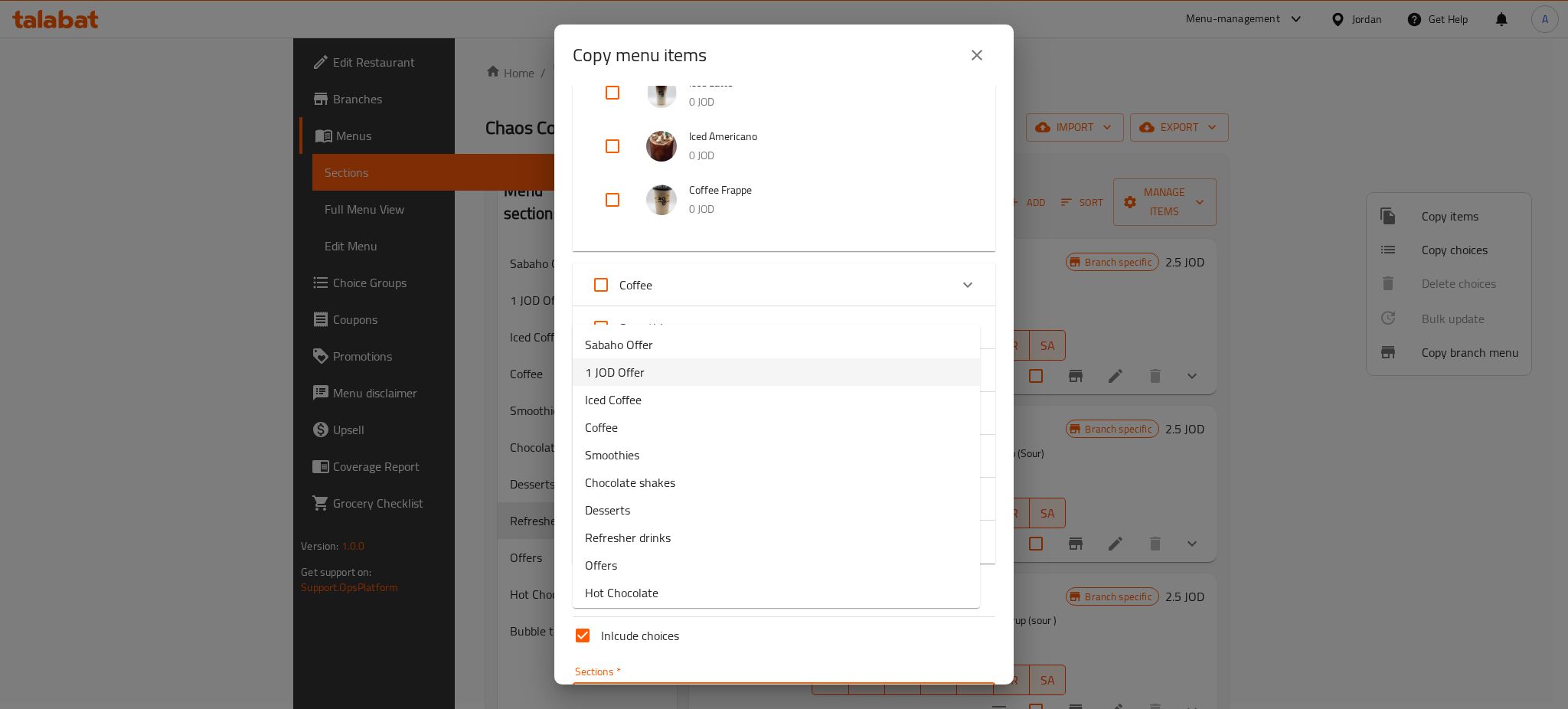
click at [669, 358] on li "1 JOD Offer" at bounding box center [776, 372] width 407 height 27
type input "1 JOD Offer"
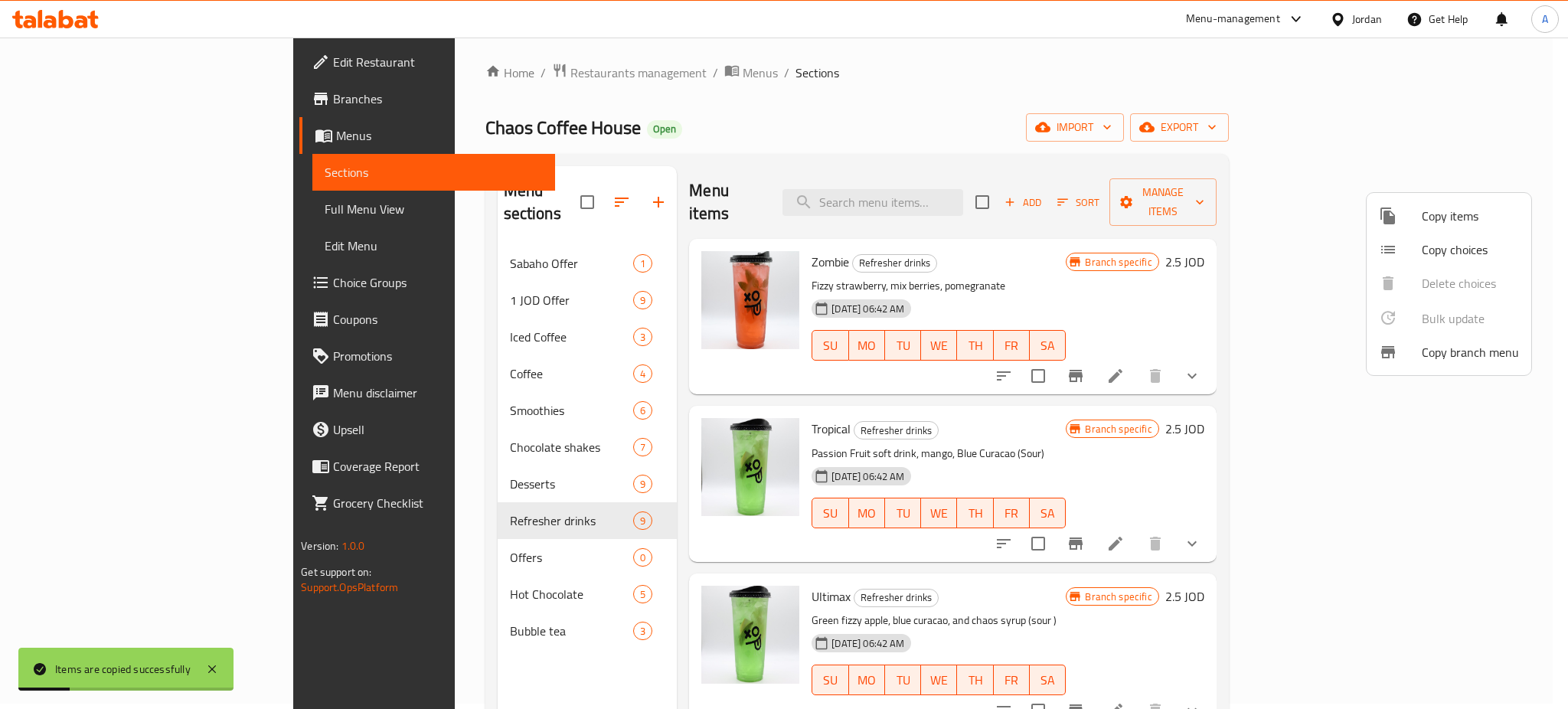
click at [395, 251] on div at bounding box center [784, 354] width 1568 height 709
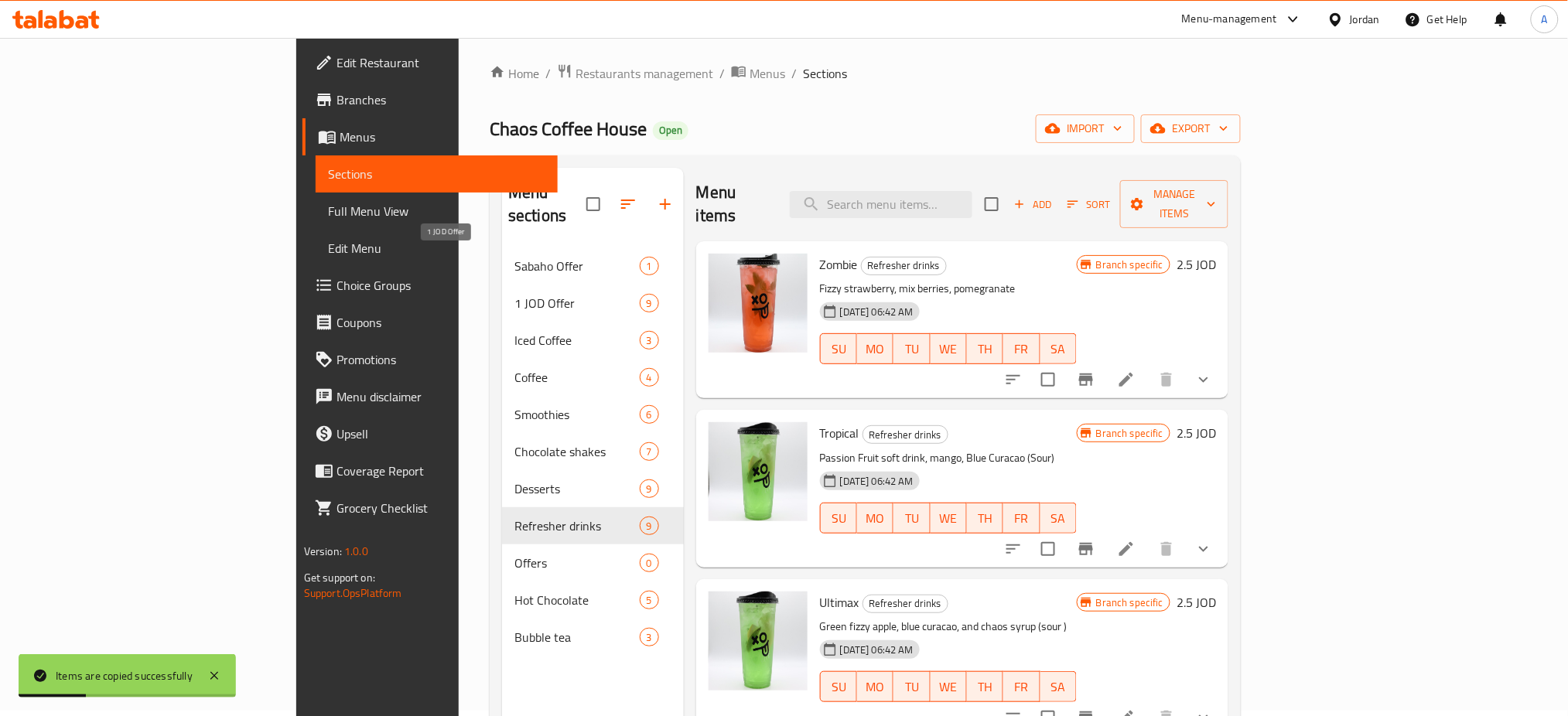
click at [514, 294] on span "1 JOD Offer" at bounding box center [577, 303] width 125 height 18
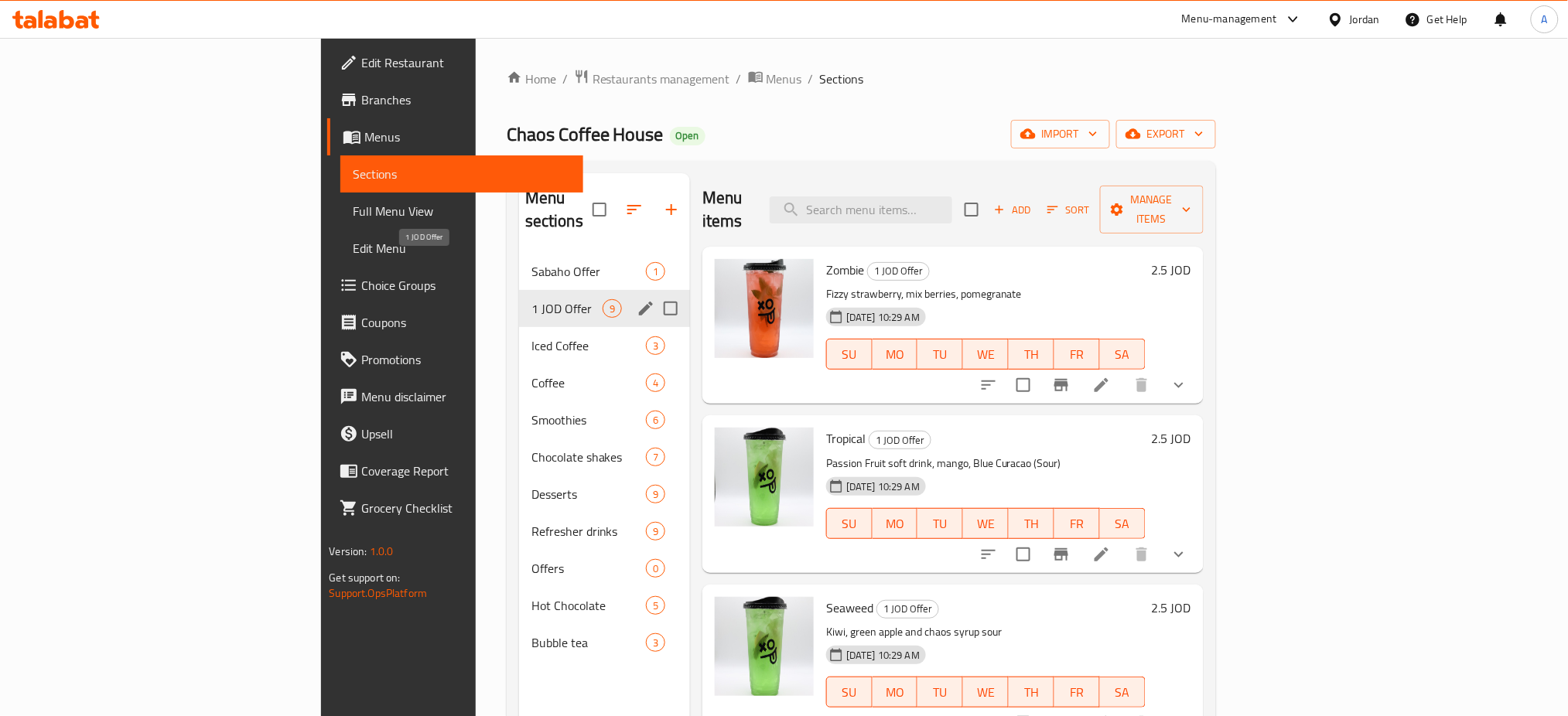
click at [531, 299] on span "1 JOD Offer" at bounding box center [566, 308] width 71 height 18
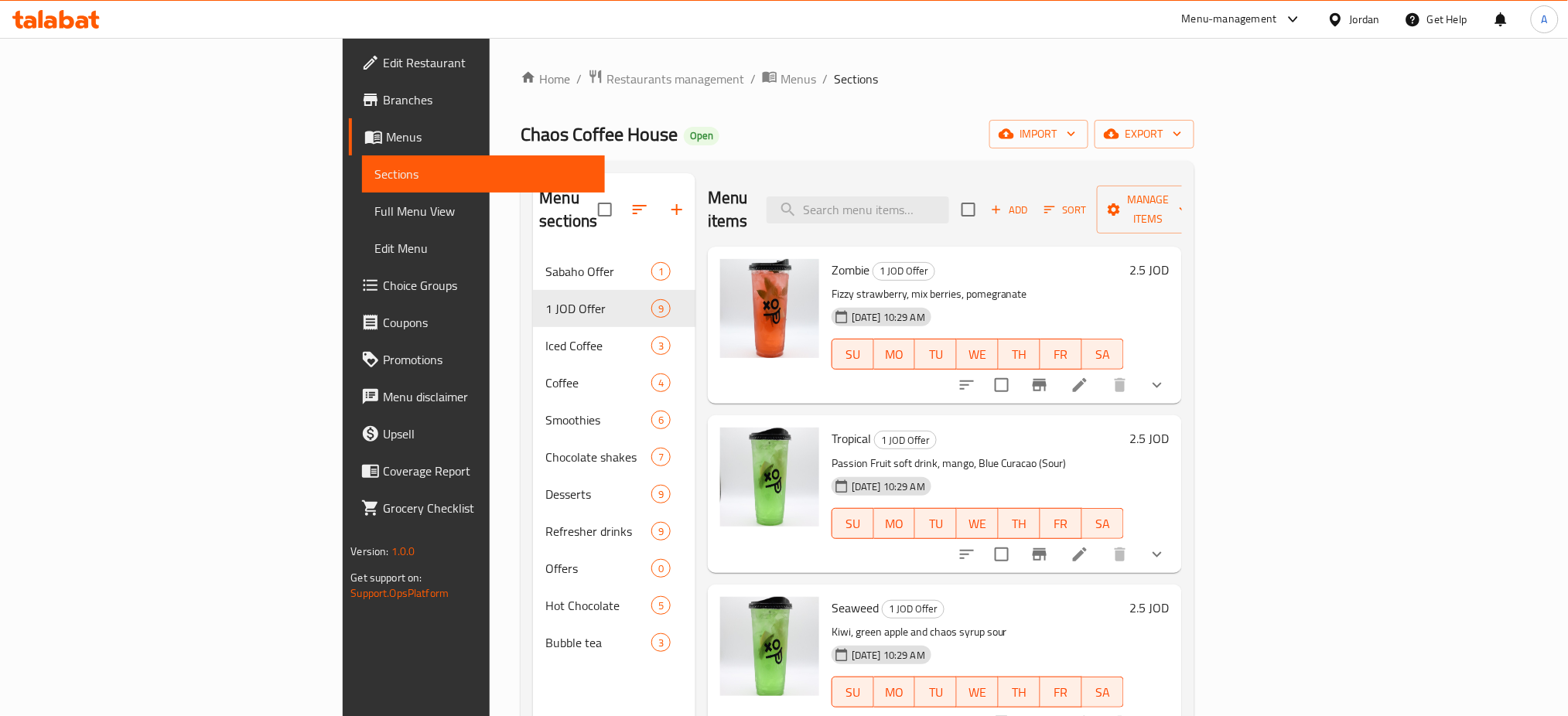
click at [1170, 260] on h6 "2.5 JOD" at bounding box center [1149, 271] width 40 height 22
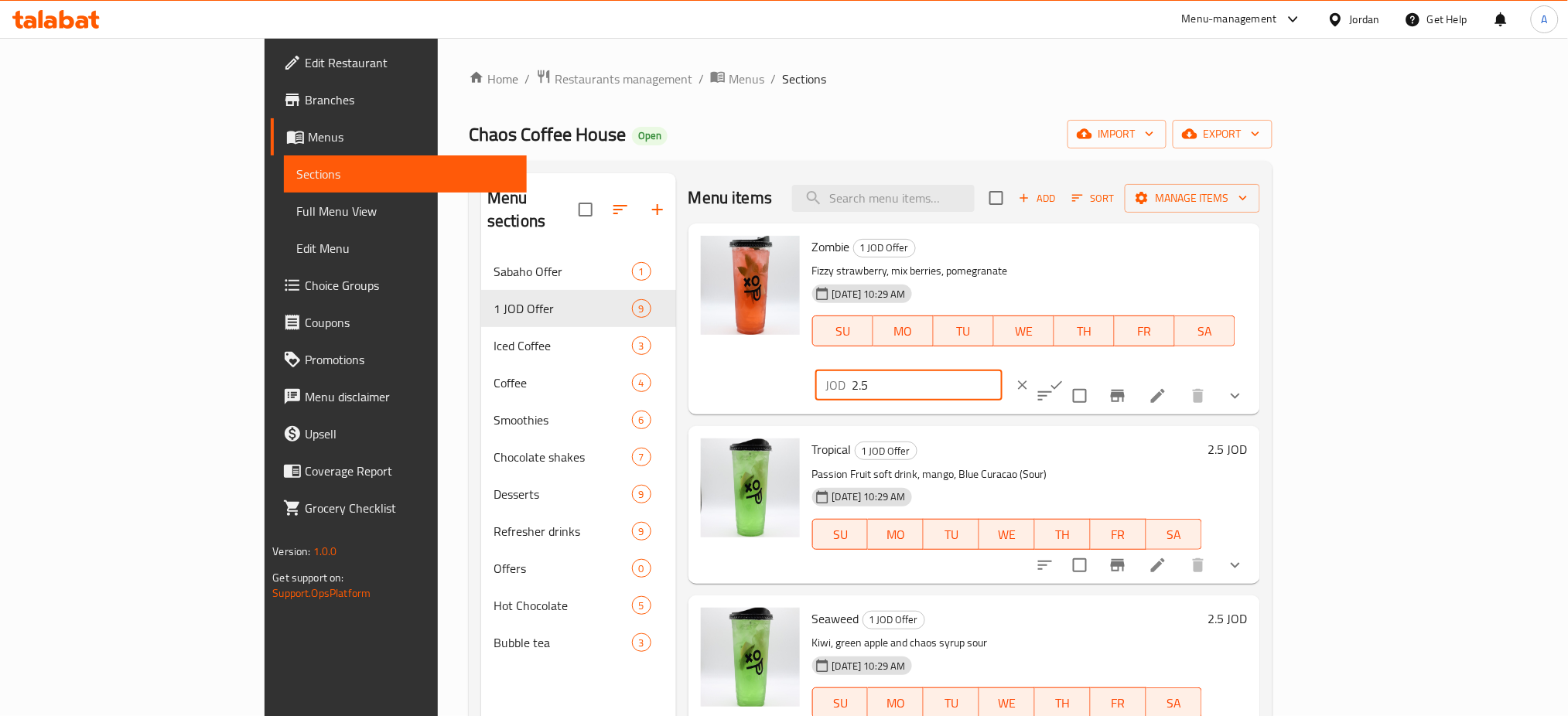
drag, startPoint x: 1368, startPoint y: 235, endPoint x: 1230, endPoint y: 236, distance: 138.0
click at [1239, 237] on div "Zombie 1 JOD Offer Fizzy strawberry, mix berries, pomegranate [DATE] 10:29 AM S…" at bounding box center [1030, 319] width 448 height 179
type input "1"
click at [1065, 377] on icon "ok" at bounding box center [1056, 385] width 16 height 16
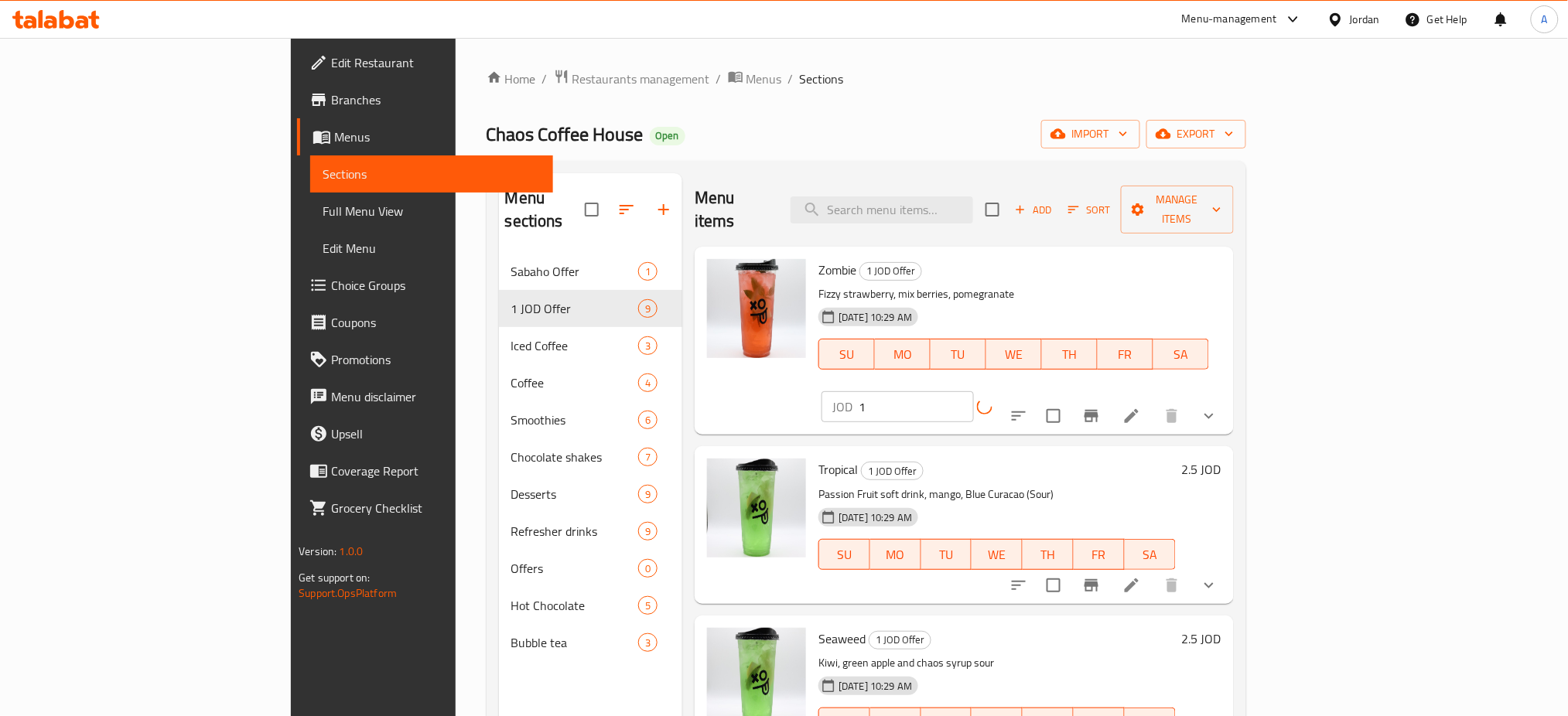
click at [1221, 458] on h6 "2.5 JOD" at bounding box center [1201, 469] width 40 height 22
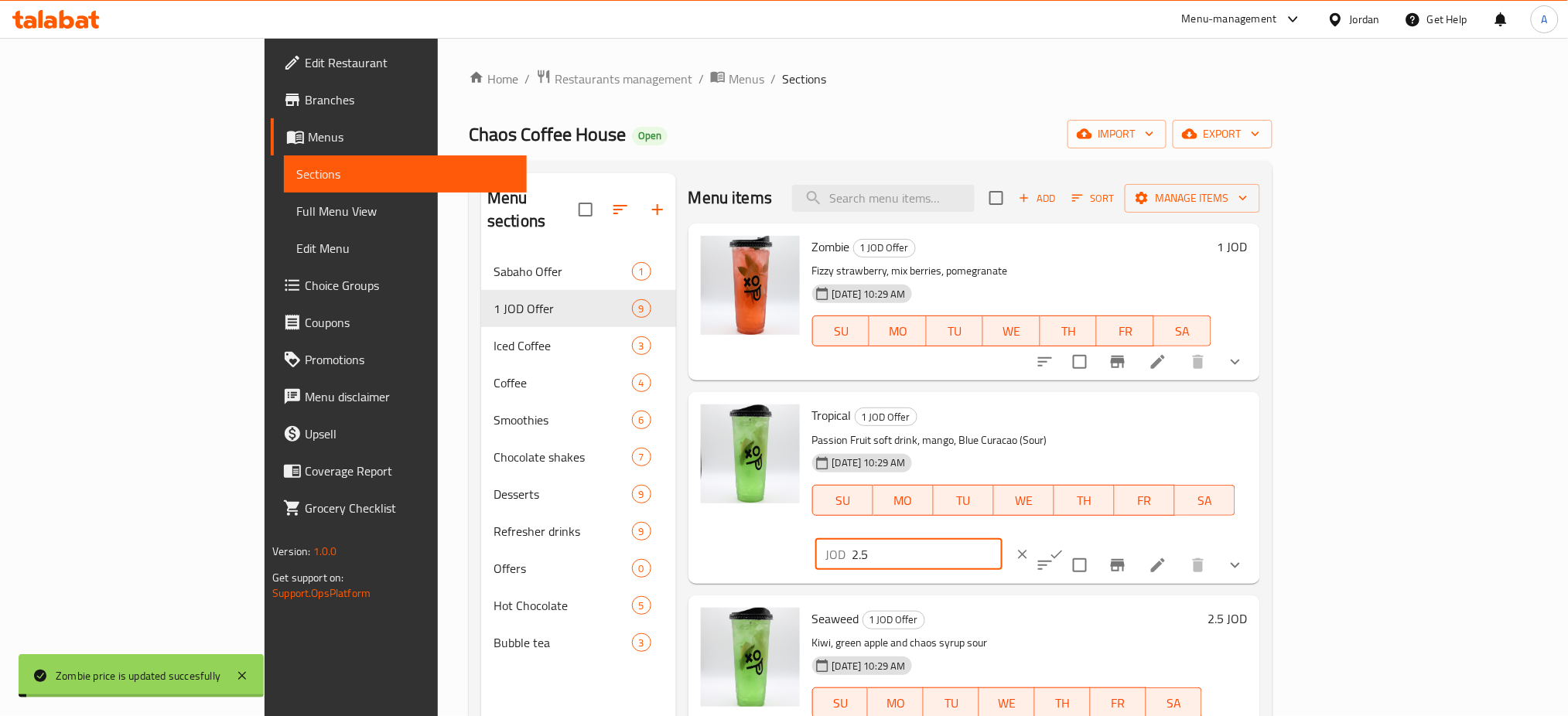
drag, startPoint x: 1352, startPoint y: 394, endPoint x: 1284, endPoint y: 405, distance: 68.9
click at [1254, 398] on div "Tropical 1 JOD Offer Passion Fruit soft drink, mango, Blue Curacao (Sour) 14-09…" at bounding box center [1030, 488] width 448 height 179
type input "1"
click at [1074, 537] on button "ok" at bounding box center [1056, 554] width 34 height 34
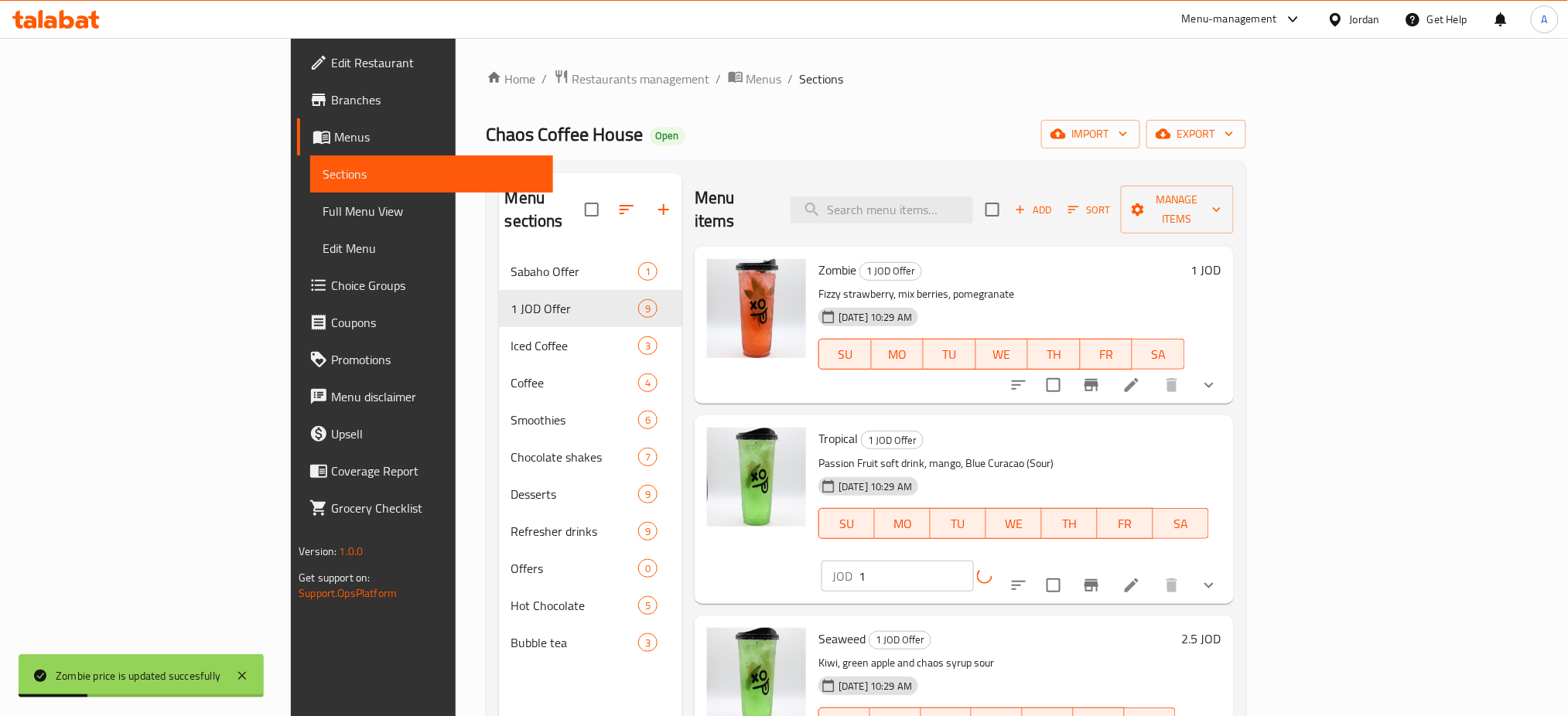
click at [1221, 629] on h6 "2.5 JOD" at bounding box center [1201, 640] width 40 height 22
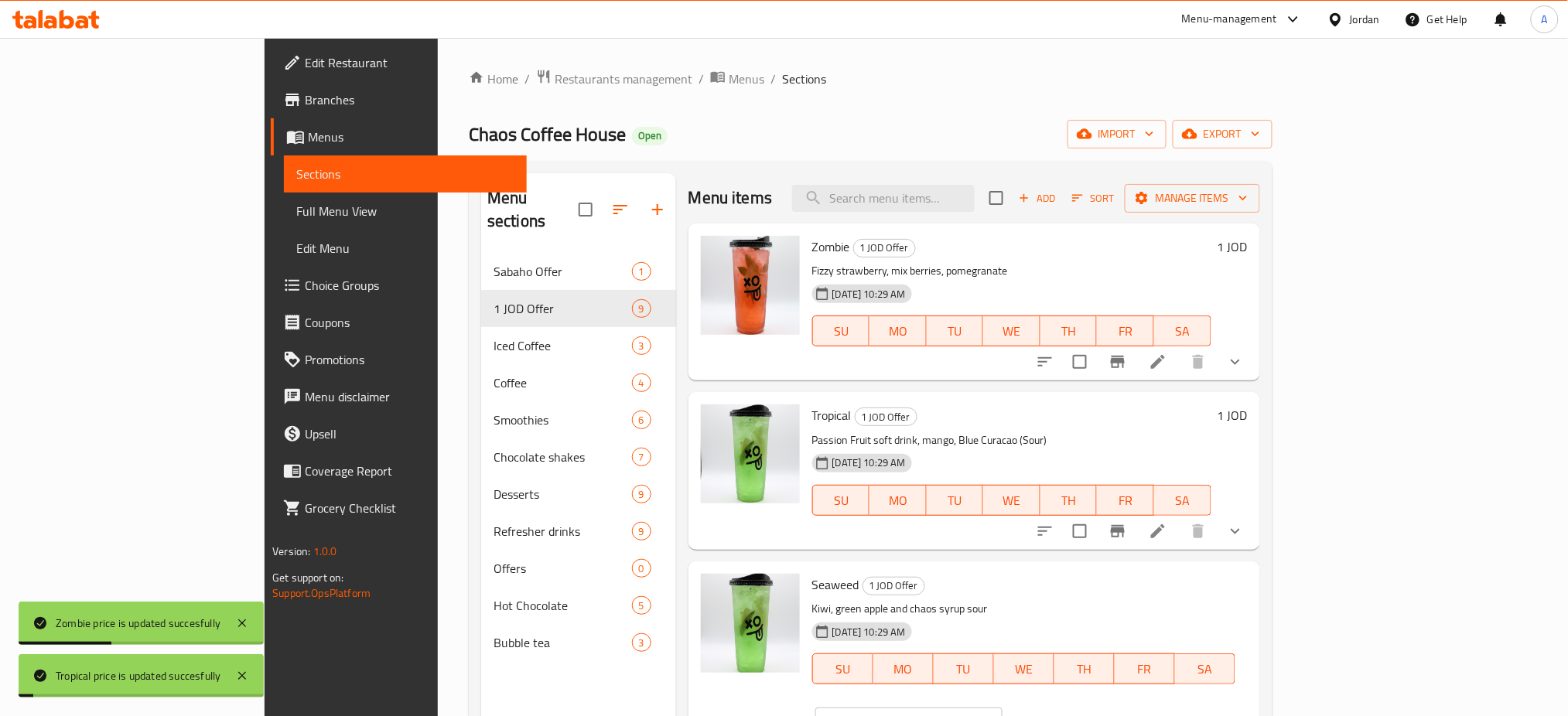
drag, startPoint x: 1372, startPoint y: 551, endPoint x: 1224, endPoint y: 536, distance: 148.8
click at [1227, 568] on div "Seaweed 1 JOD Offer Kiwi, green apple and chaos syrup sour 14-09-2025 10:29 AM …" at bounding box center [1030, 657] width 448 height 179
type input "1"
click at [1074, 706] on button "ok" at bounding box center [1056, 722] width 34 height 34
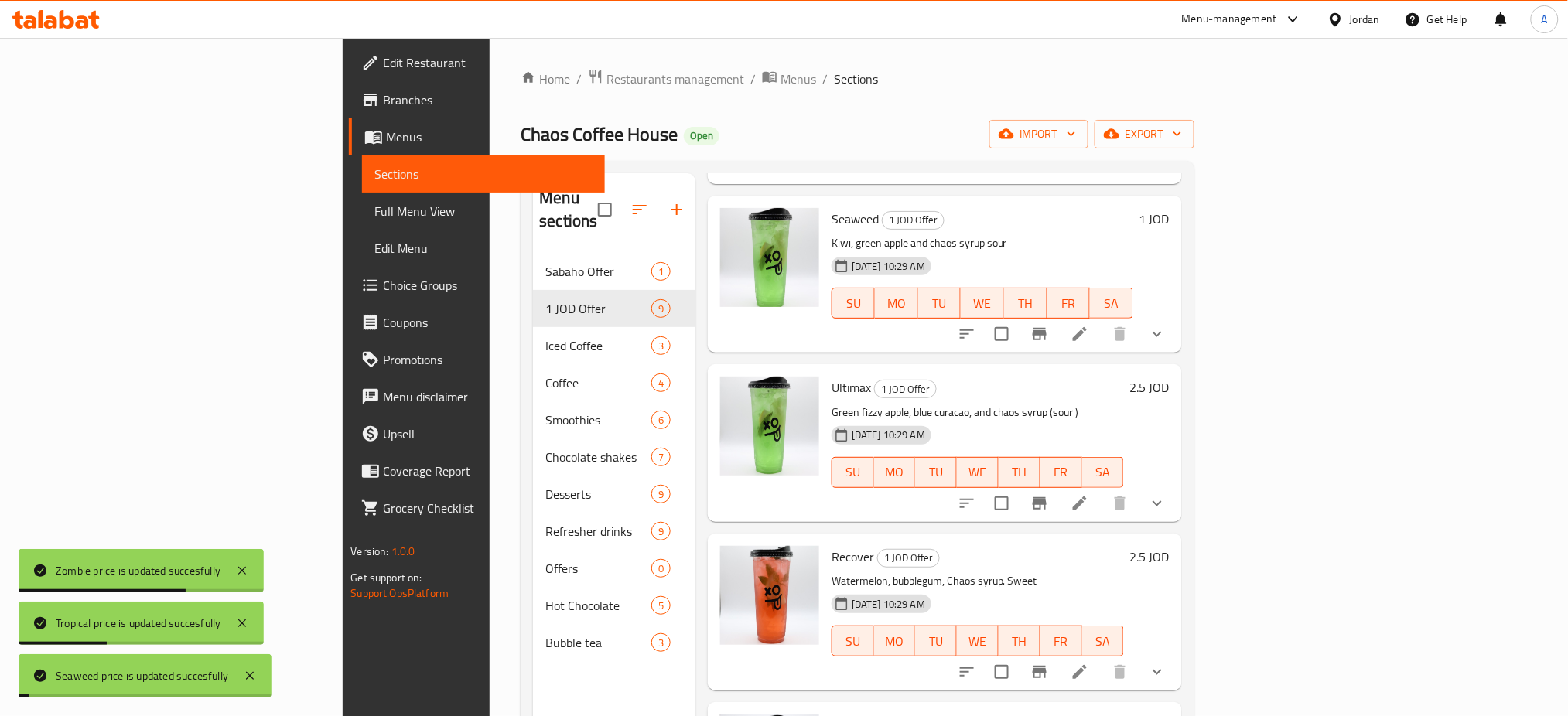
scroll to position [412, 0]
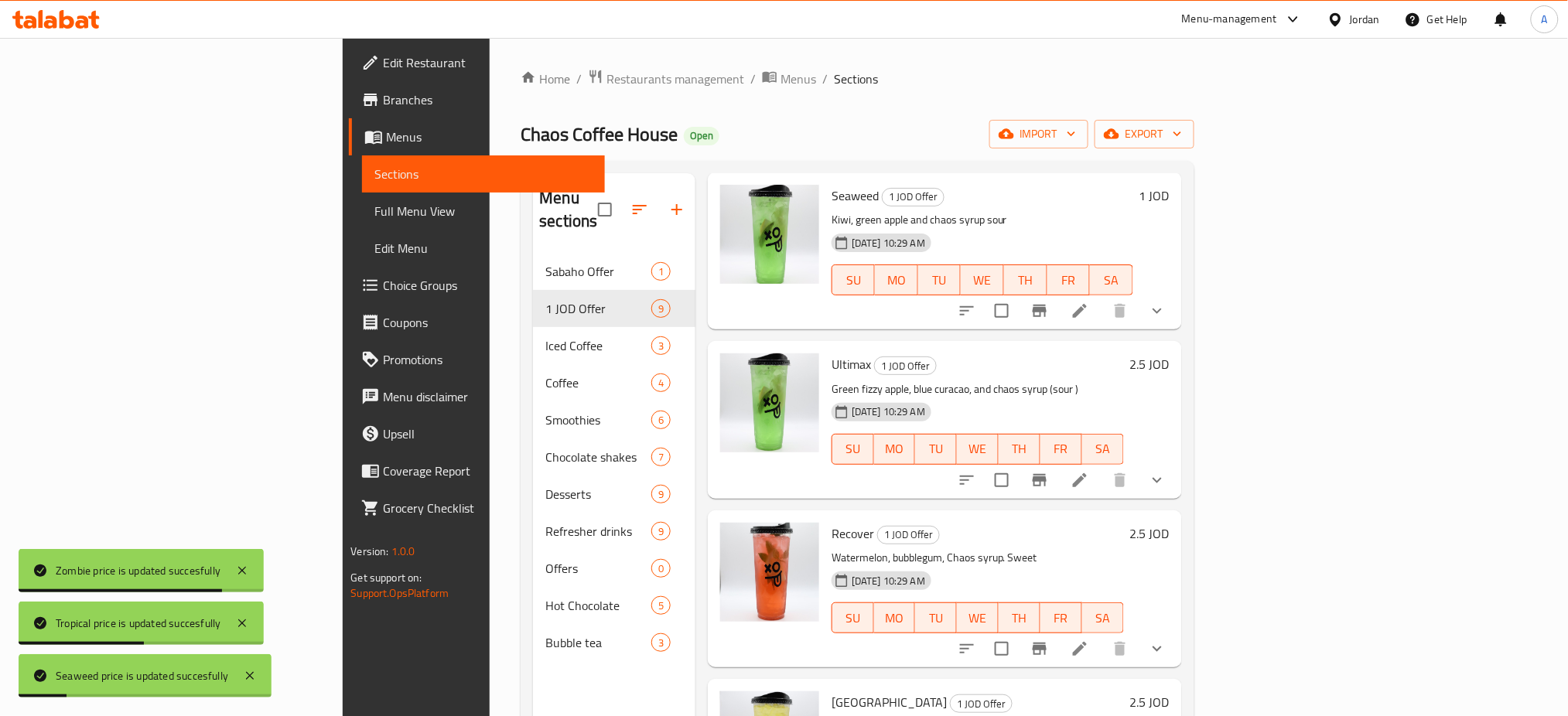
click at [1170, 353] on h6 "2.5 JOD" at bounding box center [1149, 364] width 40 height 22
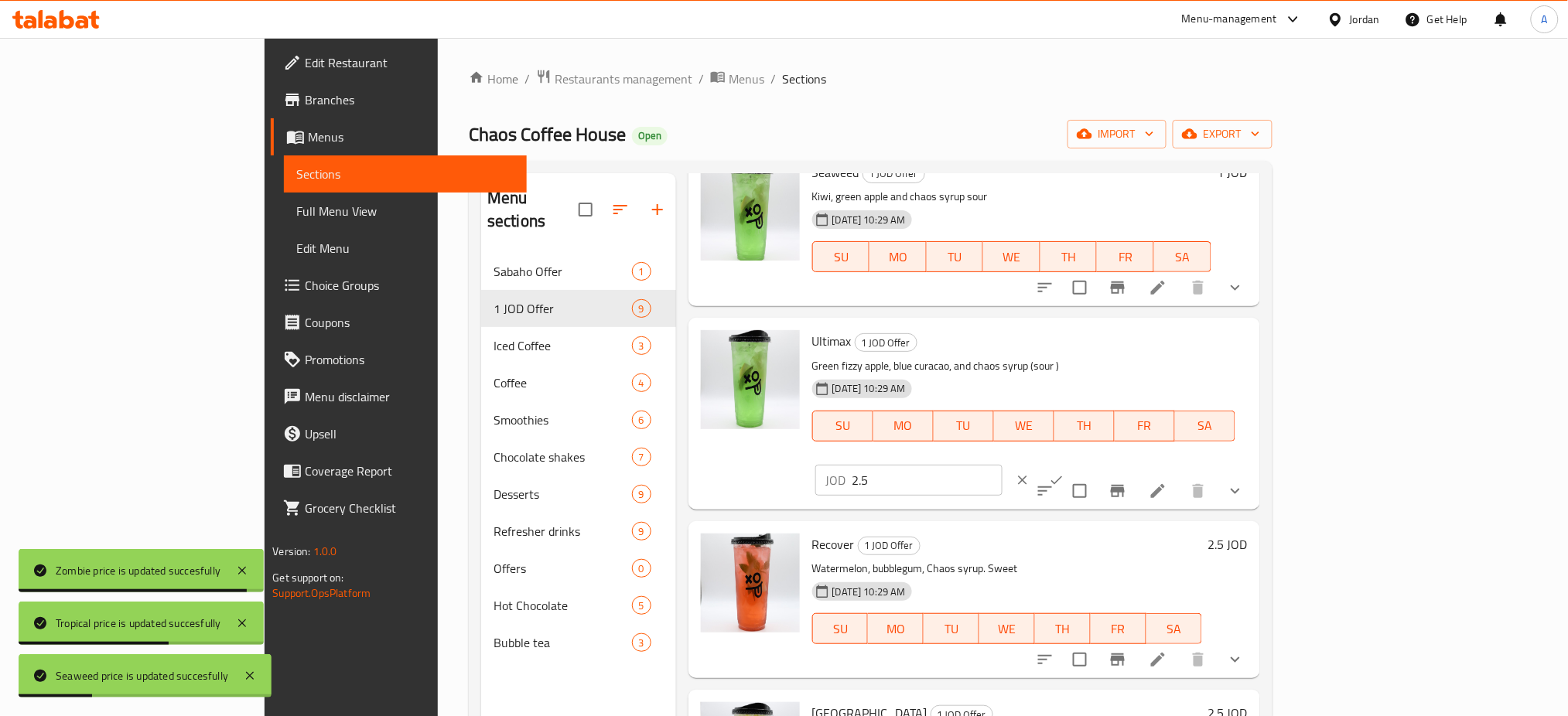
drag, startPoint x: 1319, startPoint y: 296, endPoint x: 1251, endPoint y: 311, distance: 69.6
click at [1232, 324] on div "Ultimax 1 JOD Offer Green fizzy apple, blue curacao, and chaos syrup (sour ) 14…" at bounding box center [1030, 413] width 448 height 179
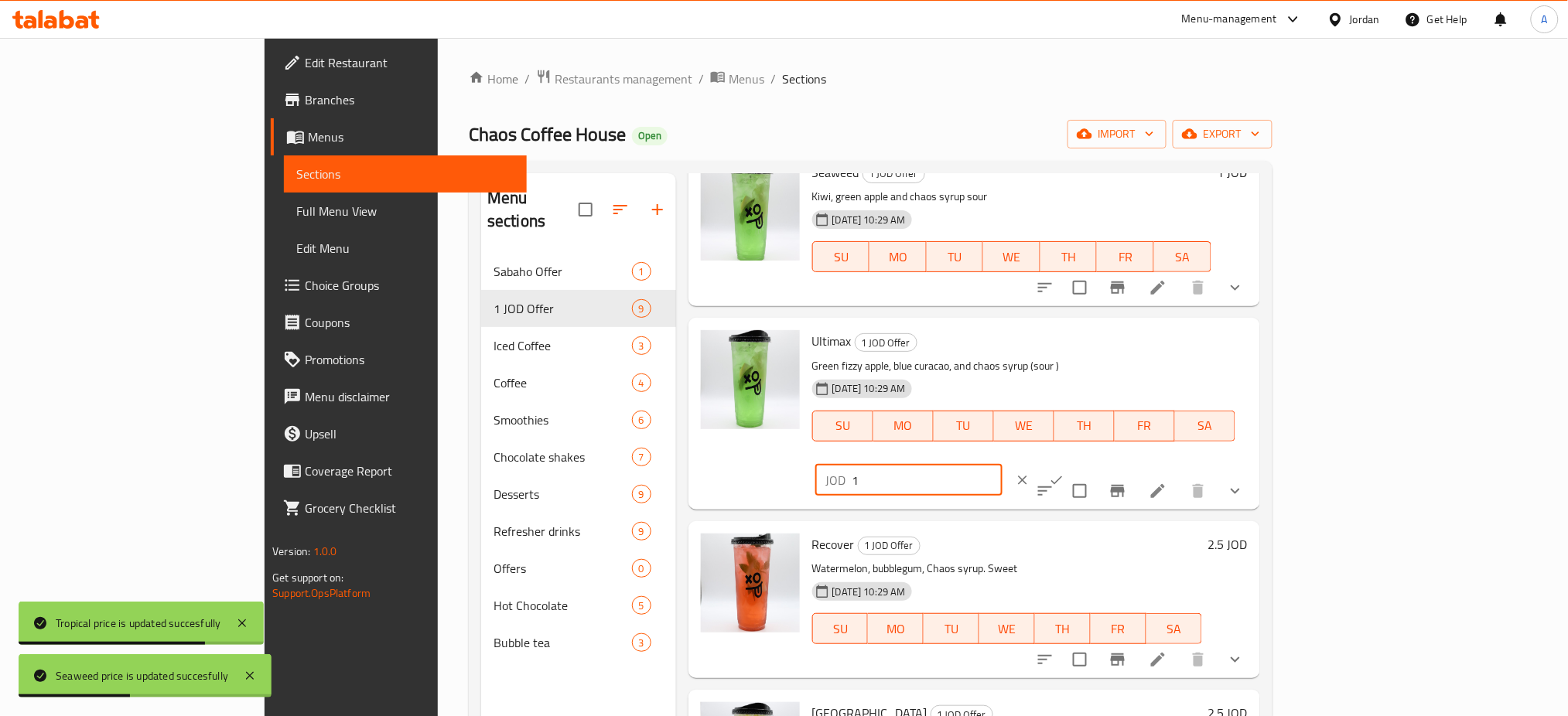
type input "1"
click at [1065, 473] on icon "ok" at bounding box center [1056, 480] width 16 height 16
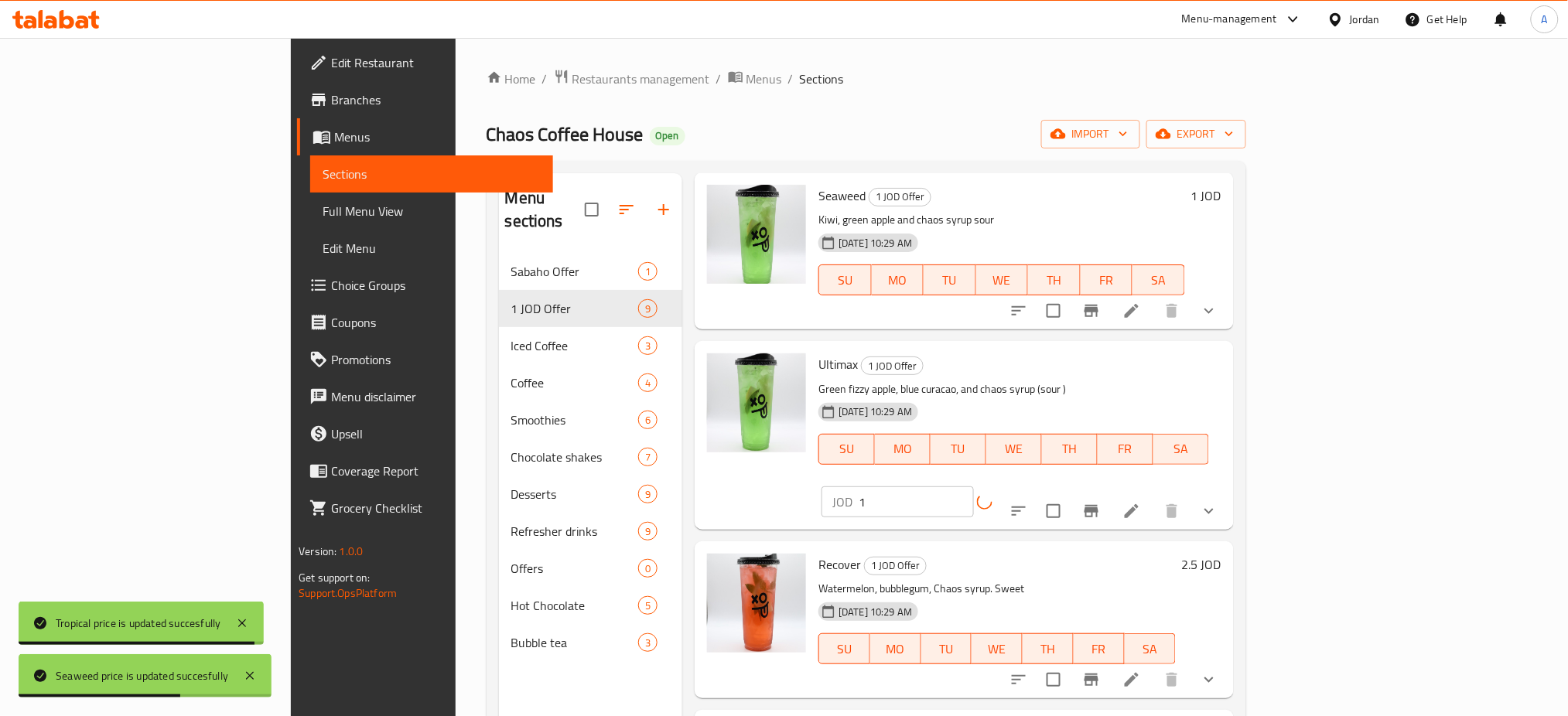
click at [1221, 554] on h6 "2.5 JOD" at bounding box center [1201, 565] width 40 height 22
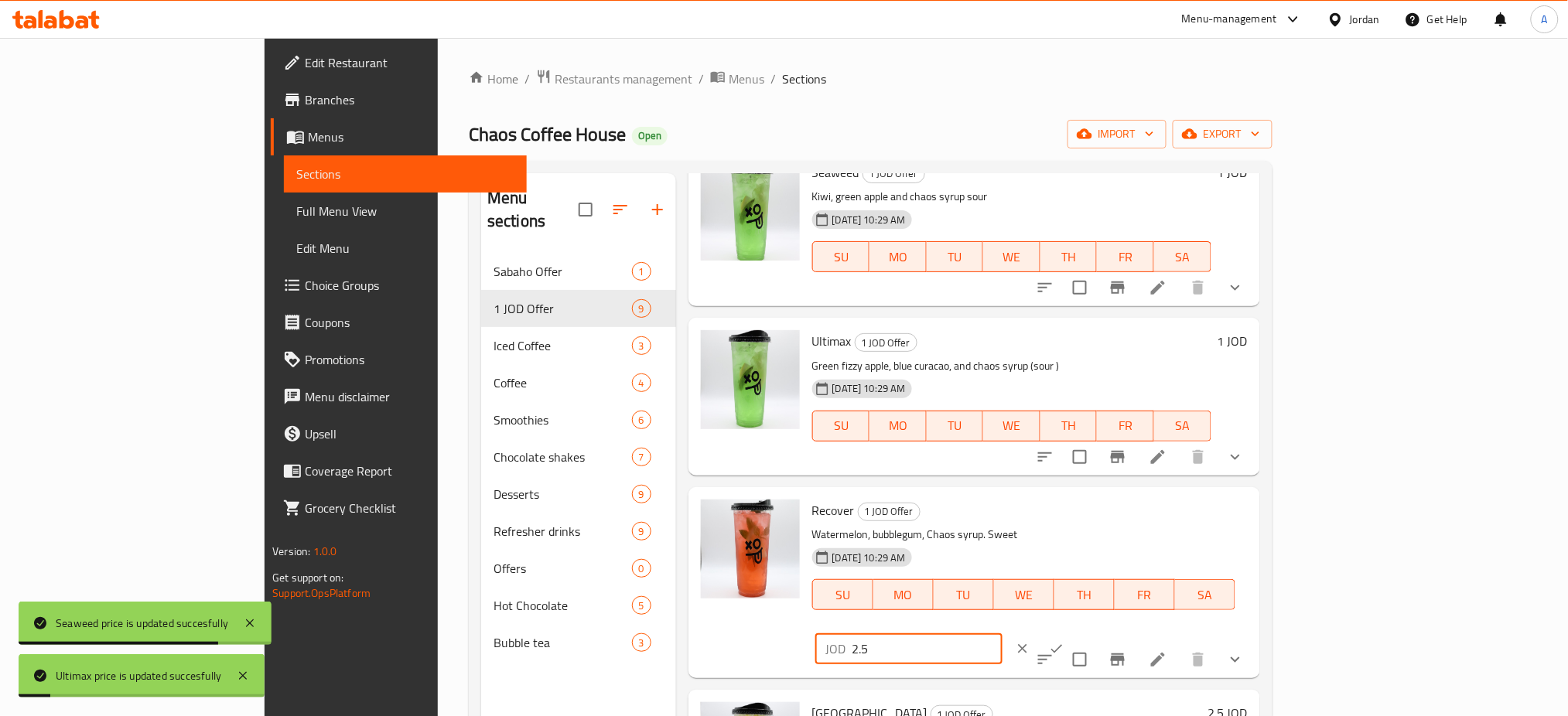
drag, startPoint x: 1375, startPoint y: 457, endPoint x: 1281, endPoint y: 454, distance: 94.0
click at [1254, 493] on div "Recover 1 JOD Offer Watermelon, bubblegum, Chaos syrup. Sweet 14-09-2025 10:29 …" at bounding box center [1030, 583] width 448 height 179
type input "1"
click at [1065, 641] on icon "ok" at bounding box center [1056, 649] width 16 height 16
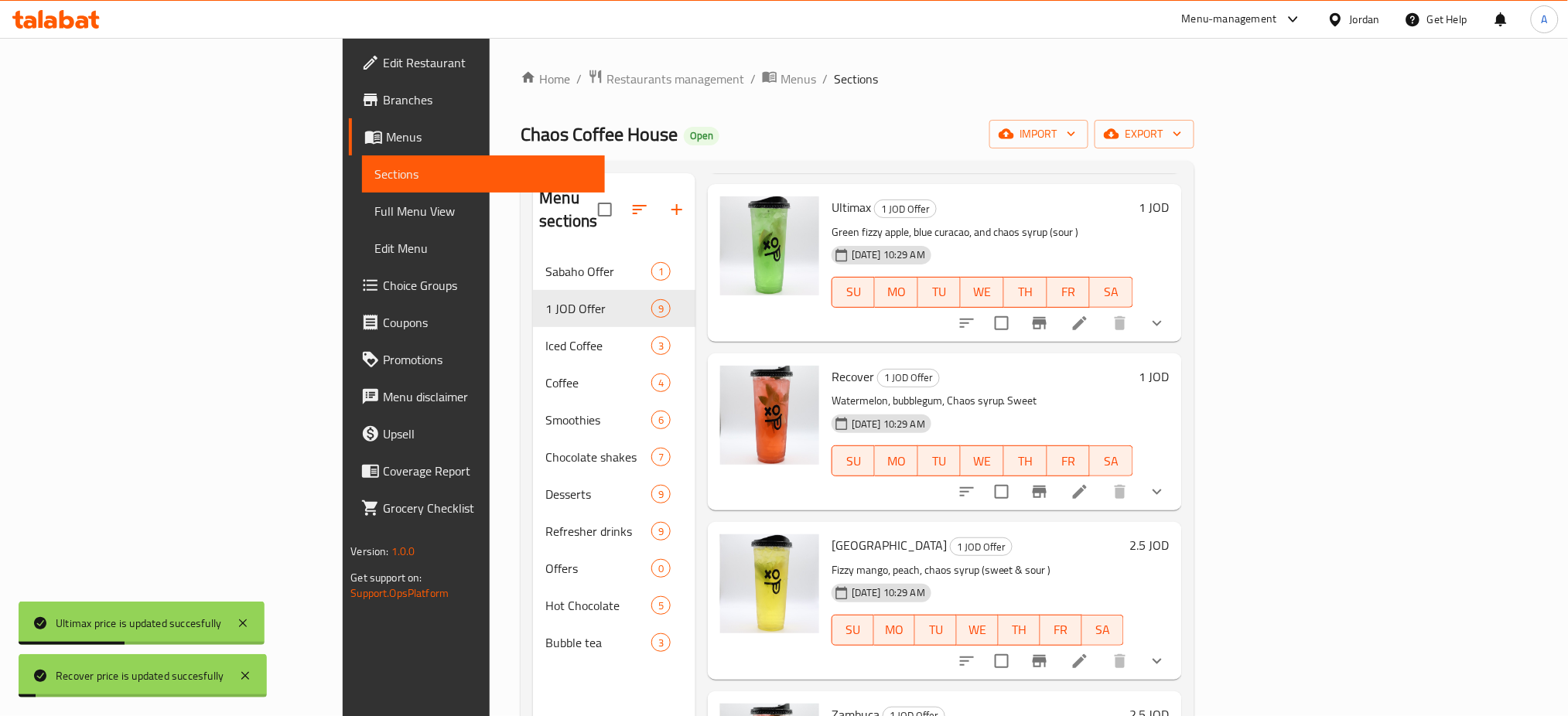
scroll to position [722, 0]
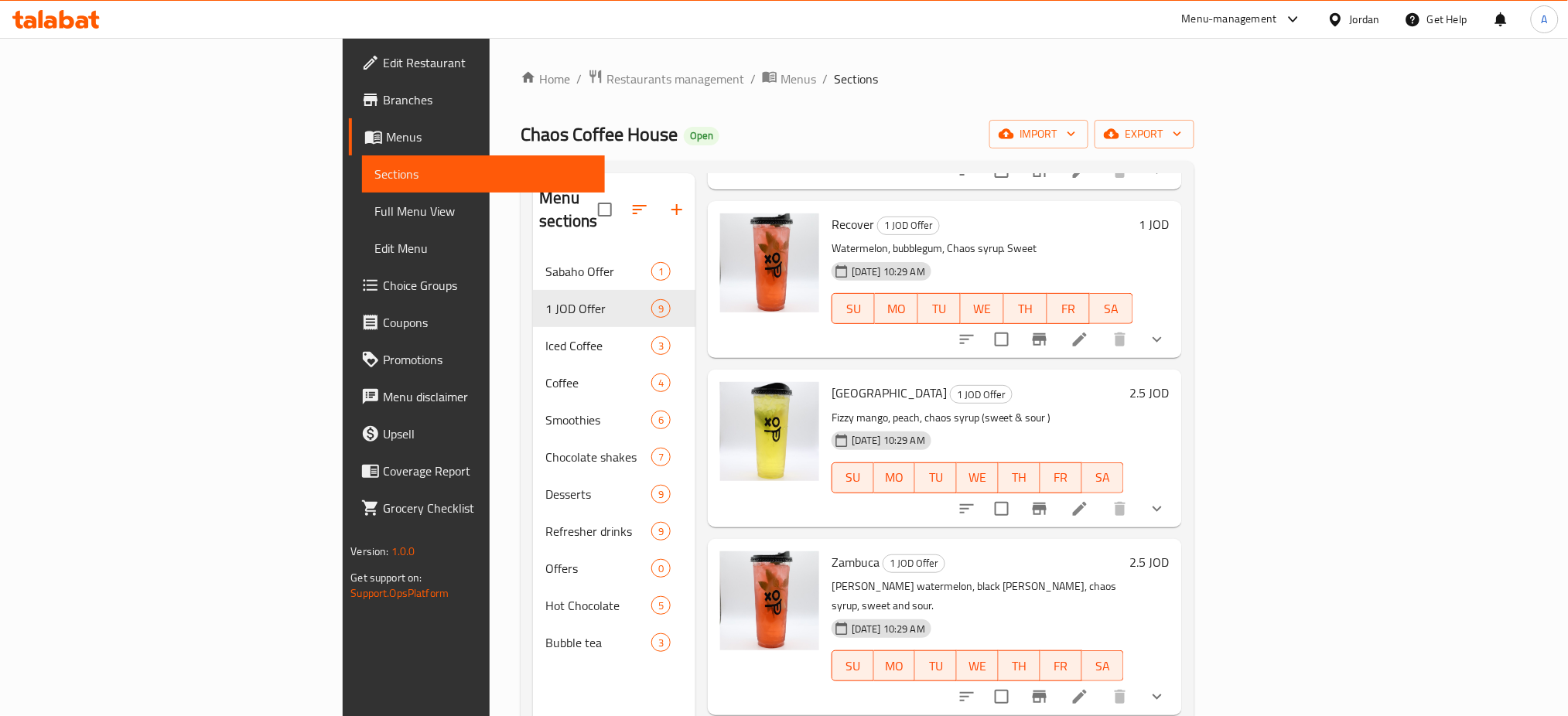
click at [1170, 382] on div "2.5 JOD" at bounding box center [1147, 448] width 46 height 133
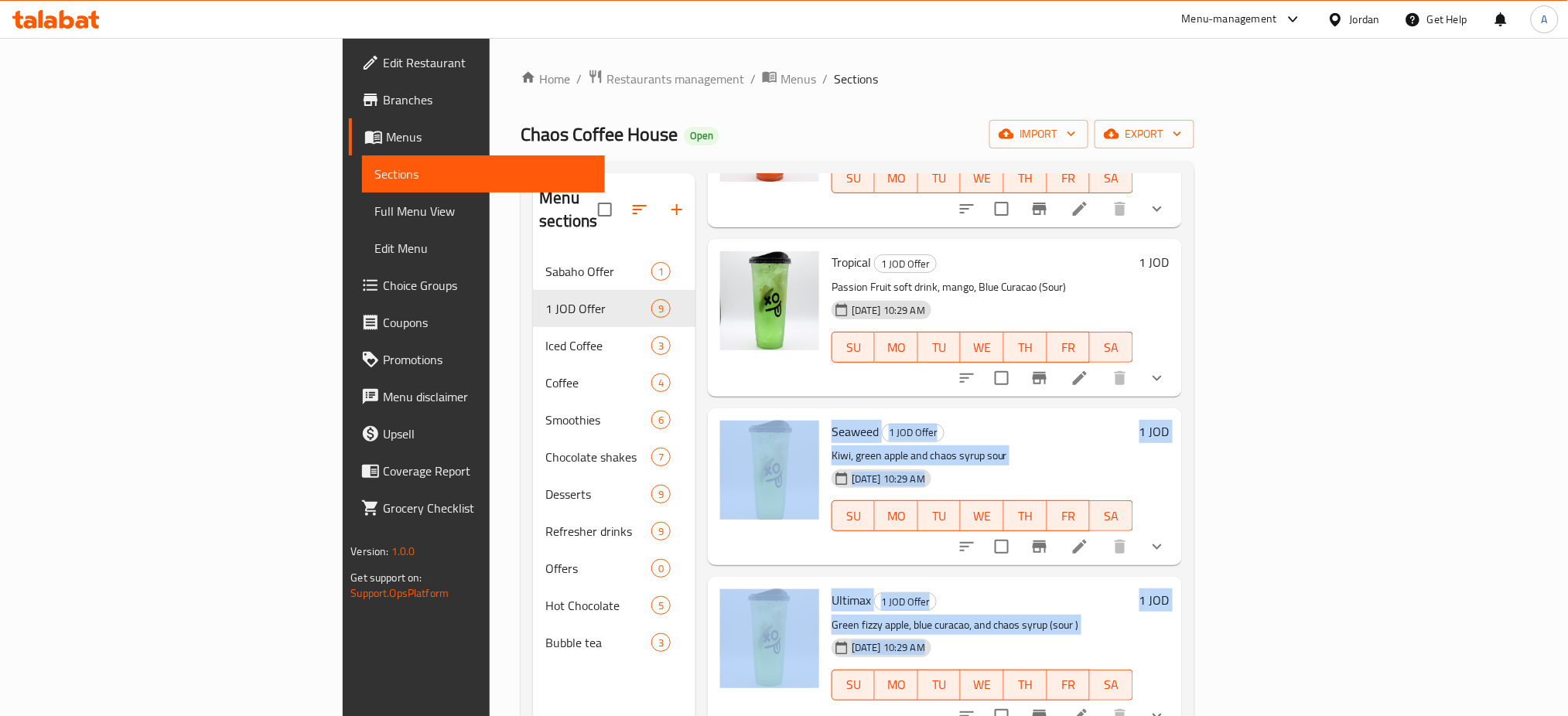
scroll to position [0, 0]
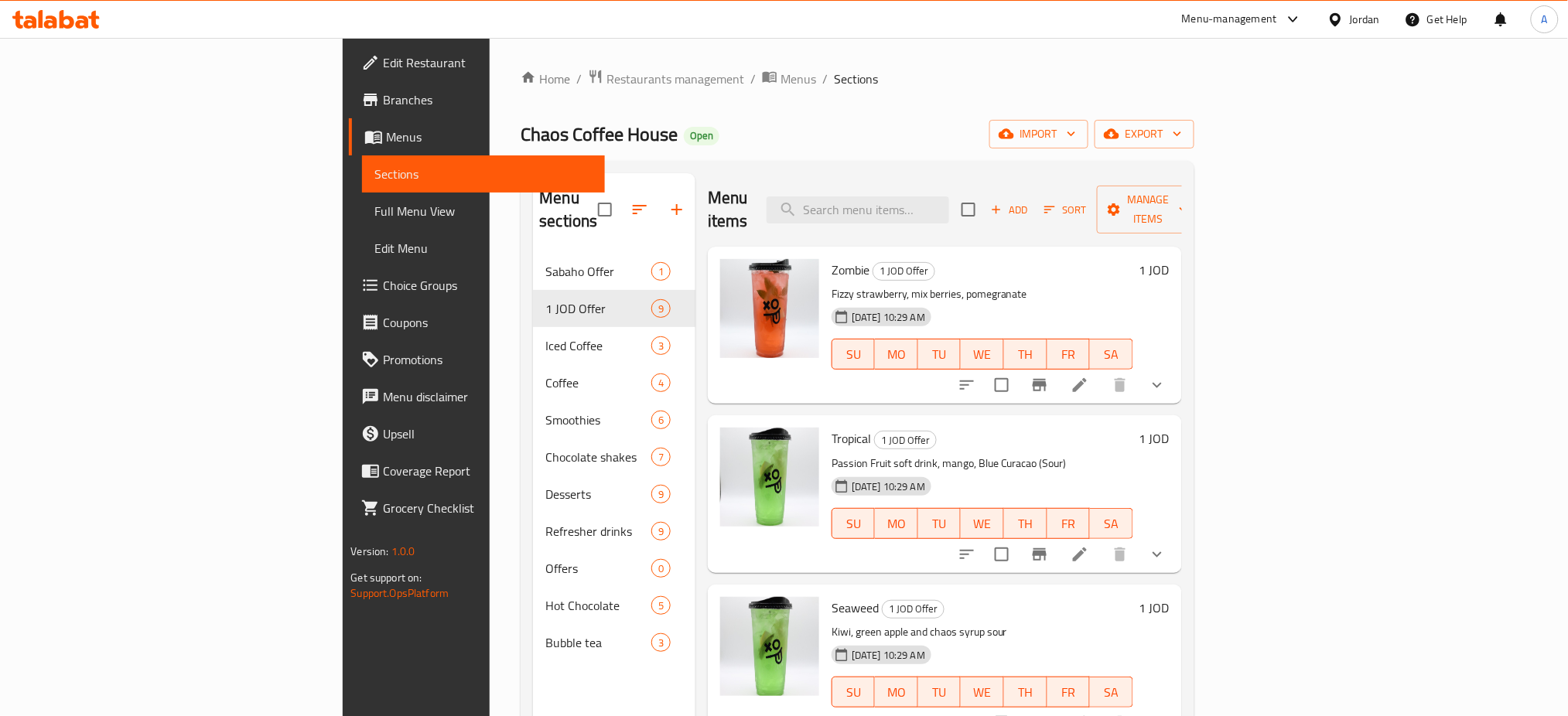
drag, startPoint x: 1180, startPoint y: 436, endPoint x: 1186, endPoint y: 104, distance: 332.1
click at [1186, 104] on div "Home / Restaurants management / Menus / Sections Chaos Coffee House Open import…" at bounding box center [857, 485] width 673 height 833
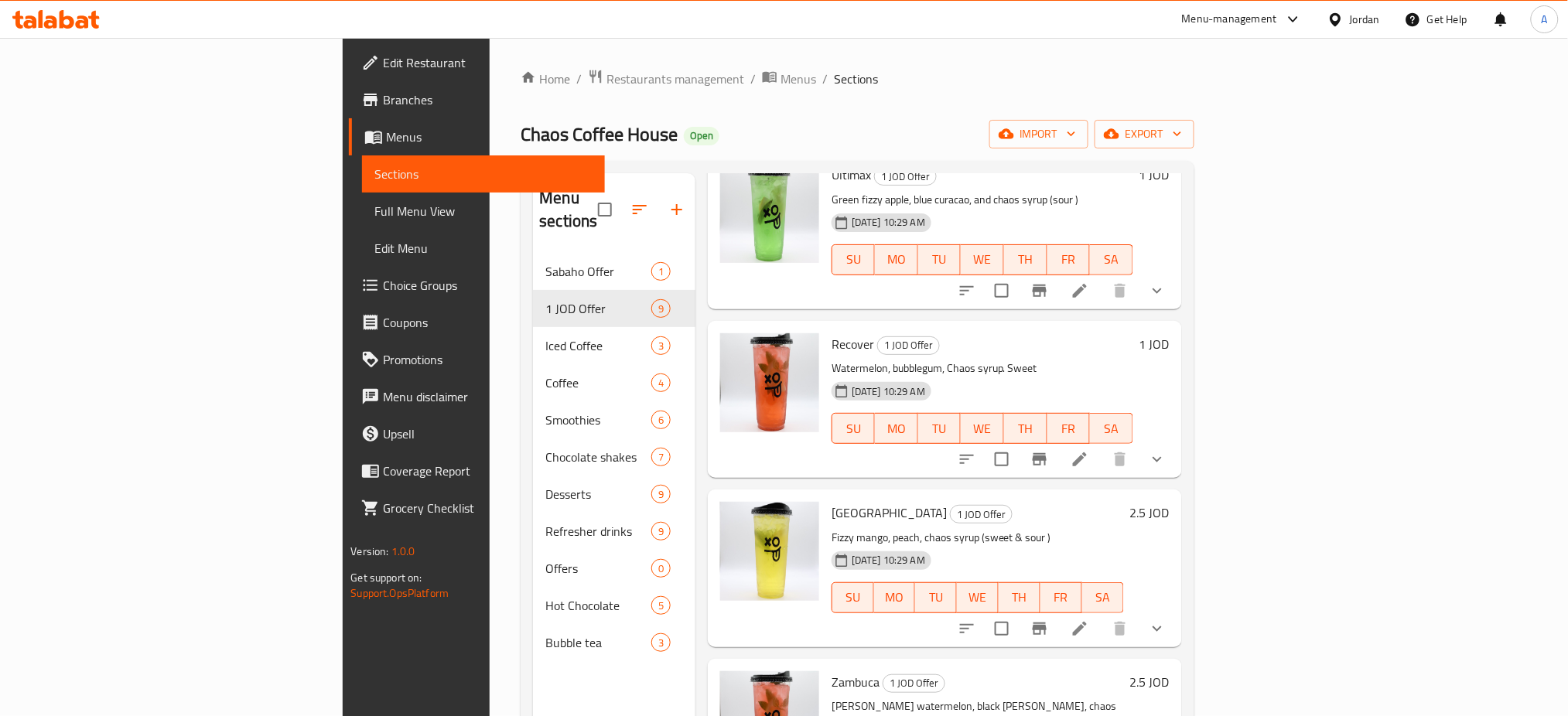
scroll to position [667, 0]
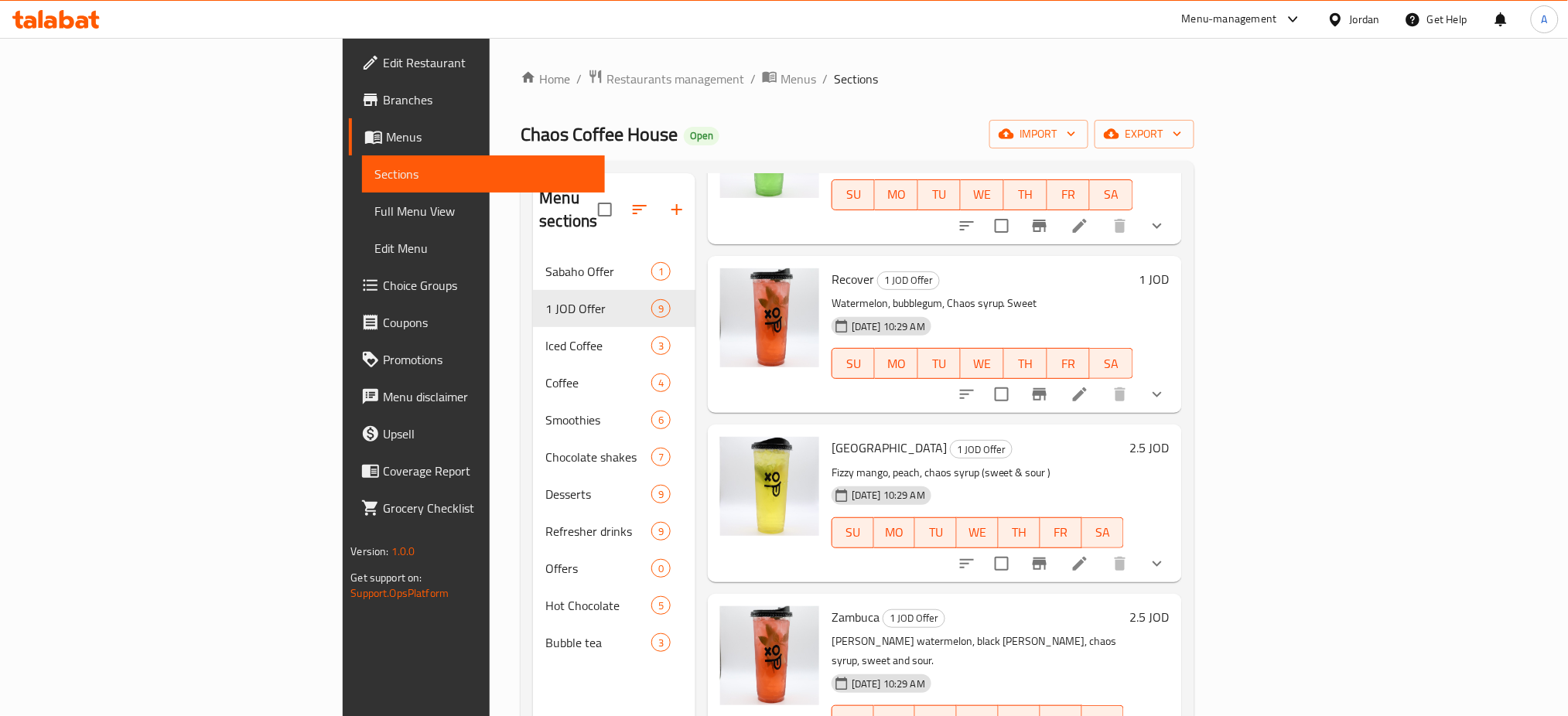
click at [1170, 437] on h6 "2.5 JOD" at bounding box center [1149, 448] width 40 height 22
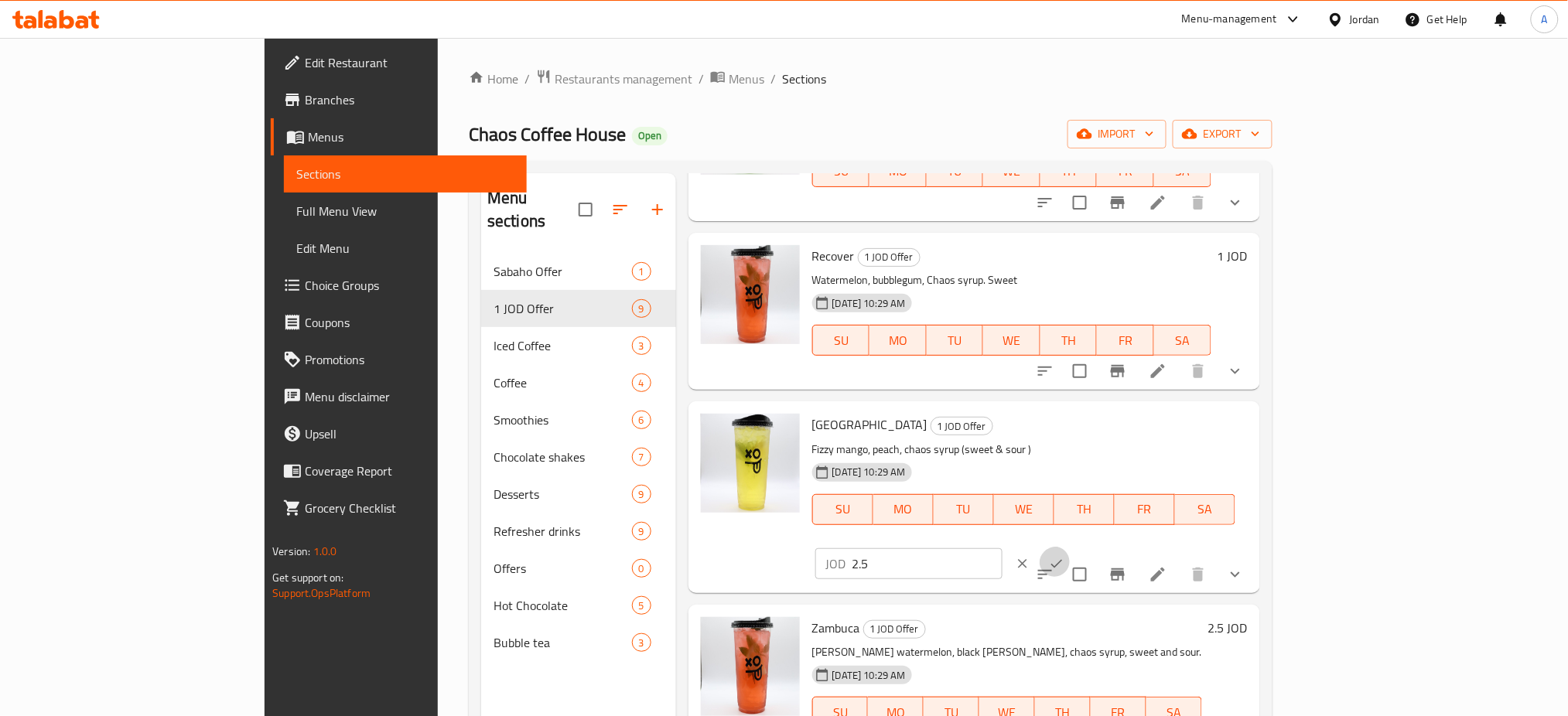
click at [1065, 556] on icon "ok" at bounding box center [1056, 563] width 16 height 16
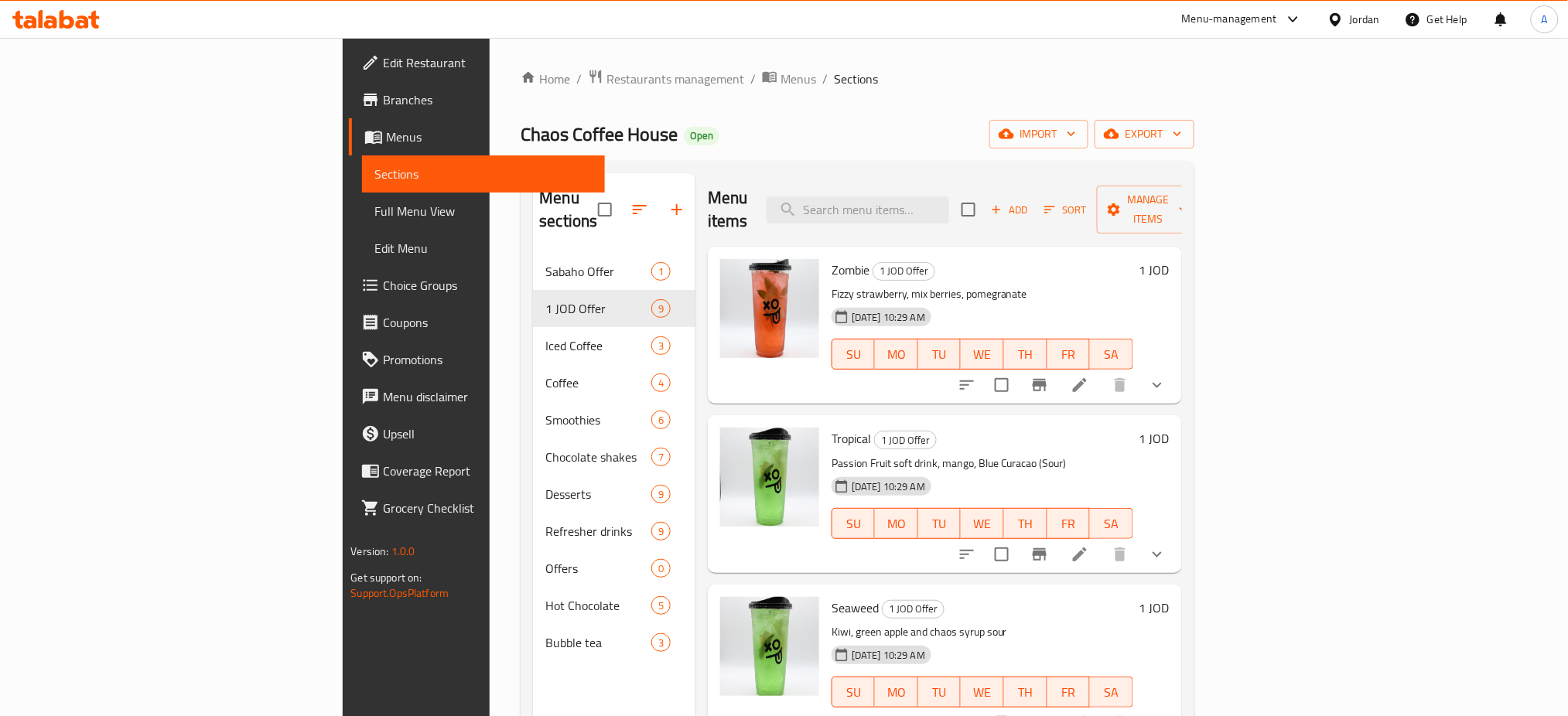
scroll to position [1, 0]
click at [1170, 259] on h6 "1 JOD" at bounding box center [1154, 270] width 30 height 22
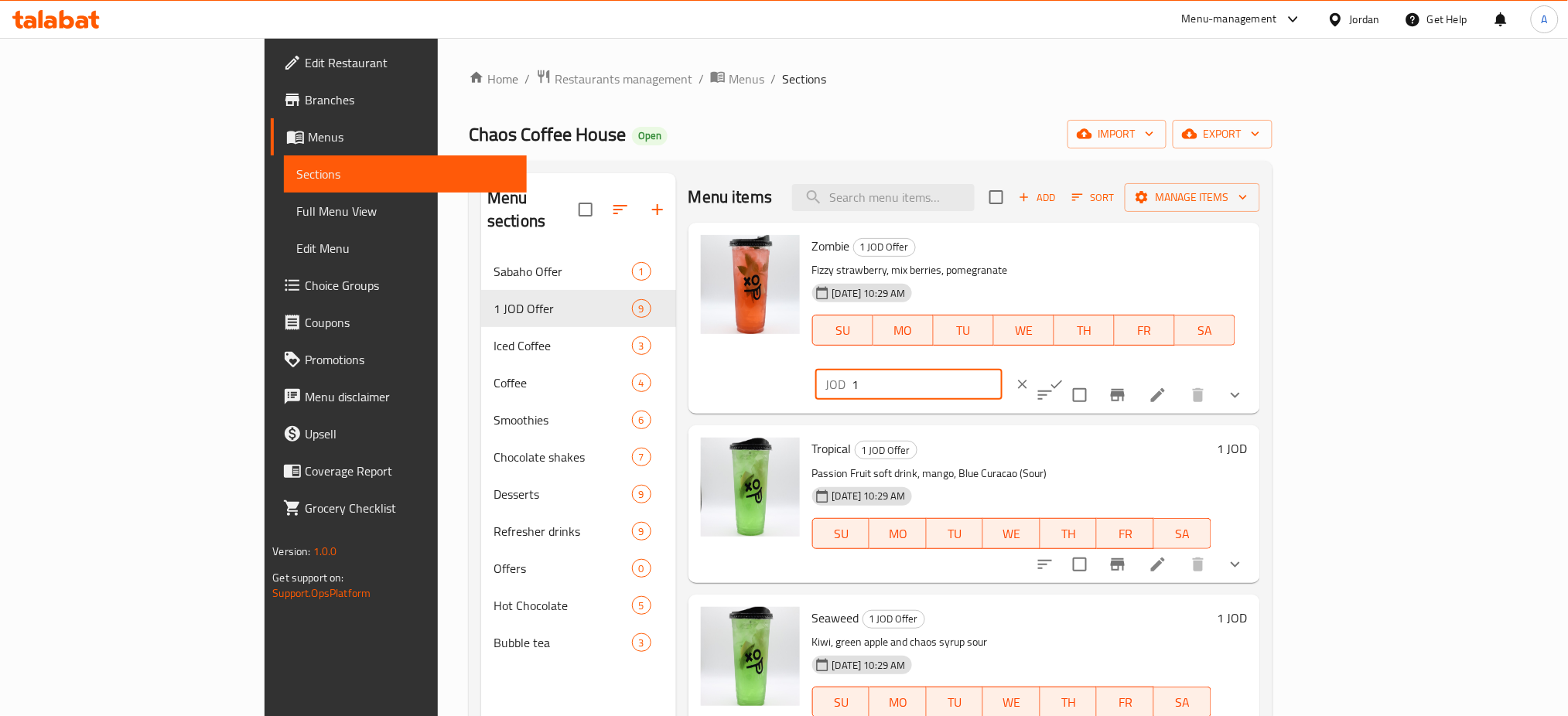
click at [1002, 369] on input "1" at bounding box center [927, 385] width 150 height 31
type input "2.5"
click at [1063, 381] on icon "ok" at bounding box center [1056, 385] width 12 height 8
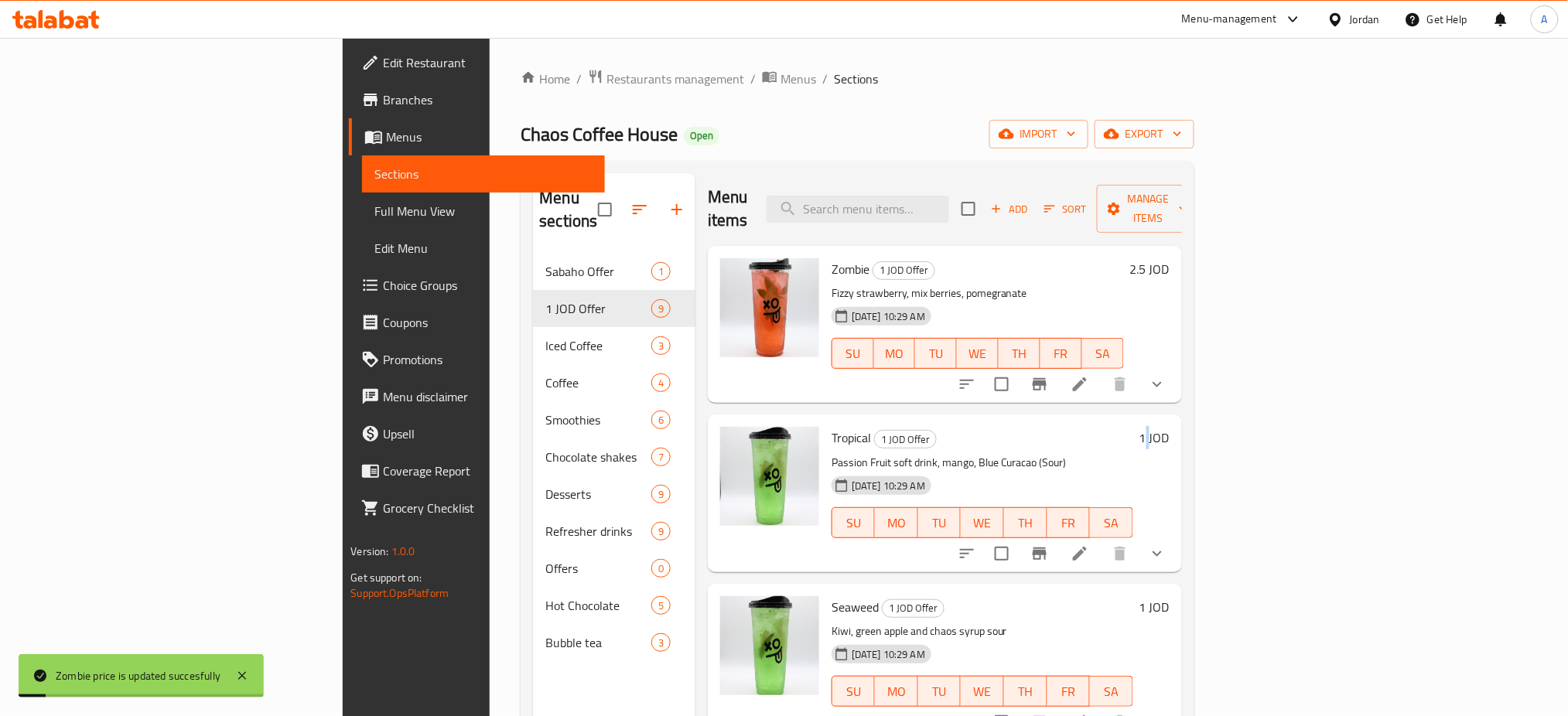
drag, startPoint x: 1480, startPoint y: 373, endPoint x: 1482, endPoint y: 384, distance: 11.2
click at [1176, 421] on div "Tropical 1 JOD Offer Passion Fruit soft drink, mango, Blue Curacao (Sour) 14-09…" at bounding box center [1000, 492] width 351 height 144
click at [1170, 427] on h6 "1 JOD" at bounding box center [1154, 438] width 30 height 22
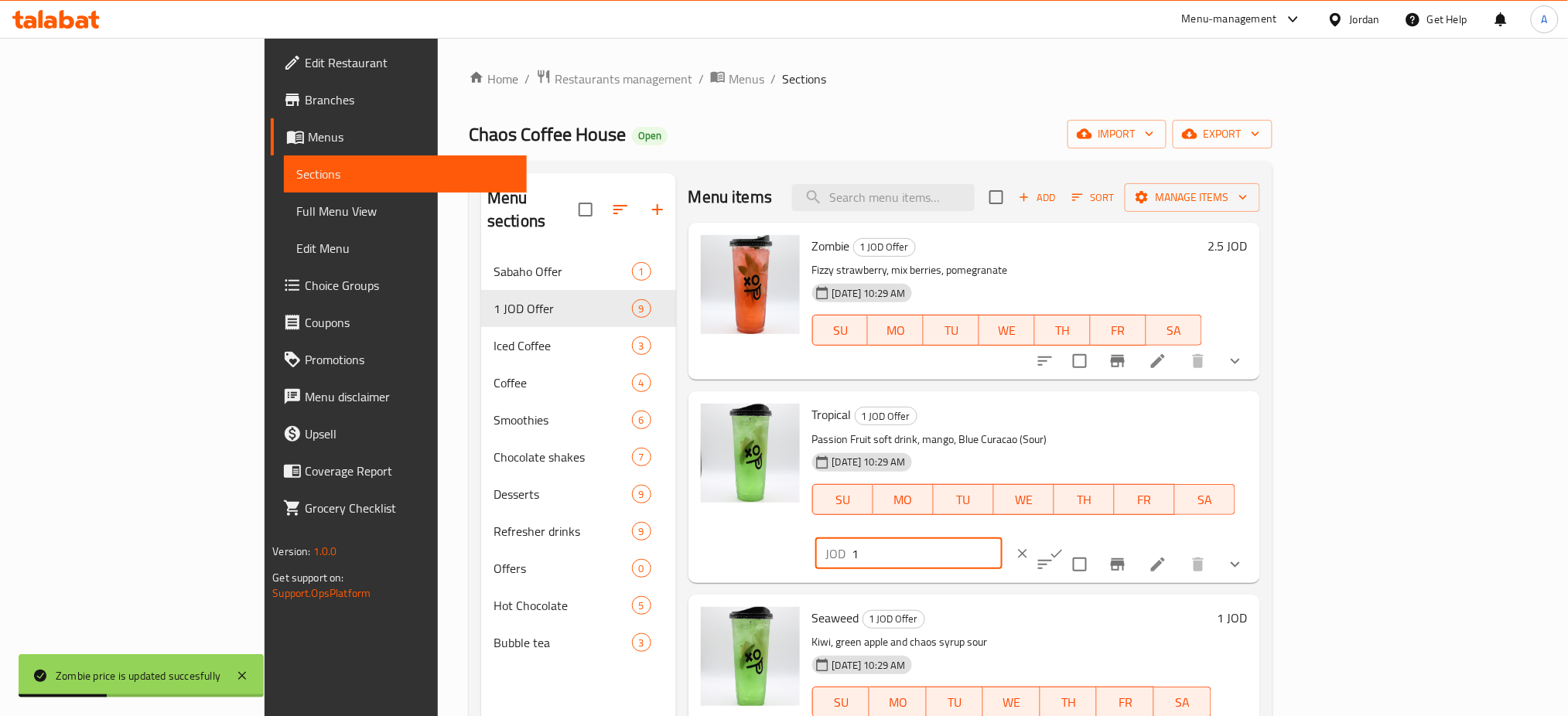
drag, startPoint x: 1403, startPoint y: 387, endPoint x: 1272, endPoint y: 426, distance: 136.7
click at [1254, 426] on div "Tropical 1 JOD Offer Passion Fruit soft drink, mango, Blue Curacao (Sour) 14-09…" at bounding box center [1030, 487] width 448 height 179
type input "2.5"
click at [1065, 546] on icon "ok" at bounding box center [1056, 553] width 16 height 16
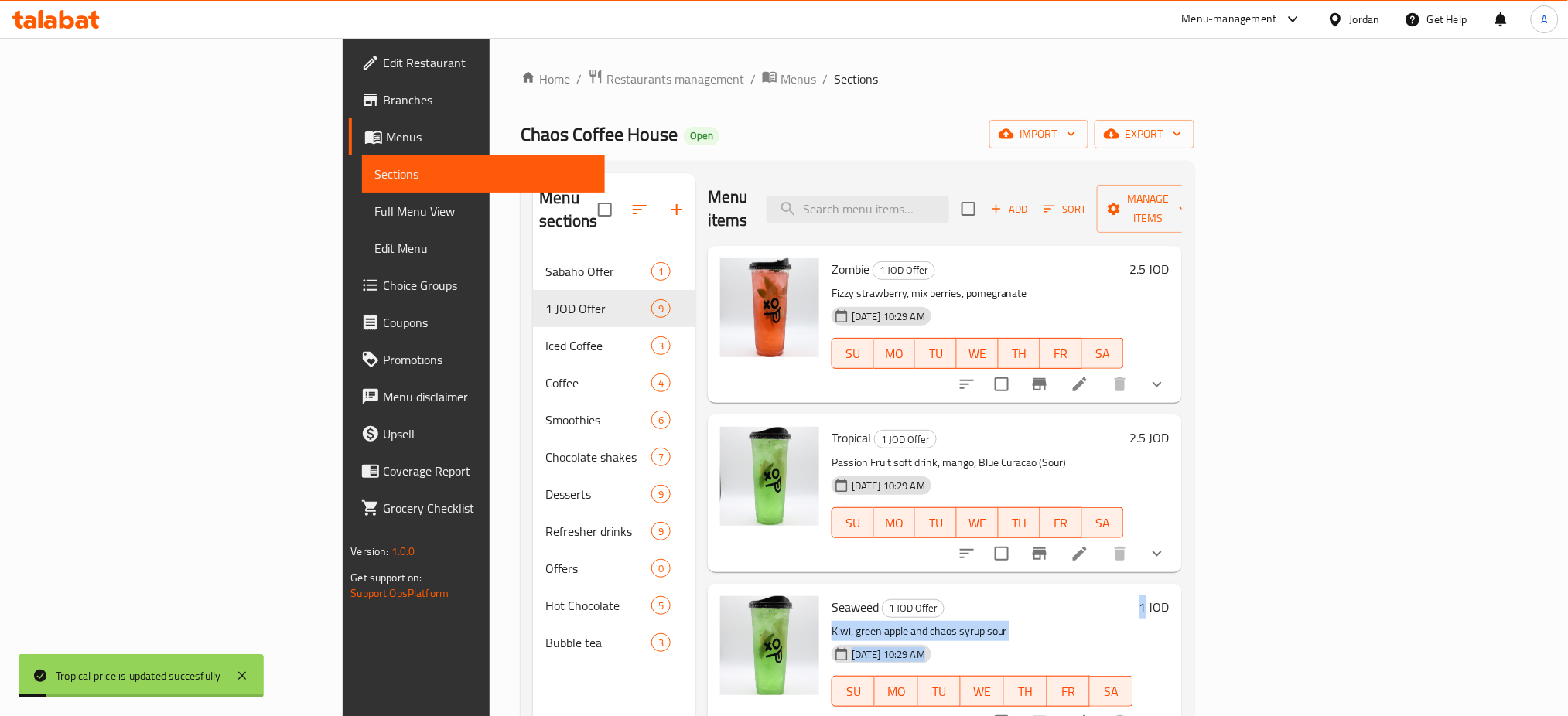
drag, startPoint x: 1478, startPoint y: 529, endPoint x: 1478, endPoint y: 541, distance: 12.0
click at [1176, 590] on div "Seaweed 1 JOD Offer Kiwi, green apple and chaos syrup sour 14-09-2025 10:29 AM …" at bounding box center [1000, 662] width 351 height 144
click at [1170, 596] on h6 "1 JOD" at bounding box center [1154, 607] width 30 height 22
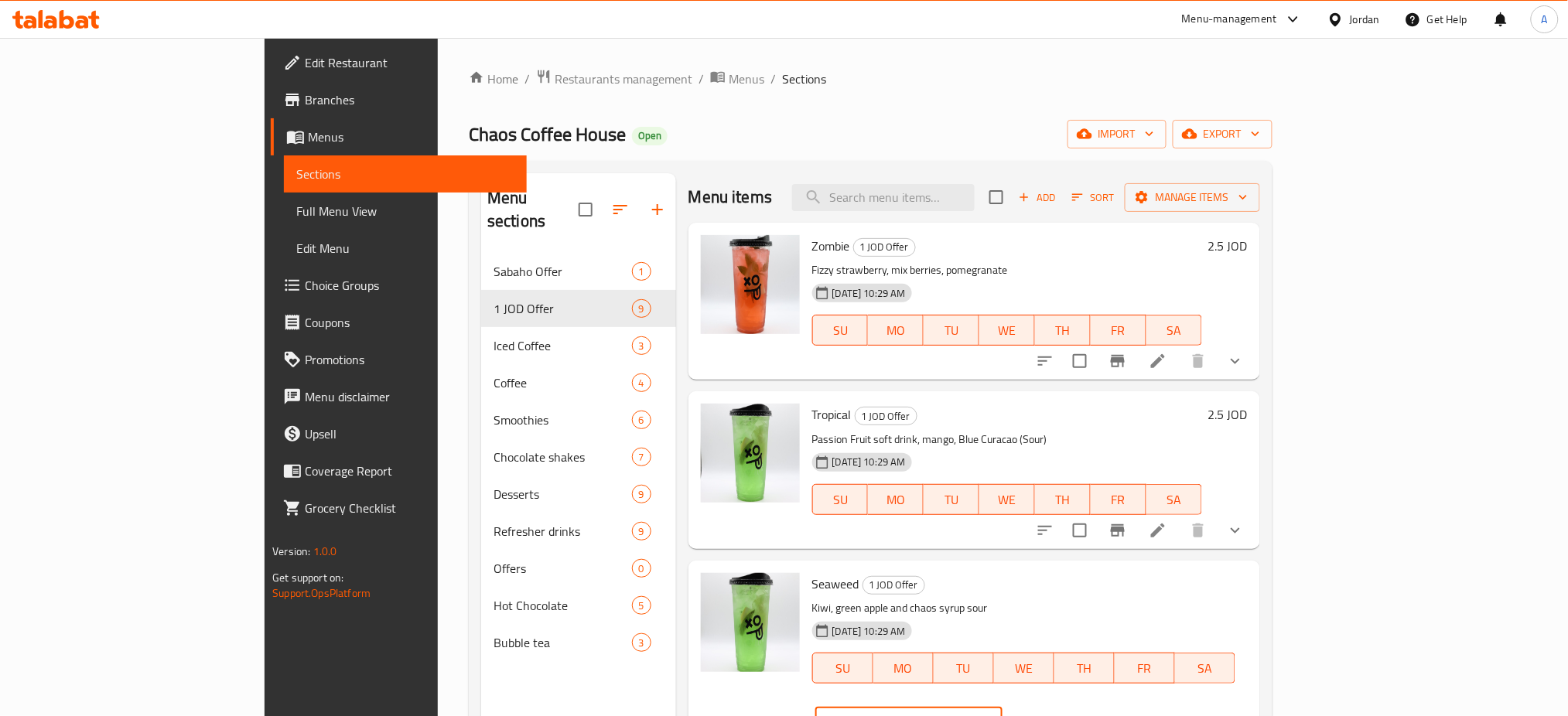
click at [1002, 707] on input "0" at bounding box center [927, 722] width 150 height 31
click at [1002, 707] on input "-1" at bounding box center [927, 722] width 150 height 31
click at [1002, 707] on input "-2" at bounding box center [927, 722] width 150 height 31
type input "-2"
type input "2.5"
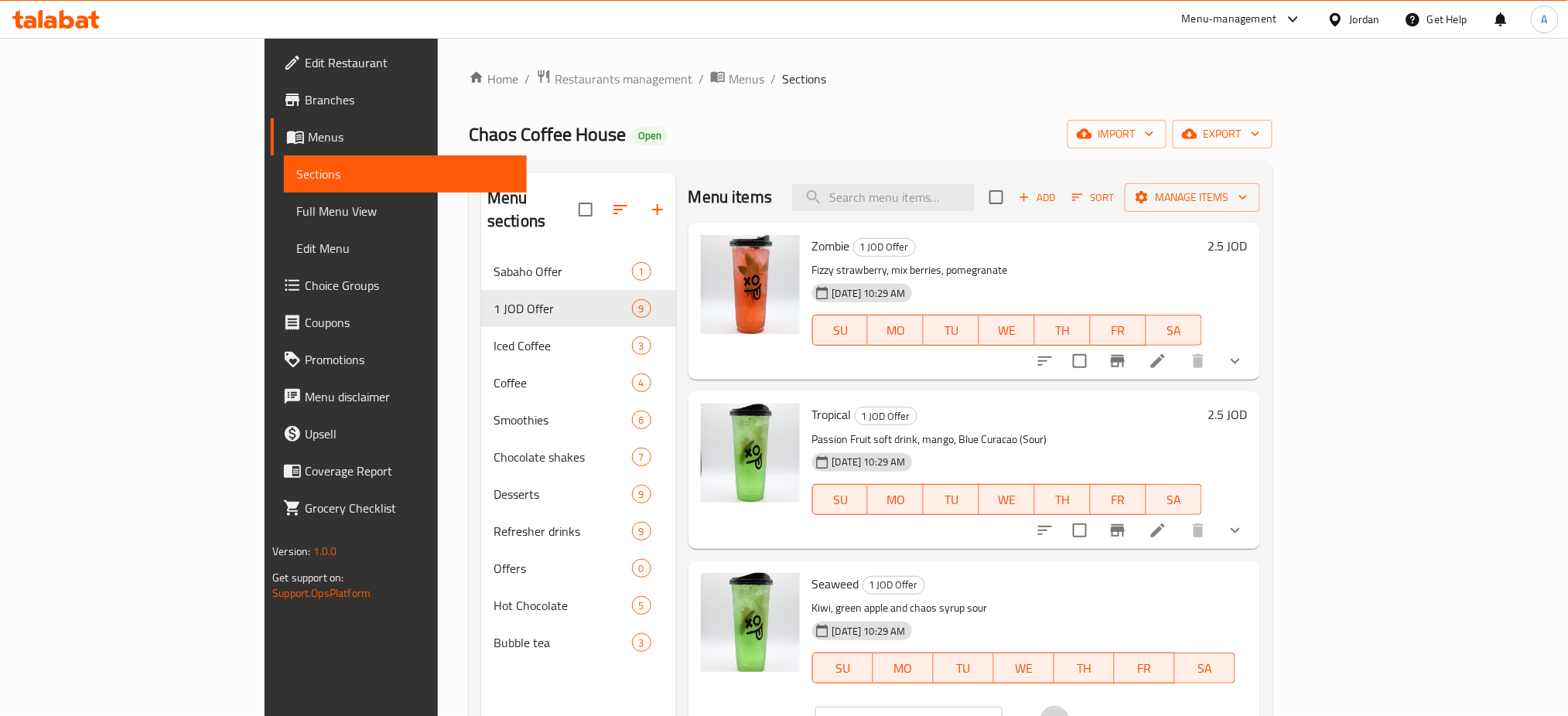
click at [1065, 715] on icon "ok" at bounding box center [1056, 722] width 16 height 16
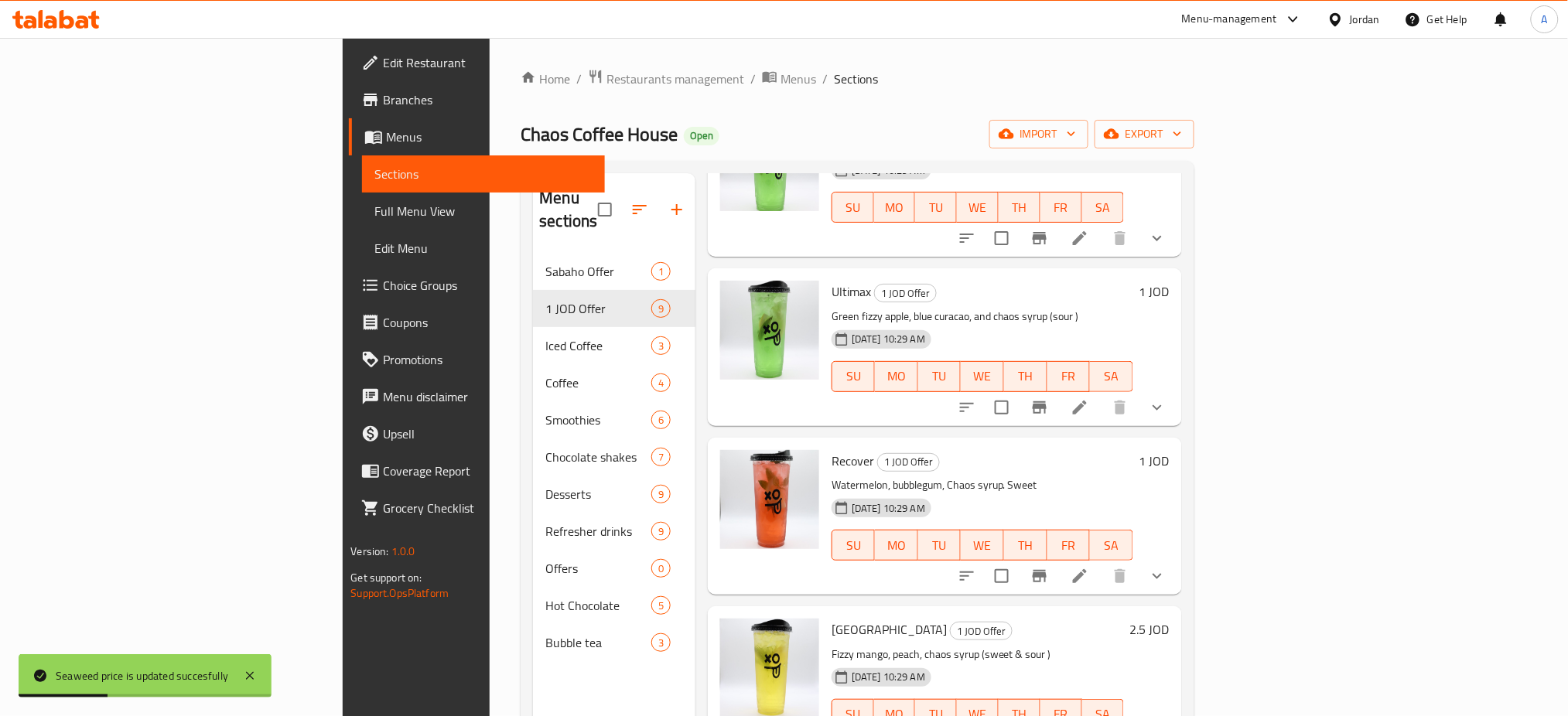
scroll to position [486, 0]
click at [1170, 280] on h6 "1 JOD" at bounding box center [1154, 291] width 30 height 22
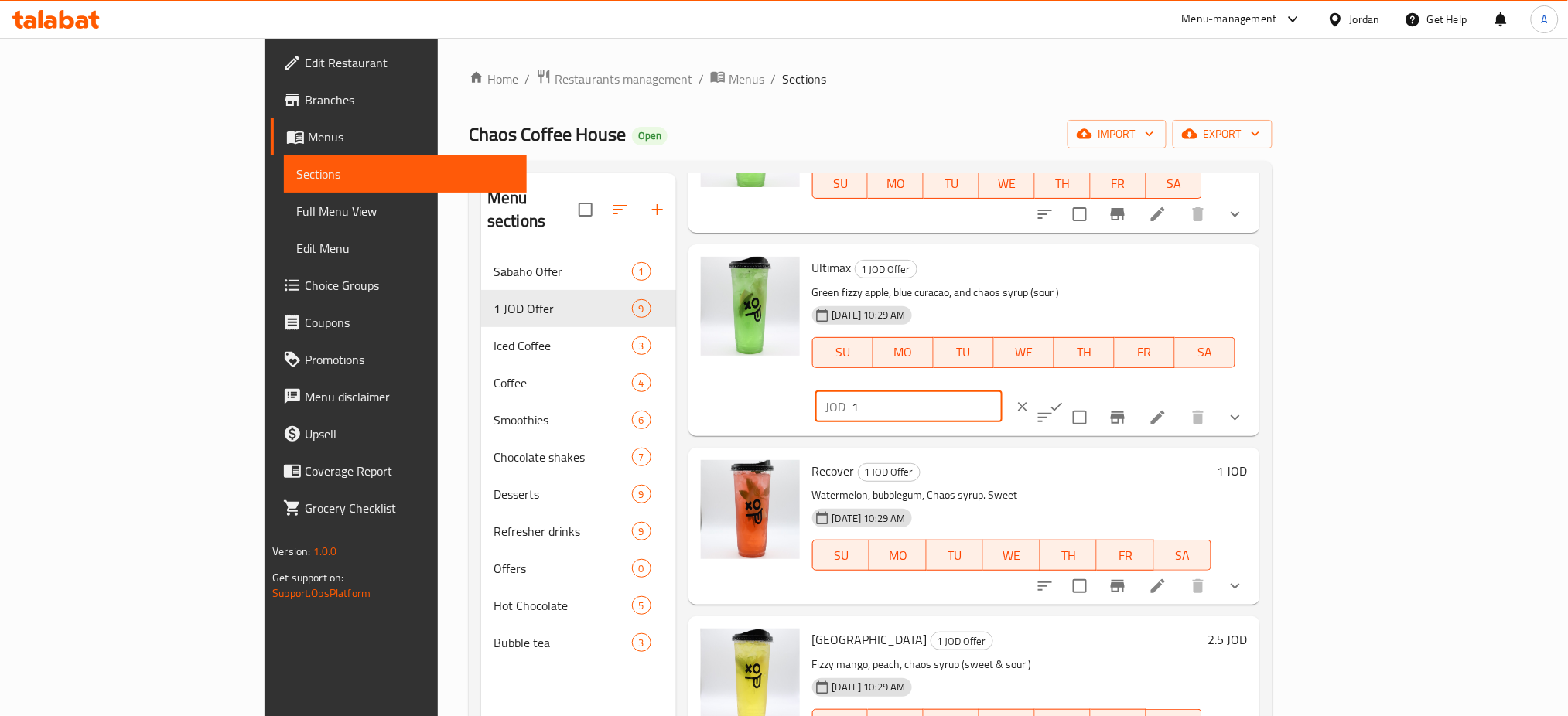
click at [1002, 391] on input "1" at bounding box center [927, 407] width 150 height 31
type input "2.5"
click at [1074, 390] on button "ok" at bounding box center [1056, 407] width 34 height 34
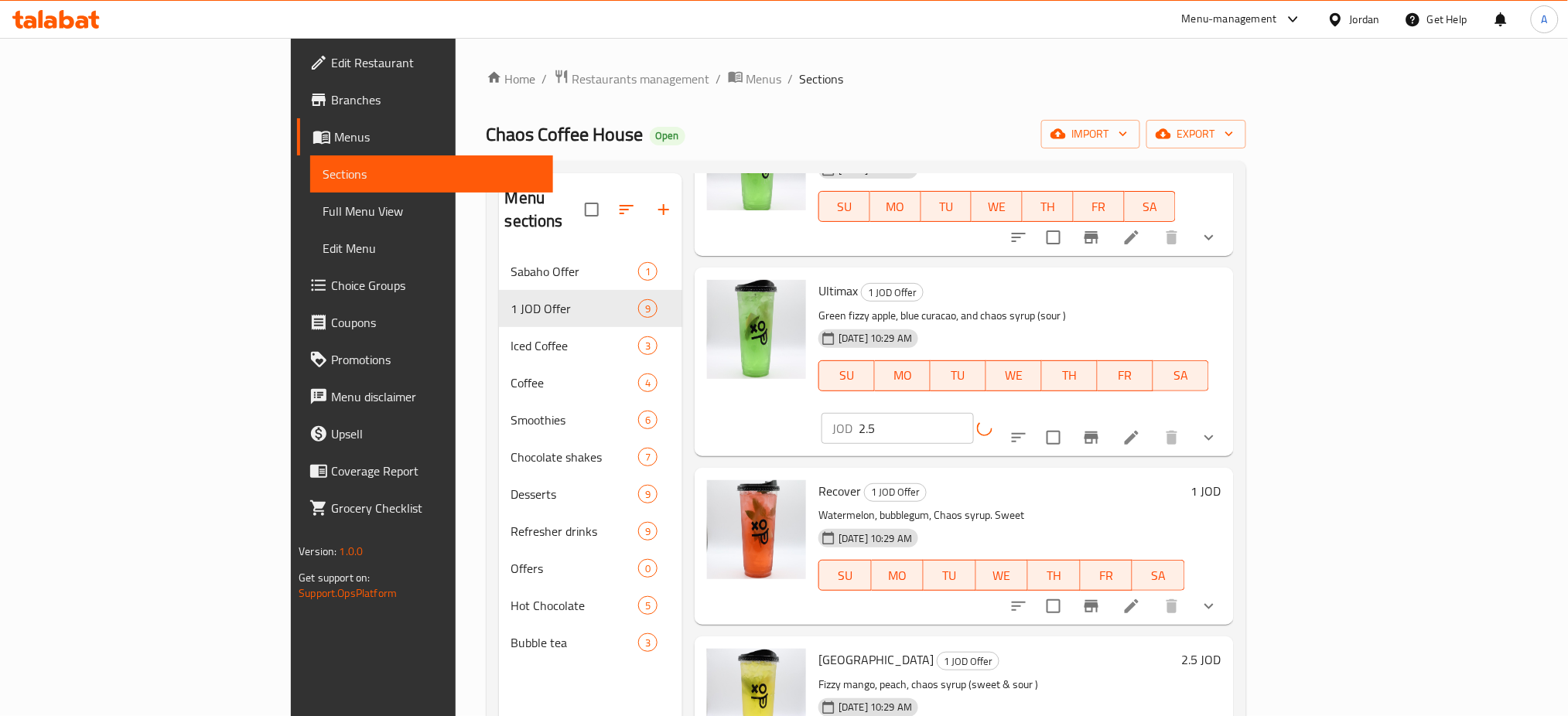
click at [1221, 480] on h6 "1 JOD" at bounding box center [1205, 491] width 30 height 22
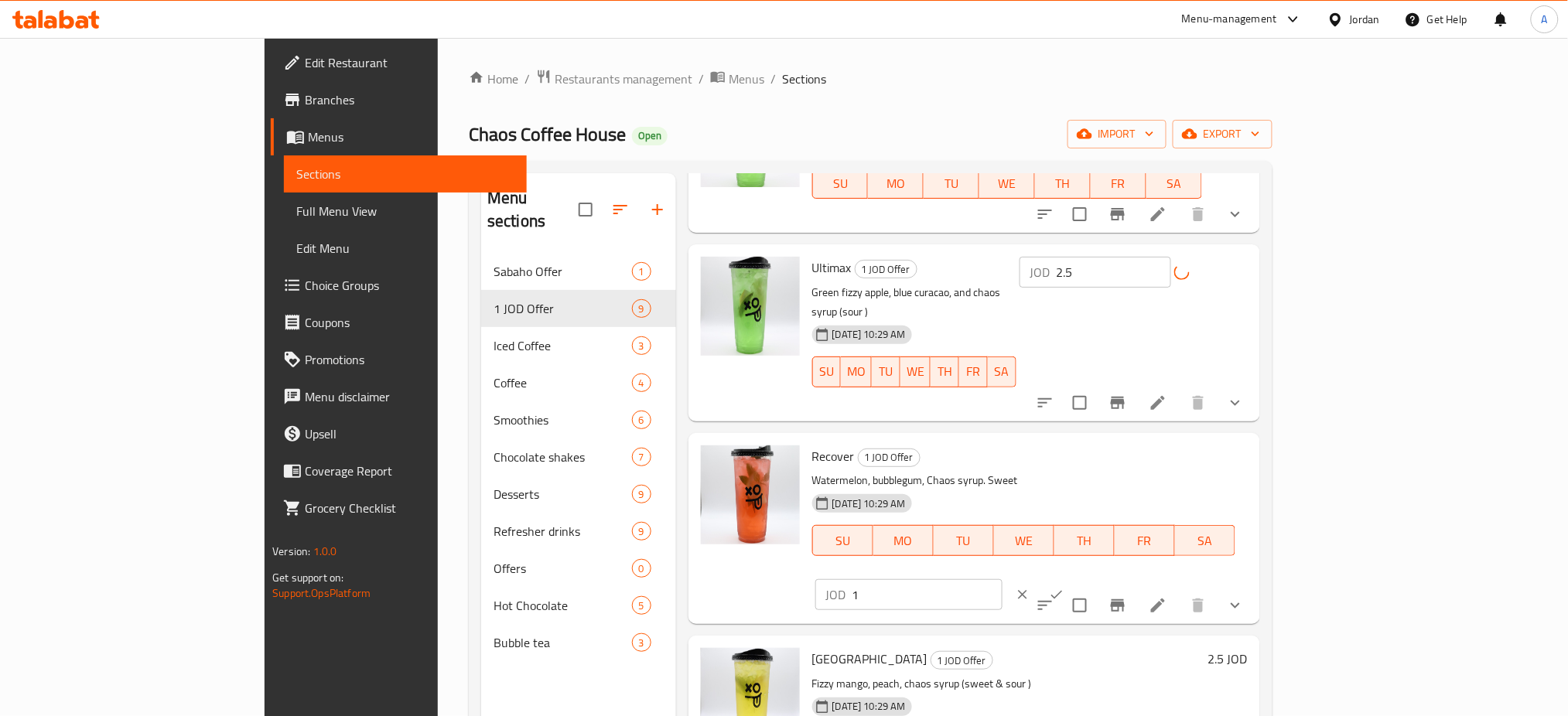
click at [1002, 580] on input "1" at bounding box center [927, 595] width 150 height 31
type input "2.5"
click at [1065, 587] on icon "ok" at bounding box center [1056, 595] width 16 height 16
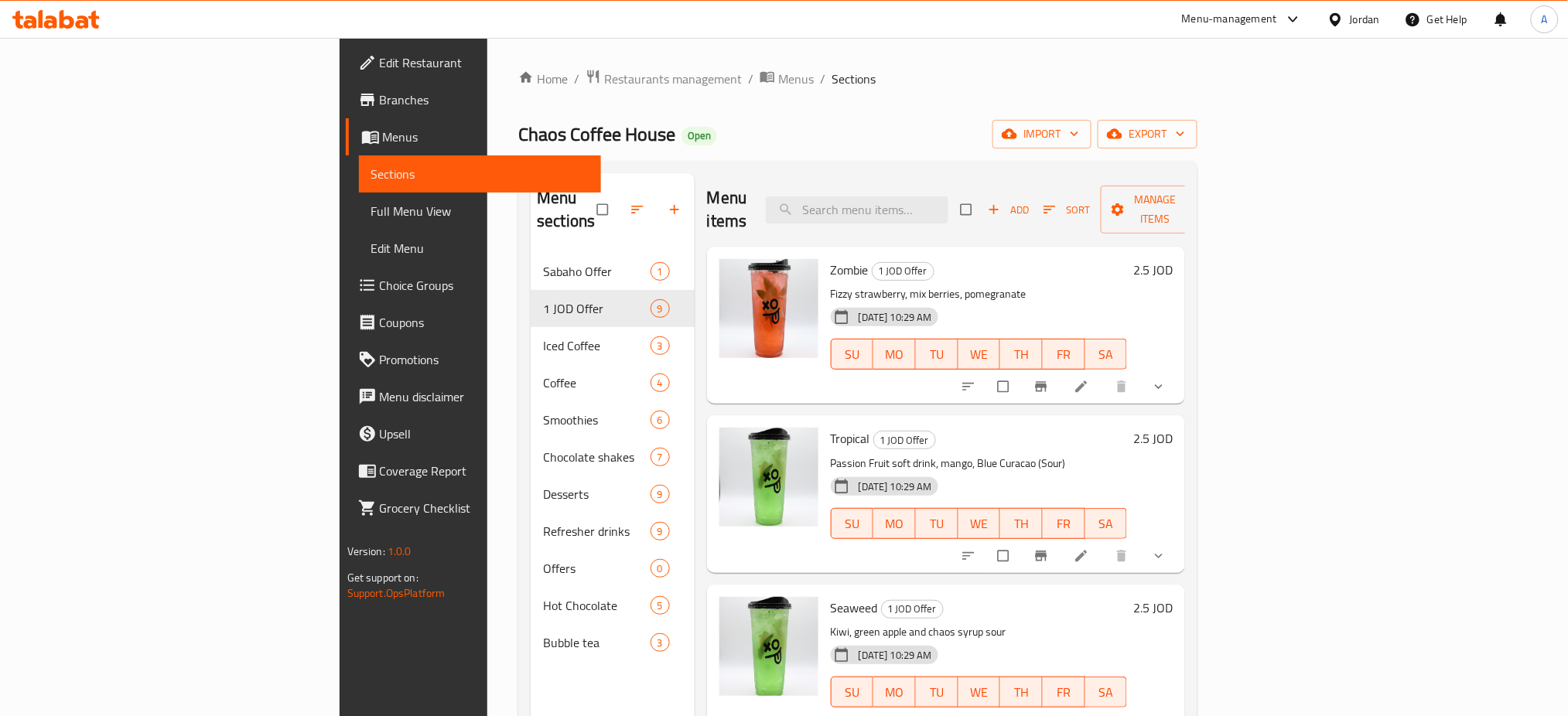
click at [1172, 260] on h6 "2.5 JOD" at bounding box center [1152, 271] width 40 height 22
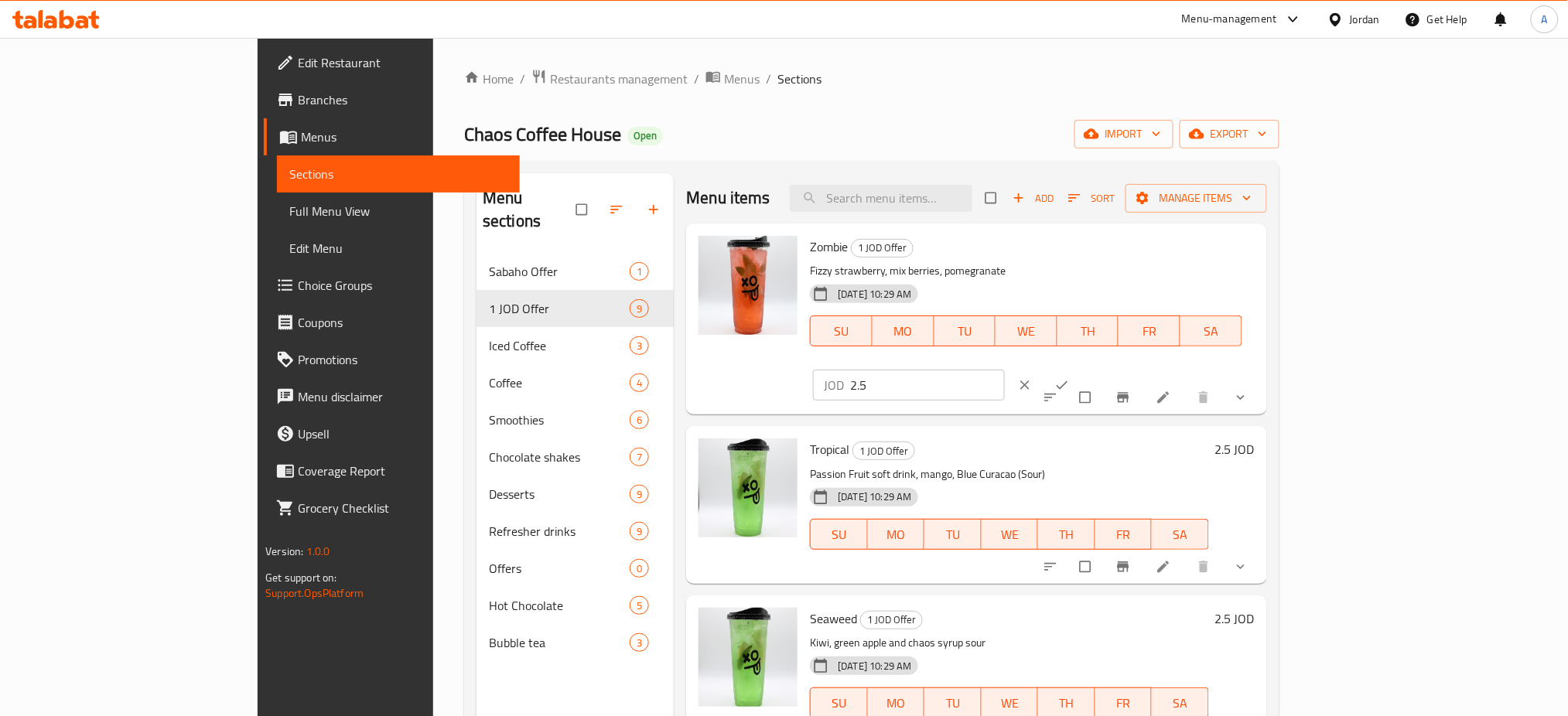
click at [1004, 370] on input "2.5" at bounding box center [927, 386] width 154 height 31
drag, startPoint x: 1363, startPoint y: 260, endPoint x: 1198, endPoint y: 238, distance: 166.5
click at [1198, 238] on div "Zombie 1 JOD Offer Fizzy strawberry, mix berries, pomegranate [DATE] 10:29 AM S…" at bounding box center [1032, 319] width 456 height 179
type input "3"
click at [1082, 368] on button "ok" at bounding box center [1064, 385] width 37 height 34
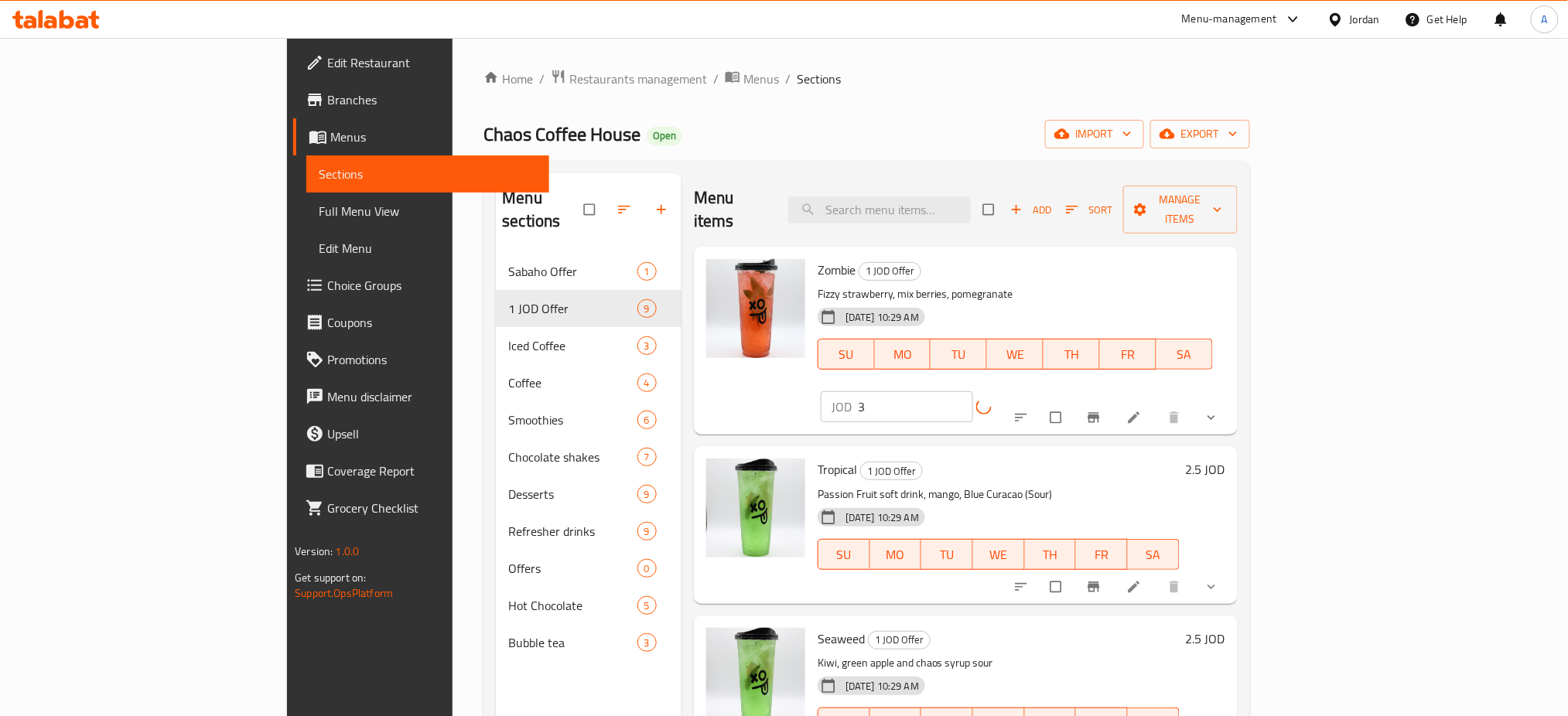
click at [1225, 458] on h6 "2.5 JOD" at bounding box center [1205, 469] width 40 height 22
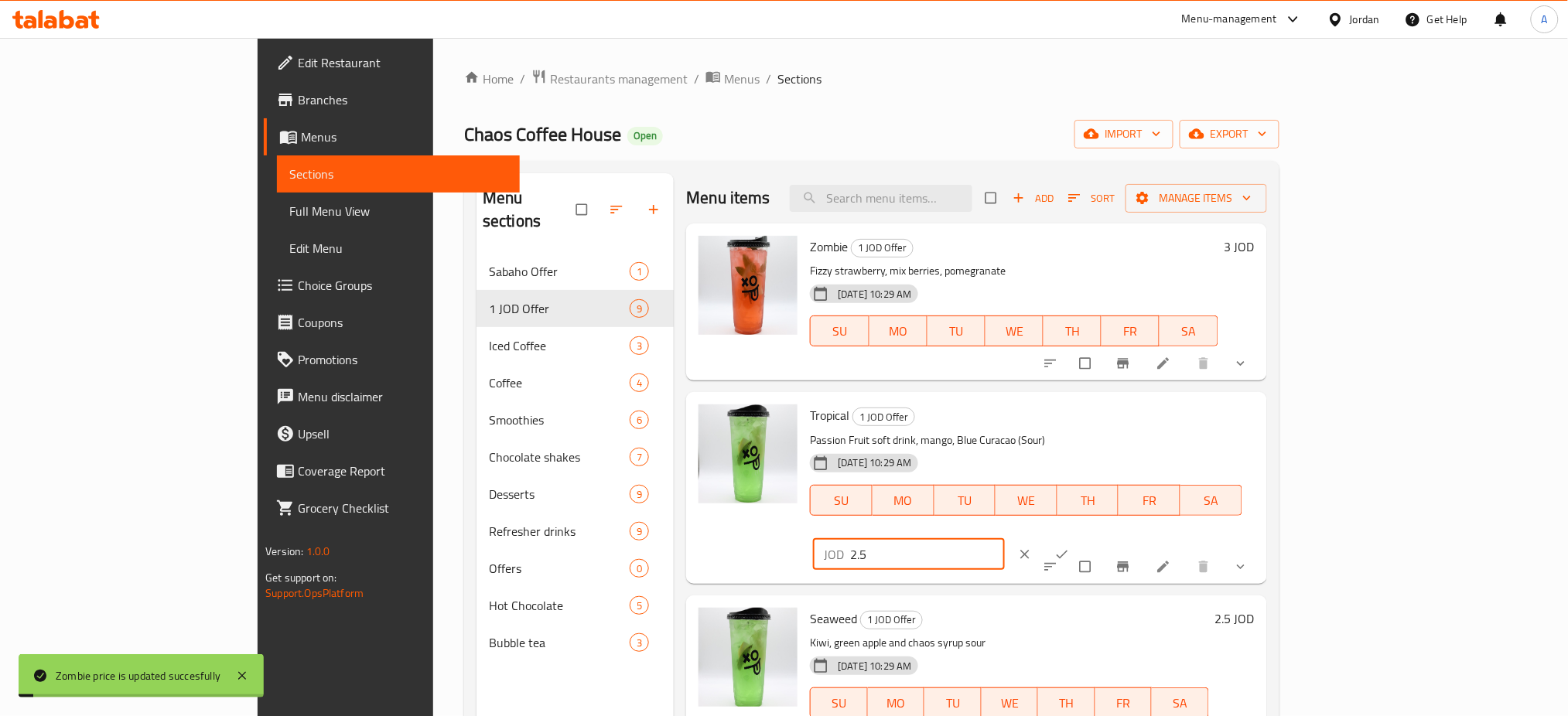
drag, startPoint x: 1361, startPoint y: 417, endPoint x: 1252, endPoint y: 417, distance: 109.0
click at [1252, 417] on div "Tropical 1 JOD Offer Passion Fruit soft drink, mango, Blue Curacao (Sour) [DATE…" at bounding box center [1032, 488] width 456 height 179
type input "3"
click at [1068, 550] on icon "ok" at bounding box center [1062, 554] width 12 height 8
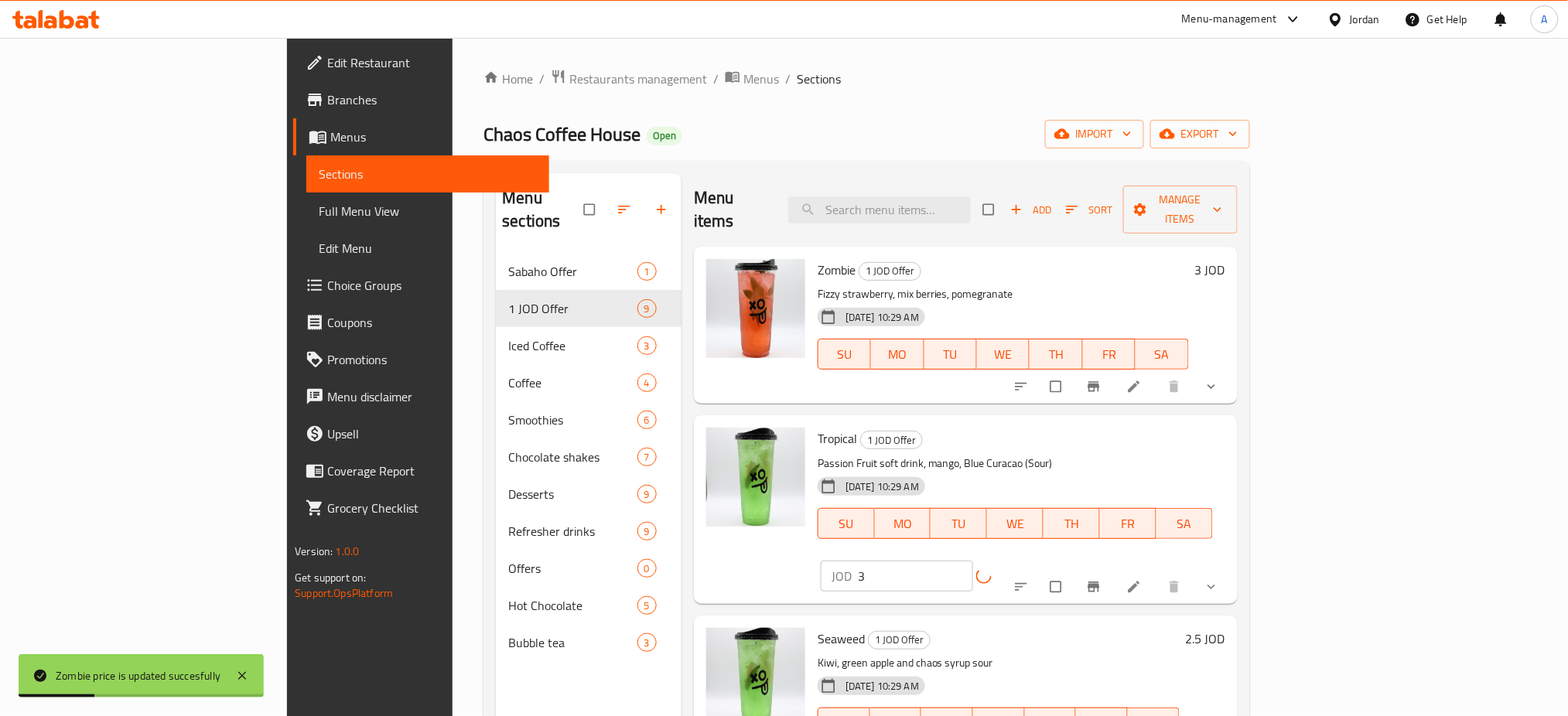
scroll to position [206, 0]
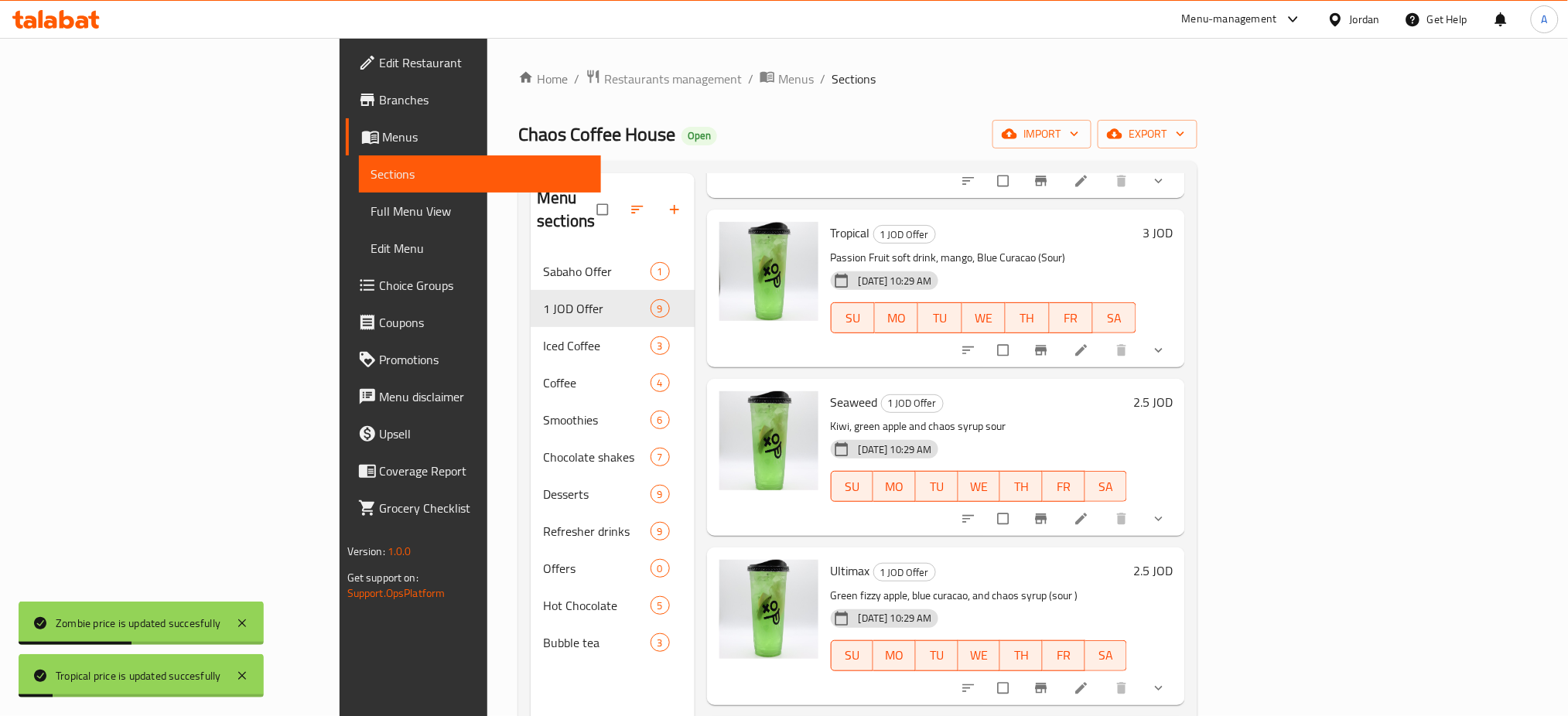
click at [1172, 391] on h6 "2.5 JOD" at bounding box center [1152, 402] width 40 height 22
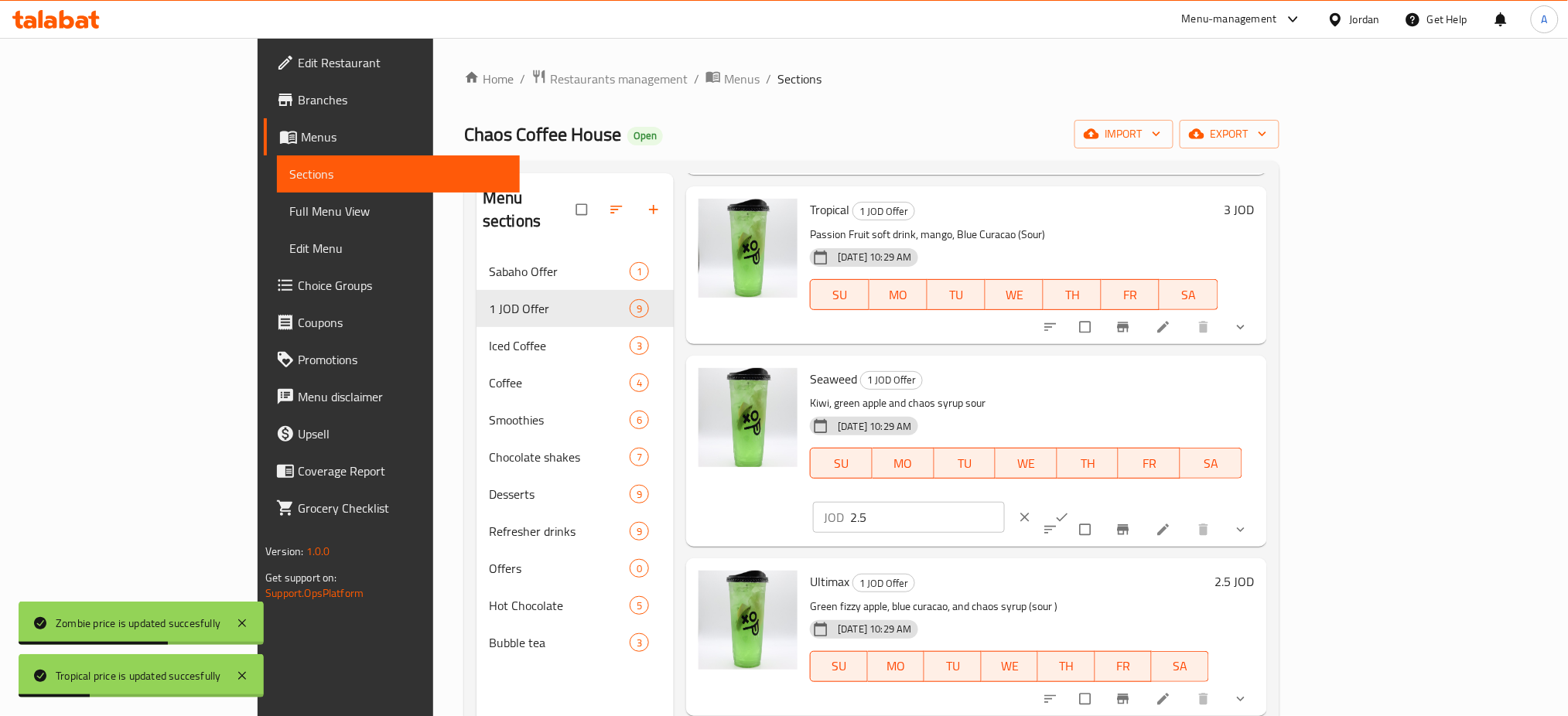
drag, startPoint x: 1350, startPoint y: 365, endPoint x: 1278, endPoint y: 371, distance: 72.2
click at [1100, 501] on div "JOD 2.5 ​" at bounding box center [954, 517] width 290 height 34
type input "3"
click at [1069, 510] on icon "ok" at bounding box center [1062, 517] width 16 height 16
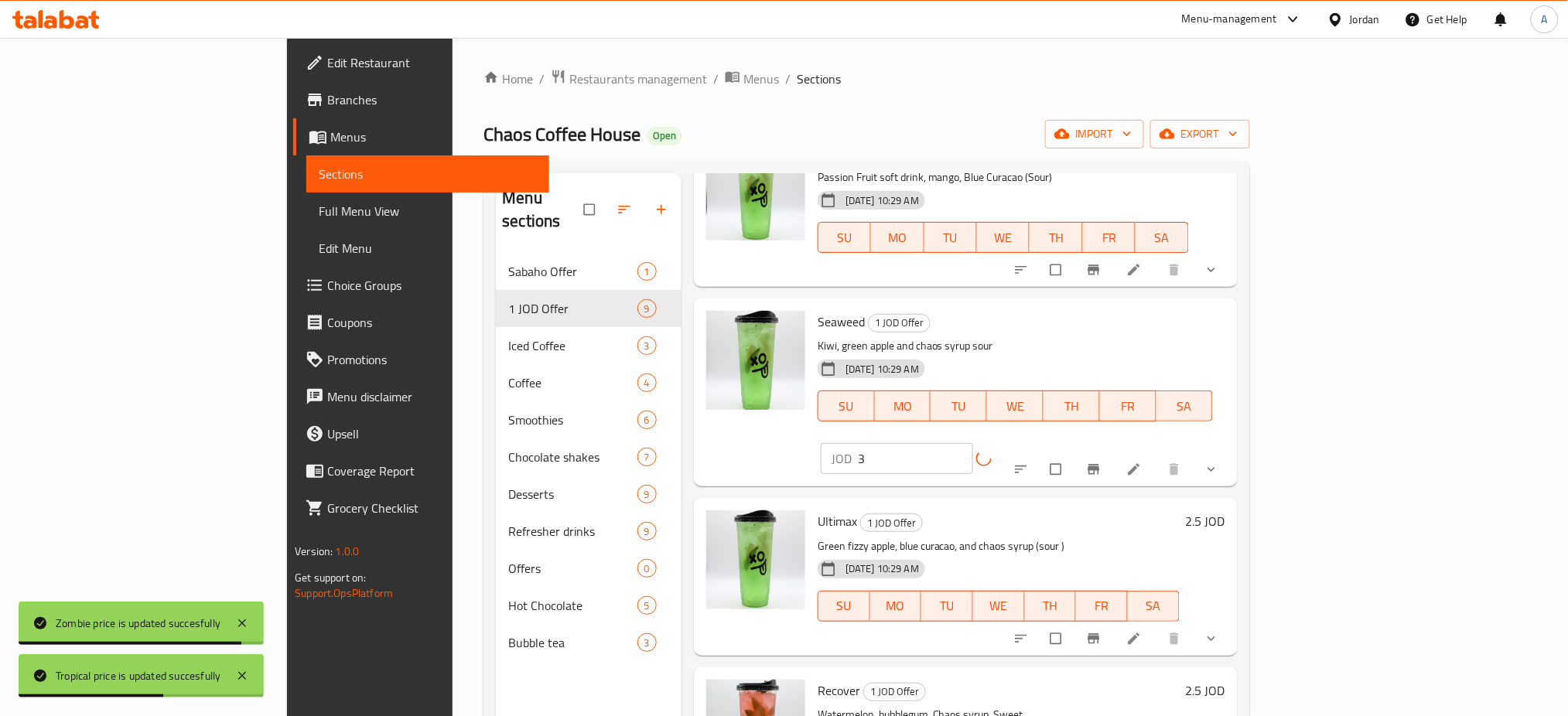
scroll to position [309, 0]
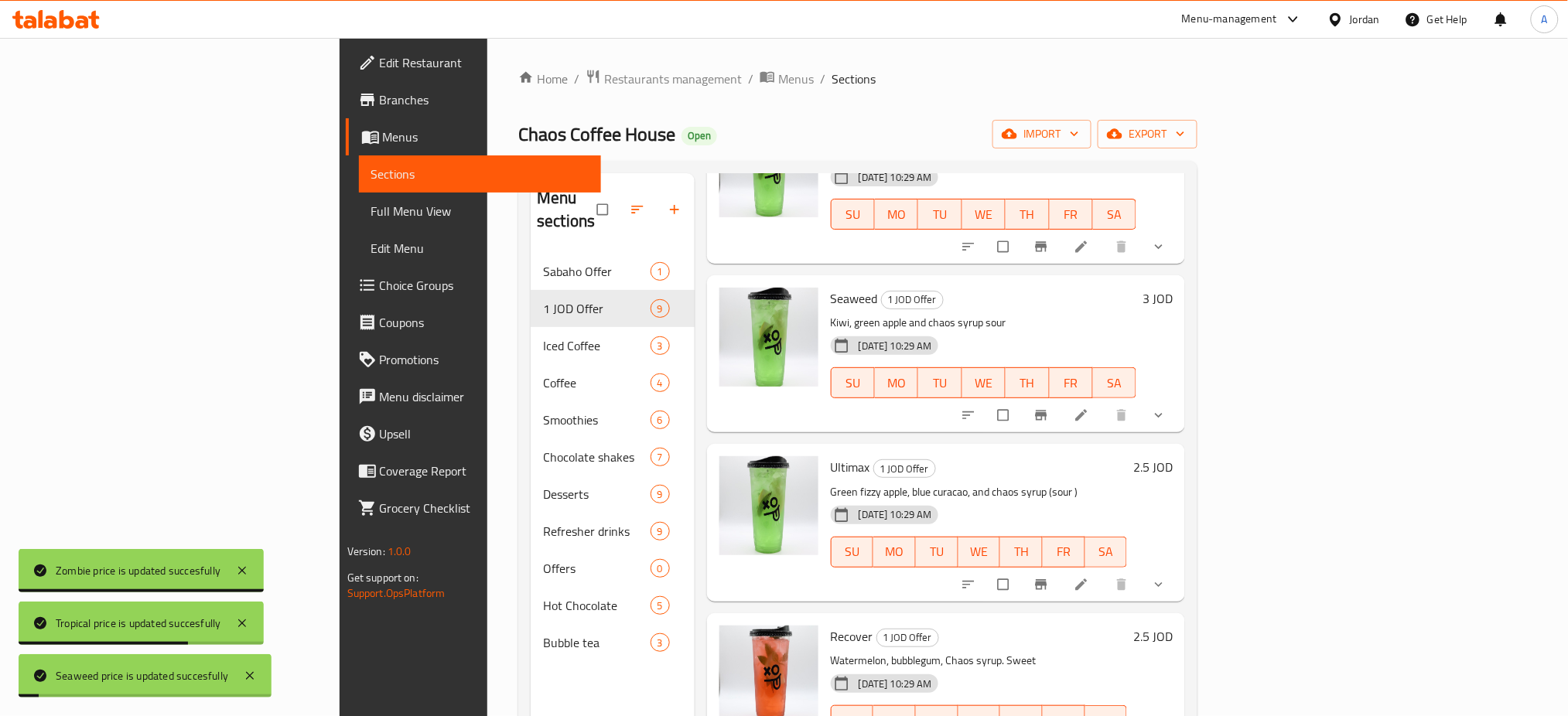
click at [1180, 450] on div "Ultimax 1 JOD Offer Green fizzy apple, blue curacao, and chaos syrup (sour ) [D…" at bounding box center [1002, 522] width 355 height 144
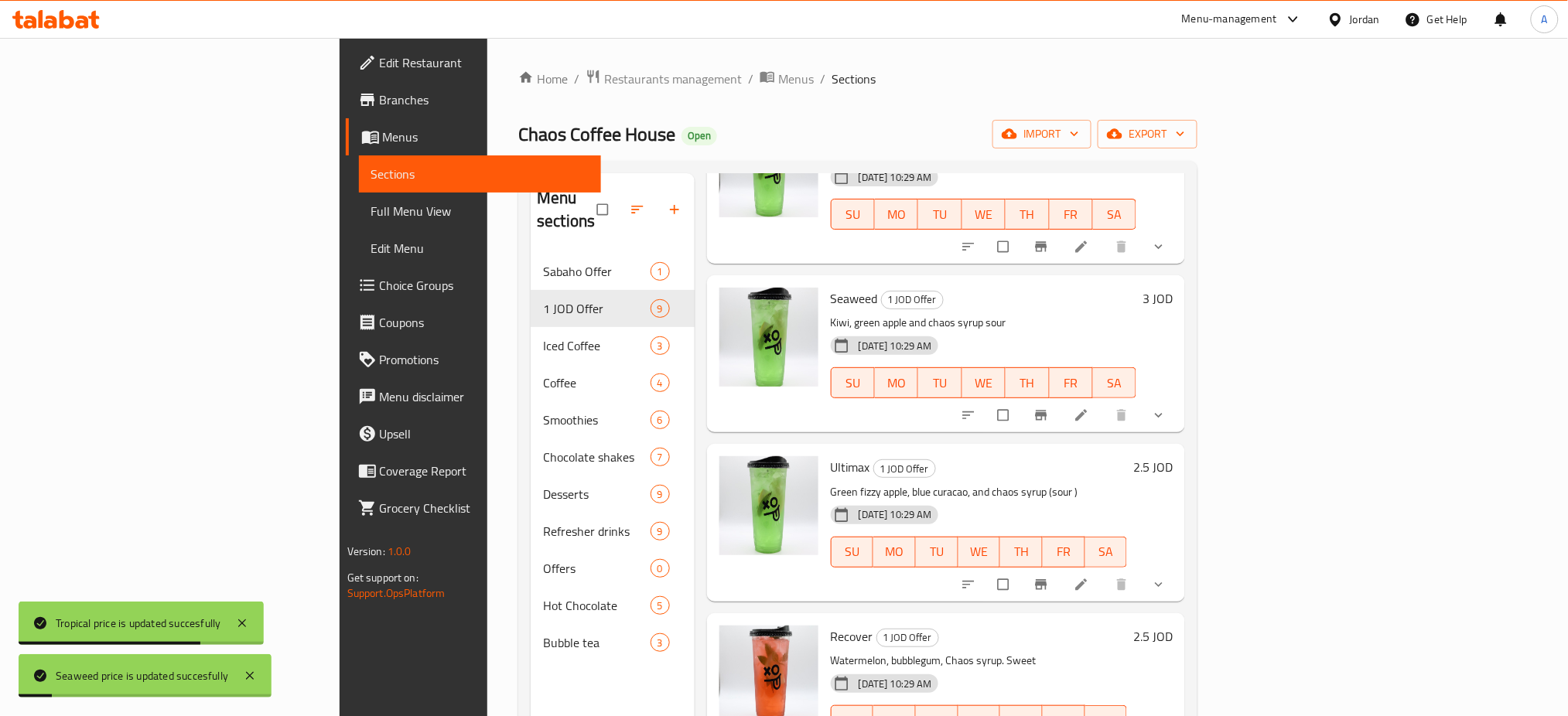
click at [1172, 456] on h6 "2.5 JOD" at bounding box center [1152, 468] width 40 height 22
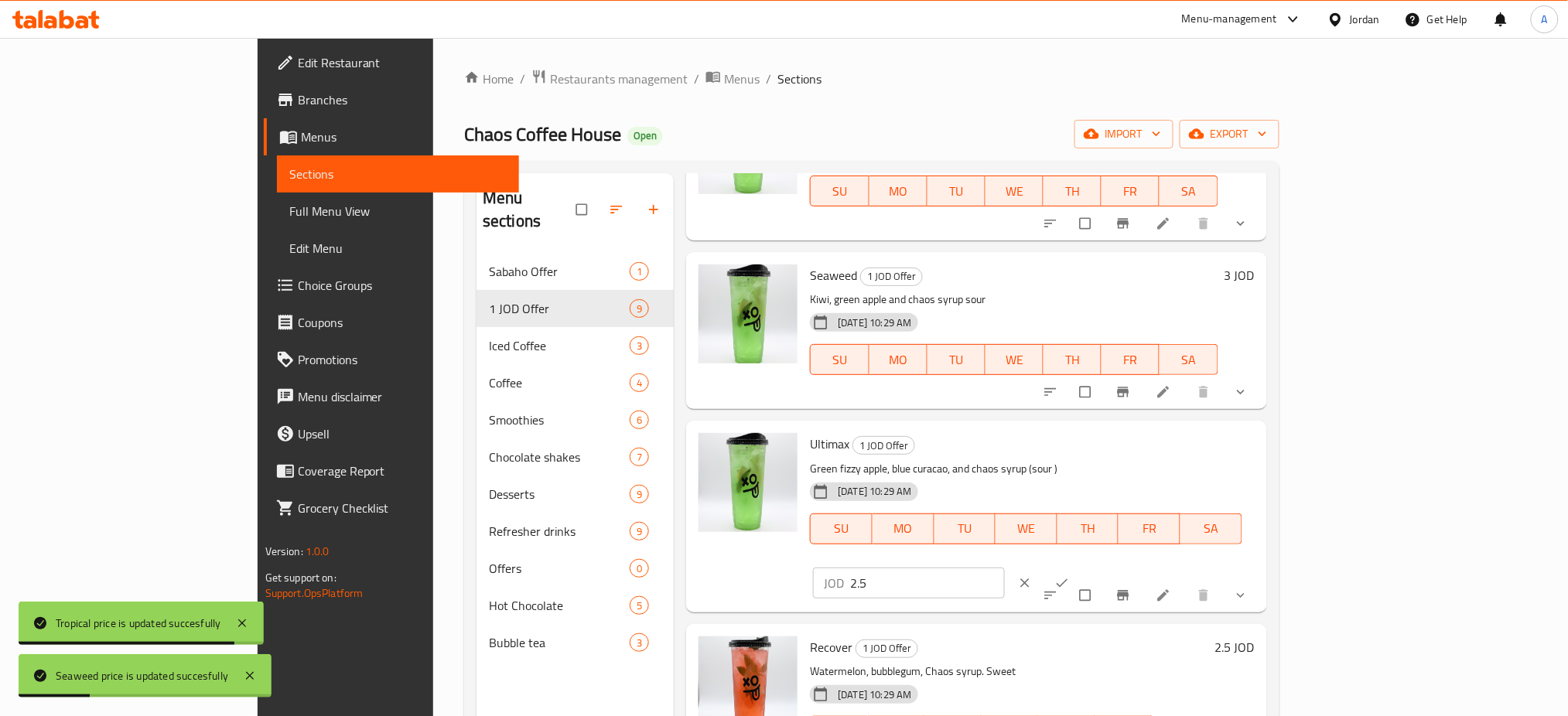
drag, startPoint x: 1342, startPoint y: 417, endPoint x: 1308, endPoint y: 420, distance: 34.1
click at [1004, 568] on div "JOD 2.5 ​" at bounding box center [908, 583] width 191 height 31
type input "3"
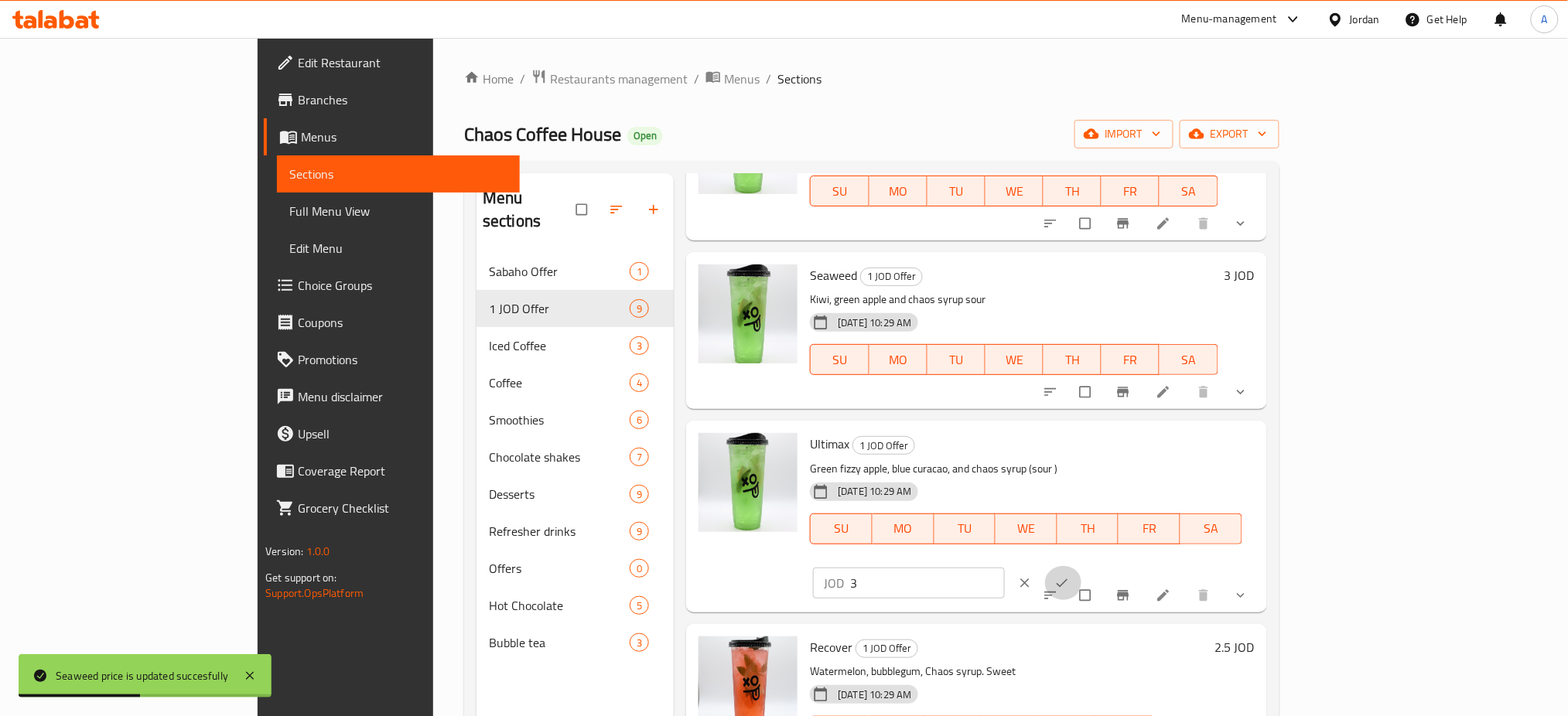
click at [1069, 575] on icon "ok" at bounding box center [1062, 583] width 16 height 16
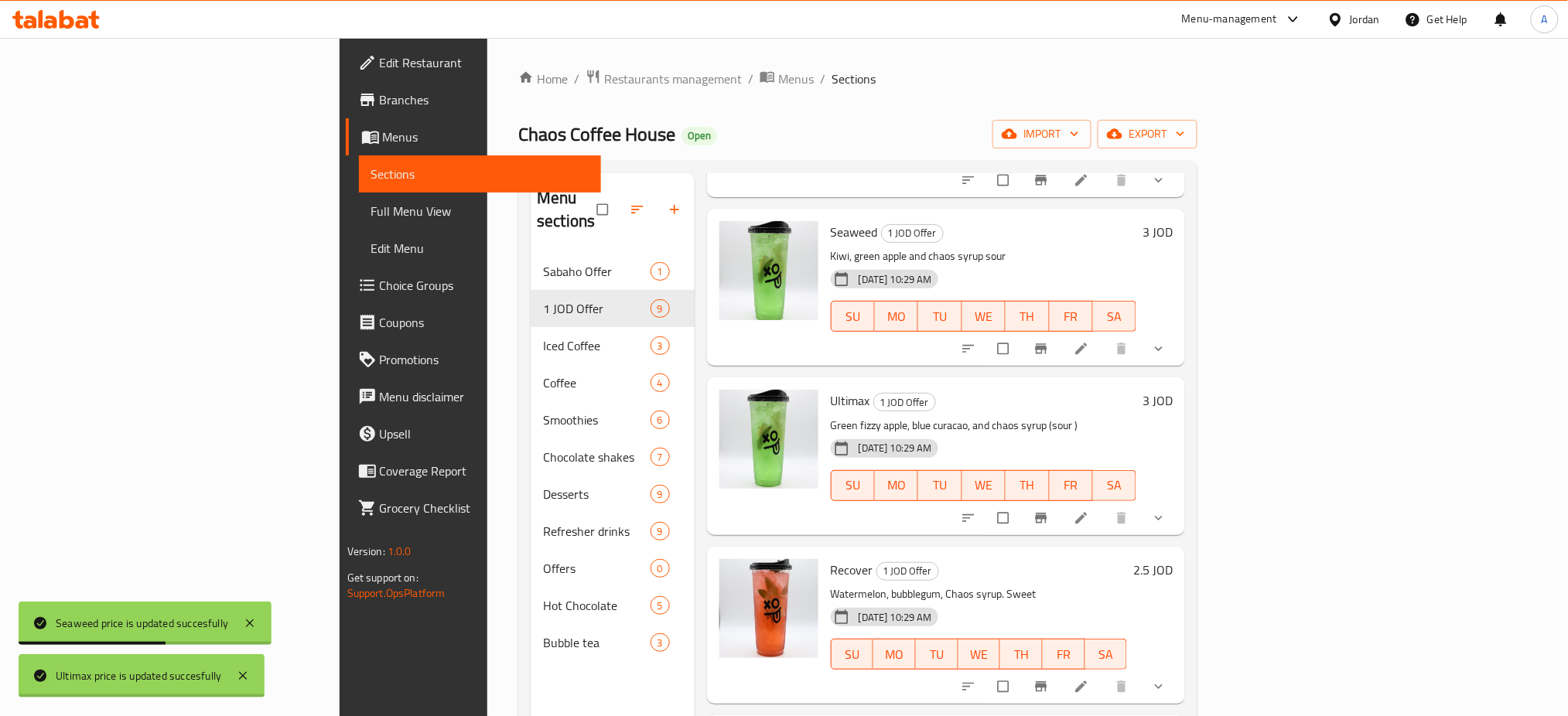
scroll to position [412, 0]
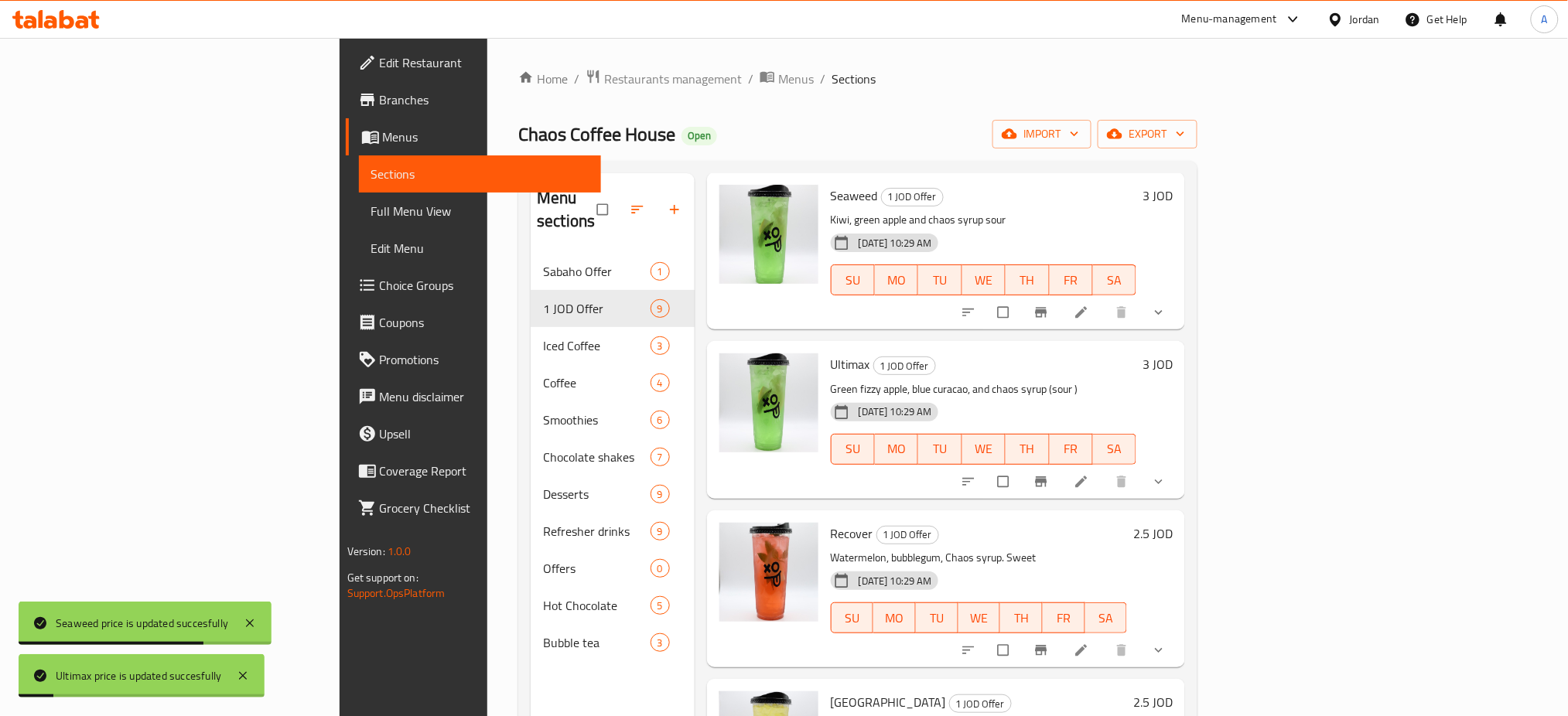
click at [1172, 523] on h6 "2.5 JOD" at bounding box center [1152, 534] width 40 height 22
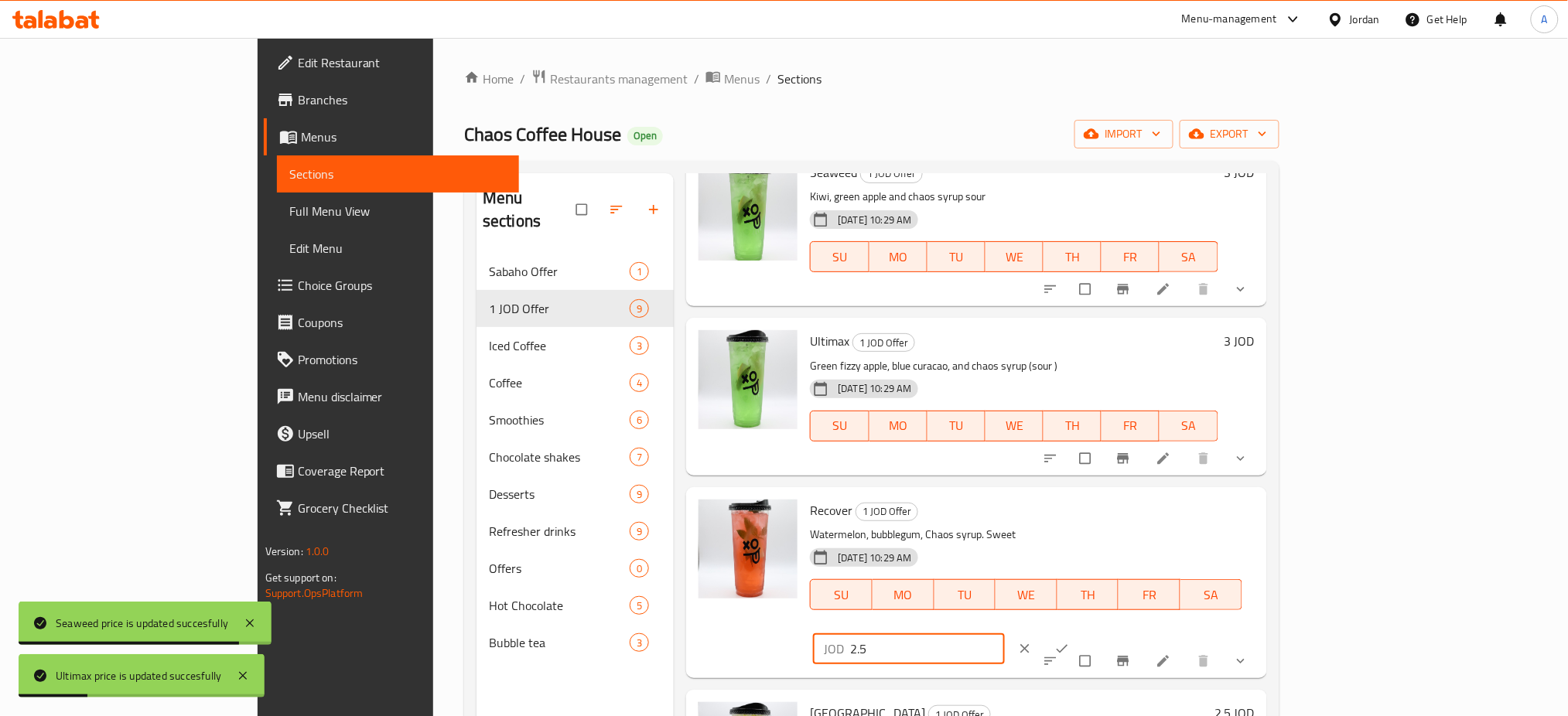
drag, startPoint x: 1320, startPoint y: 481, endPoint x: 1291, endPoint y: 481, distance: 29.0
click at [1004, 633] on div "JOD 2.5 ​" at bounding box center [908, 649] width 191 height 31
type input "3"
click at [1069, 641] on icon "ok" at bounding box center [1062, 649] width 16 height 16
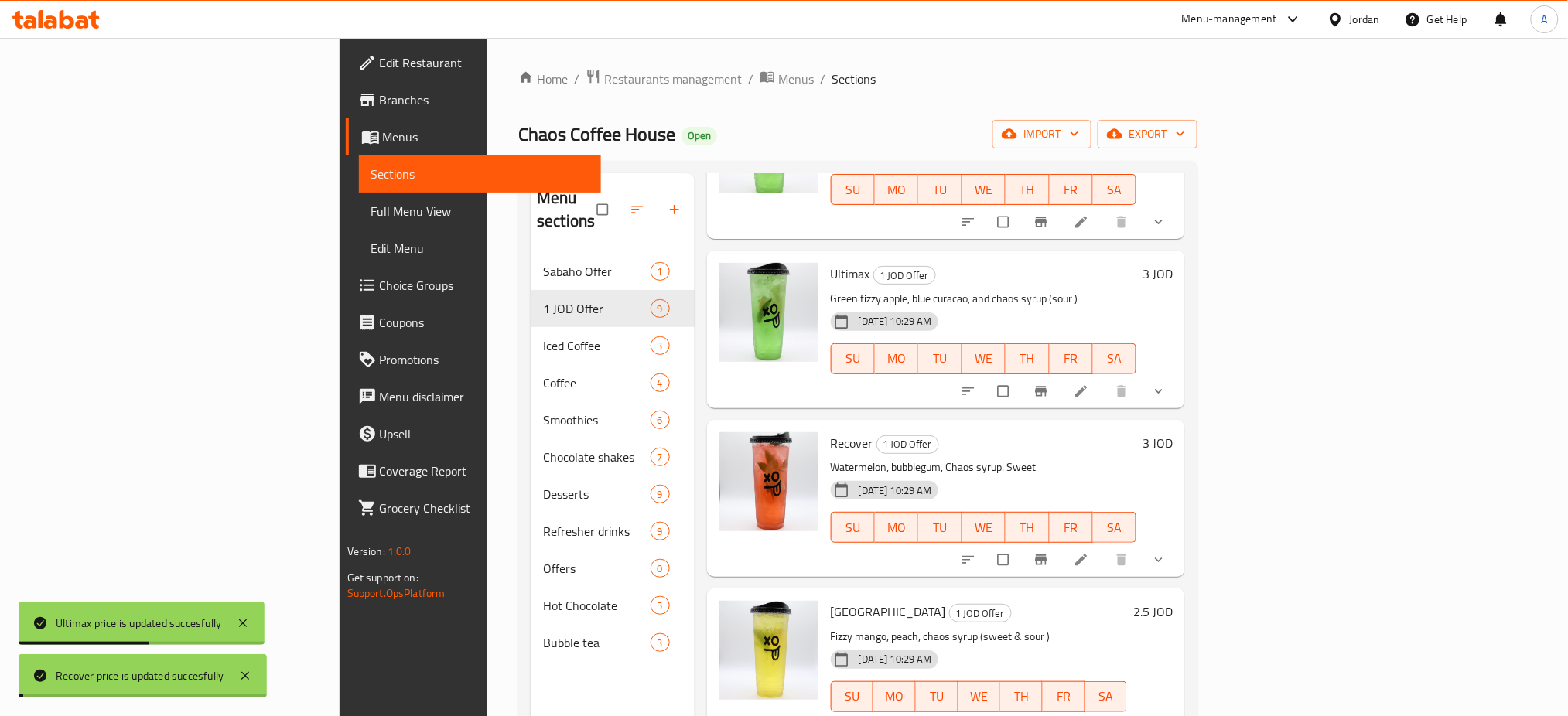
scroll to position [515, 0]
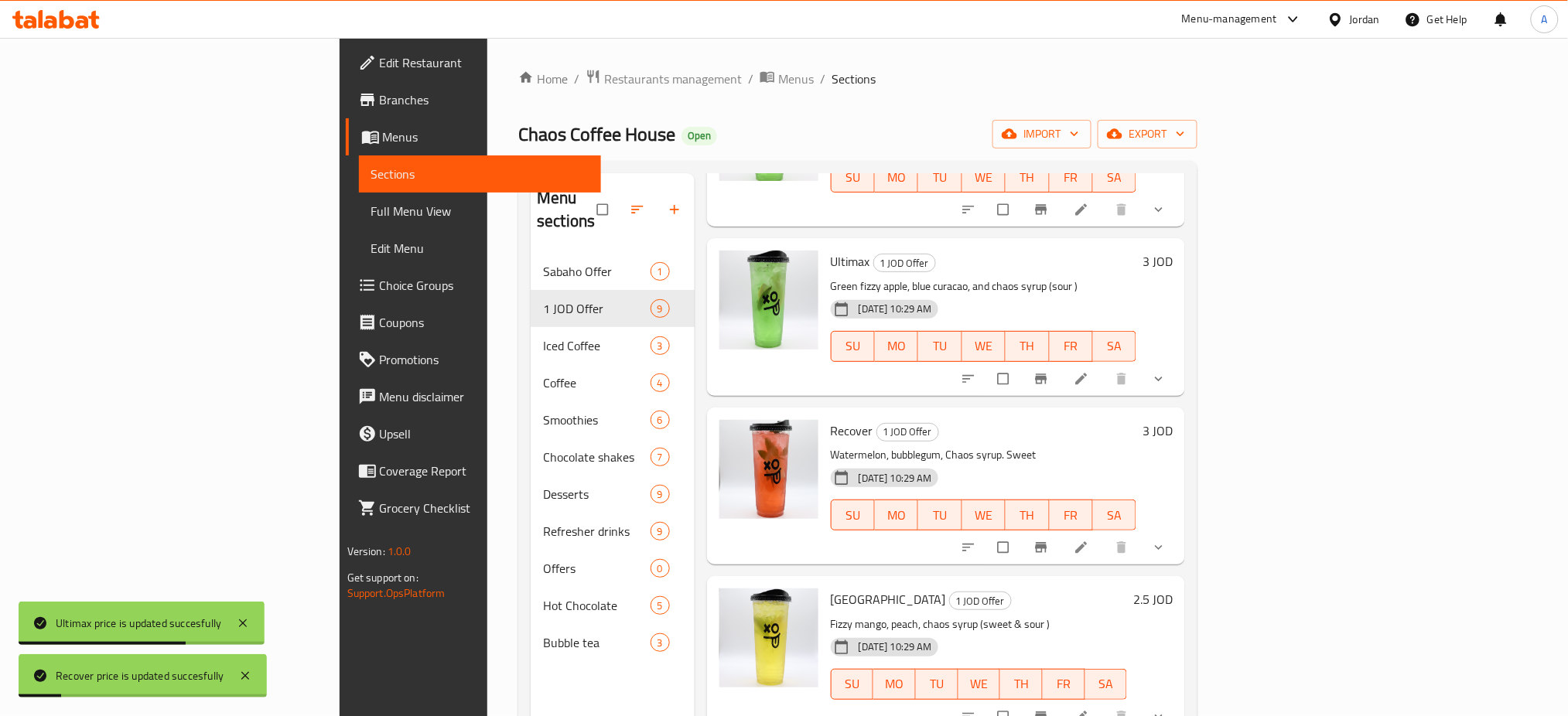
click at [1172, 589] on h6 "2.5 JOD" at bounding box center [1152, 600] width 40 height 22
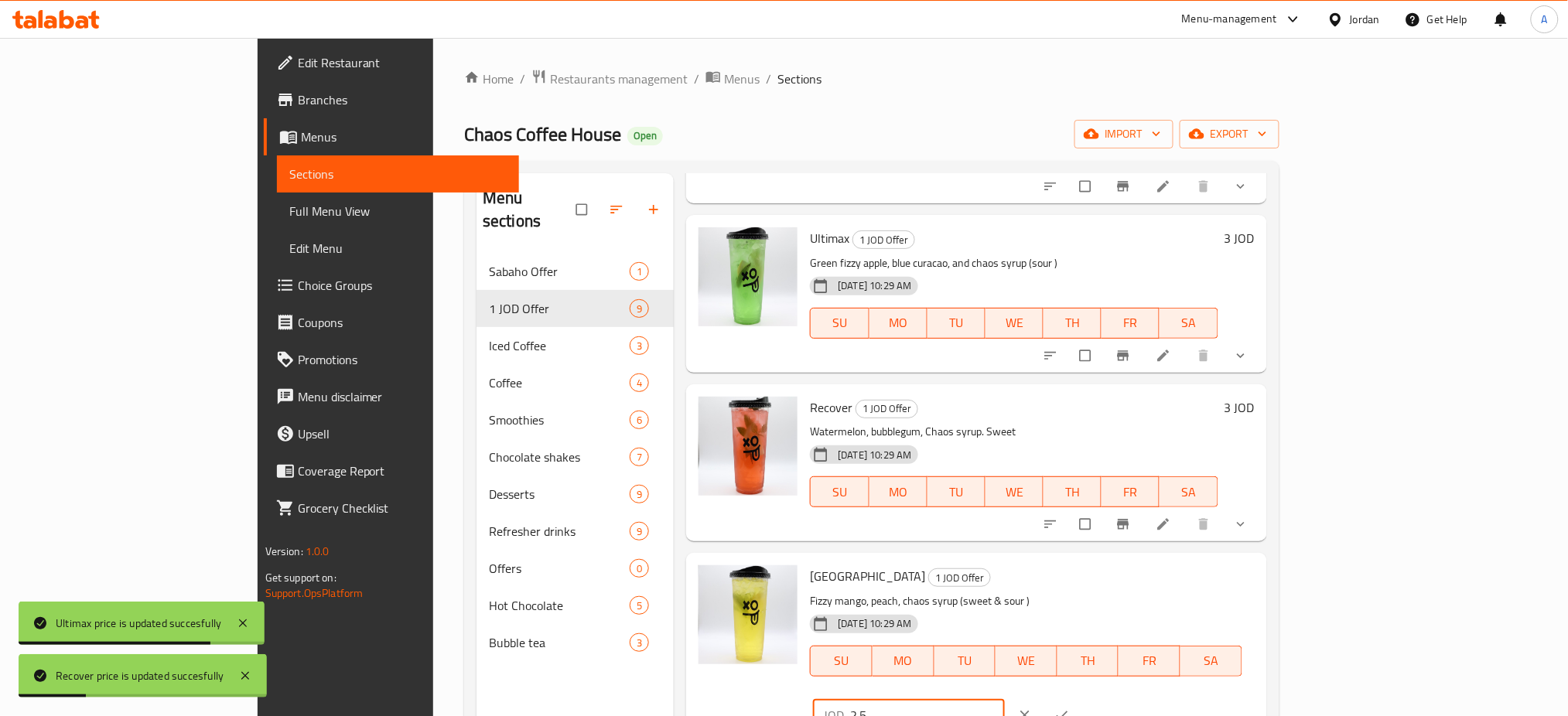
drag, startPoint x: 1336, startPoint y: 527, endPoint x: 1297, endPoint y: 531, distance: 39.2
click at [1004, 700] on div "JOD 2.5 ​" at bounding box center [908, 716] width 191 height 31
type input "3"
click at [1069, 708] on icon "ok" at bounding box center [1062, 715] width 16 height 16
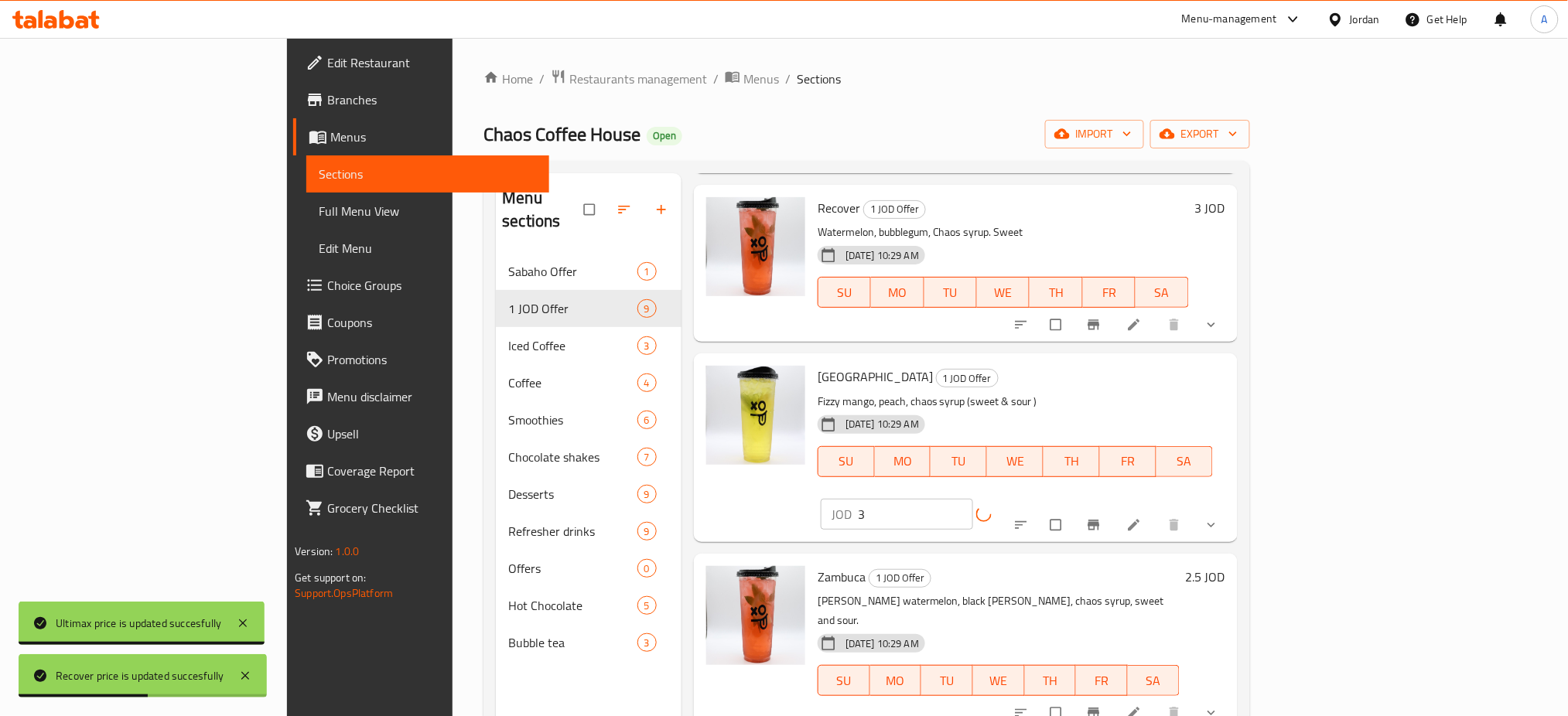
scroll to position [740, 0]
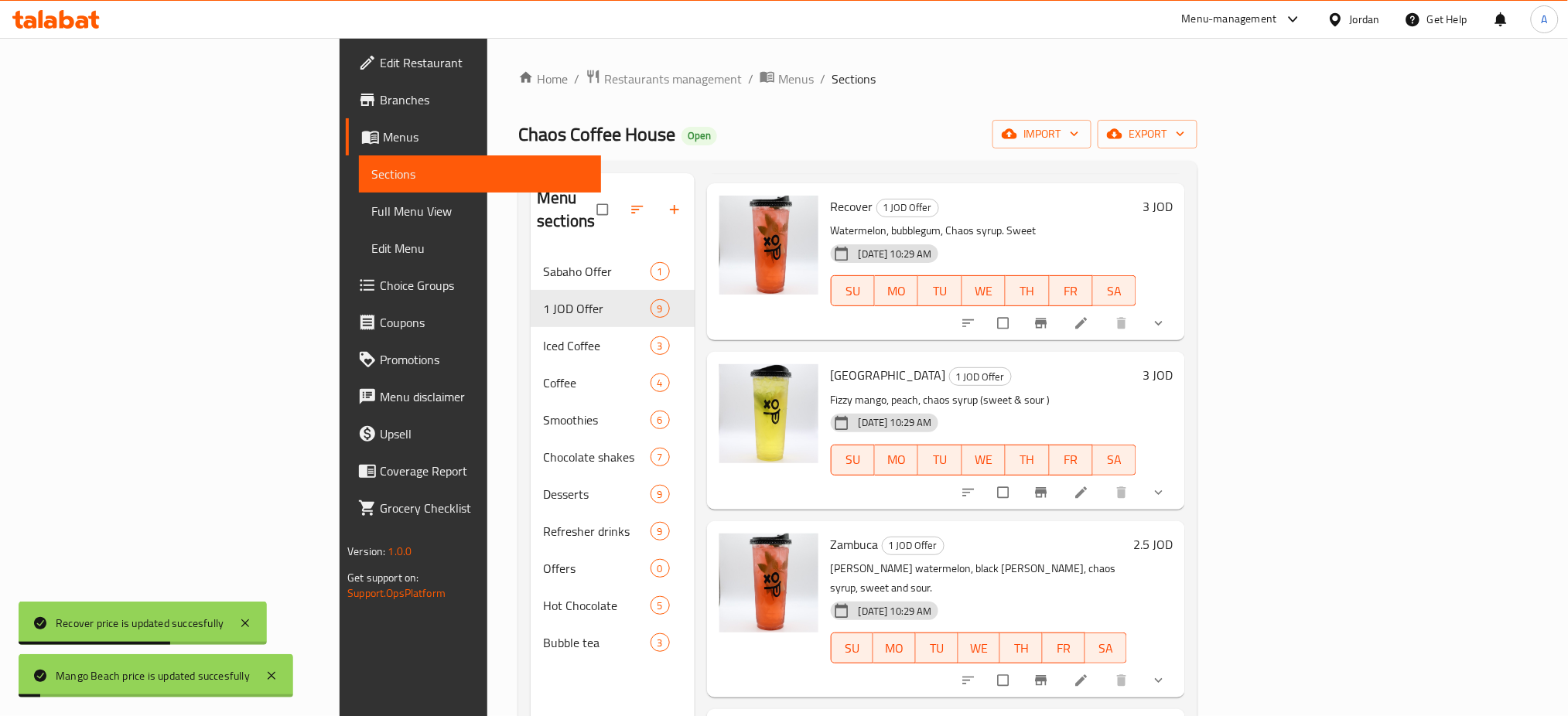
click at [1172, 534] on h6 "2.5 JOD" at bounding box center [1152, 545] width 40 height 22
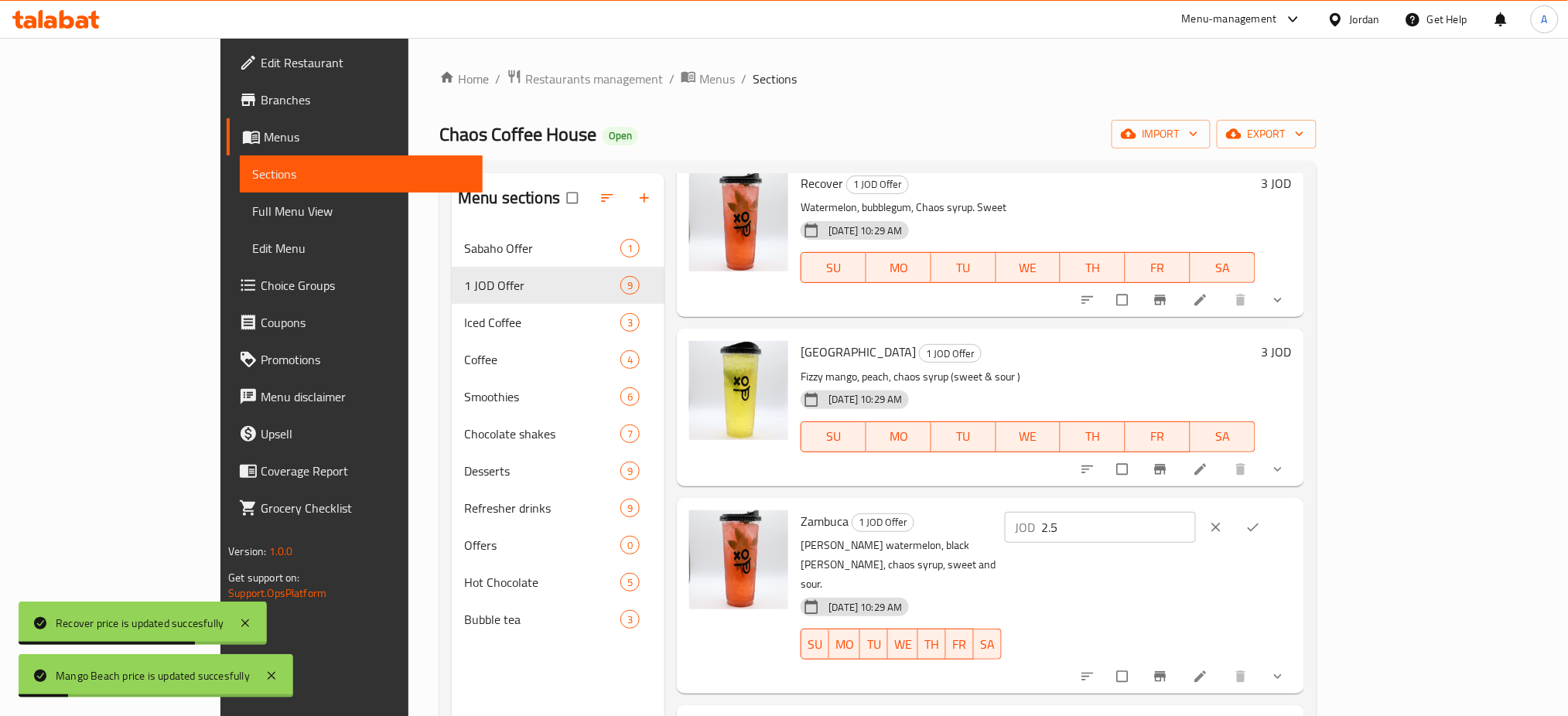
drag, startPoint x: 1380, startPoint y: 465, endPoint x: 1245, endPoint y: 468, distance: 135.0
click at [1245, 504] on div "Zambuca 1 JOD Offer [PERSON_NAME] watermelon, black [PERSON_NAME], chaos syrup,…" at bounding box center [1045, 595] width 502 height 183
type input "3"
click at [1261, 520] on icon "ok" at bounding box center [1252, 527] width 16 height 16
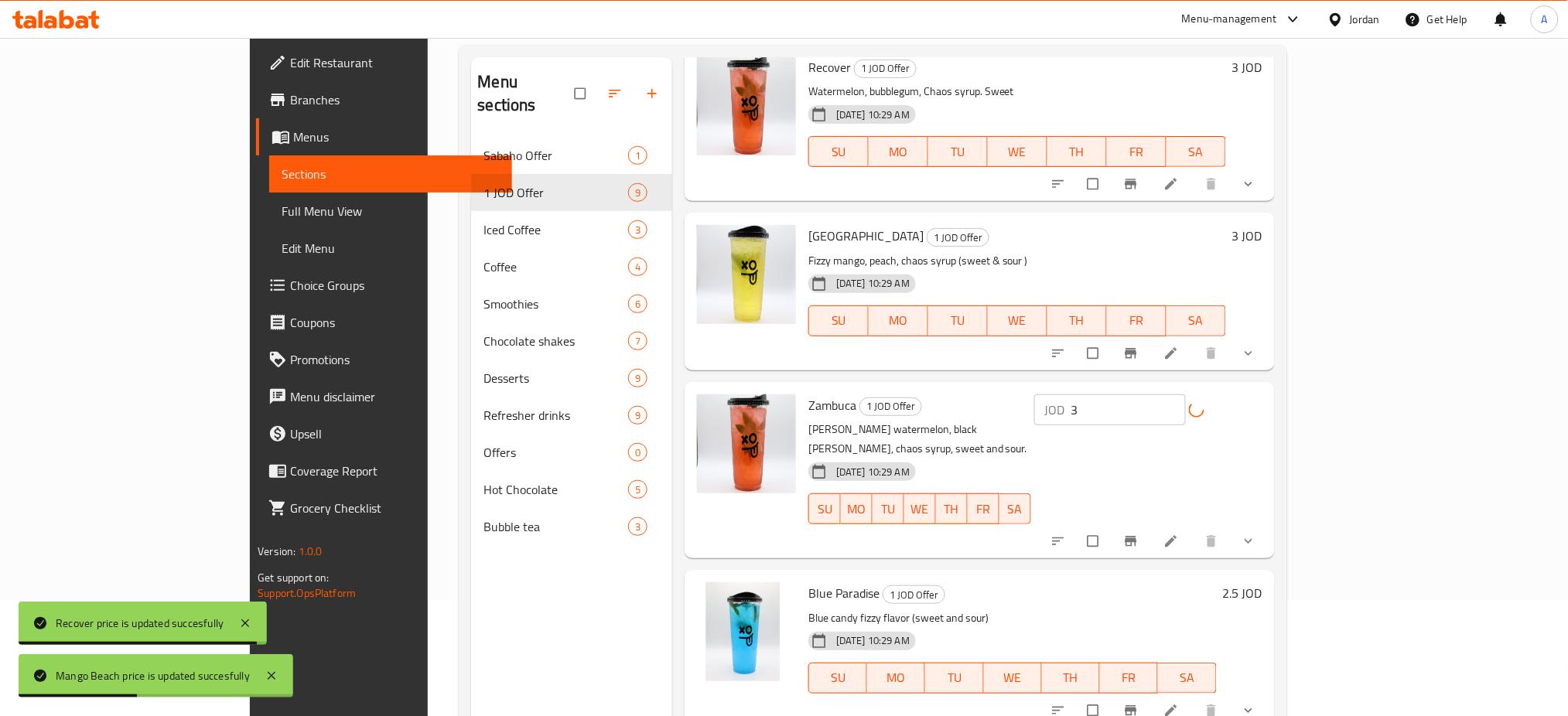
scroll to position [206, 0]
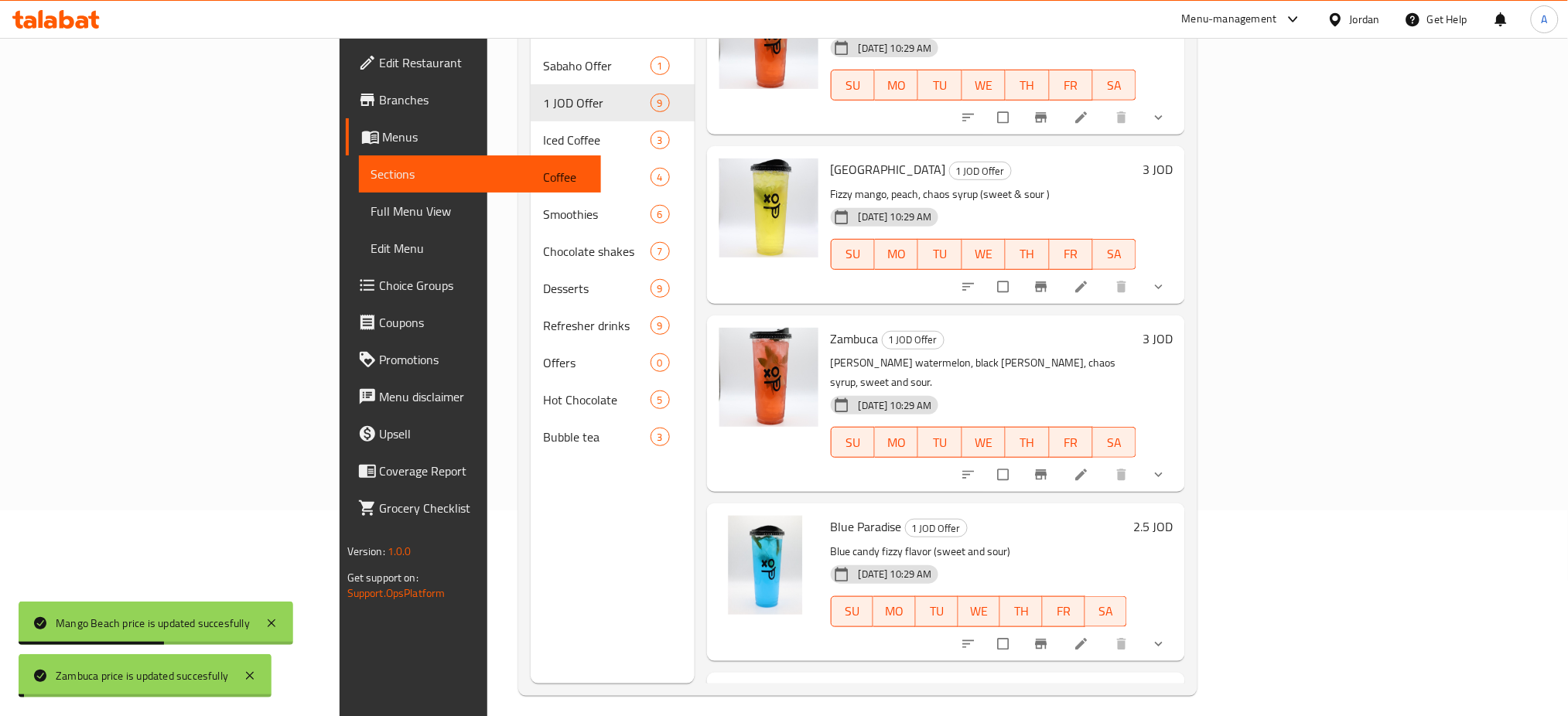
click at [1172, 516] on h6 "2.5 JOD" at bounding box center [1152, 527] width 40 height 22
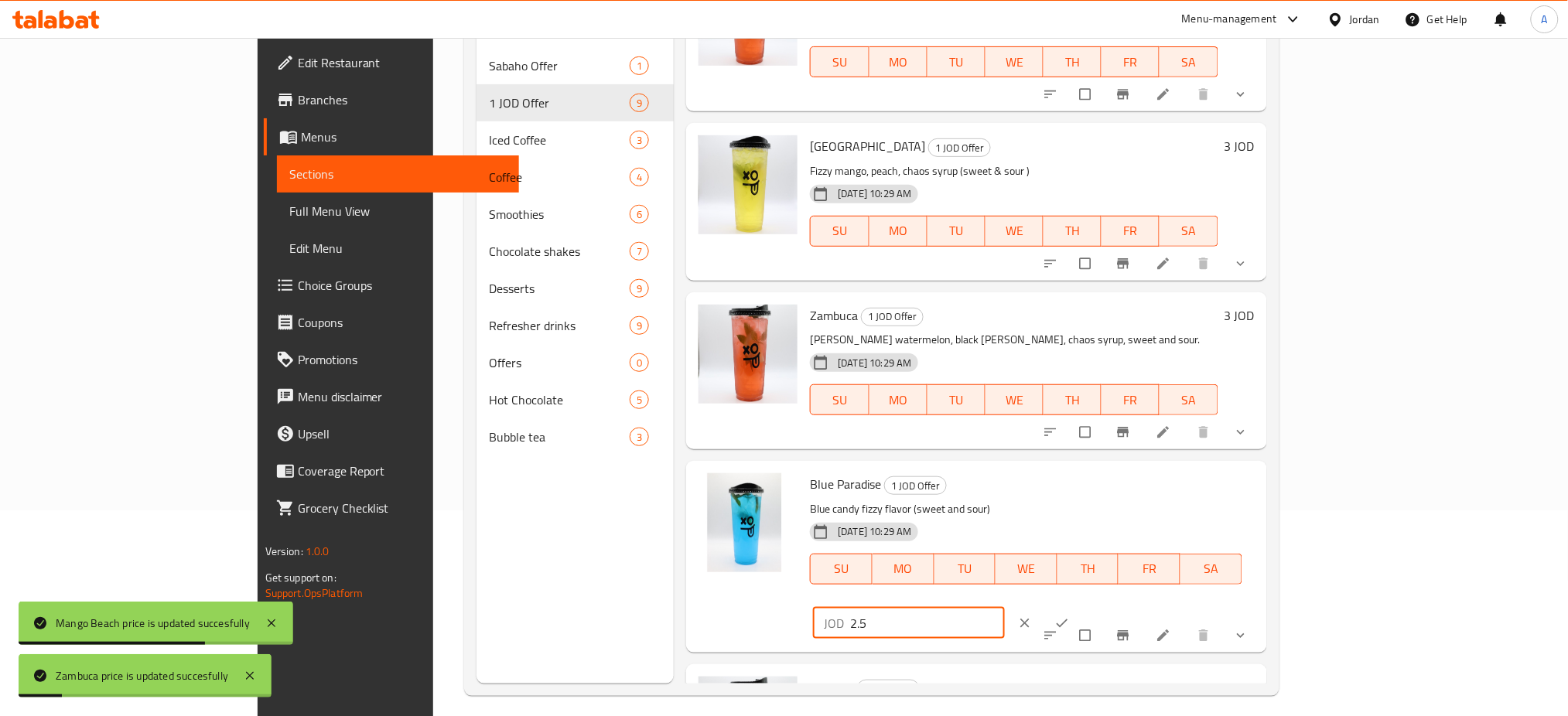
drag, startPoint x: 1320, startPoint y: 413, endPoint x: 1267, endPoint y: 408, distance: 53.2
click at [1004, 608] on div "JOD 2.5 ​" at bounding box center [908, 624] width 191 height 31
type input "3"
click at [1082, 606] on button "ok" at bounding box center [1064, 623] width 37 height 34
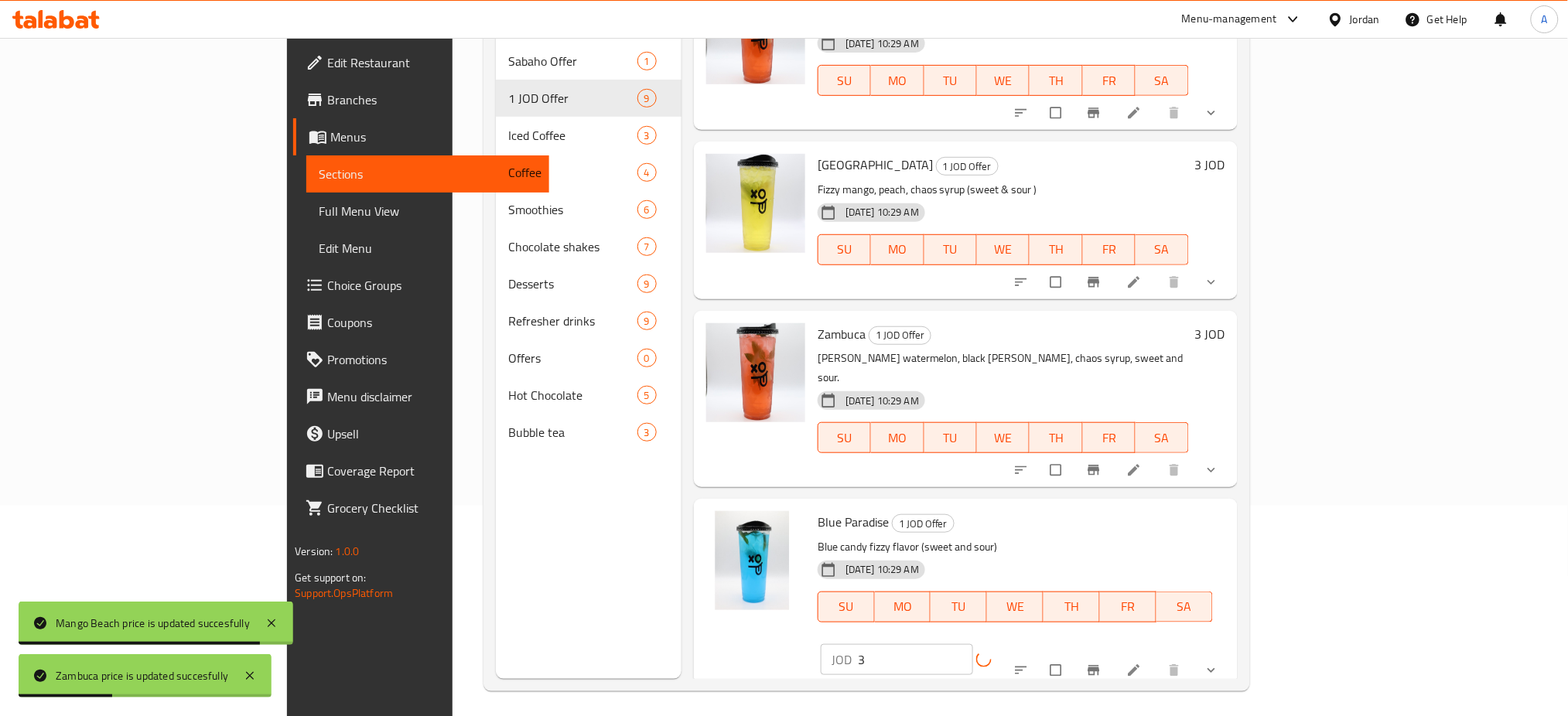
scroll to position [212, 0]
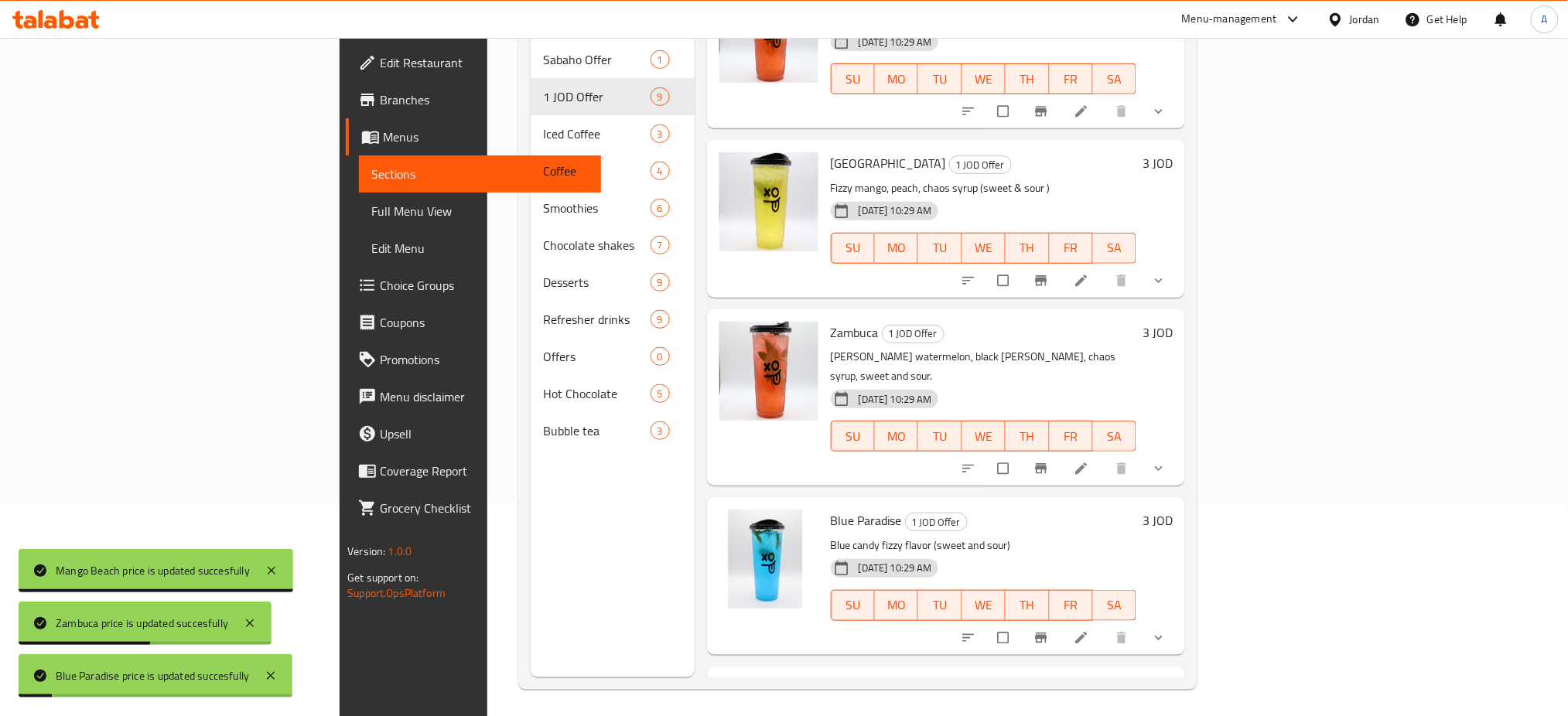
click at [1172, 679] on h6 "2.5 JOD" at bounding box center [1152, 690] width 40 height 22
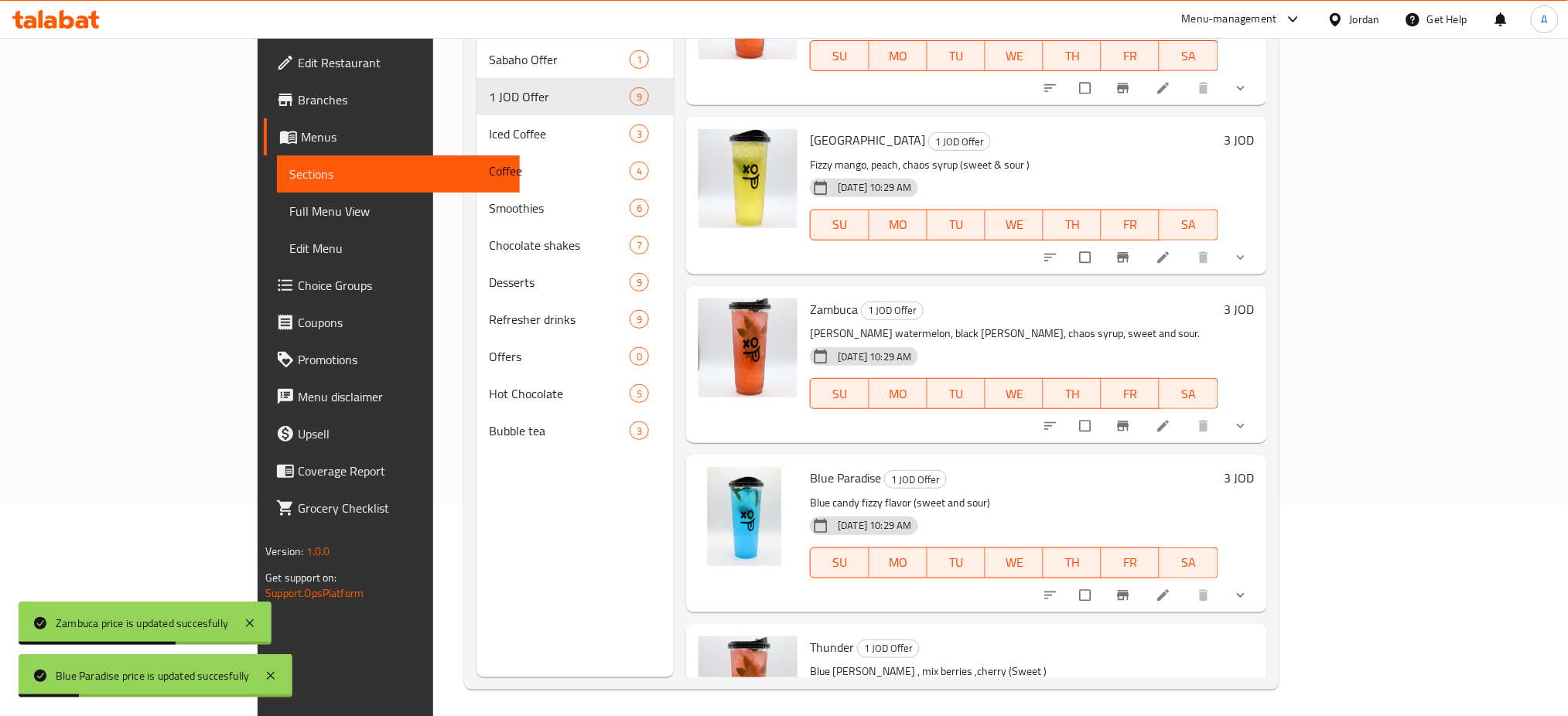
drag, startPoint x: 1320, startPoint y: 570, endPoint x: 1302, endPoint y: 574, distance: 18.4
type input "3"
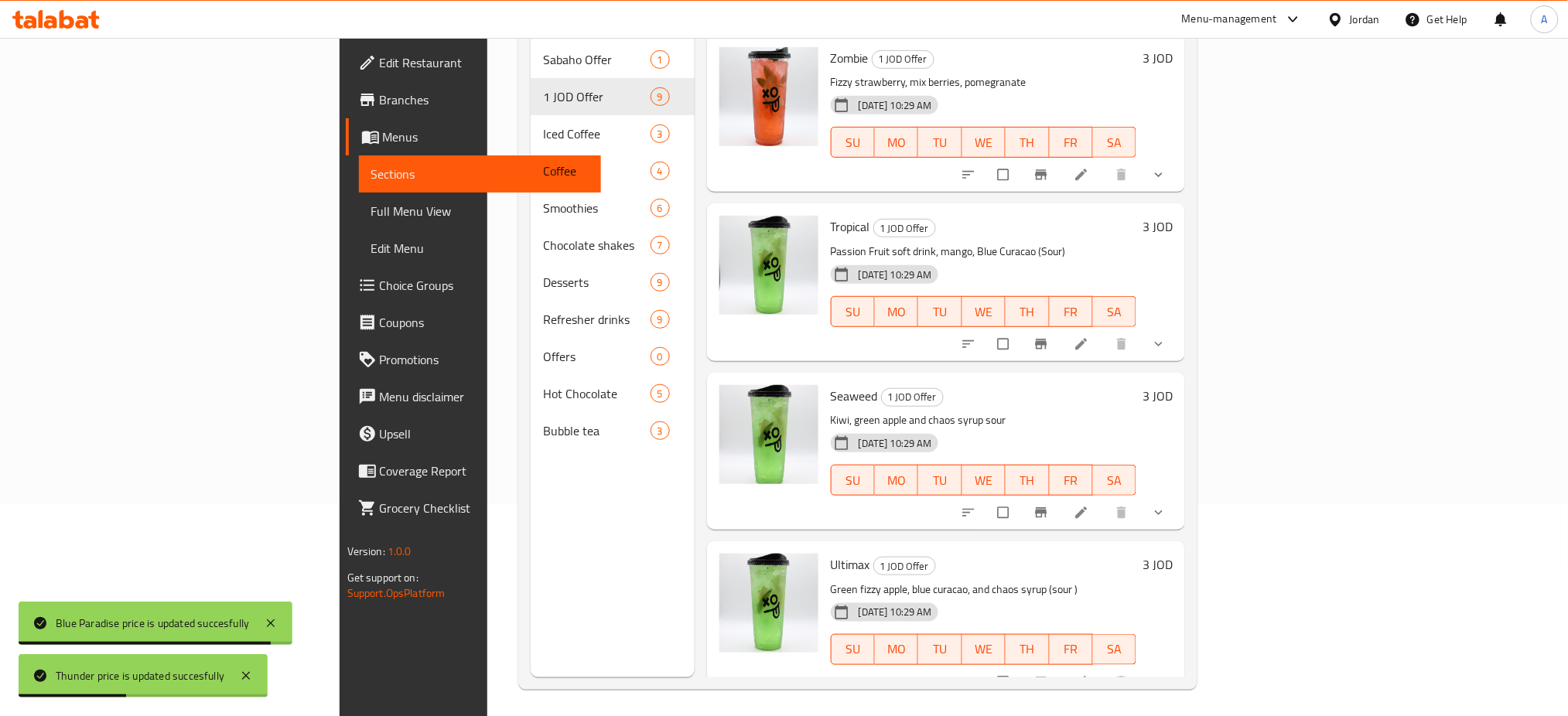
scroll to position [0, 0]
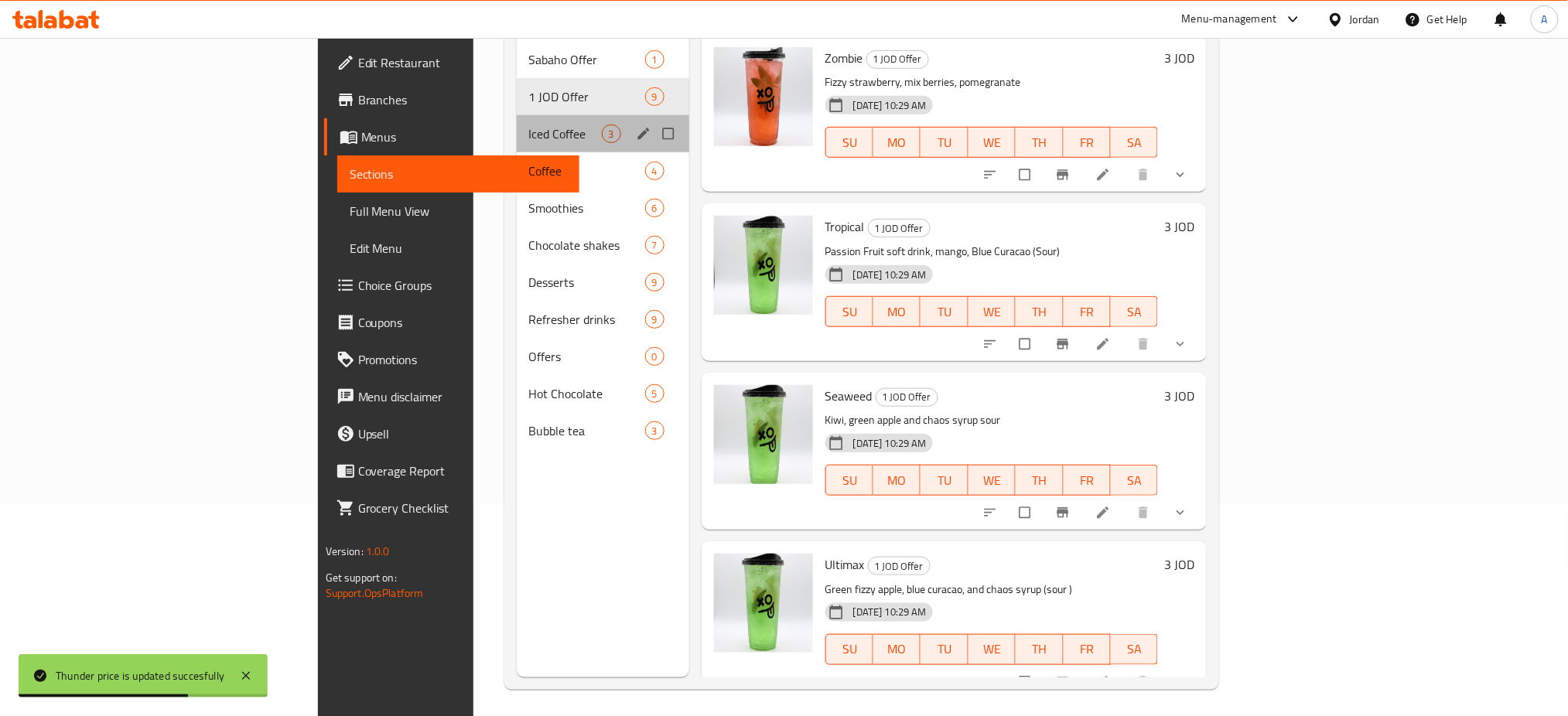
click at [516, 115] on div "Iced Coffee 3" at bounding box center [602, 133] width 172 height 37
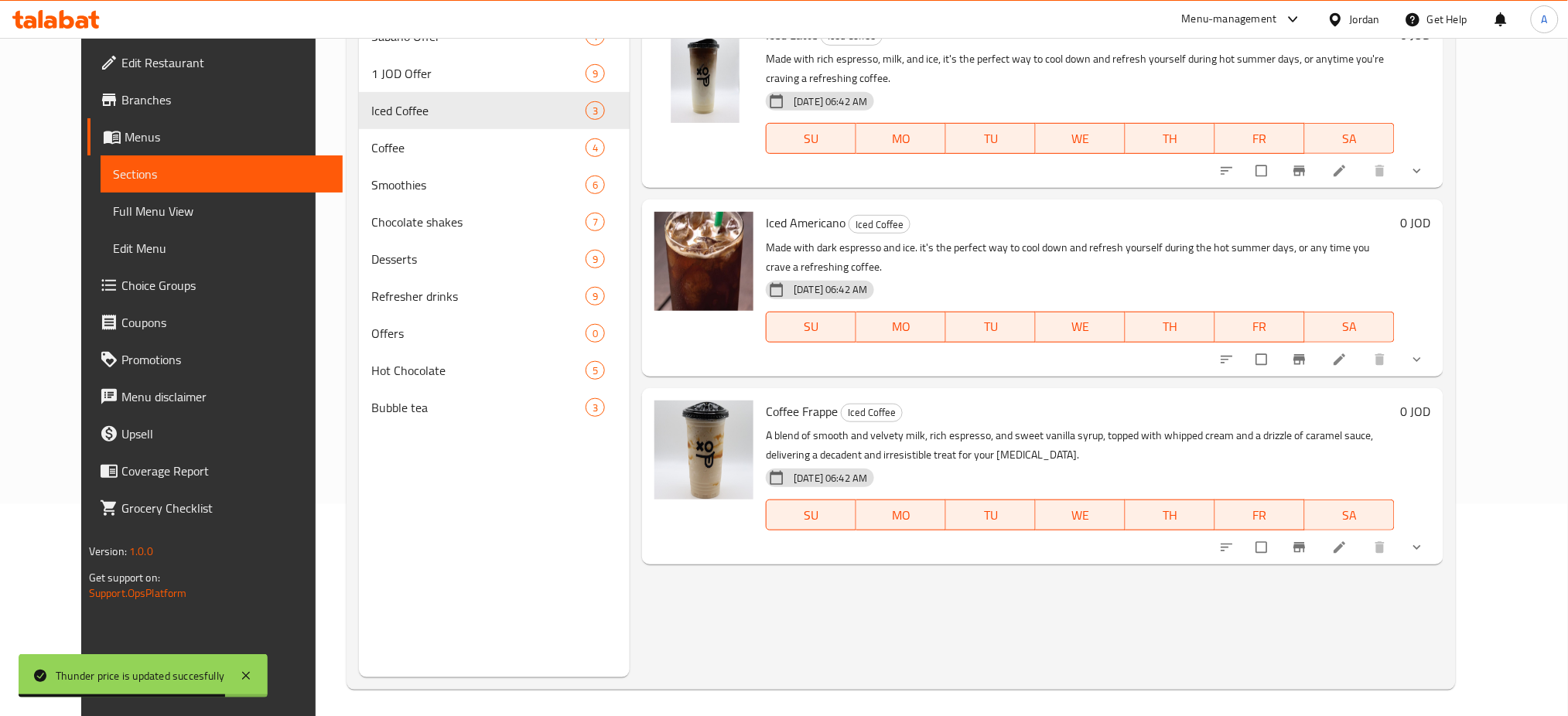
scroll to position [6, 0]
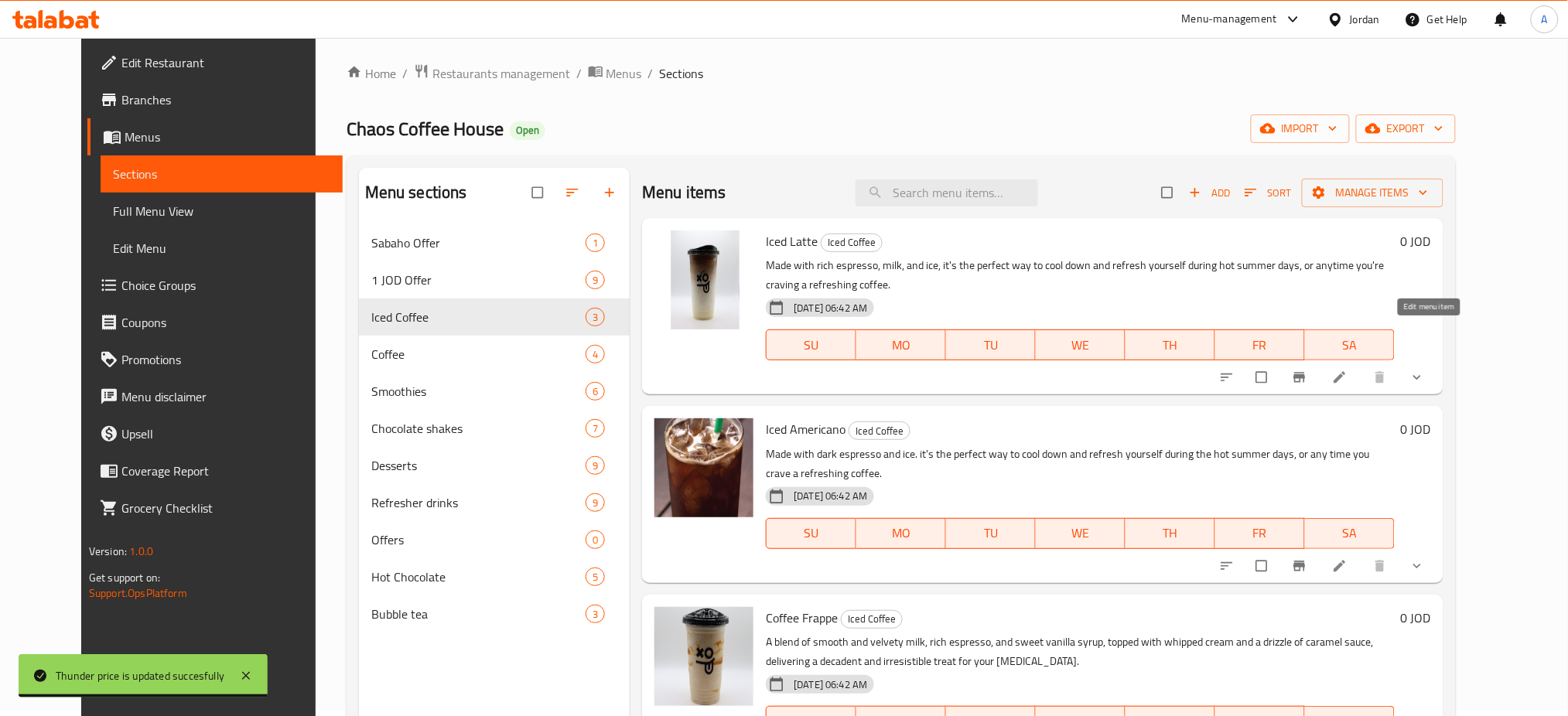
click at [1347, 370] on icon at bounding box center [1339, 377] width 16 height 16
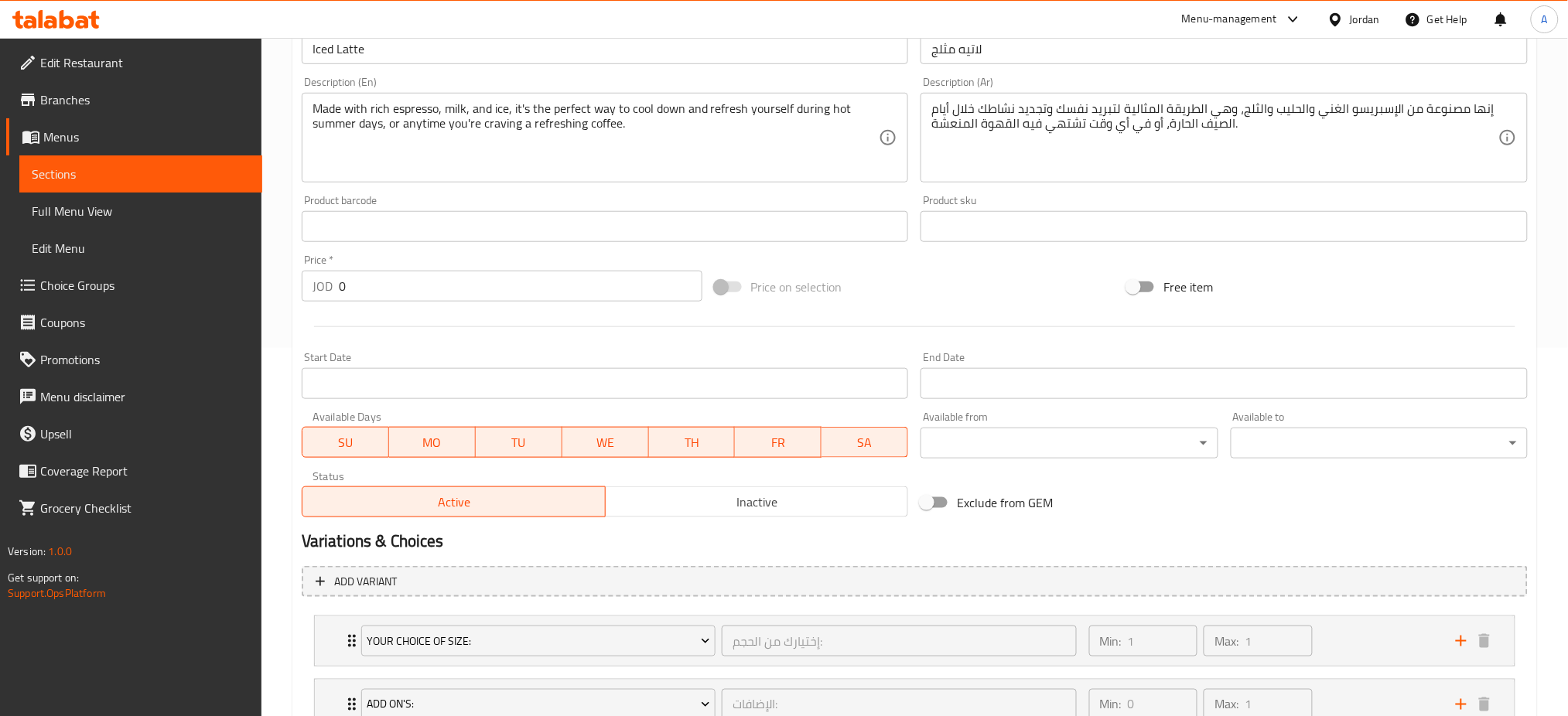
scroll to position [473, 0]
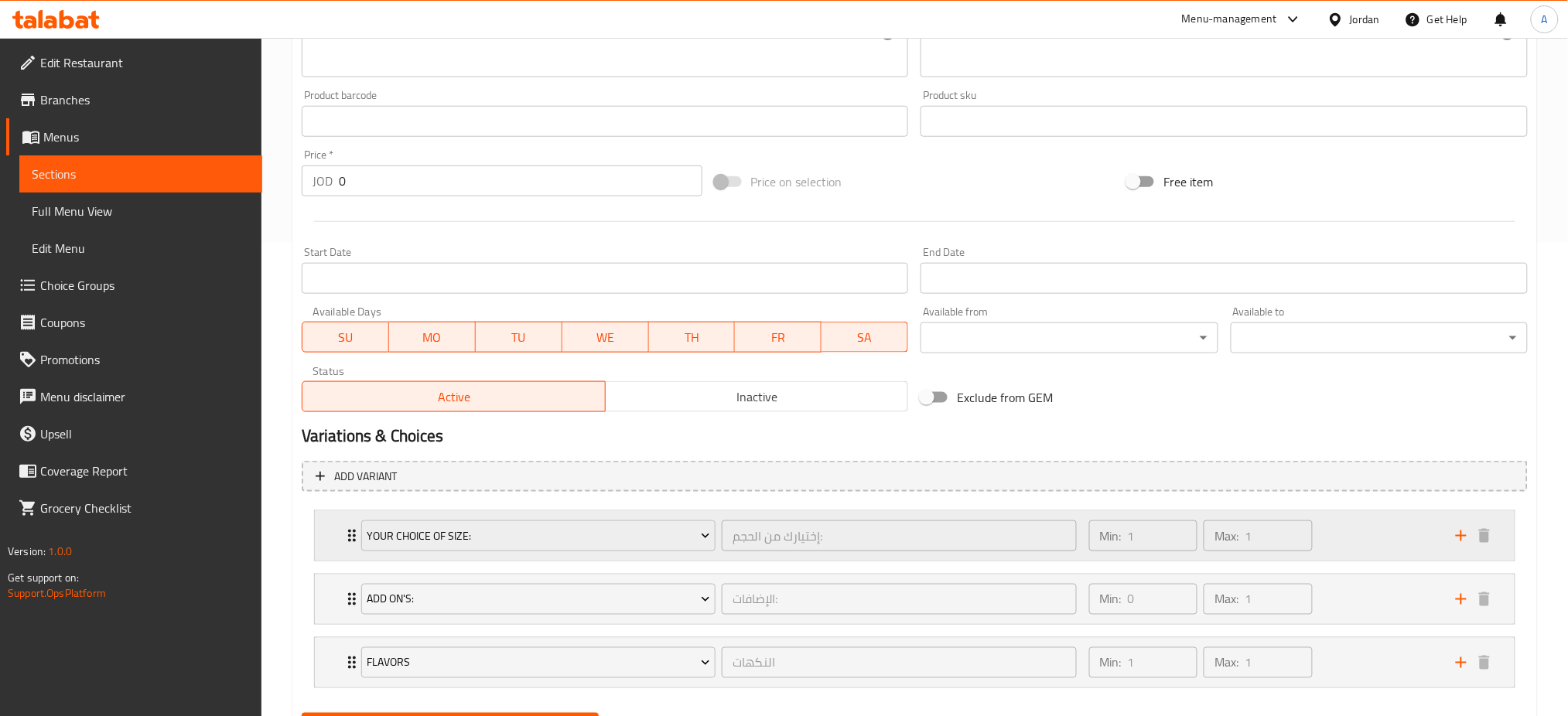
click at [1366, 512] on div "Min: 1 ​ Max: 1 ​" at bounding box center [1262, 537] width 366 height 50
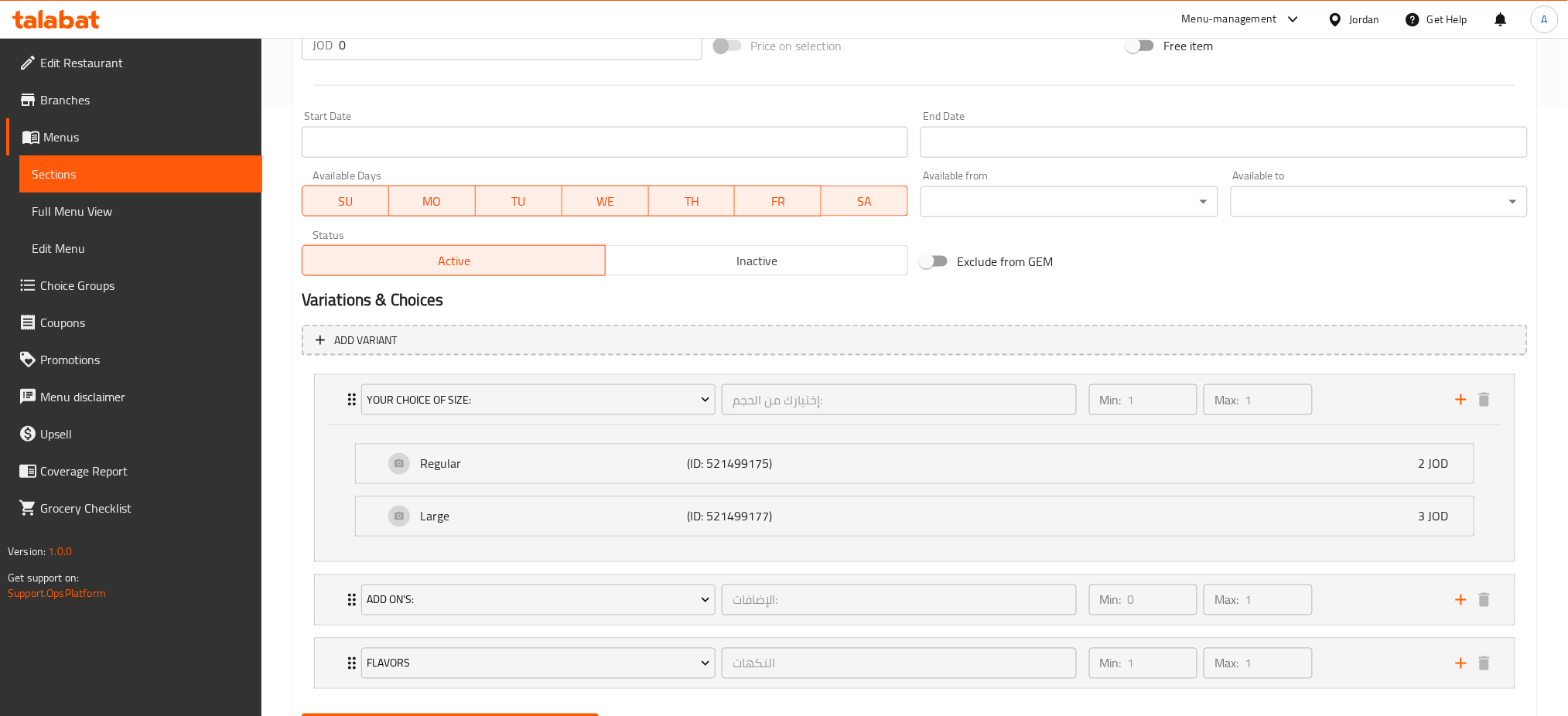
scroll to position [611, 0]
click at [1380, 574] on div "Min: 0 ​ Max: 1 ​" at bounding box center [1262, 599] width 366 height 50
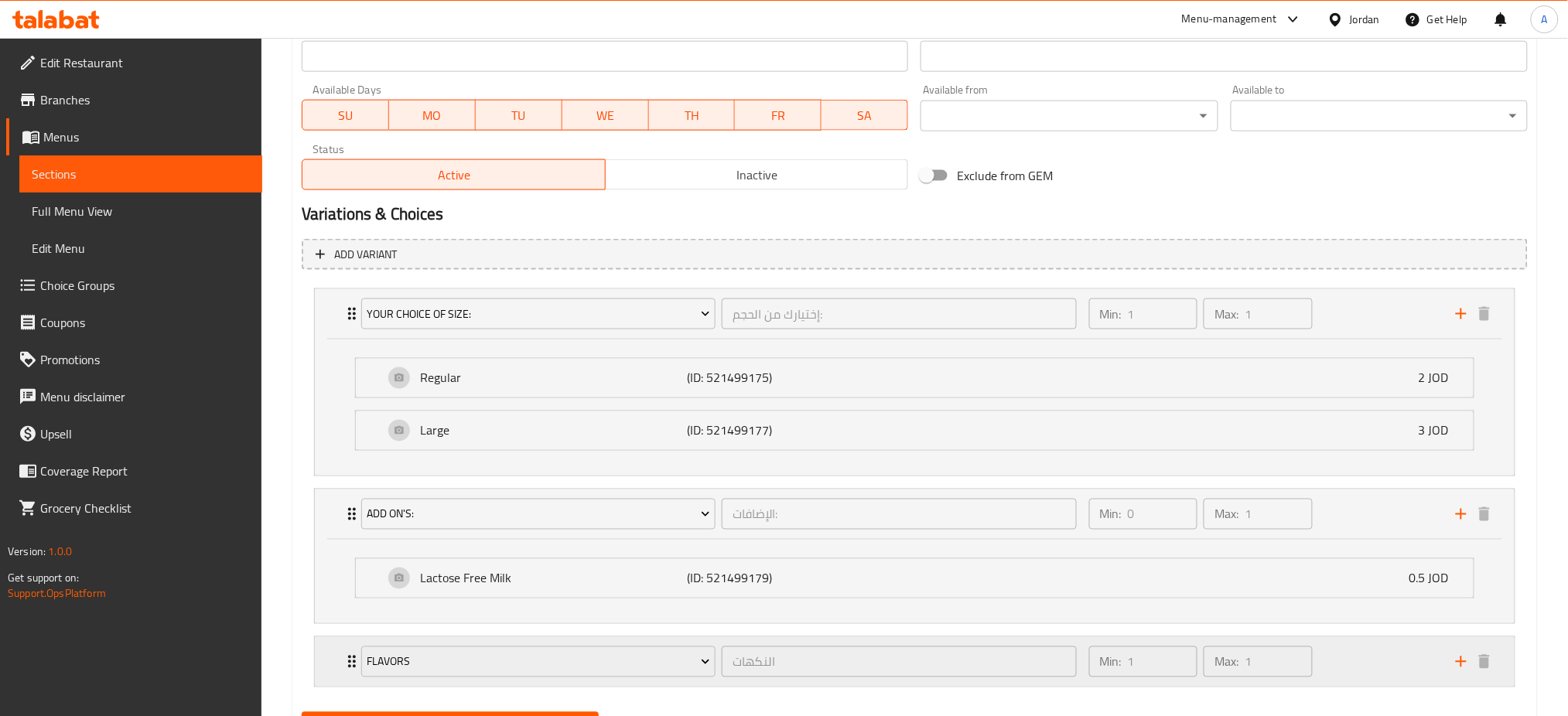
click at [1355, 638] on div "Min: 1 ​ Max: 1 ​" at bounding box center [1262, 663] width 366 height 50
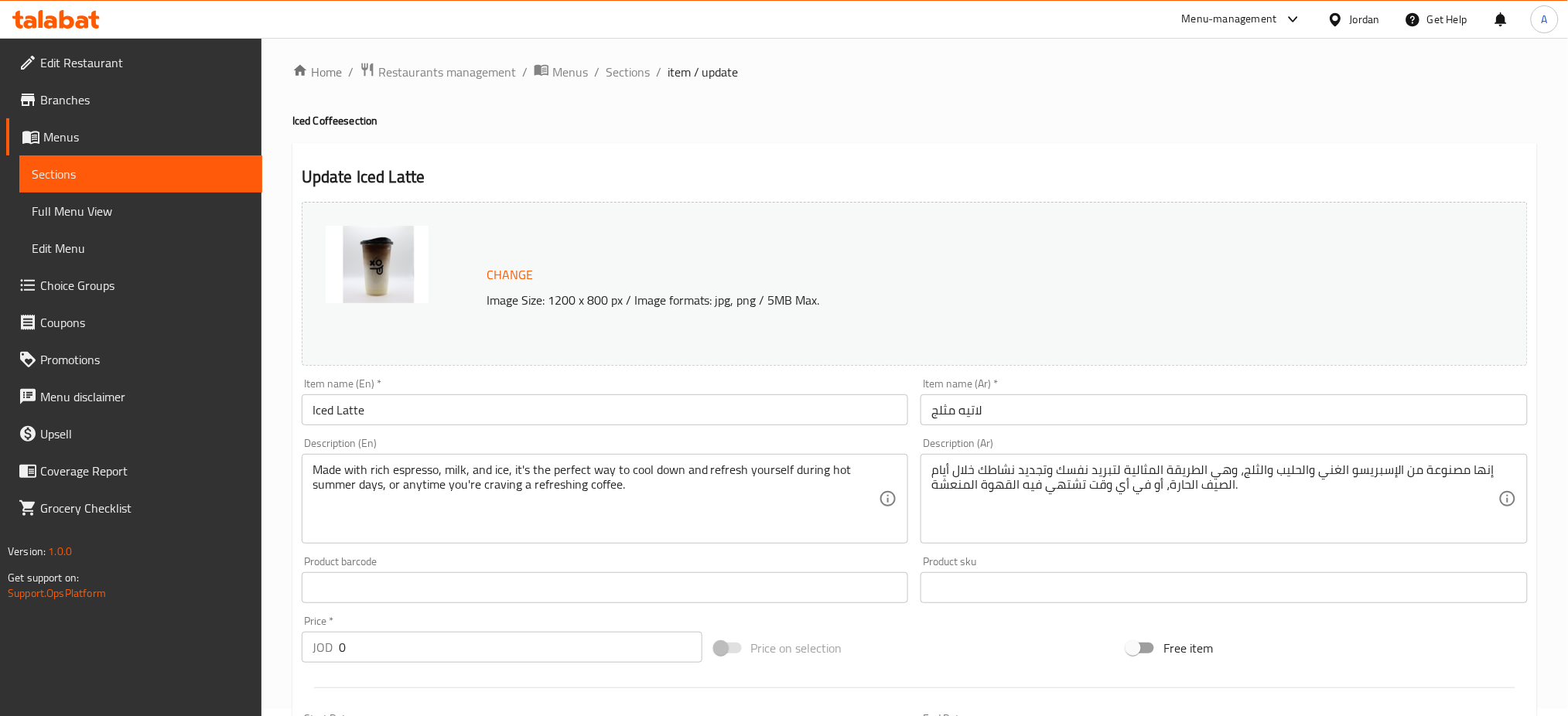
scroll to position [0, 0]
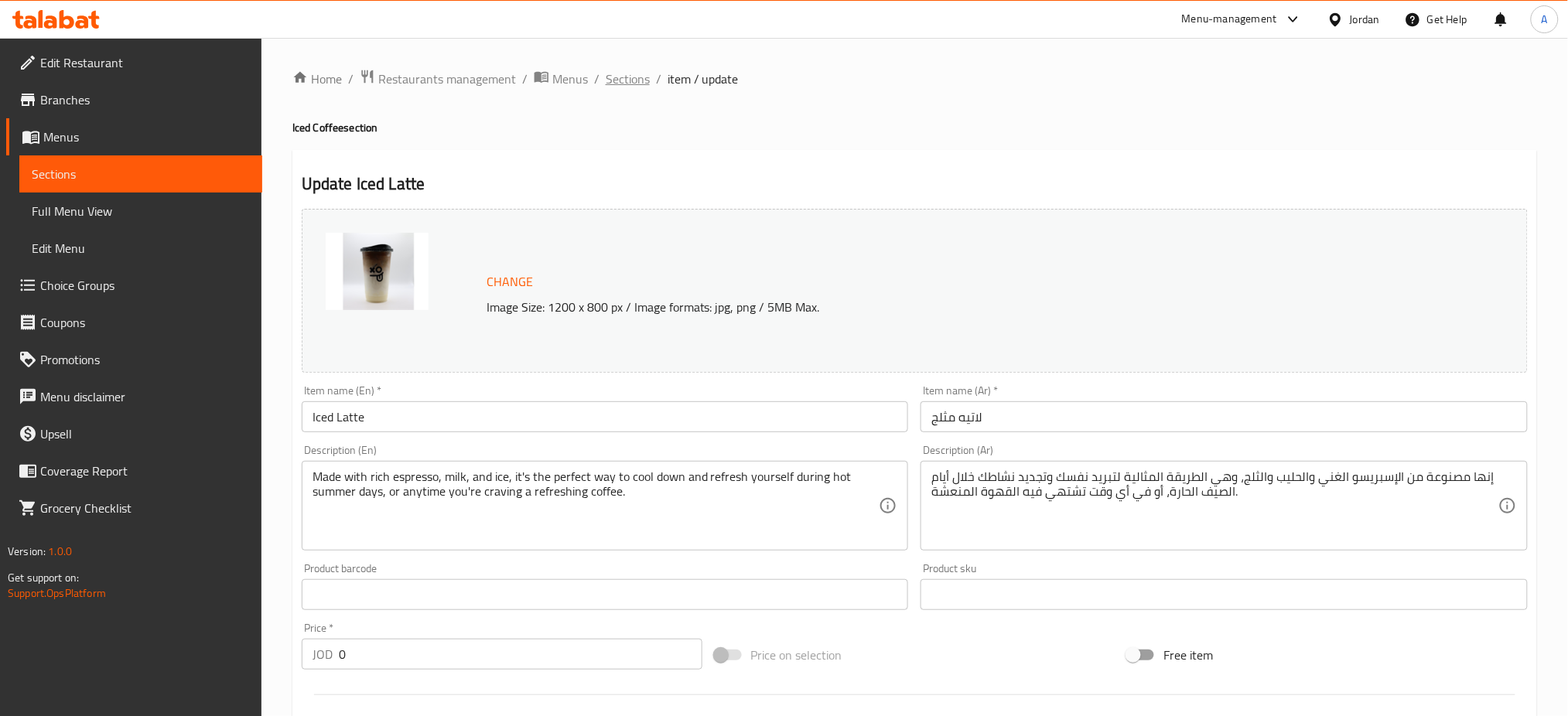
click at [605, 80] on span "Sections" at bounding box center [628, 79] width 44 height 18
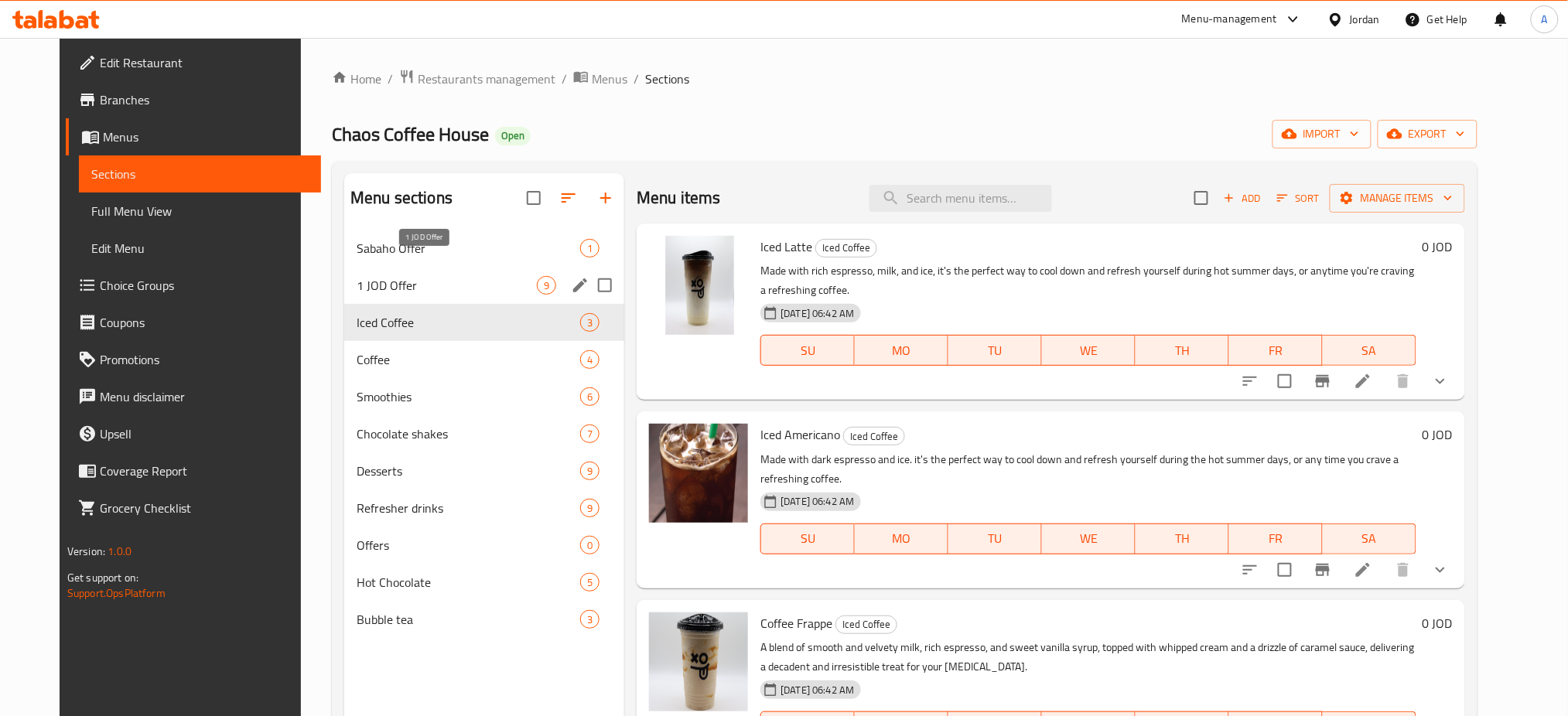
click at [473, 276] on span "1 JOD Offer" at bounding box center [446, 285] width 180 height 18
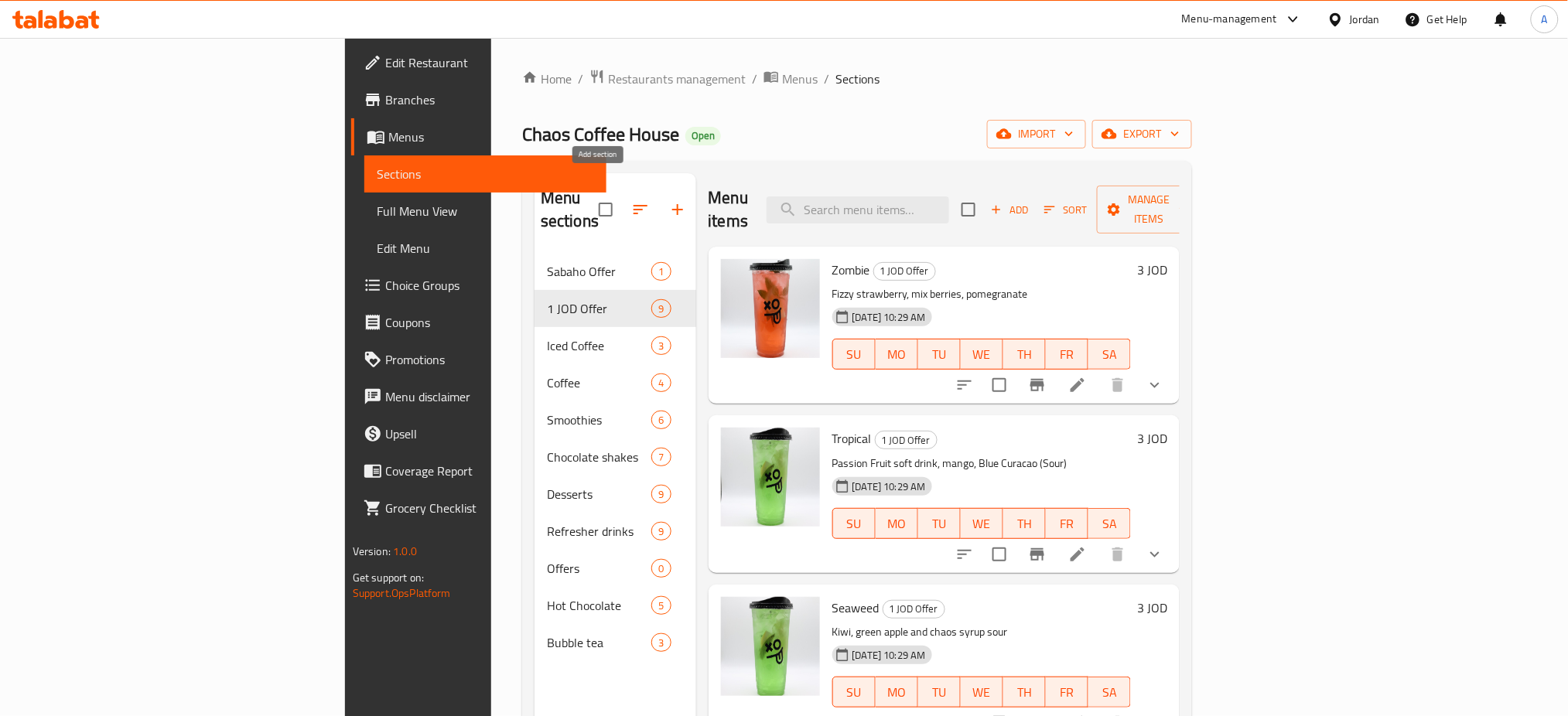
click at [659, 195] on button "button" at bounding box center [677, 210] width 37 height 37
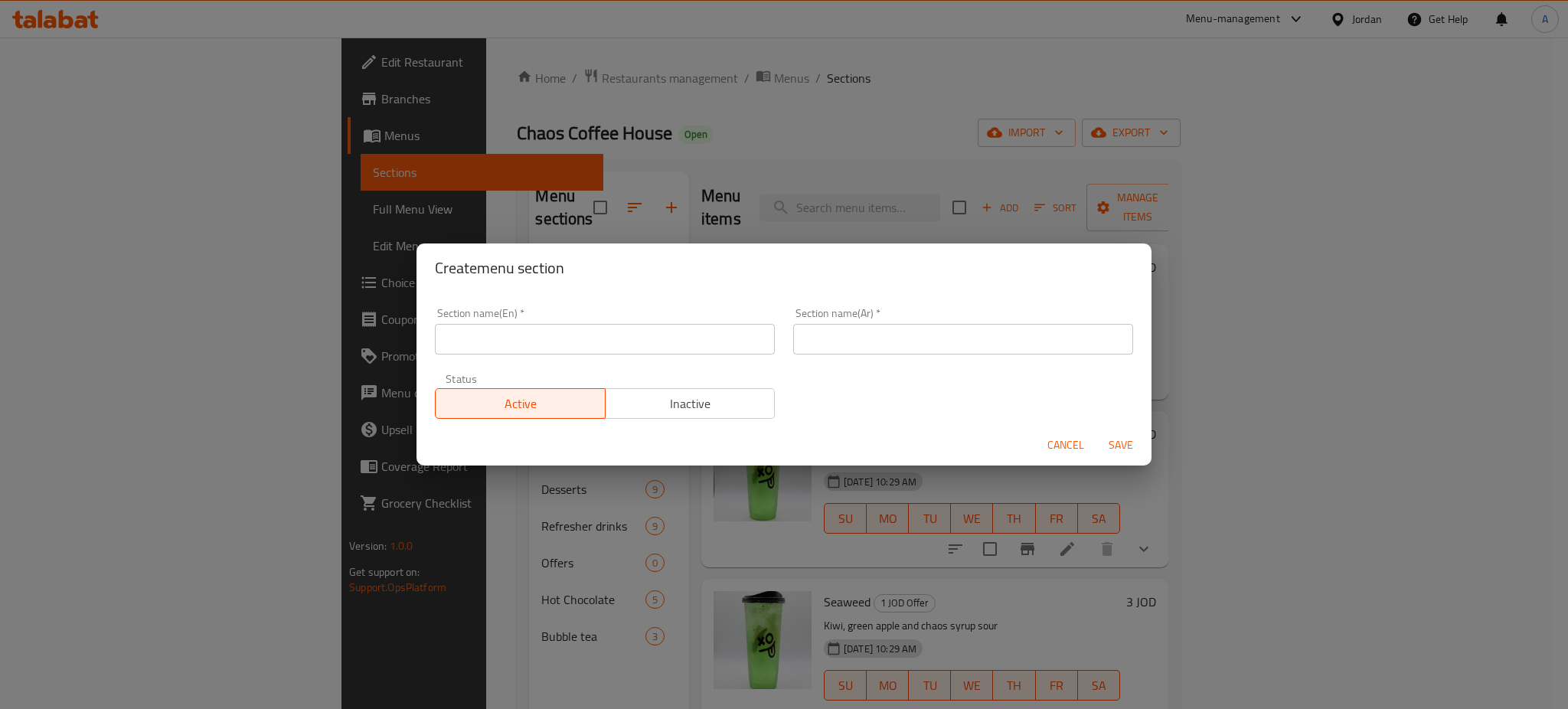
click at [1070, 439] on span "Cancel" at bounding box center [1066, 445] width 36 height 19
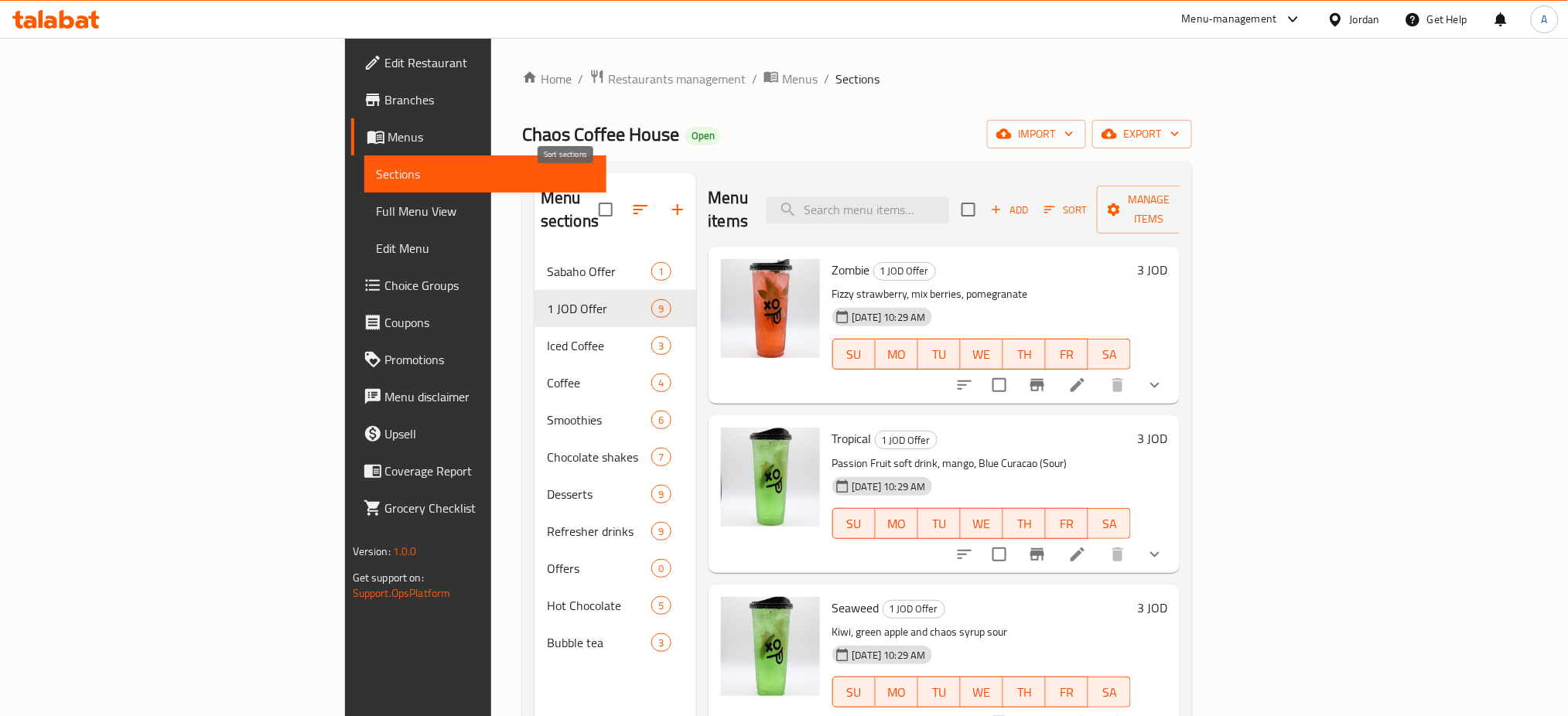
click at [631, 201] on icon "button" at bounding box center [640, 210] width 18 height 18
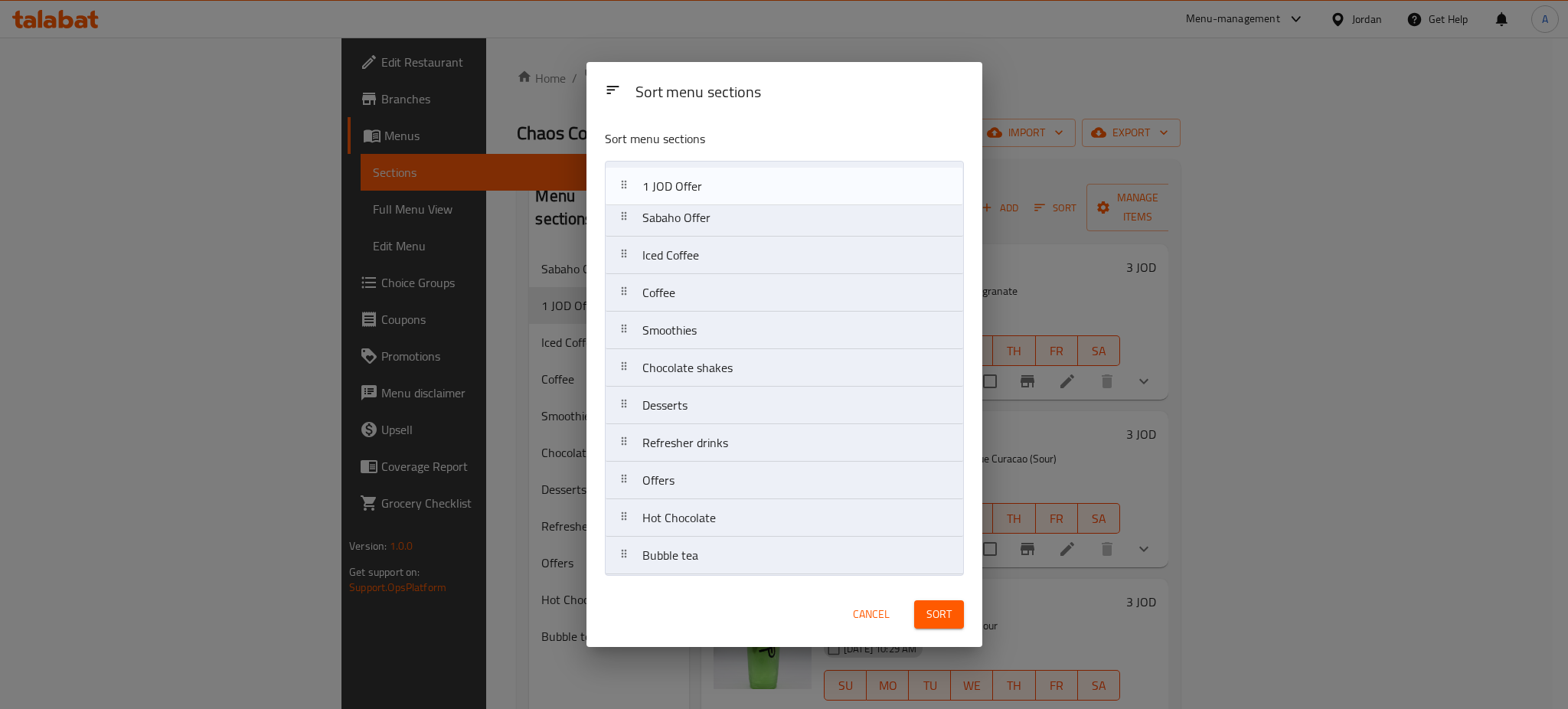
drag, startPoint x: 761, startPoint y: 228, endPoint x: 761, endPoint y: 185, distance: 43.0
click at [761, 185] on nav "Sabaho Offer 1 JOD Offer Iced Coffee Coffee Smoothies Chocolate shakes Desserts…" at bounding box center [784, 368] width 359 height 415
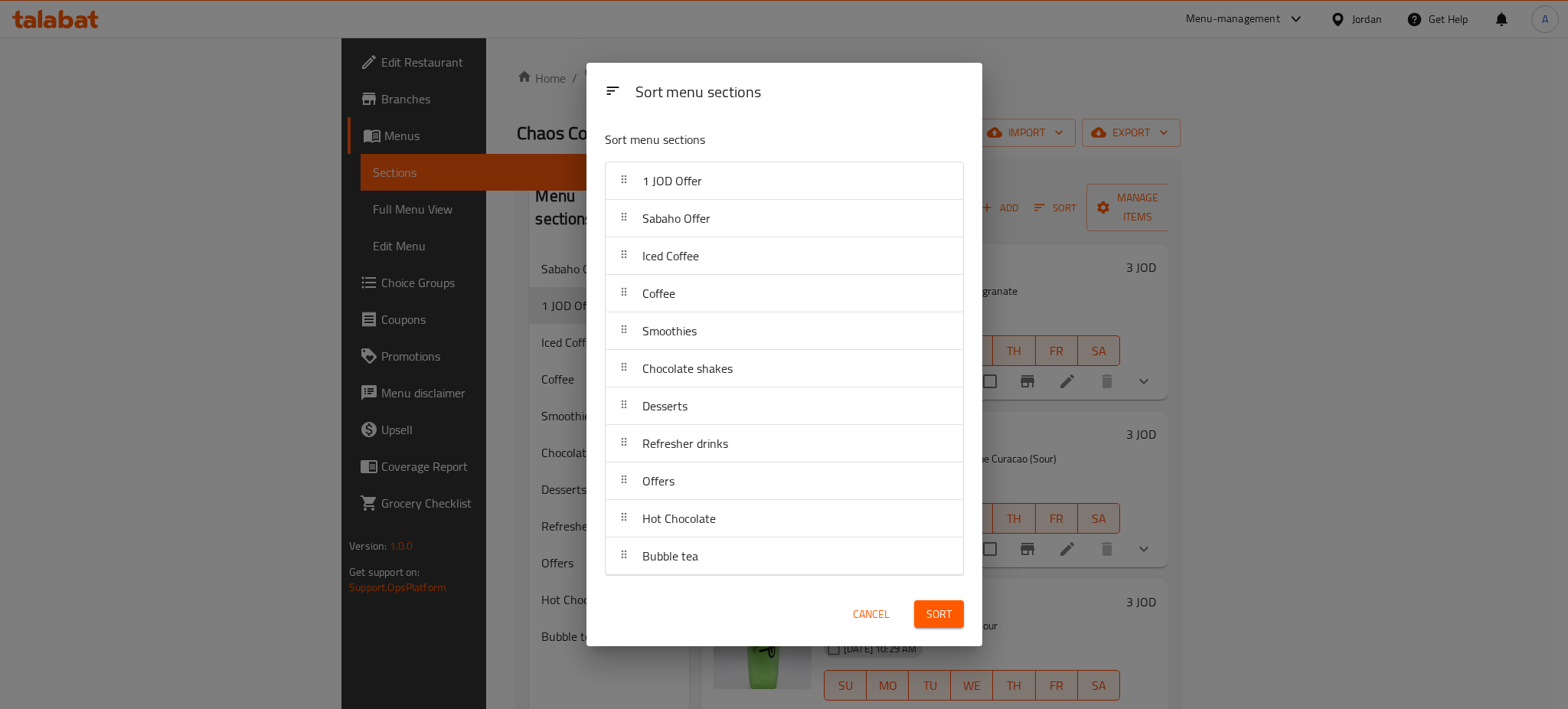
click at [944, 617] on span "Sort" at bounding box center [939, 614] width 26 height 19
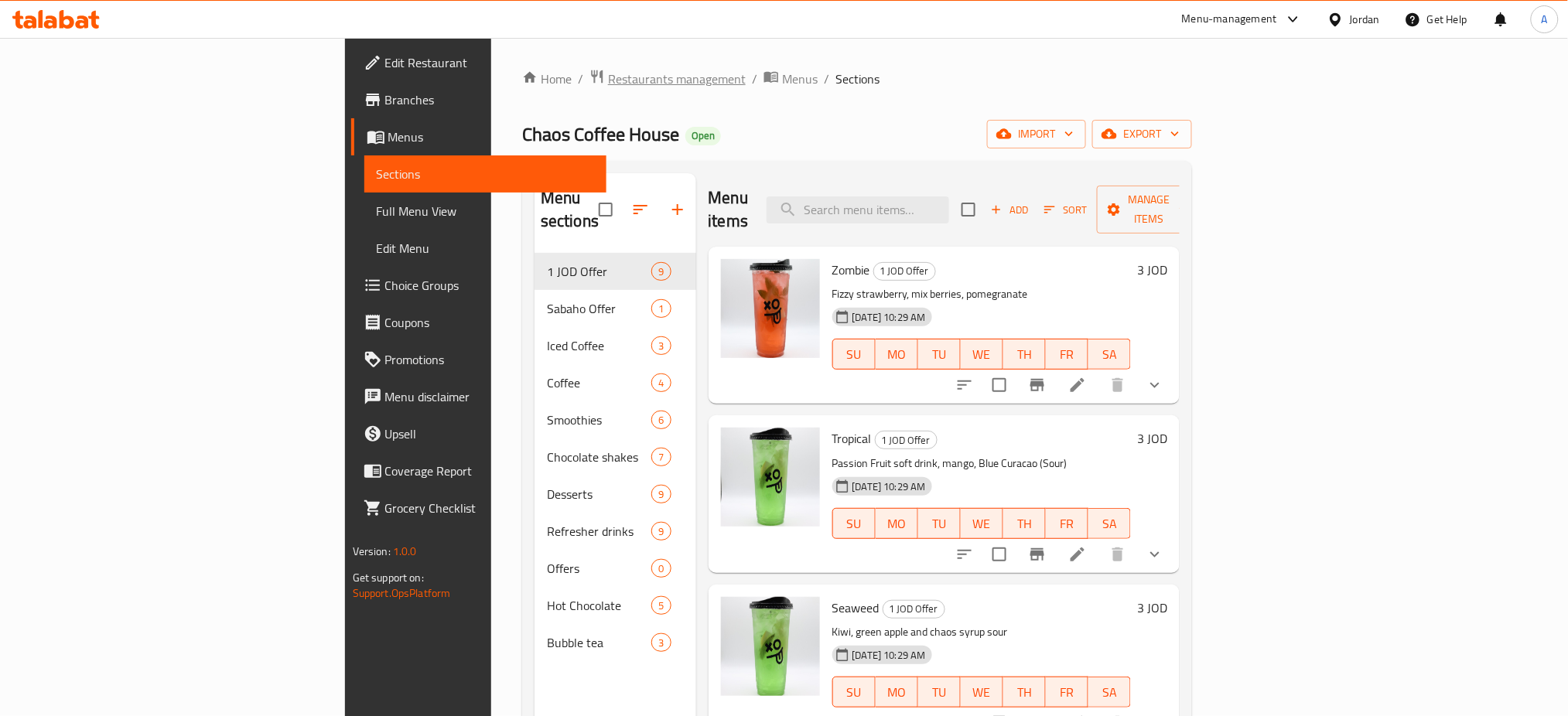
click at [608, 71] on span "Restaurants management" at bounding box center [677, 79] width 138 height 18
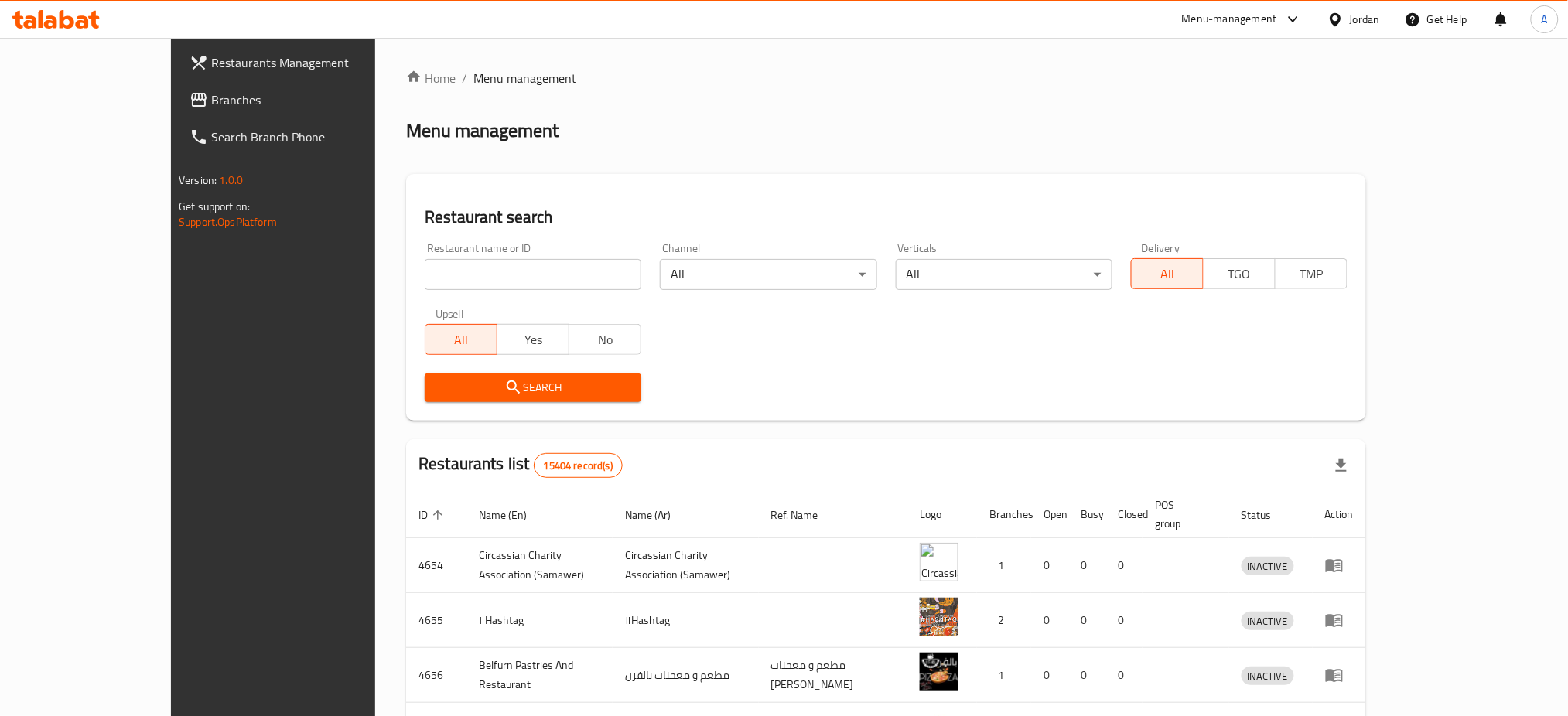
click at [211, 99] on span "Branches" at bounding box center [316, 99] width 210 height 18
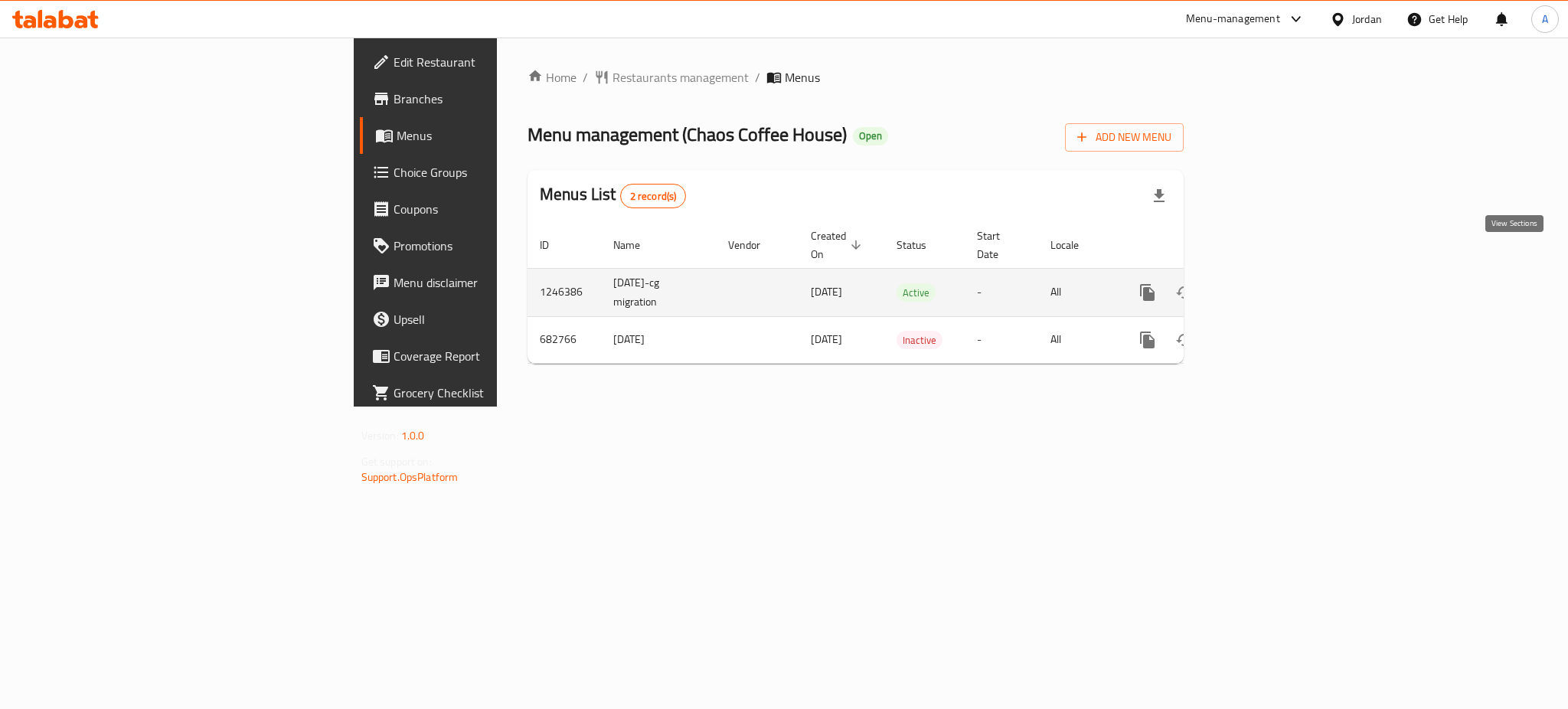
click at [1276, 274] on link "enhanced table" at bounding box center [1258, 293] width 36 height 36
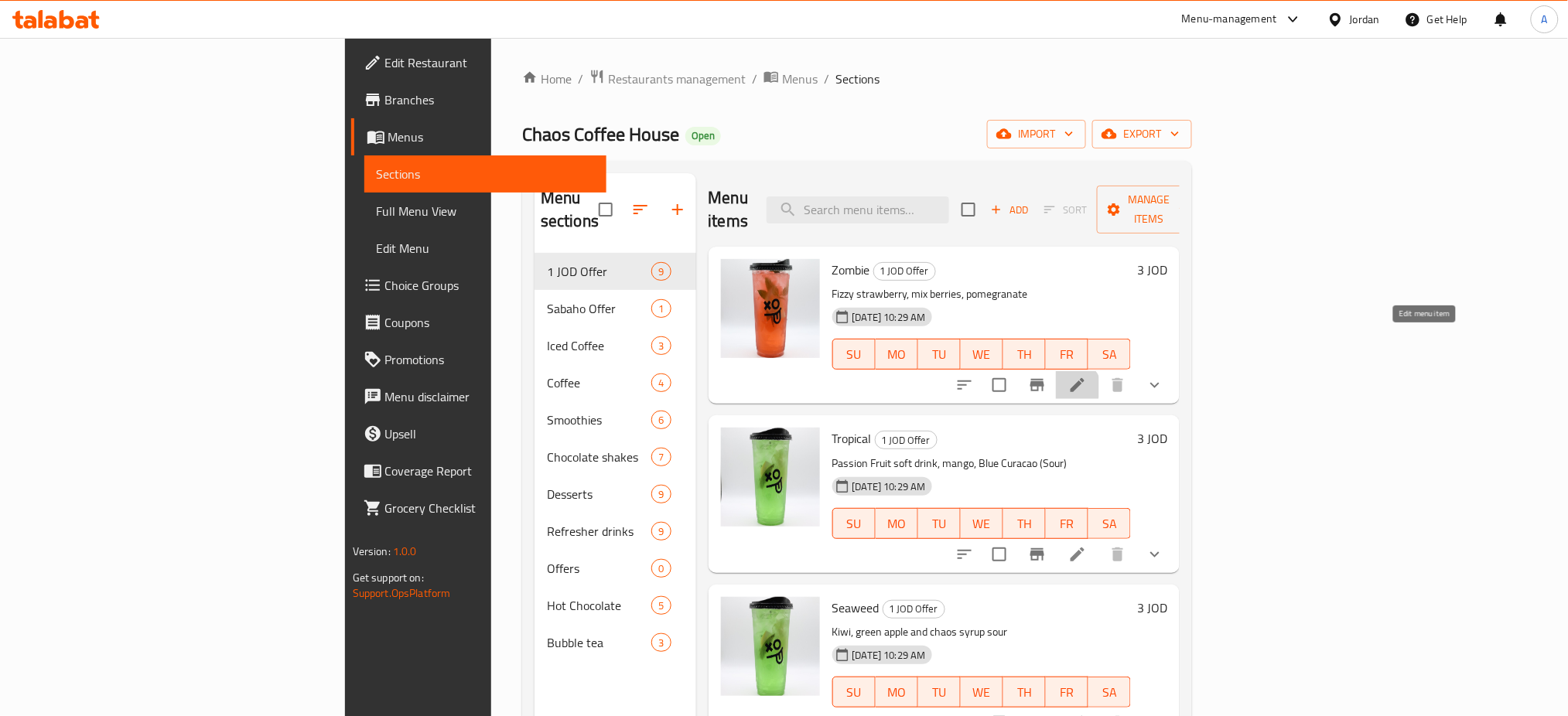
click at [1087, 375] on icon at bounding box center [1078, 385] width 18 height 18
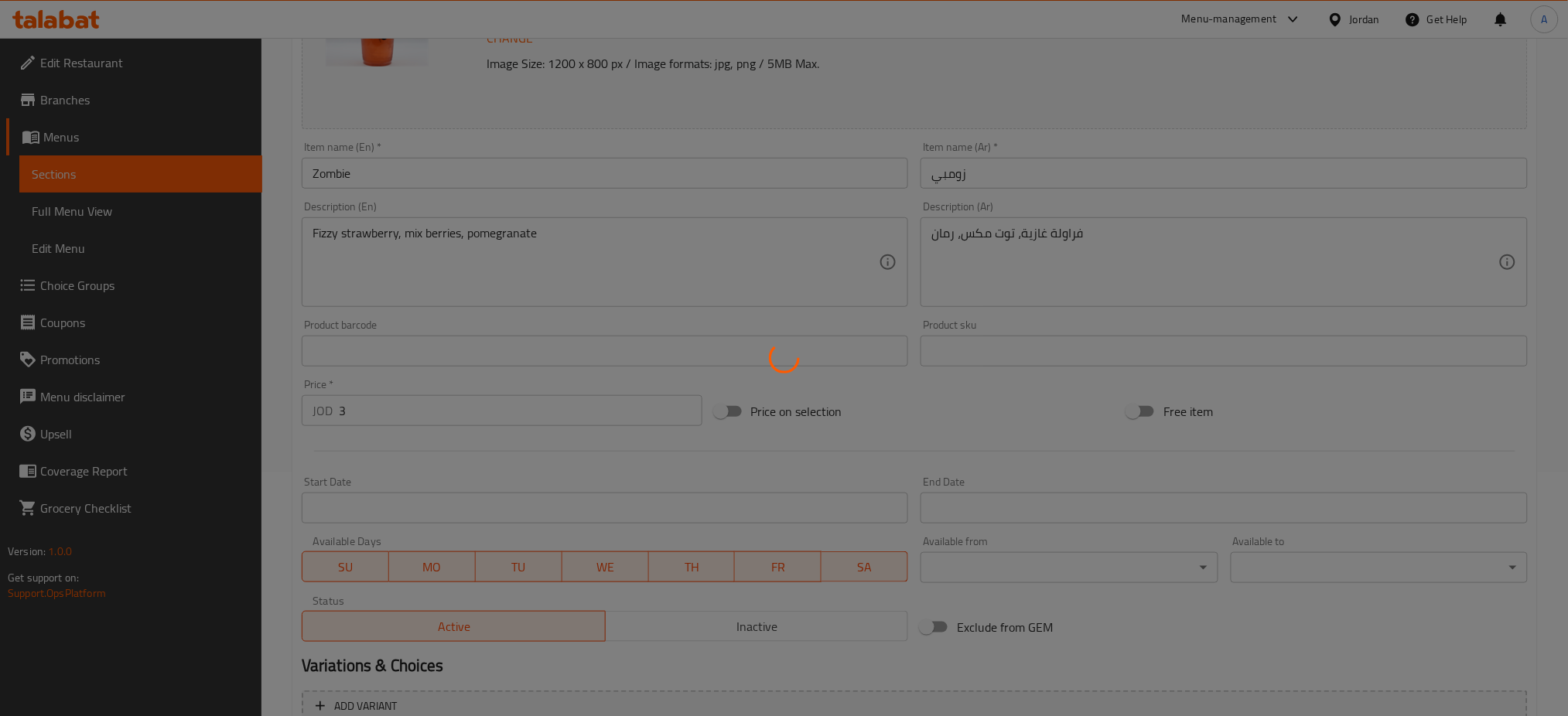
scroll to position [353, 0]
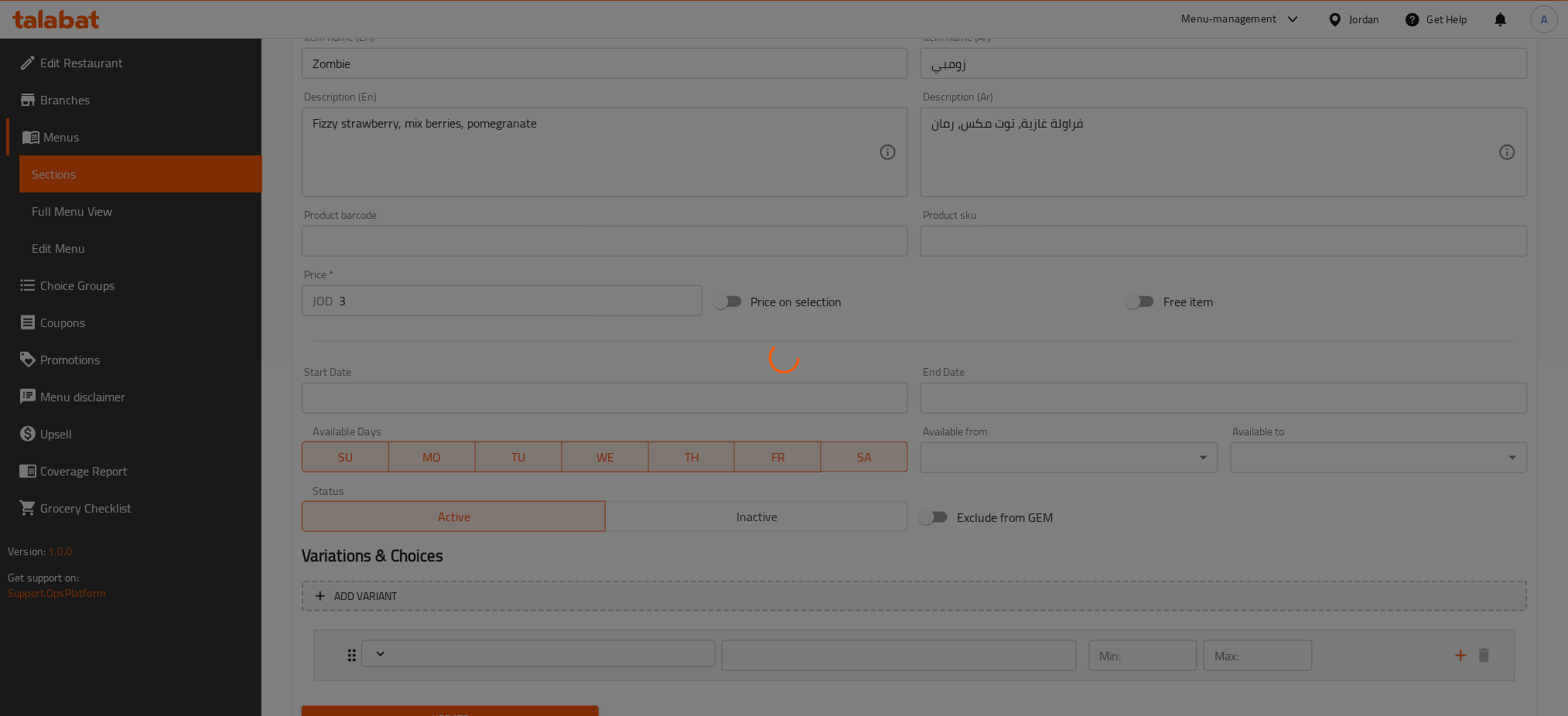
type input "مشروب الطاقة أو موهيتو:"
type input "1"
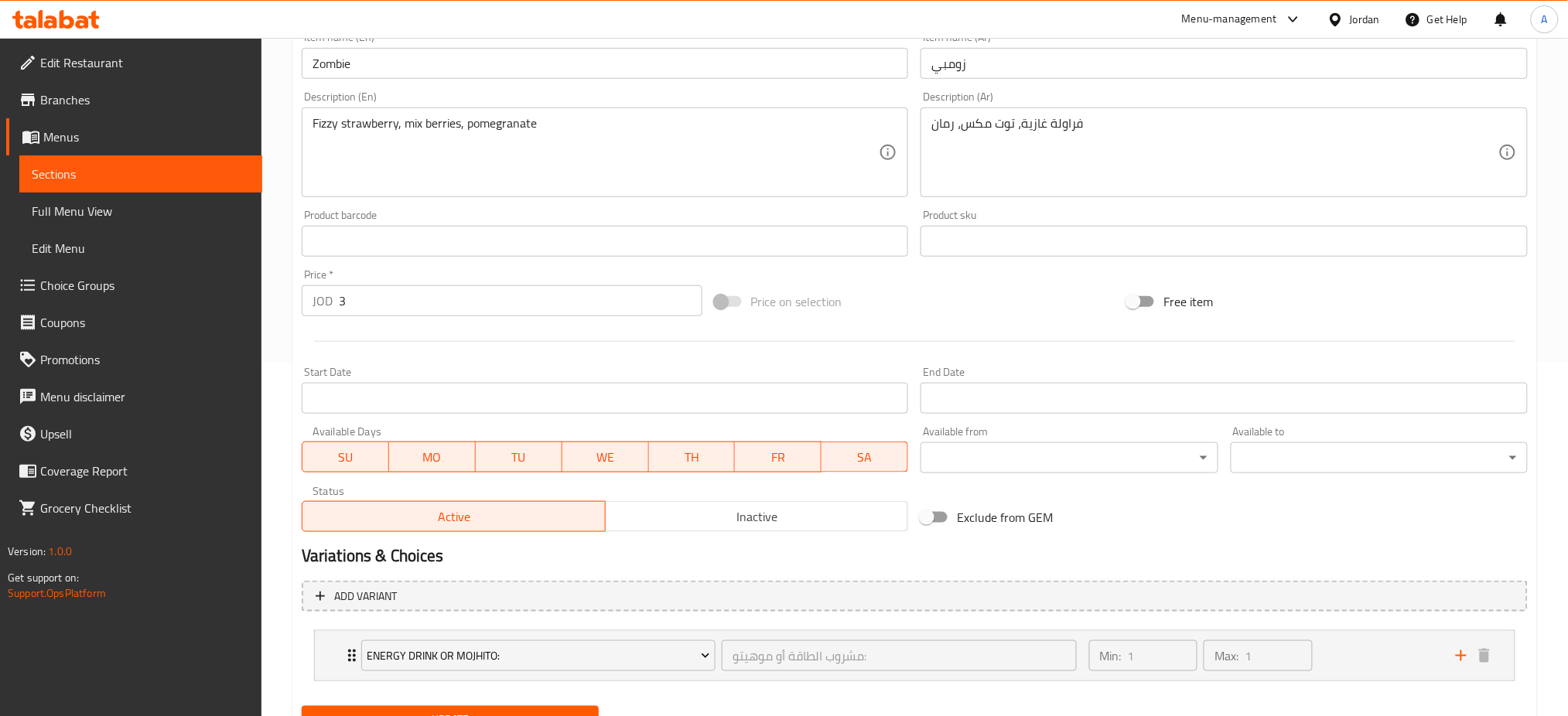
click at [429, 446] on span "MO" at bounding box center [432, 457] width 75 height 22
click at [521, 446] on span "TU" at bounding box center [519, 457] width 75 height 22
click at [608, 426] on div "SU MO TU WE TH FR SA" at bounding box center [605, 449] width 607 height 46
click at [618, 446] on span "WE" at bounding box center [605, 457] width 75 height 22
click at [704, 446] on span "TH" at bounding box center [691, 457] width 75 height 22
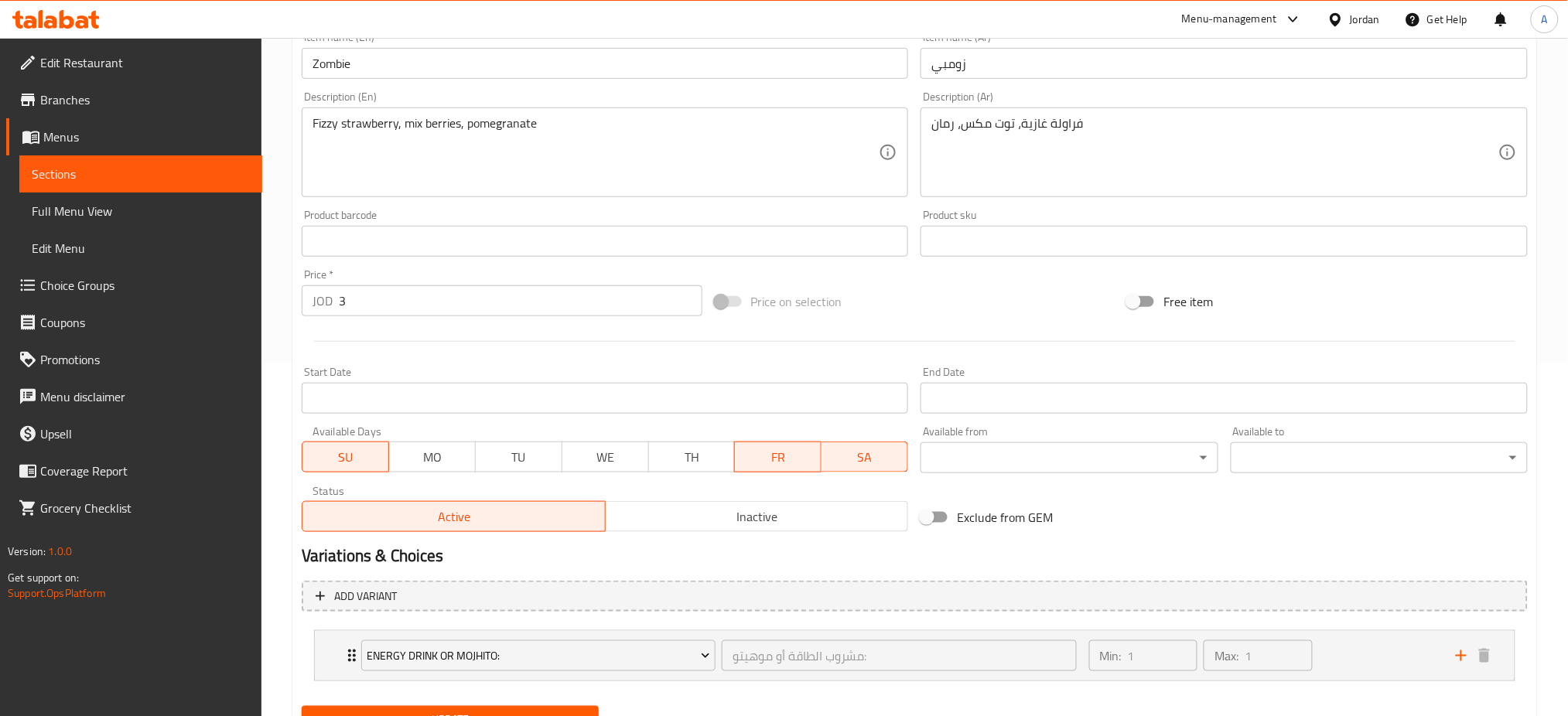
click at [771, 446] on span "FR" at bounding box center [778, 457] width 75 height 22
click at [860, 446] on span "SA" at bounding box center [864, 457] width 75 height 22
click at [1366, 631] on div "Min: 1 ​ Max: 1 ​" at bounding box center [1262, 656] width 366 height 50
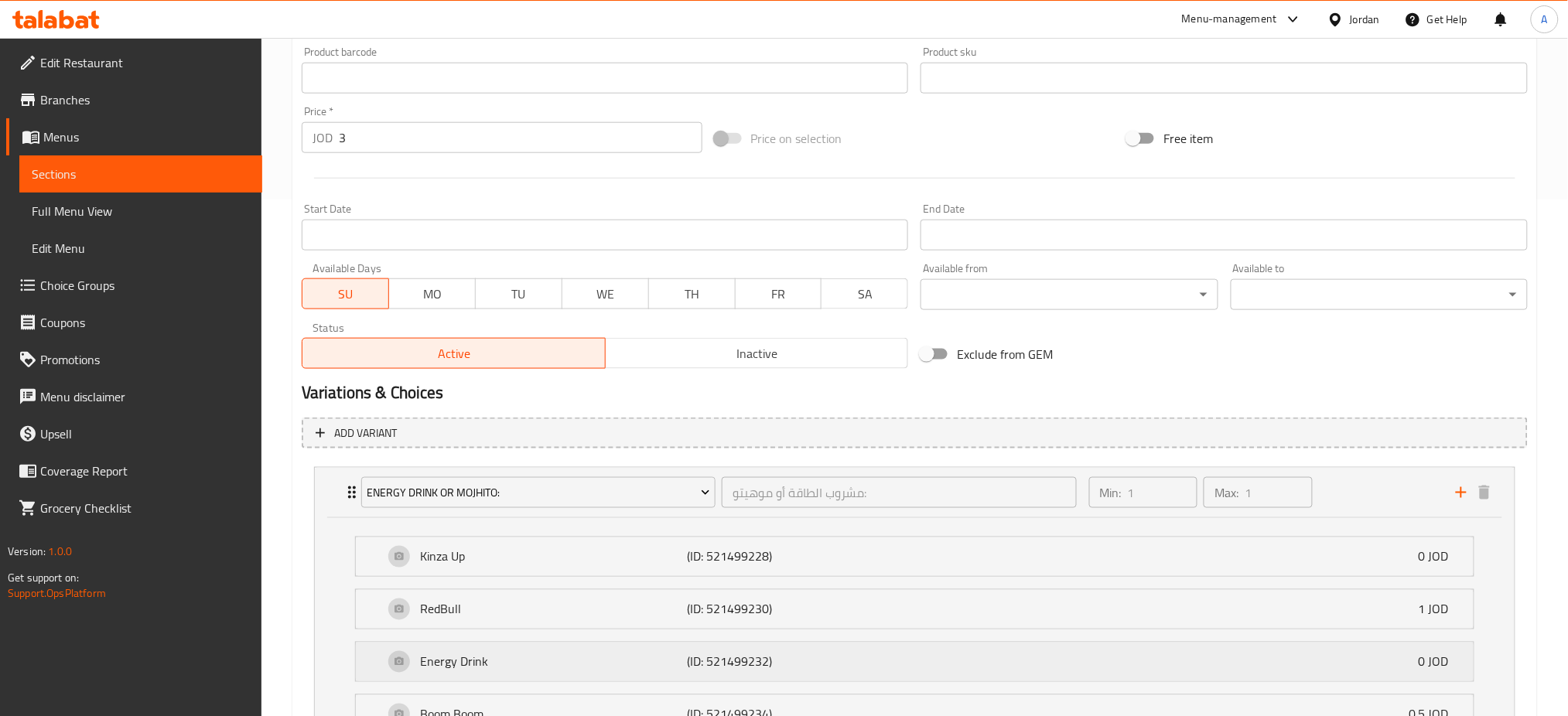
scroll to position [596, 0]
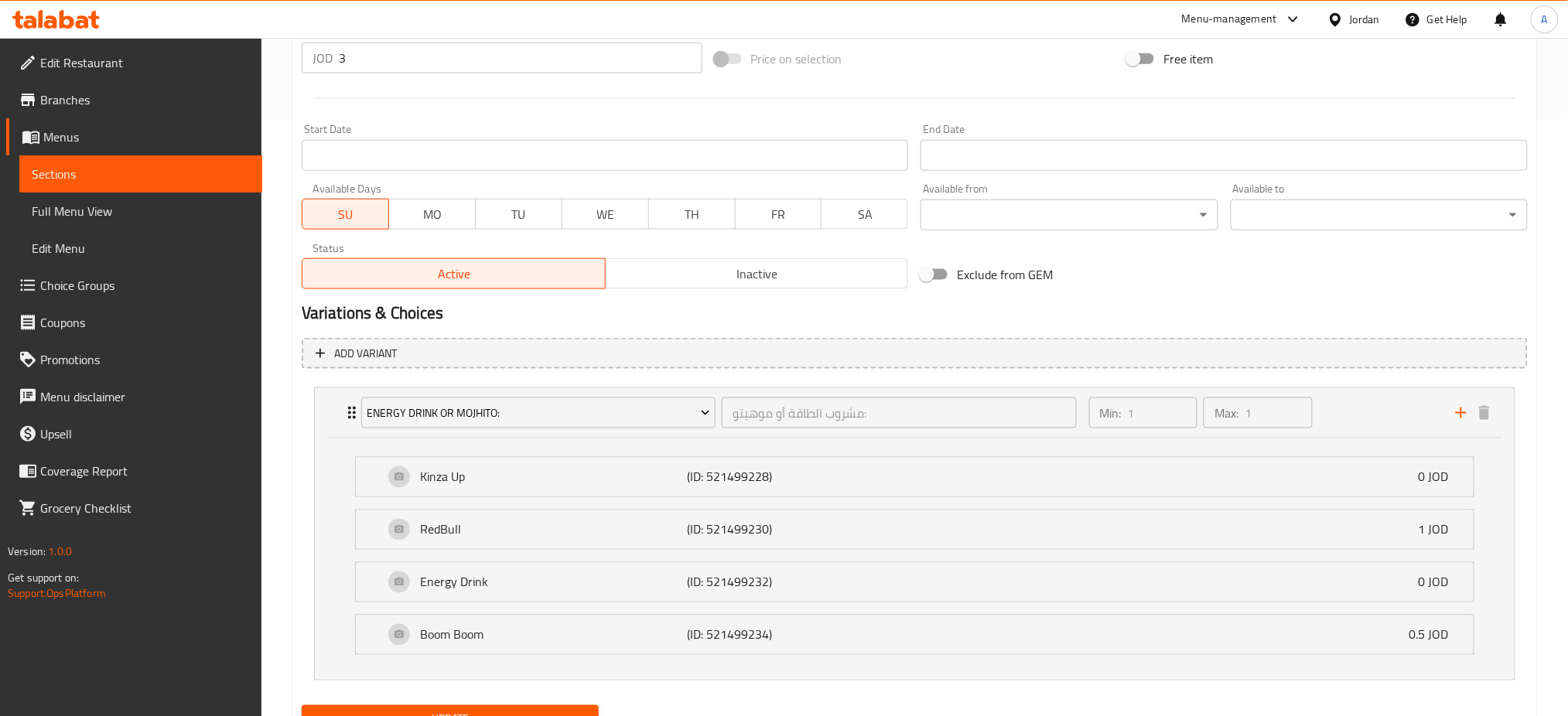
click at [502, 710] on span "Update" at bounding box center [450, 720] width 272 height 19
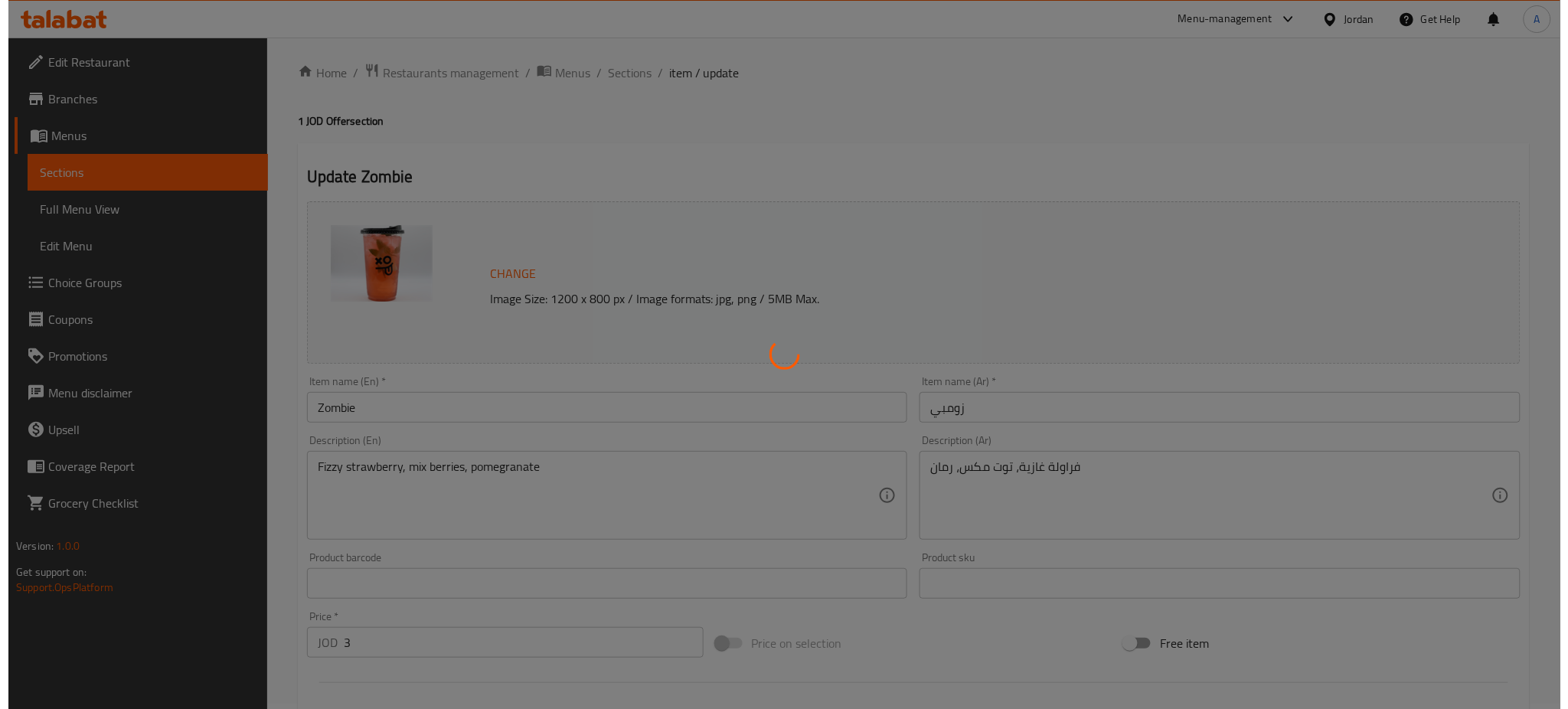
scroll to position [0, 0]
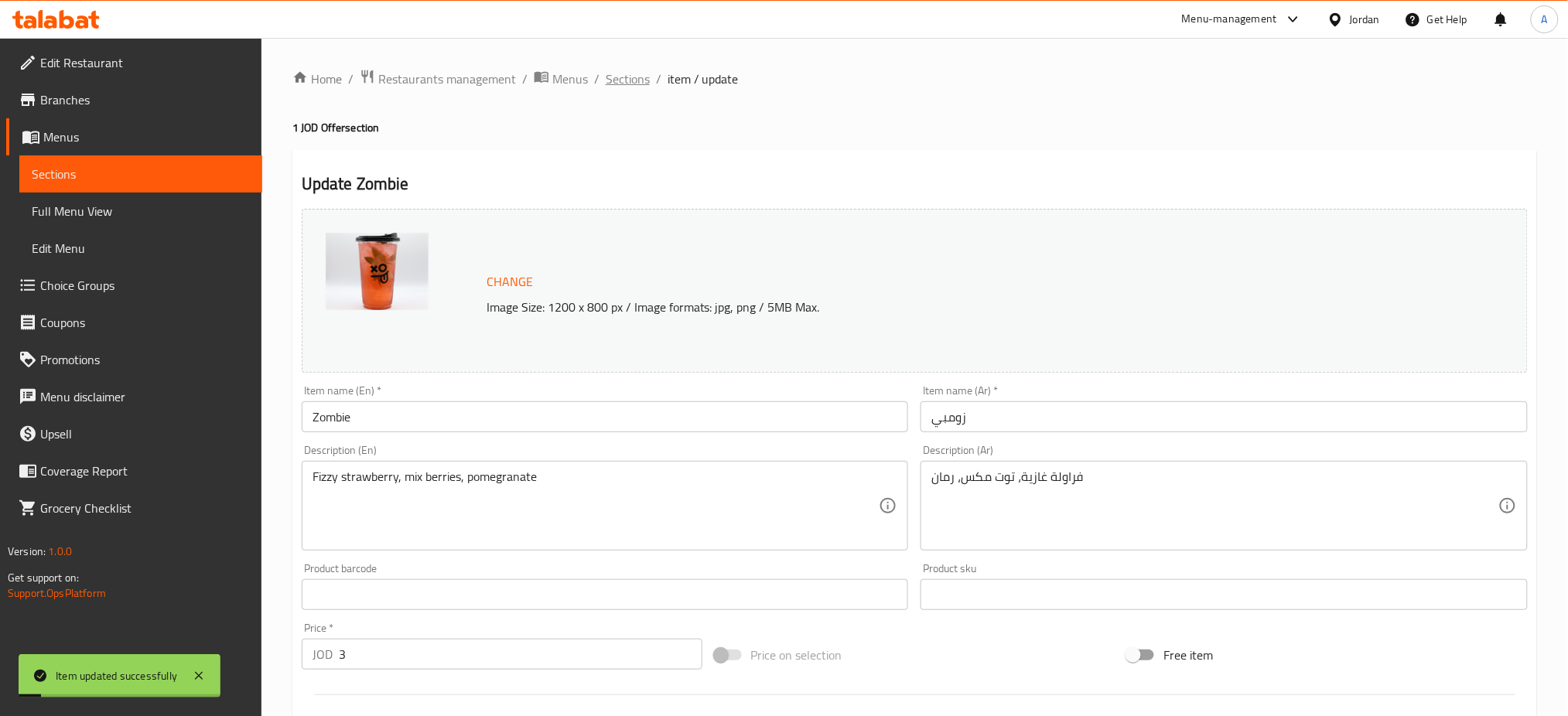
click at [605, 83] on span "Sections" at bounding box center [628, 79] width 44 height 18
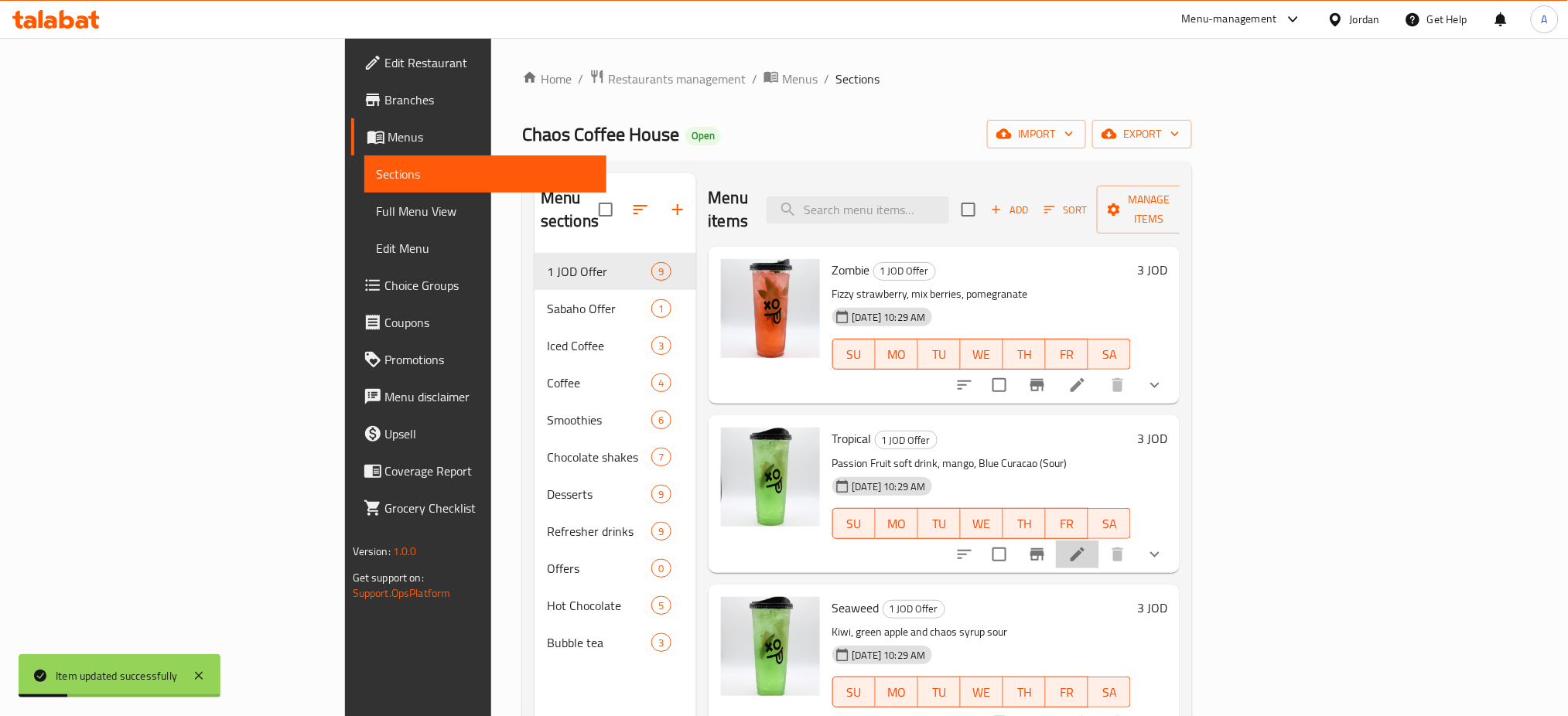
click at [1099, 541] on li at bounding box center [1077, 555] width 43 height 28
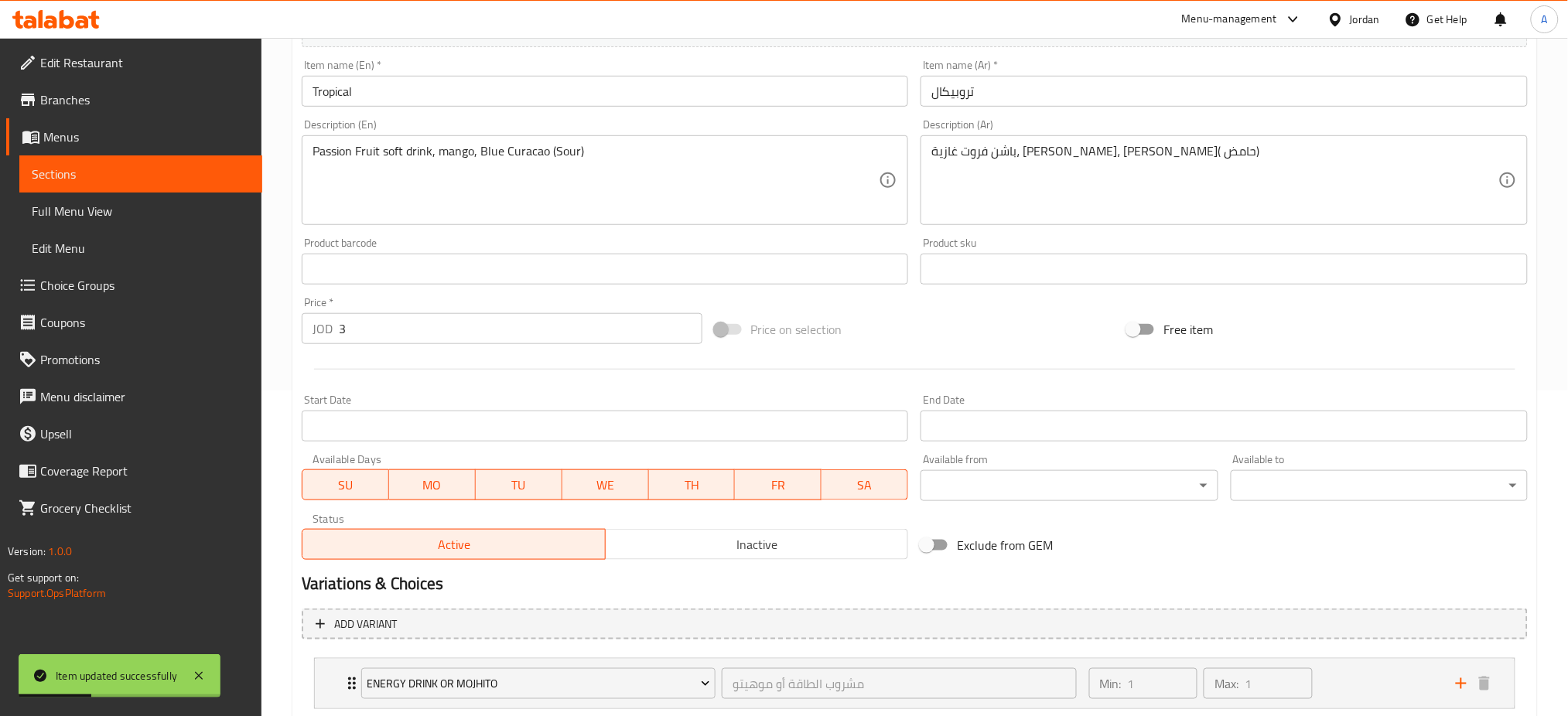
scroll to position [353, 0]
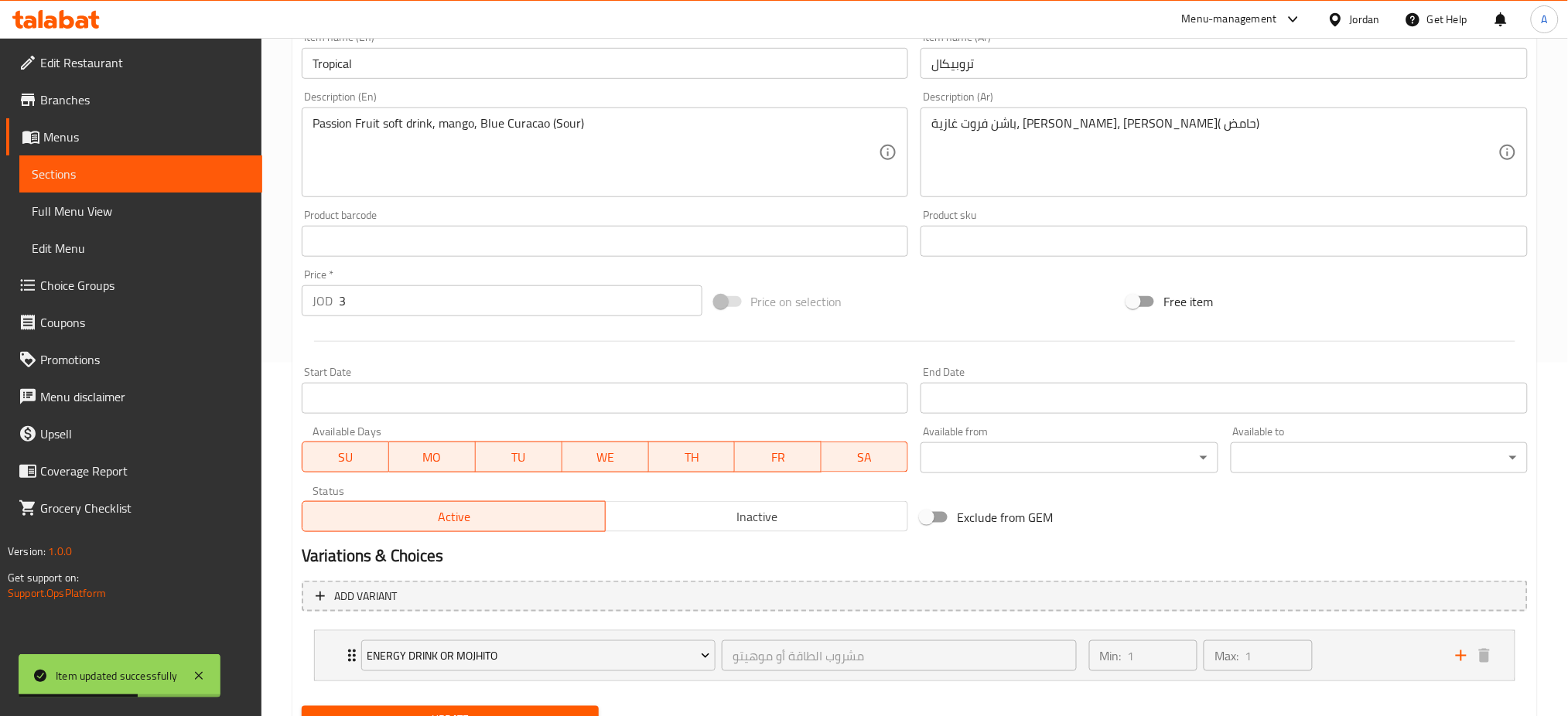
click at [449, 446] on span "MO" at bounding box center [432, 457] width 75 height 22
click at [511, 446] on span "TU" at bounding box center [519, 457] width 75 height 22
click at [574, 446] on span "WE" at bounding box center [605, 457] width 75 height 22
click at [663, 446] on span "TH" at bounding box center [691, 457] width 75 height 22
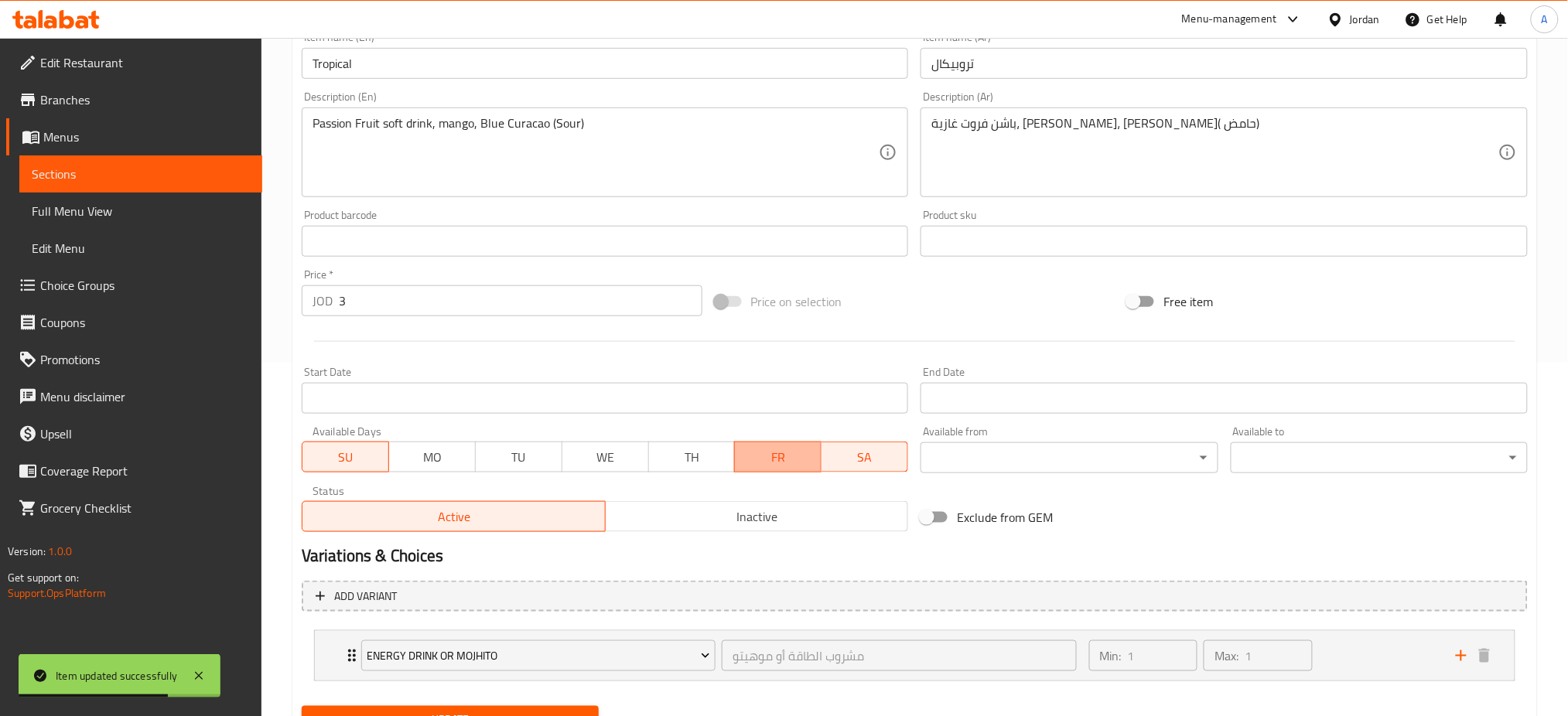
click at [764, 446] on span "FR" at bounding box center [778, 457] width 75 height 22
click at [843, 446] on span "SA" at bounding box center [864, 457] width 75 height 22
click at [455, 710] on span "Update" at bounding box center [450, 720] width 272 height 19
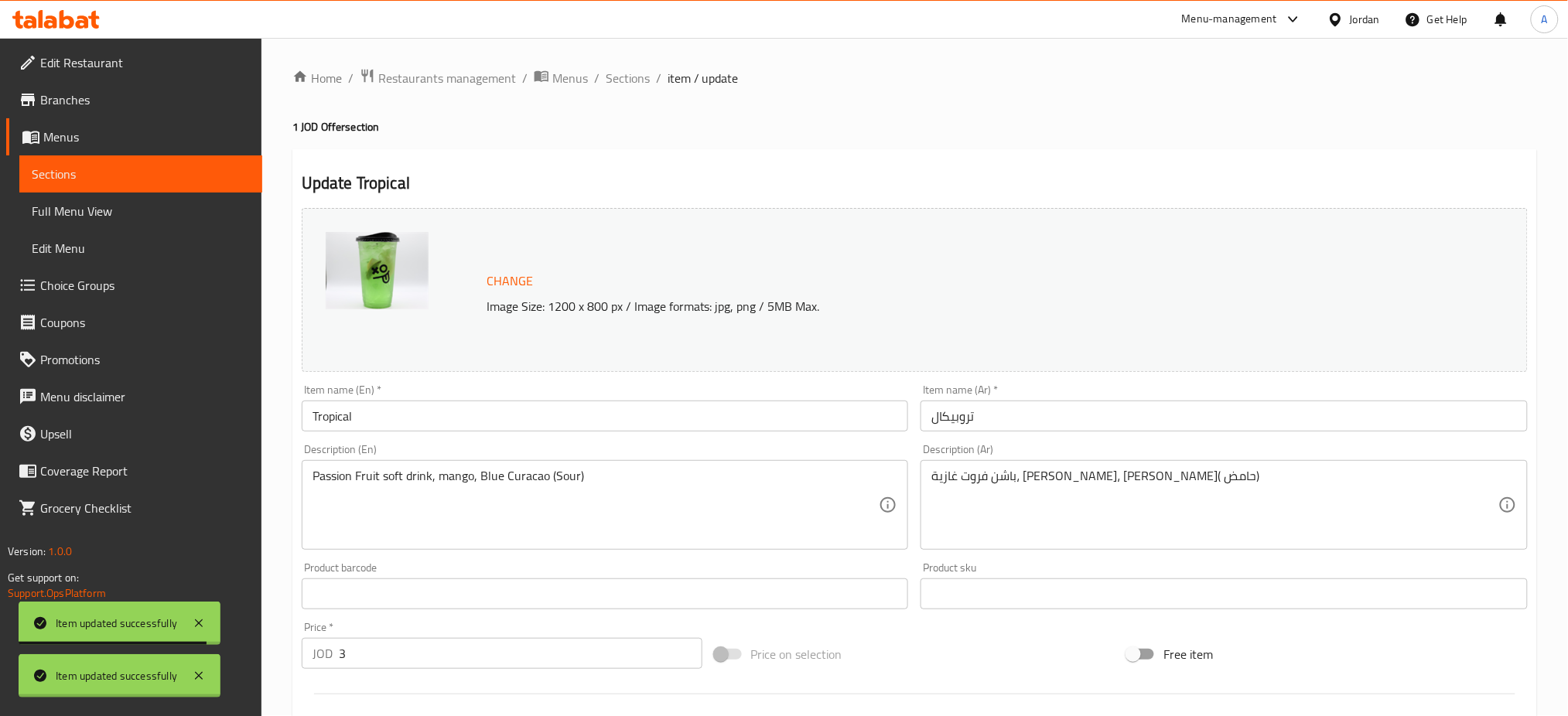
scroll to position [0, 0]
click at [605, 74] on span "Sections" at bounding box center [628, 79] width 44 height 18
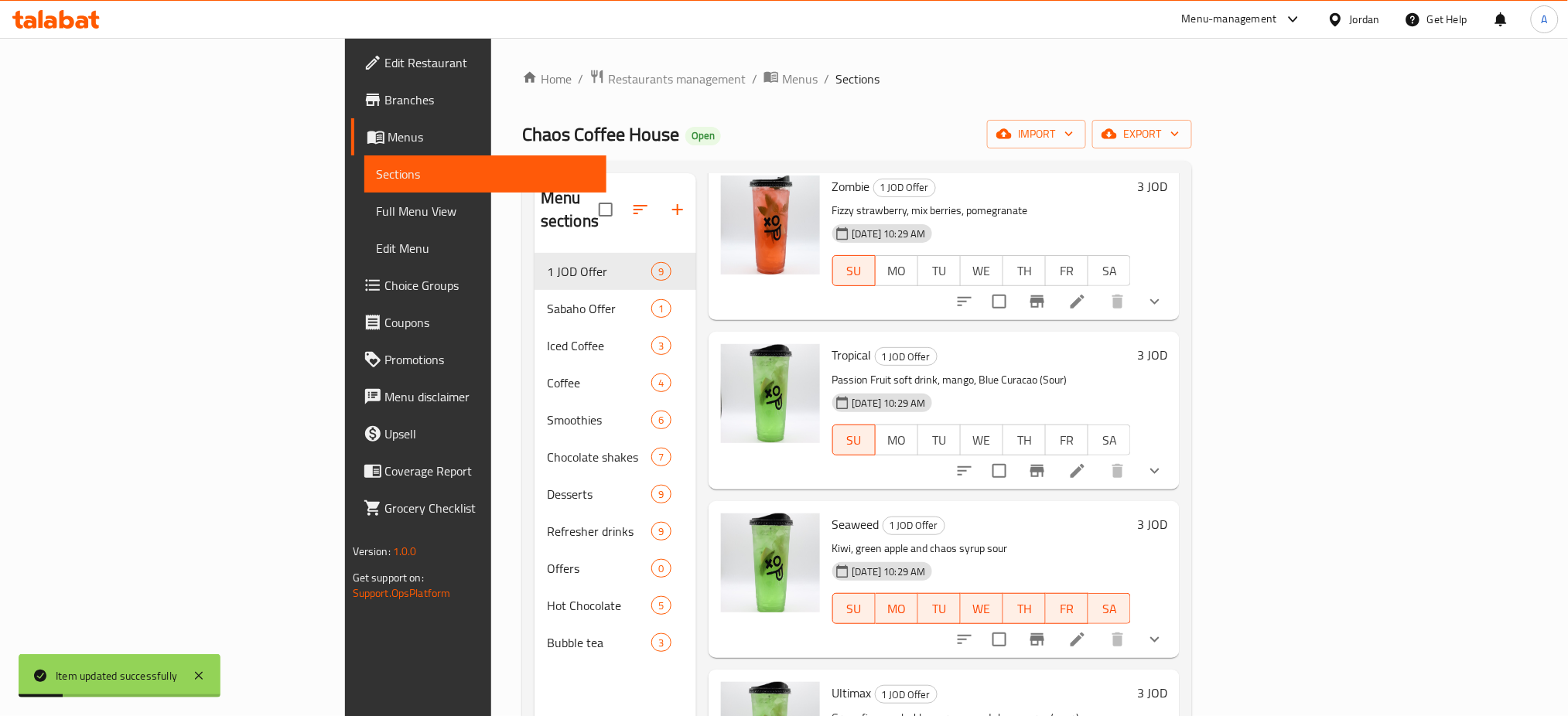
scroll to position [103, 0]
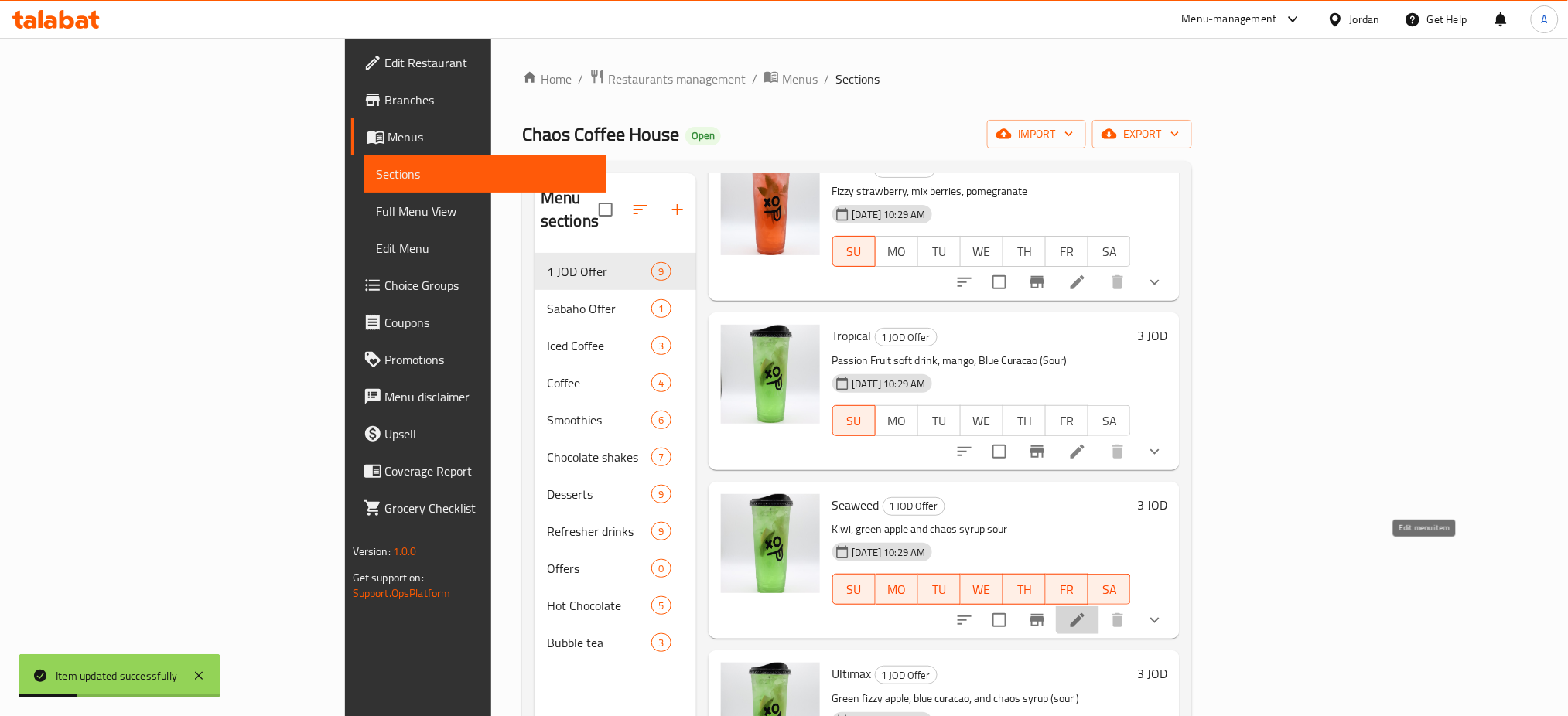
click at [1084, 614] on icon at bounding box center [1077, 620] width 14 height 14
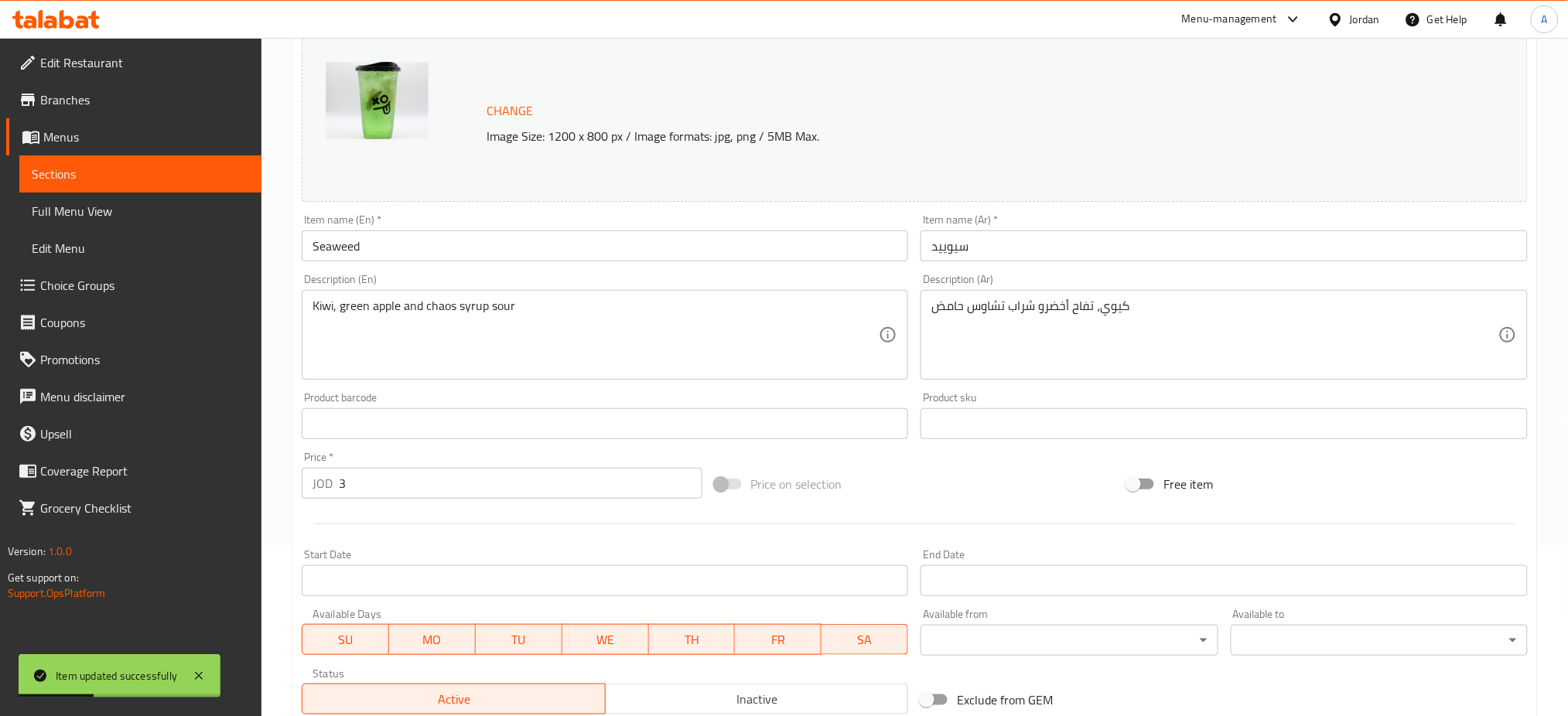
scroll to position [309, 0]
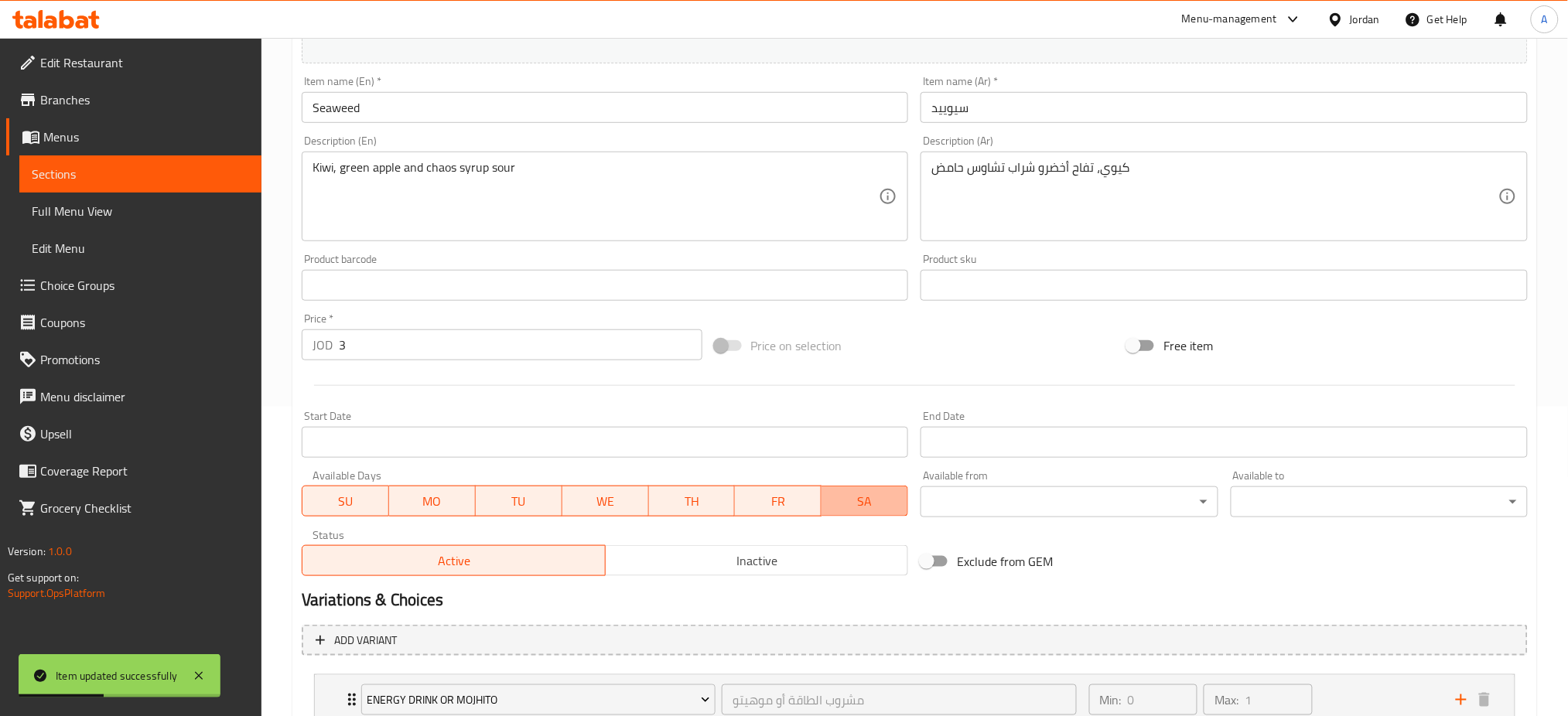
click at [870, 491] on span "SA" at bounding box center [864, 502] width 75 height 22
click at [762, 491] on span "FR" at bounding box center [778, 502] width 75 height 22
click at [693, 491] on span "TH" at bounding box center [692, 502] width 75 height 22
click at [599, 491] on span "WE" at bounding box center [605, 502] width 75 height 22
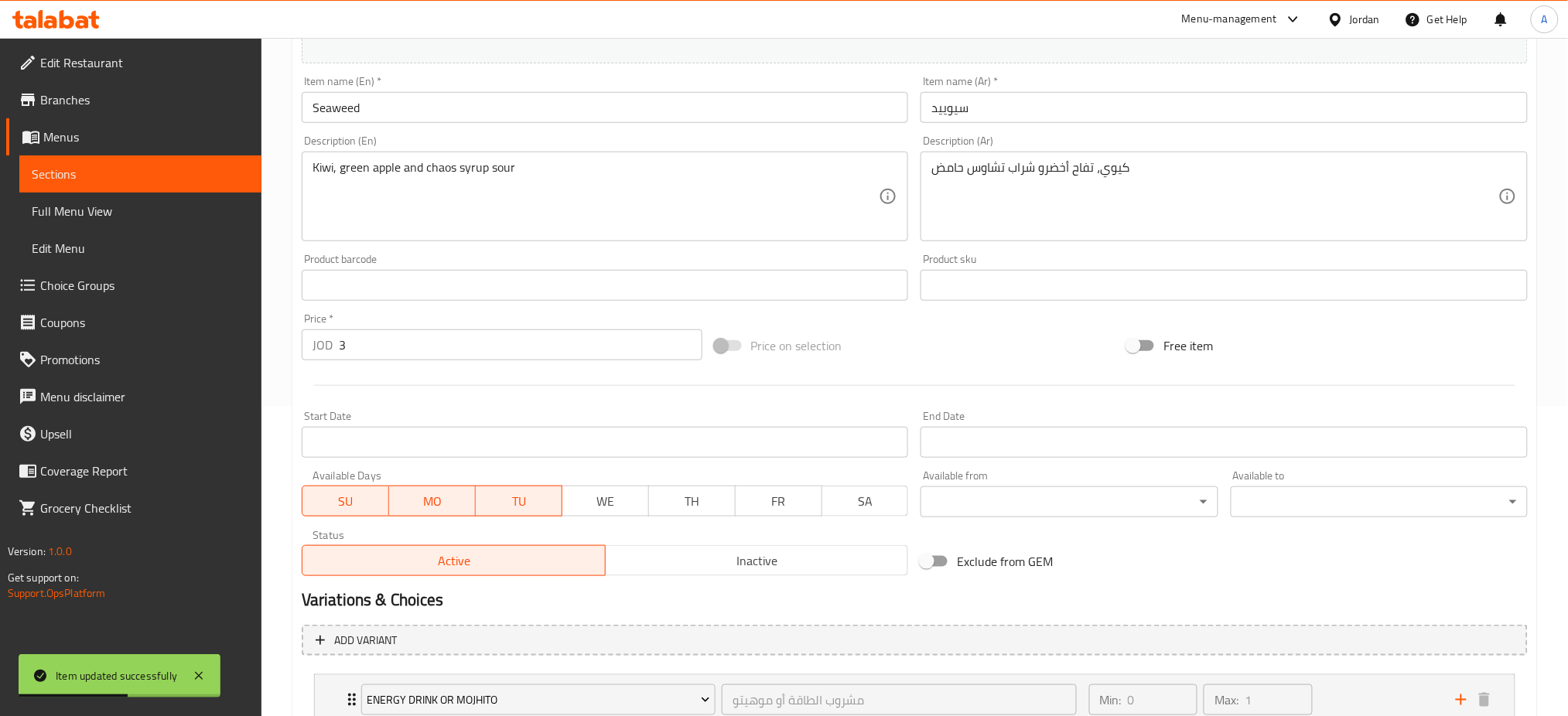
drag, startPoint x: 548, startPoint y: 451, endPoint x: 442, endPoint y: 457, distance: 106.2
click at [545, 491] on span "TU" at bounding box center [519, 502] width 75 height 22
click at [441, 491] on span "MO" at bounding box center [432, 502] width 75 height 22
drag, startPoint x: 504, startPoint y: 697, endPoint x: 502, endPoint y: 655, distance: 42.0
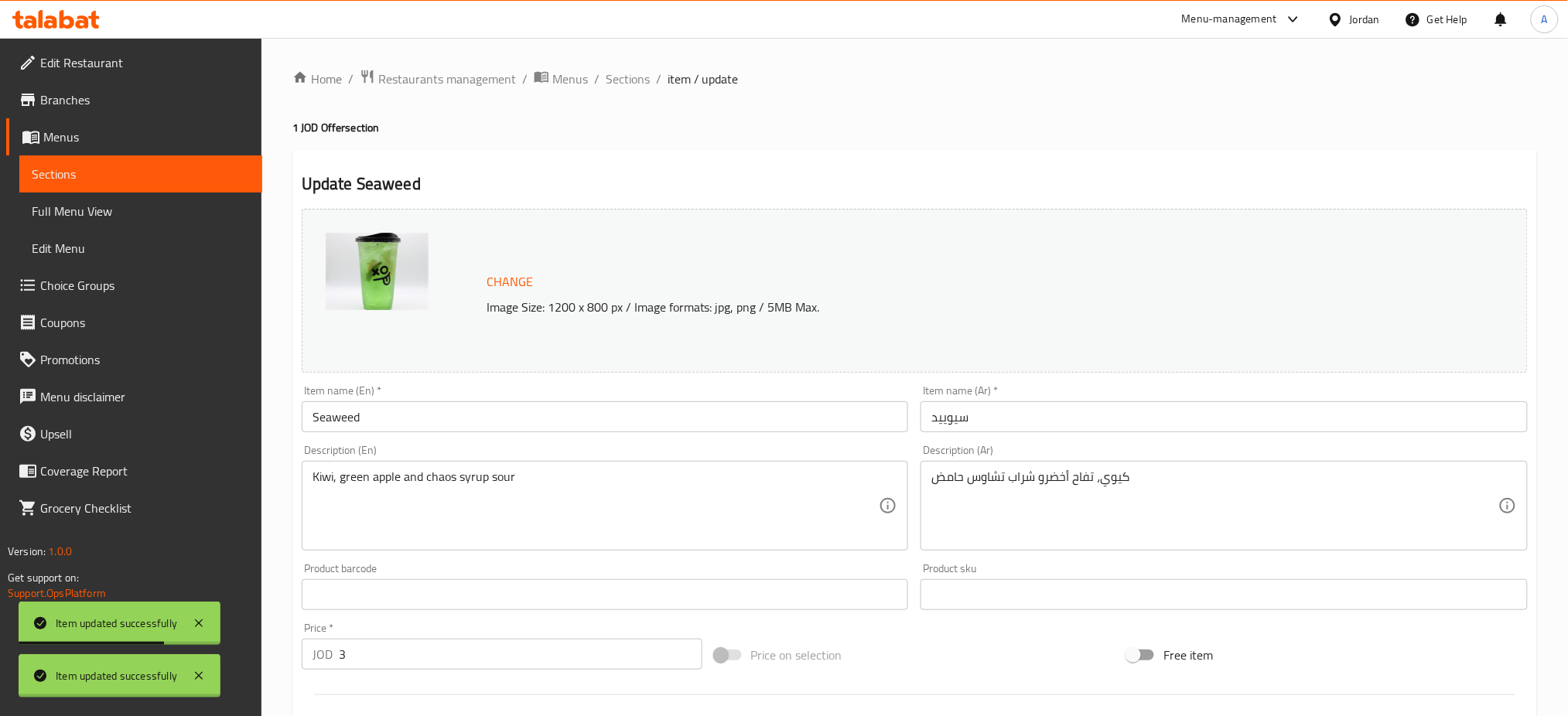
scroll to position [0, 0]
click at [605, 75] on span "Sections" at bounding box center [628, 79] width 44 height 18
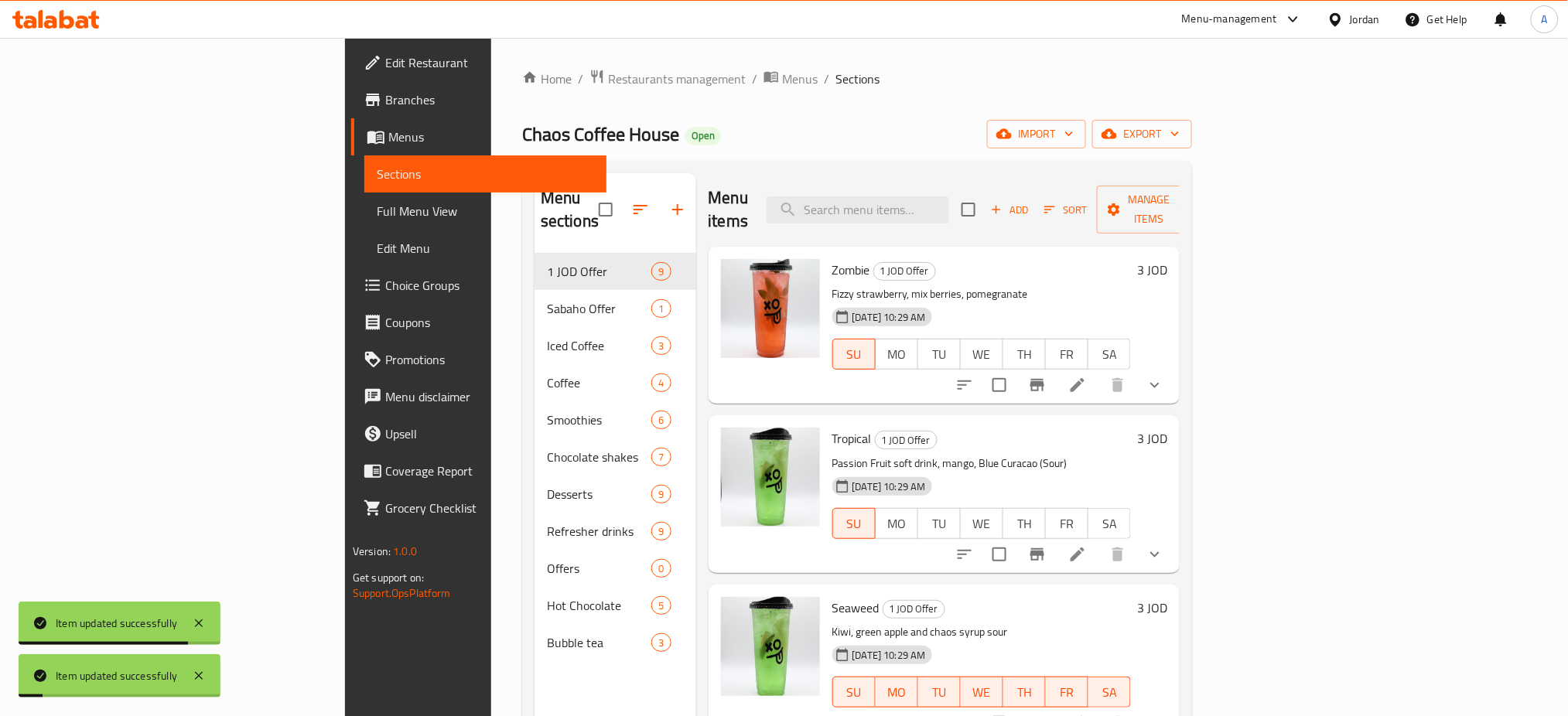
scroll to position [206, 0]
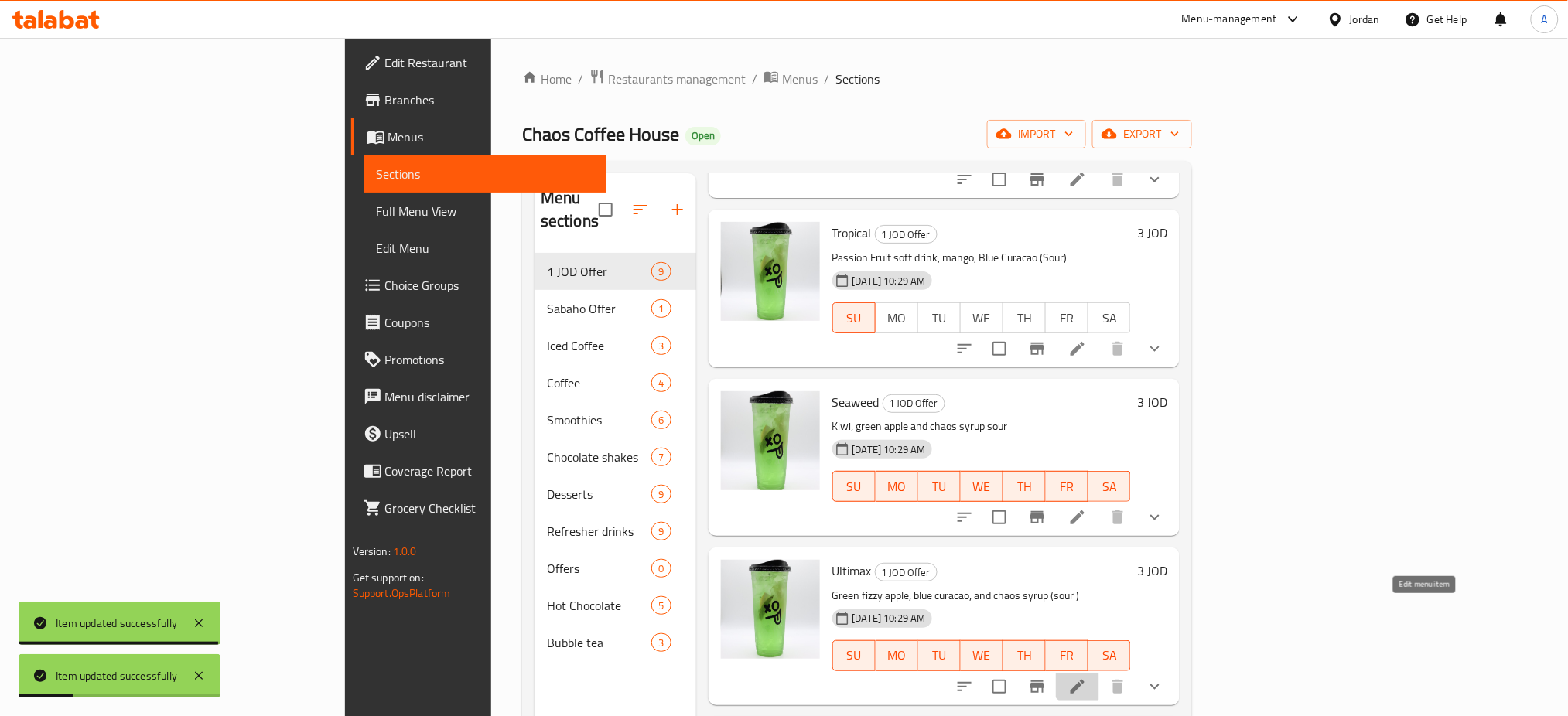
click at [1084, 680] on icon at bounding box center [1077, 687] width 14 height 14
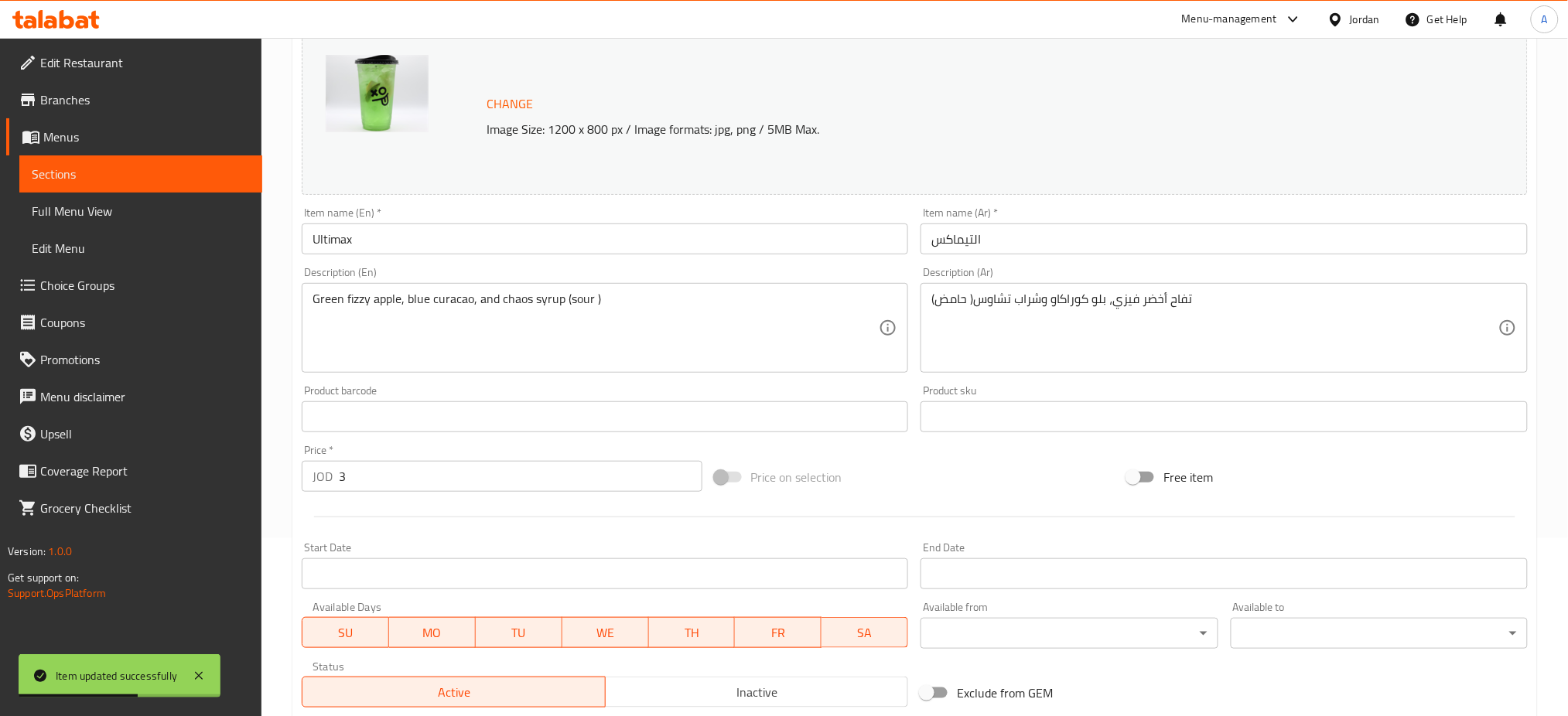
scroll to position [353, 0]
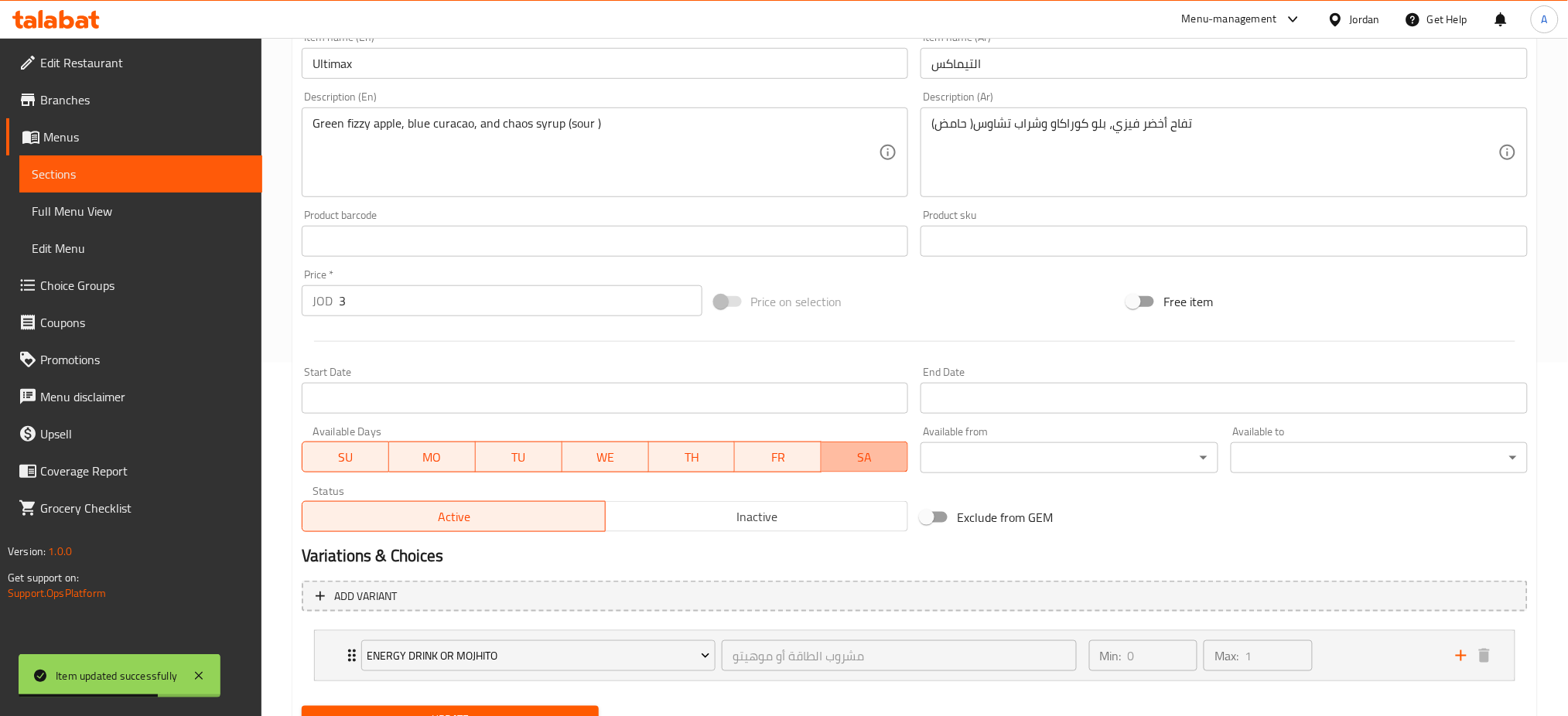
drag, startPoint x: 867, startPoint y: 415, endPoint x: 726, endPoint y: 406, distance: 141.3
click at [856, 442] on button "SA" at bounding box center [865, 457] width 86 height 31
drag, startPoint x: 768, startPoint y: 398, endPoint x: 755, endPoint y: 403, distance: 13.9
click at [769, 446] on span "FR" at bounding box center [778, 457] width 75 height 22
click at [691, 446] on span "TH" at bounding box center [692, 457] width 75 height 22
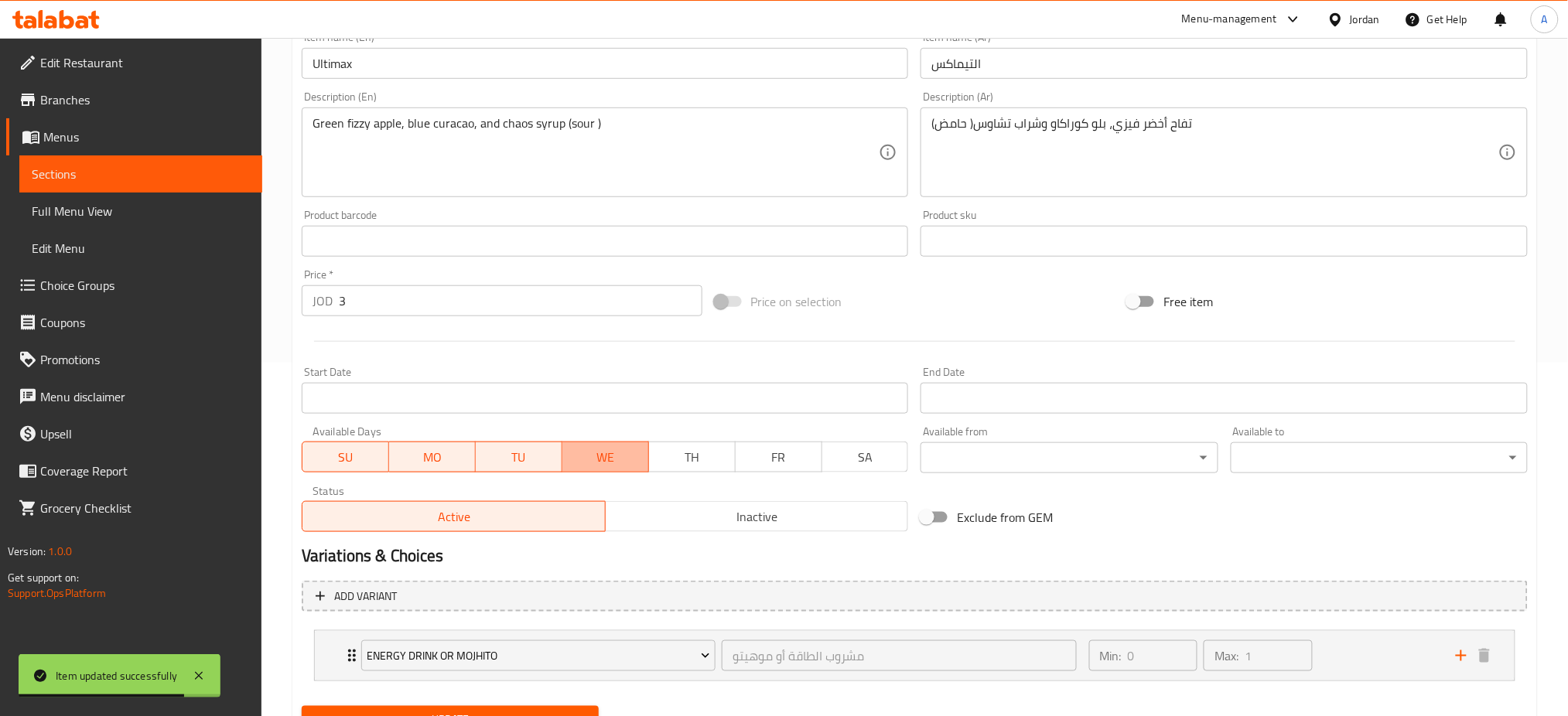
drag, startPoint x: 628, startPoint y: 403, endPoint x: 422, endPoint y: 400, distance: 206.0
click at [627, 446] on span "WE" at bounding box center [605, 457] width 75 height 22
drag, startPoint x: 501, startPoint y: 398, endPoint x: 422, endPoint y: 401, distance: 79.1
click at [499, 446] on span "TU" at bounding box center [519, 457] width 75 height 22
click at [422, 446] on span "MO" at bounding box center [432, 457] width 75 height 22
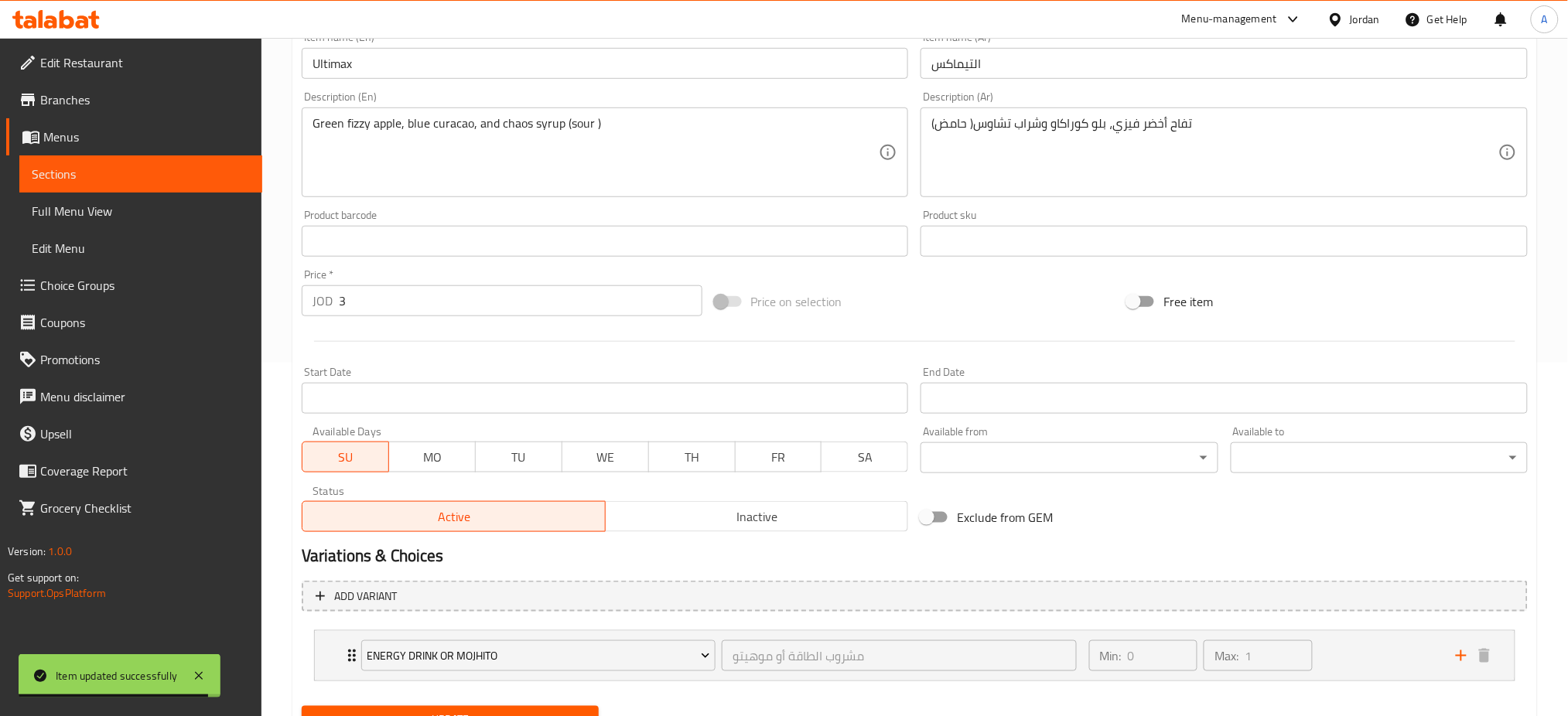
drag, startPoint x: 463, startPoint y: 660, endPoint x: 504, endPoint y: 468, distance: 196.3
click at [463, 710] on span "Update" at bounding box center [450, 720] width 272 height 19
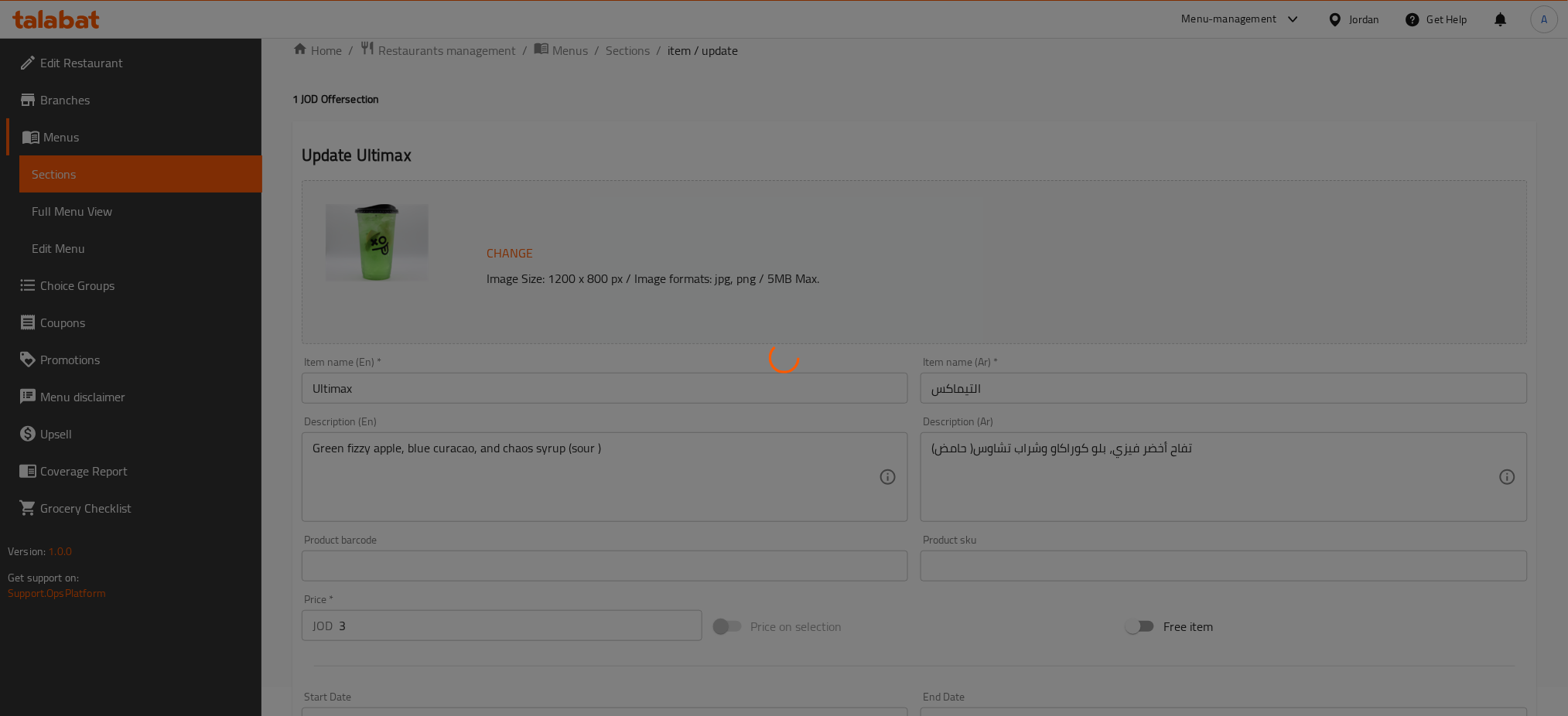
scroll to position [0, 0]
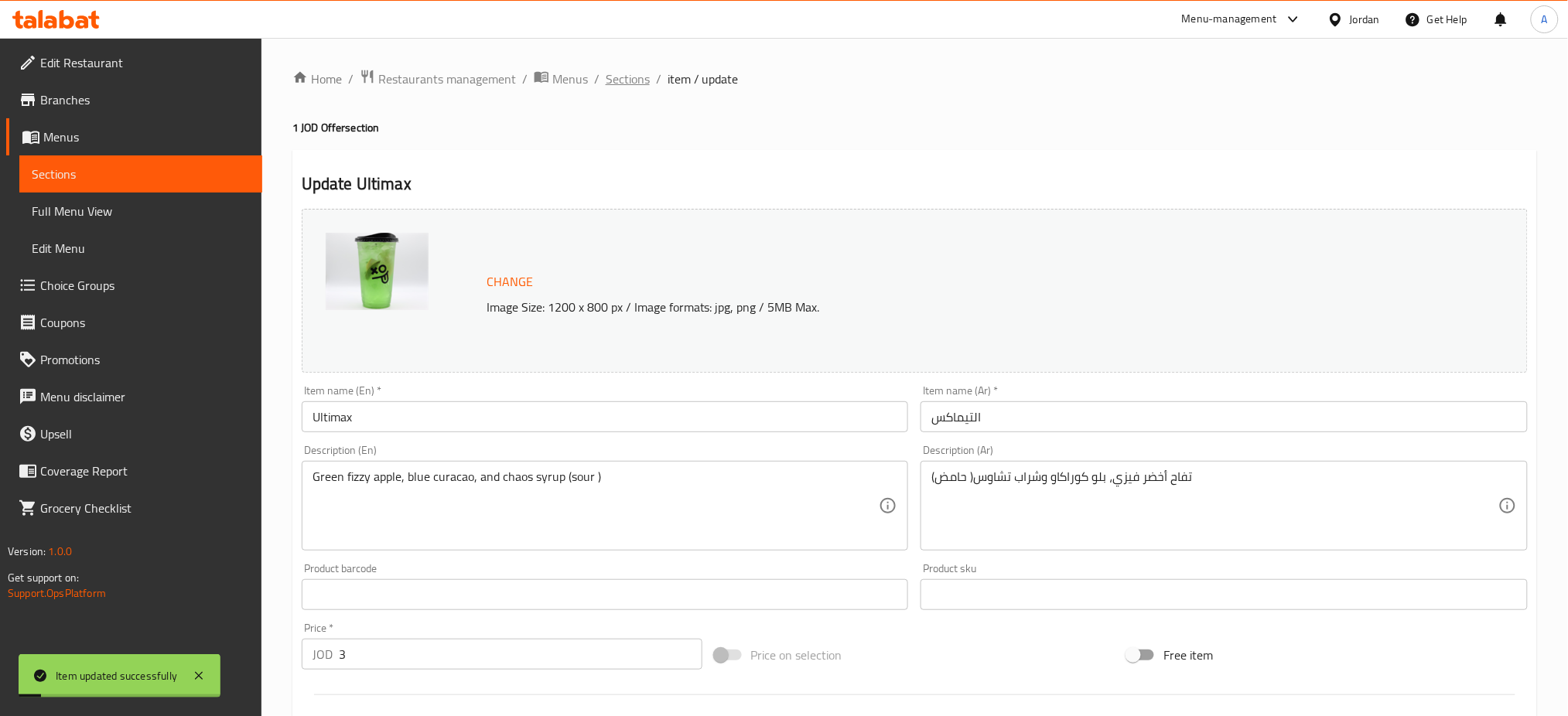
click at [605, 85] on span "Sections" at bounding box center [628, 79] width 44 height 18
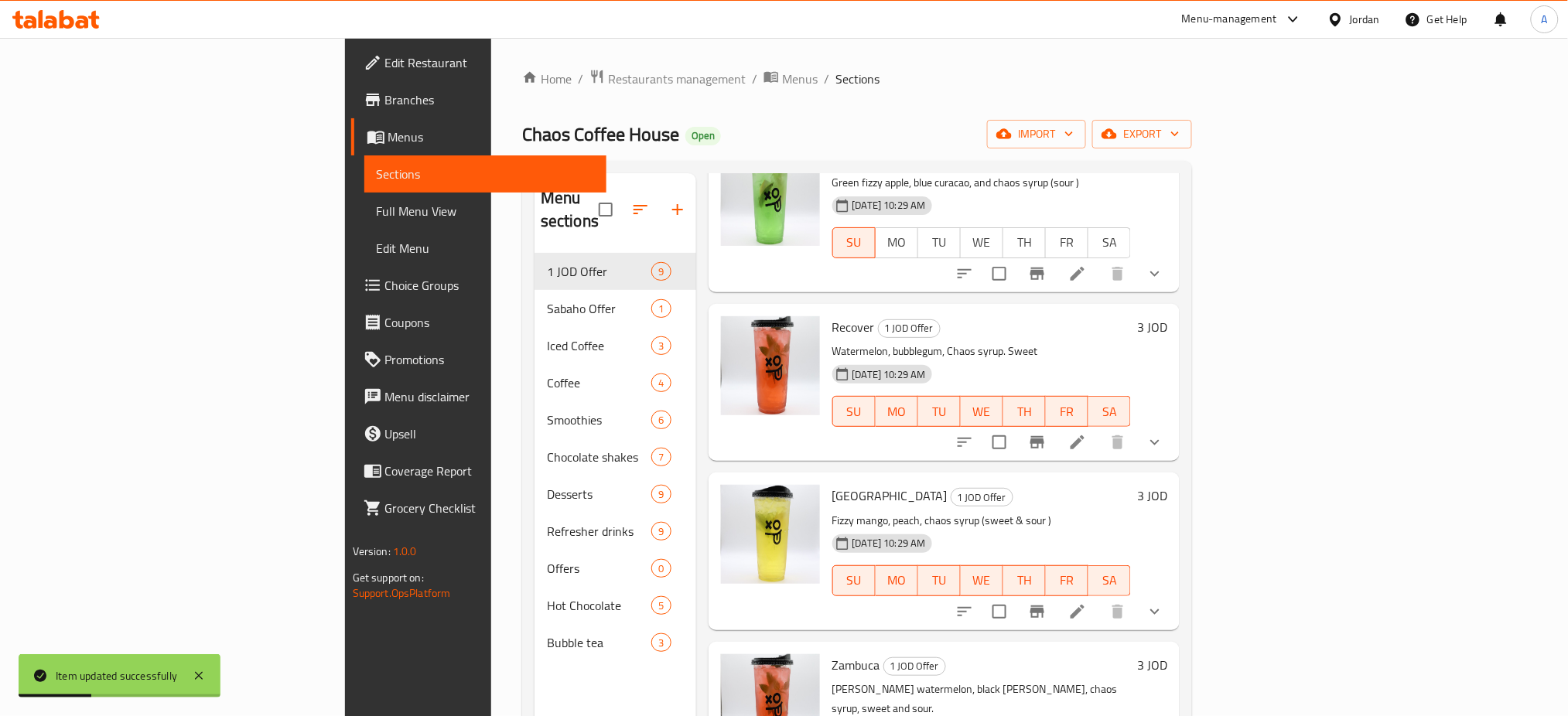
scroll to position [722, 0]
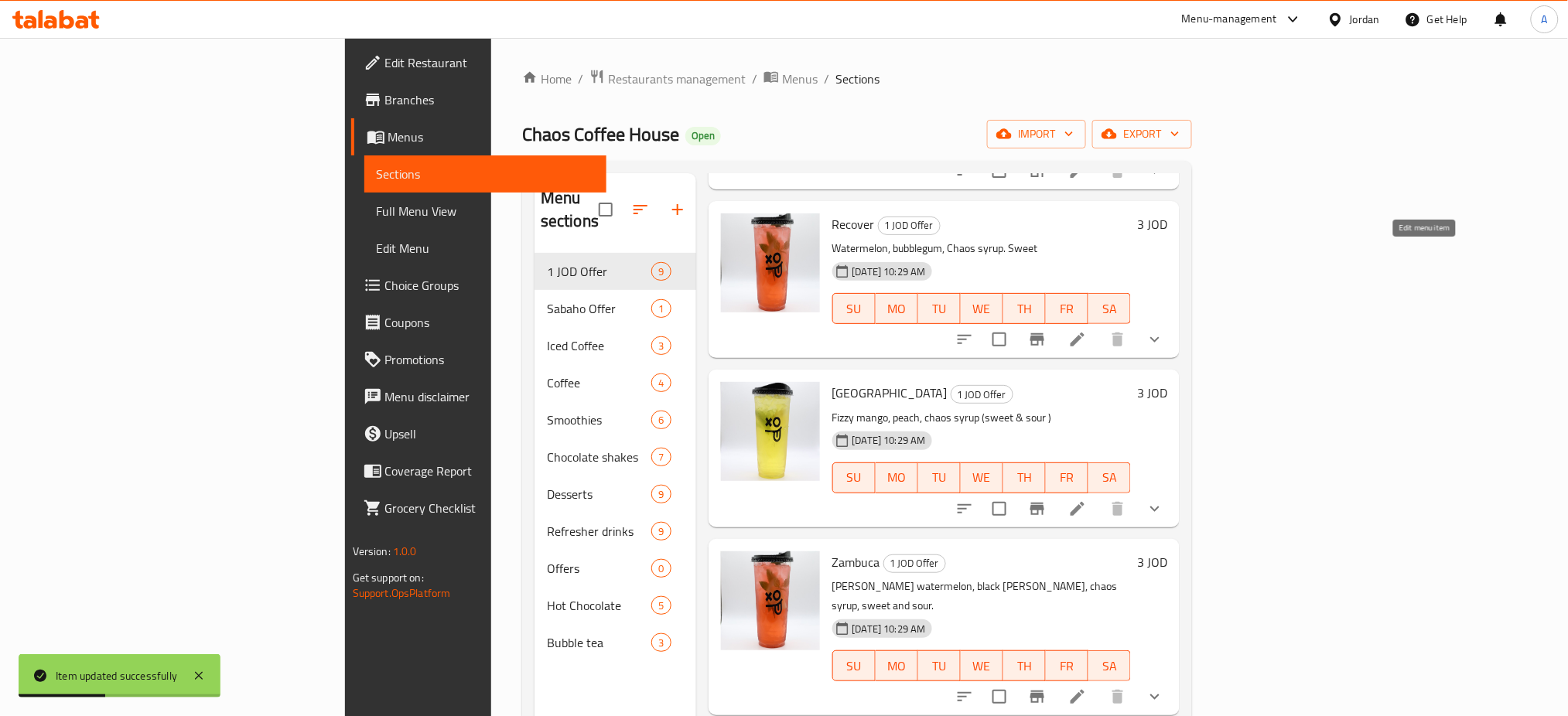
click at [1087, 330] on icon at bounding box center [1078, 340] width 18 height 18
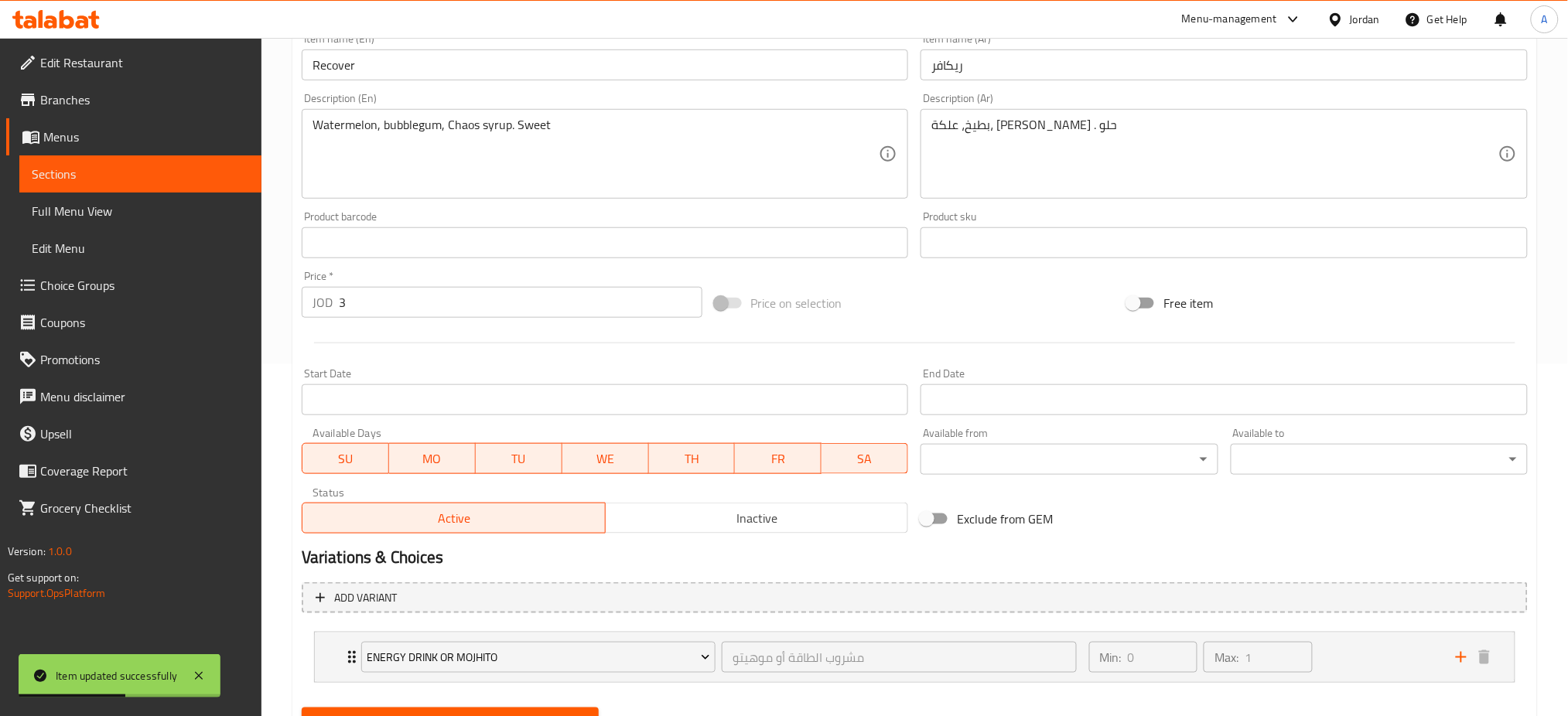
scroll to position [353, 0]
drag, startPoint x: 852, startPoint y: 390, endPoint x: 793, endPoint y: 395, distance: 59.2
click at [850, 442] on button "SA" at bounding box center [865, 457] width 86 height 31
click at [721, 446] on span "TH" at bounding box center [692, 457] width 75 height 22
drag, startPoint x: 753, startPoint y: 396, endPoint x: 551, endPoint y: 388, distance: 202.2
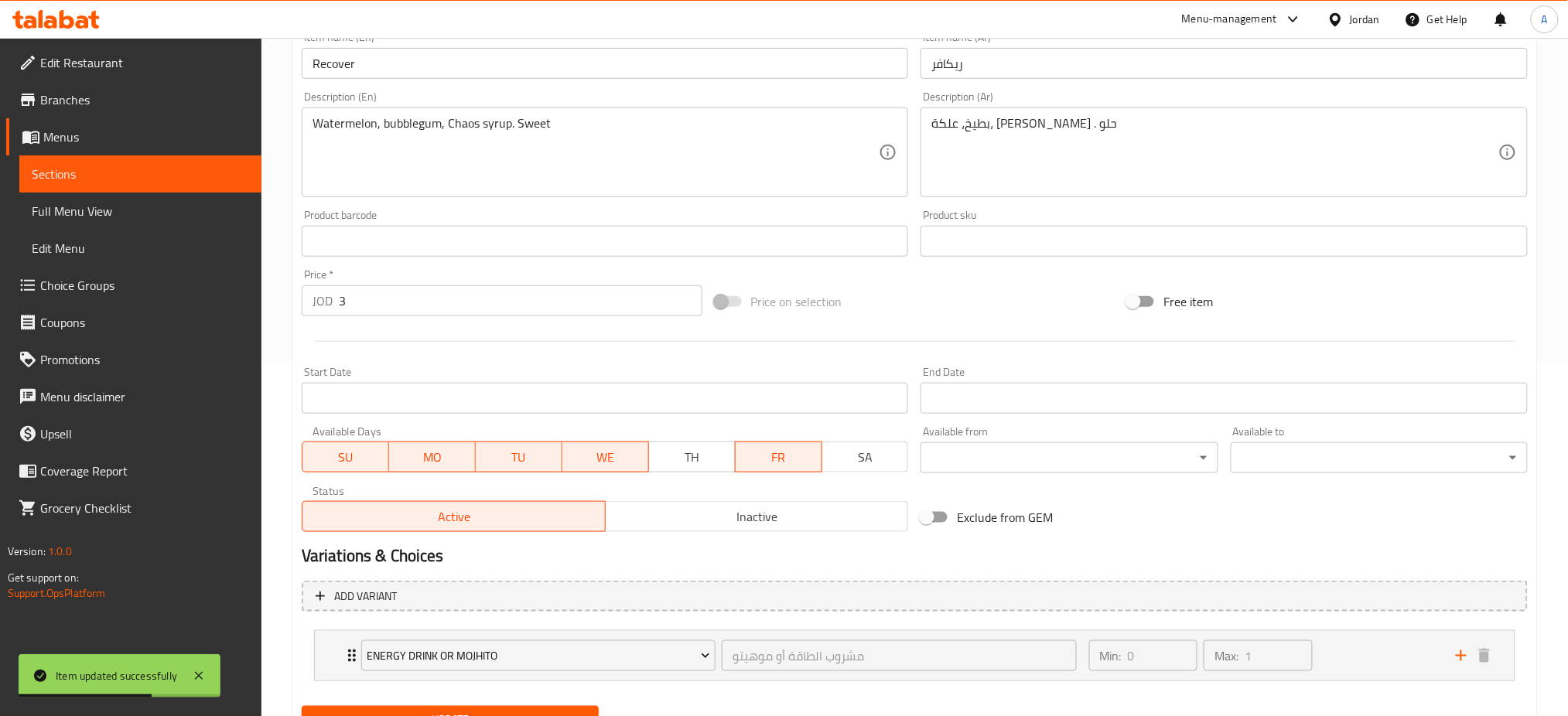
click at [754, 446] on span "FR" at bounding box center [778, 457] width 75 height 22
drag, startPoint x: 583, startPoint y: 388, endPoint x: 548, endPoint y: 393, distance: 35.4
click at [582, 442] on button "WE" at bounding box center [605, 457] width 86 height 31
click at [534, 446] on span "TU" at bounding box center [519, 457] width 75 height 22
click at [423, 446] on span "MO" at bounding box center [432, 457] width 75 height 22
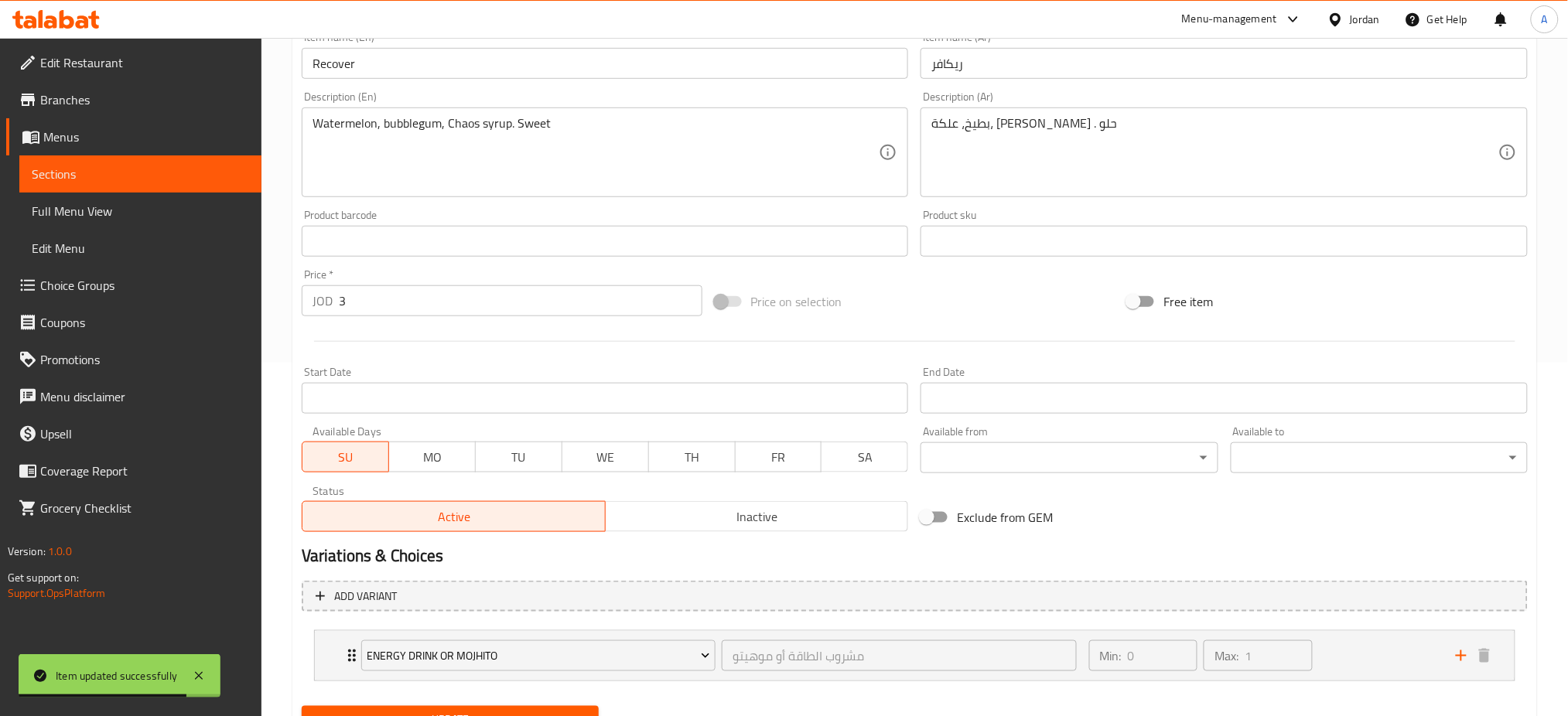
click at [473, 710] on span "Update" at bounding box center [450, 720] width 272 height 19
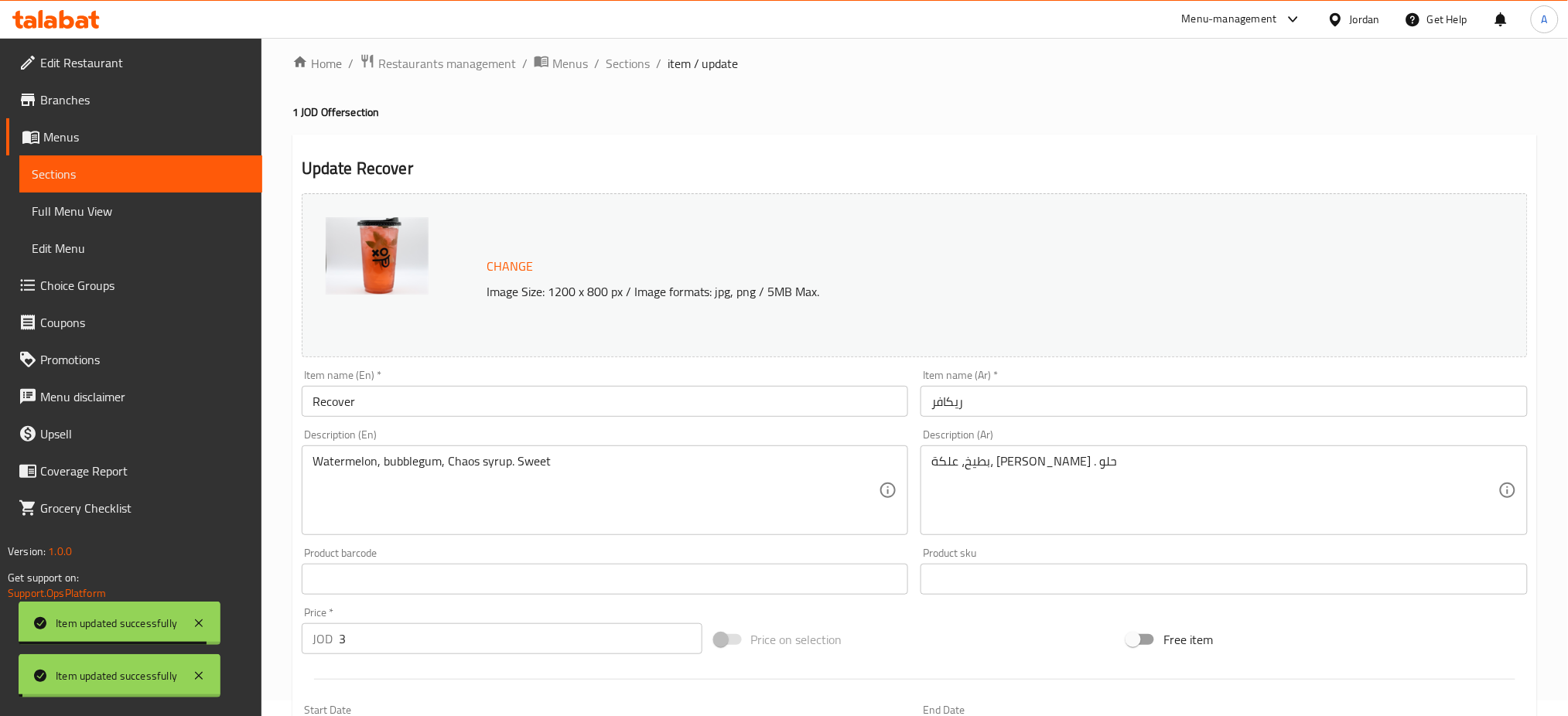
scroll to position [0, 0]
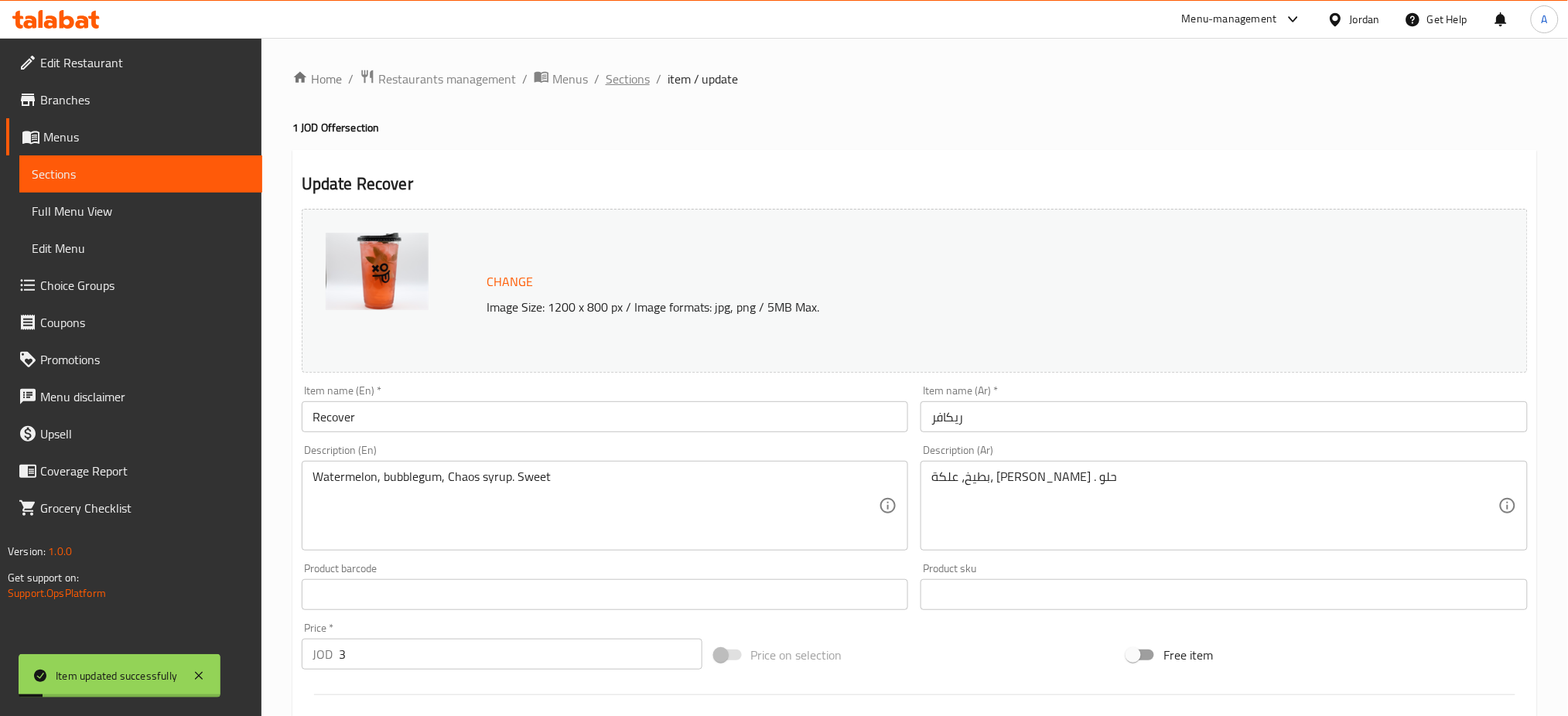
click at [605, 81] on span "Sections" at bounding box center [628, 79] width 44 height 18
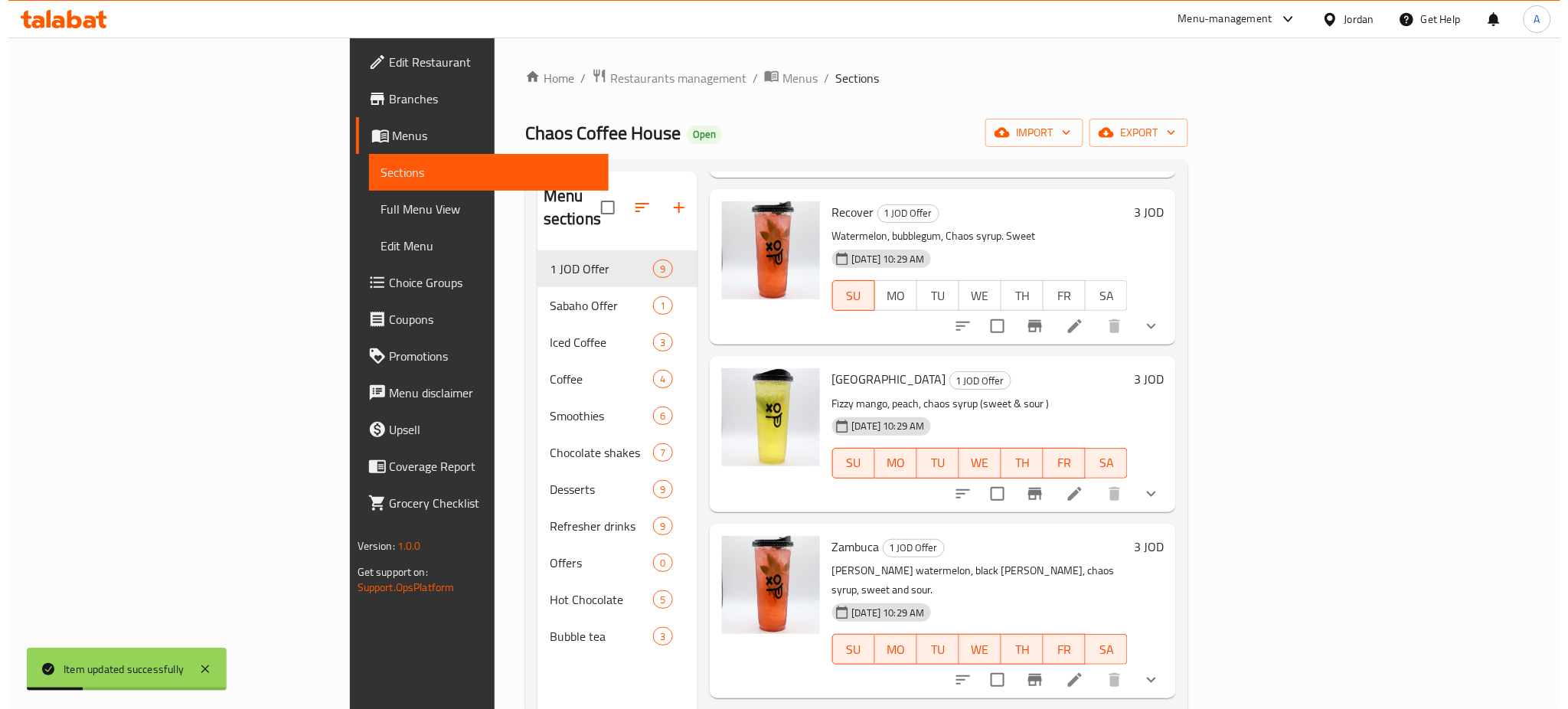
scroll to position [733, 0]
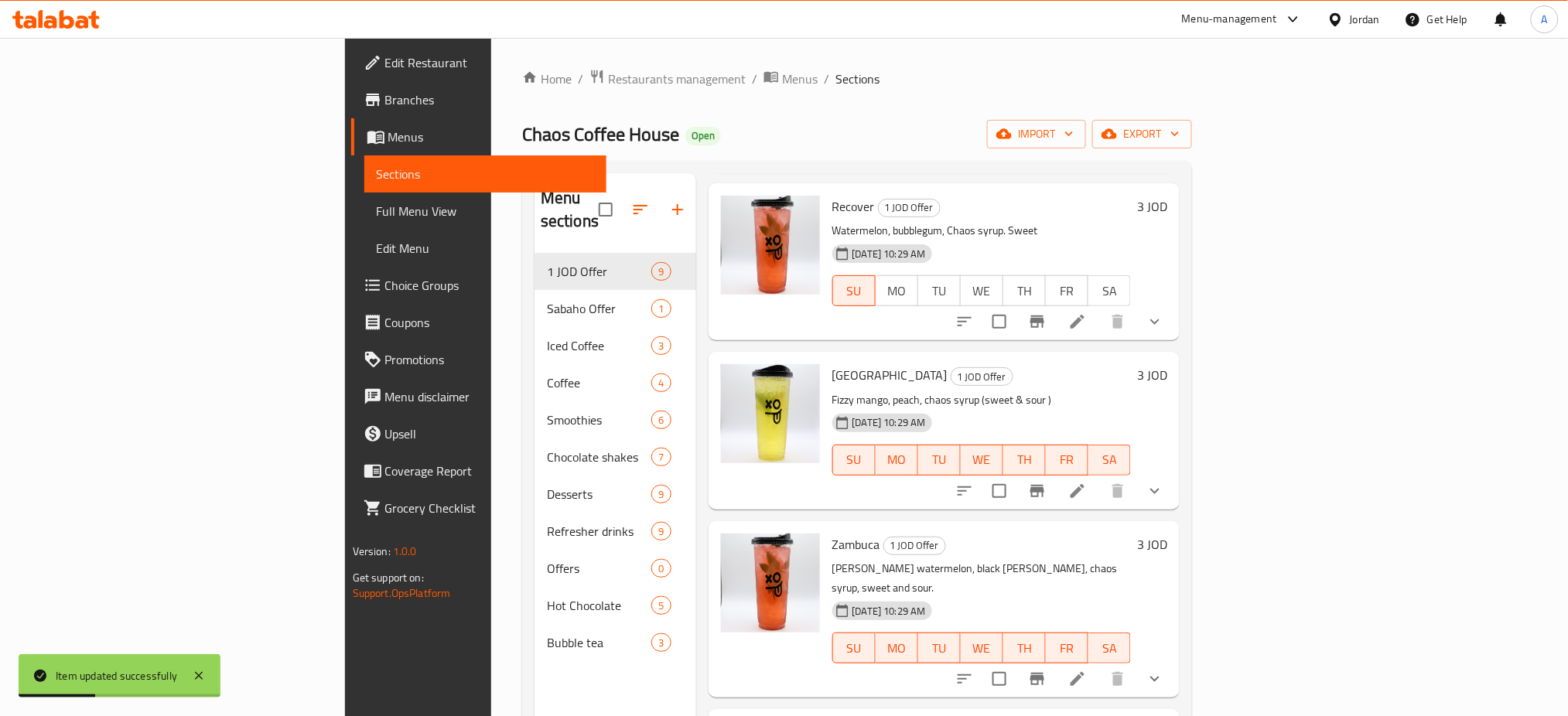
click at [1099, 478] on li at bounding box center [1077, 491] width 43 height 28
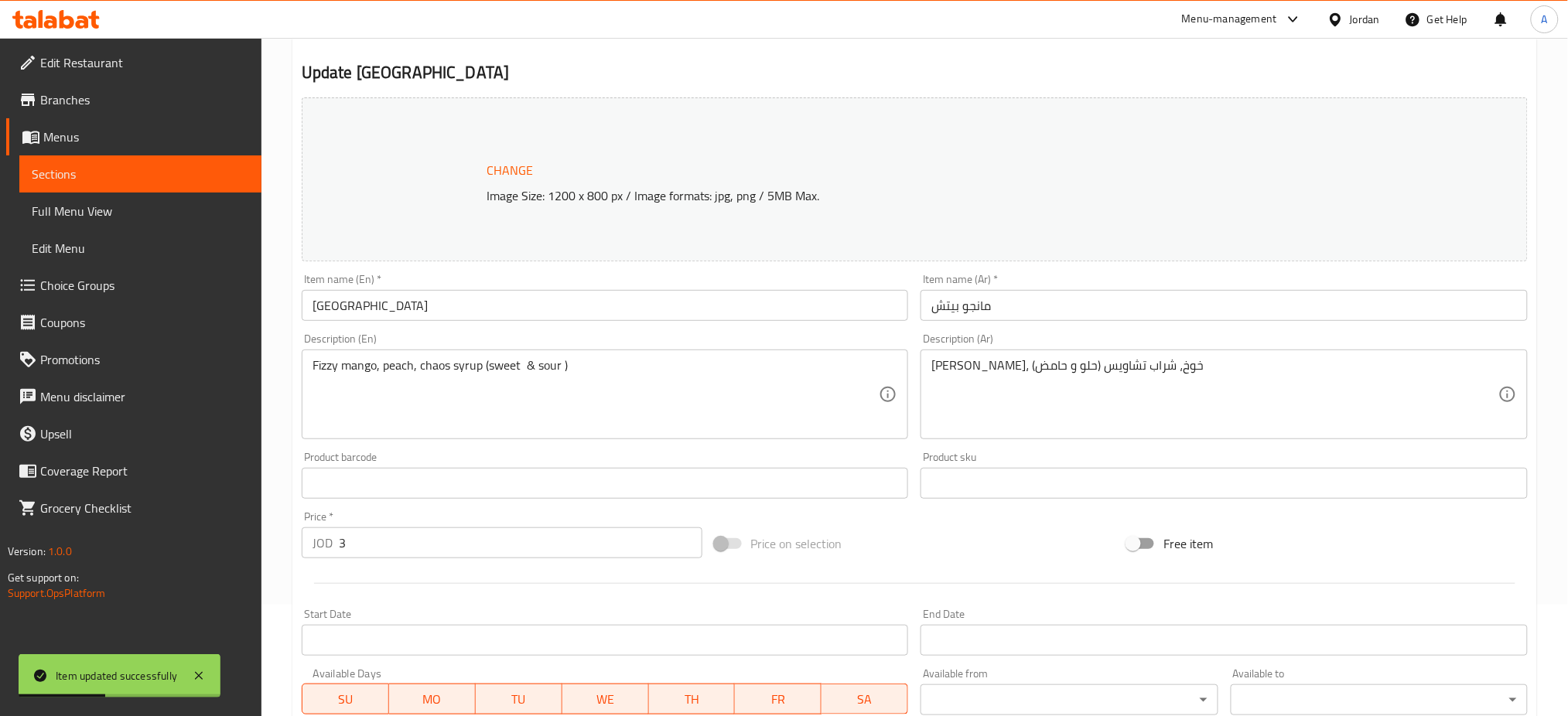
scroll to position [353, 0]
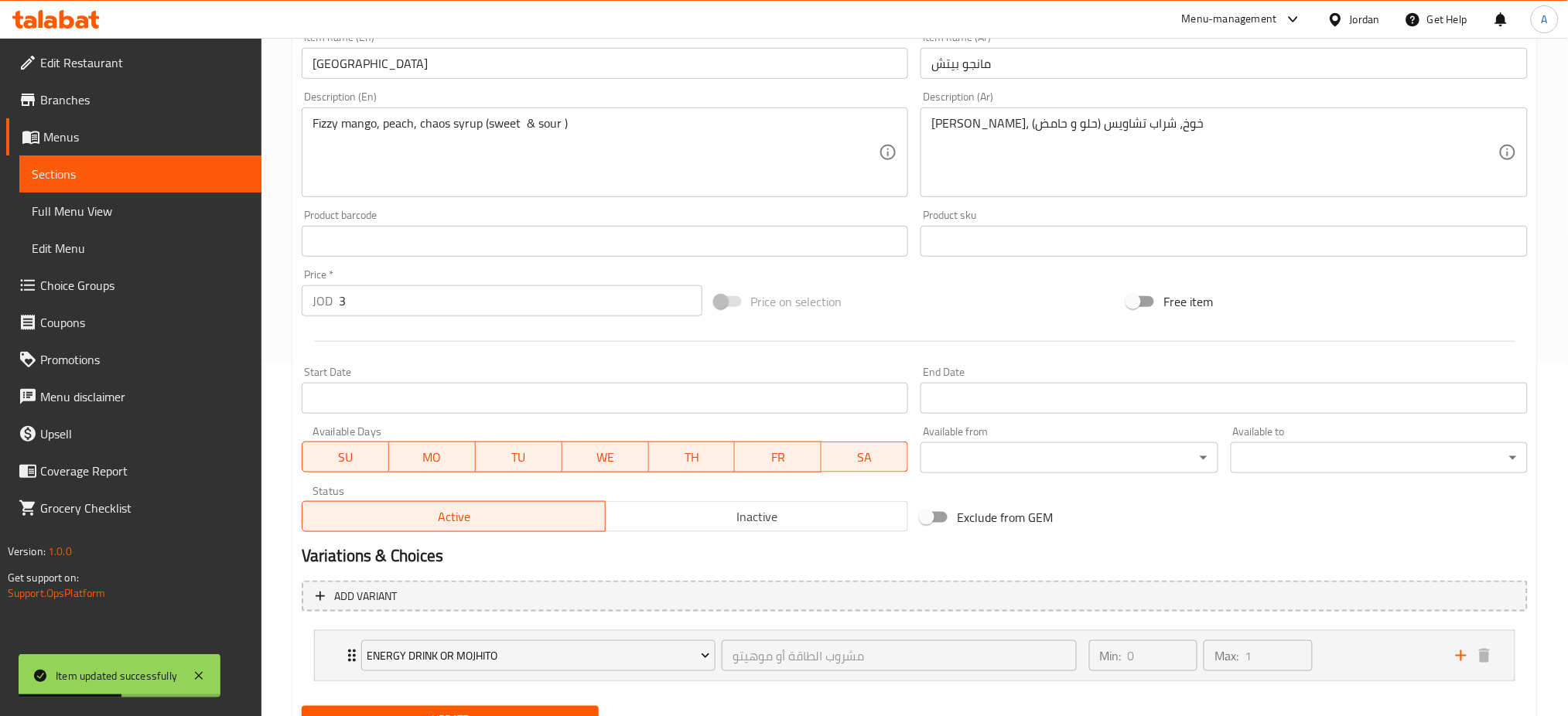
click at [857, 446] on span "SA" at bounding box center [864, 457] width 75 height 22
click at [788, 446] on span "FR" at bounding box center [778, 457] width 75 height 22
click at [708, 446] on span "TH" at bounding box center [692, 457] width 75 height 22
click at [594, 446] on span "WE" at bounding box center [605, 457] width 75 height 22
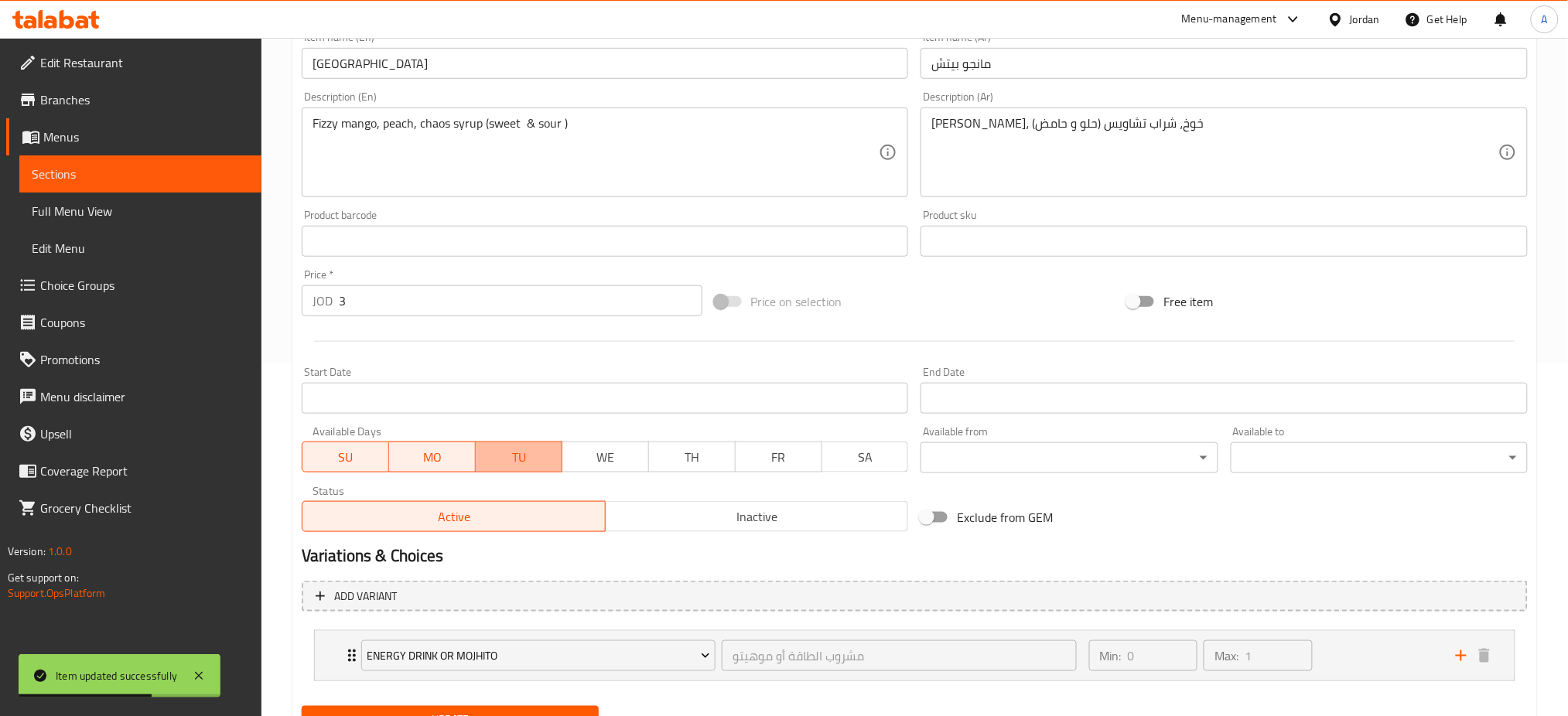
drag, startPoint x: 529, startPoint y: 399, endPoint x: 485, endPoint y: 410, distance: 45.4
click at [527, 446] on span "TU" at bounding box center [519, 457] width 75 height 22
click at [441, 446] on span "MO" at bounding box center [432, 457] width 75 height 22
click at [492, 700] on div "Update" at bounding box center [450, 721] width 309 height 41
click at [510, 710] on span "Update" at bounding box center [450, 720] width 272 height 19
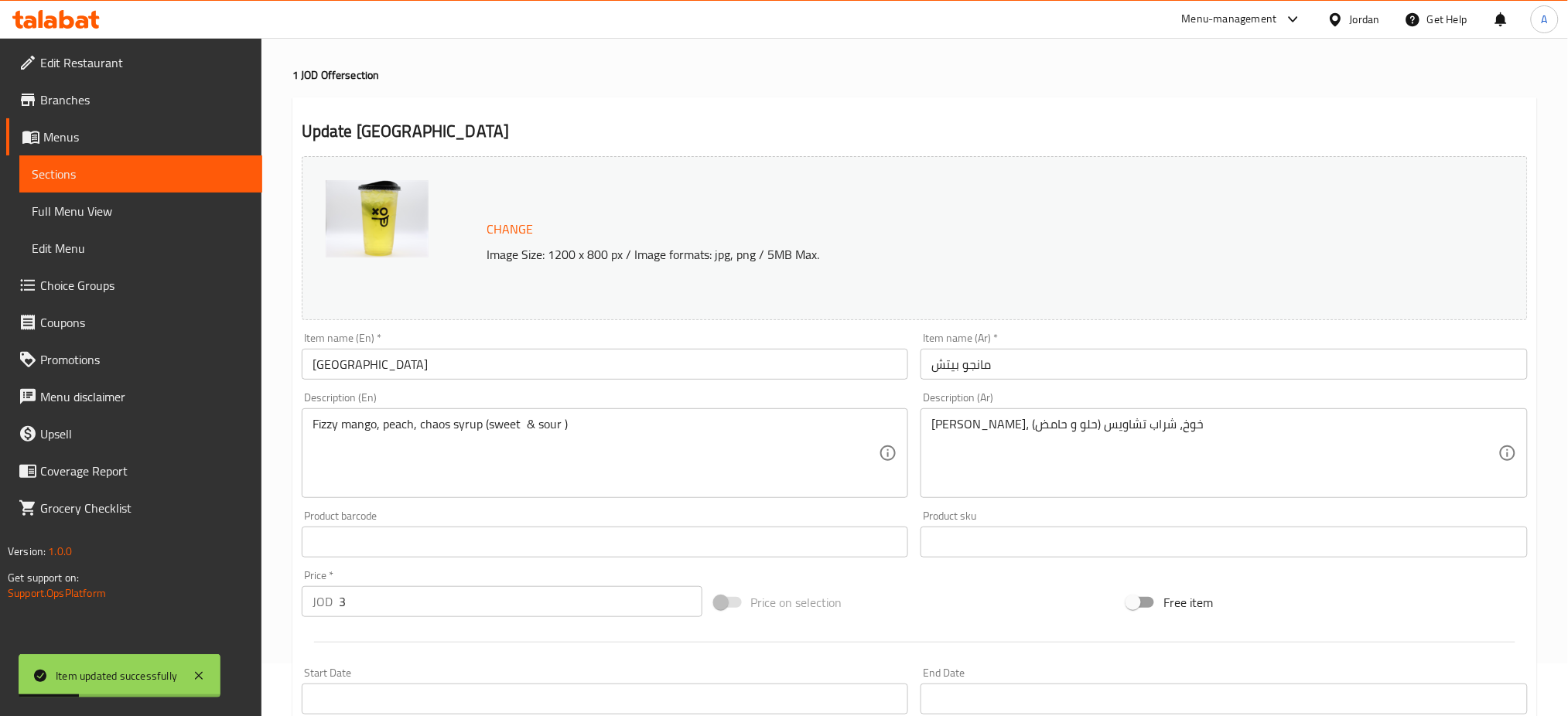
scroll to position [0, 0]
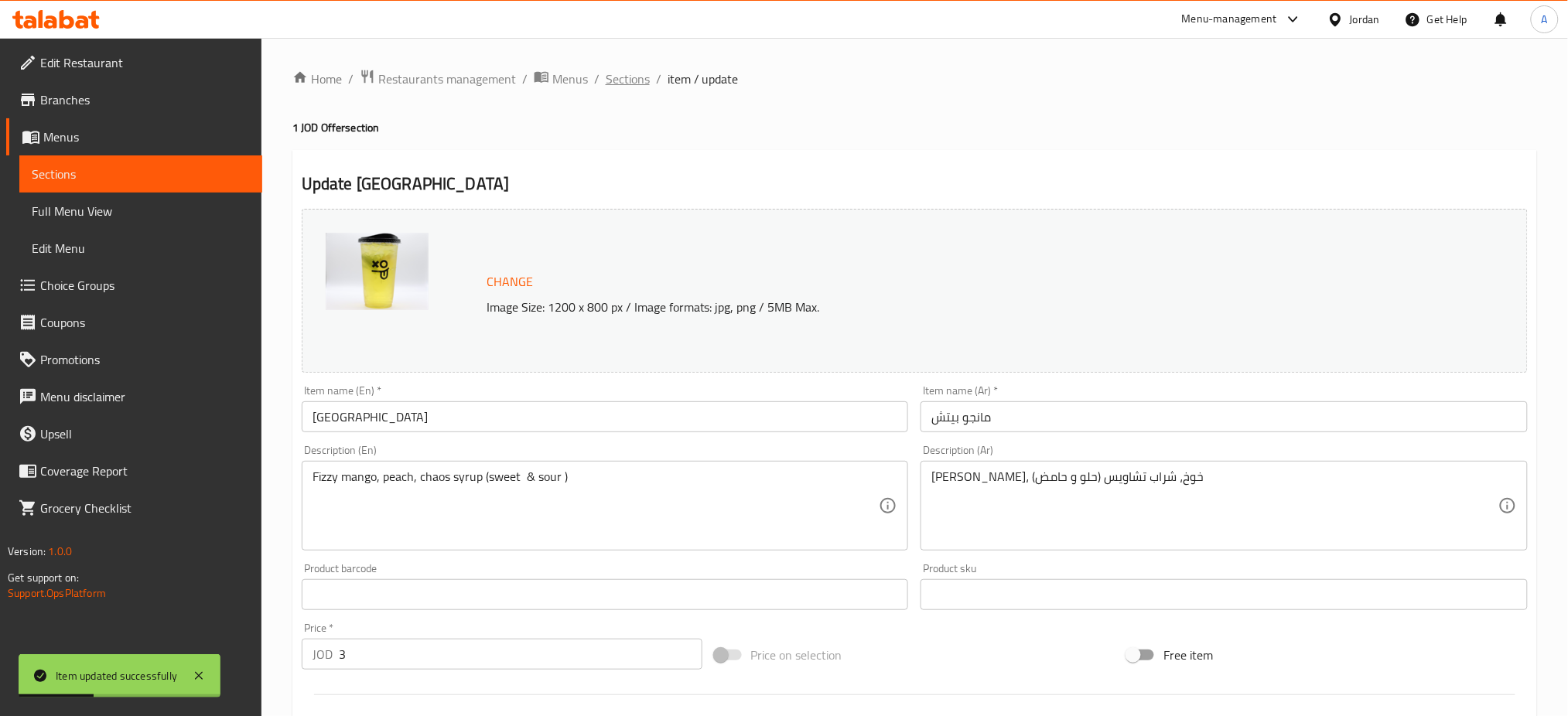
click at [605, 75] on span "Sections" at bounding box center [628, 79] width 44 height 18
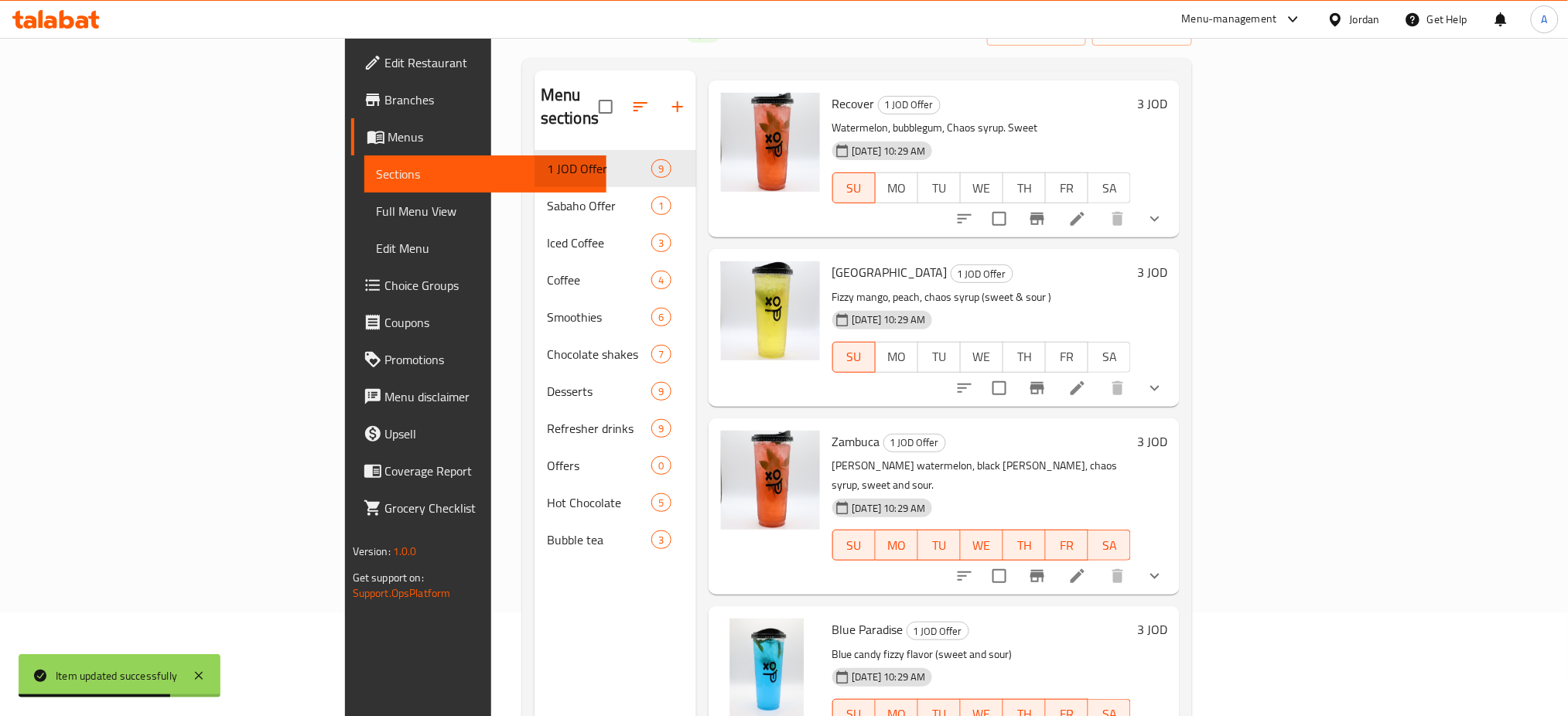
scroll to position [206, 0]
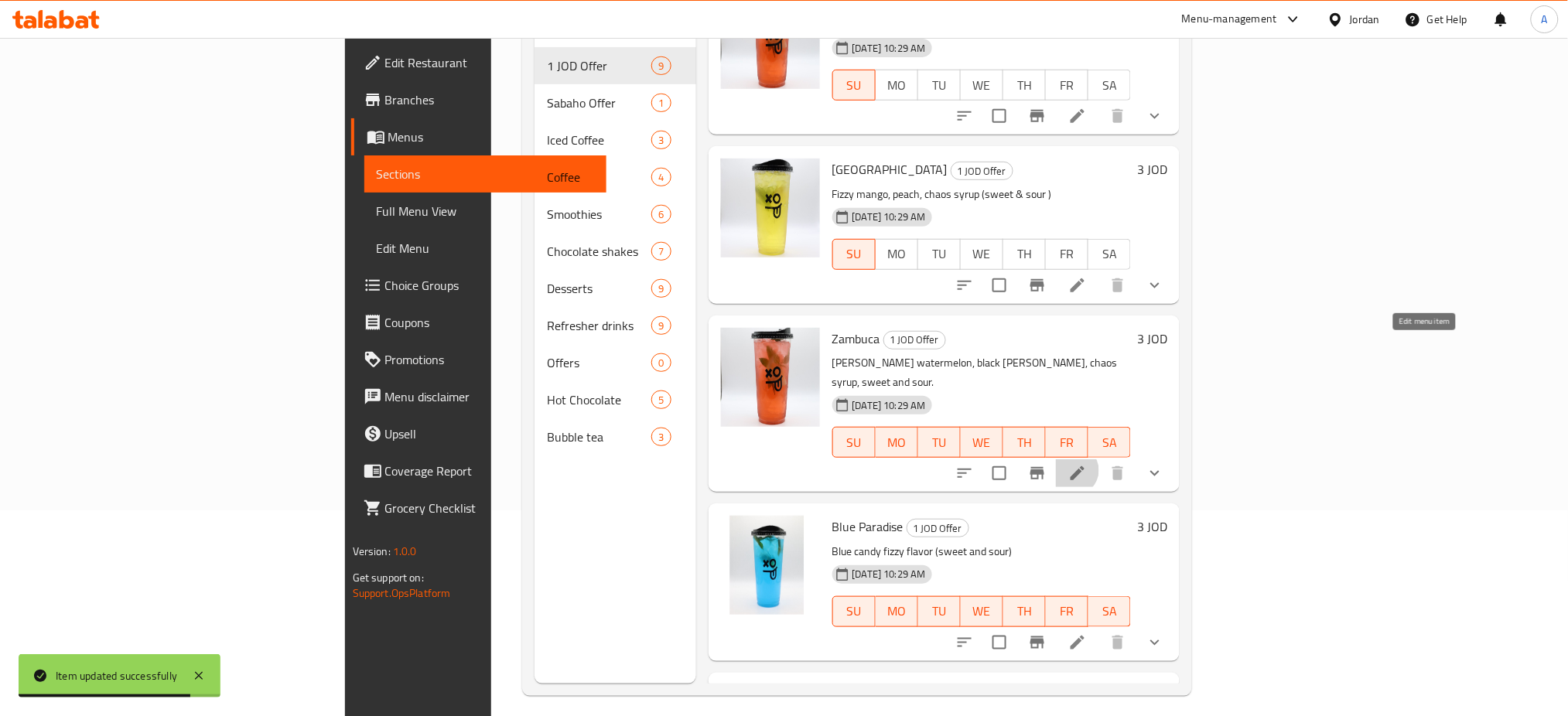
click at [1087, 464] on icon at bounding box center [1078, 473] width 18 height 18
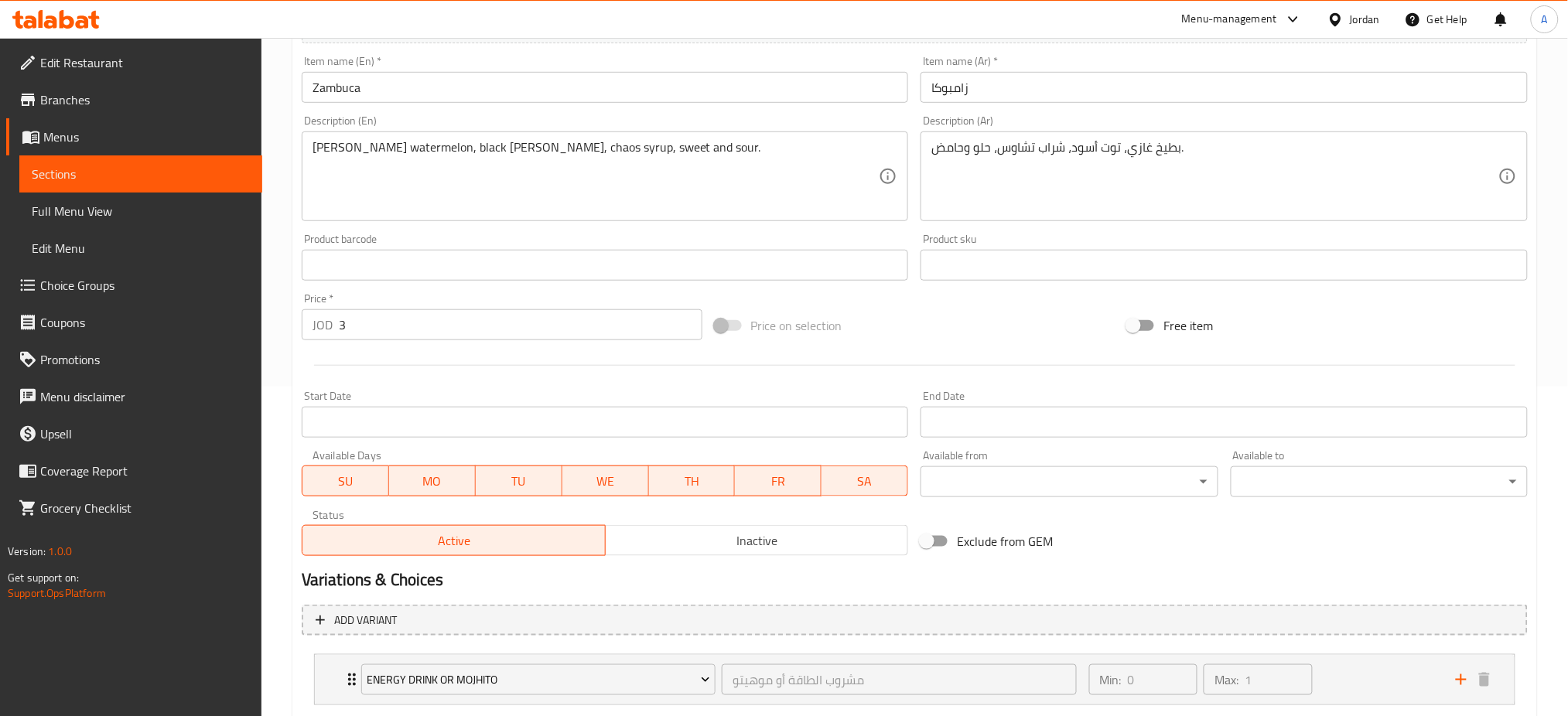
scroll to position [353, 0]
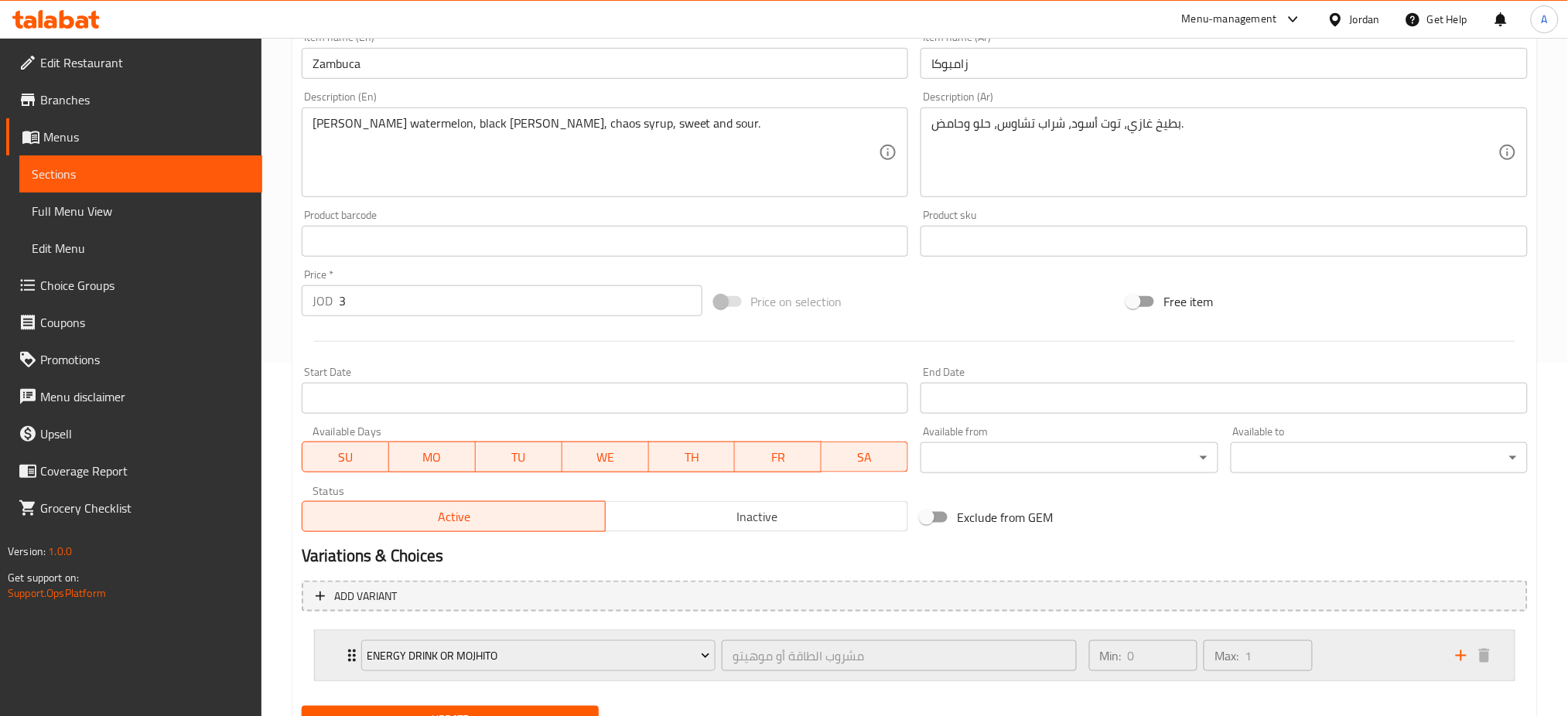
click at [1358, 631] on div "Min: 0 ​ Max: 1 ​" at bounding box center [1262, 656] width 366 height 50
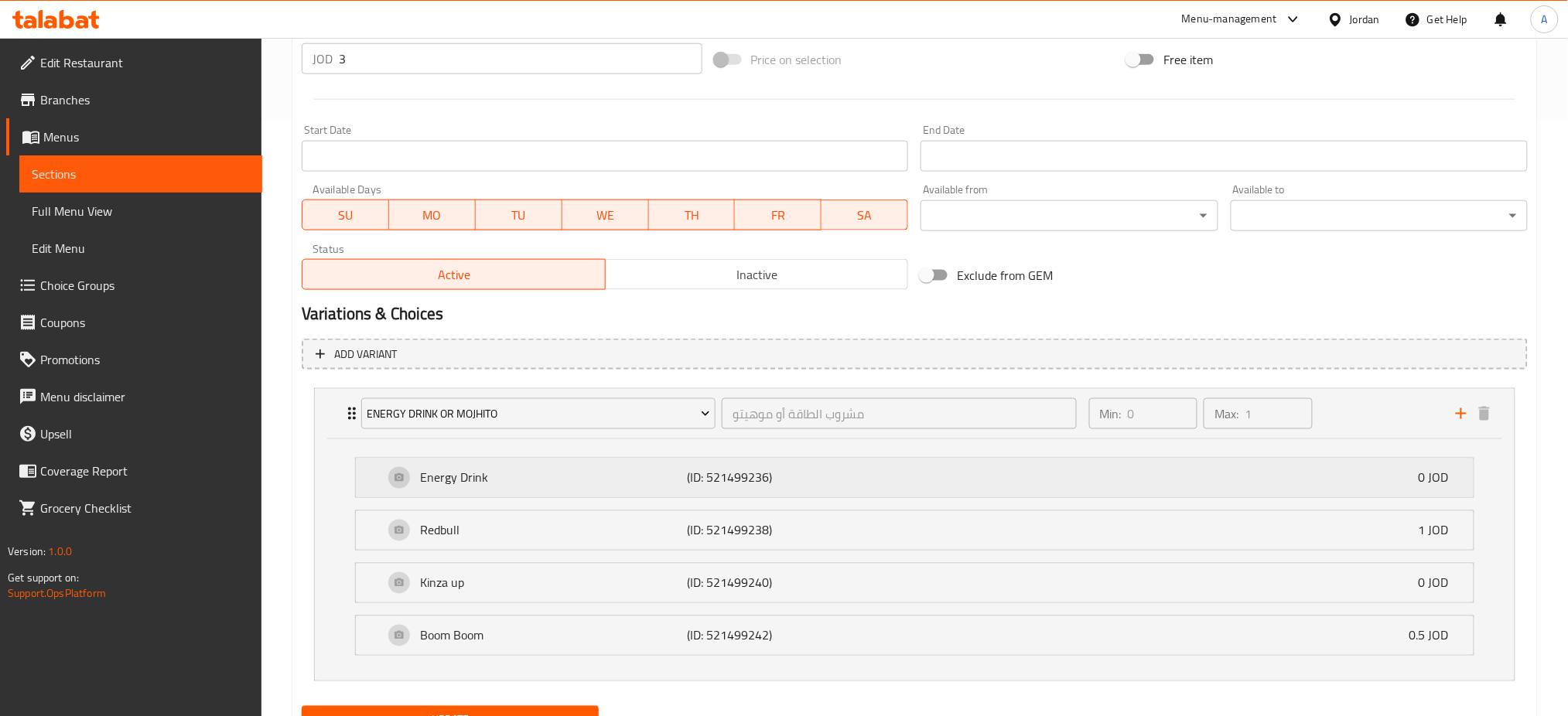
scroll to position [596, 0]
click at [1018, 616] on div "Boom Boom (ID: 521499242) 0.5 JOD" at bounding box center [919, 635] width 1071 height 39
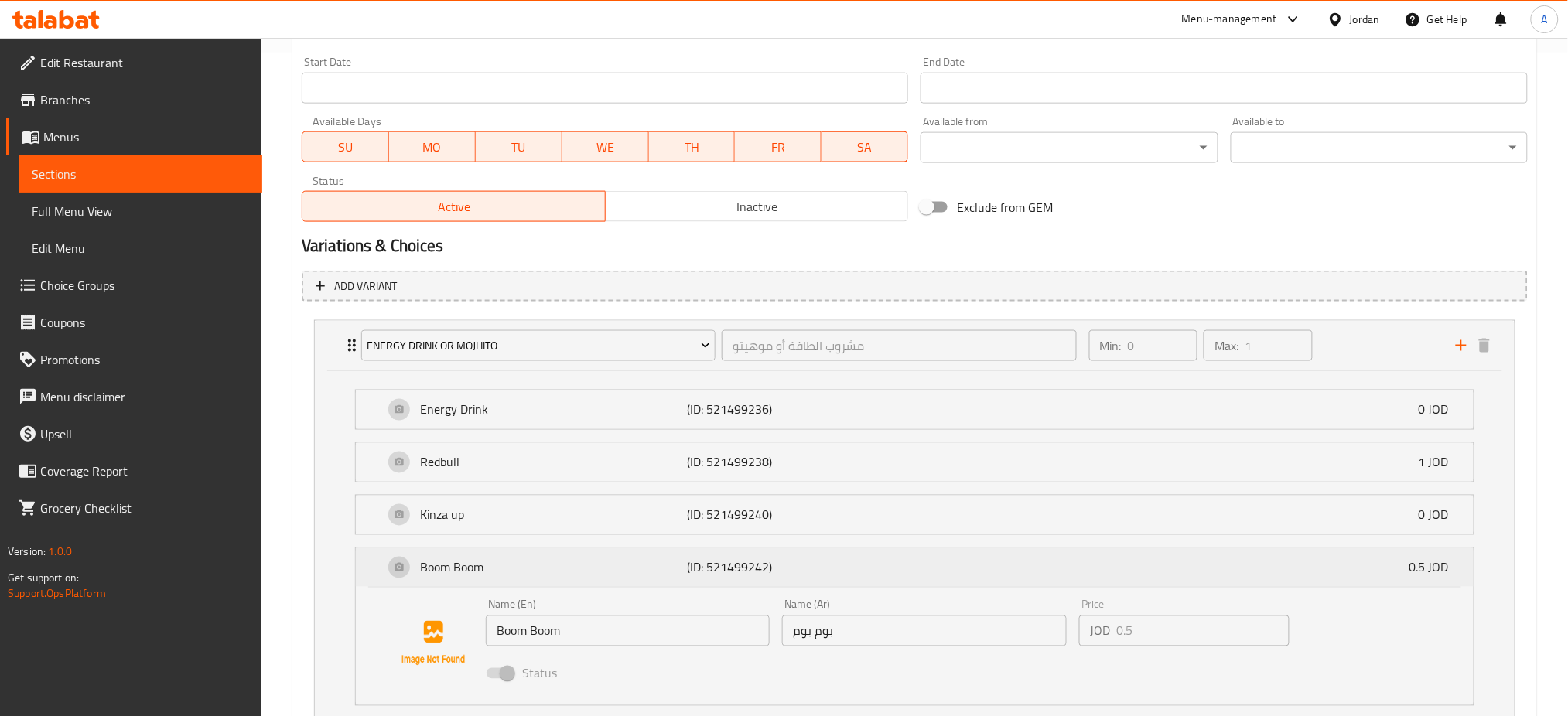
scroll to position [699, 0]
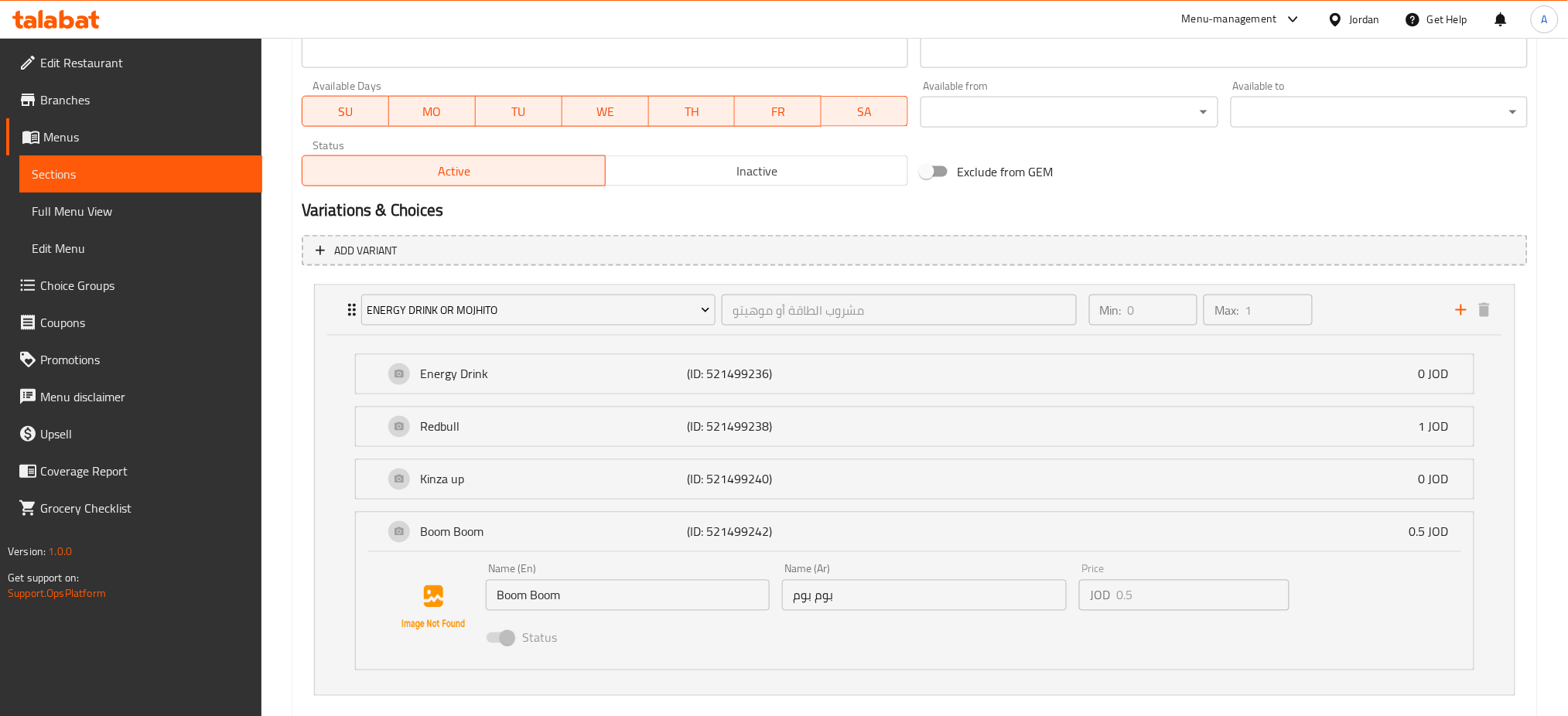
click at [1121, 454] on li "Kinza up (ID: 521499240) 0 JOD Name (En) Kinza up Name (En) Name (Ar) كنزا اب N…" at bounding box center [914, 479] width 1144 height 52
click at [1108, 408] on div "Redbull (ID: 521499238) 1 JOD" at bounding box center [919, 427] width 1071 height 39
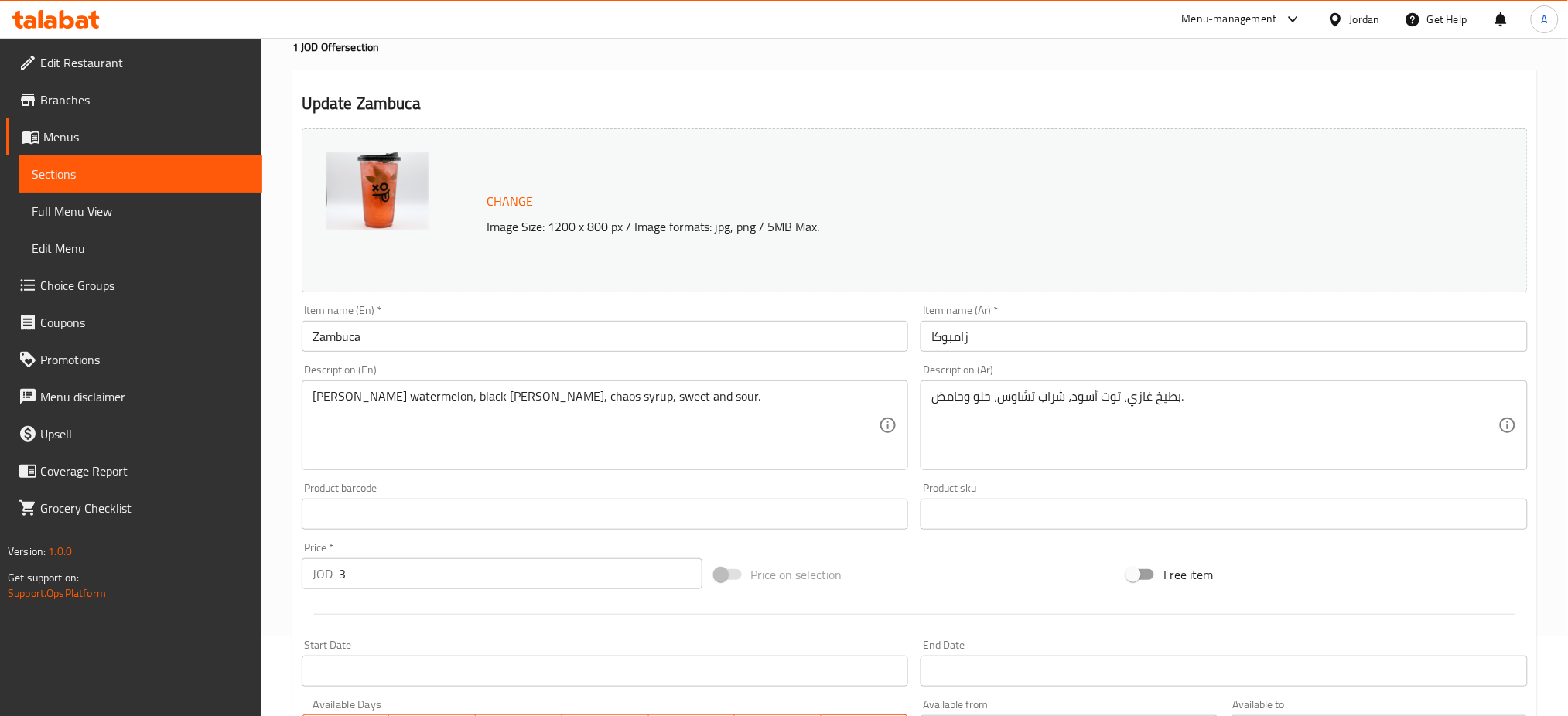
scroll to position [0, 0]
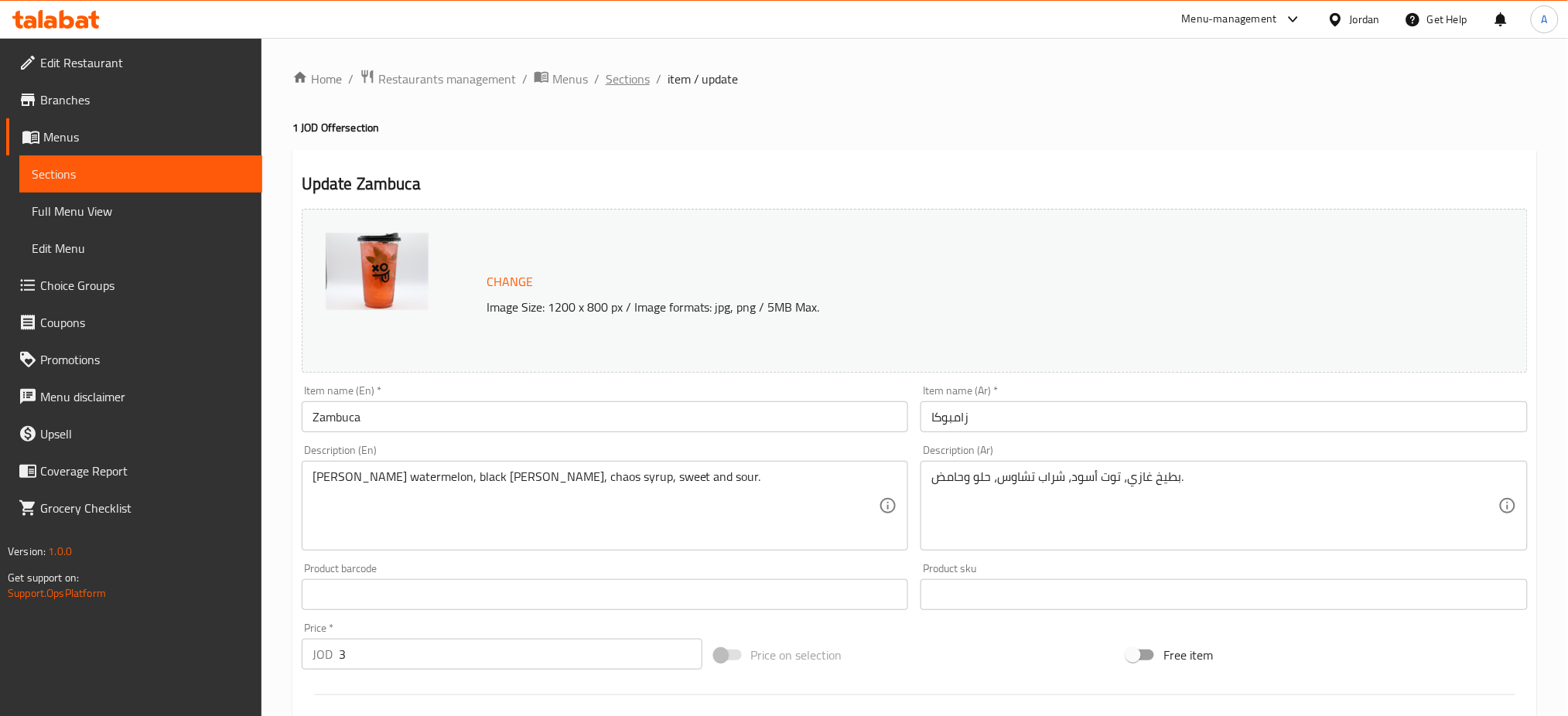
click at [605, 80] on span "Sections" at bounding box center [628, 79] width 44 height 18
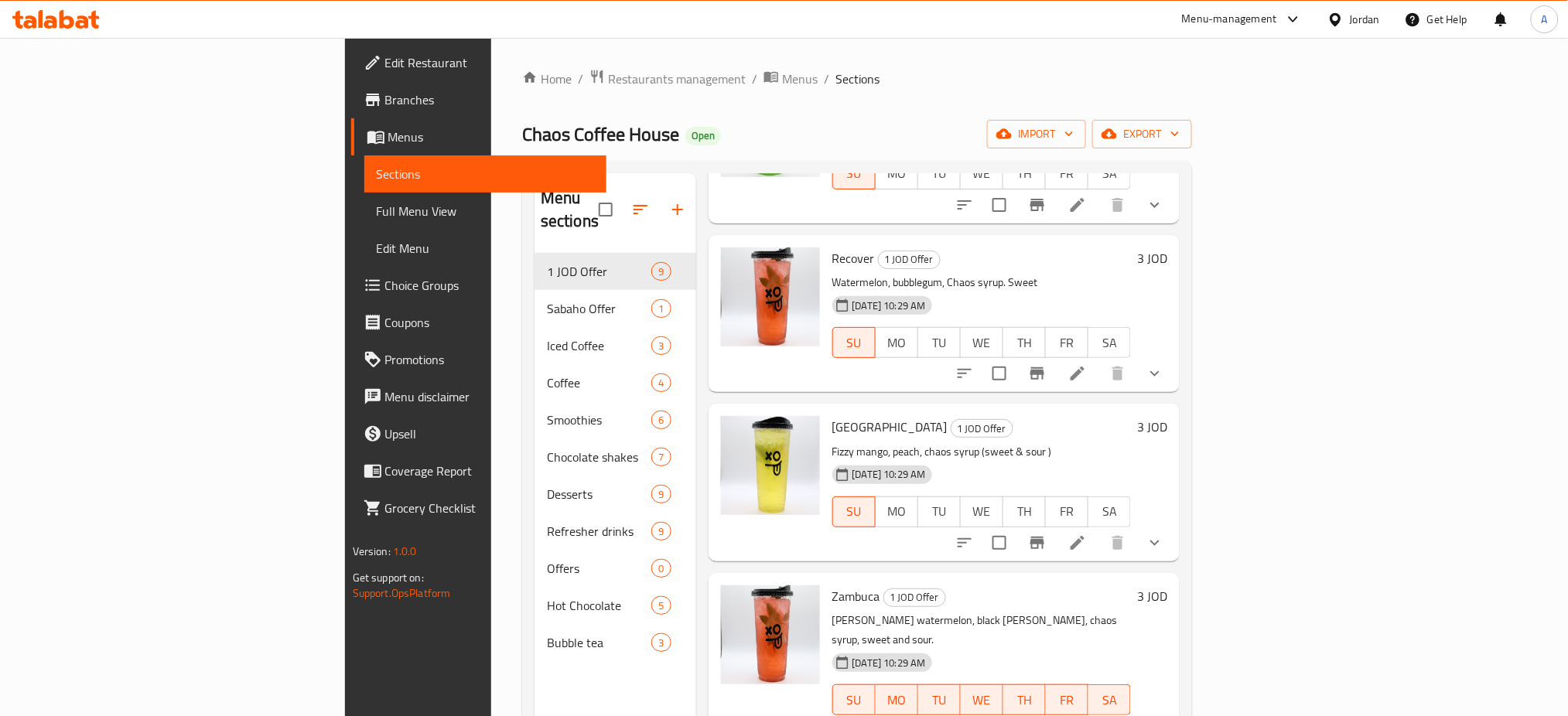
scroll to position [740, 0]
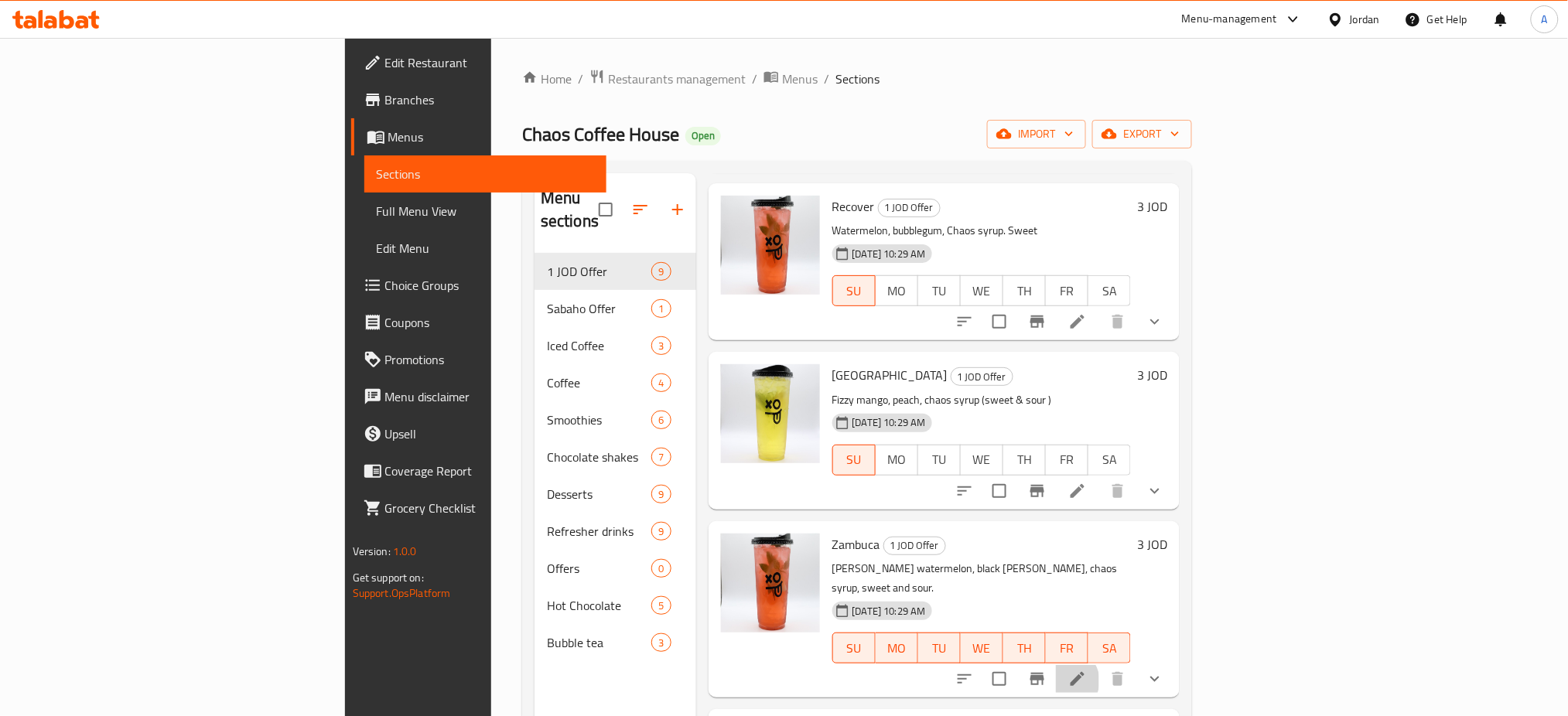
click at [1099, 665] on li at bounding box center [1077, 679] width 43 height 28
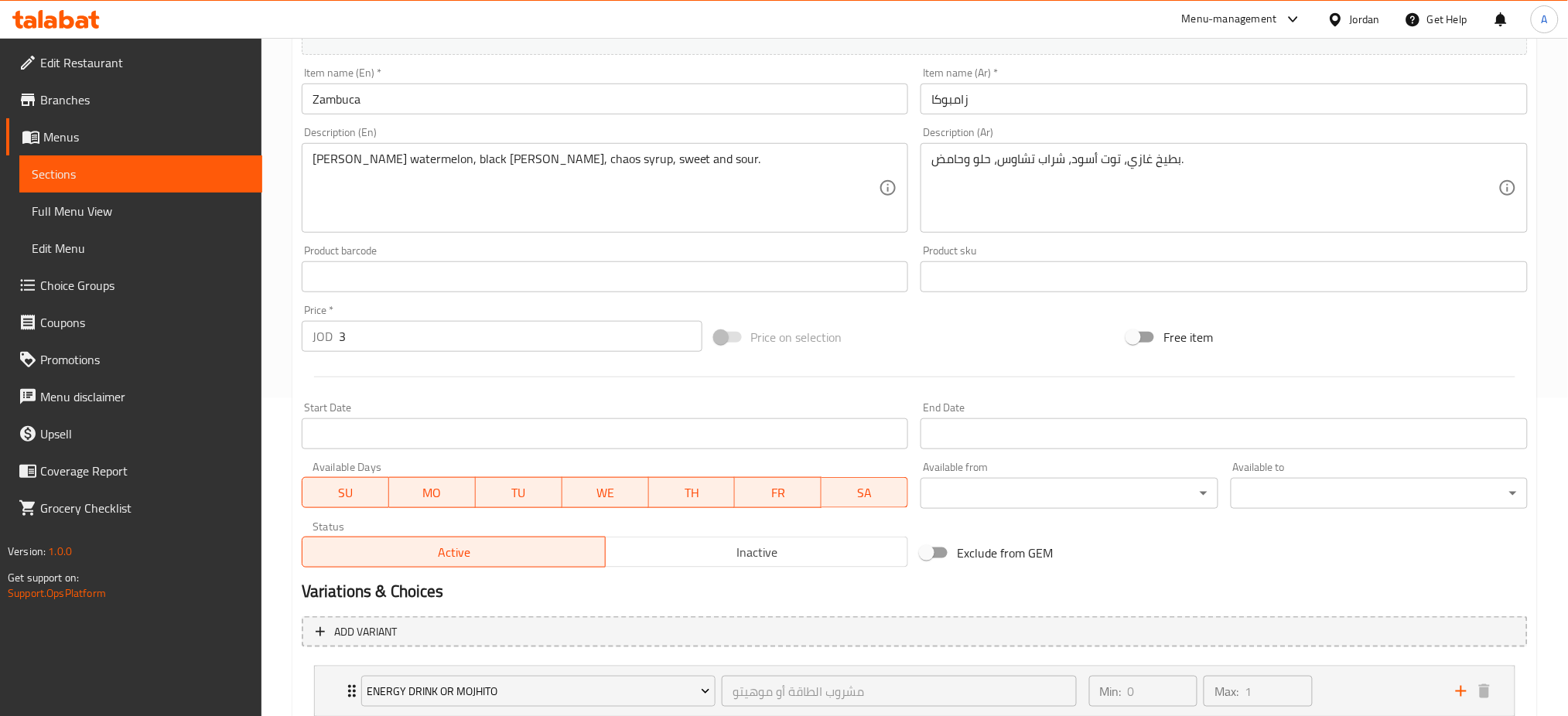
scroll to position [353, 0]
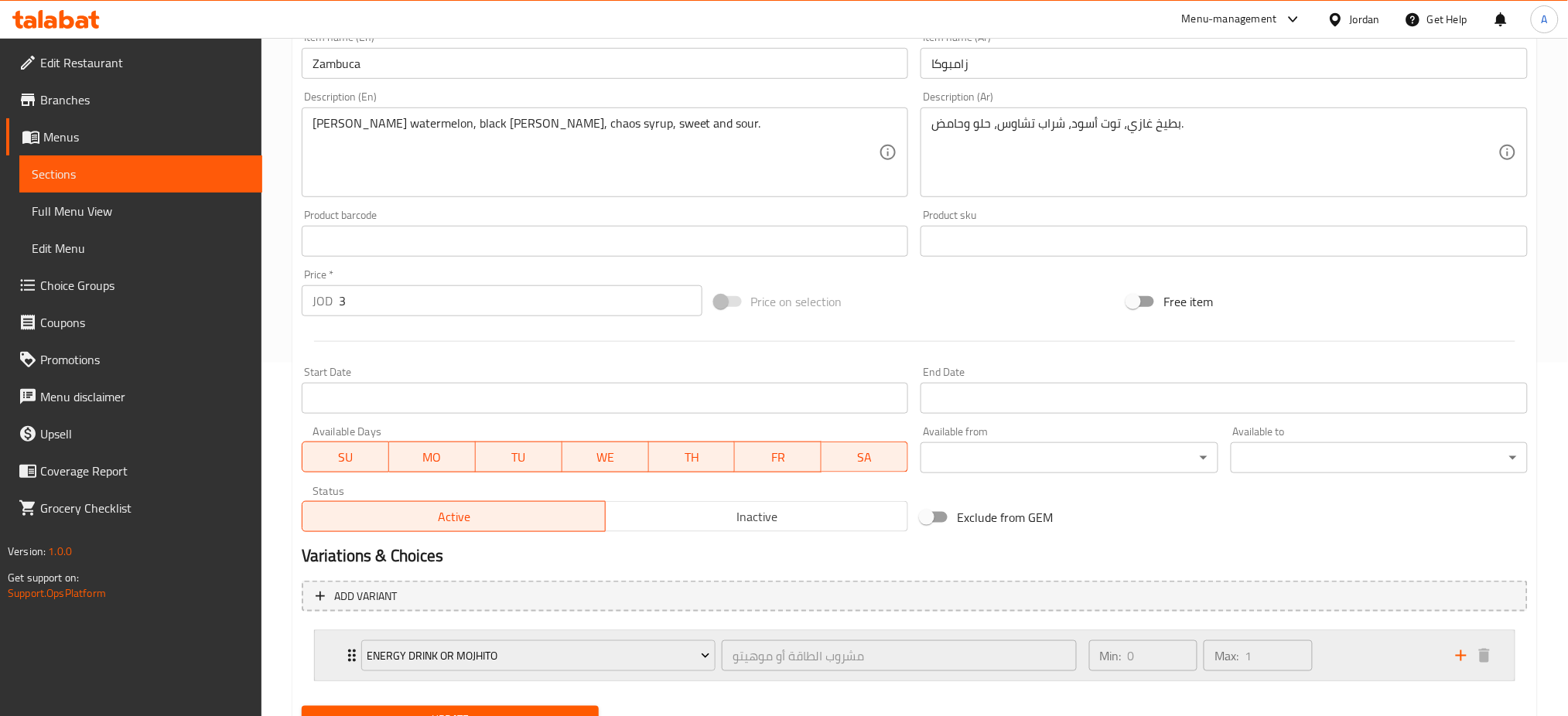
click at [1334, 631] on div "Min: 0 ​ Max: 1 ​" at bounding box center [1262, 656] width 366 height 50
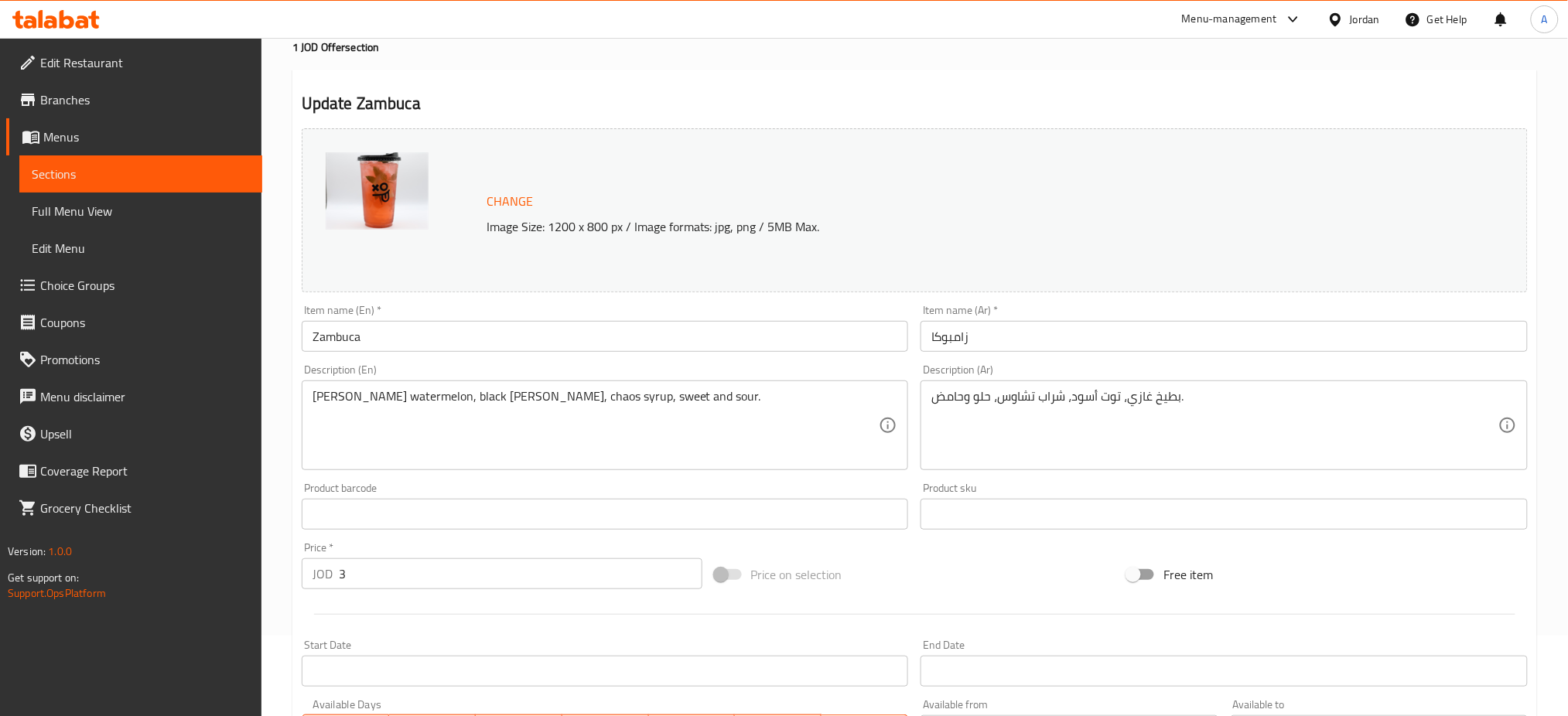
scroll to position [0, 0]
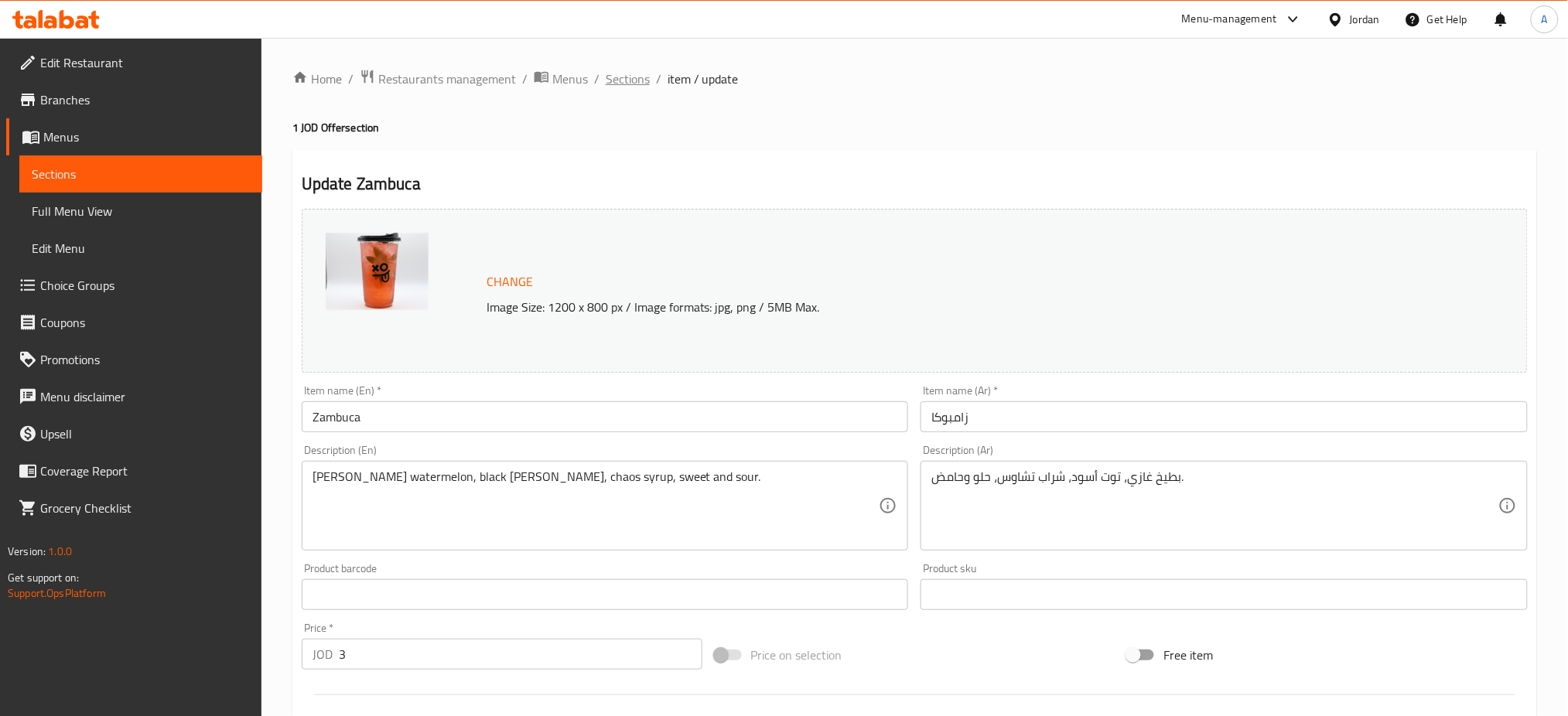
click at [605, 75] on span "Sections" at bounding box center [628, 79] width 44 height 18
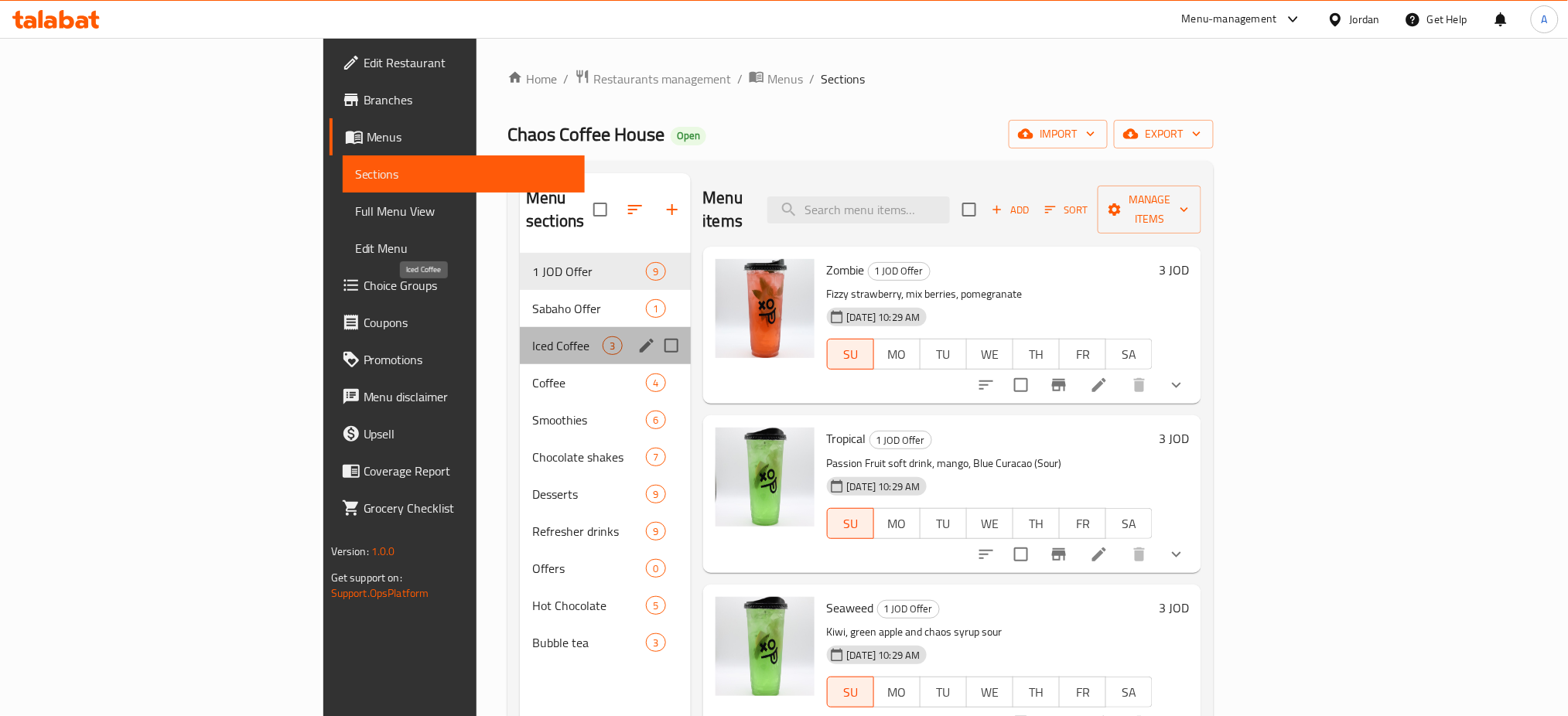
click at [532, 337] on span "Iced Coffee" at bounding box center [567, 346] width 70 height 18
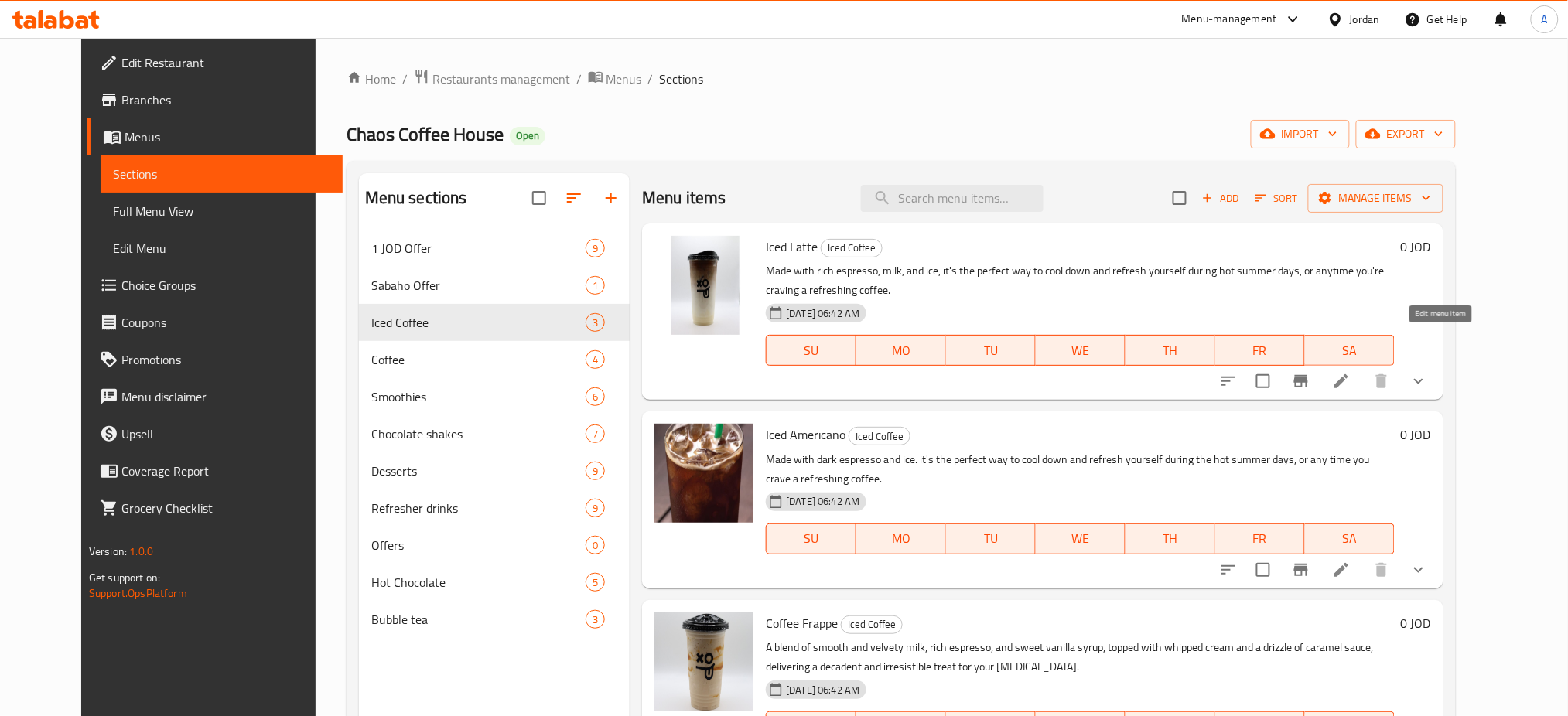
click at [1348, 375] on icon at bounding box center [1341, 381] width 14 height 14
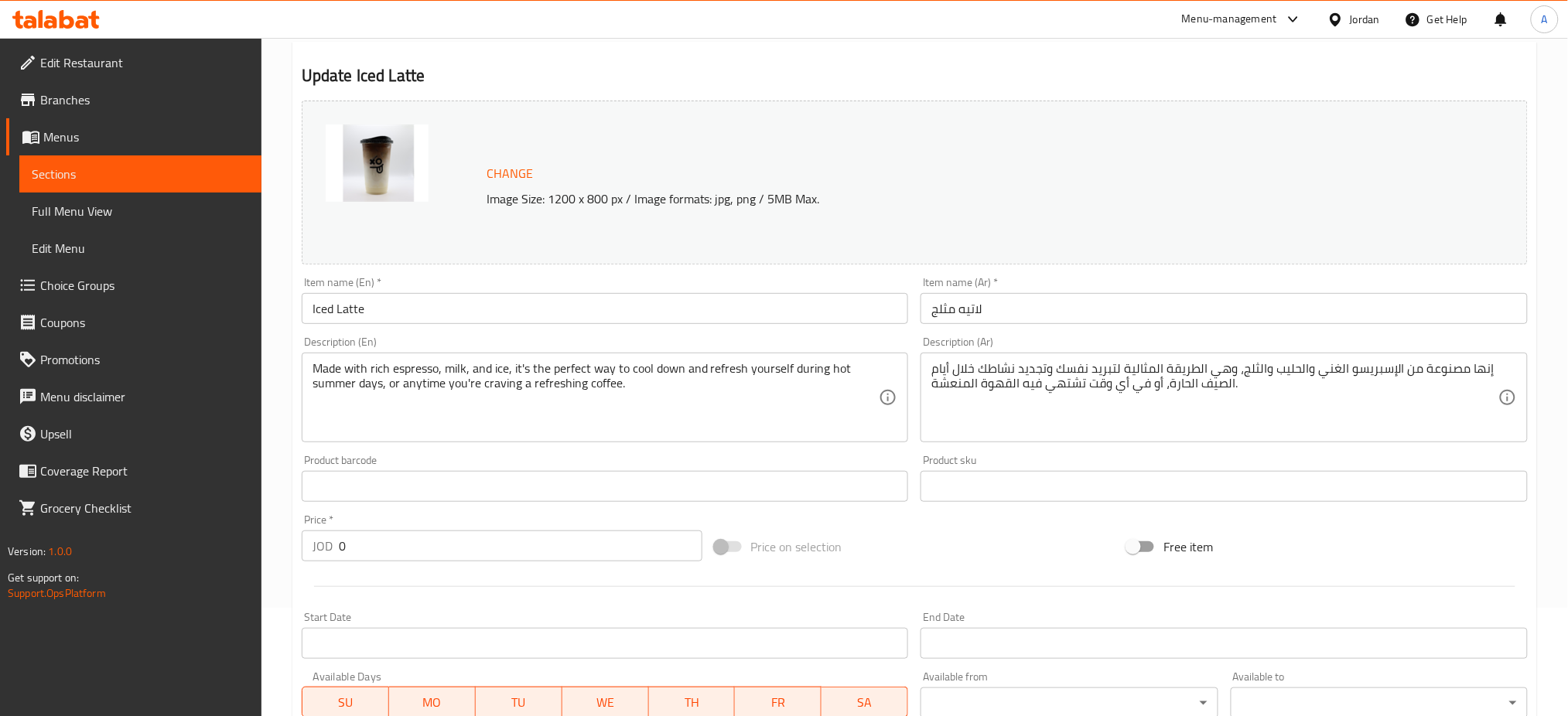
scroll to position [473, 0]
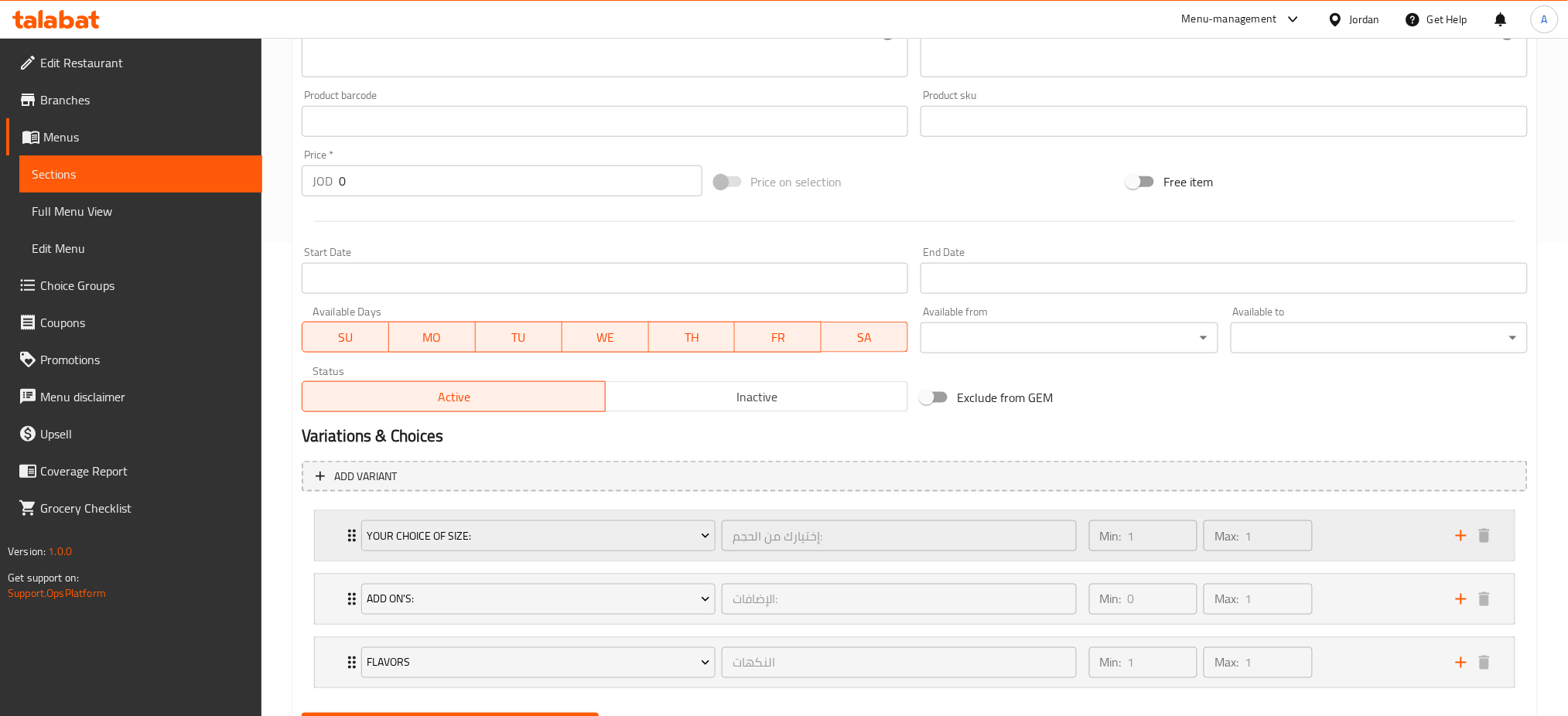
click at [1369, 512] on div "Min: 1 ​ Max: 1 ​" at bounding box center [1262, 537] width 366 height 50
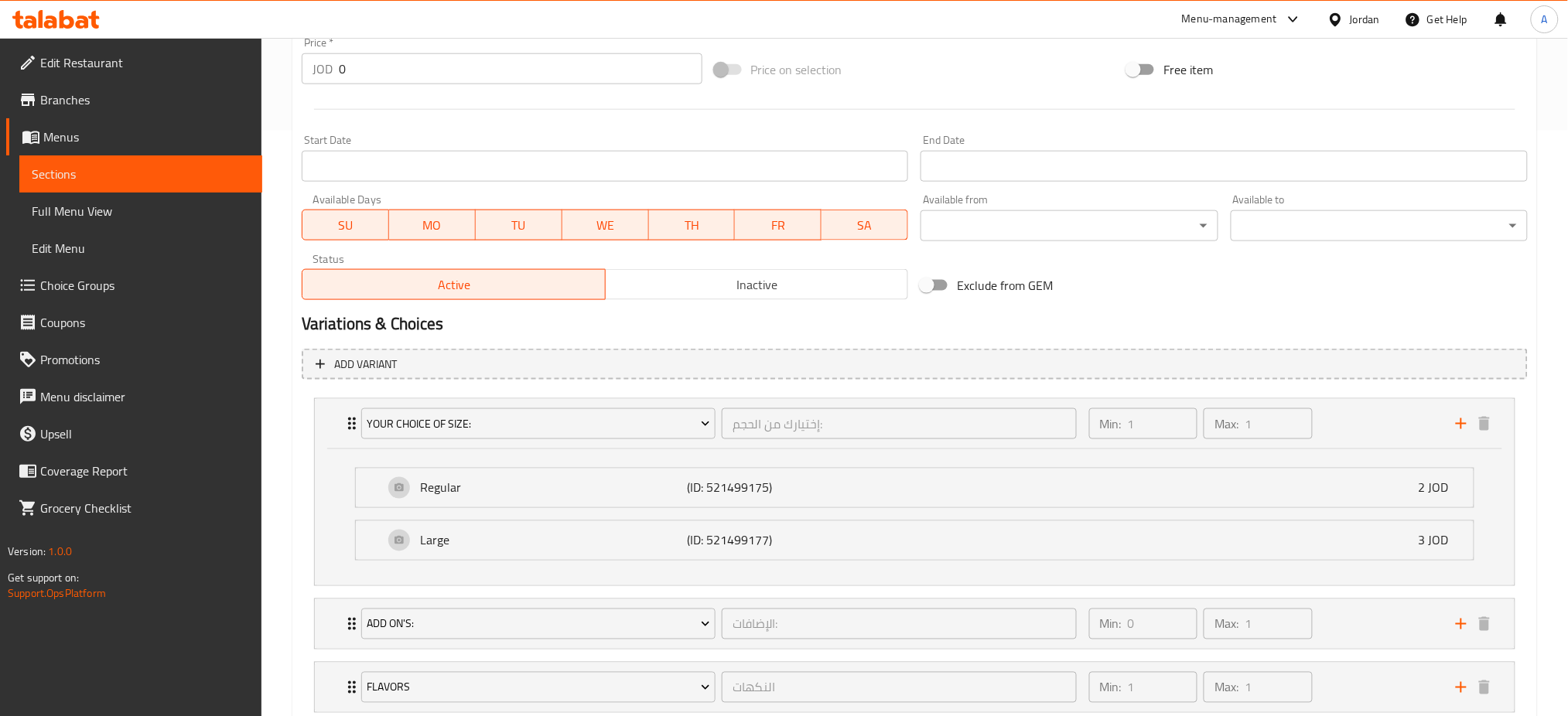
scroll to position [608, 0]
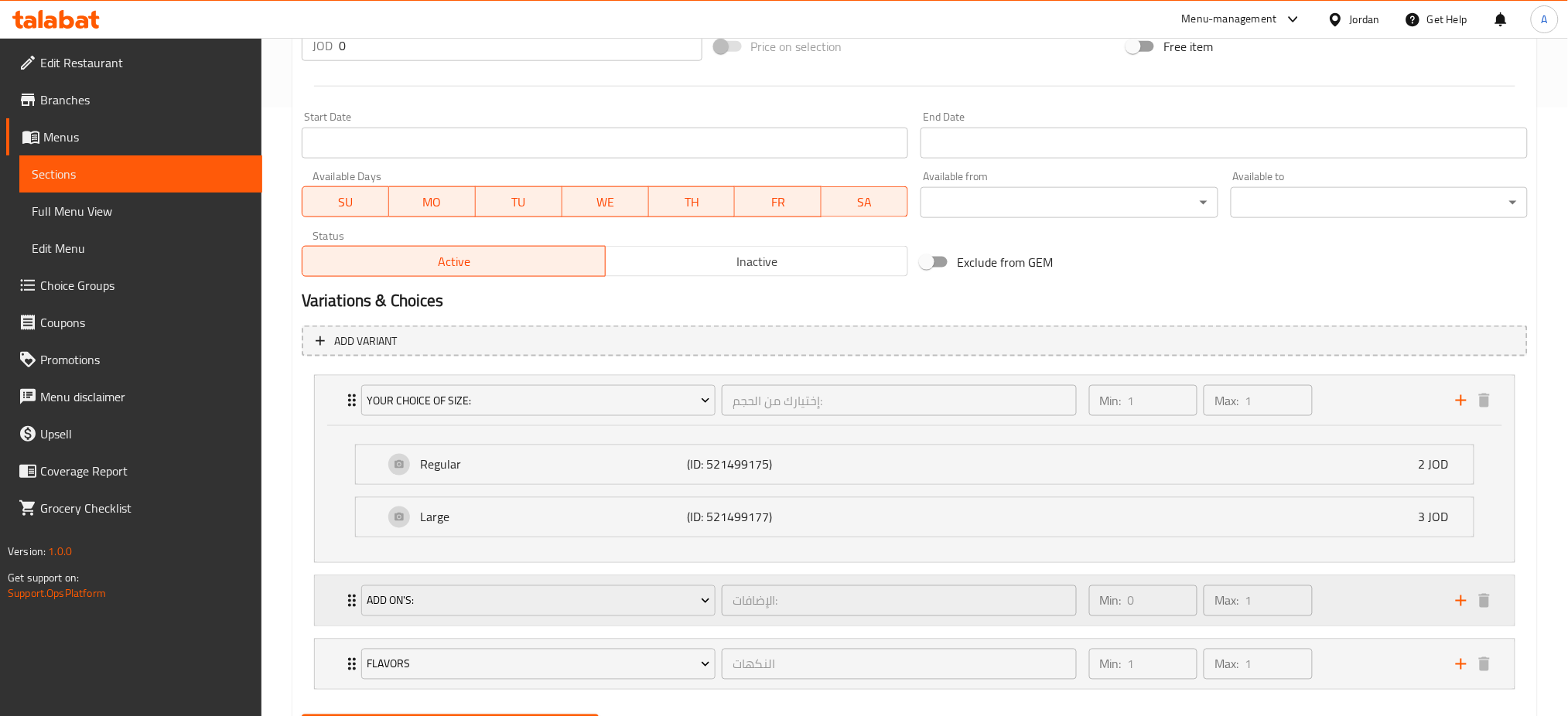
click at [1370, 576] on div "Min: 0 ​ Max: 1 ​" at bounding box center [1262, 601] width 366 height 50
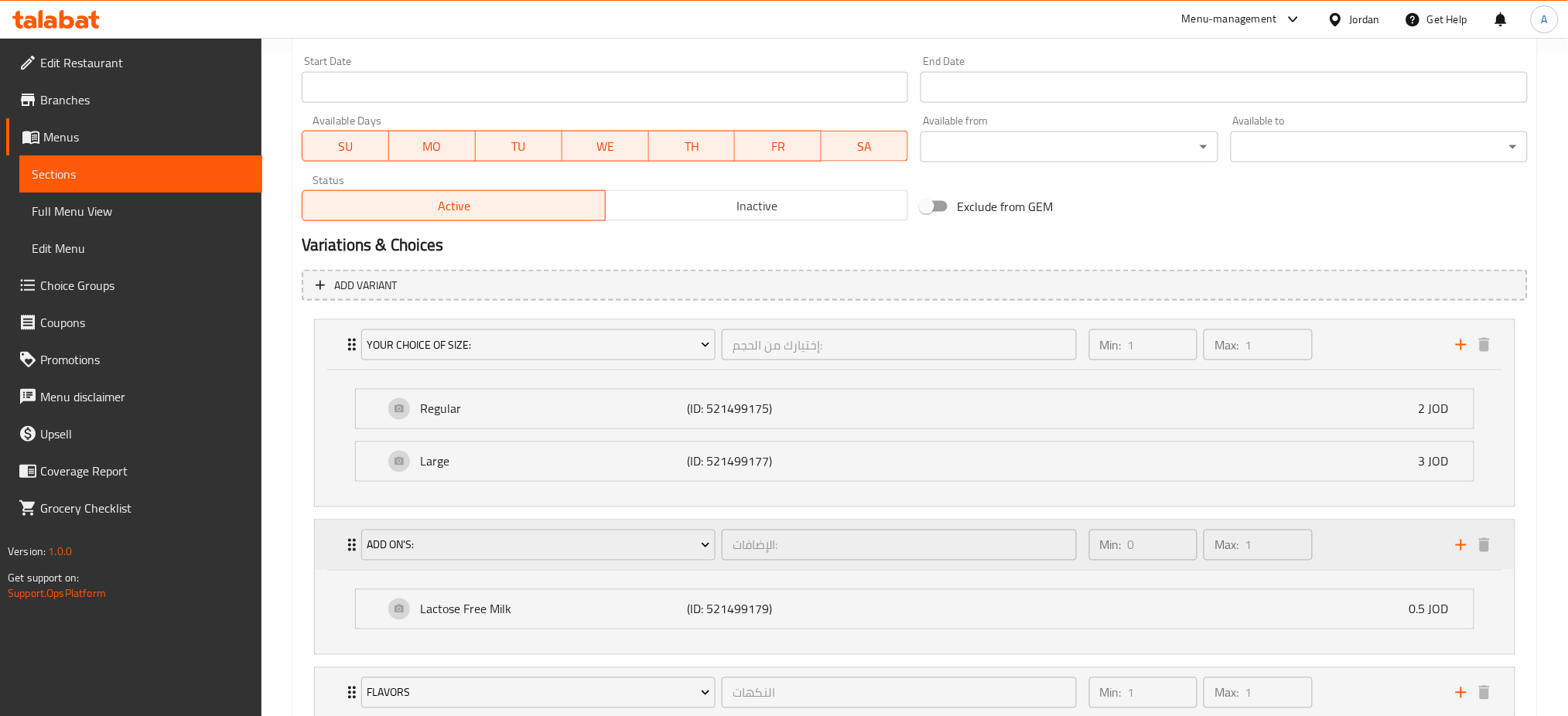
scroll to position [696, 0]
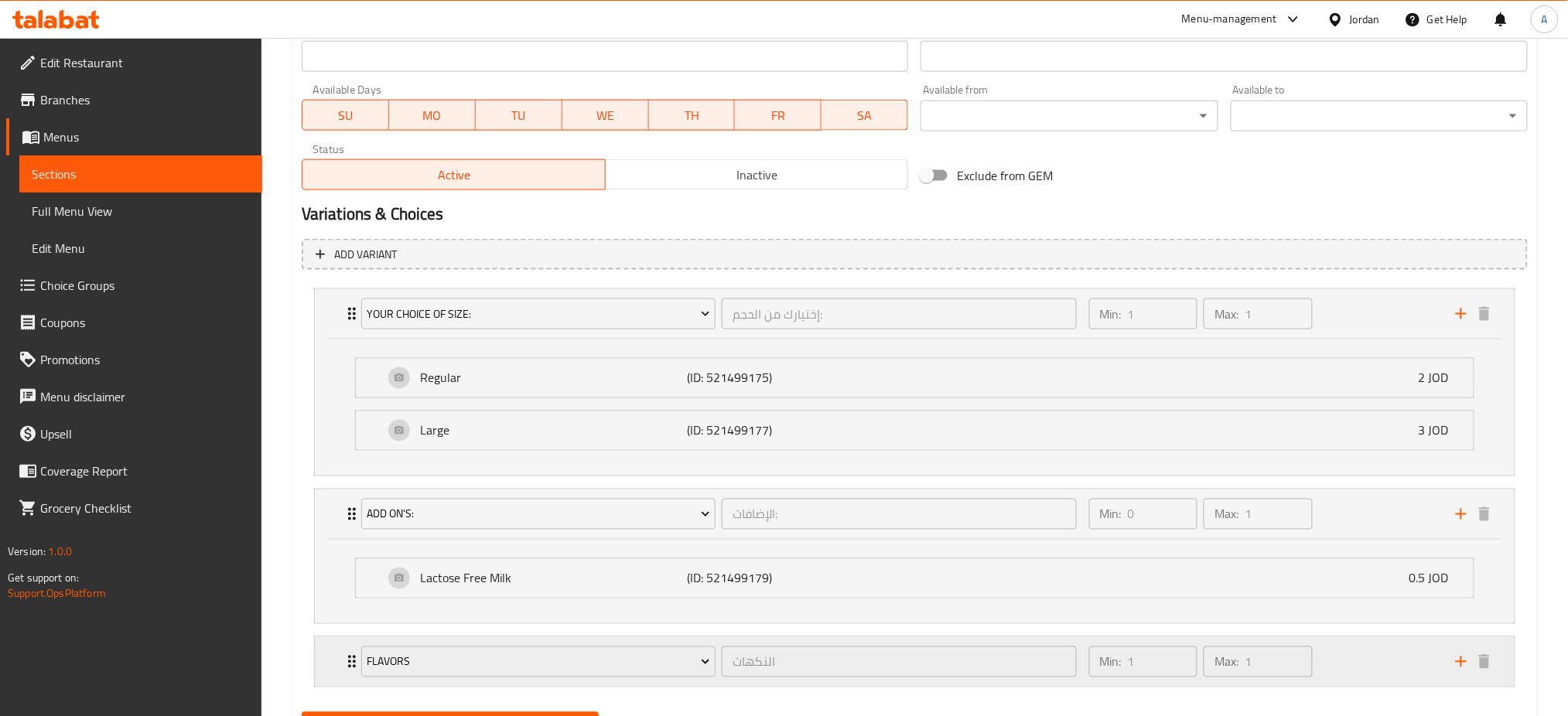
click at [1394, 638] on div "Min: 1 ​ Max: 1 ​" at bounding box center [1262, 663] width 366 height 50
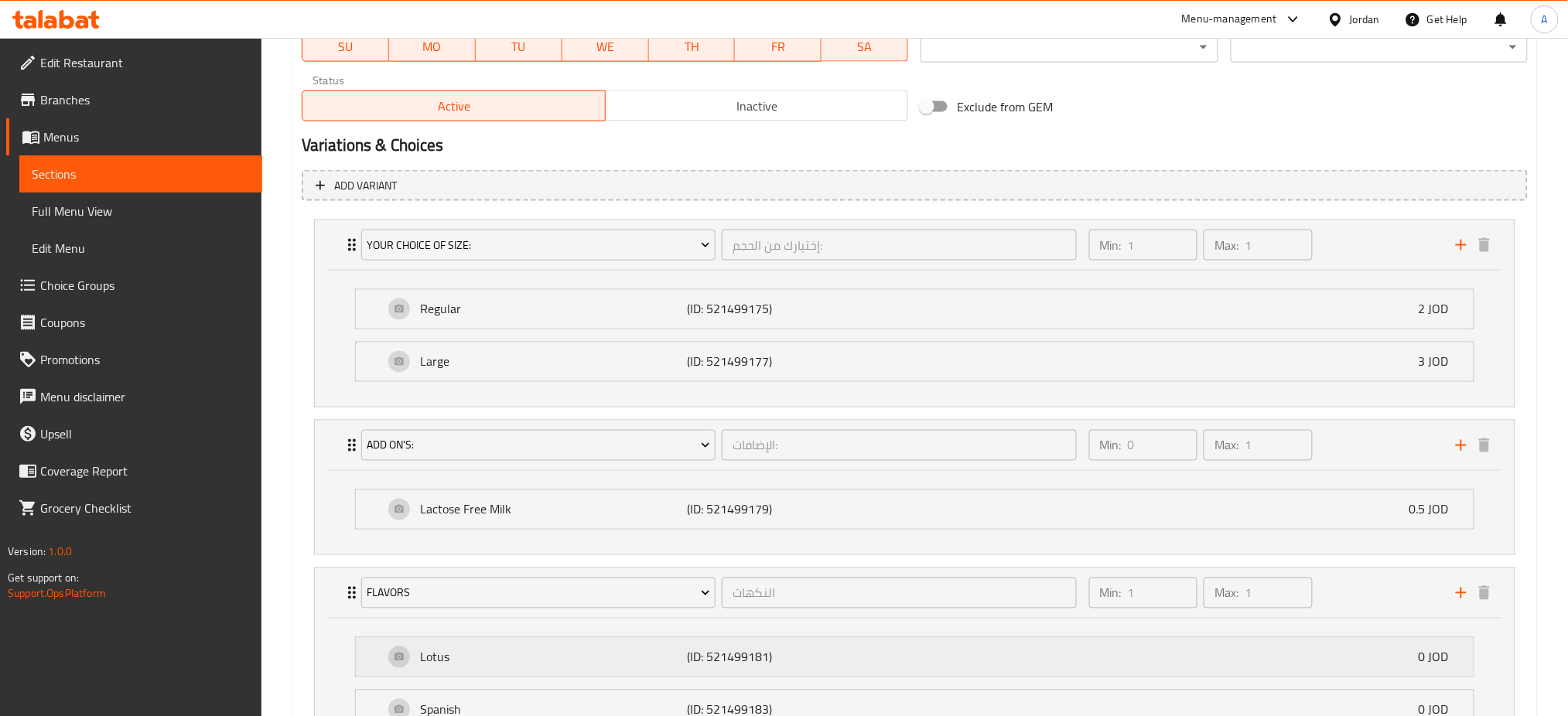
scroll to position [798, 0]
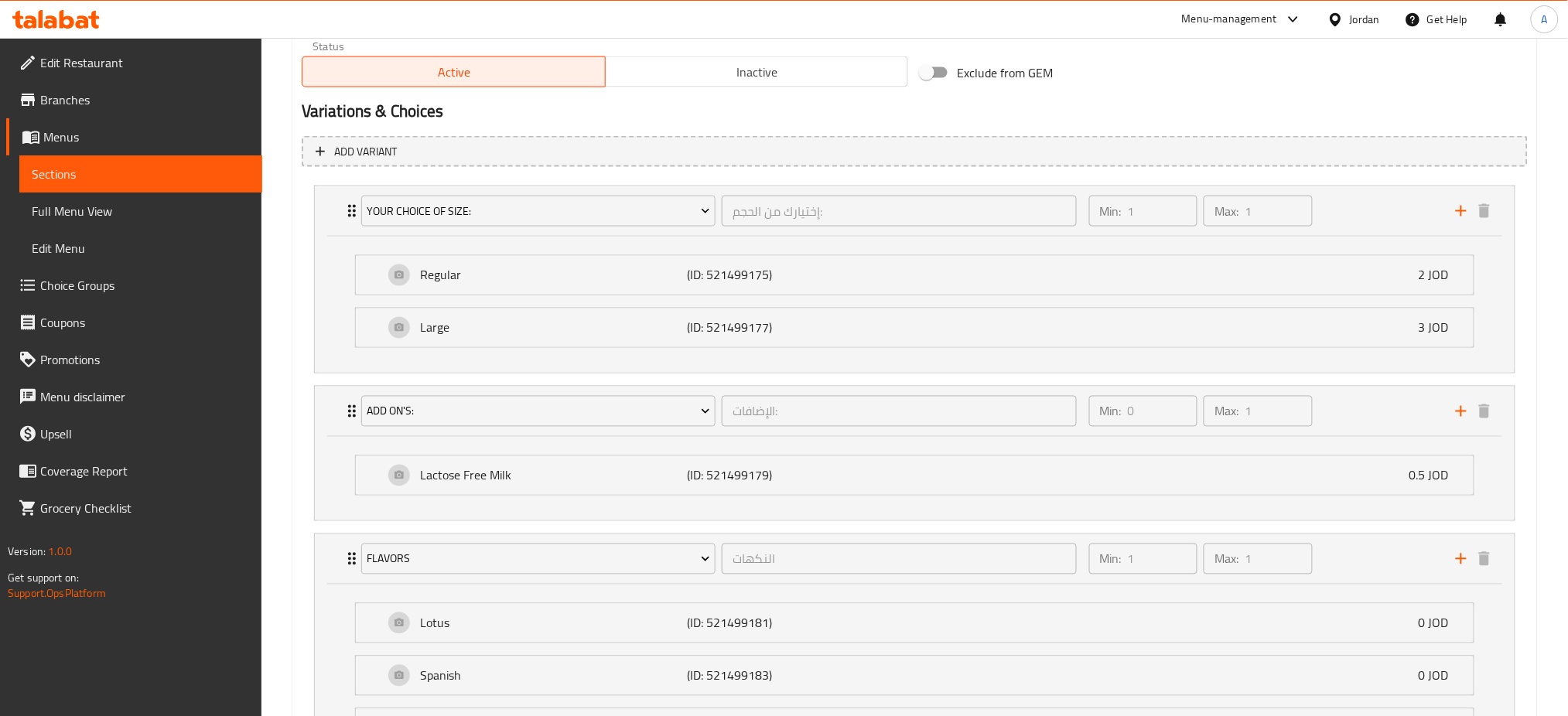
click at [980, 449] on div "Lactose Free Milk (ID: 521499179) 0.5 JOD Name (En) Lactose Free Milk Name (En)…" at bounding box center [915, 479] width 1200 height 84
click at [1428, 387] on div "Min: 0 ​ Max: 1 ​" at bounding box center [1262, 411] width 366 height 50
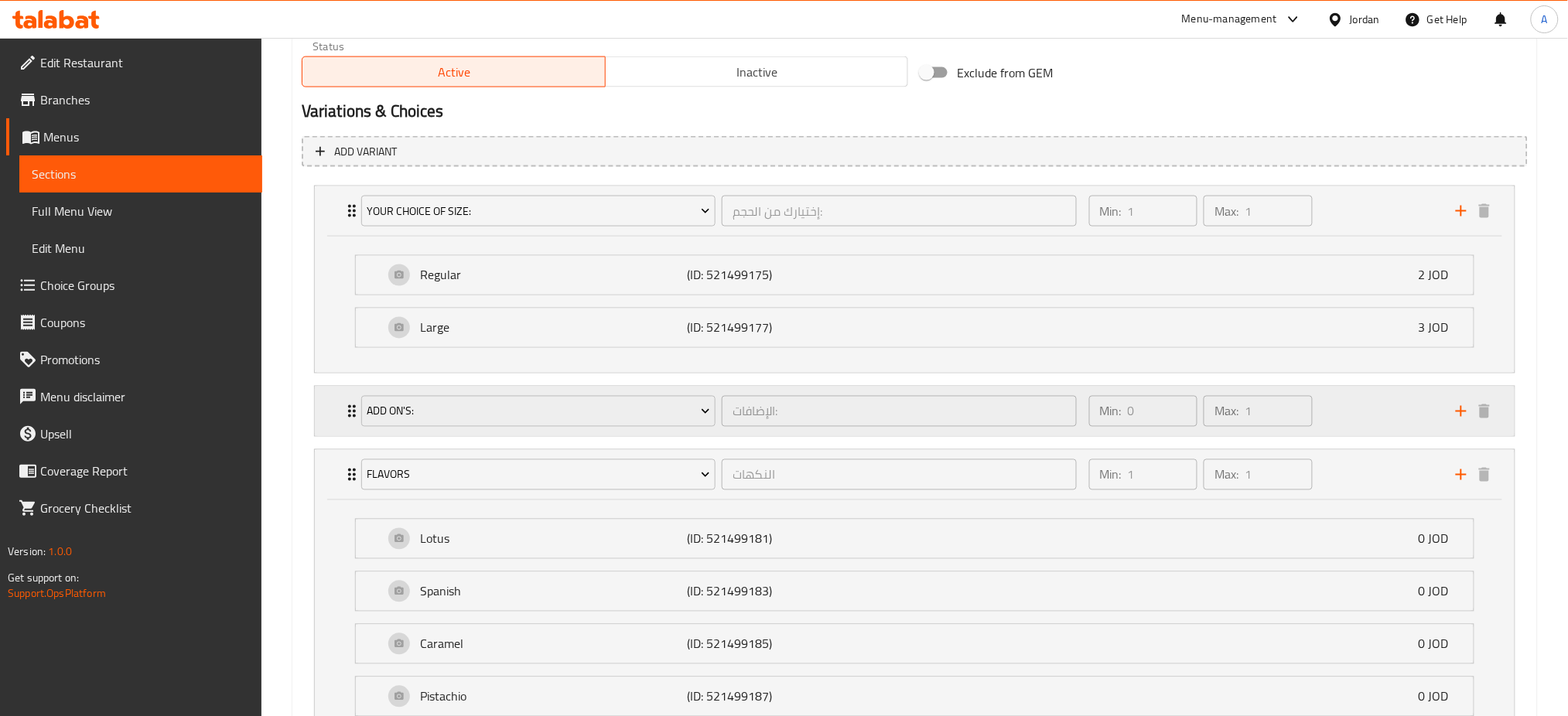
click at [1428, 387] on div "Min: 0 ​ Max: 1 ​" at bounding box center [1262, 411] width 366 height 50
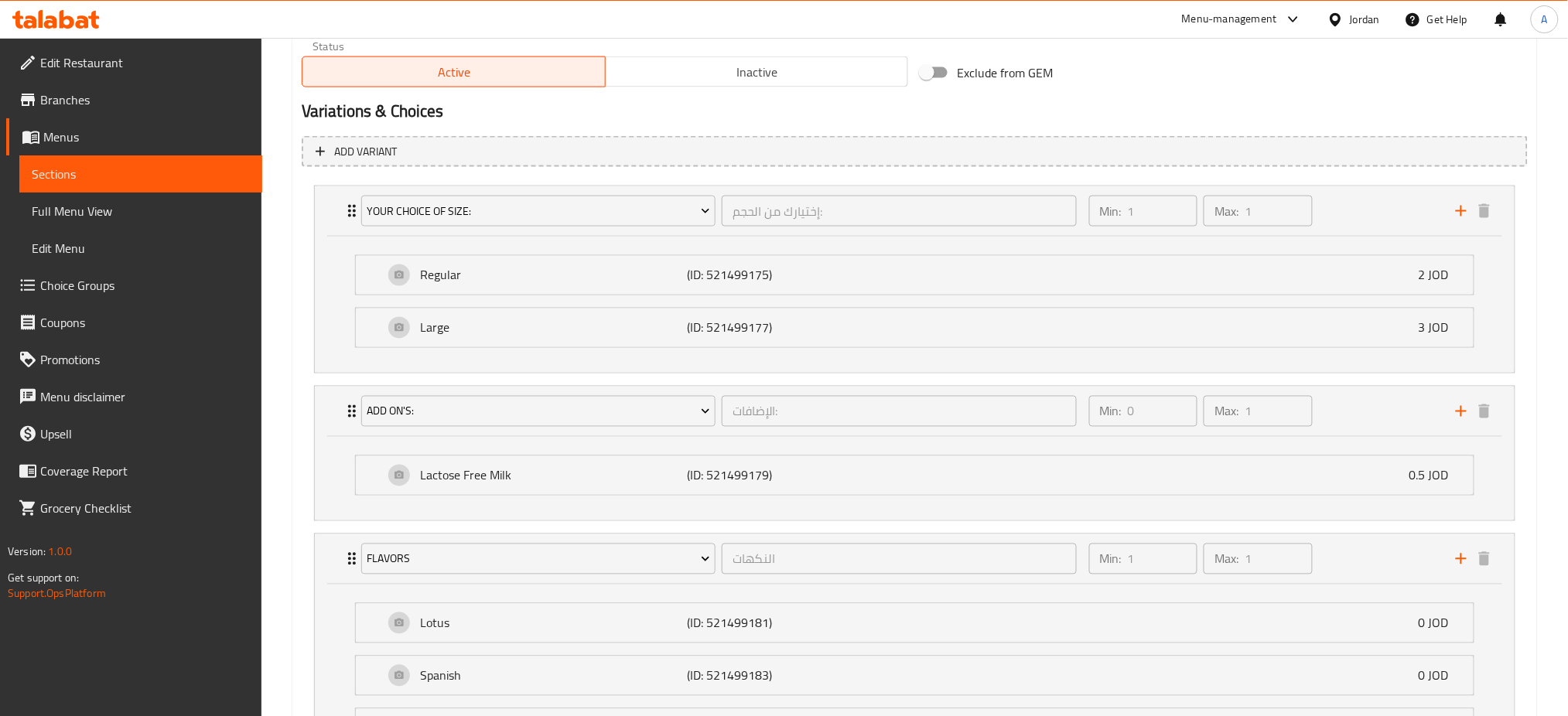
click at [1374, 302] on li "Large (ID: 521499177) 3 JOD Name (En) Large Name (En) Name (Ar) كبير Name (Ar) …" at bounding box center [914, 328] width 1144 height 52
click at [1358, 308] on div "Large (ID: 521499177) 3 JOD" at bounding box center [919, 328] width 1071 height 39
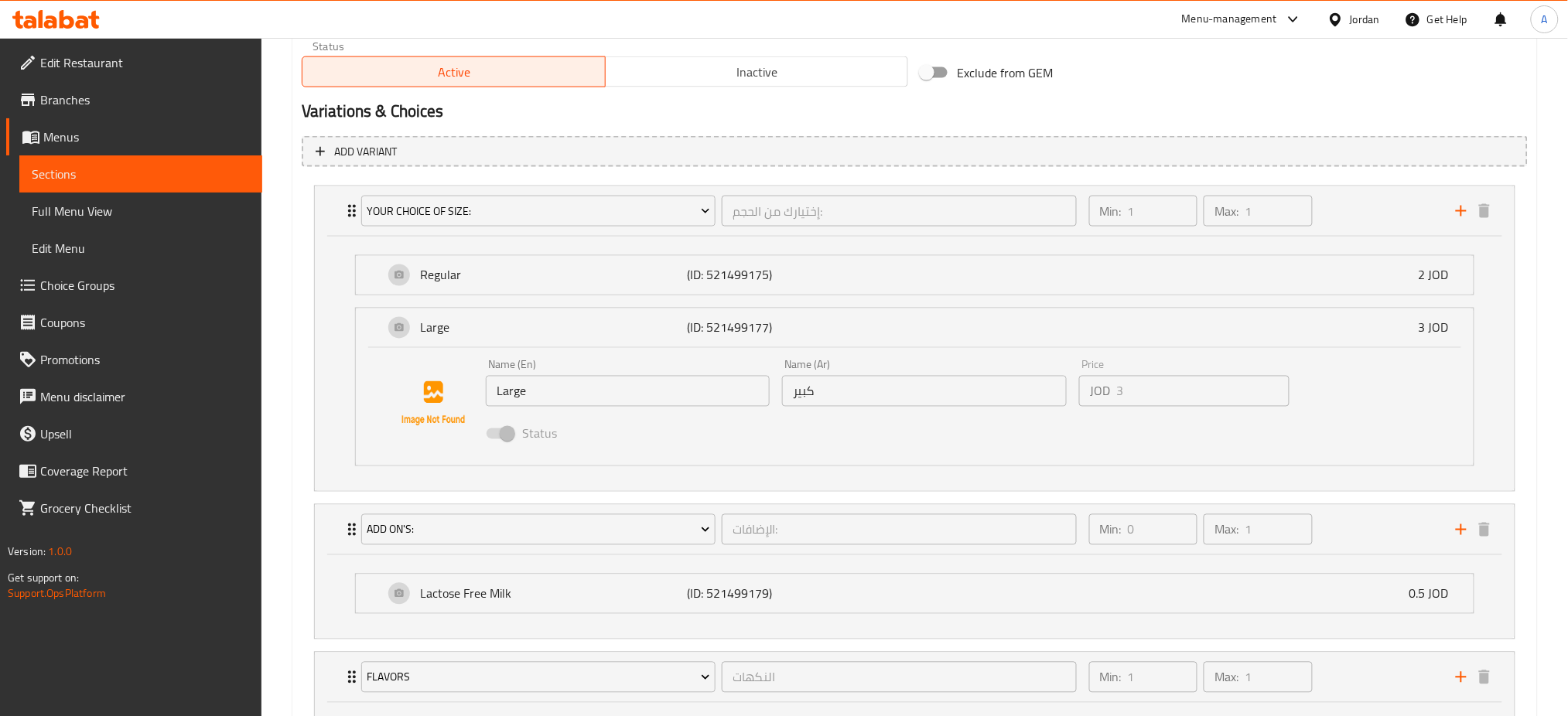
click at [500, 429] on span at bounding box center [500, 434] width 27 height 11
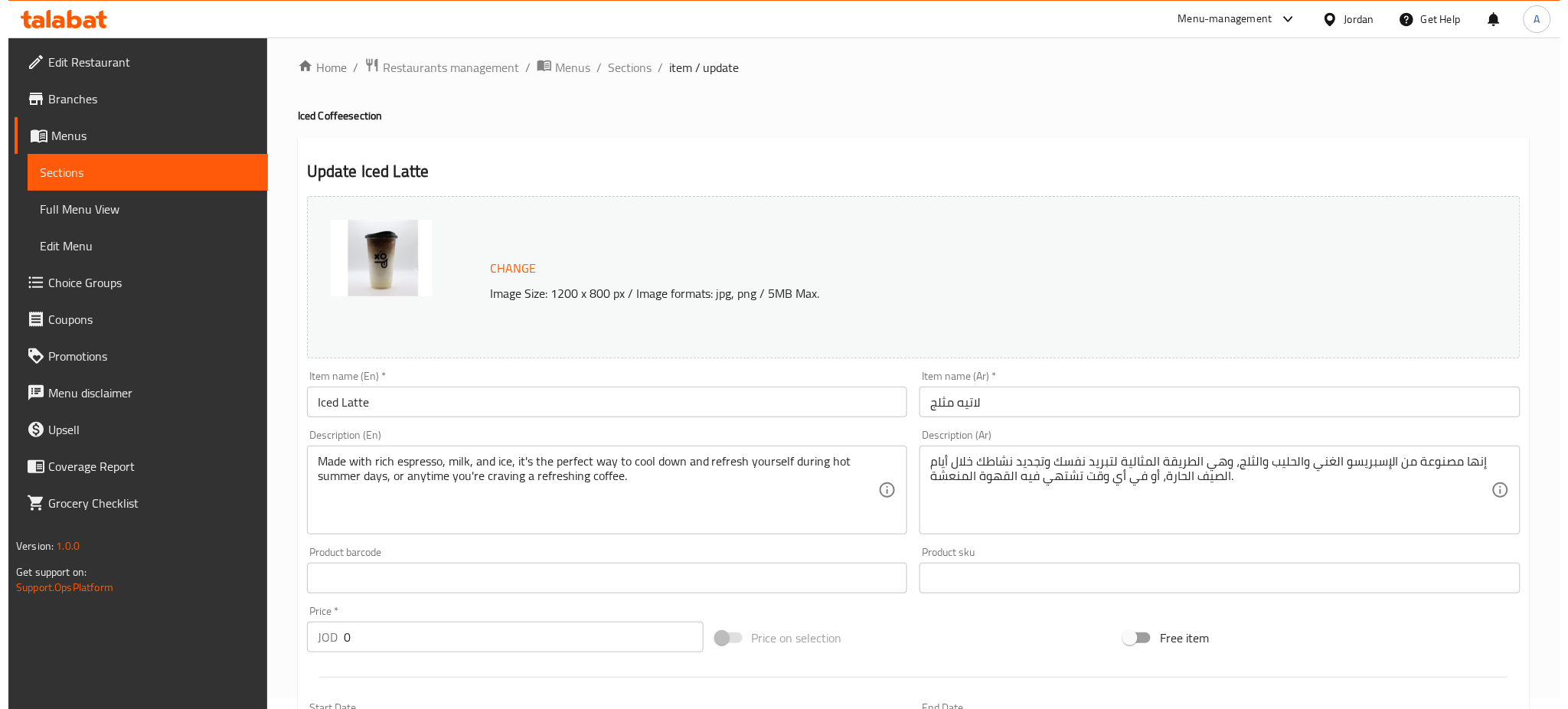
scroll to position [0, 0]
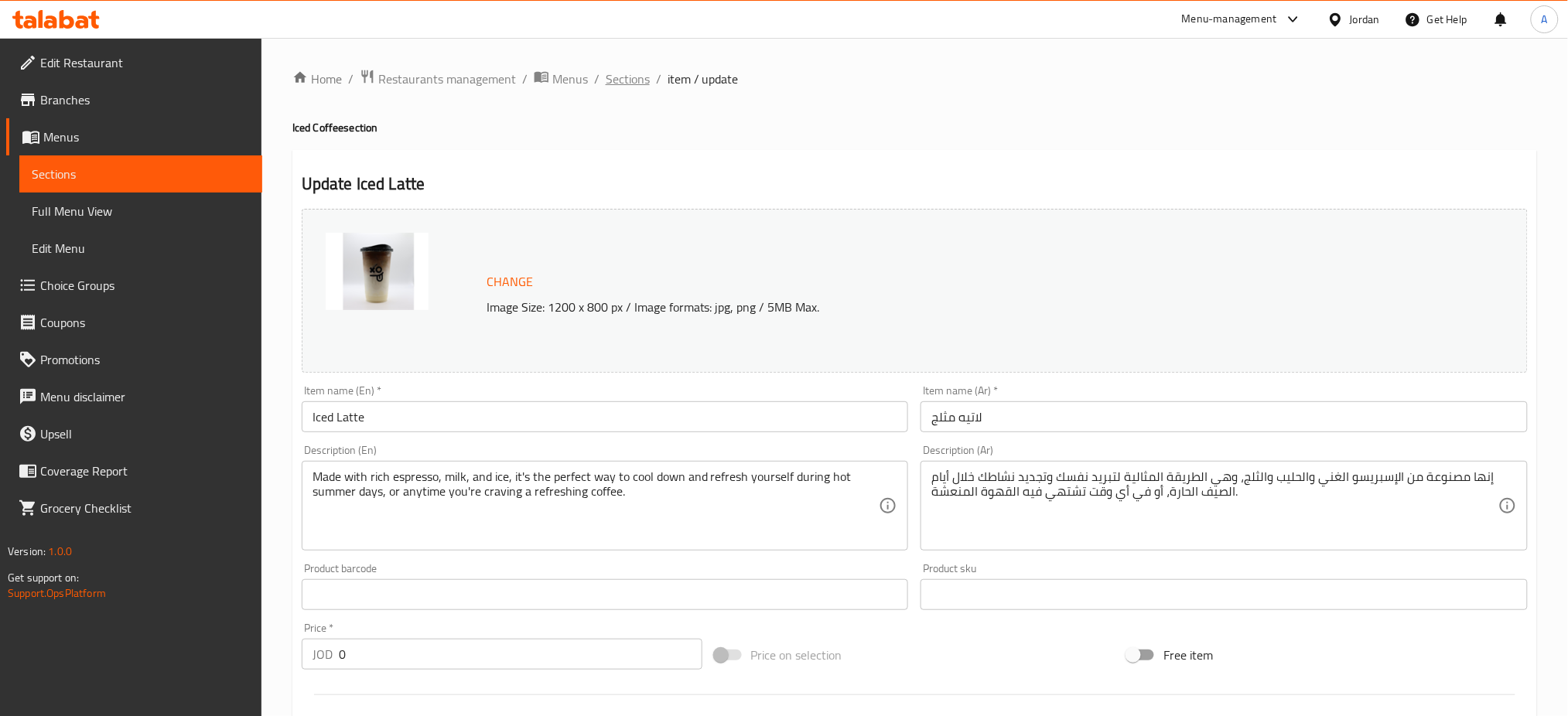
click at [605, 80] on span "Sections" at bounding box center [628, 79] width 44 height 18
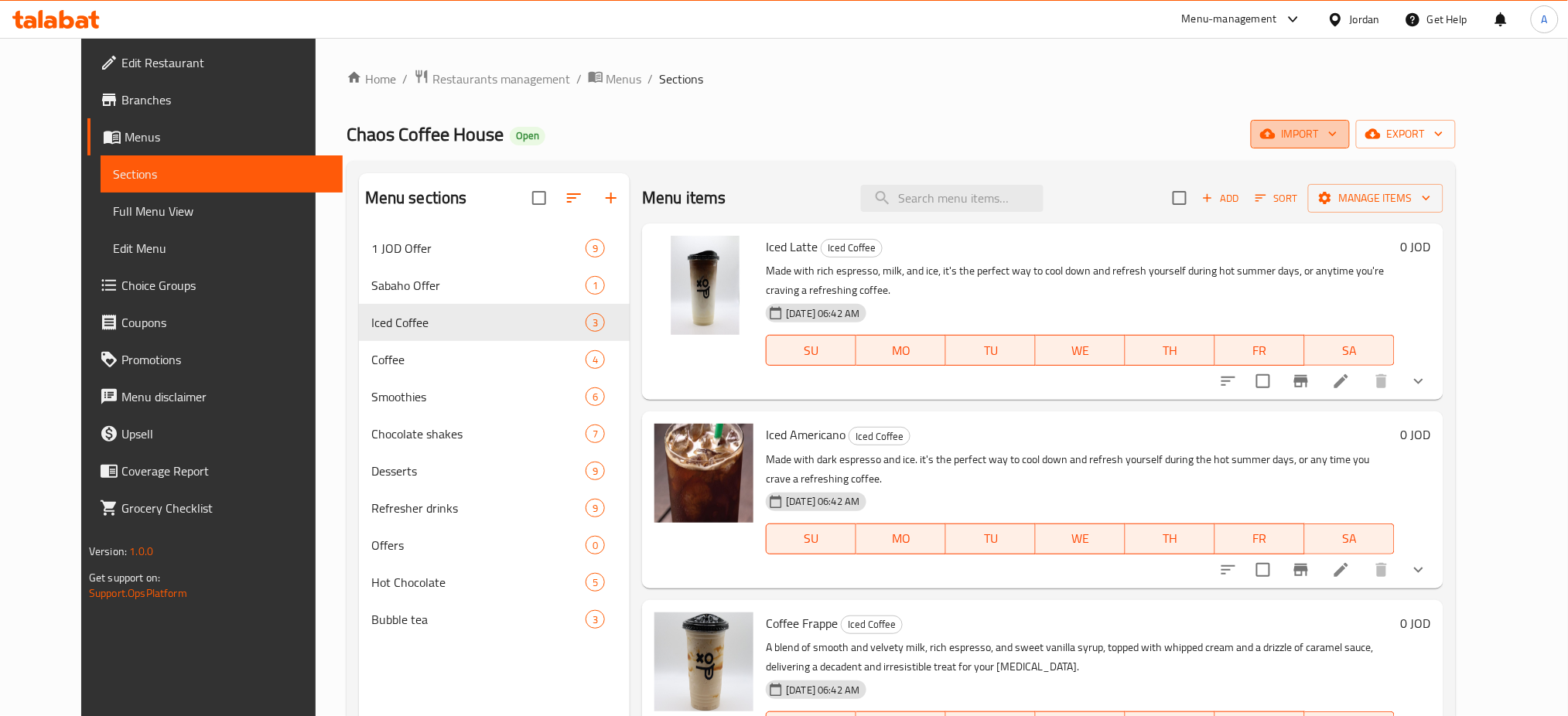
click at [1337, 135] on span "import" at bounding box center [1300, 133] width 75 height 19
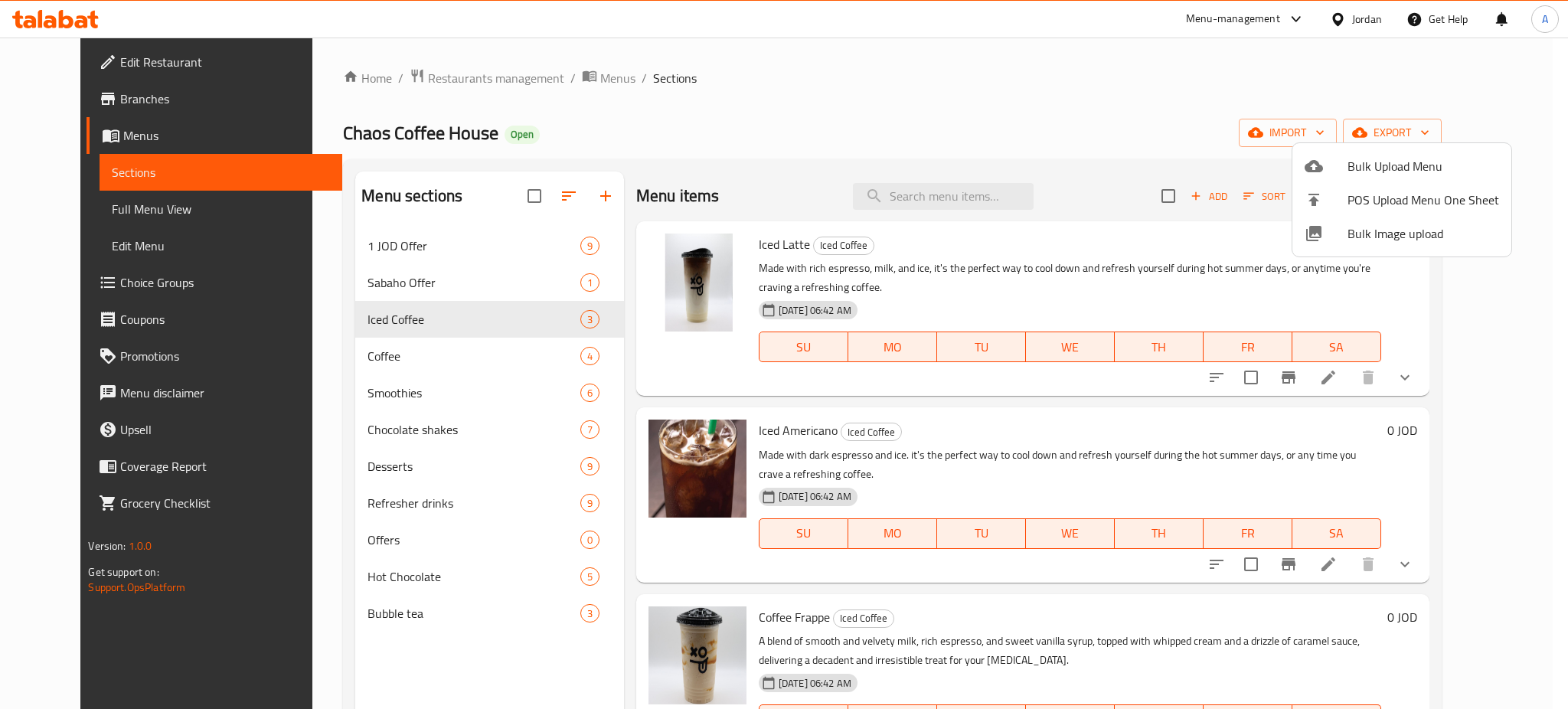
click at [1241, 110] on div at bounding box center [784, 354] width 1568 height 709
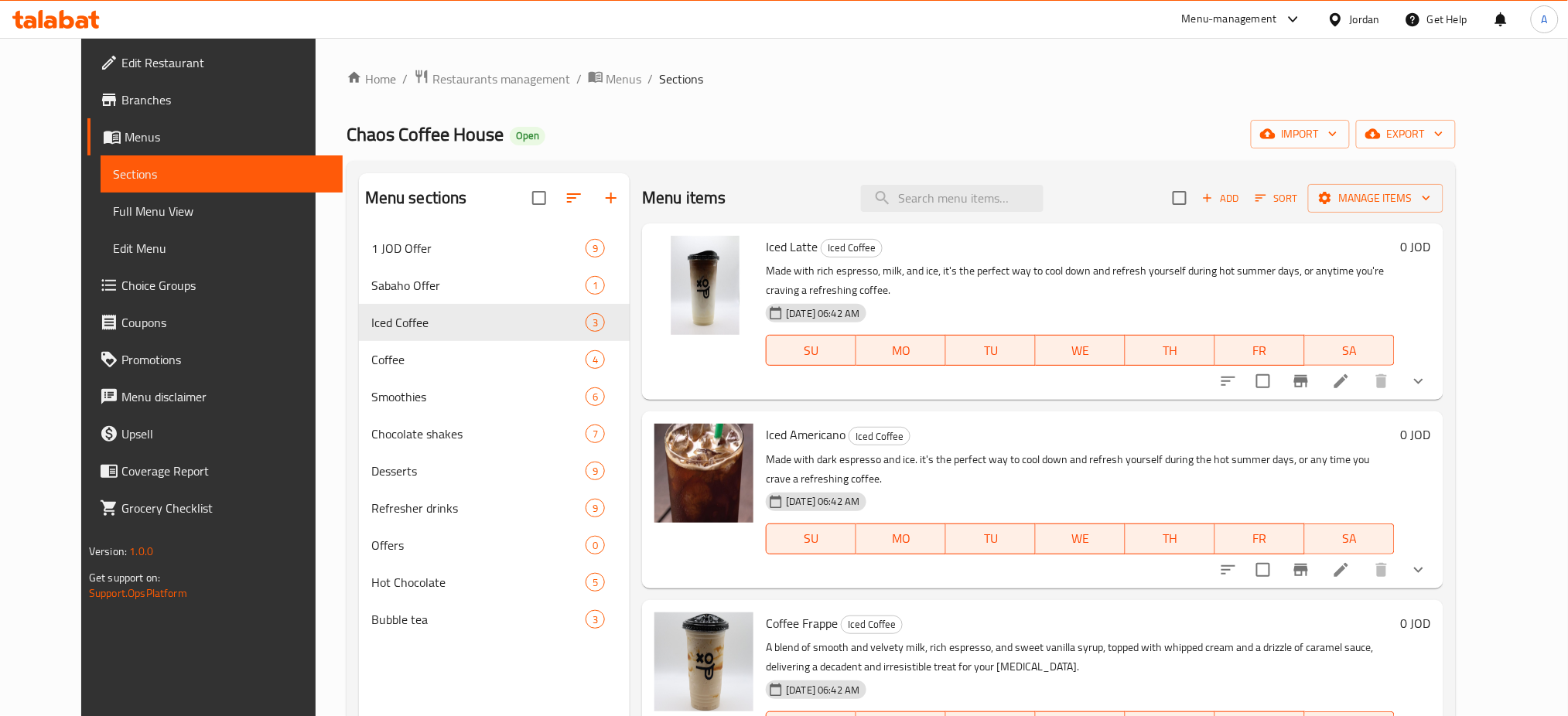
click at [1456, 186] on div "Menu sections 1 JOD Offer 9 Sabaho Offer 1 Iced Coffee 3 Coffee 4 Smoothies 6 C…" at bounding box center [901, 531] width 1109 height 741
click at [1434, 191] on icon "button" at bounding box center [1426, 198] width 16 height 16
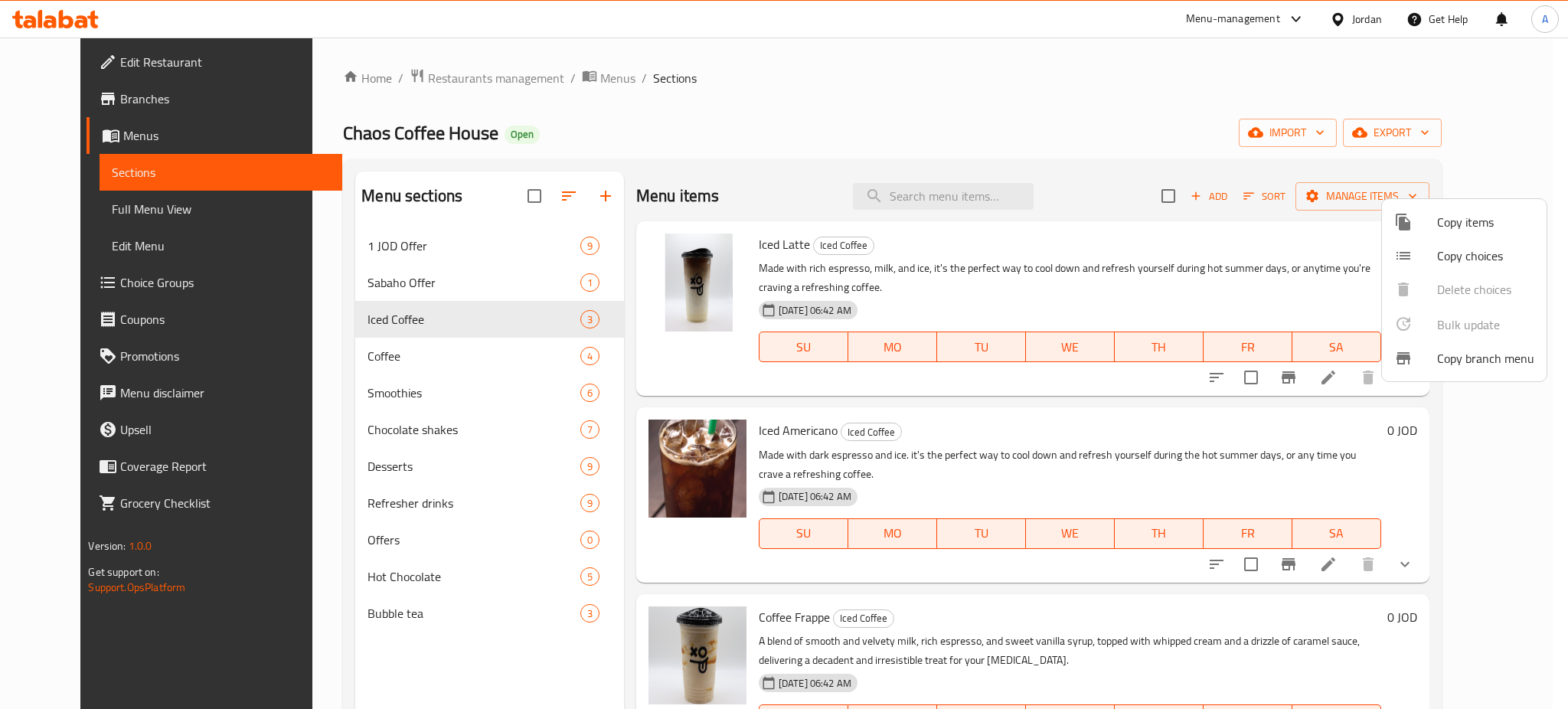
click at [1501, 222] on span "Copy items" at bounding box center [1486, 222] width 97 height 18
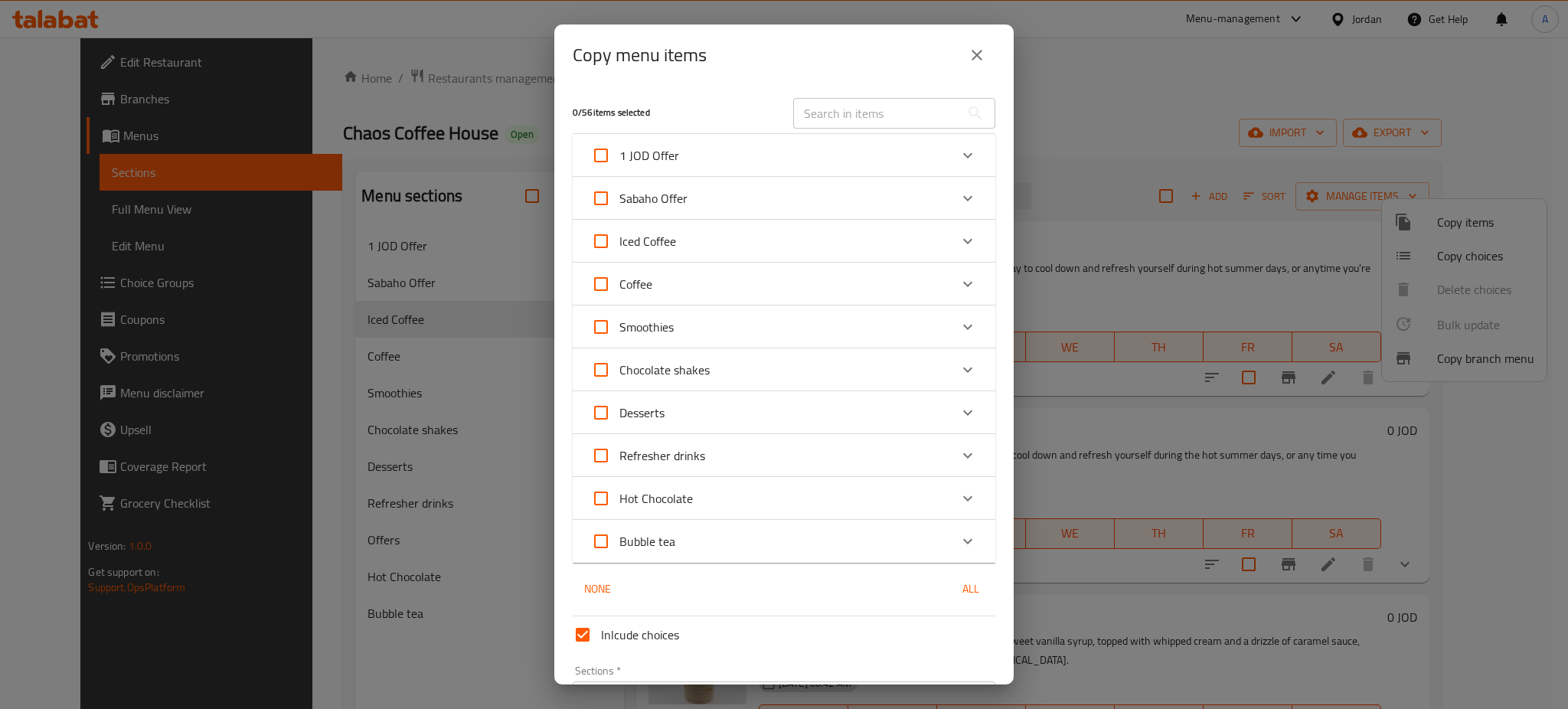
click at [713, 223] on div "Iced Coffee" at bounding box center [770, 241] width 358 height 36
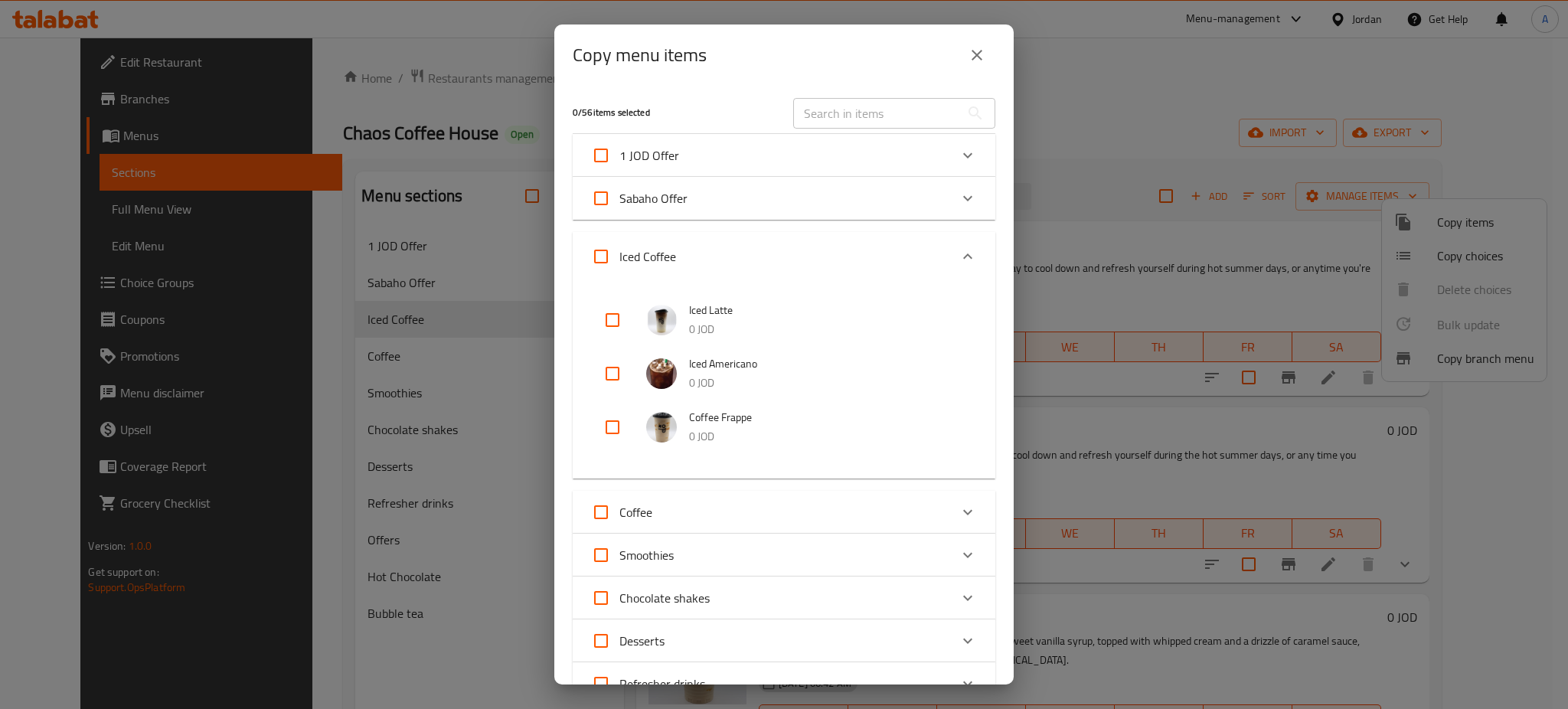
click at [616, 302] on input "checkbox" at bounding box center [612, 320] width 36 height 36
checkbox input "true"
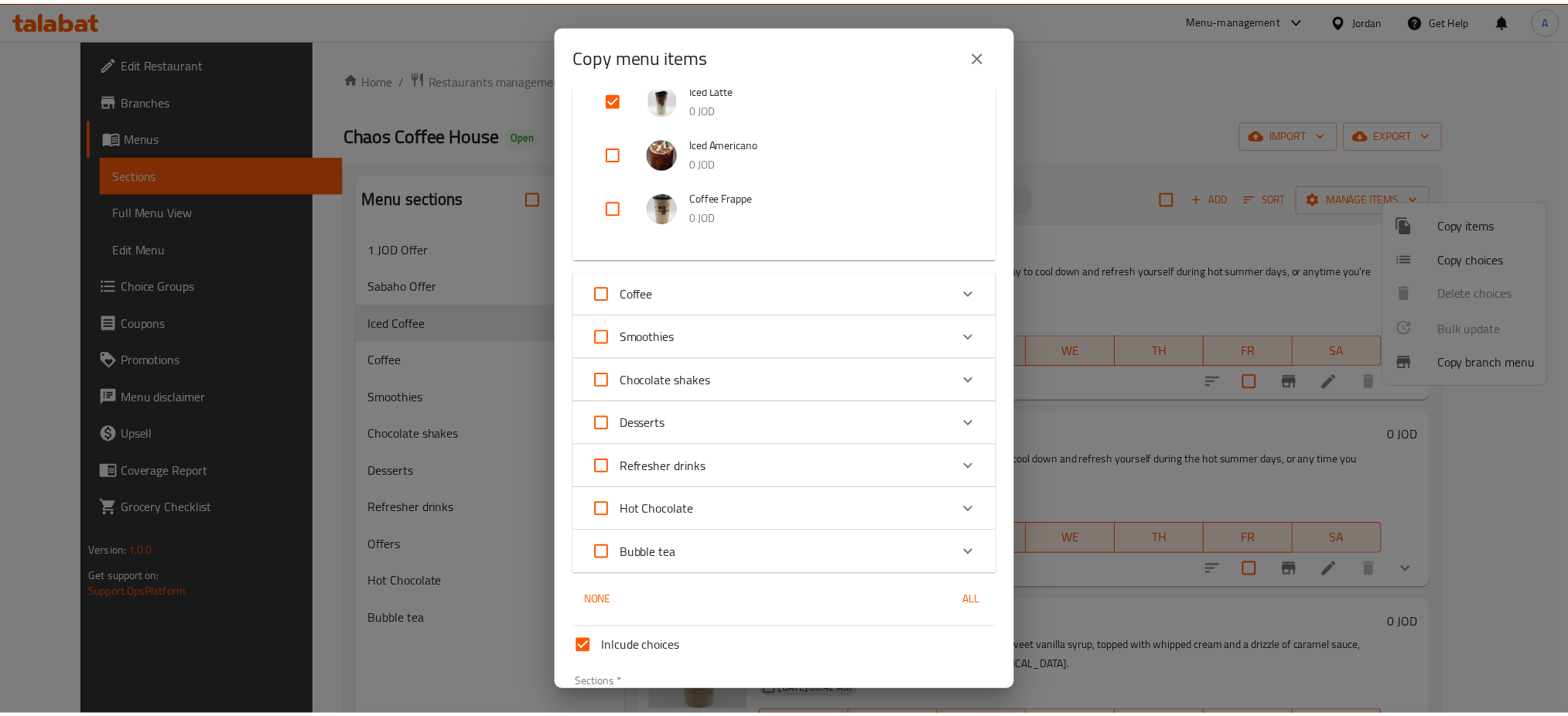
scroll to position [225, 0]
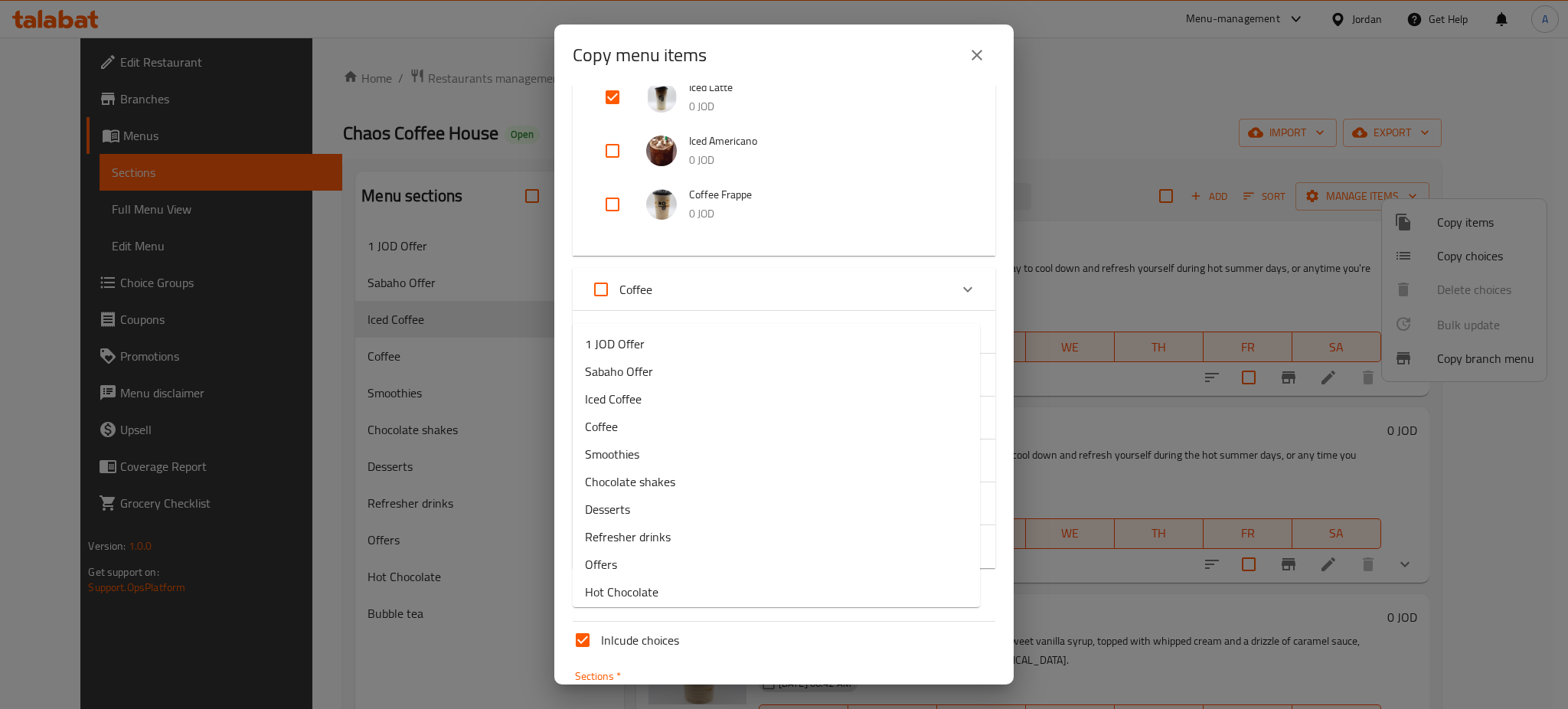
click at [742, 692] on input "Sections   *" at bounding box center [772, 703] width 388 height 22
click at [671, 346] on li "1 JOD Offer" at bounding box center [776, 344] width 407 height 27
type input "1 JOD Offer"
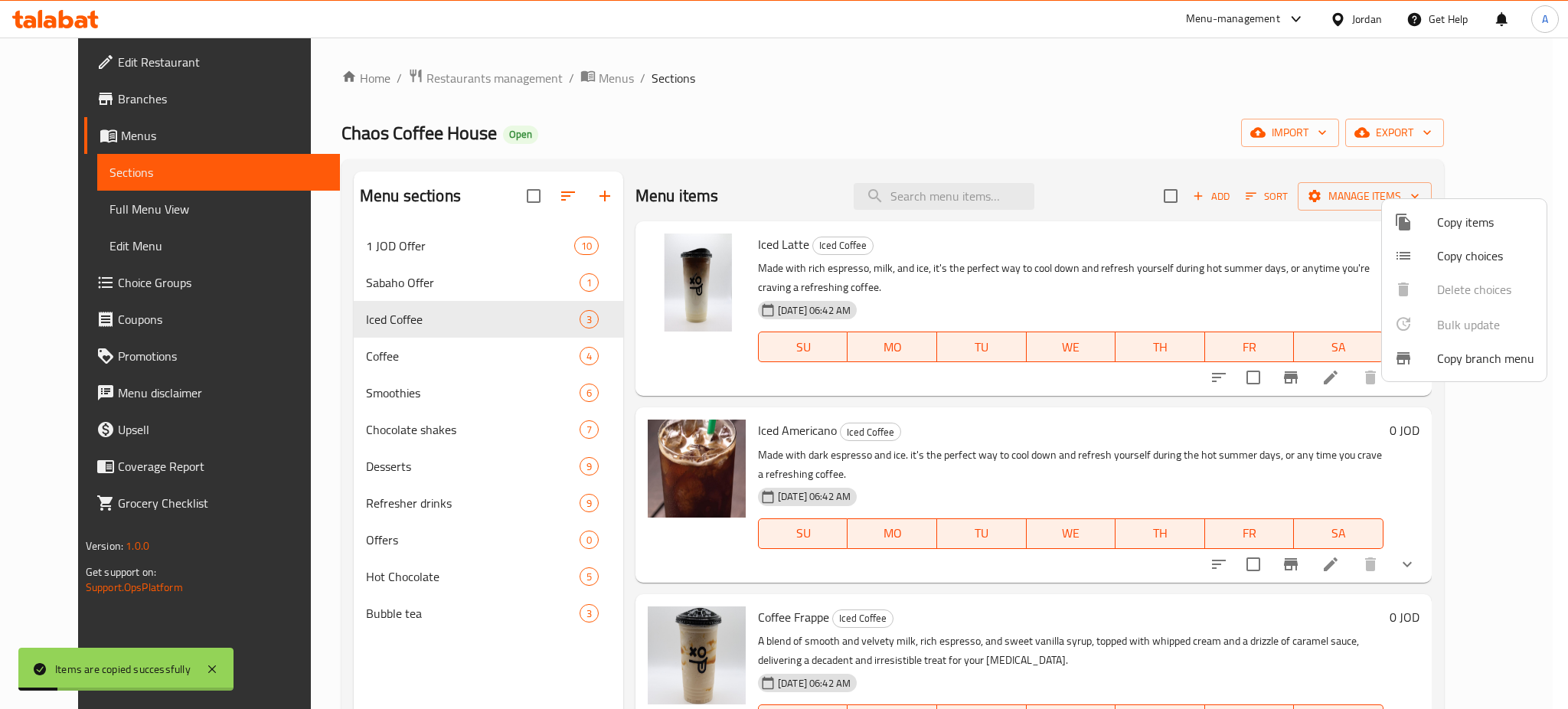
click at [458, 229] on div at bounding box center [784, 354] width 1568 height 709
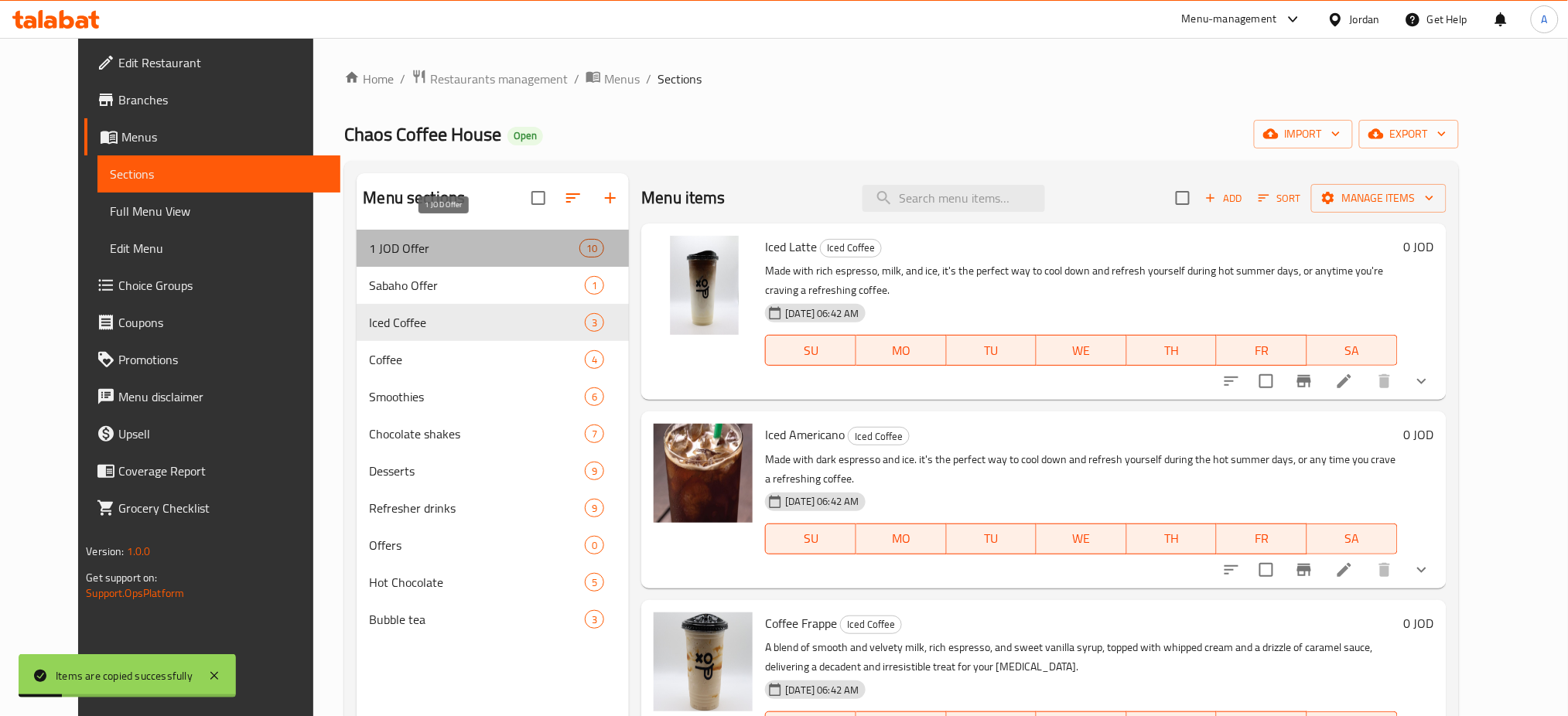
click at [463, 239] on span "1 JOD Offer" at bounding box center [474, 248] width 211 height 18
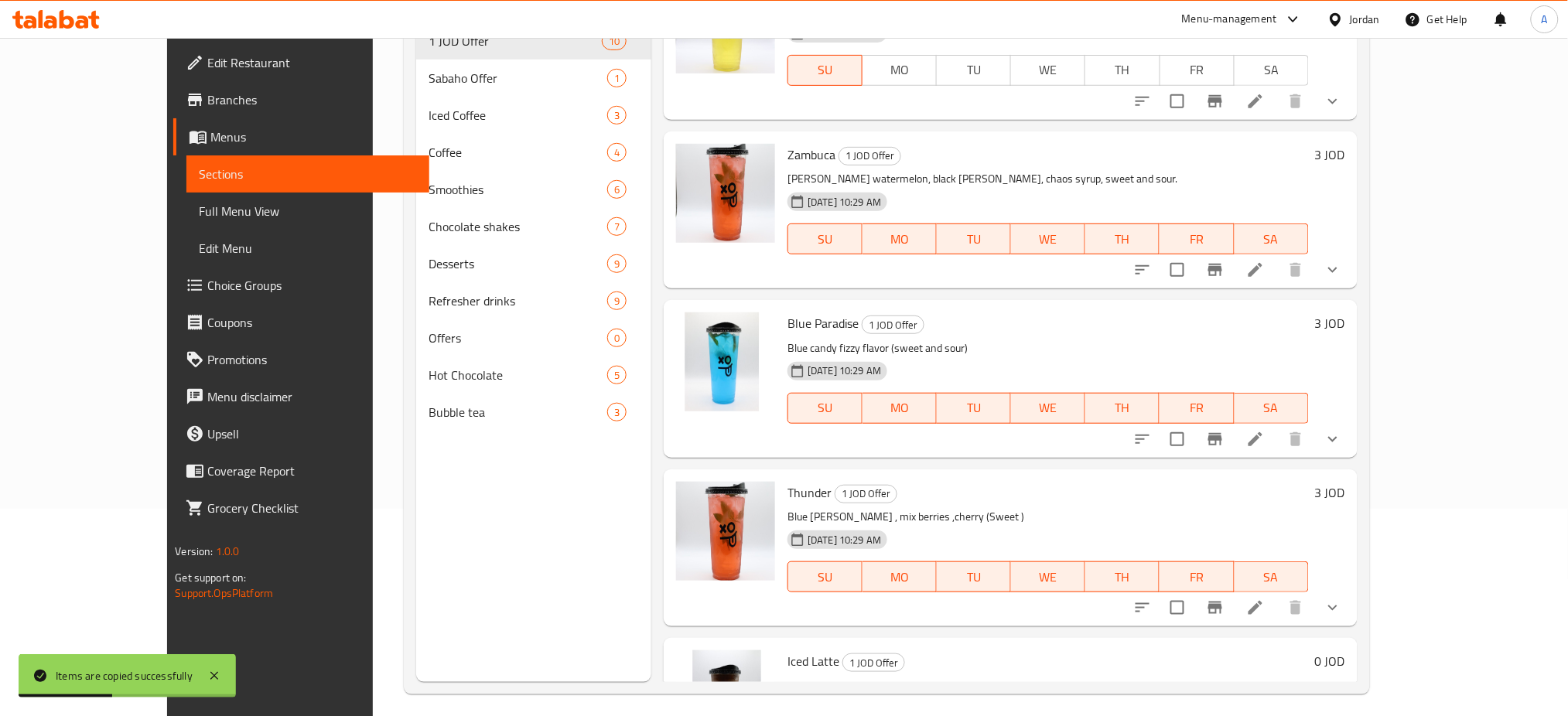
scroll to position [212, 0]
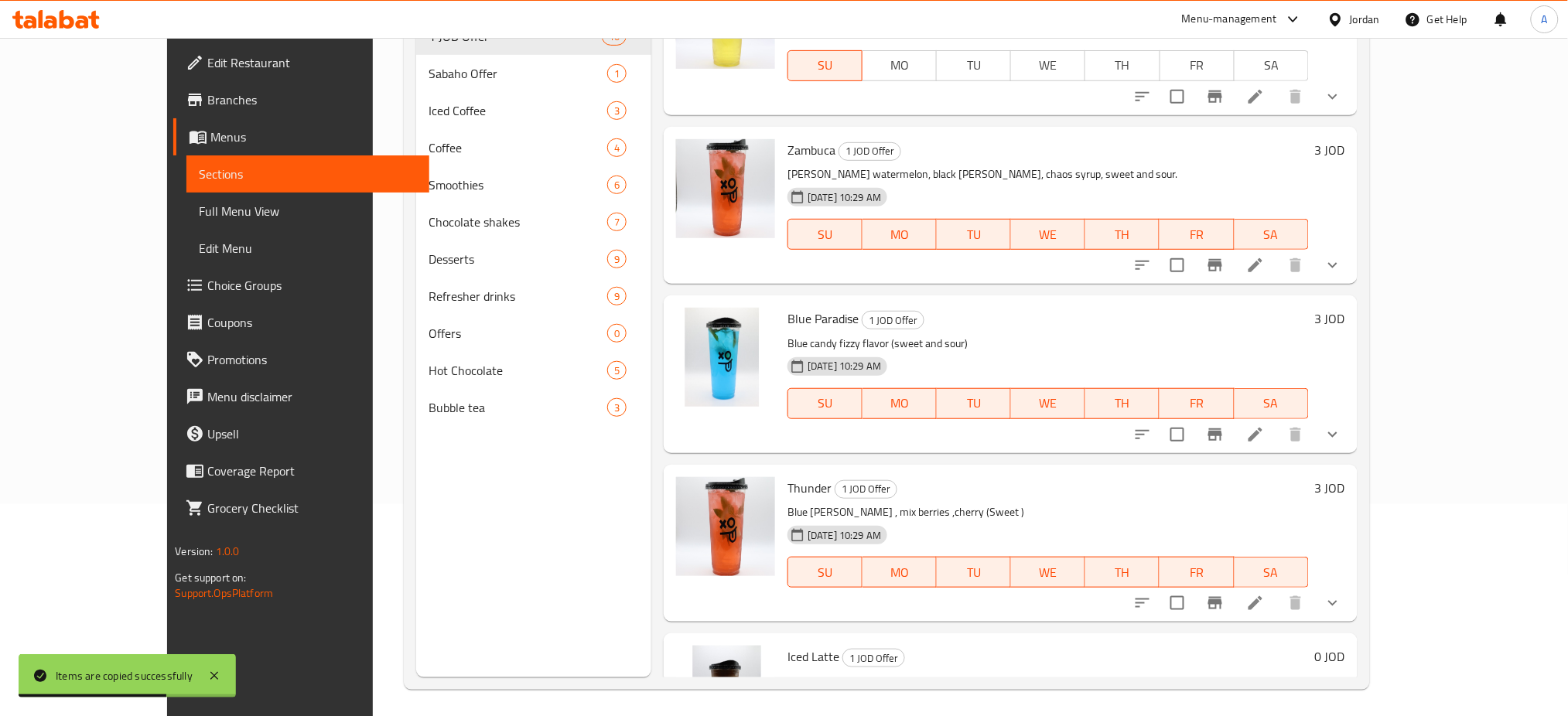
drag, startPoint x: 1426, startPoint y: 651, endPoint x: 1539, endPoint y: 685, distance: 118.0
click at [1401, 685] on div "Home / Restaurants management / Menus / Sections Chaos Coffee House Open import…" at bounding box center [886, 273] width 1028 height 895
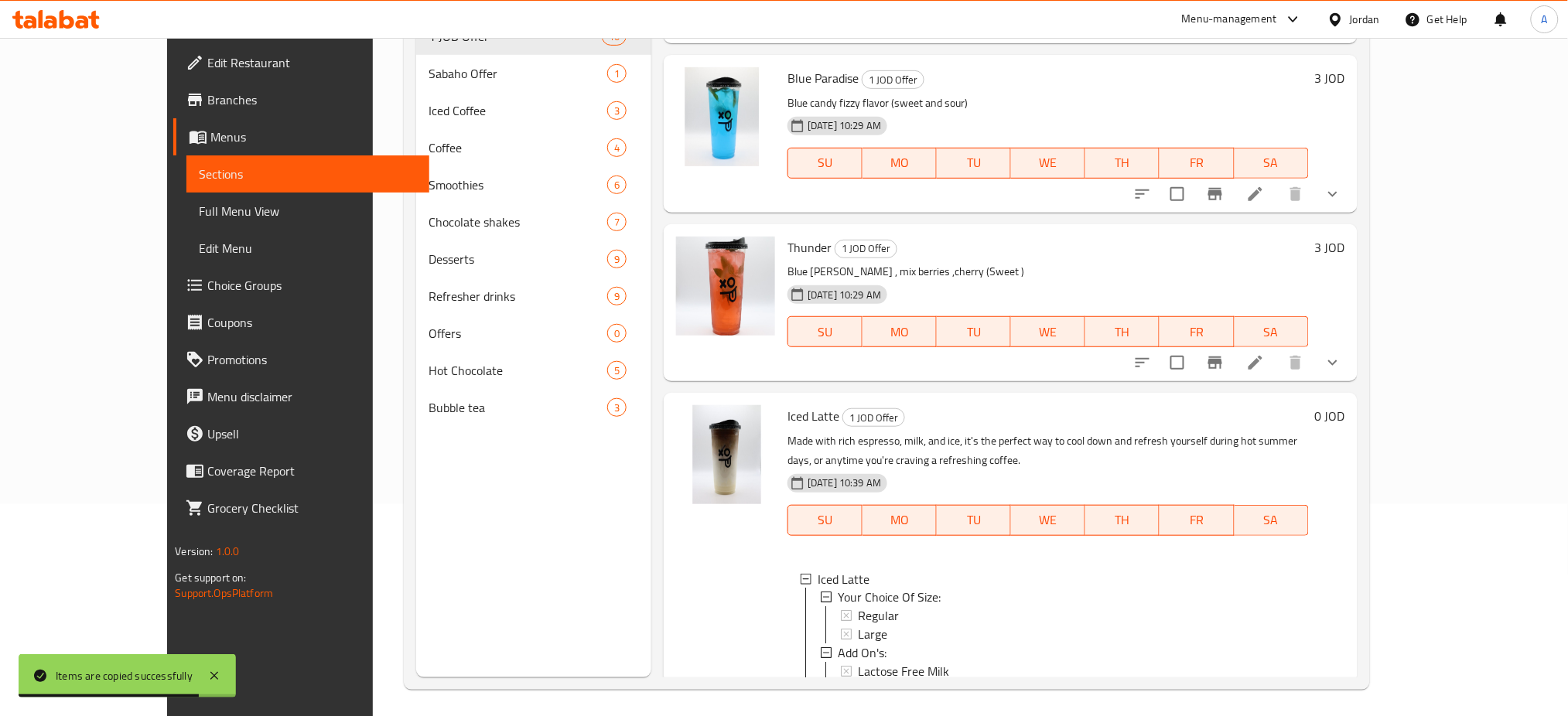
scroll to position [1, 0]
click at [858, 625] on div "Large" at bounding box center [1077, 634] width 438 height 18
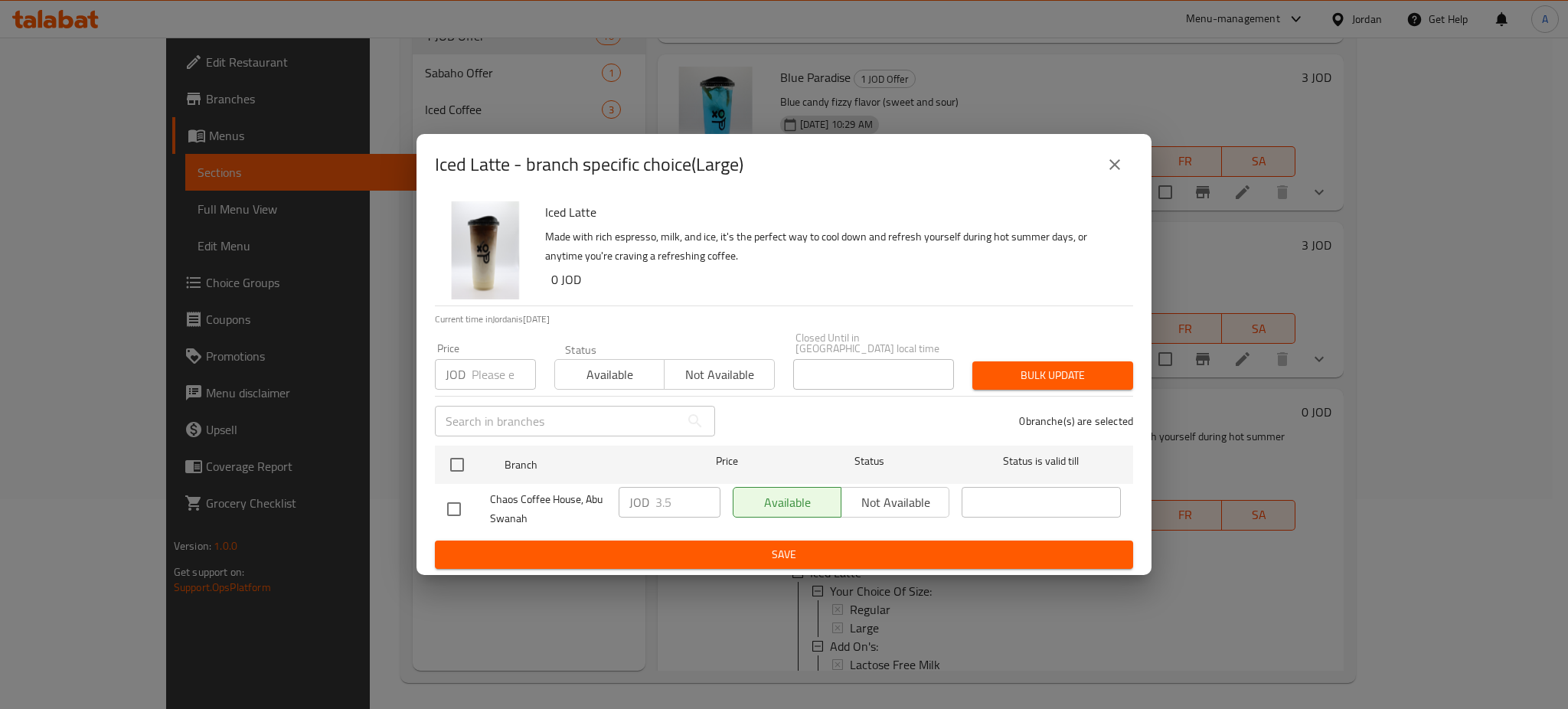
click at [915, 490] on div "Available Not available" at bounding box center [841, 503] width 217 height 31
click at [907, 496] on div "Available Not available" at bounding box center [841, 503] width 217 height 31
click at [873, 497] on div "Available Not available" at bounding box center [841, 503] width 217 height 31
click at [456, 449] on input "checkbox" at bounding box center [456, 465] width 32 height 32
checkbox input "true"
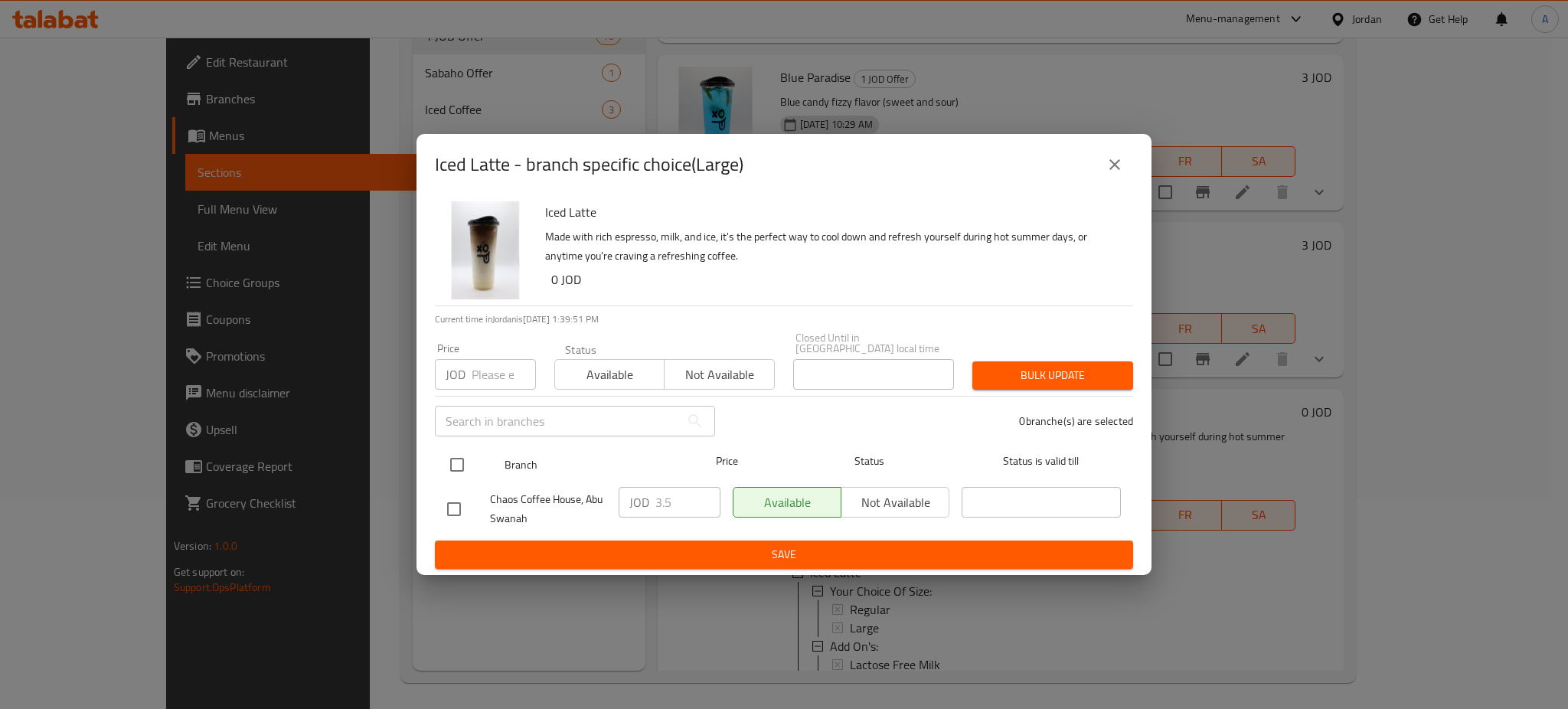
checkbox input "true"
click at [884, 498] on span "Not available" at bounding box center [895, 503] width 96 height 22
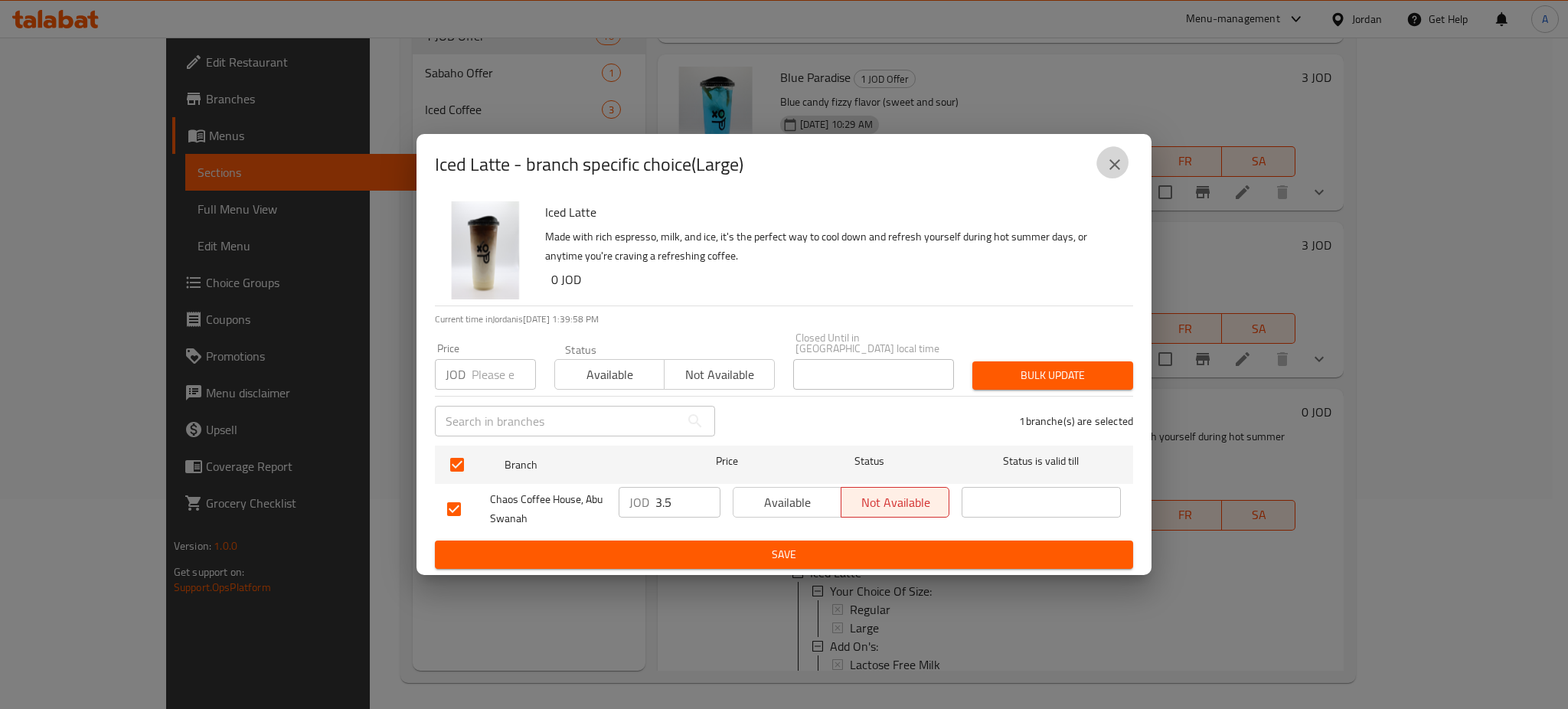
click at [1122, 174] on icon "close" at bounding box center [1115, 165] width 18 height 18
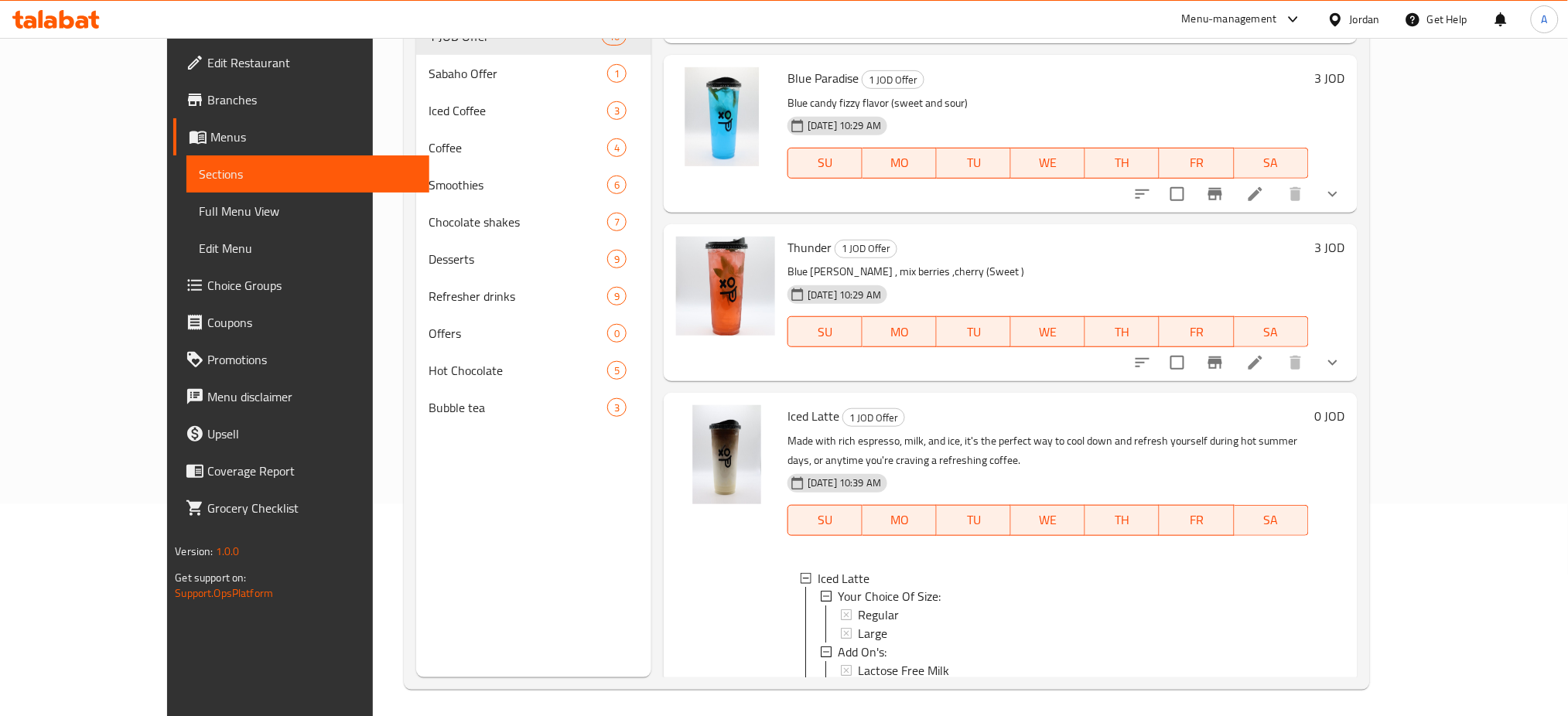
click at [858, 625] on span "Large" at bounding box center [872, 634] width 29 height 18
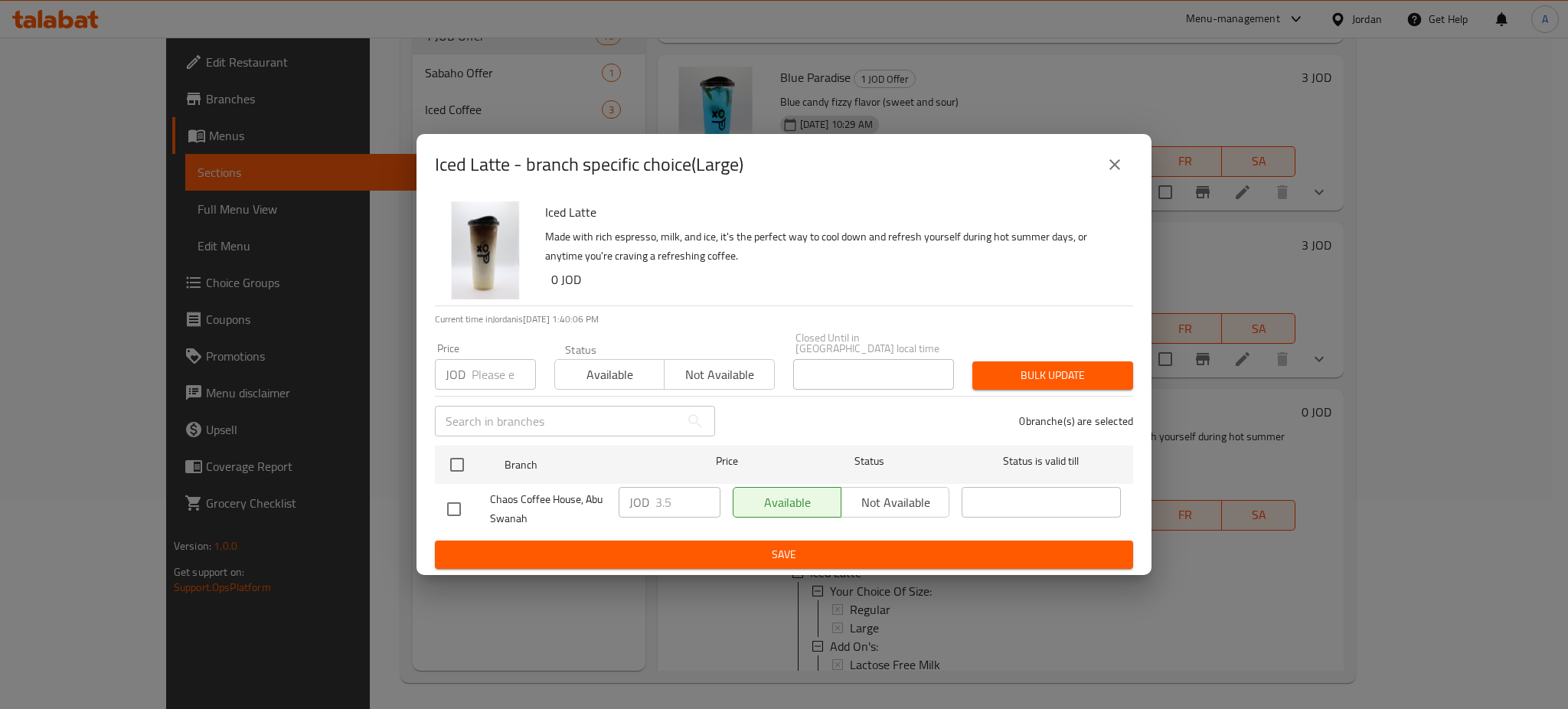
click at [1118, 174] on icon "close" at bounding box center [1115, 165] width 18 height 18
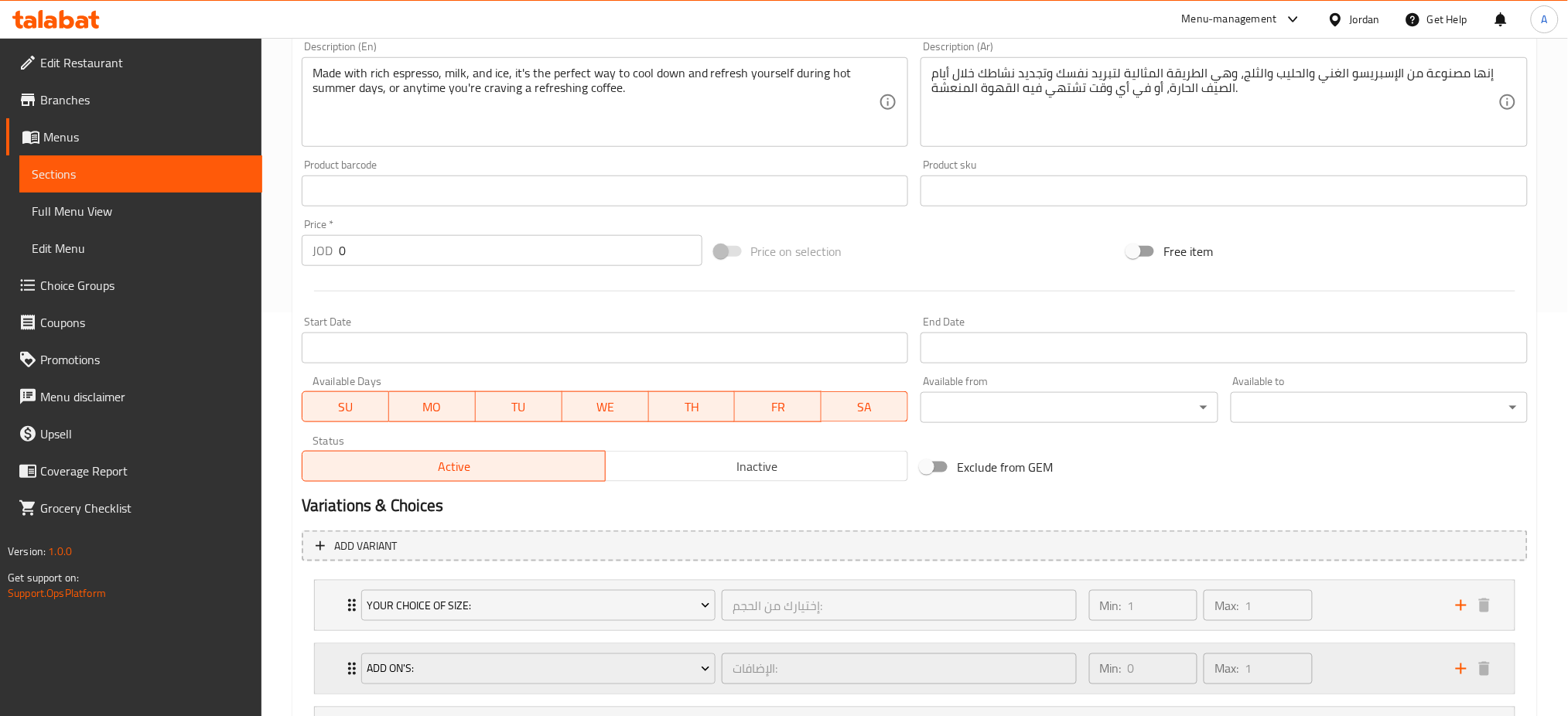
scroll to position [412, 0]
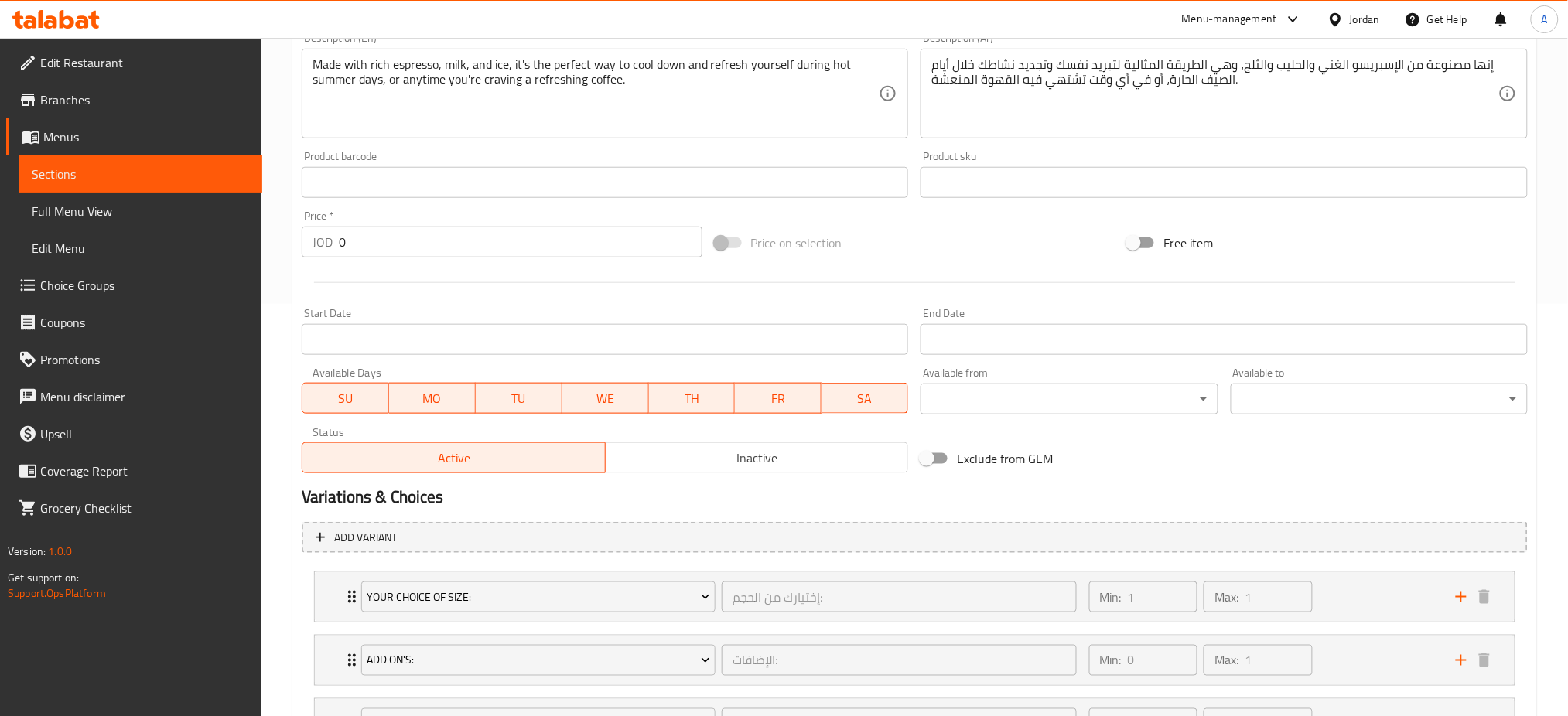
click at [106, 267] on link "Choice Groups" at bounding box center [134, 285] width 256 height 37
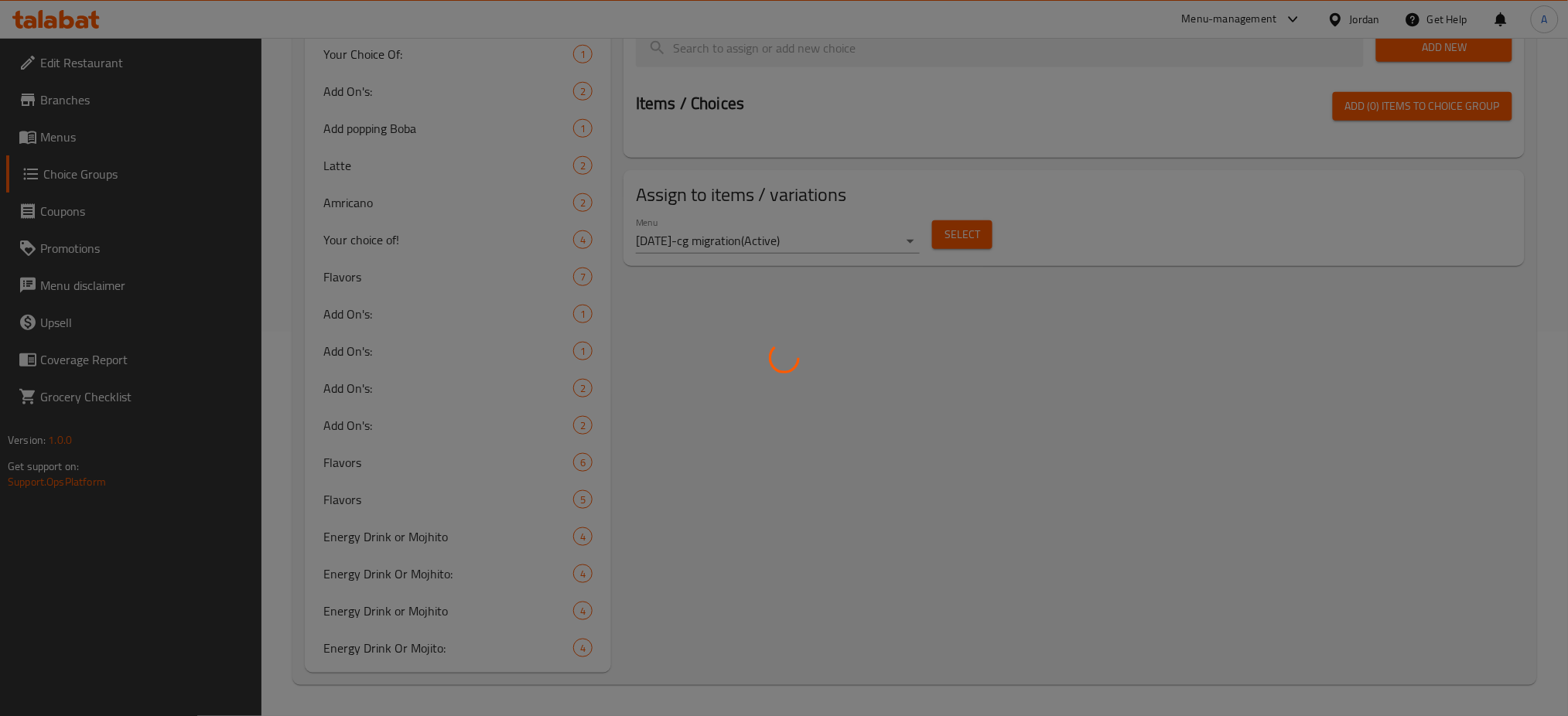
scroll to position [212, 0]
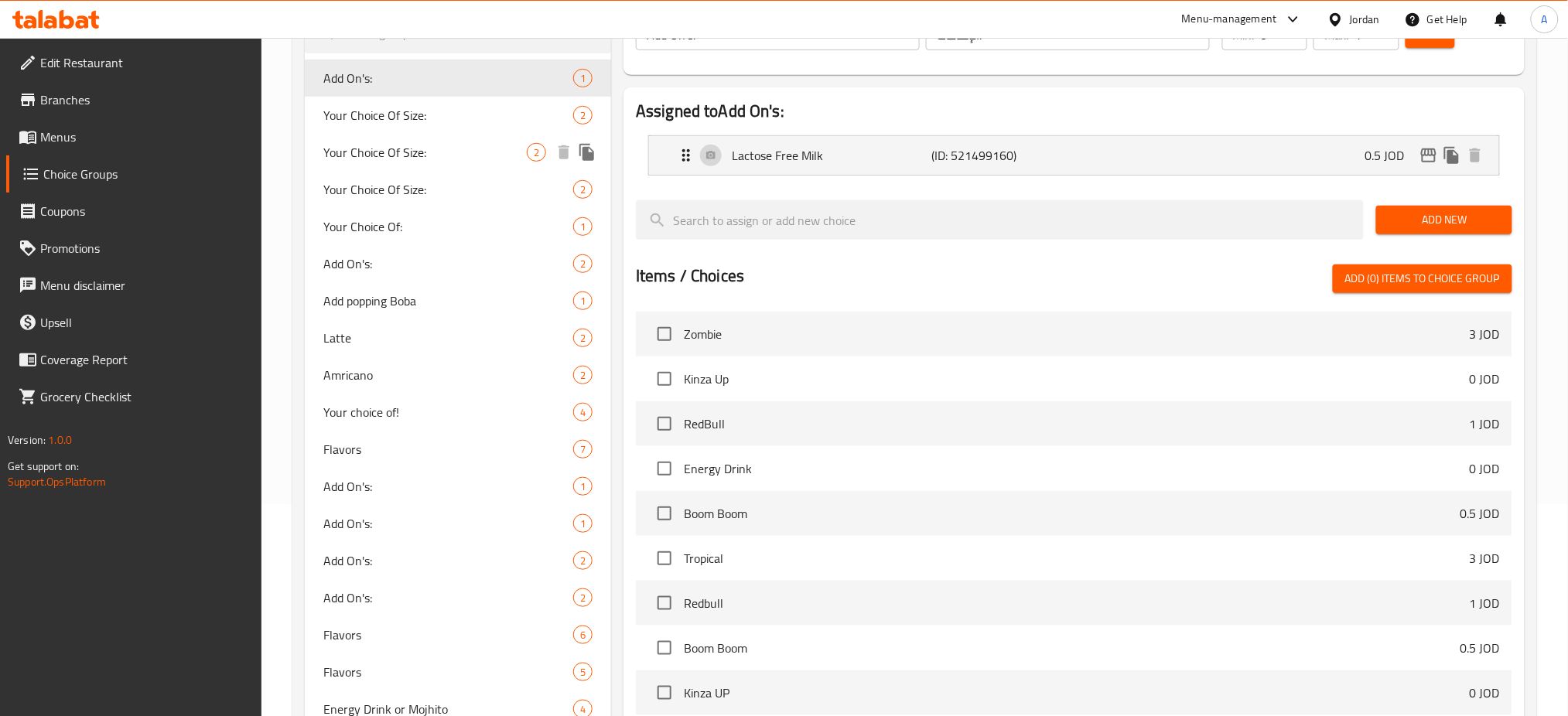
click at [428, 143] on span "Your Choice Of Size:" at bounding box center [424, 152] width 203 height 18
type input "Your Choice Of Size:"
type input "إختيارك من الحجم:"
type input "1"
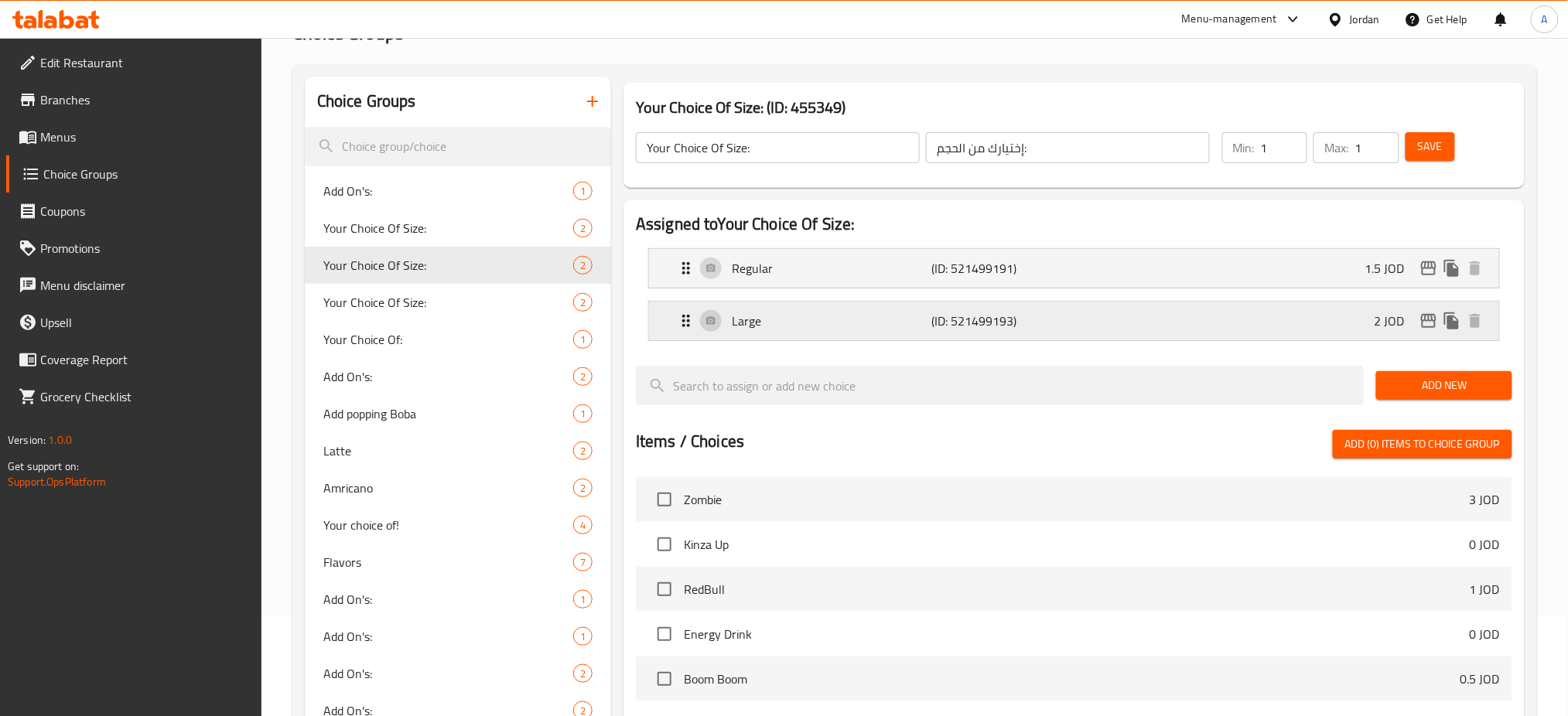
scroll to position [0, 0]
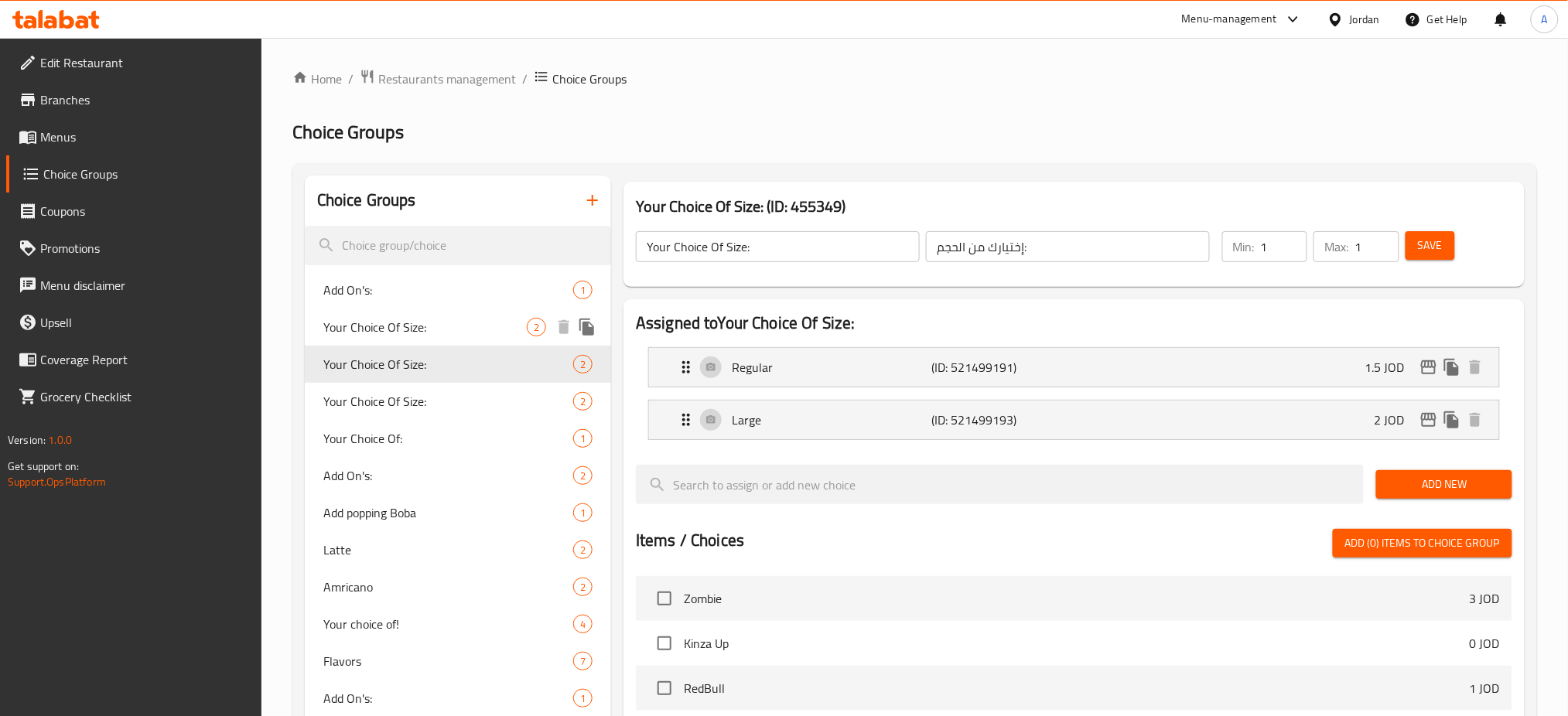
click at [488, 318] on span "Your Choice Of Size:" at bounding box center [424, 327] width 203 height 18
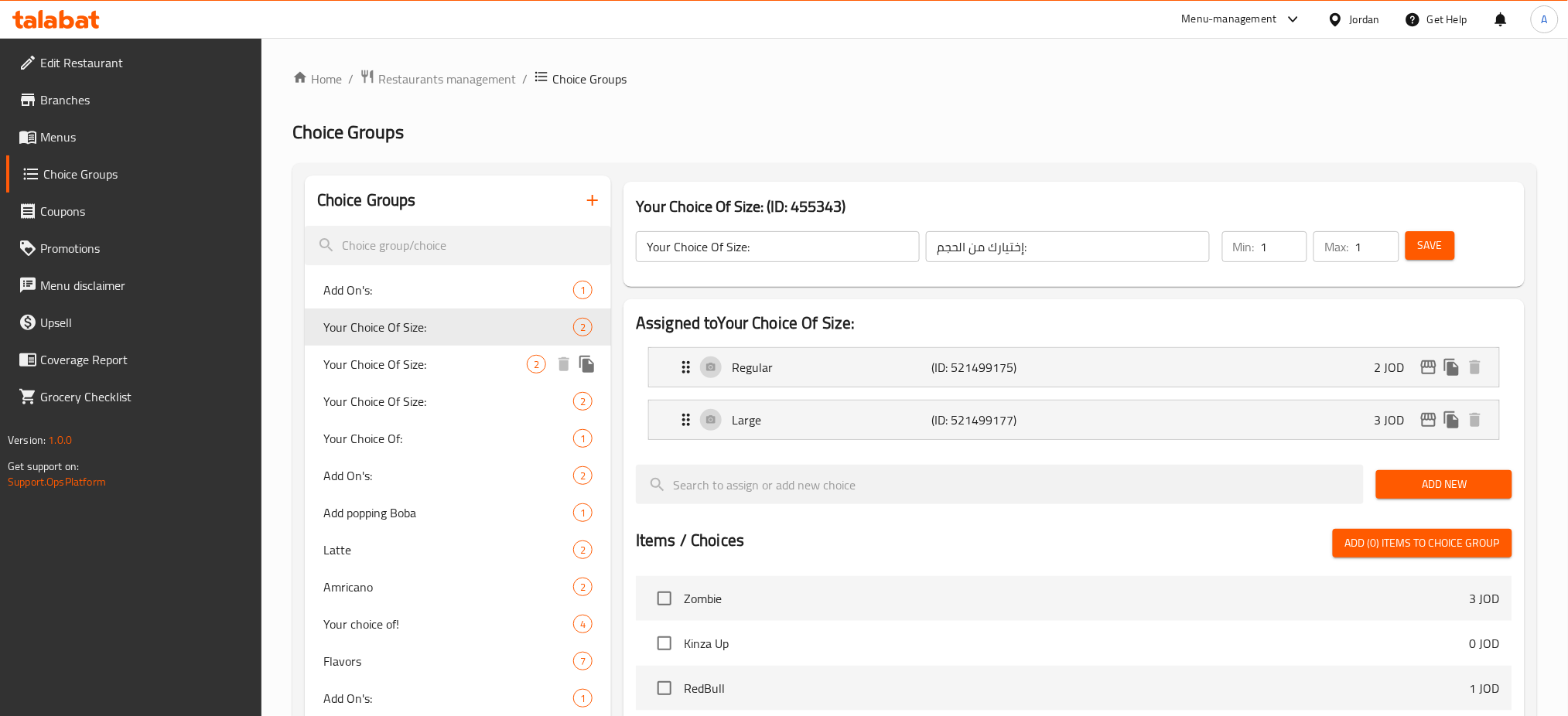
click at [489, 355] on span "Your Choice Of Size:" at bounding box center [424, 364] width 203 height 18
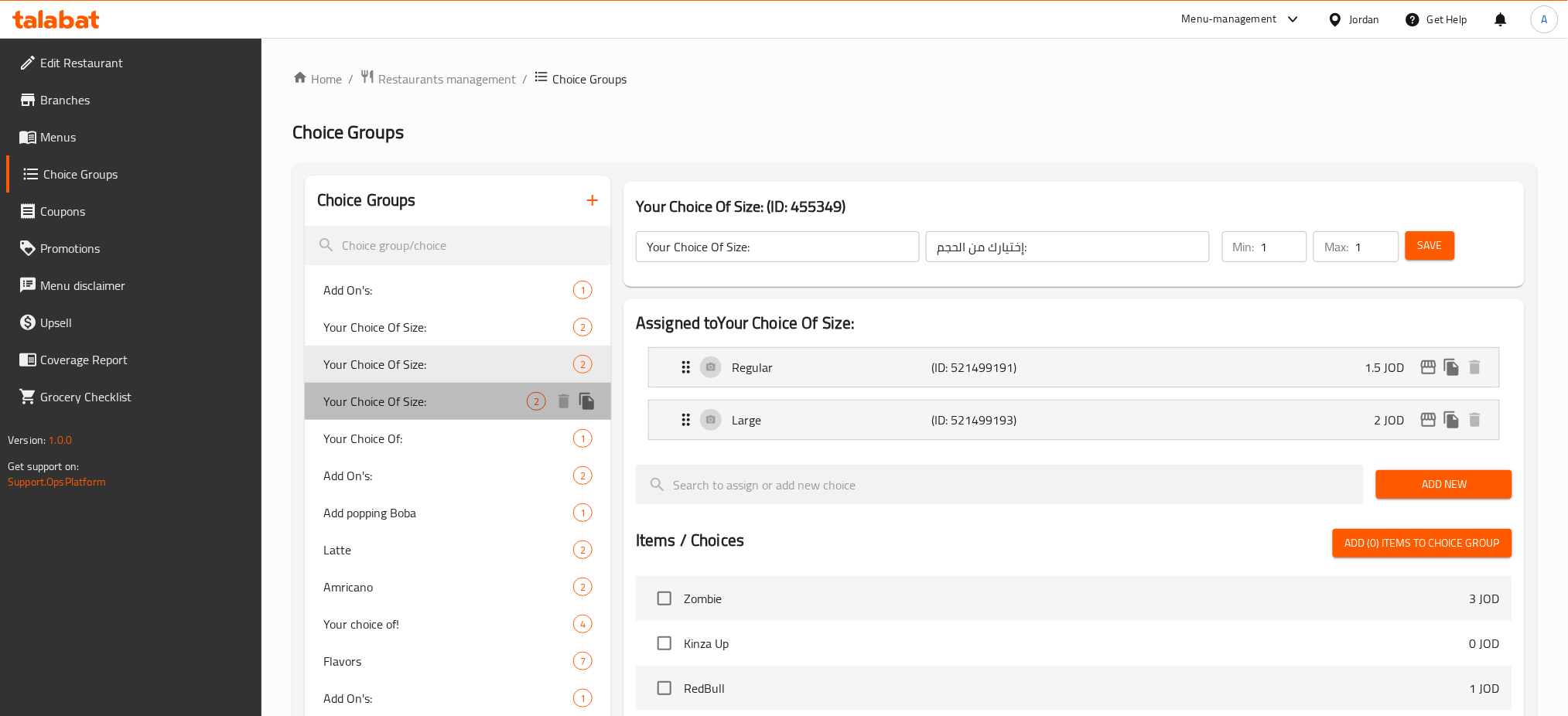
click at [482, 392] on span "Your Choice Of Size:" at bounding box center [424, 401] width 203 height 18
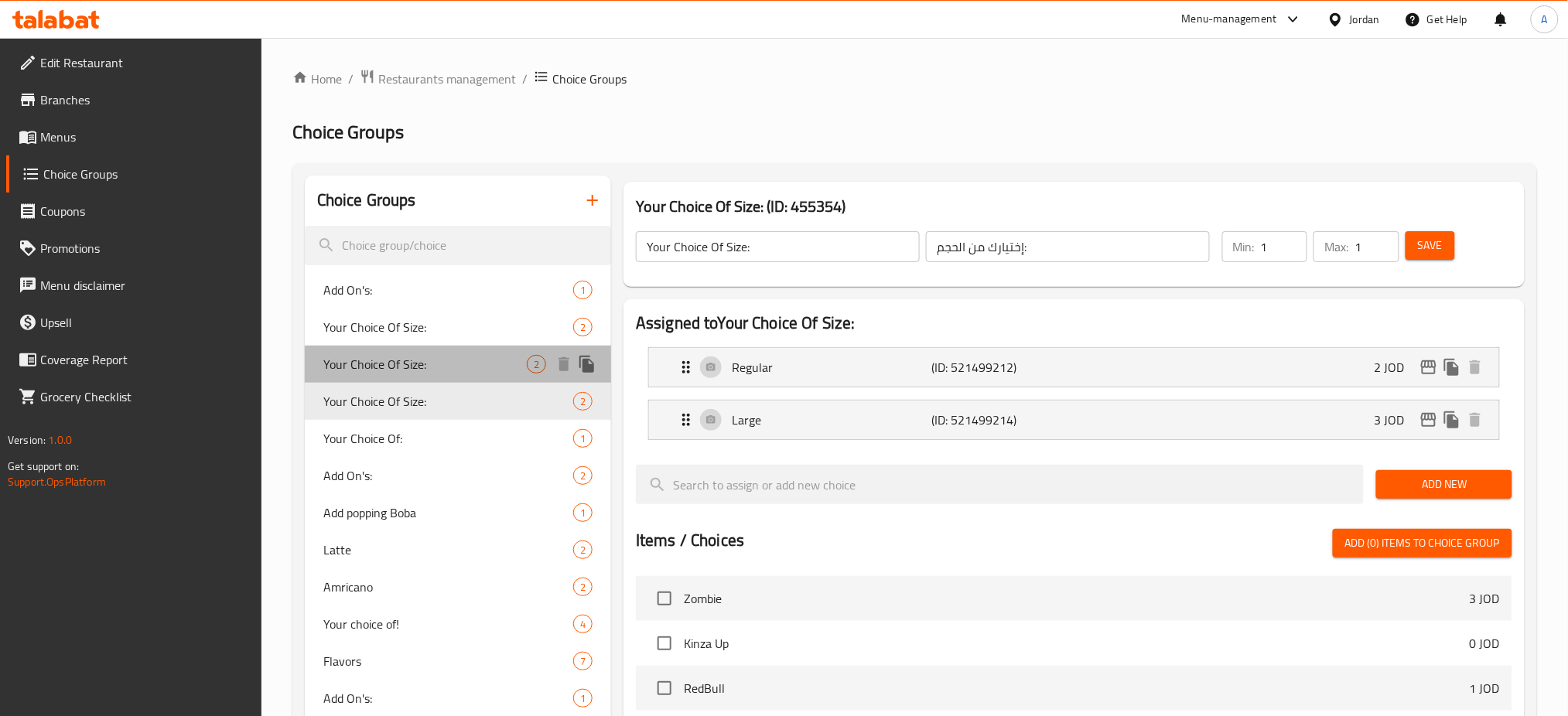
click at [477, 355] on span "Your Choice Of Size:" at bounding box center [424, 364] width 203 height 18
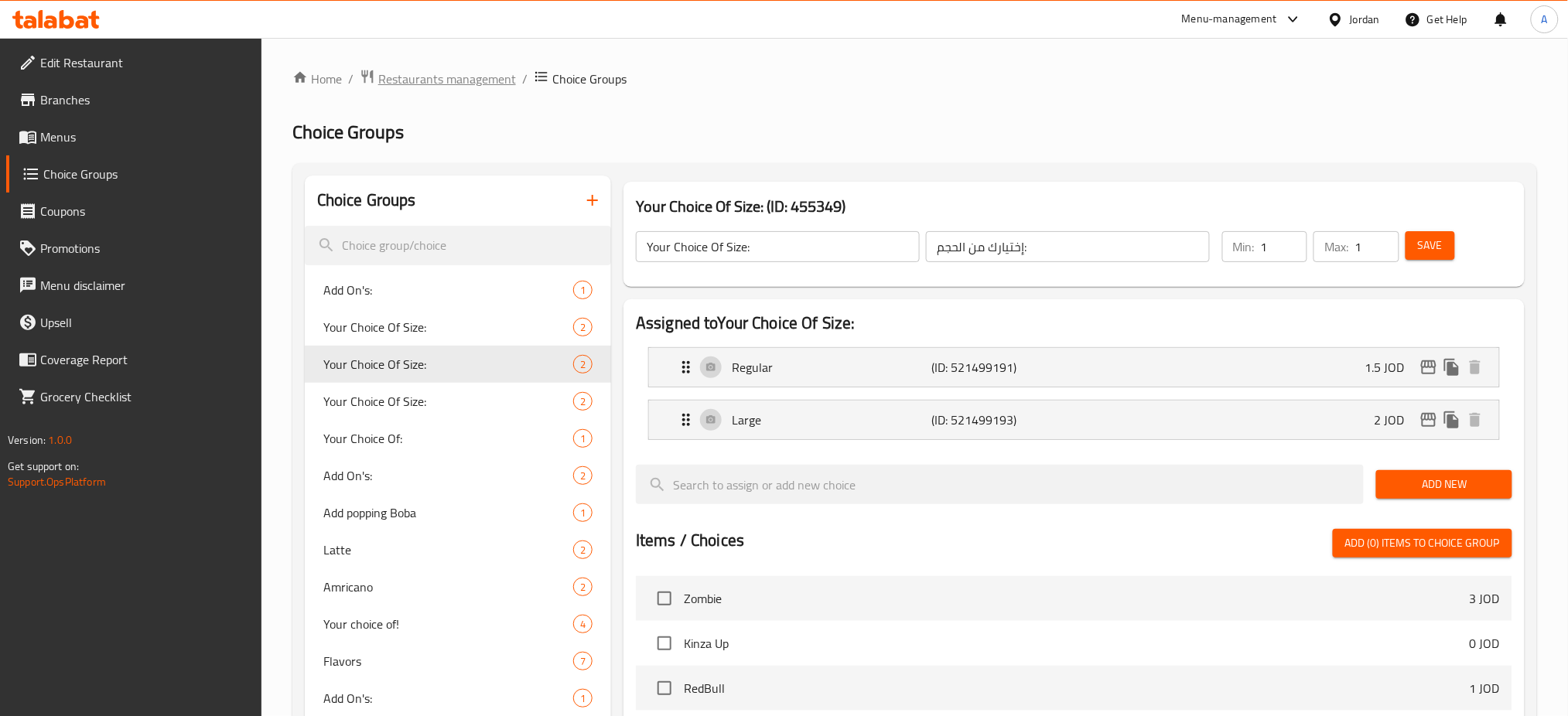
click at [455, 83] on span "Restaurants management" at bounding box center [447, 79] width 138 height 18
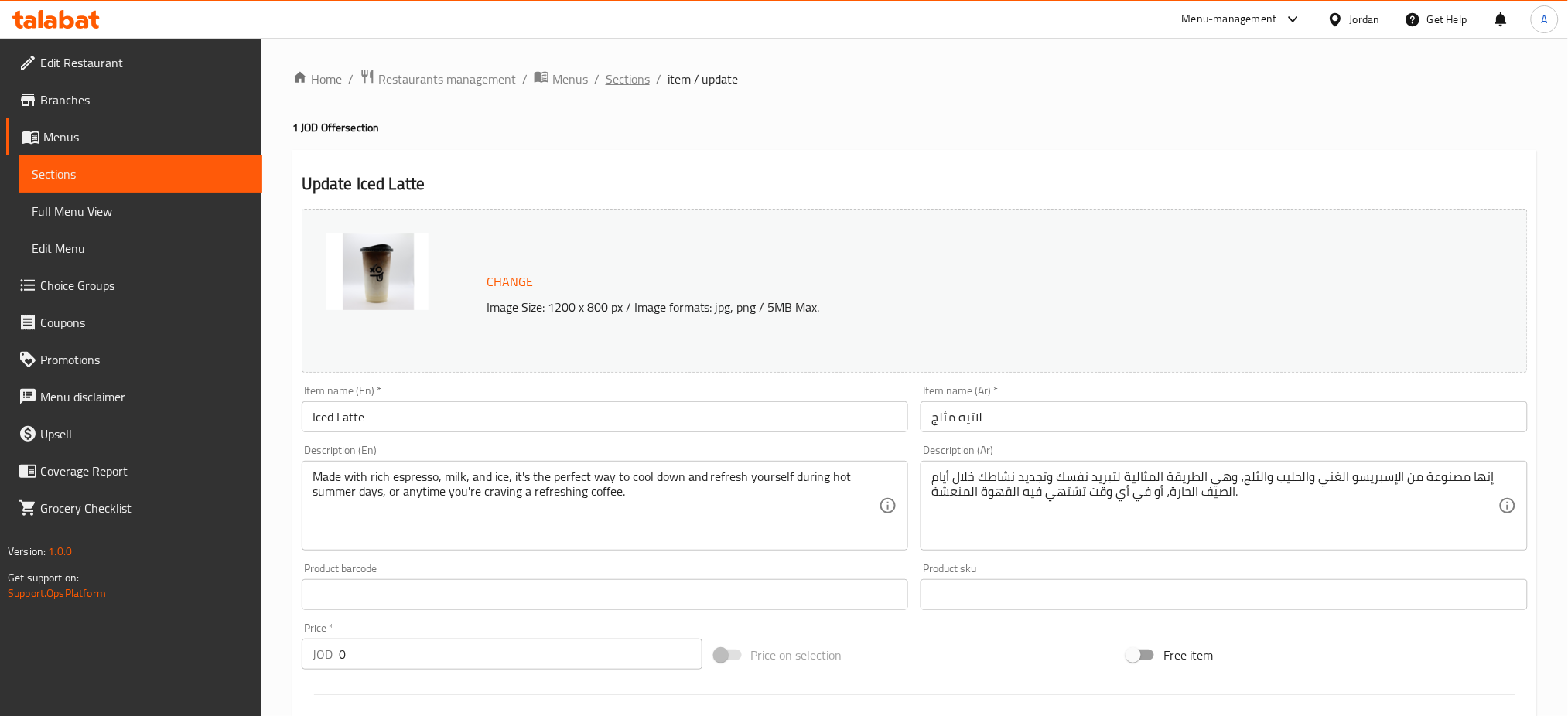
click at [605, 80] on span "Sections" at bounding box center [628, 79] width 44 height 18
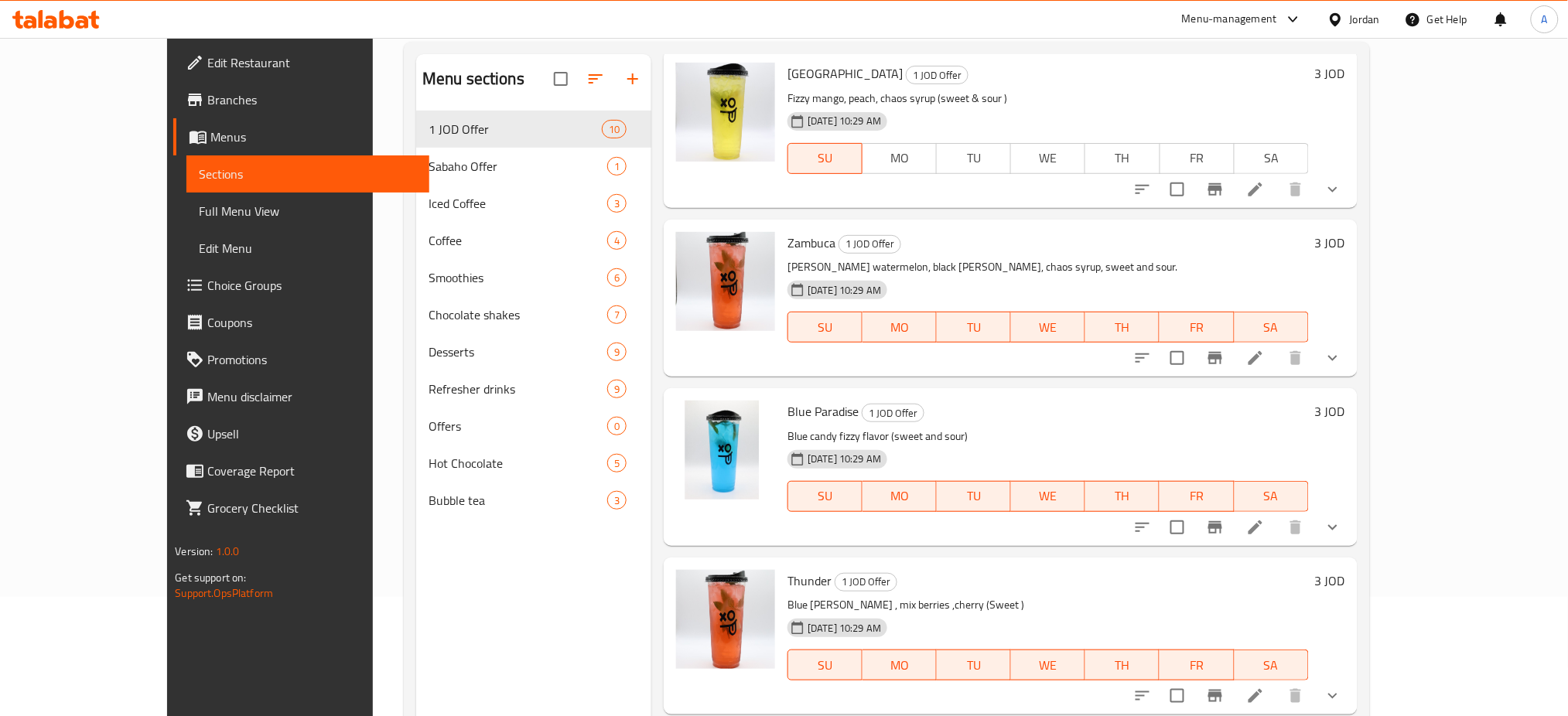
scroll to position [212, 0]
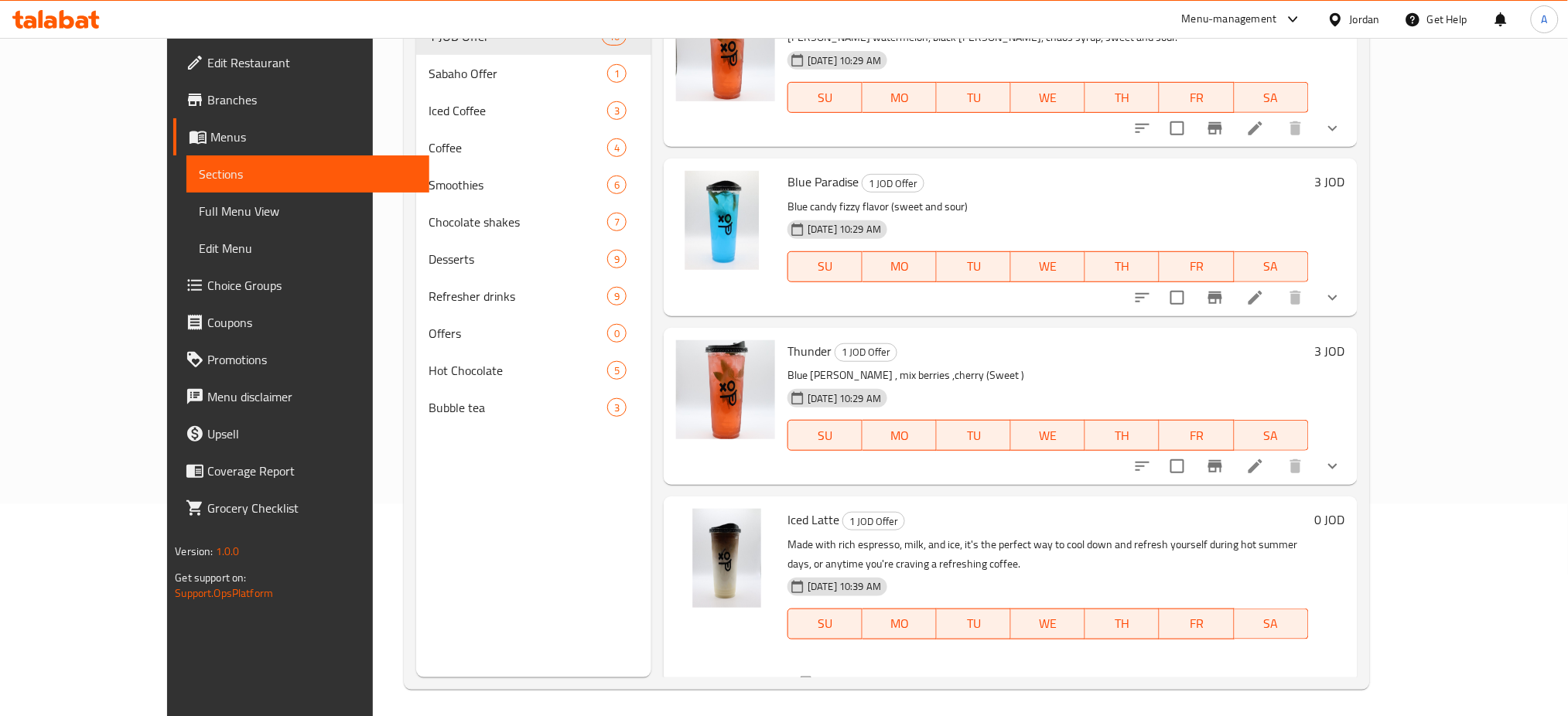
scroll to position [1139, 0]
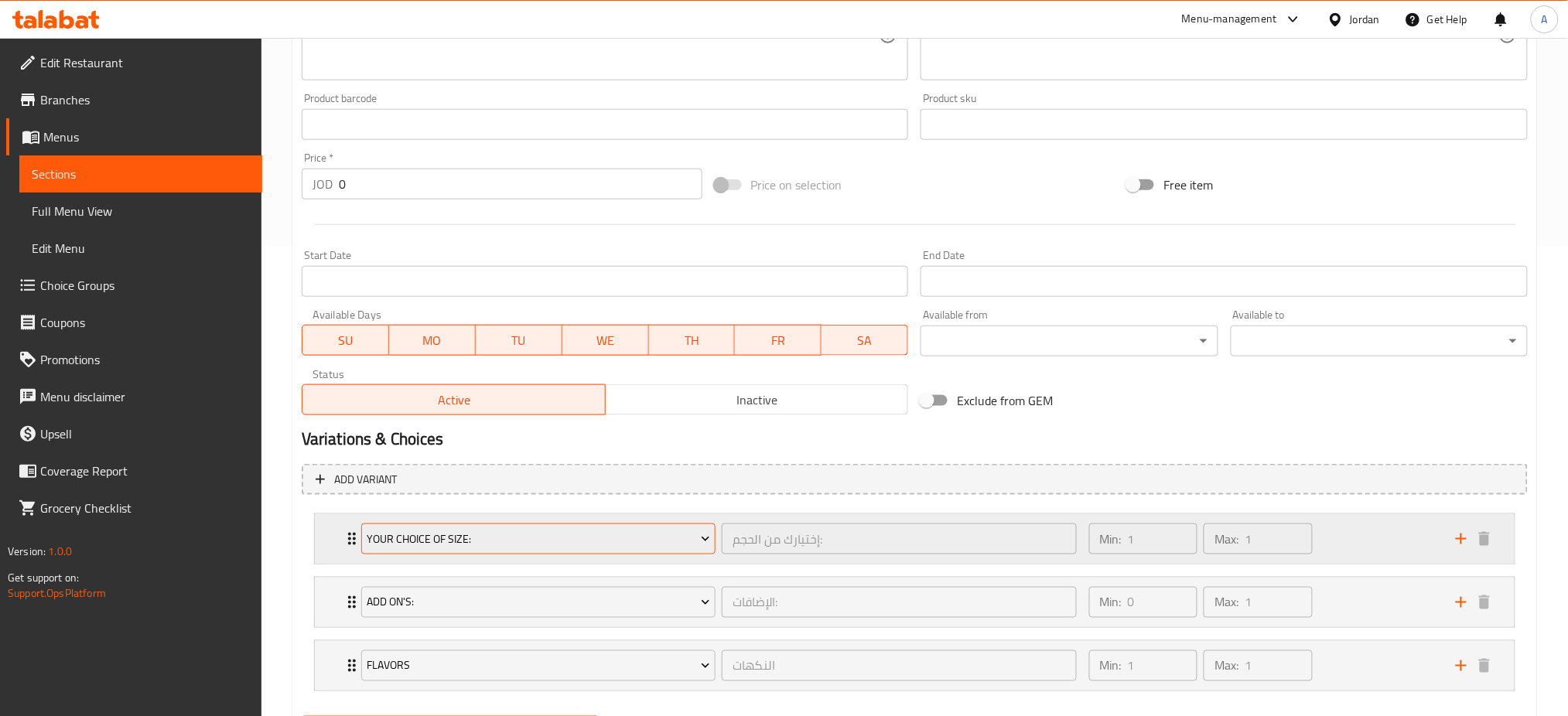
scroll to position [473, 0]
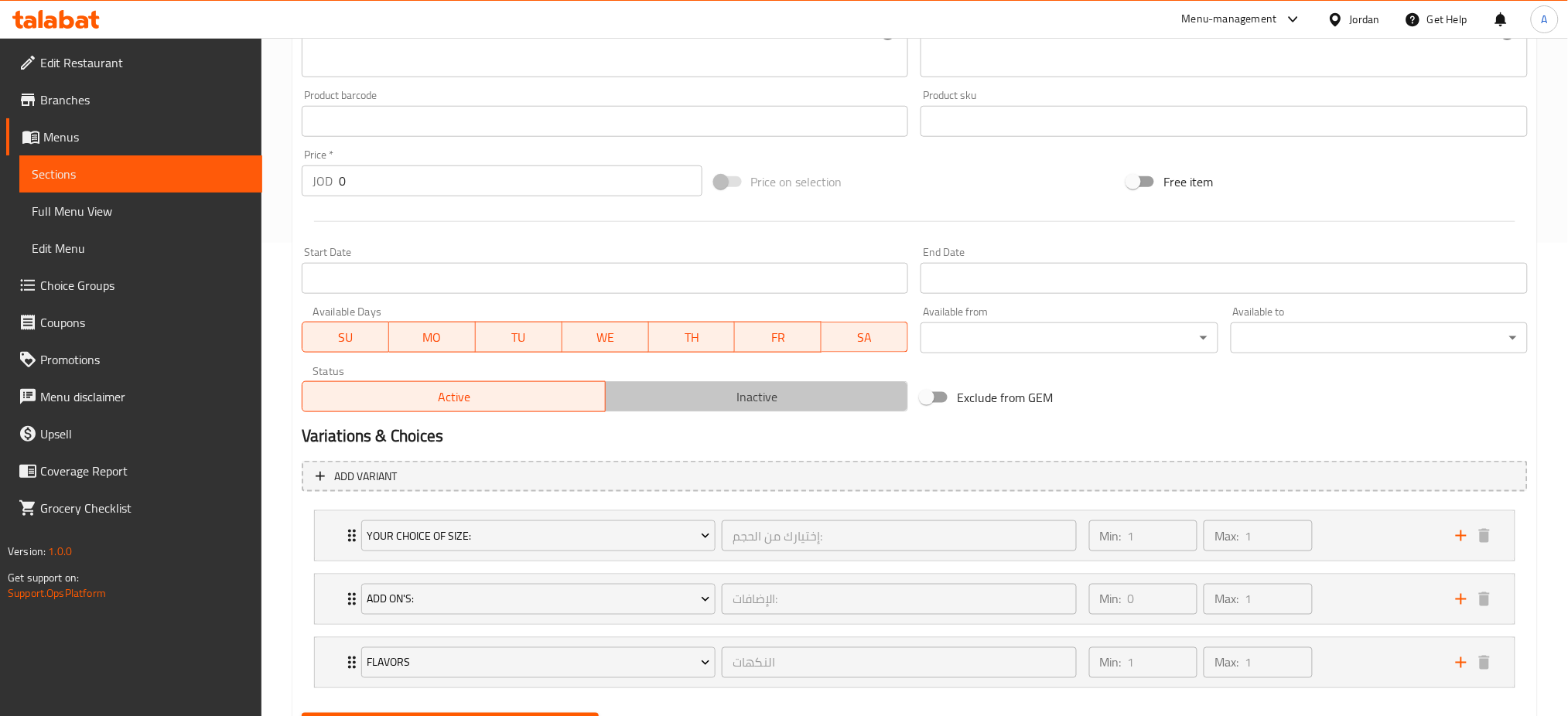
click at [709, 386] on span "Inactive" at bounding box center [757, 397] width 291 height 22
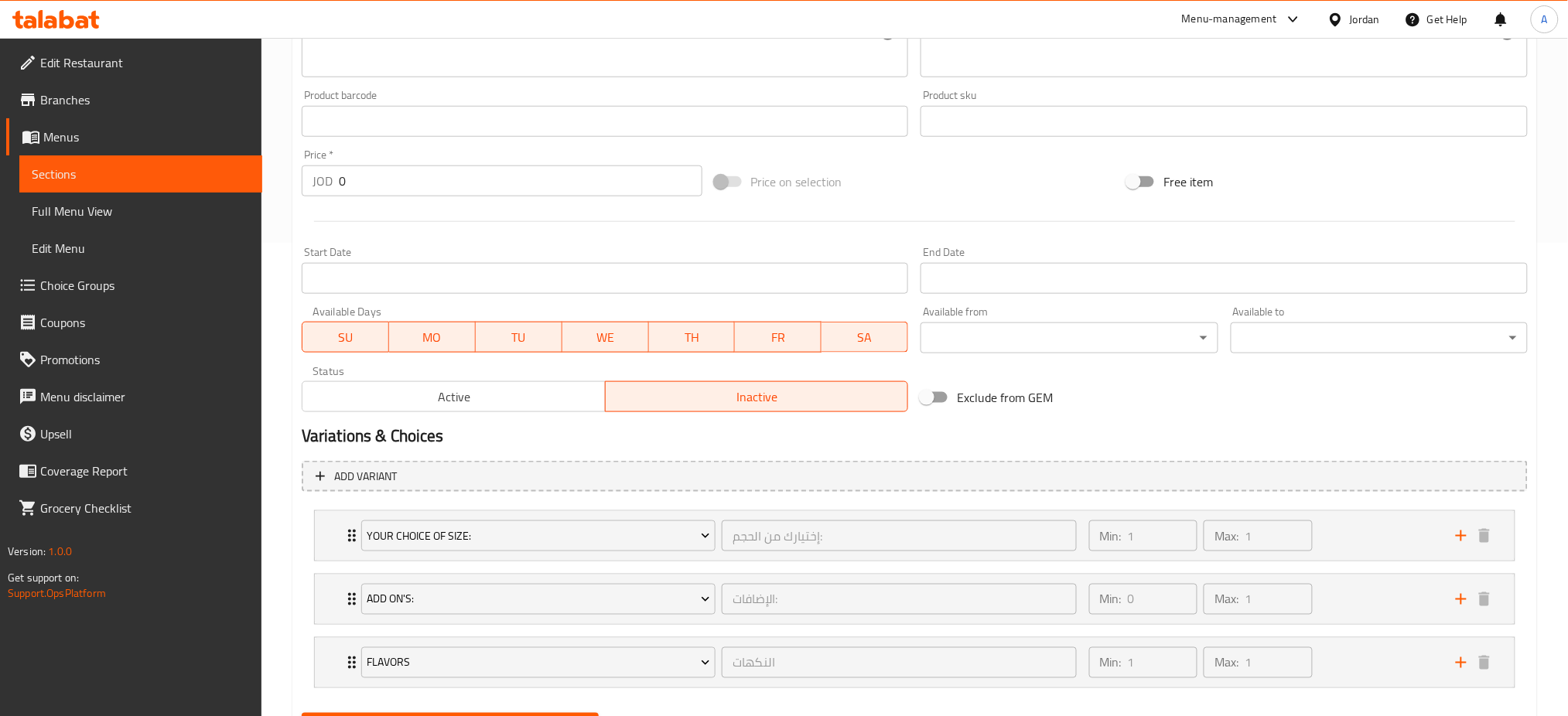
click at [495, 715] on span "Update" at bounding box center [450, 727] width 272 height 19
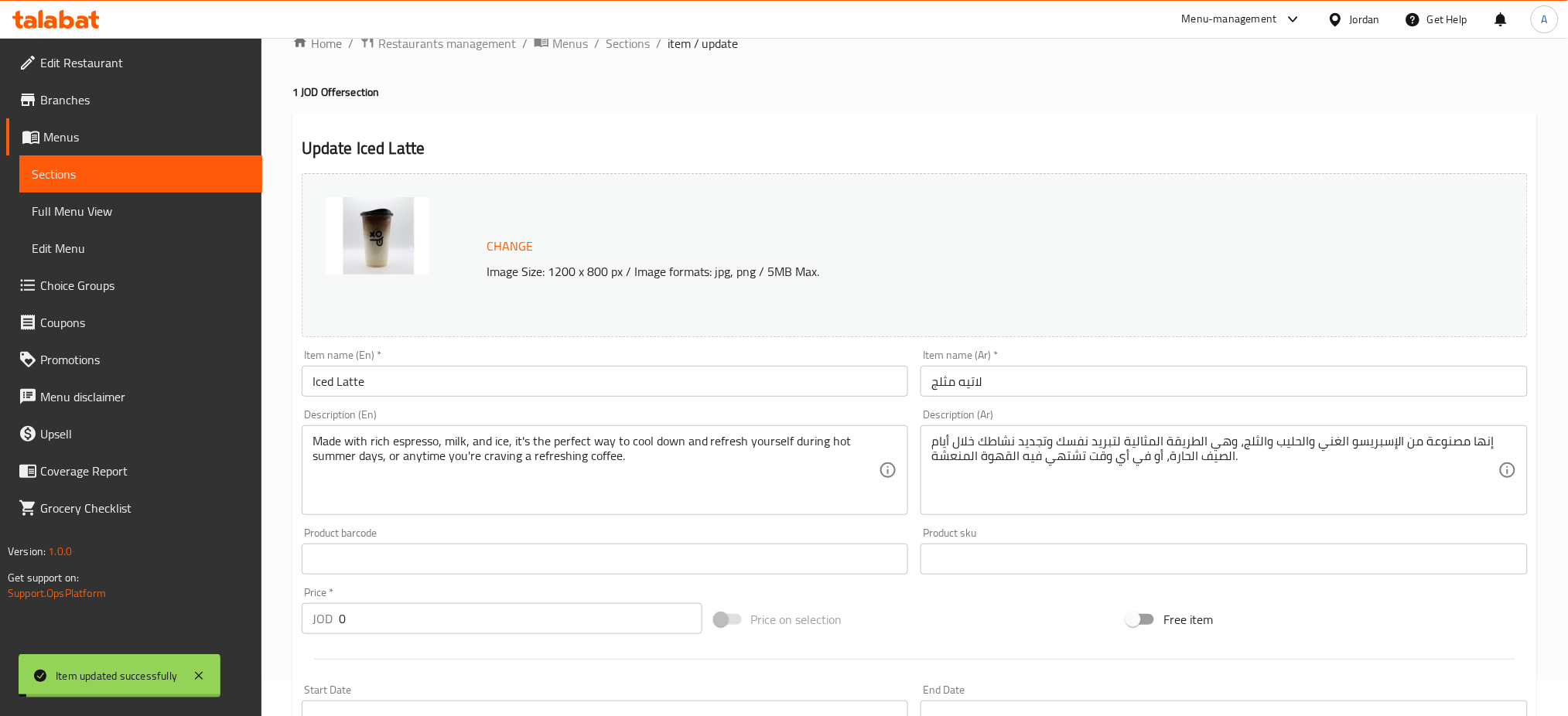
scroll to position [0, 0]
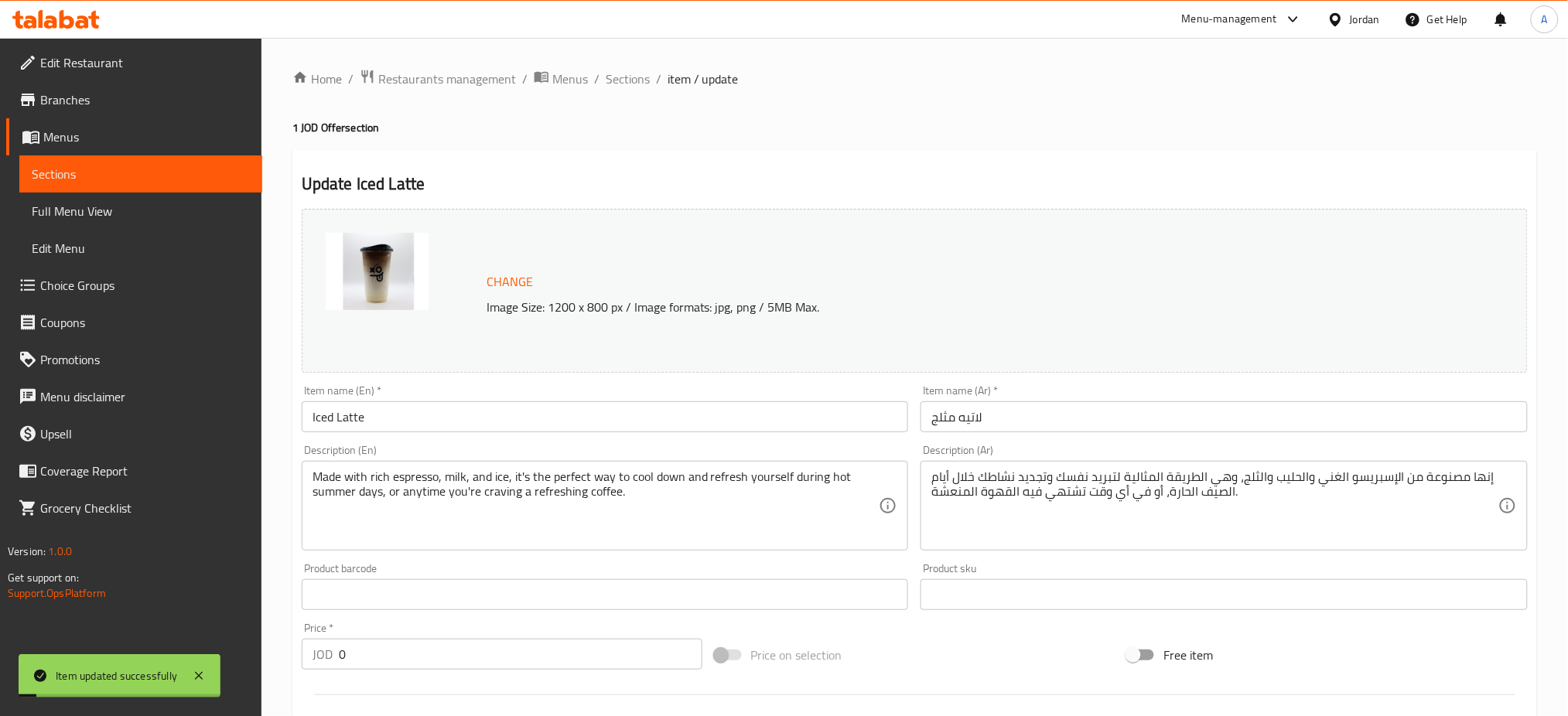
click at [546, 75] on ol "Home / Restaurants management / Menus / Sections / item / update" at bounding box center [915, 79] width 1244 height 20
click at [605, 75] on span "Sections" at bounding box center [628, 79] width 44 height 18
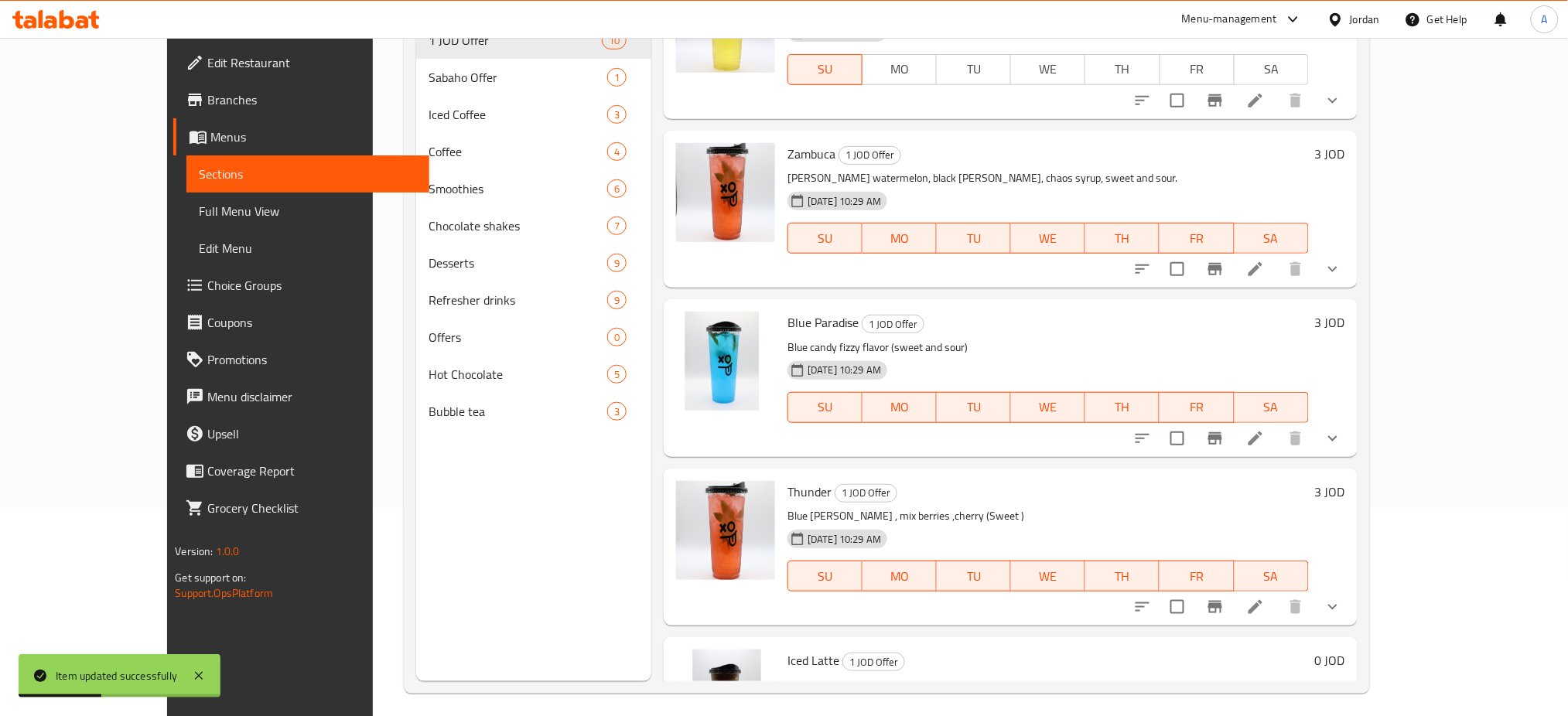
scroll to position [212, 0]
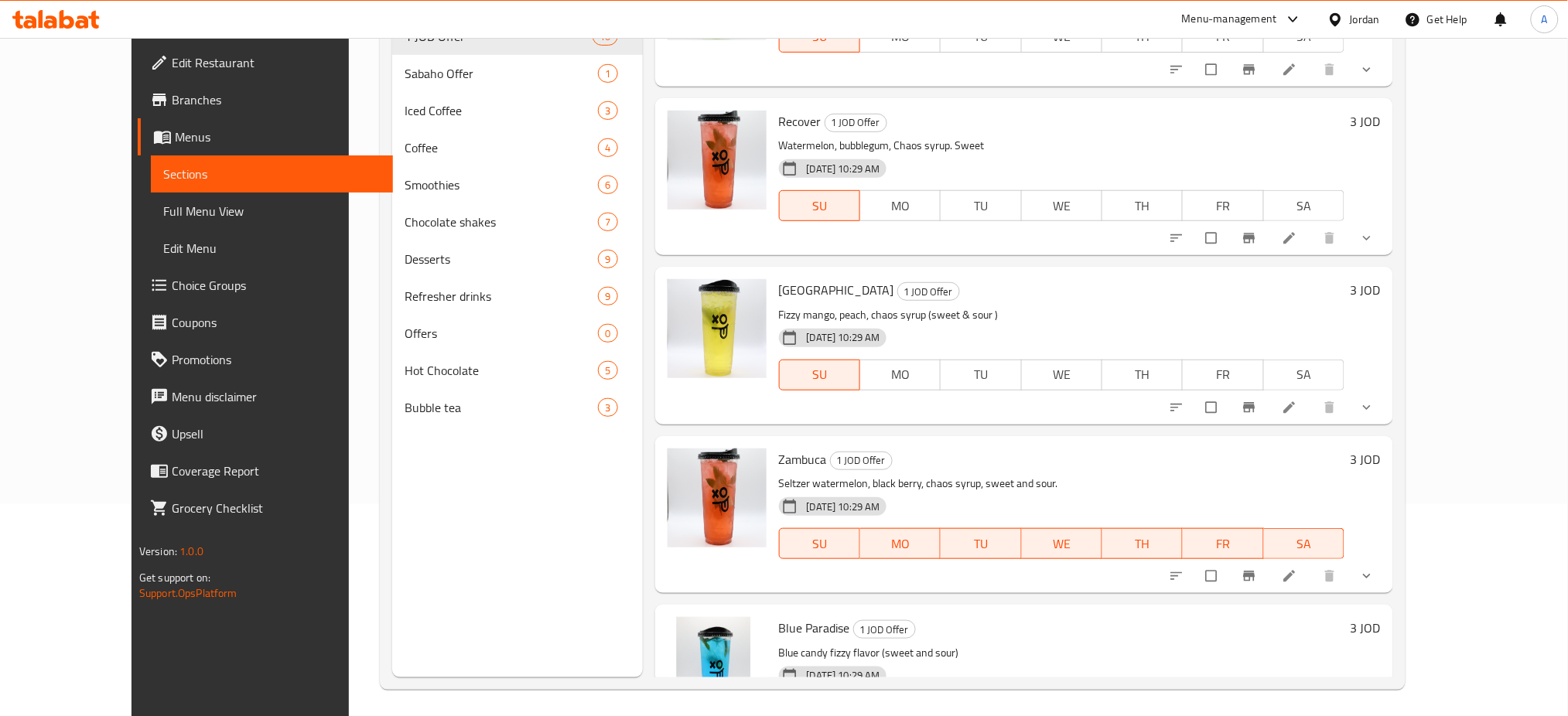
scroll to position [899, 0]
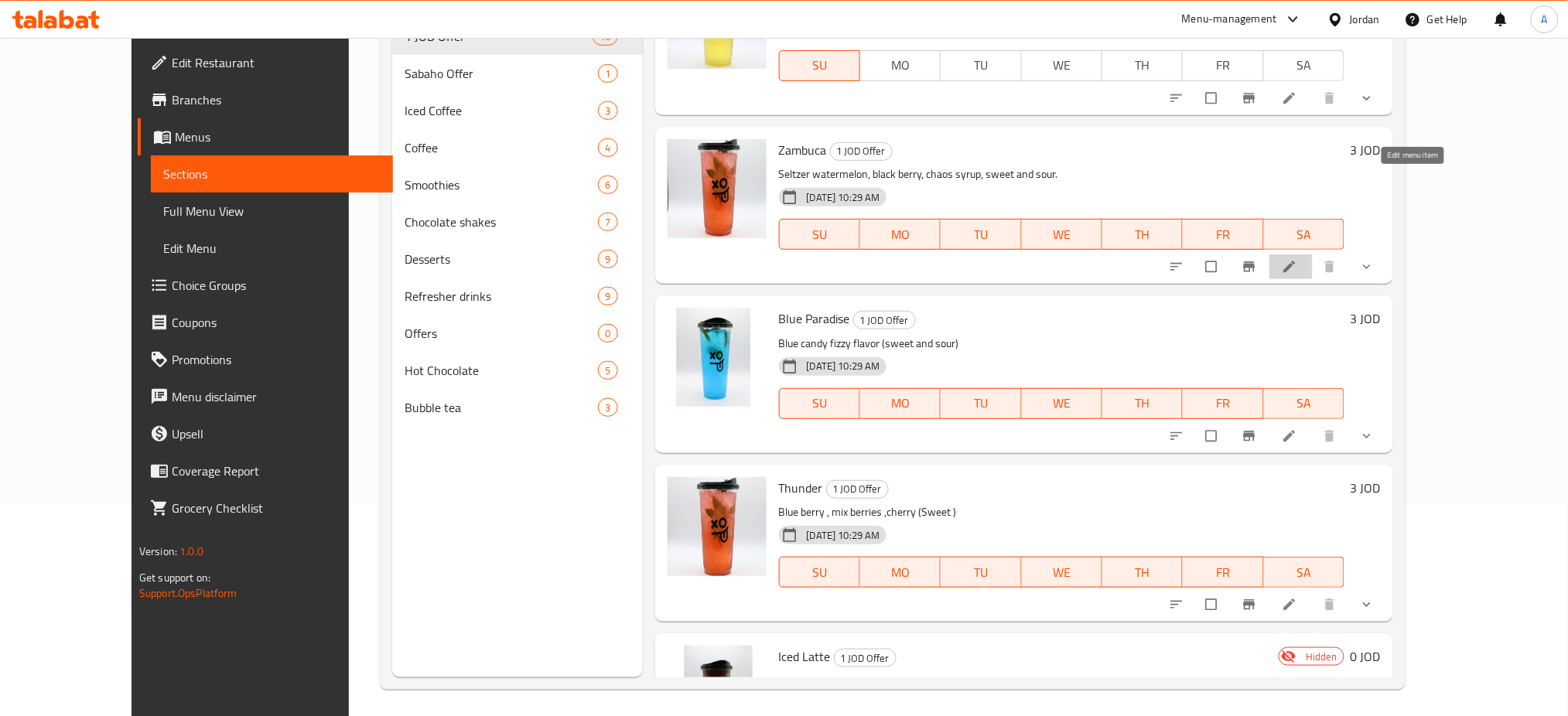
click at [1297, 260] on icon at bounding box center [1289, 267] width 16 height 16
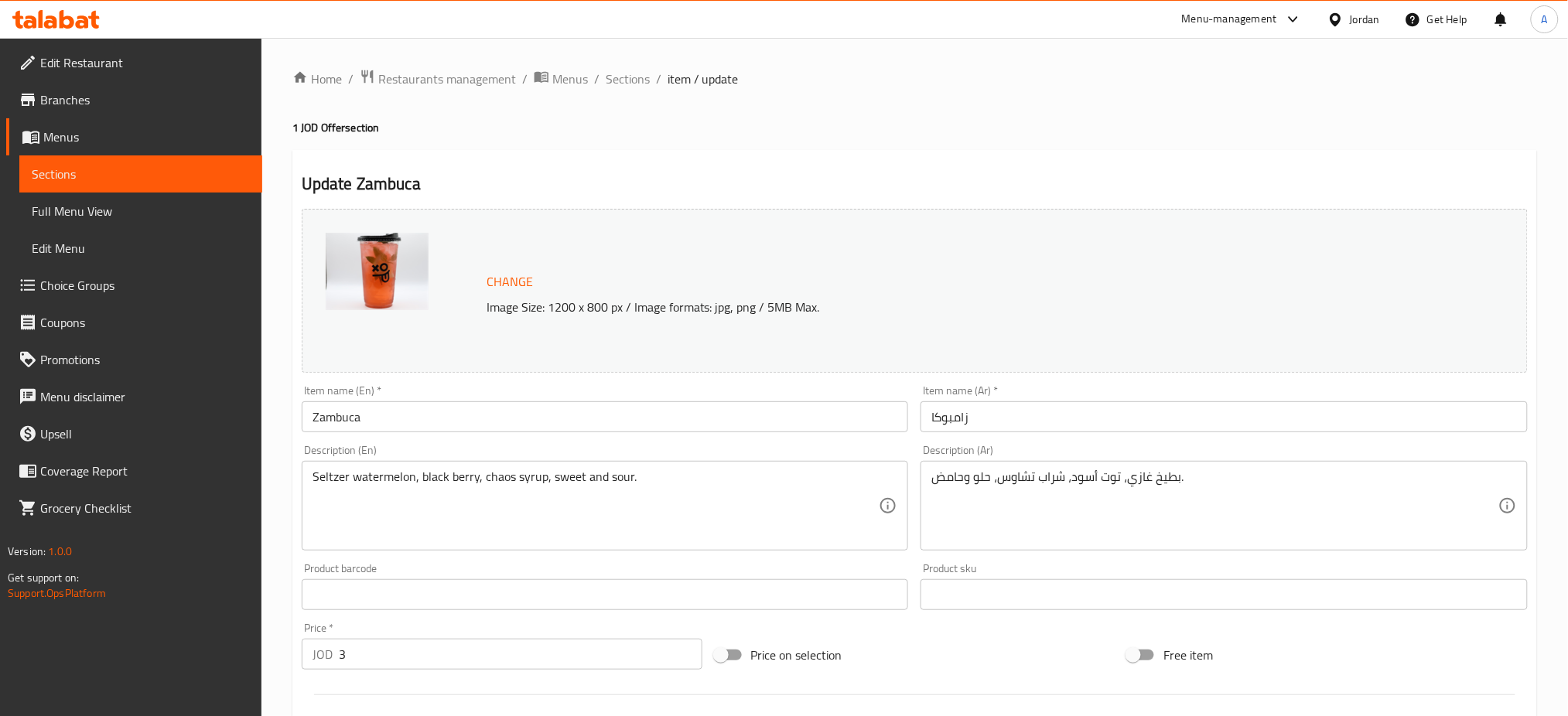
scroll to position [353, 0]
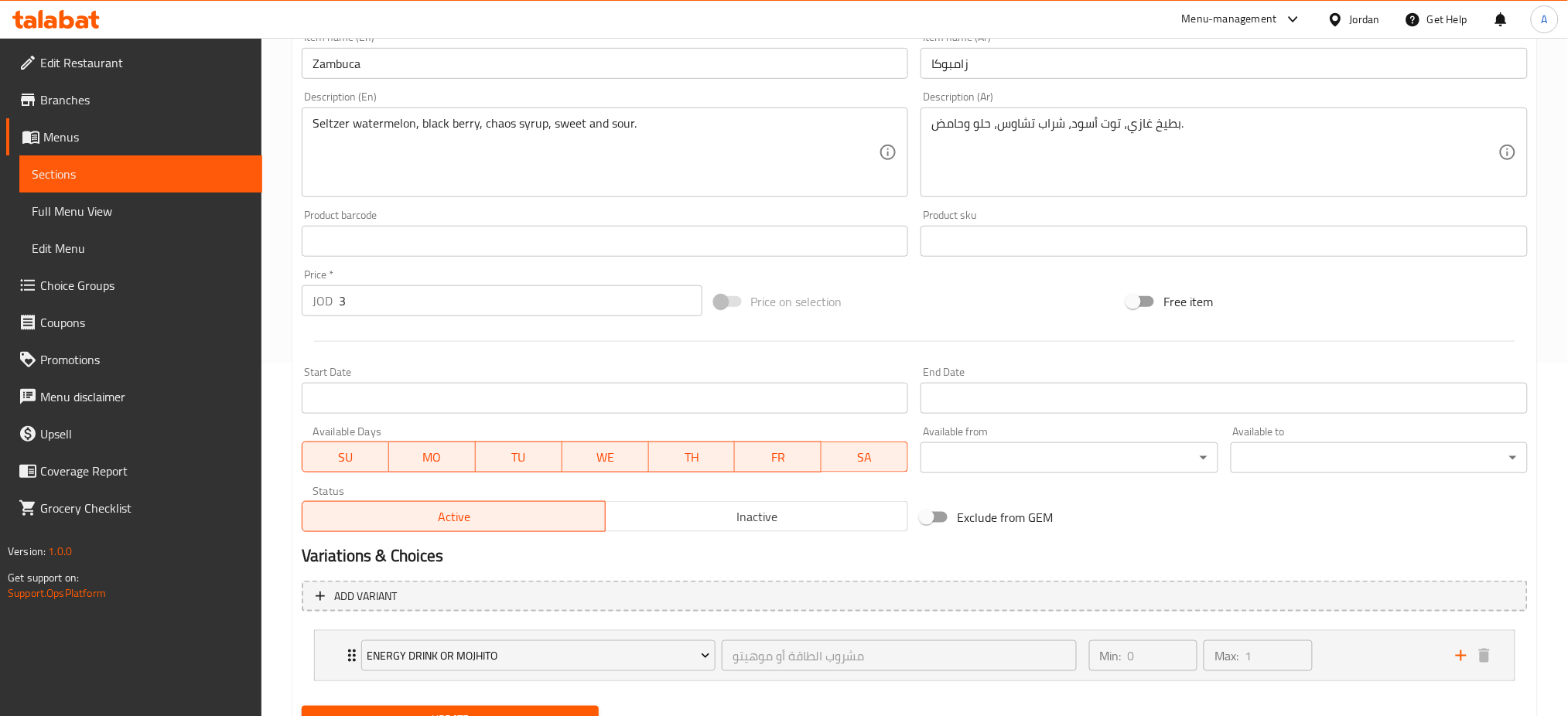
drag, startPoint x: 847, startPoint y: 418, endPoint x: 784, endPoint y: 415, distance: 63.1
click at [842, 442] on button "SA" at bounding box center [865, 457] width 86 height 31
click at [783, 442] on button "FR" at bounding box center [778, 457] width 86 height 31
click at [668, 446] on span "TH" at bounding box center [692, 457] width 75 height 22
click at [628, 446] on span "WE" at bounding box center [605, 457] width 75 height 22
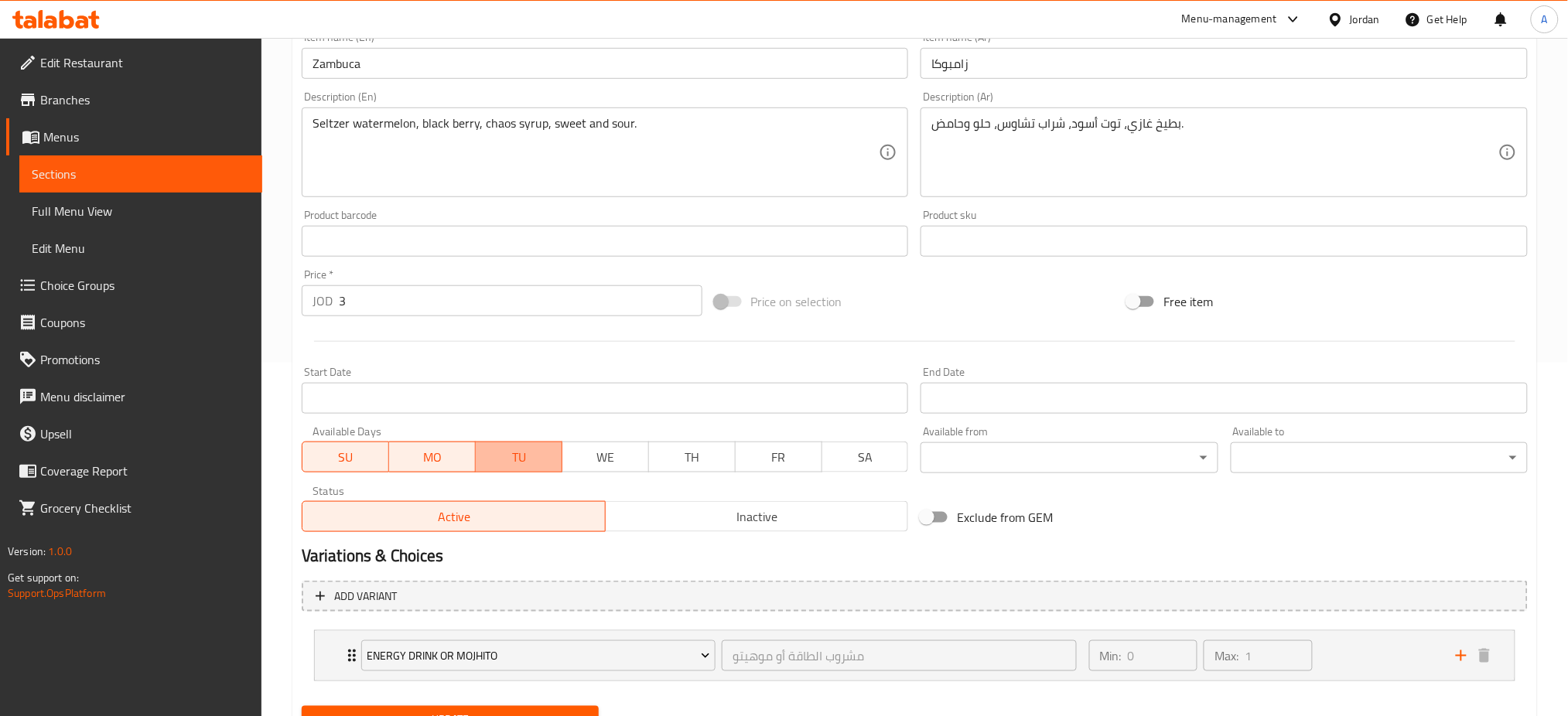
click at [525, 446] on span "TU" at bounding box center [519, 457] width 75 height 22
click at [409, 446] on span "MO" at bounding box center [432, 457] width 75 height 22
click at [476, 710] on span "Update" at bounding box center [450, 720] width 272 height 19
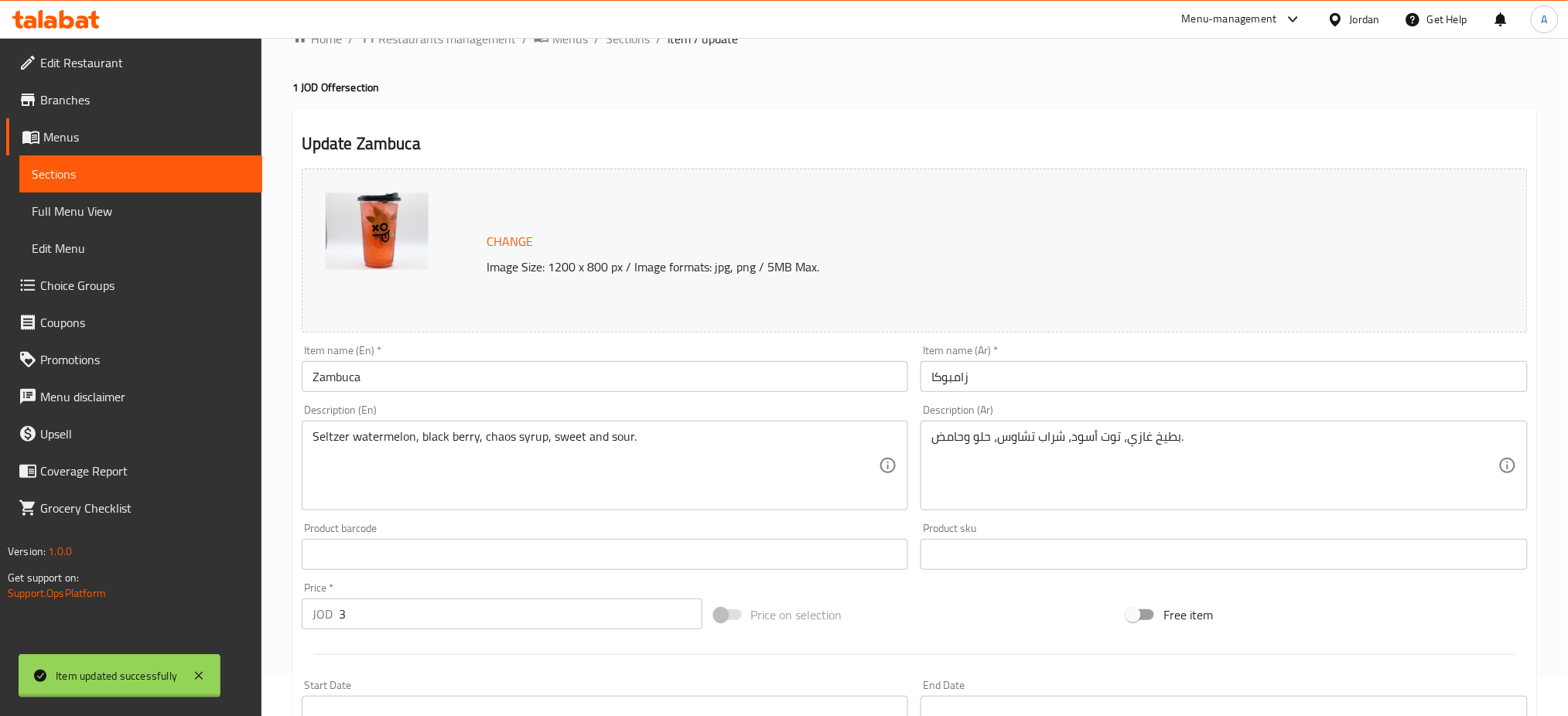
scroll to position [0, 0]
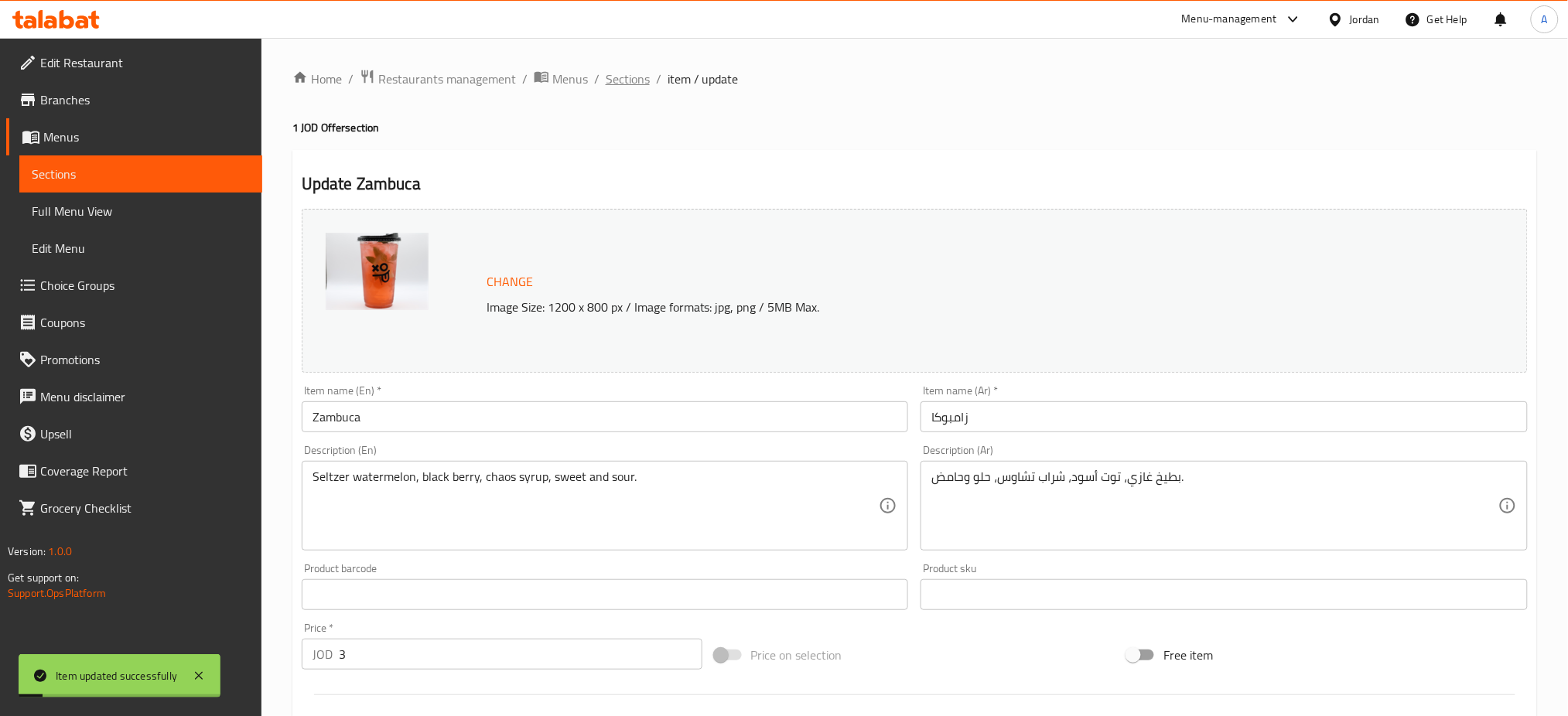
click at [605, 75] on span "Sections" at bounding box center [628, 79] width 44 height 18
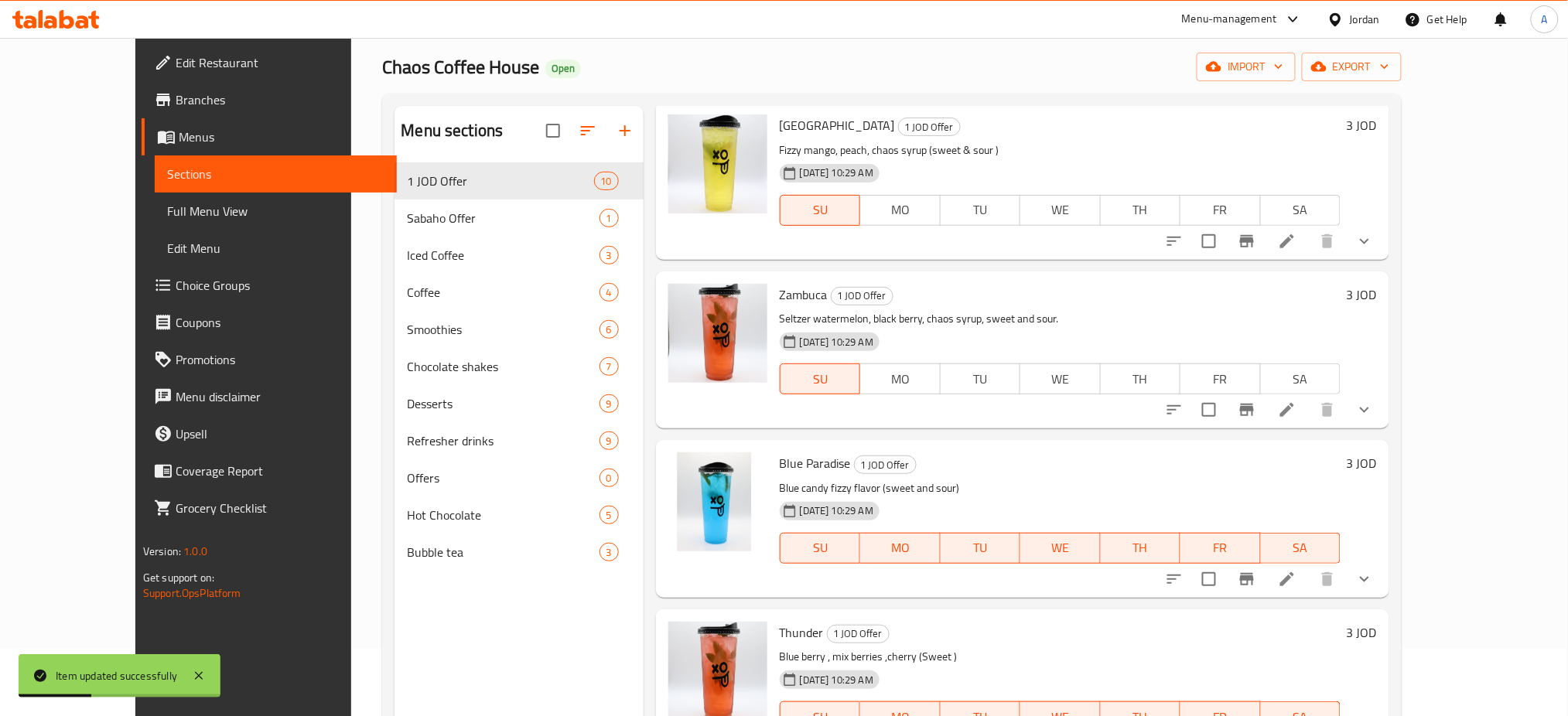
scroll to position [103, 0]
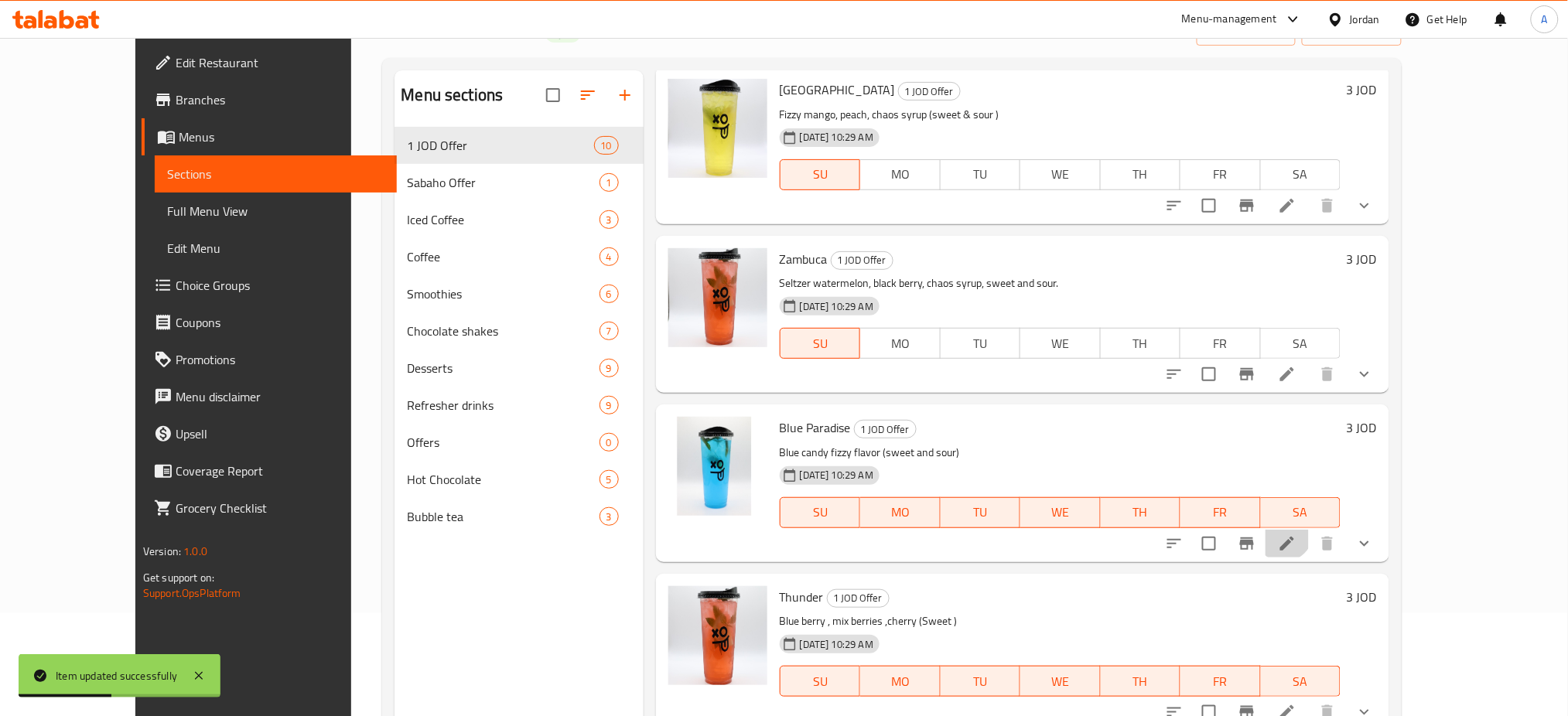
click at [1309, 530] on li at bounding box center [1286, 544] width 43 height 28
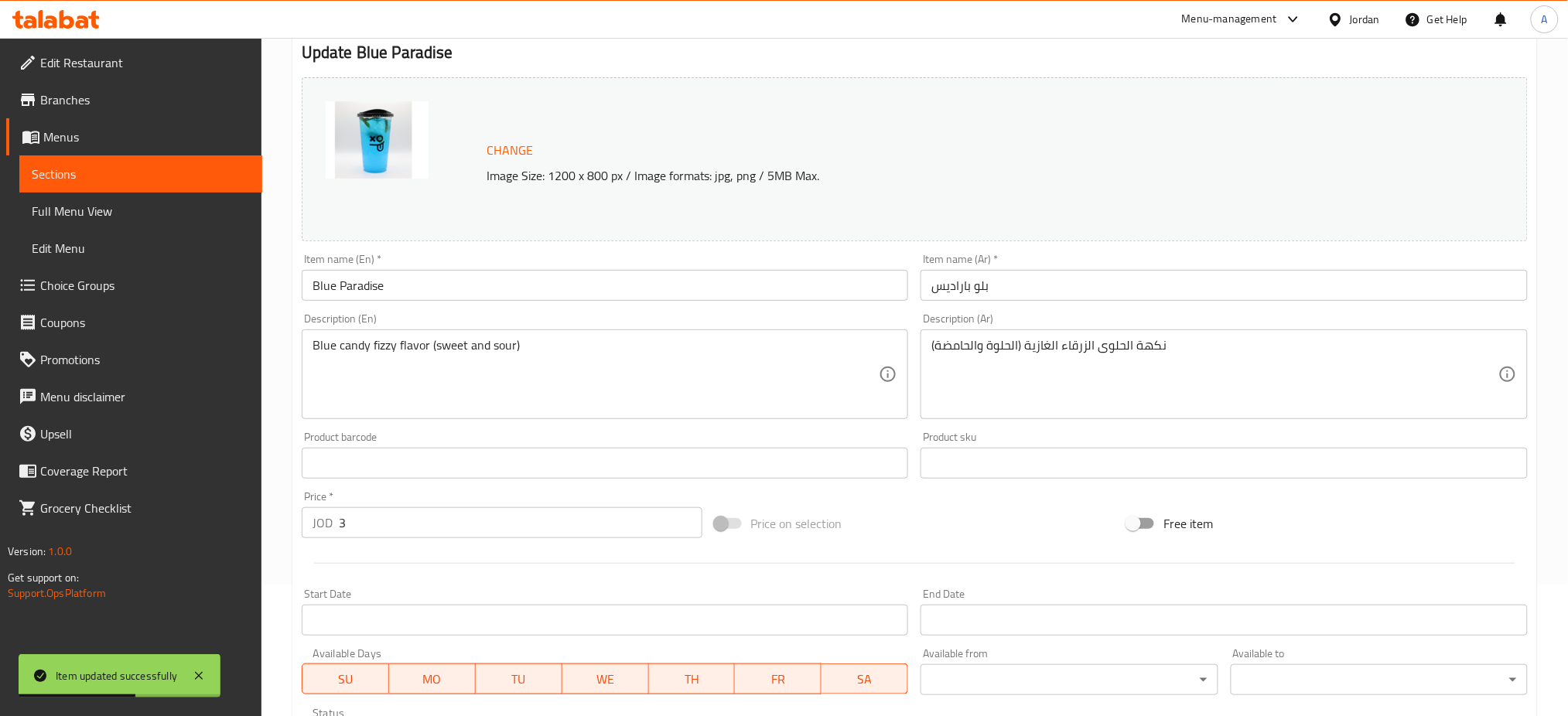
scroll to position [353, 0]
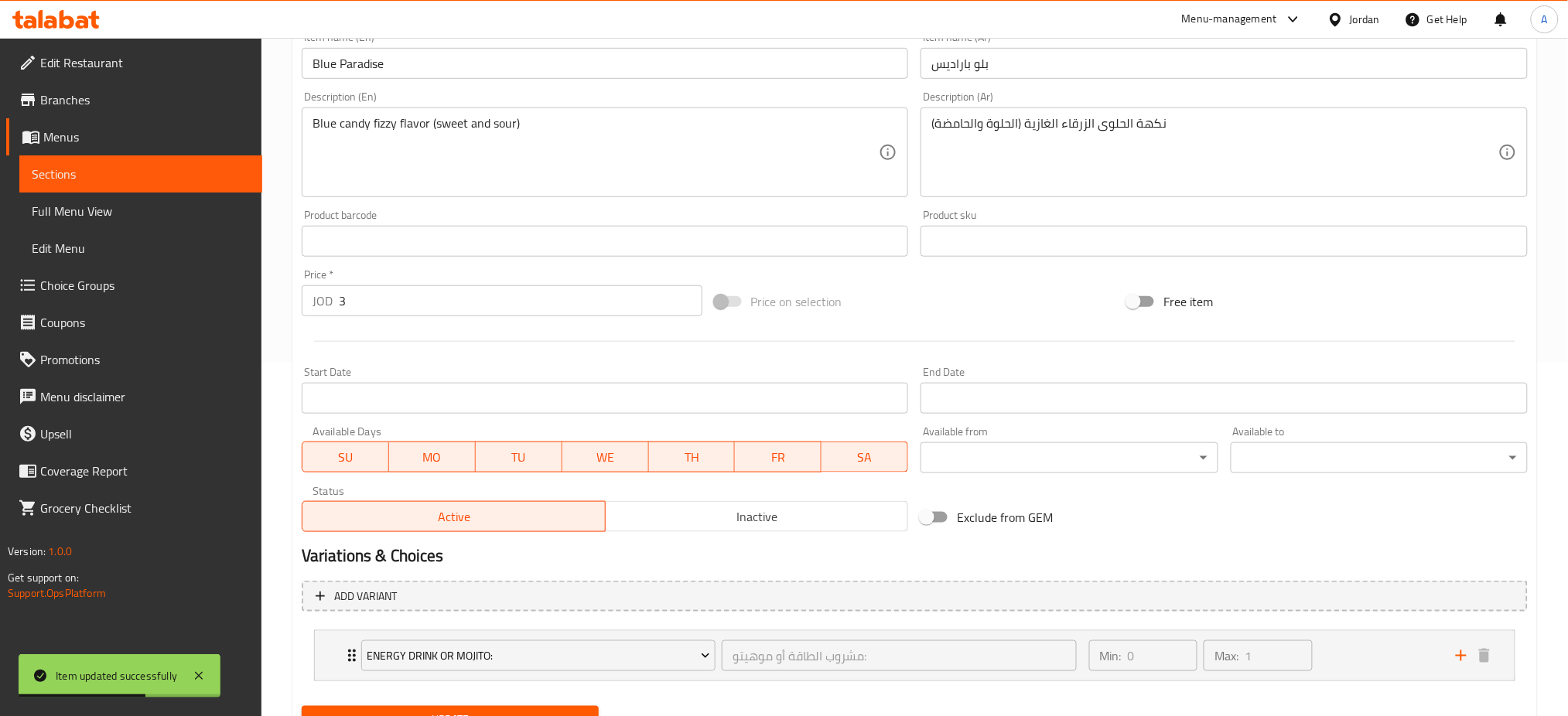
drag, startPoint x: 881, startPoint y: 401, endPoint x: 715, endPoint y: 406, distance: 166.1
click at [877, 446] on span "SA" at bounding box center [864, 457] width 75 height 22
drag, startPoint x: 786, startPoint y: 395, endPoint x: 731, endPoint y: 403, distance: 55.6
click at [773, 446] on span "FR" at bounding box center [778, 457] width 75 height 22
click at [678, 446] on span "TH" at bounding box center [692, 457] width 75 height 22
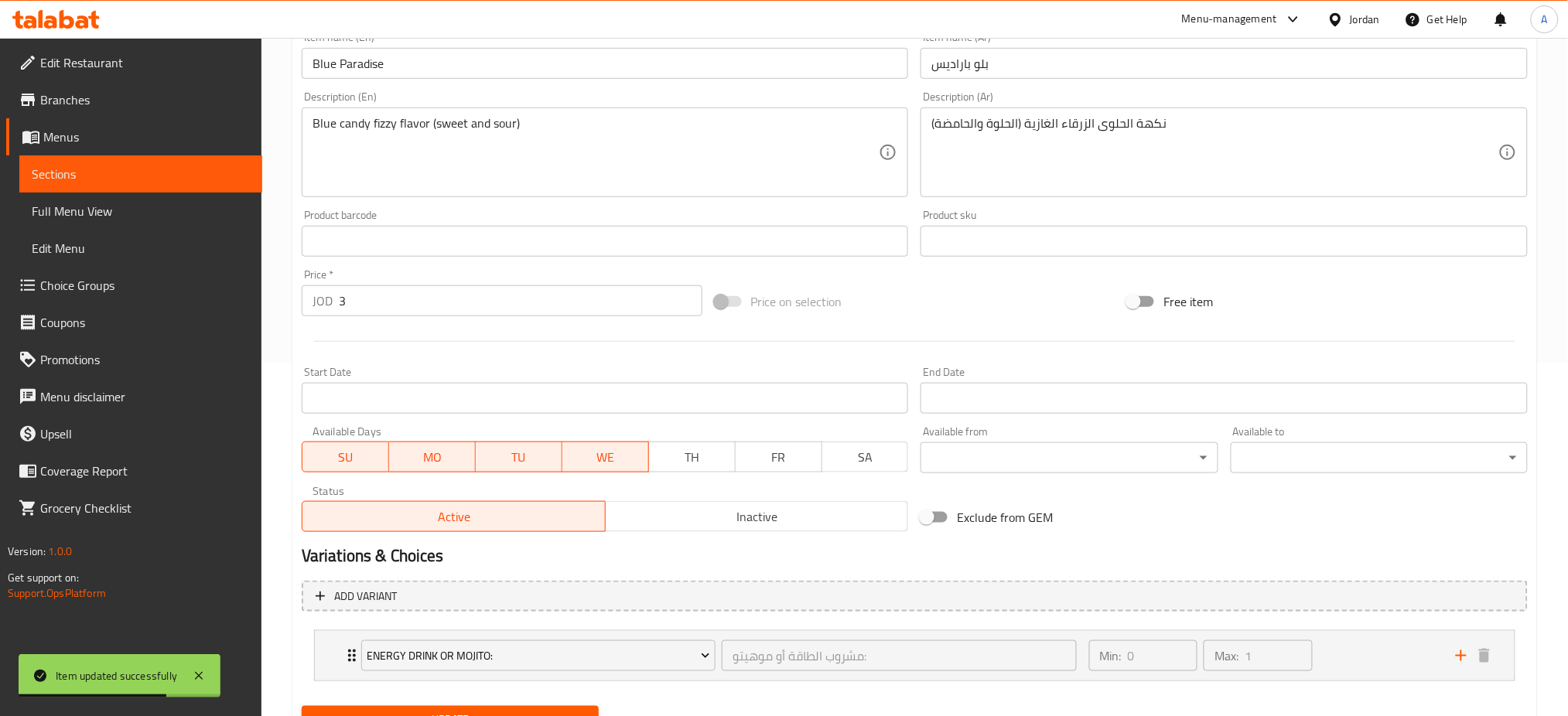
click at [602, 446] on span "WE" at bounding box center [605, 457] width 75 height 22
click at [504, 446] on span "TU" at bounding box center [519, 457] width 75 height 22
click at [439, 446] on span "MO" at bounding box center [432, 457] width 75 height 22
click at [496, 710] on span "Update" at bounding box center [450, 720] width 272 height 19
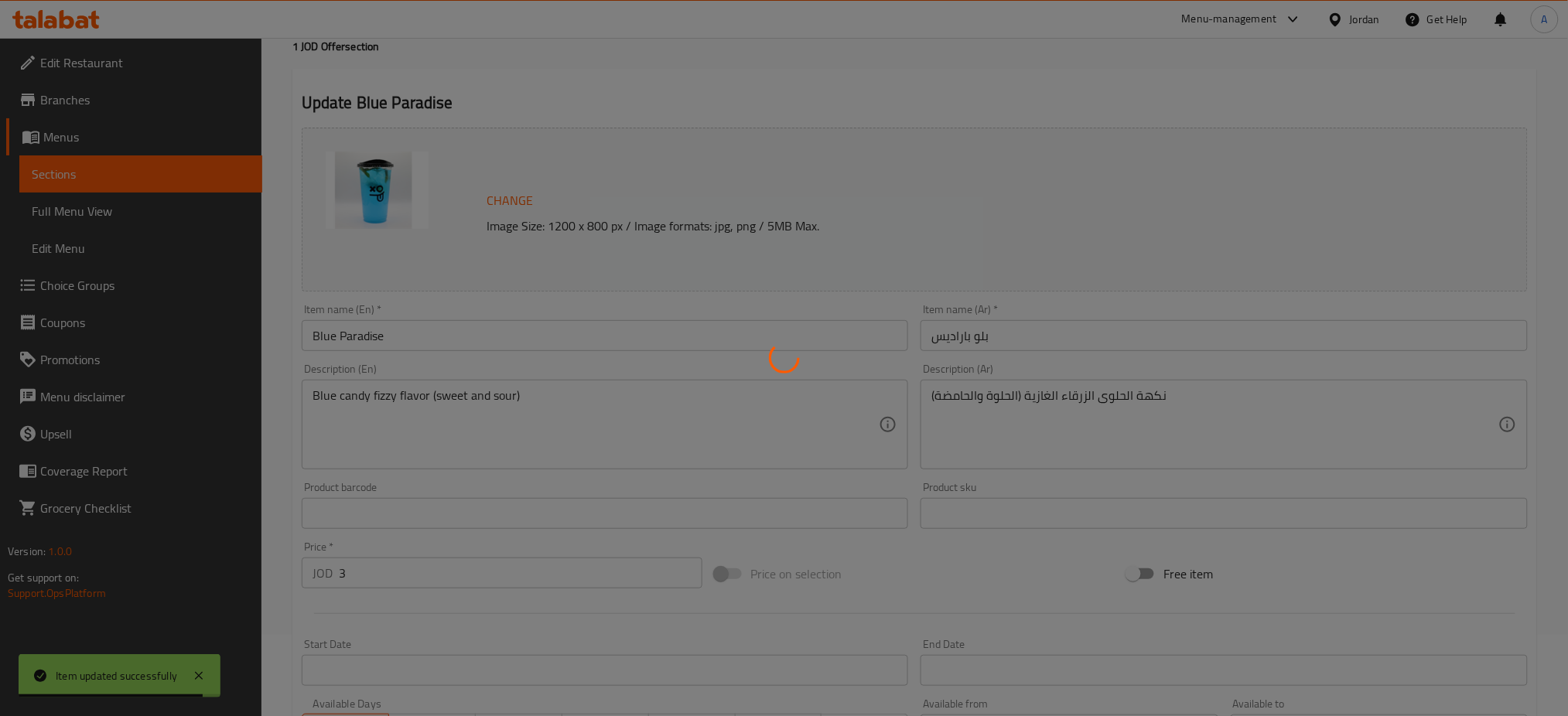
scroll to position [0, 0]
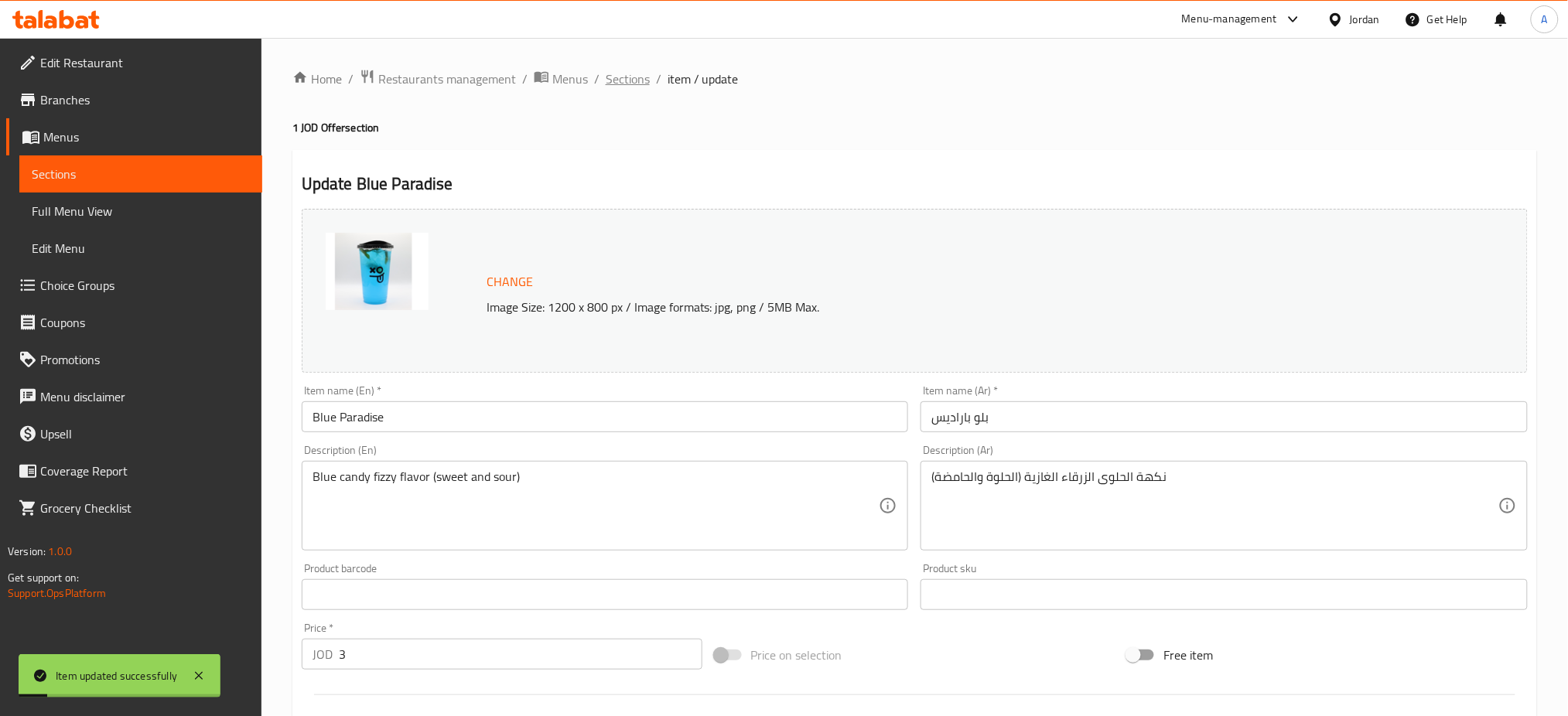
click at [605, 75] on span "Sections" at bounding box center [628, 79] width 44 height 18
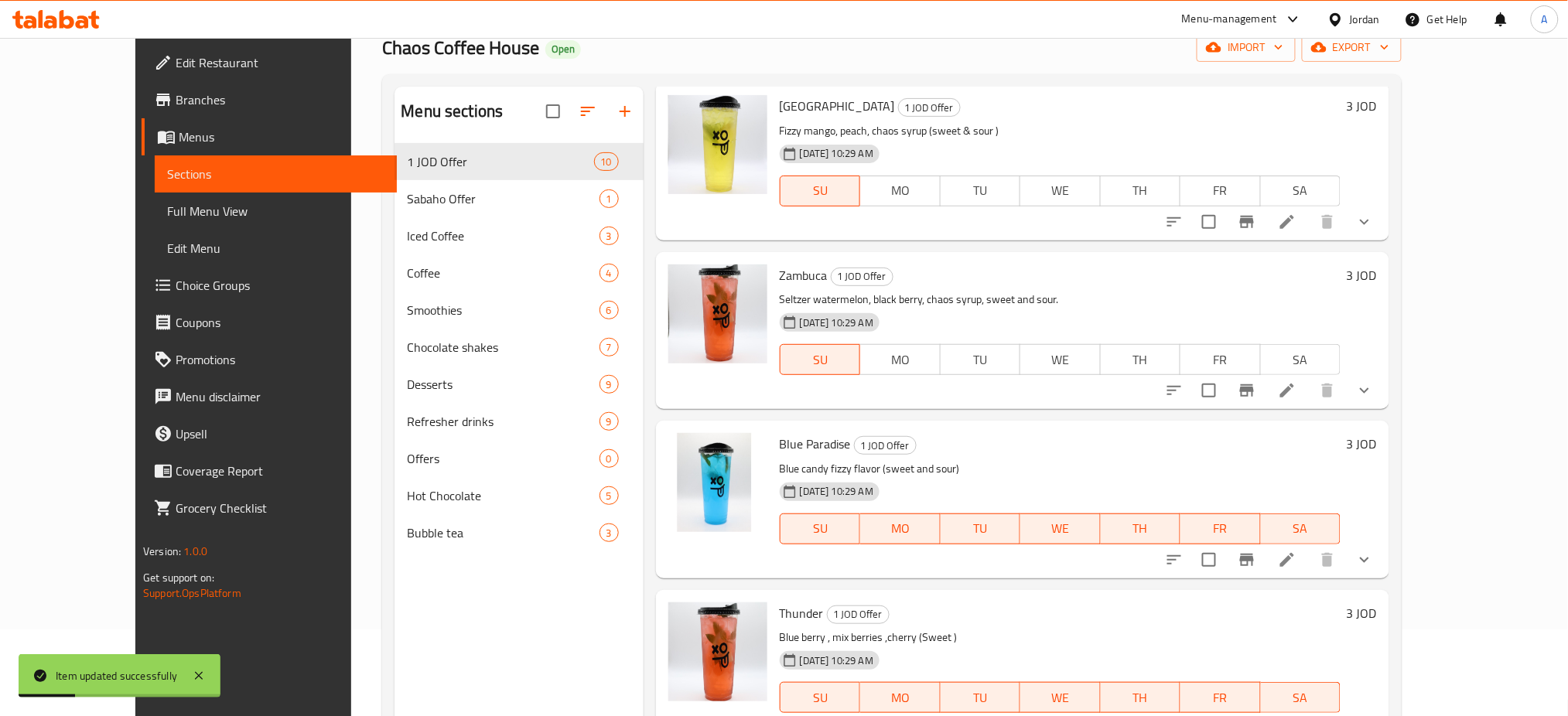
scroll to position [212, 0]
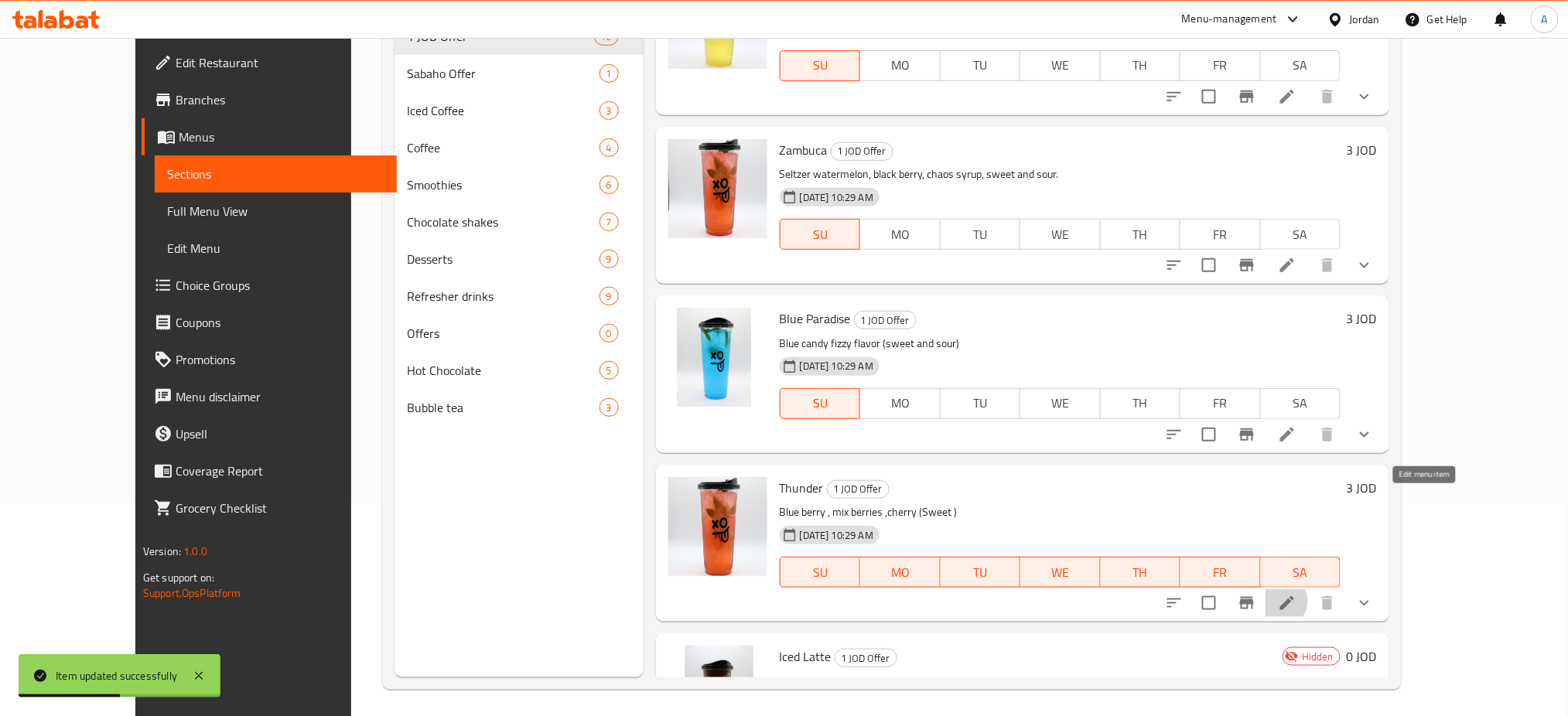
click at [1297, 595] on icon at bounding box center [1287, 604] width 18 height 18
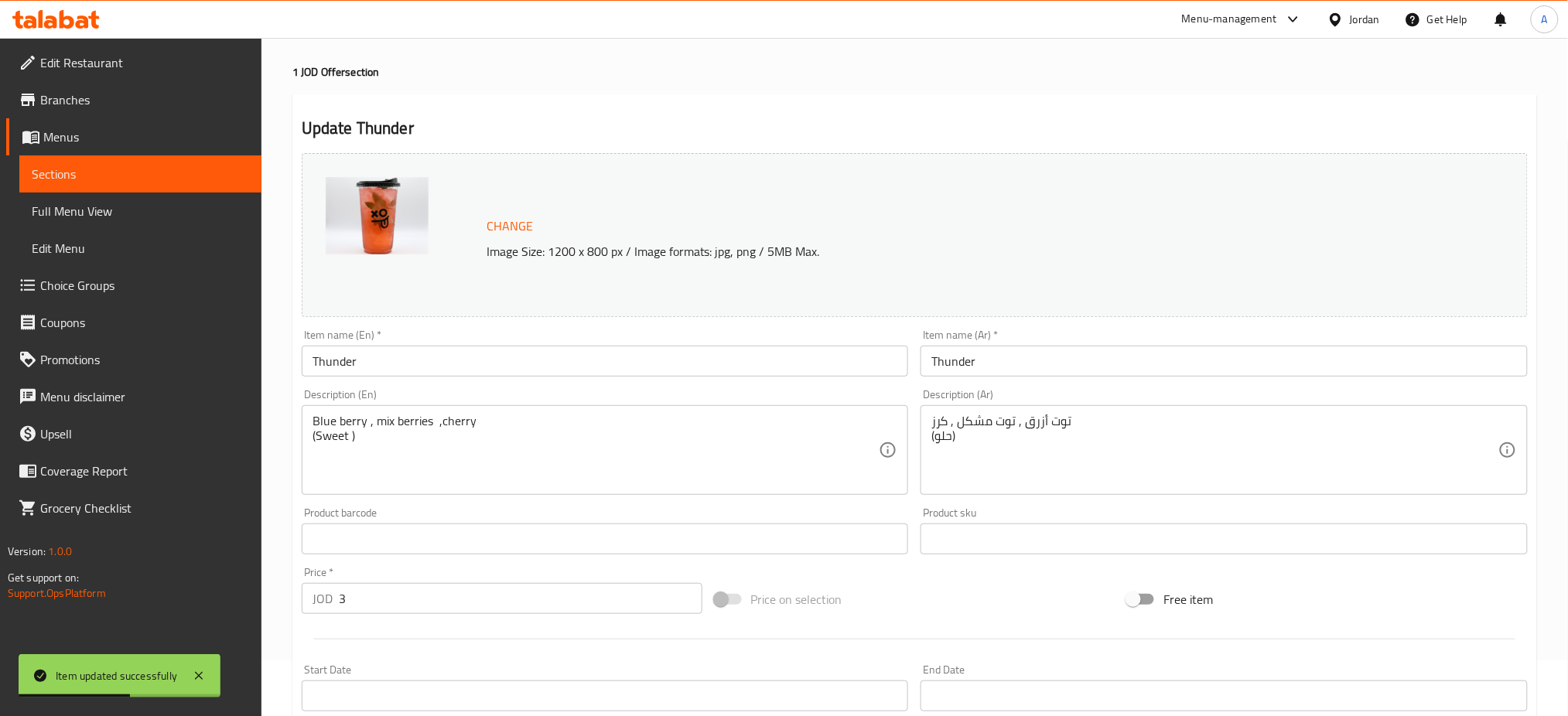
scroll to position [206, 0]
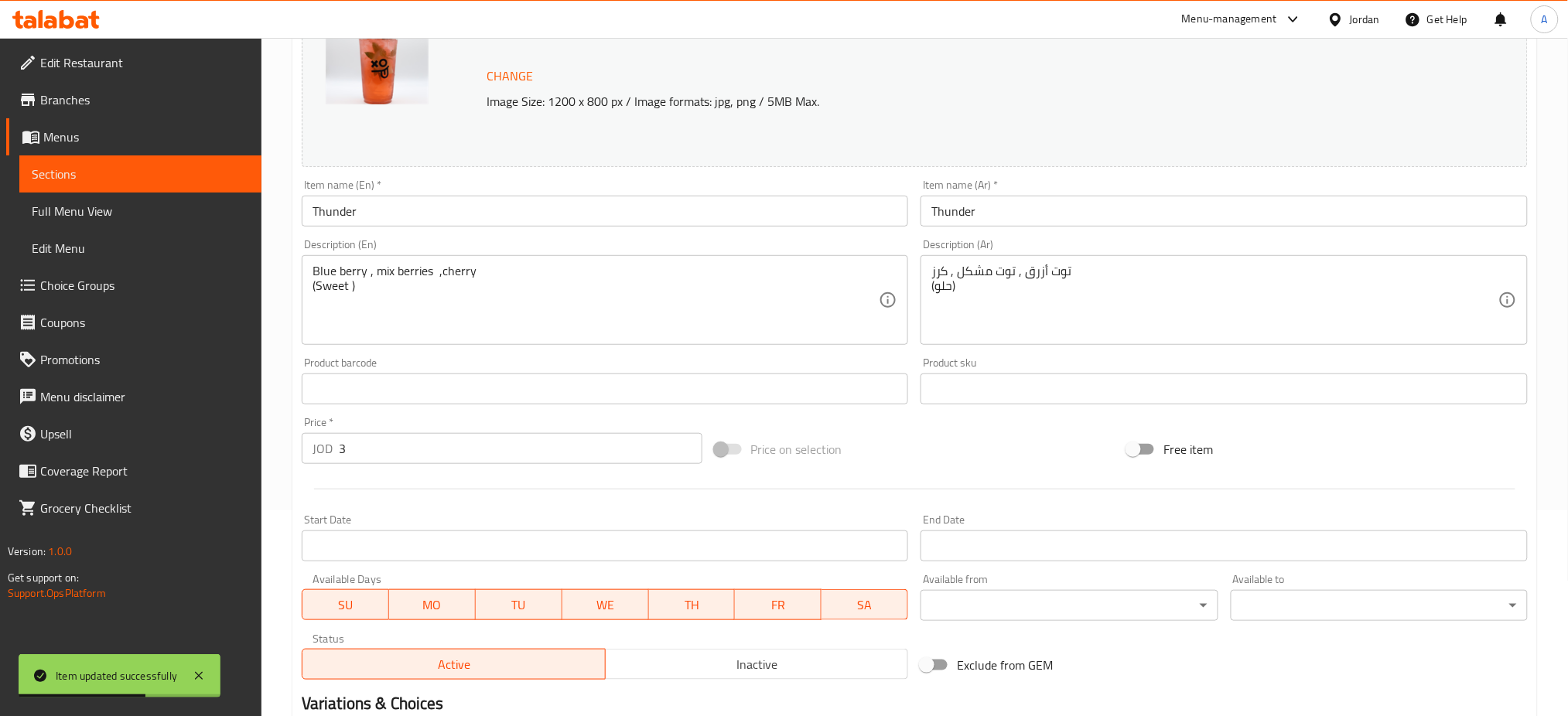
click at [885, 595] on span "SA" at bounding box center [864, 606] width 75 height 22
drag, startPoint x: 778, startPoint y: 553, endPoint x: 675, endPoint y: 553, distance: 103.0
click at [775, 595] on span "FR" at bounding box center [778, 606] width 75 height 22
click at [664, 595] on span "TH" at bounding box center [692, 606] width 75 height 22
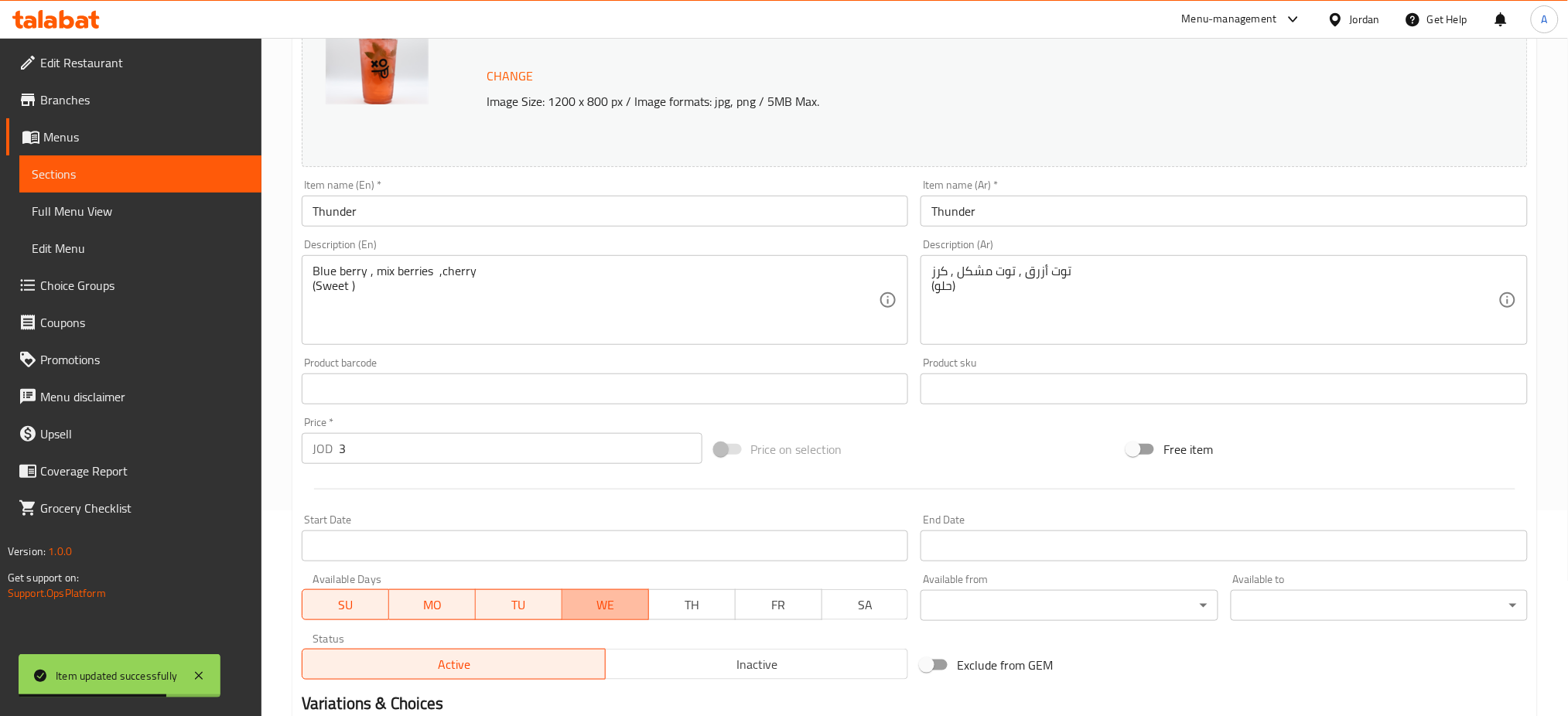
drag, startPoint x: 587, startPoint y: 545, endPoint x: 537, endPoint y: 548, distance: 50.1
click at [584, 595] on span "WE" at bounding box center [605, 606] width 75 height 22
drag, startPoint x: 480, startPoint y: 549, endPoint x: 452, endPoint y: 549, distance: 28.0
click at [478, 589] on button "TU" at bounding box center [519, 605] width 86 height 31
click at [386, 589] on button "SU" at bounding box center [345, 605] width 87 height 31
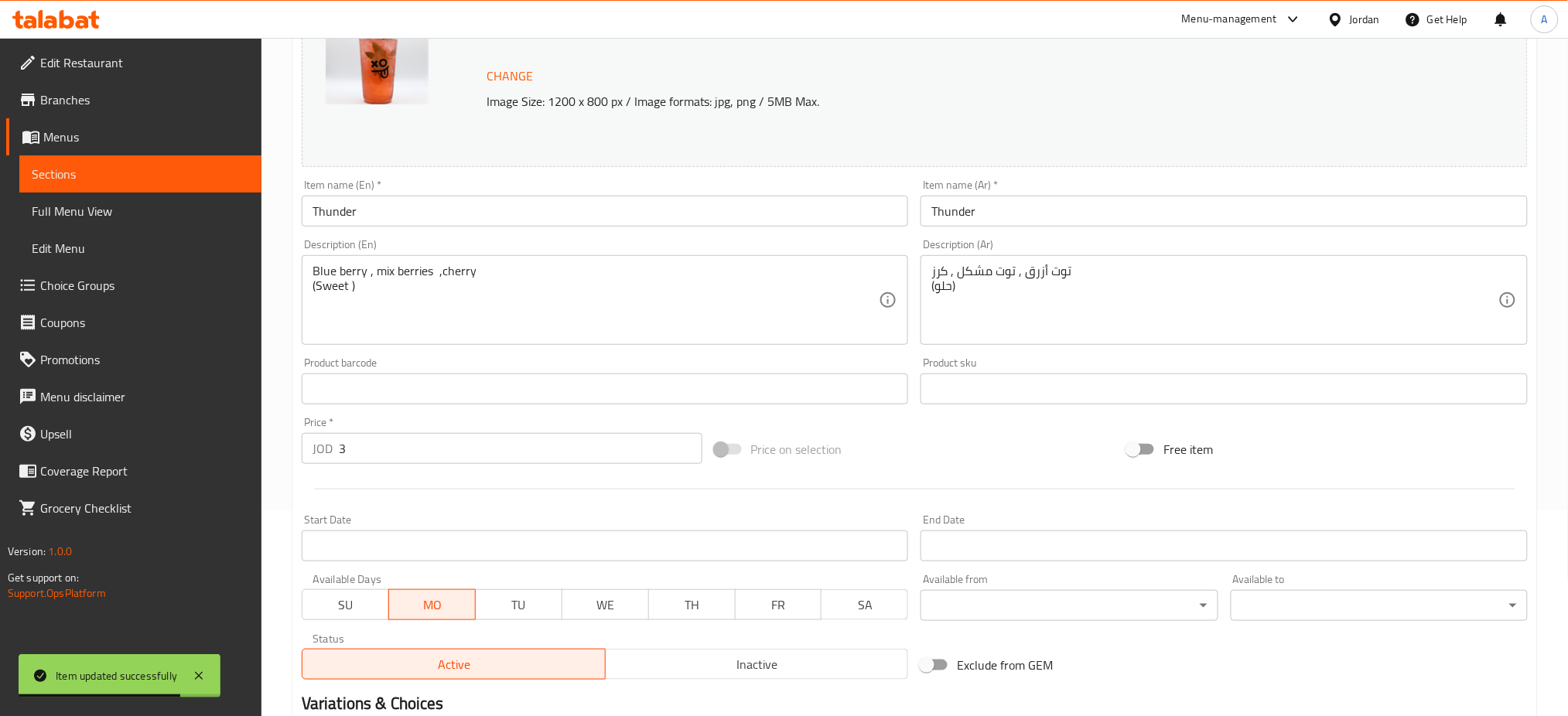
click at [416, 595] on span "MO" at bounding box center [432, 606] width 75 height 22
click at [373, 595] on span "SU" at bounding box center [345, 606] width 75 height 22
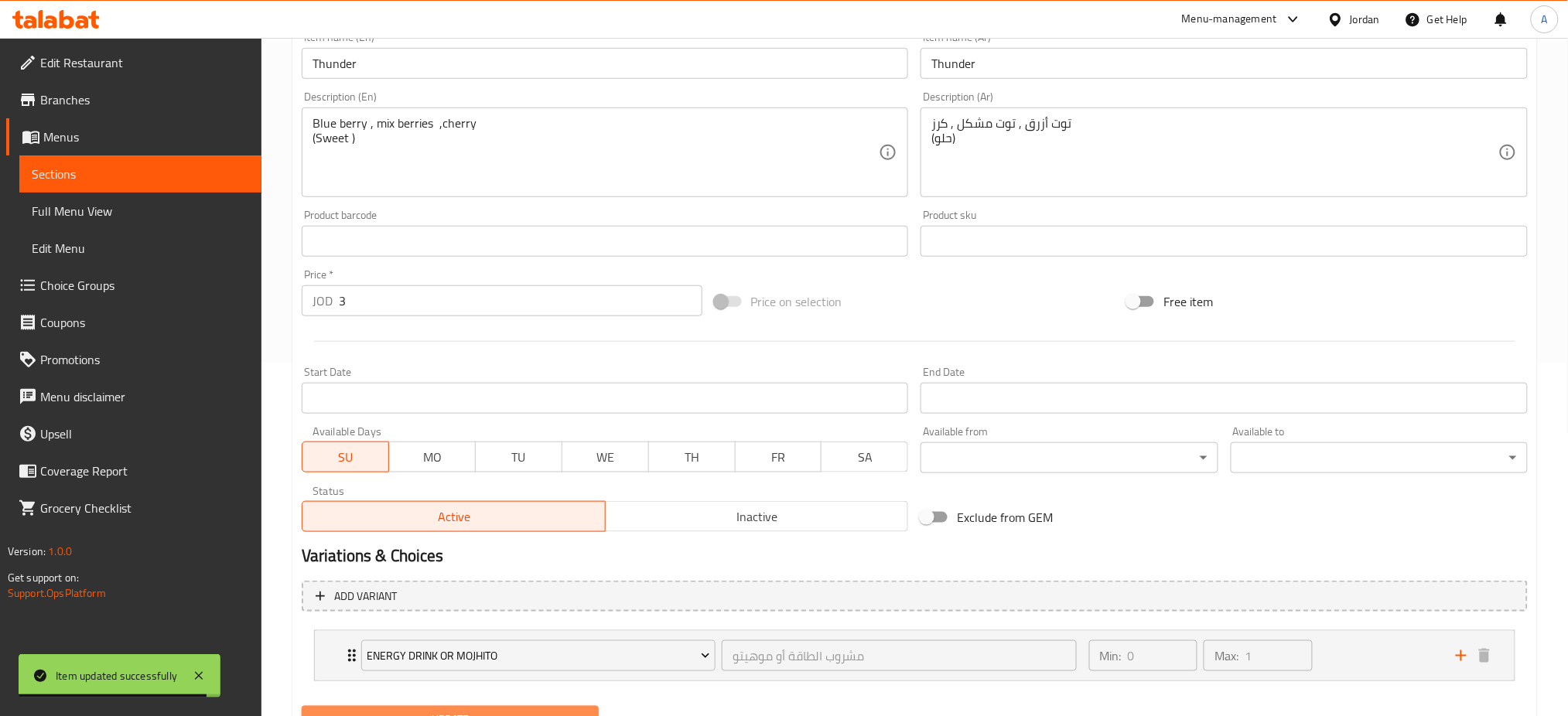
click at [530, 710] on span "Update" at bounding box center [450, 720] width 272 height 19
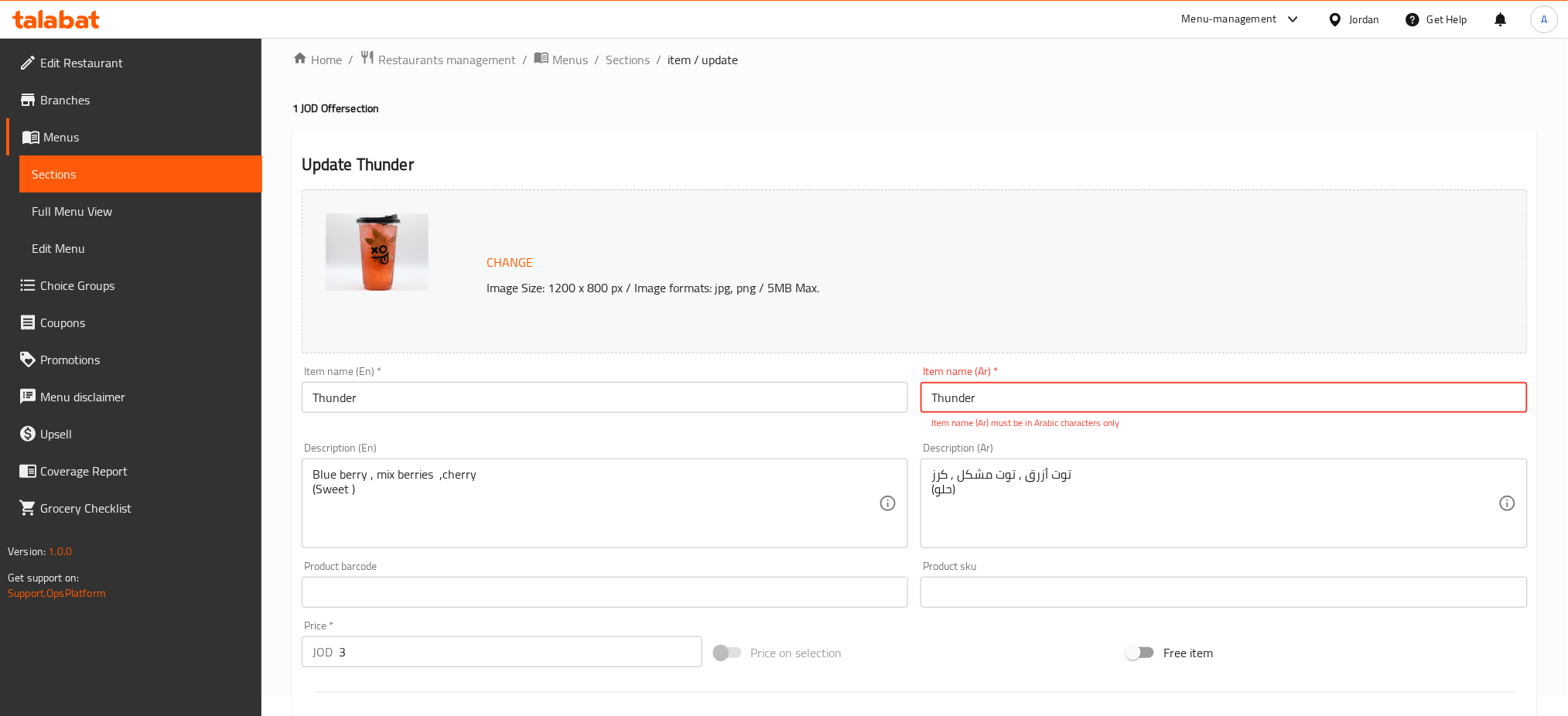
scroll to position [0, 0]
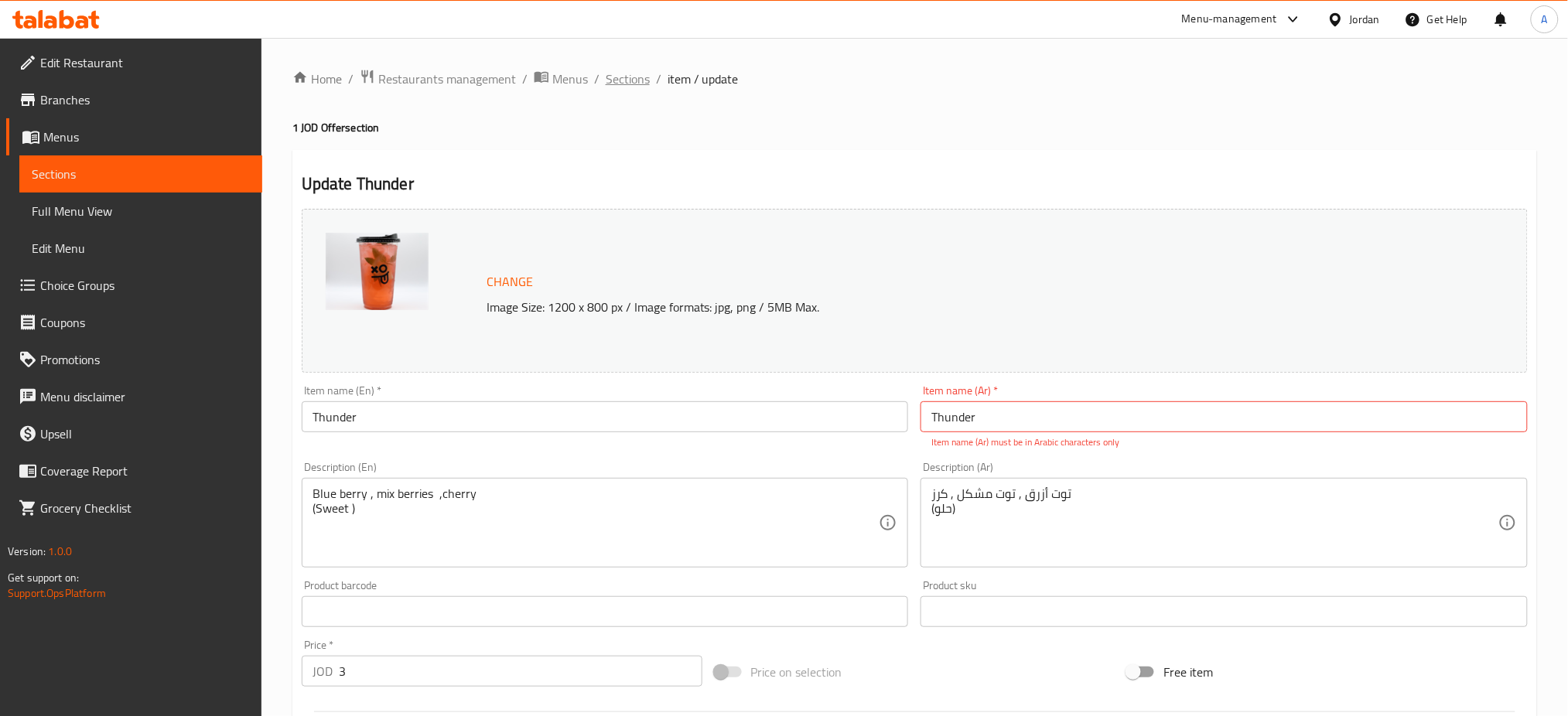
click at [605, 81] on span "Sections" at bounding box center [628, 79] width 44 height 18
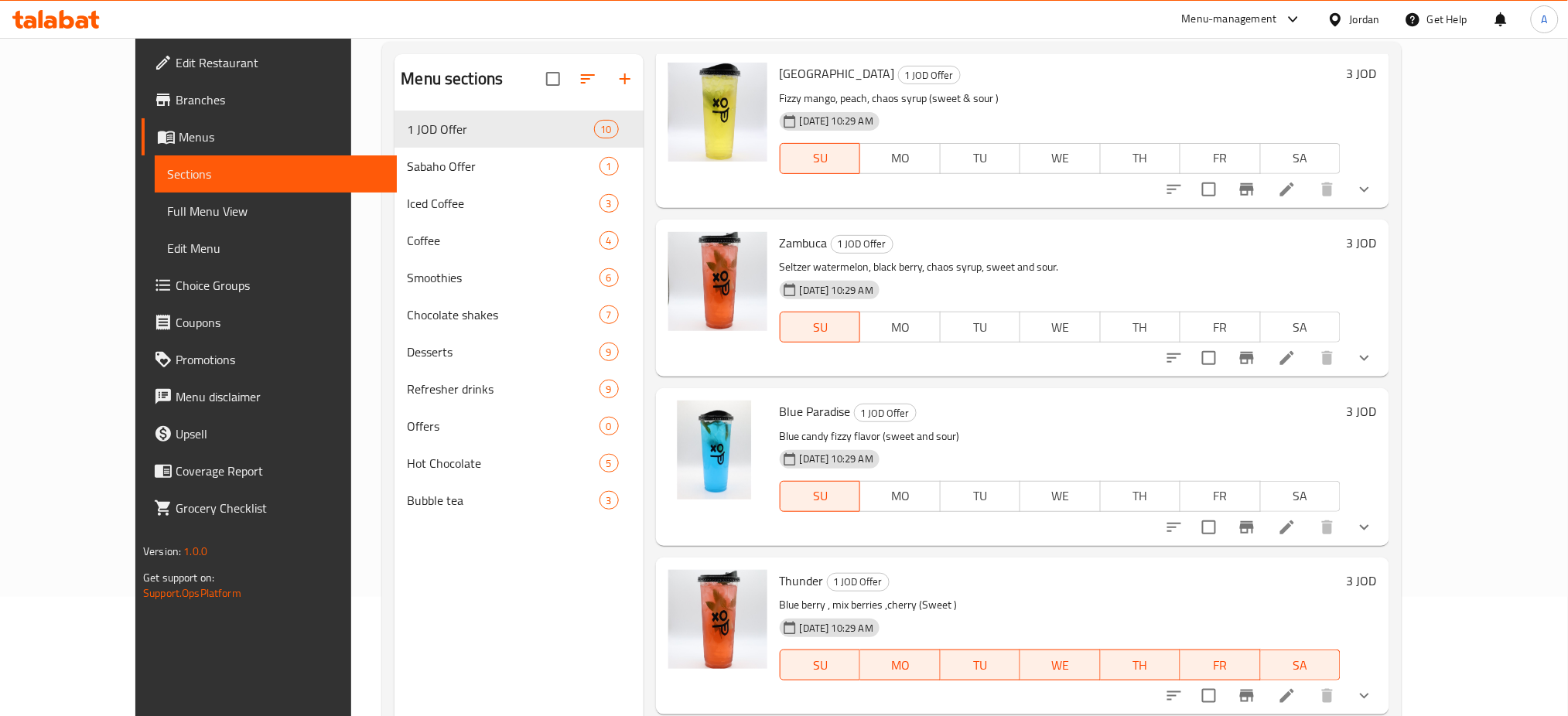
scroll to position [212, 0]
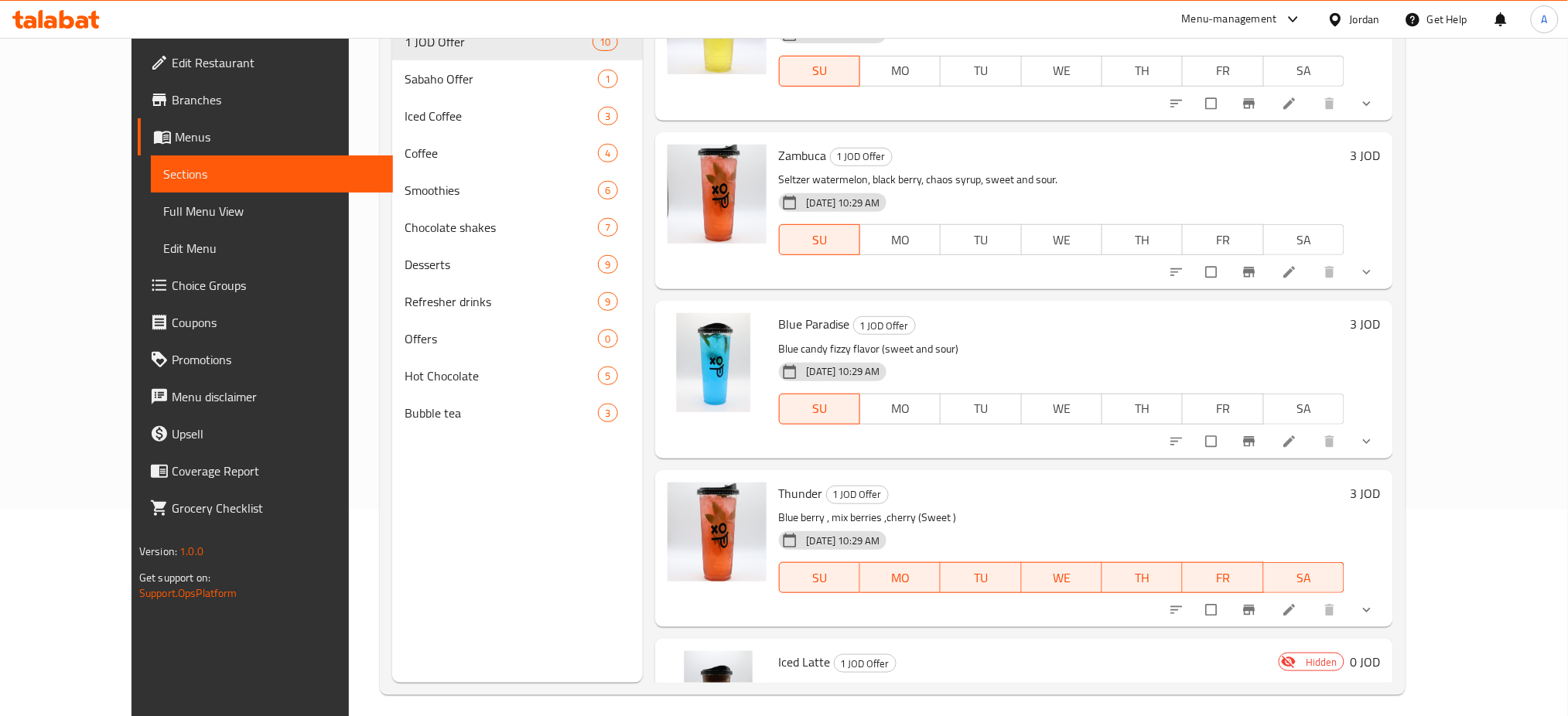
scroll to position [212, 0]
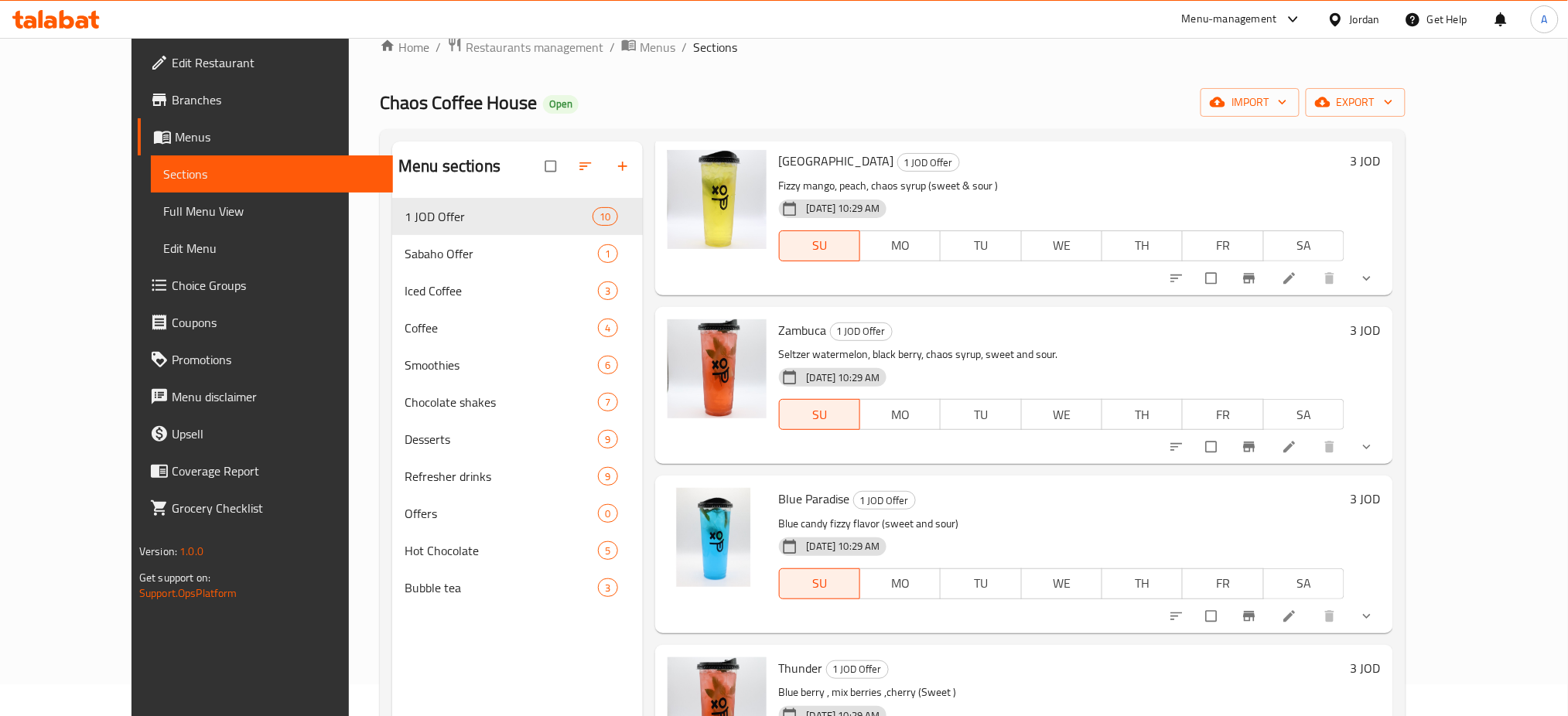
scroll to position [212, 0]
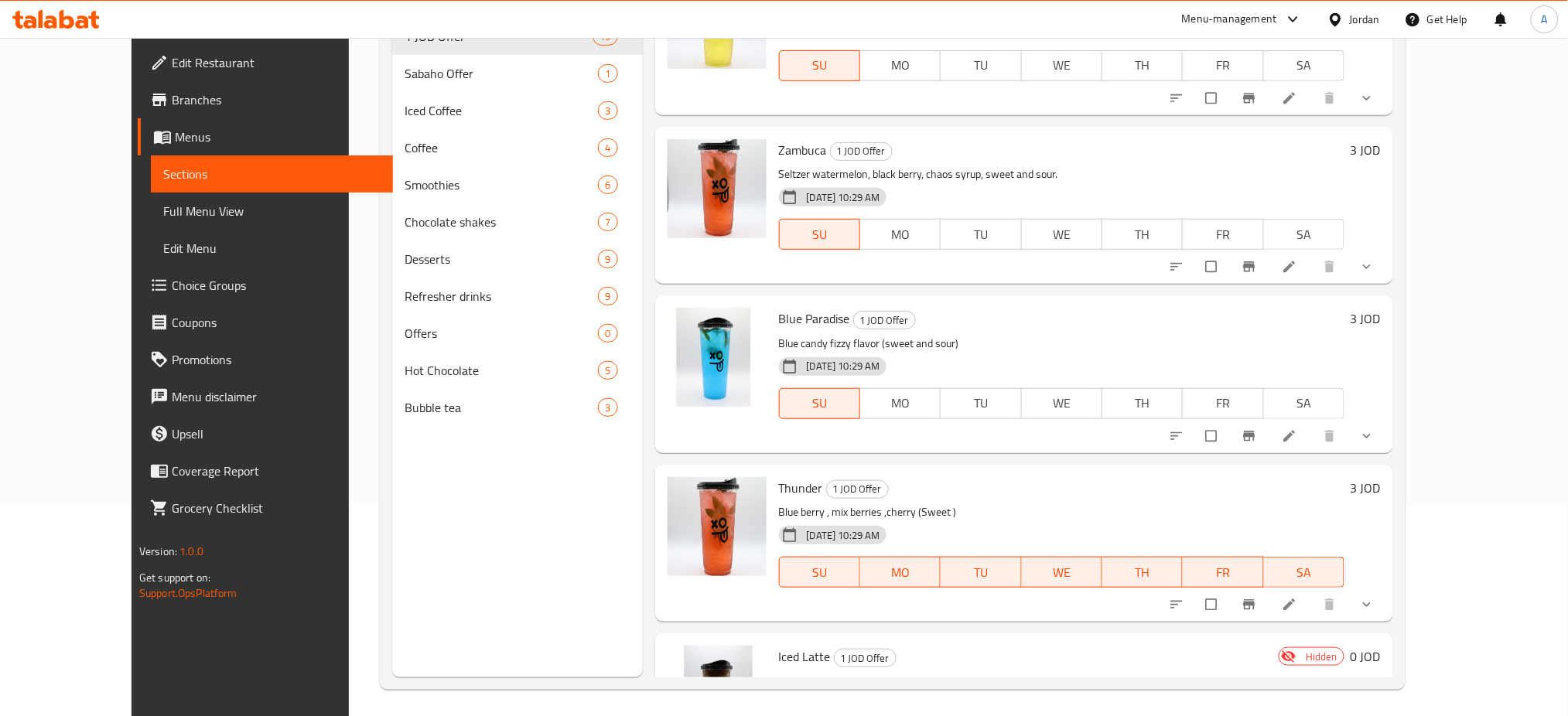
click at [1312, 593] on li at bounding box center [1290, 605] width 43 height 25
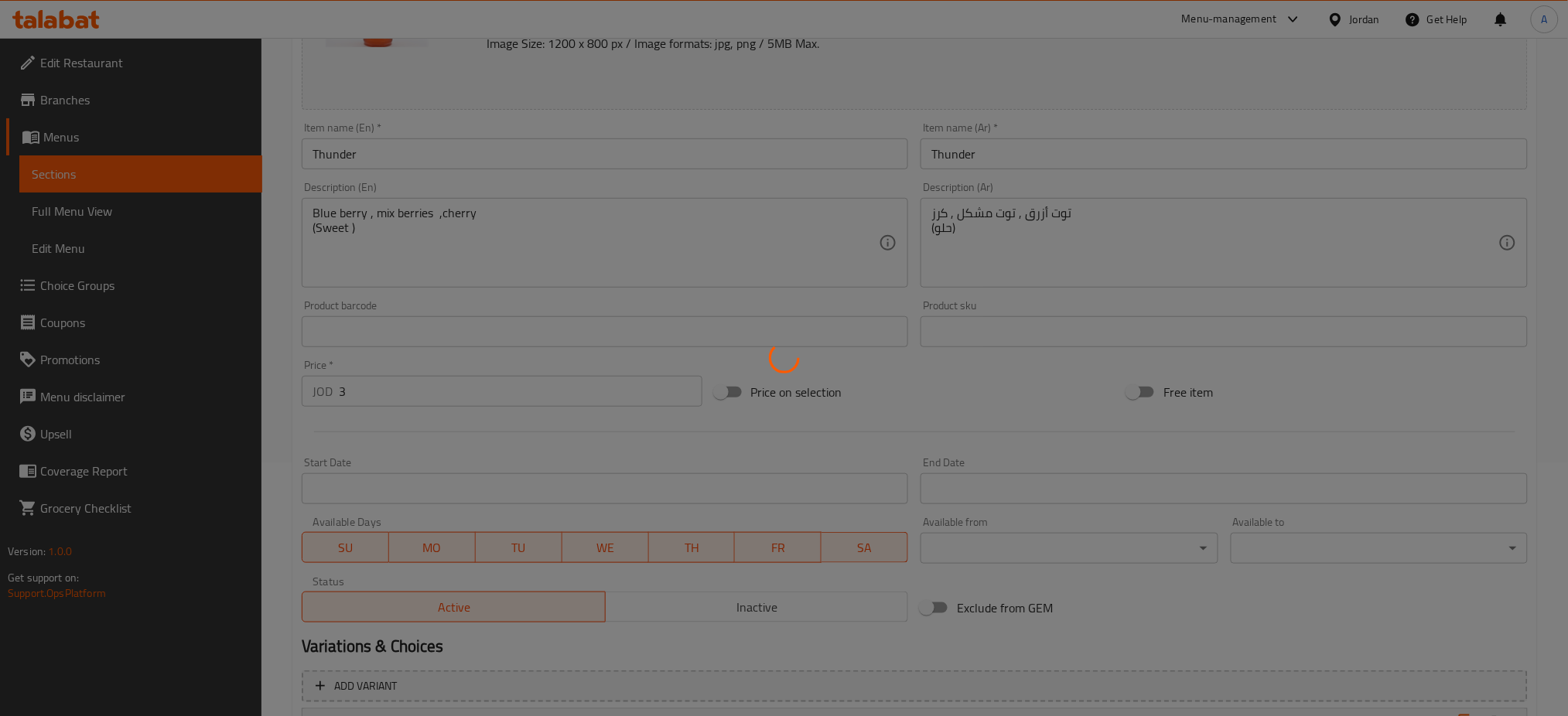
scroll to position [353, 0]
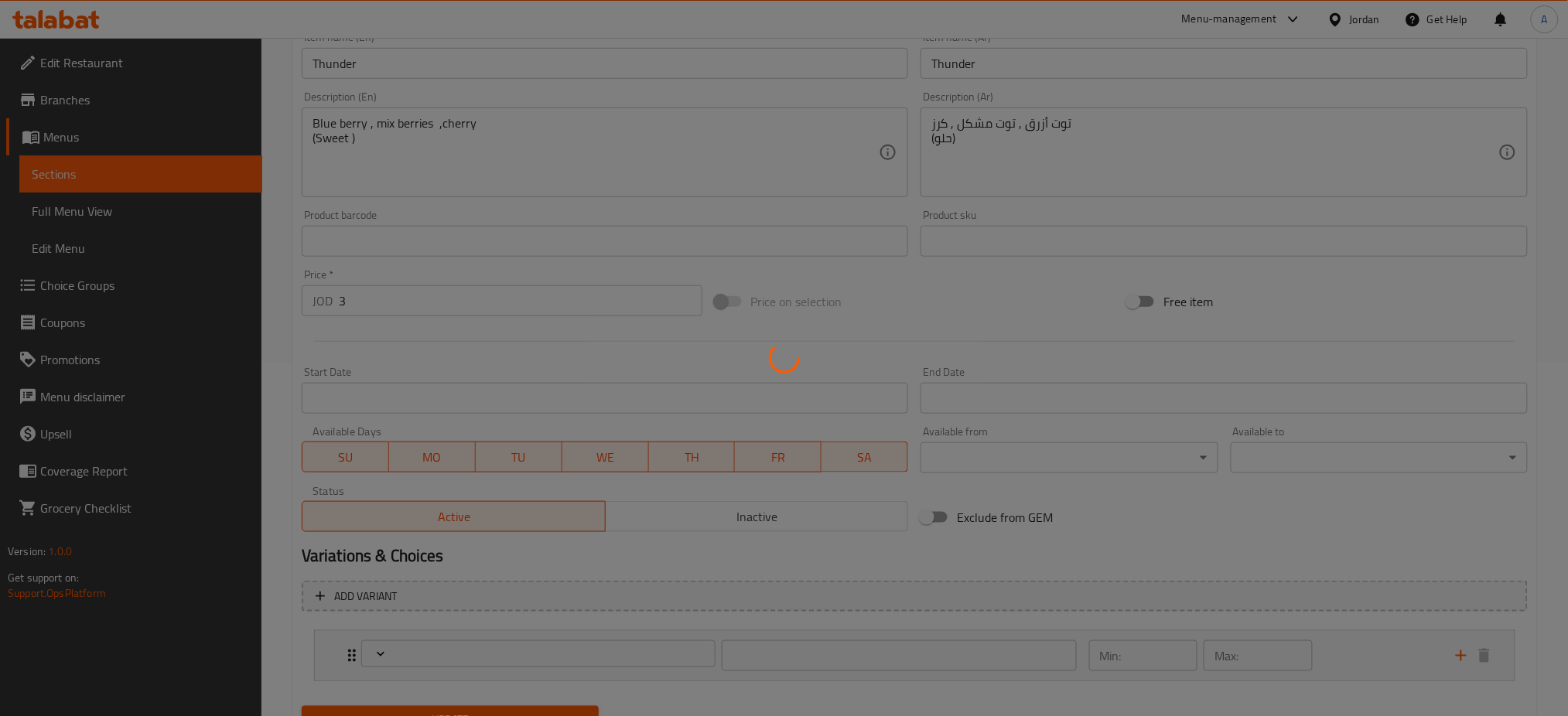
type input "مشروب الطاقة أو موهيتو"
type input "0"
type input "1"
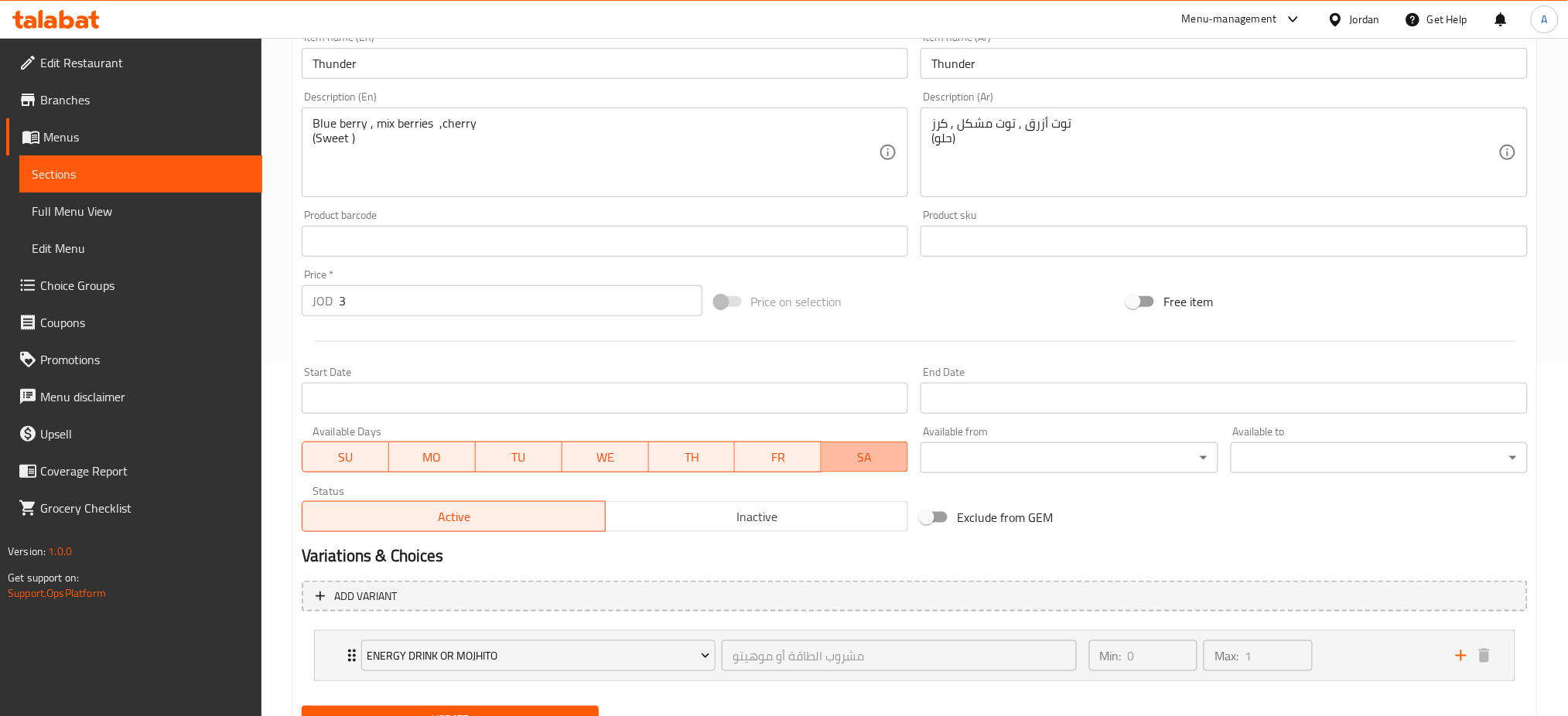
drag, startPoint x: 859, startPoint y: 390, endPoint x: 798, endPoint y: 404, distance: 62.6
click at [834, 446] on span "SA" at bounding box center [864, 457] width 75 height 22
click at [796, 446] on span "FR" at bounding box center [778, 457] width 75 height 22
click at [700, 446] on span "TH" at bounding box center [692, 457] width 75 height 22
click at [596, 446] on span "WE" at bounding box center [605, 457] width 75 height 22
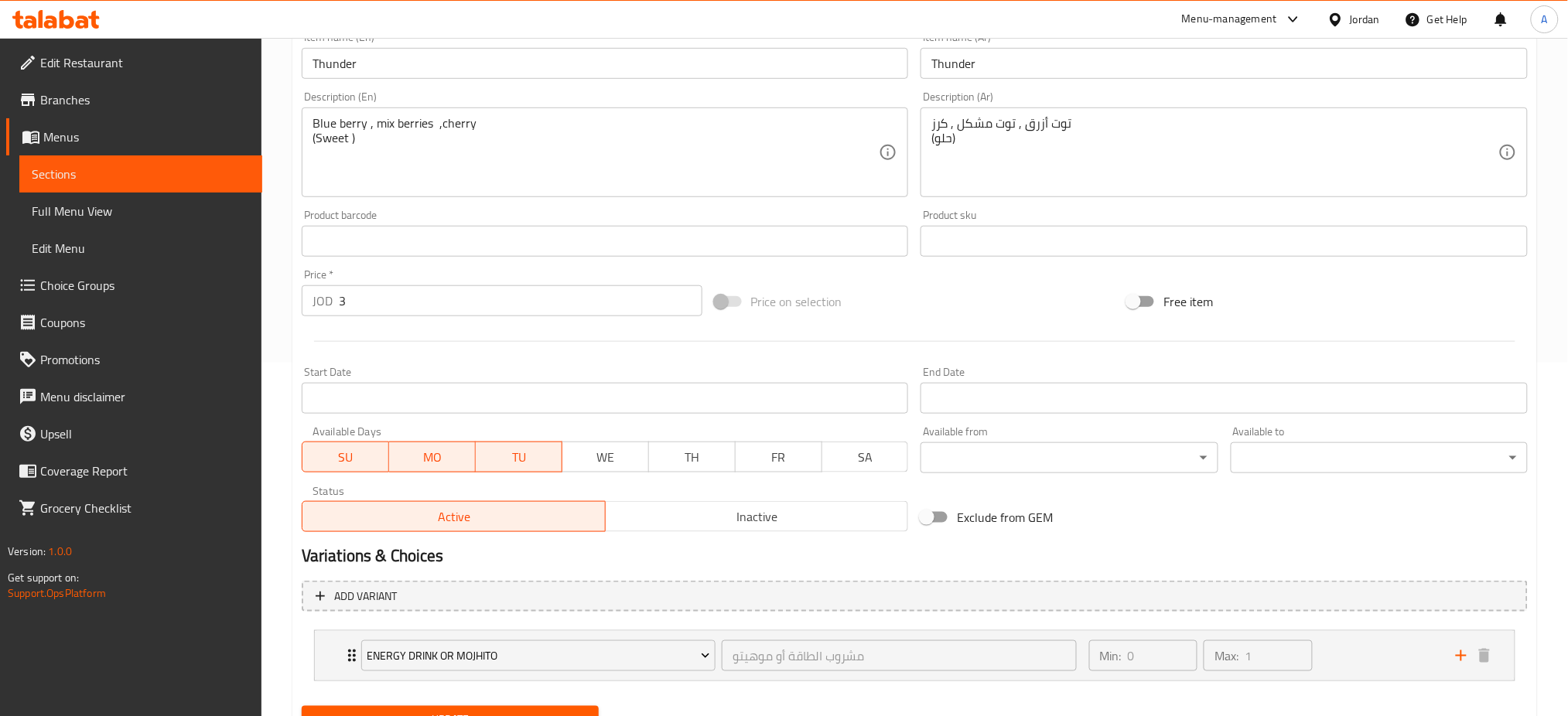
click at [498, 446] on span "TU" at bounding box center [519, 457] width 75 height 22
click at [432, 446] on span "MO" at bounding box center [432, 457] width 75 height 22
click at [504, 700] on div "Update" at bounding box center [450, 721] width 309 height 41
click at [525, 710] on span "Update" at bounding box center [450, 720] width 272 height 19
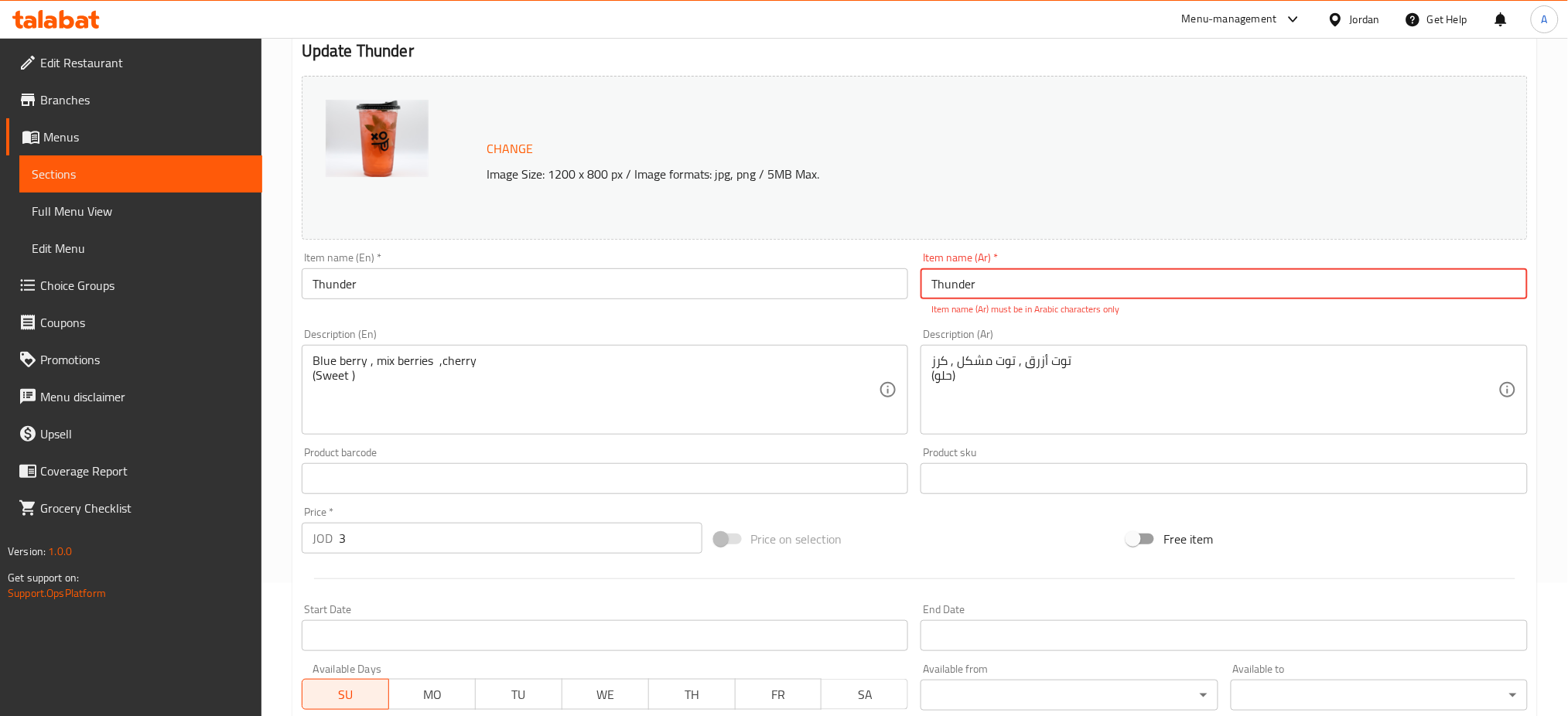
scroll to position [0, 0]
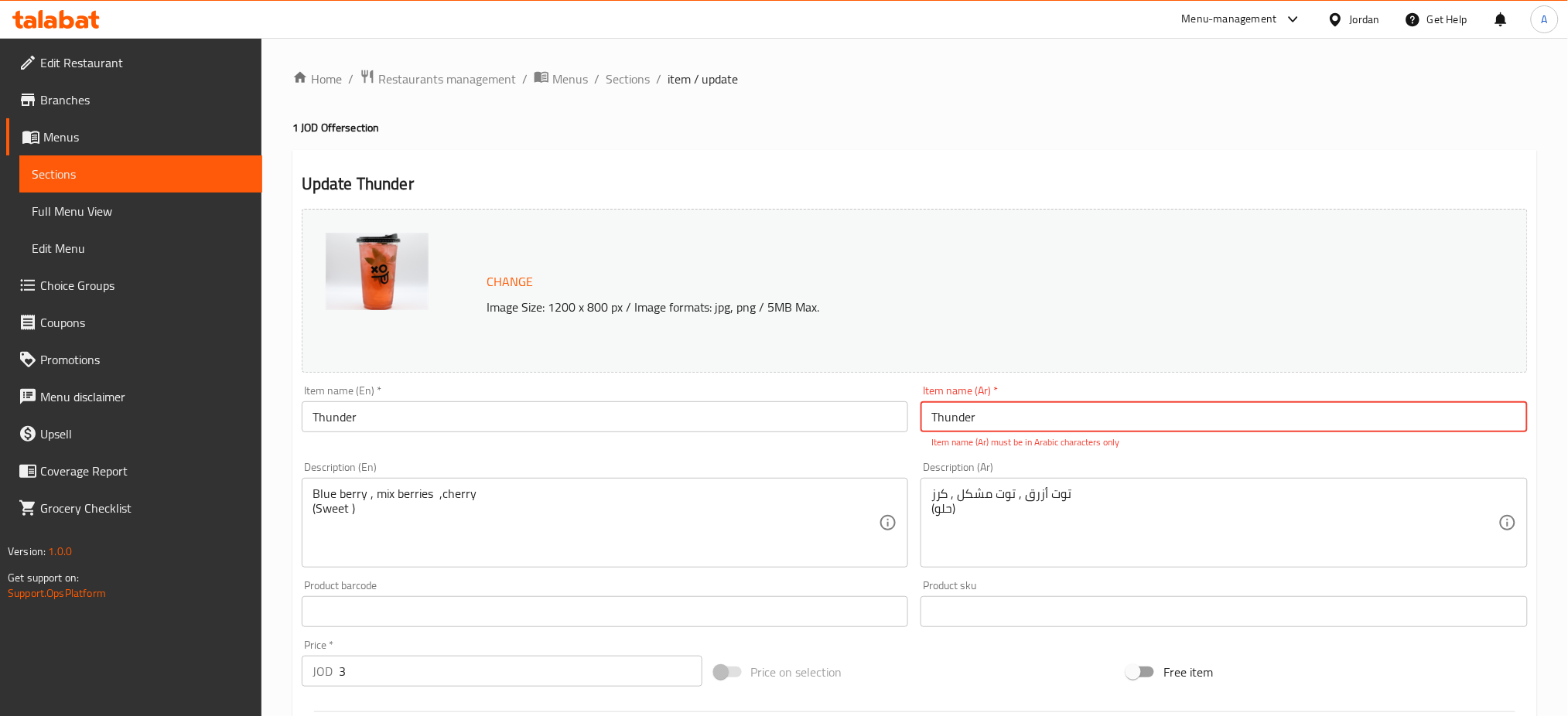
drag, startPoint x: 1007, startPoint y: 396, endPoint x: 781, endPoint y: 375, distance: 227.0
click at [786, 375] on div "Change Image Size: 1200 x 800 px / Image formats: jpg, png / 5MB Max. Item name…" at bounding box center [915, 555] width 1239 height 706
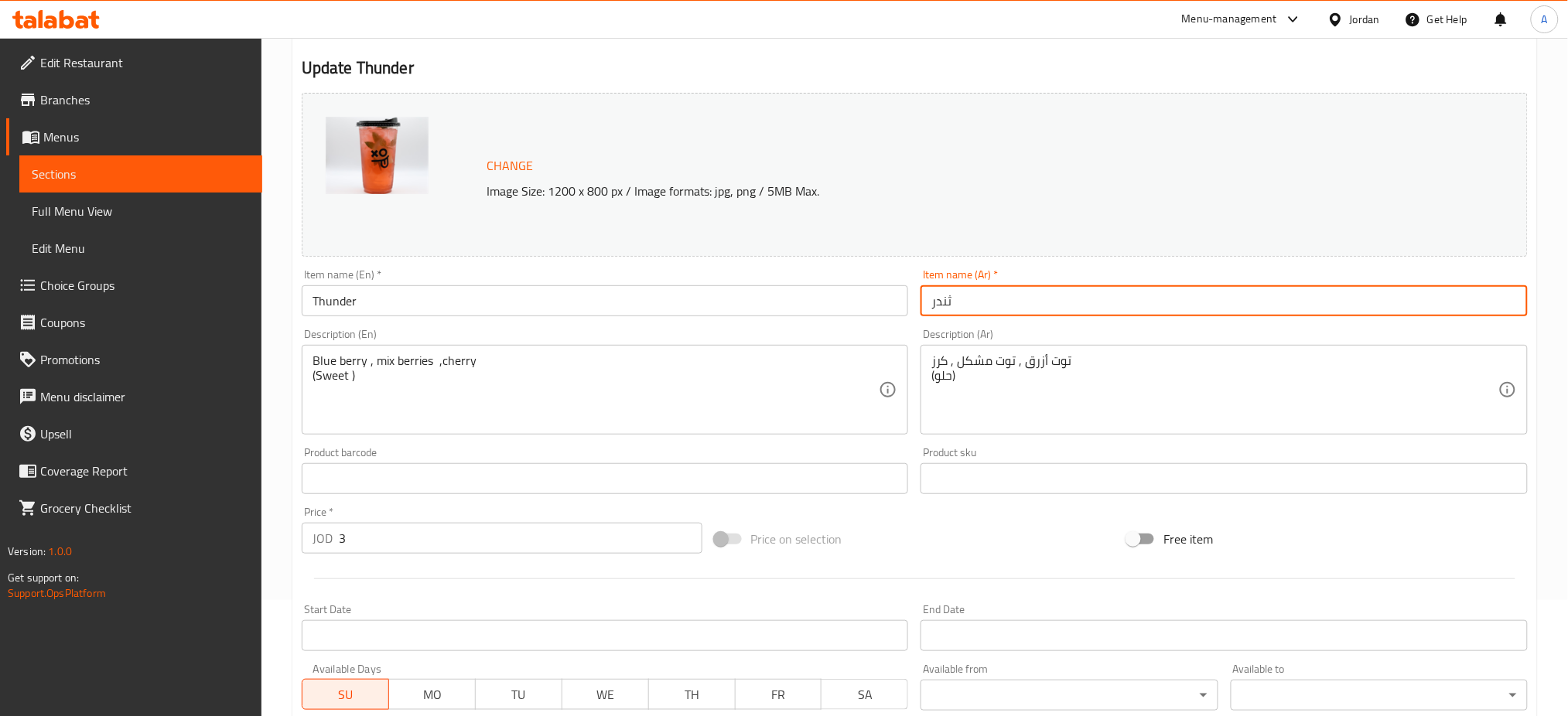
scroll to position [353, 0]
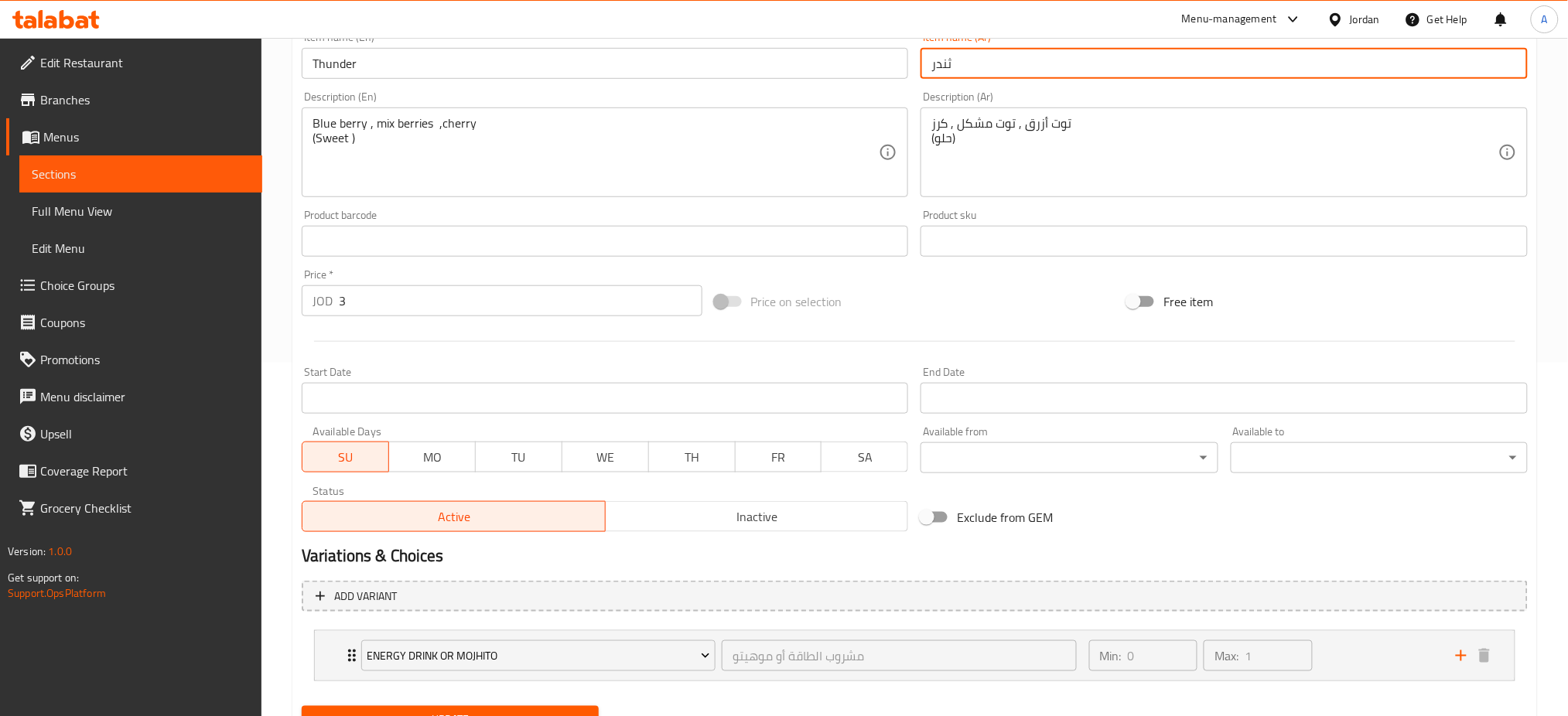
type input "ثندر"
click at [570, 710] on span "Update" at bounding box center [450, 720] width 272 height 19
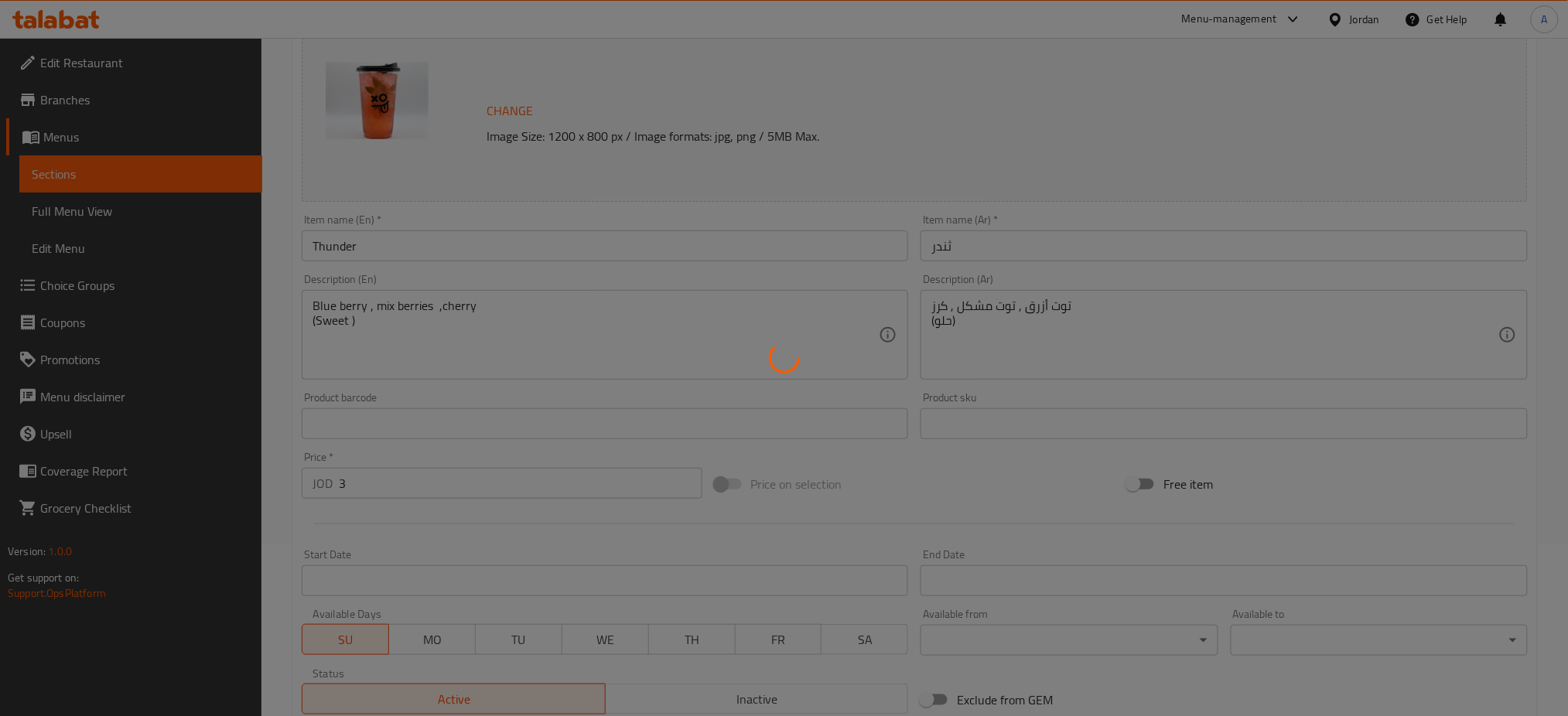
scroll to position [0, 0]
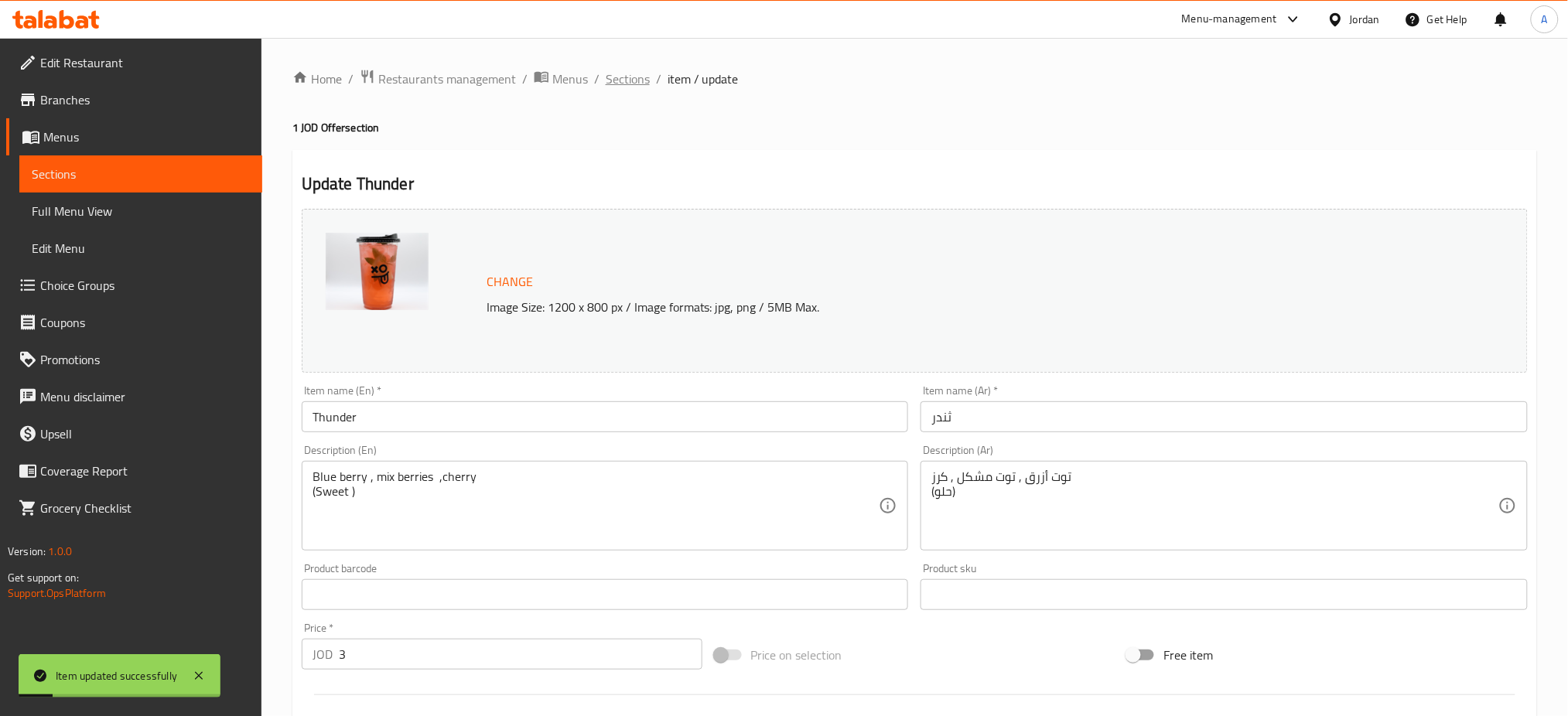
click at [605, 75] on span "Sections" at bounding box center [628, 79] width 44 height 18
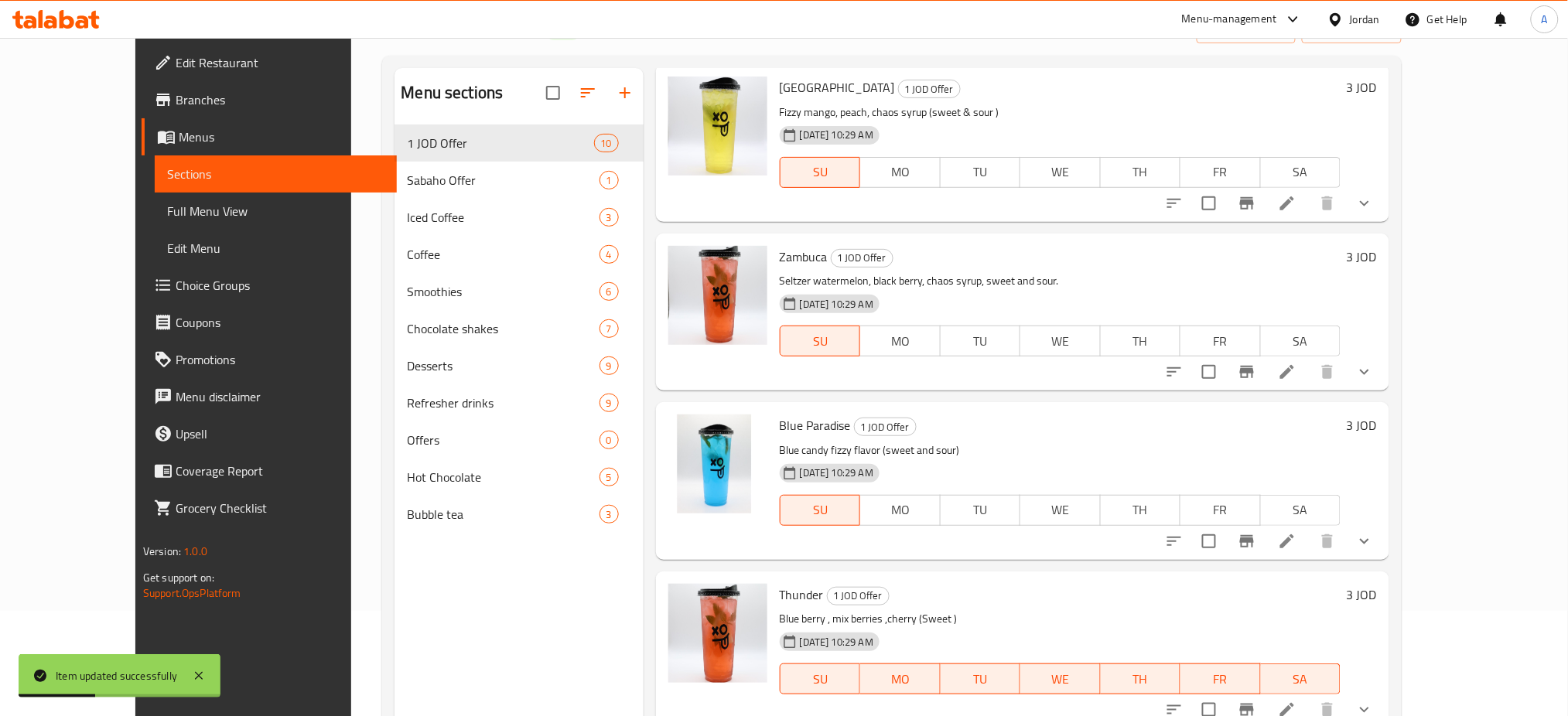
scroll to position [212, 0]
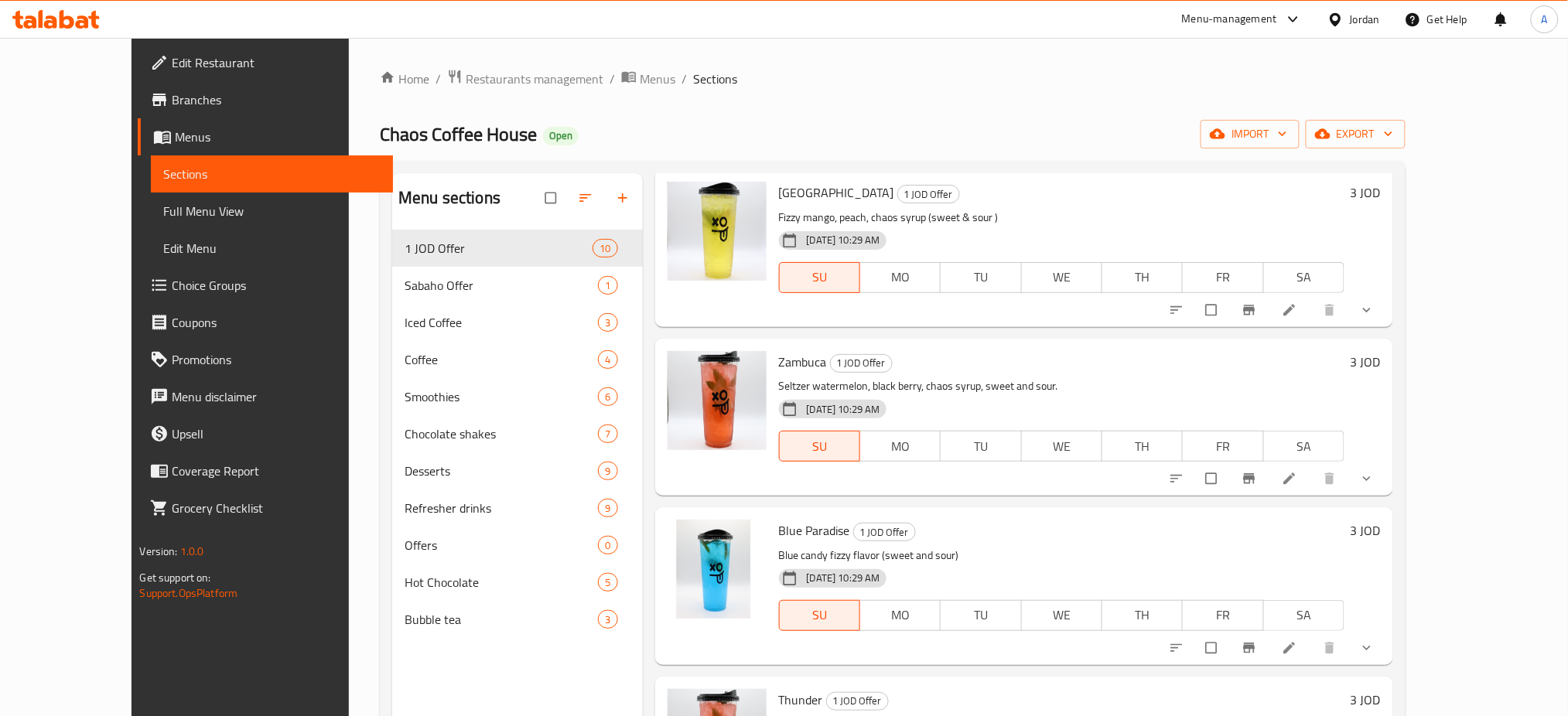
click at [434, 67] on div "Home / Restaurants management / Menus / Sections Chaos Coffee House Open import…" at bounding box center [893, 485] width 1088 height 895
click at [418, 90] on div "Home / Restaurants management / Menus / Sections Chaos Coffee House Open import…" at bounding box center [893, 485] width 1026 height 833
click at [466, 70] on span "Restaurants management" at bounding box center [535, 79] width 138 height 18
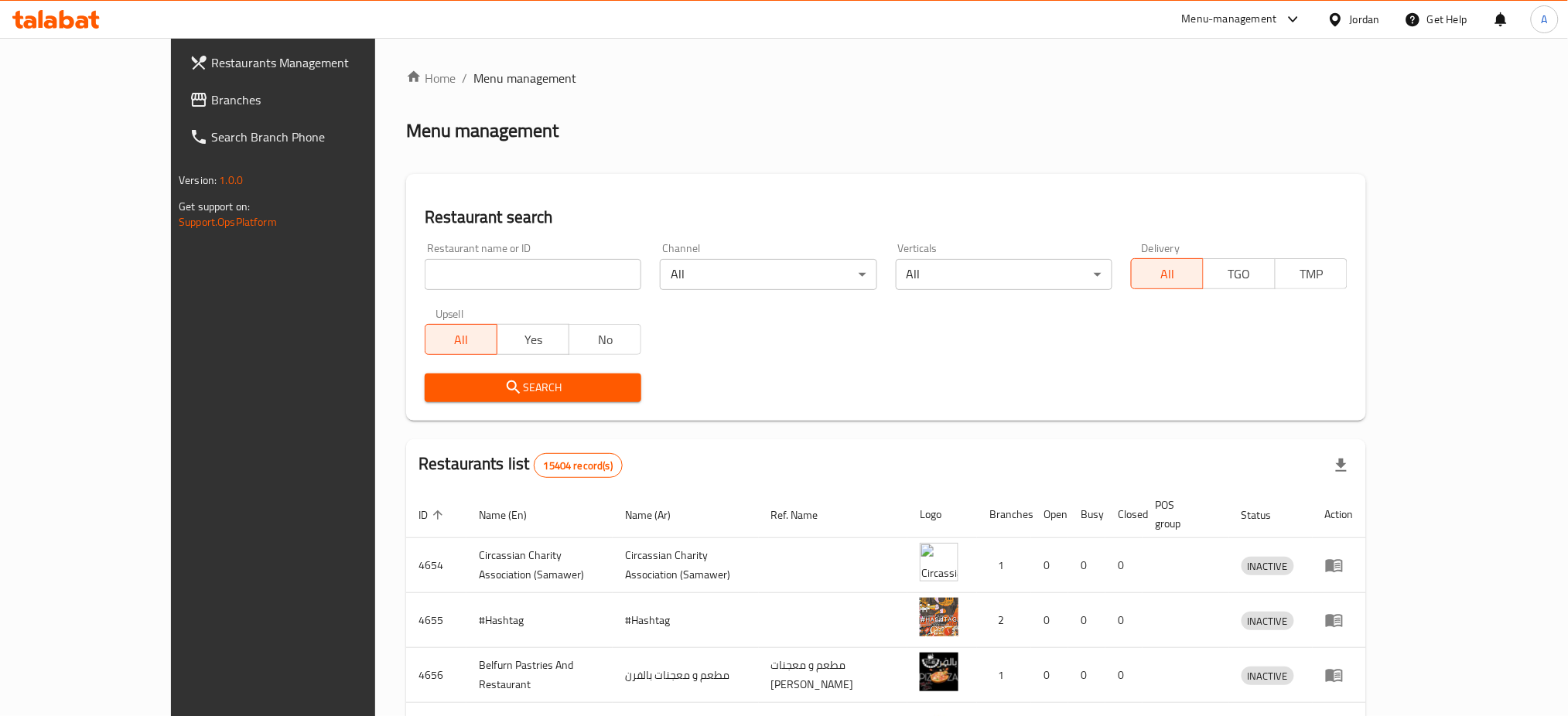
click at [33, 95] on div at bounding box center [784, 358] width 1568 height 716
click at [190, 95] on span at bounding box center [201, 99] width 22 height 18
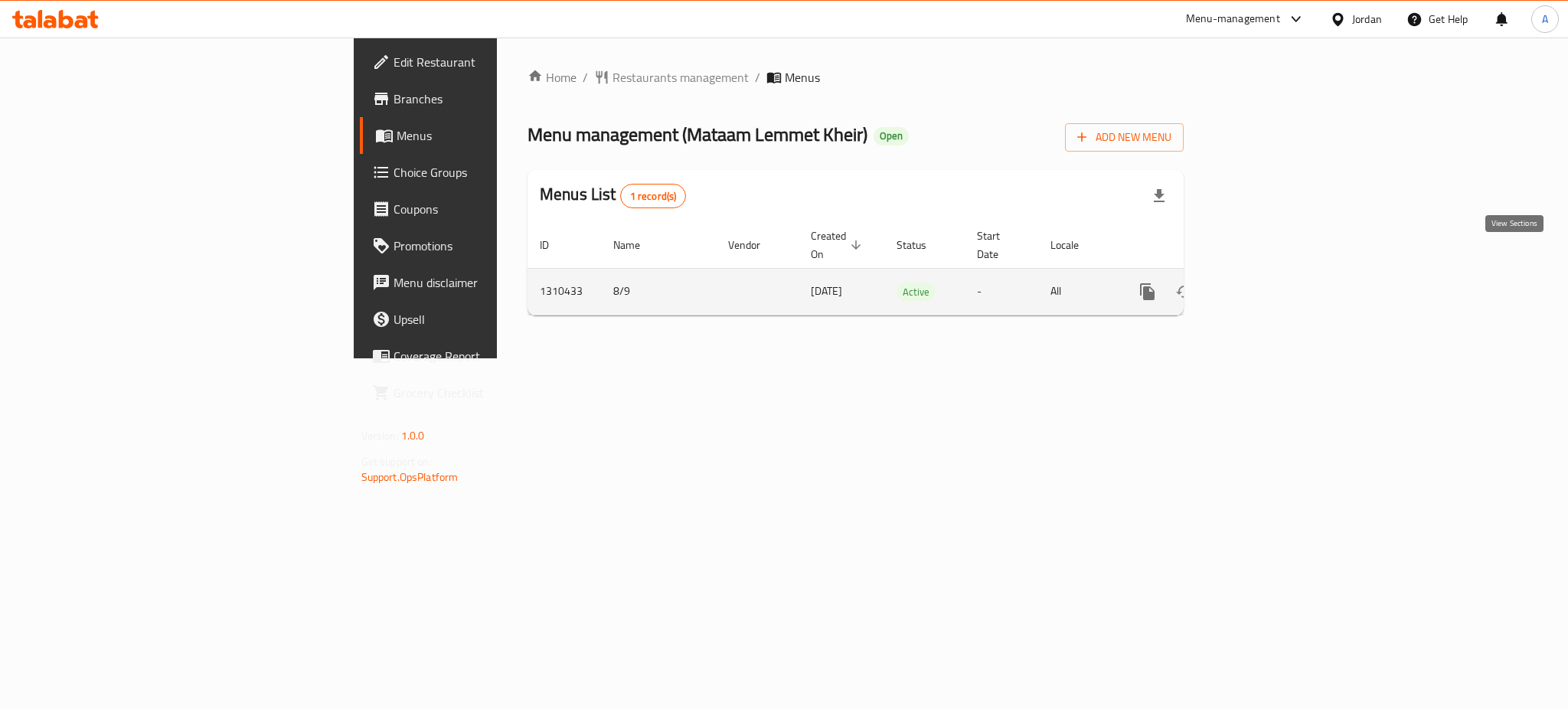
click at [1267, 283] on icon "enhanced table" at bounding box center [1258, 292] width 18 height 18
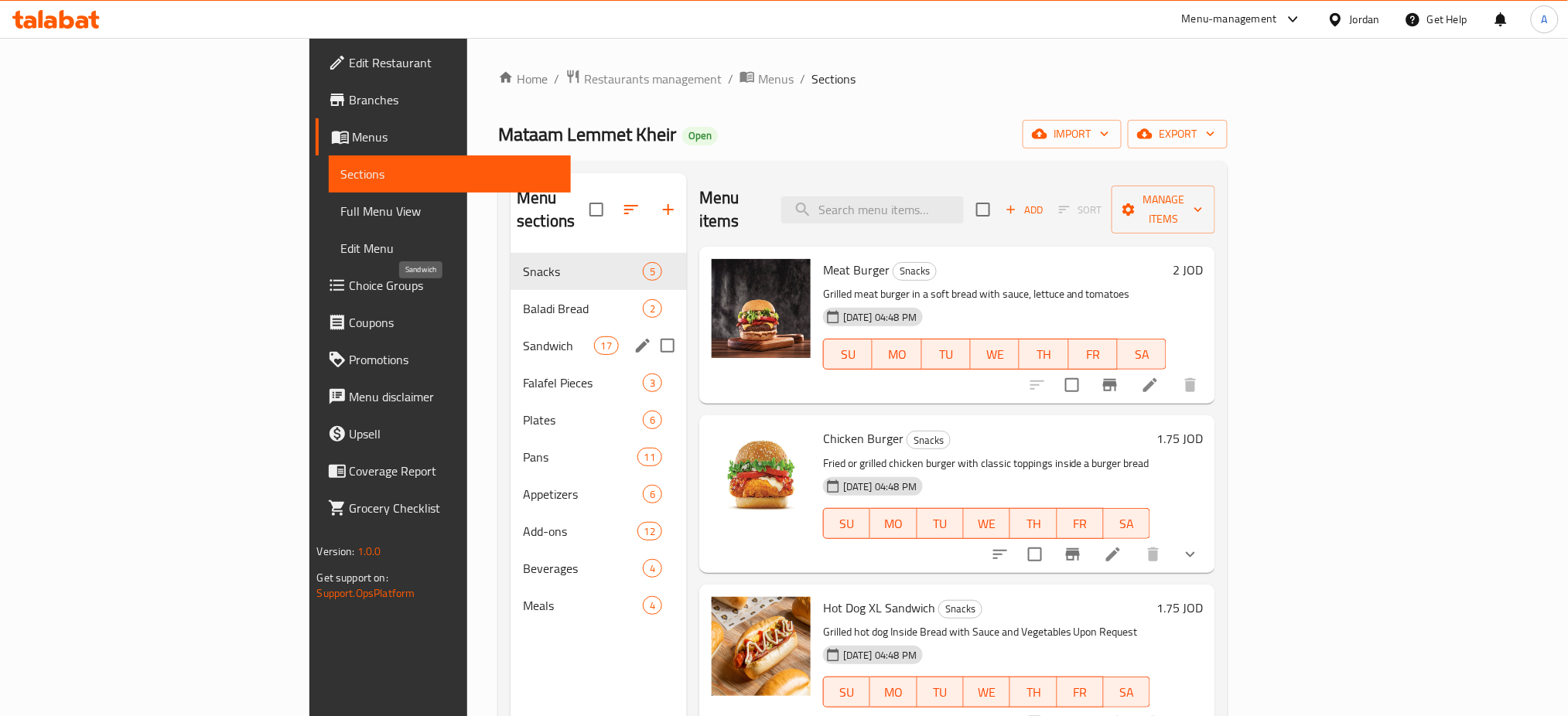
click at [523, 337] on span "Sandwich" at bounding box center [558, 346] width 70 height 18
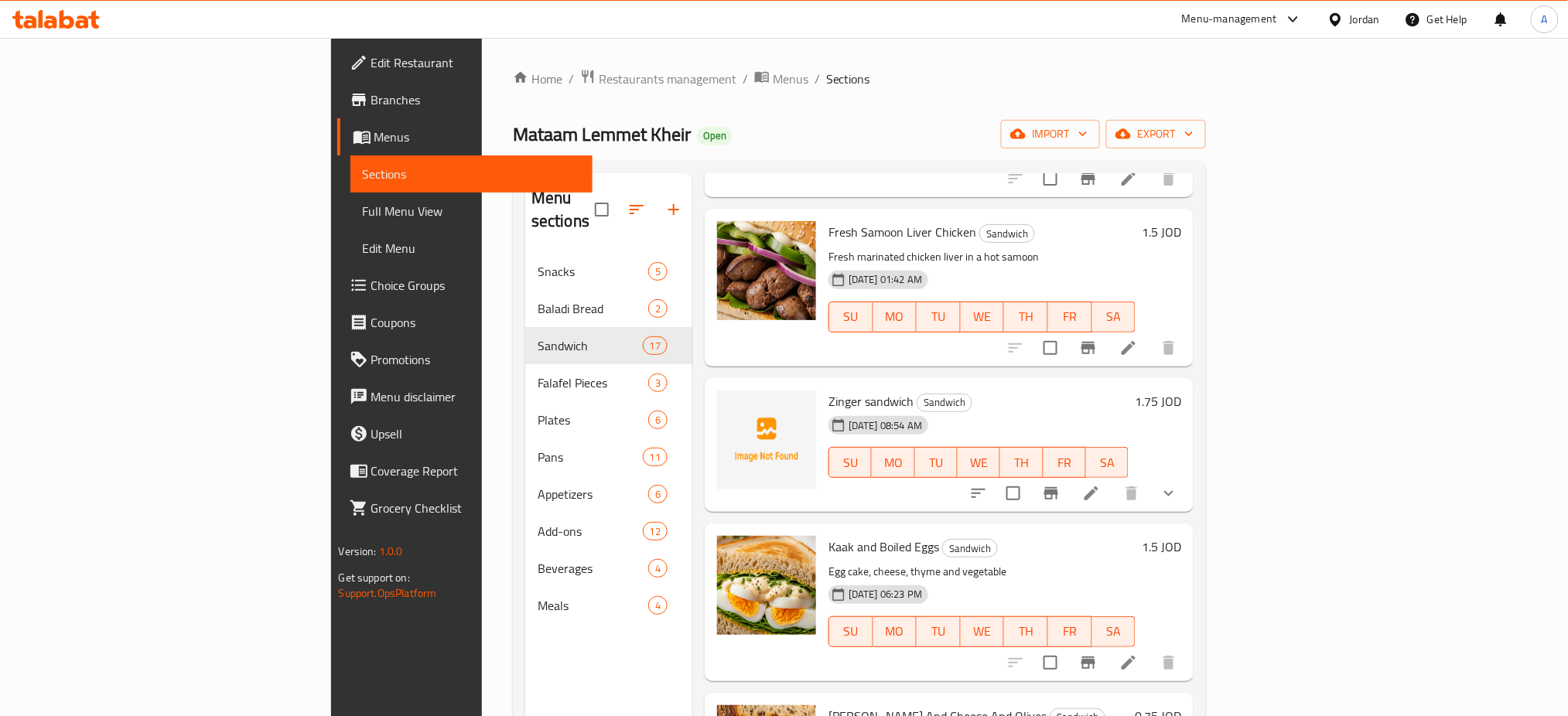
scroll to position [1134, 0]
